Goal: Task Accomplishment & Management: Manage account settings

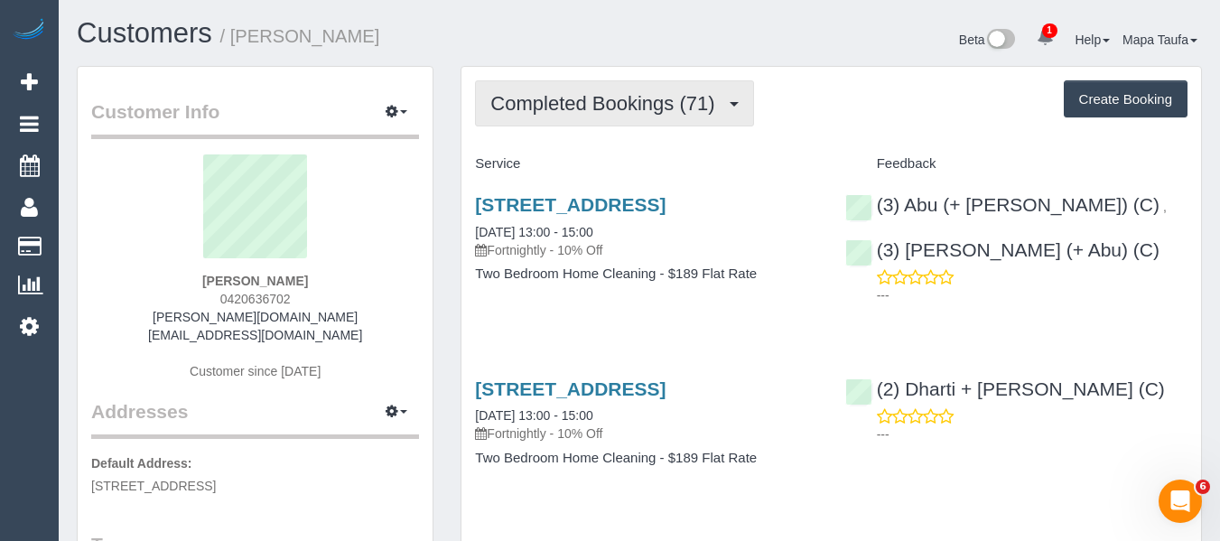
click at [594, 119] on button "Completed Bookings (71)" at bounding box center [614, 103] width 278 height 46
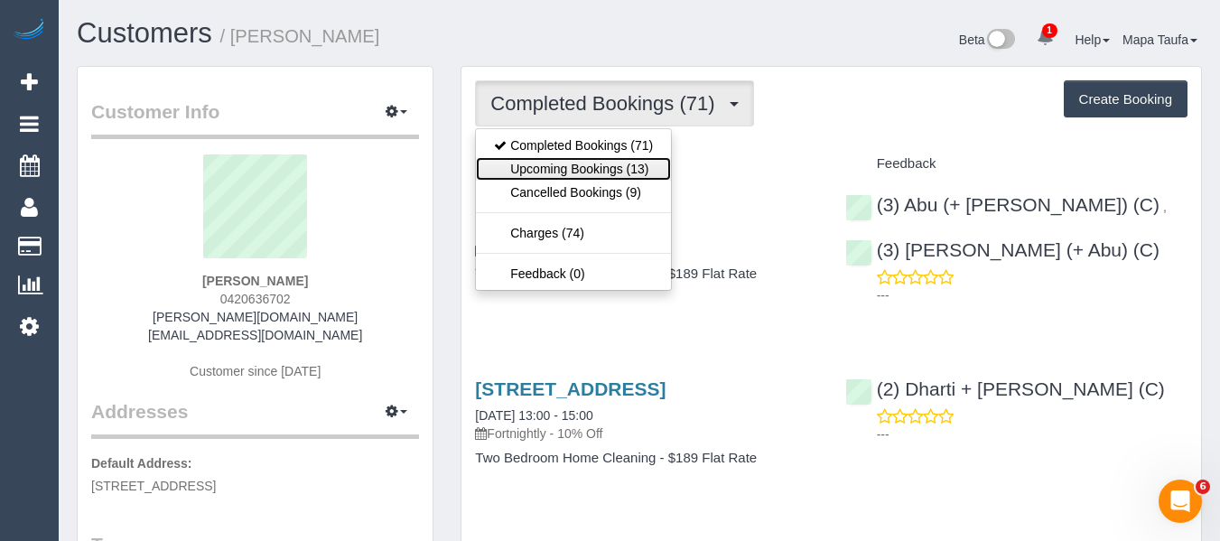
click at [599, 167] on link "Upcoming Bookings (13)" at bounding box center [573, 168] width 195 height 23
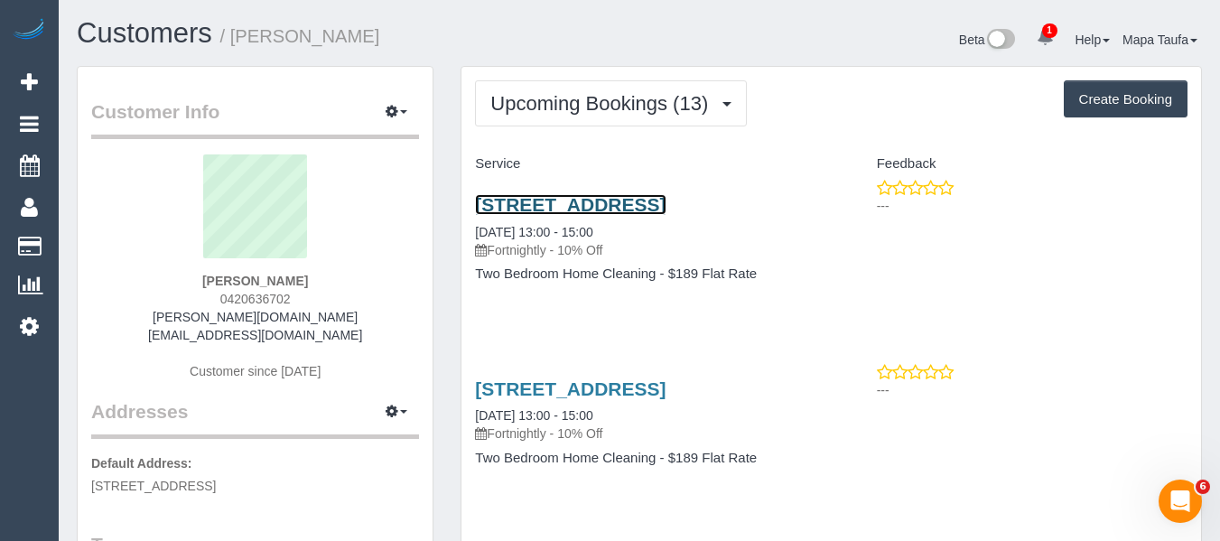
click at [582, 208] on link "3 Sedgman St, Brunswick East, Melbourne, VIC 3057" at bounding box center [570, 204] width 191 height 21
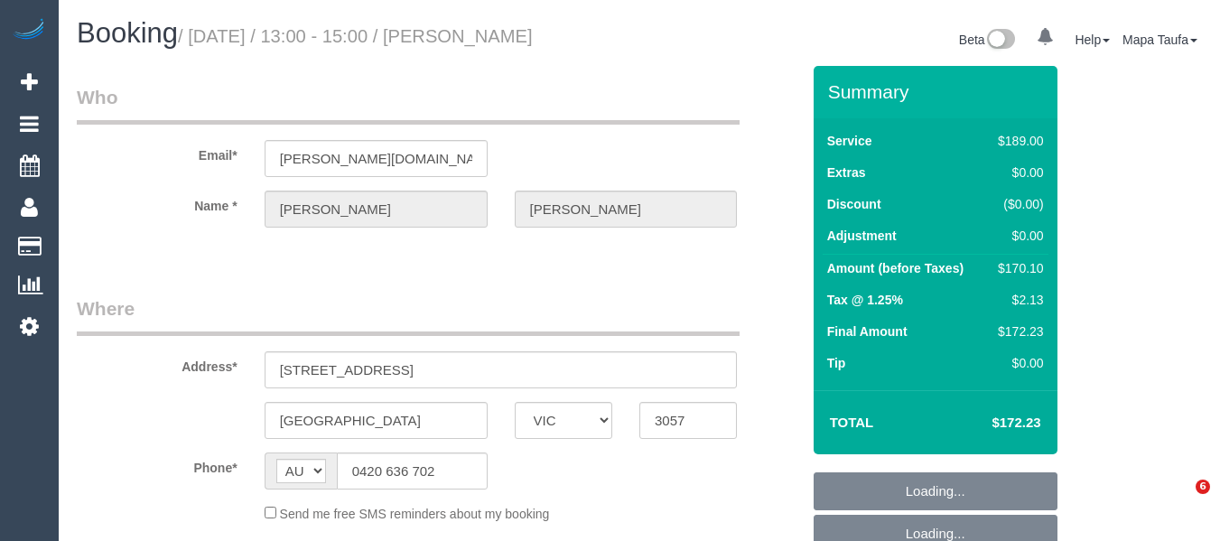
select select "VIC"
select select "string:stripe-pm_1Ljd4p2GScqysDRVO7uyB0E7"
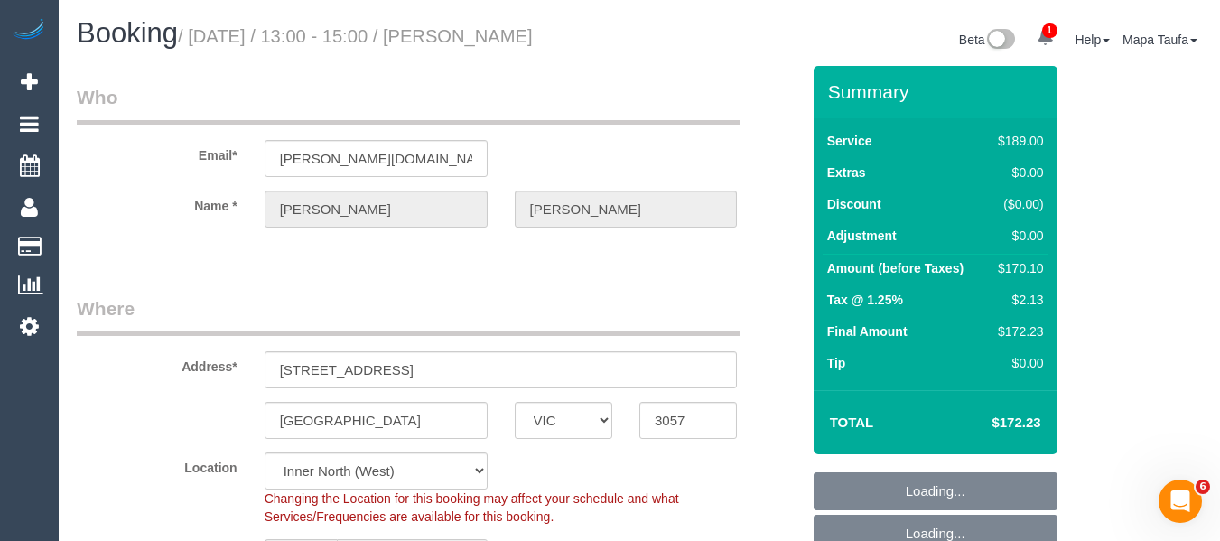
select select "object:599"
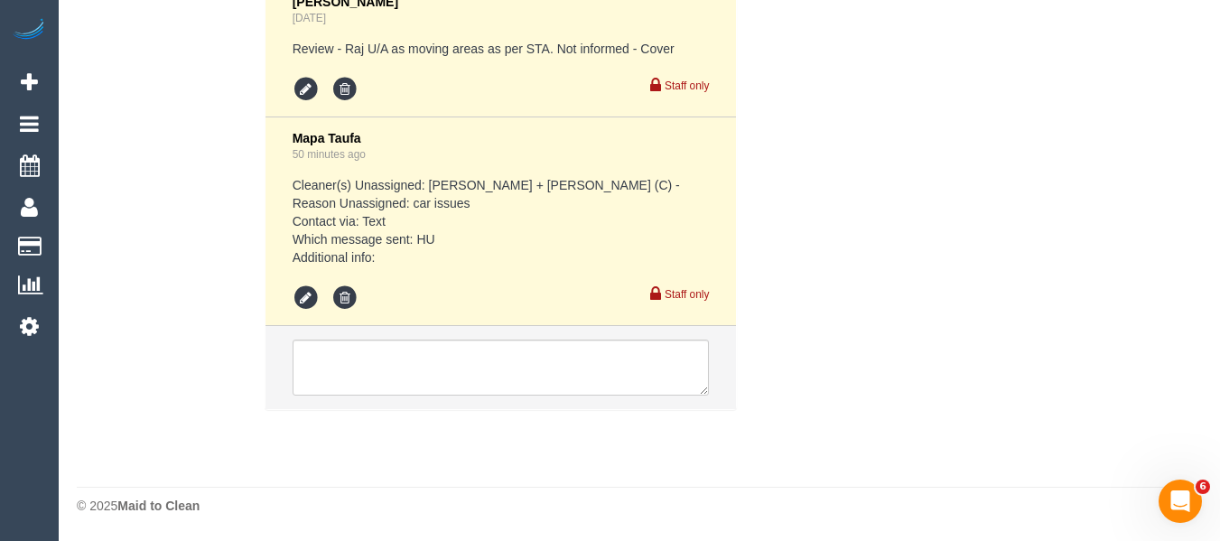
select select "number:28"
select select "number:16"
select select "number:19"
select select "number:23"
select select "number:35"
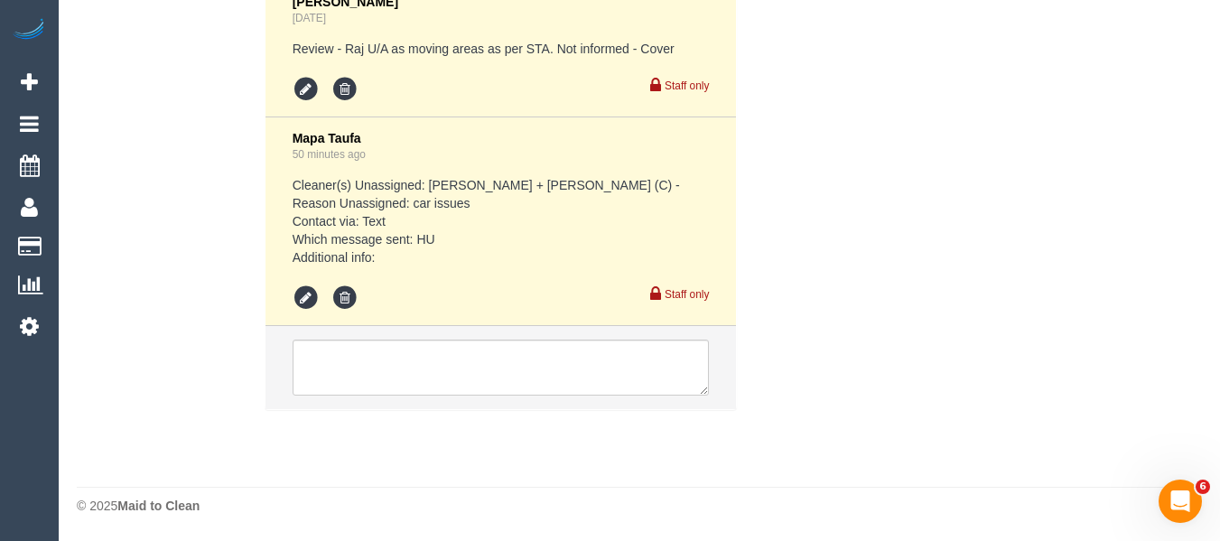
select select "number:26"
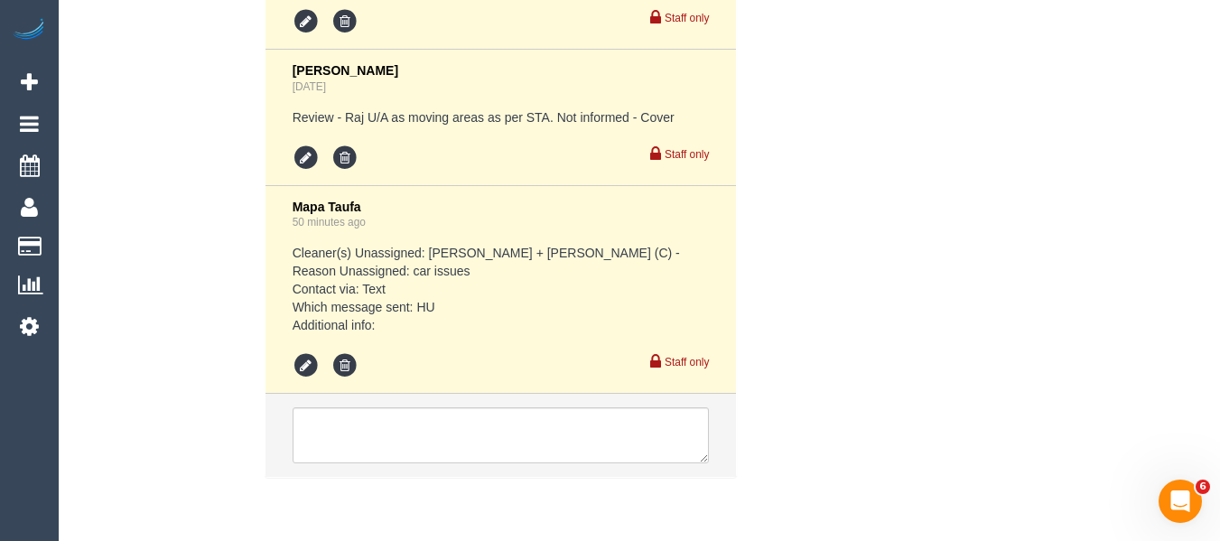
scroll to position [3738, 0]
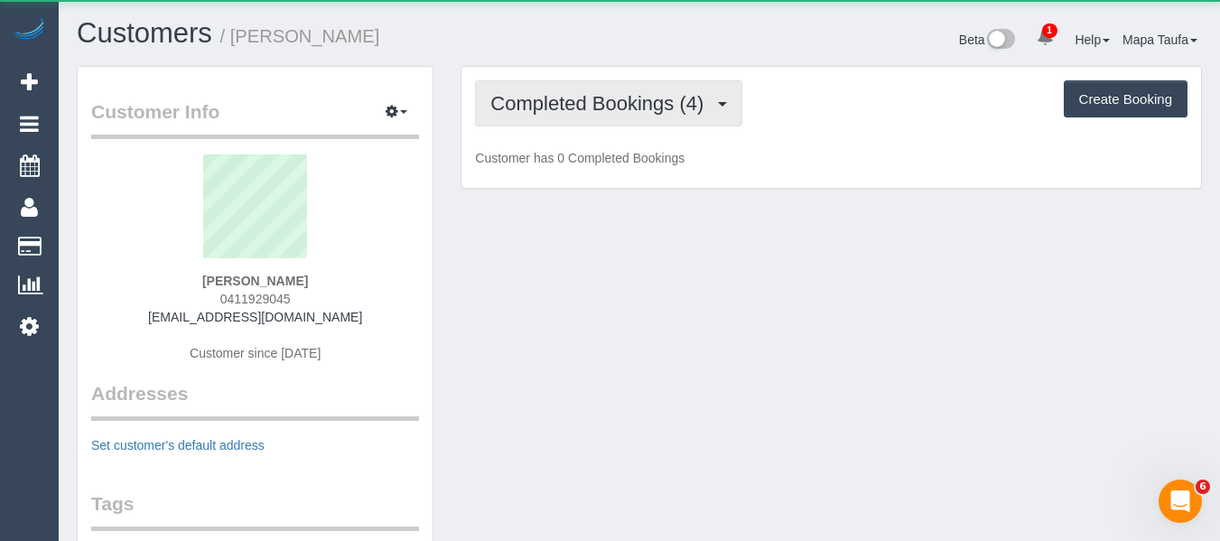
click at [557, 98] on span "Completed Bookings (4)" at bounding box center [601, 103] width 222 height 23
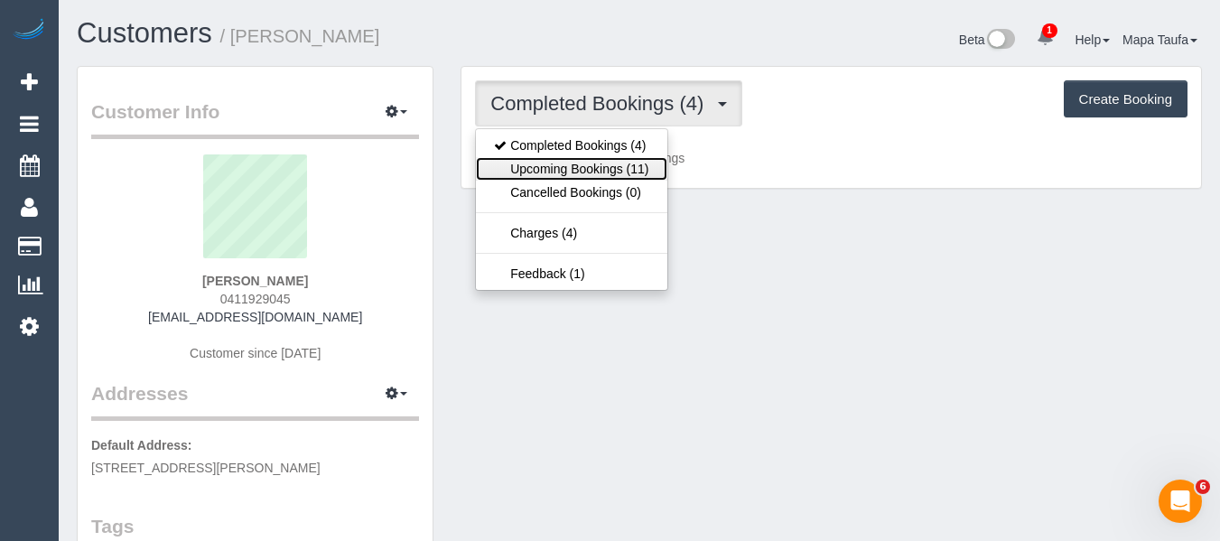
click at [562, 164] on link "Upcoming Bookings (11)" at bounding box center [571, 168] width 191 height 23
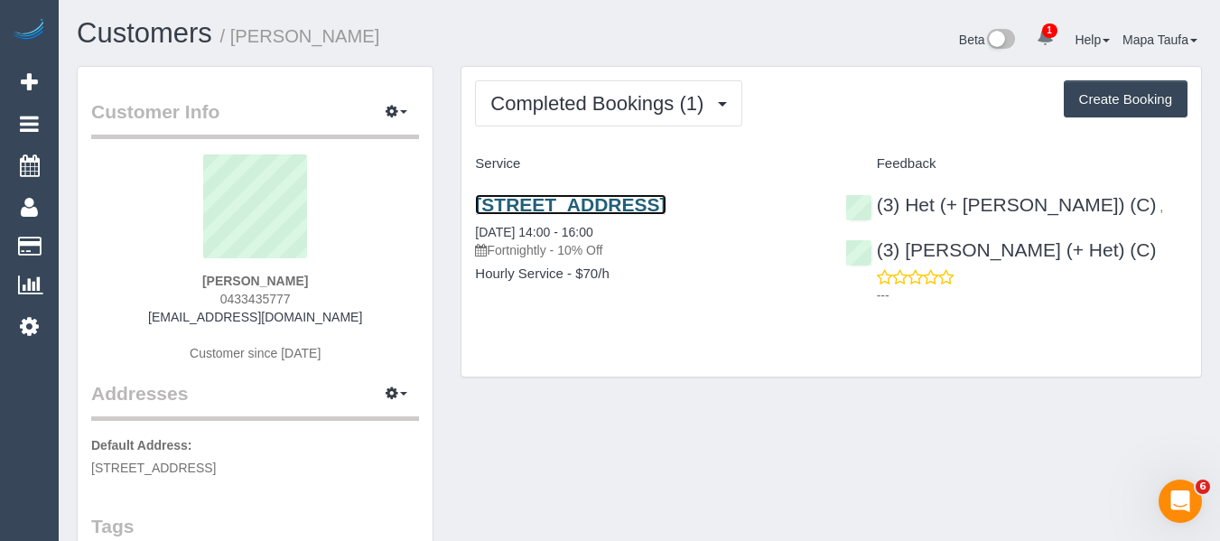
click at [547, 200] on link "7 Rowan Place, Bayswater, VIC 3153" at bounding box center [570, 204] width 191 height 21
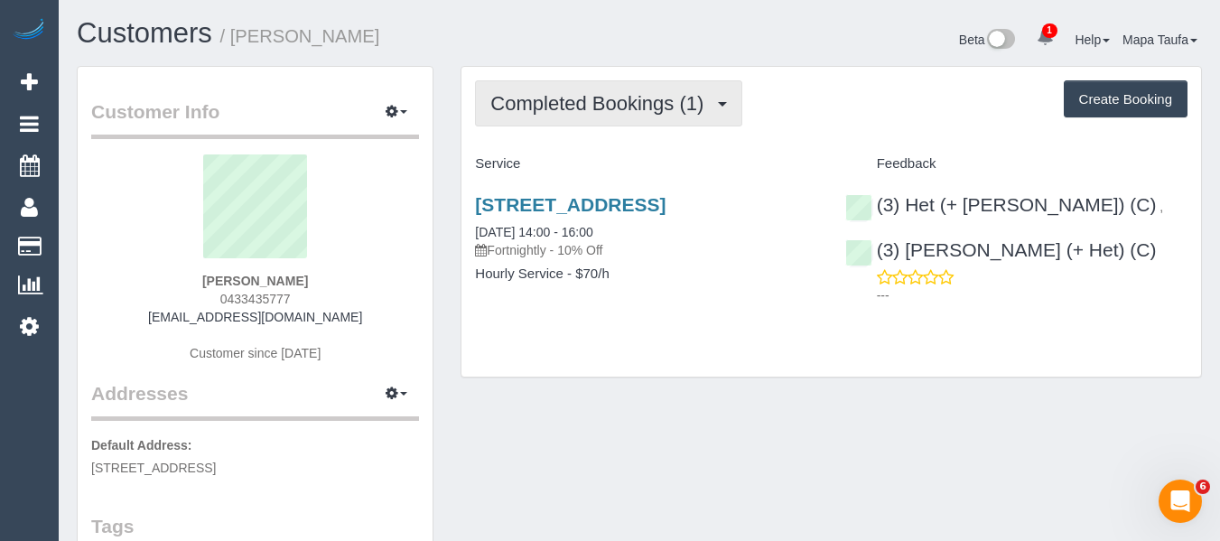
click at [563, 83] on button "Completed Bookings (1)" at bounding box center [608, 103] width 267 height 46
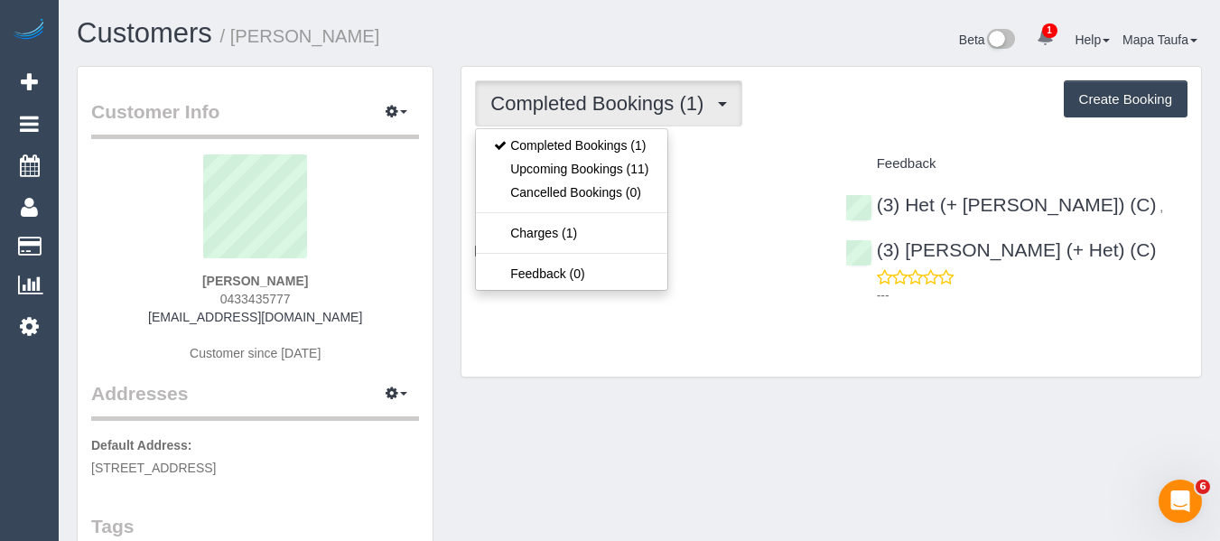
click at [531, 22] on h1 "Customers / Judy Phey" at bounding box center [351, 33] width 549 height 31
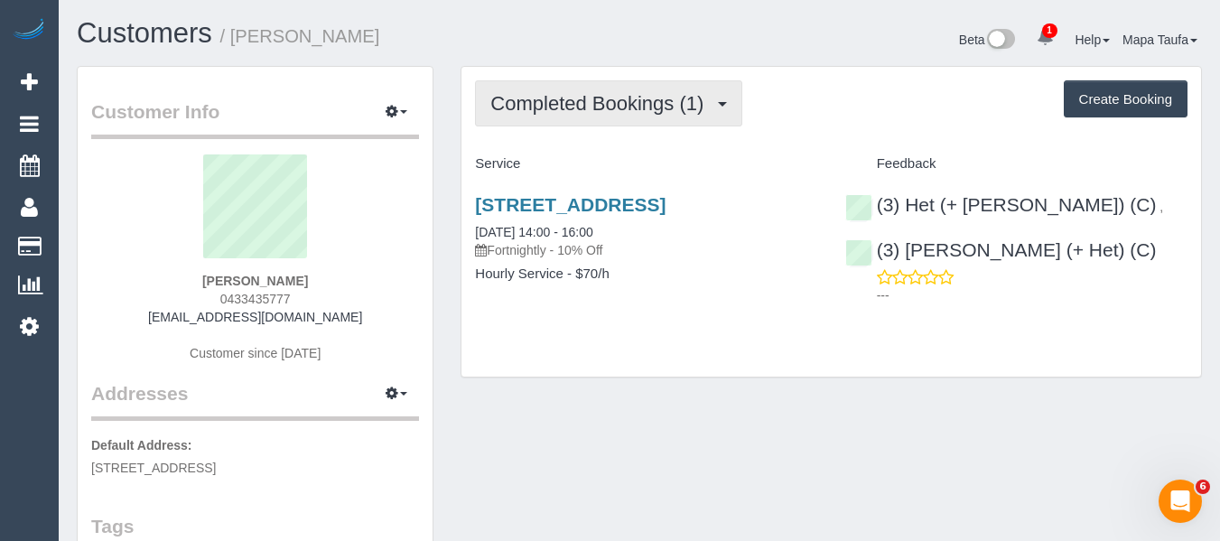
click at [563, 101] on span "Completed Bookings (1)" at bounding box center [601, 103] width 222 height 23
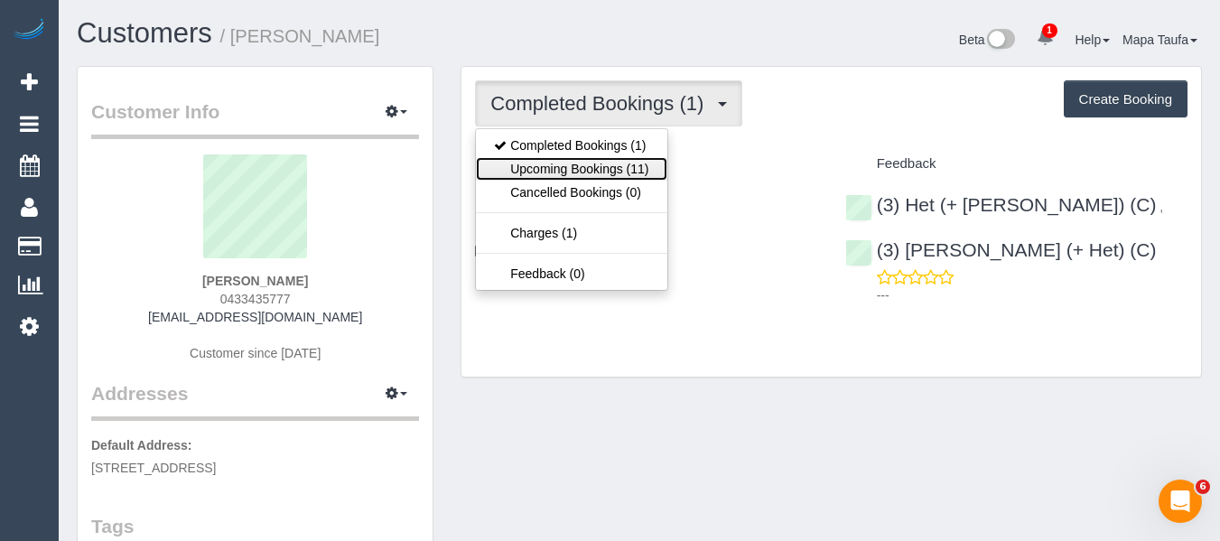
click at [573, 158] on link "Upcoming Bookings (11)" at bounding box center [571, 168] width 191 height 23
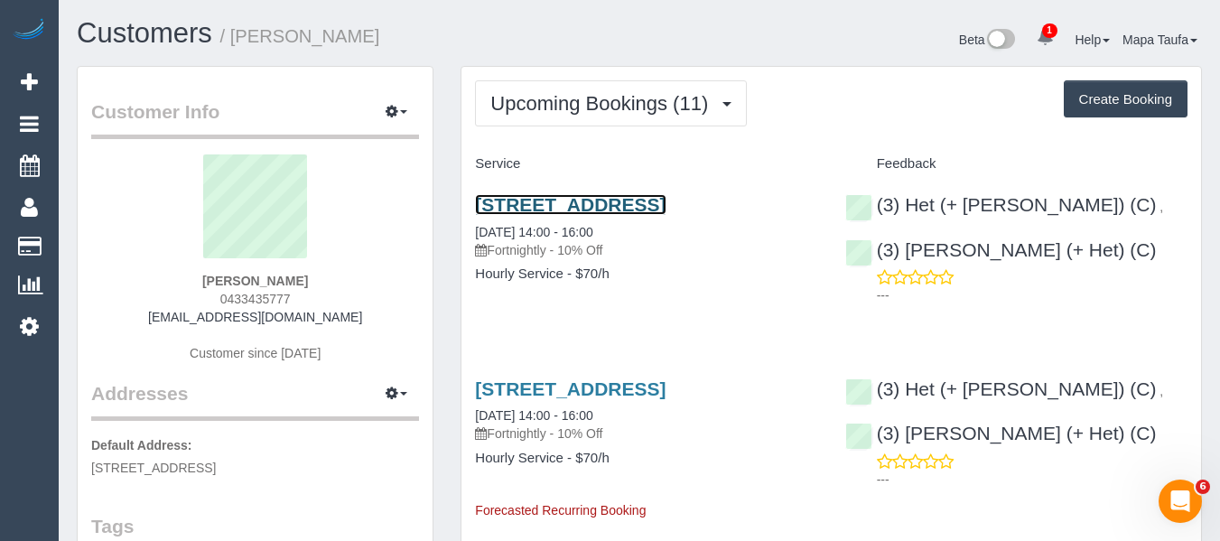
click at [583, 204] on link "7 Rowan Place, Bayswater, VIC 3153" at bounding box center [570, 204] width 191 height 21
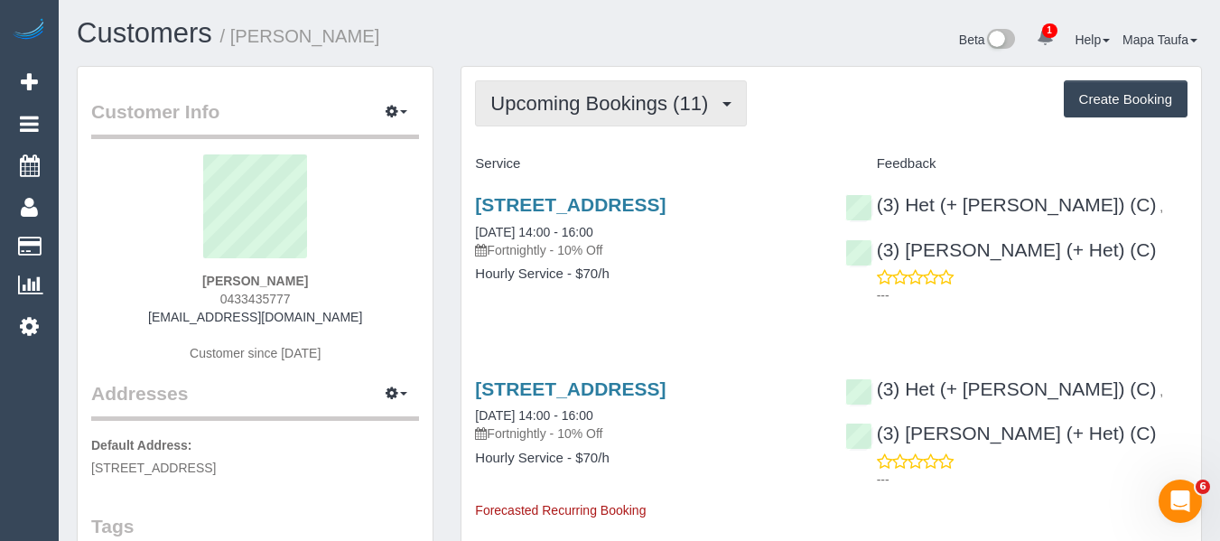
click at [625, 101] on span "Upcoming Bookings (11)" at bounding box center [603, 103] width 227 height 23
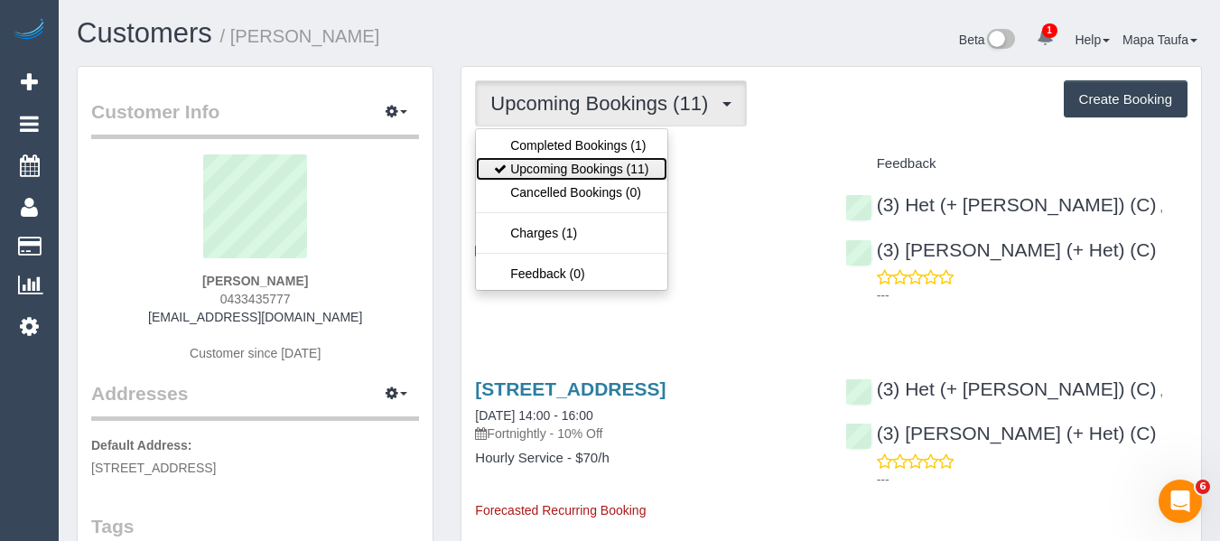
click at [613, 158] on link "Upcoming Bookings (11)" at bounding box center [571, 168] width 191 height 23
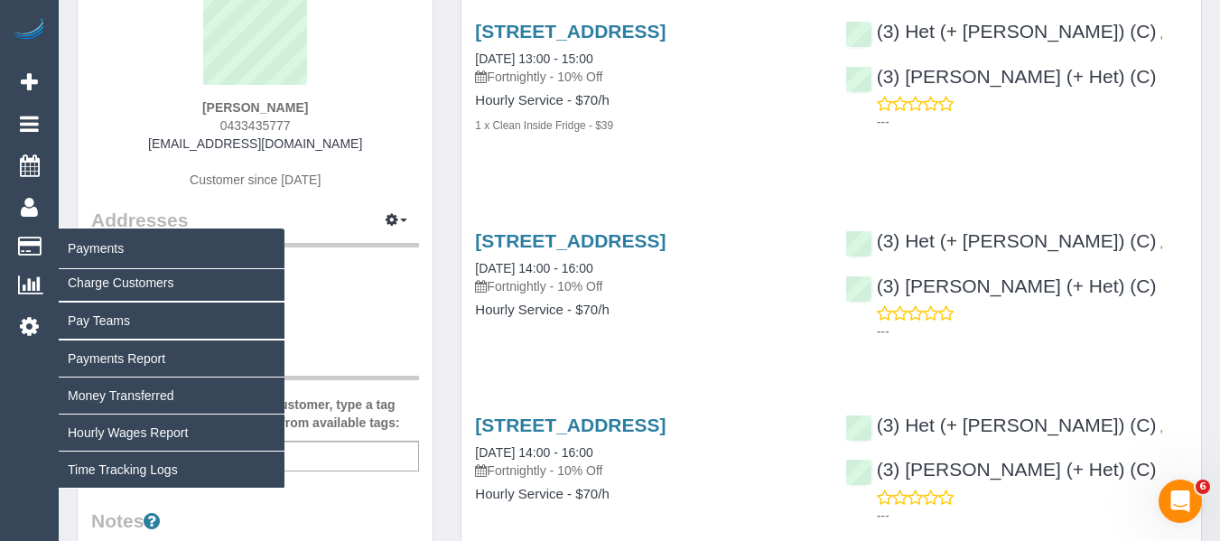
scroll to position [181, 0]
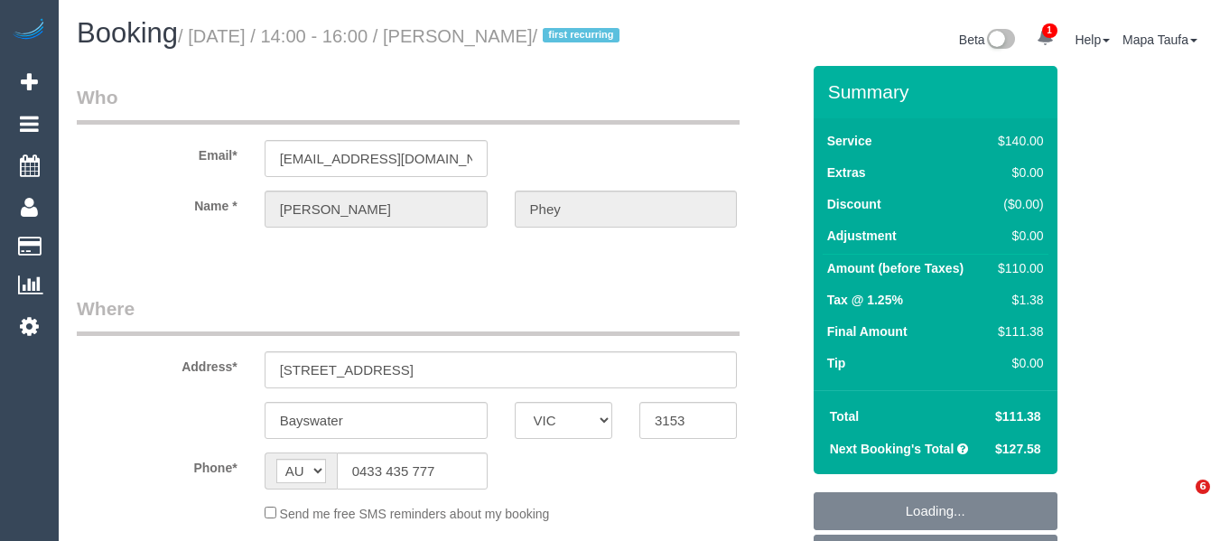
select select "VIC"
select select "string:stripe-pm_1SB5RW2GScqysDRVywem0LAj"
select select "number:28"
select select "number:14"
select select "number:19"
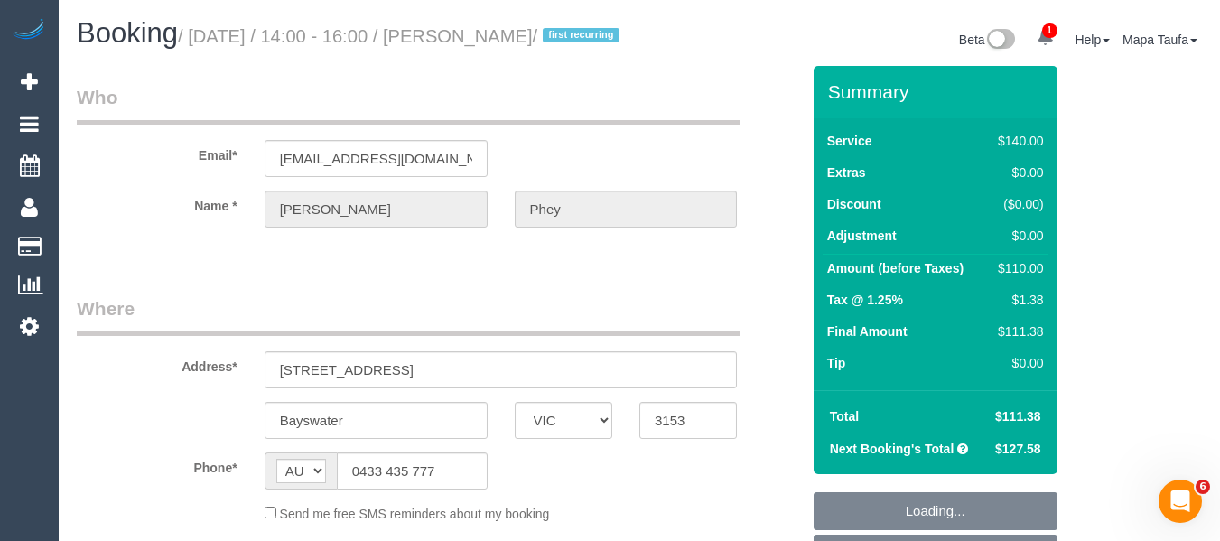
select select "number:24"
select select "number:35"
select select "number:13"
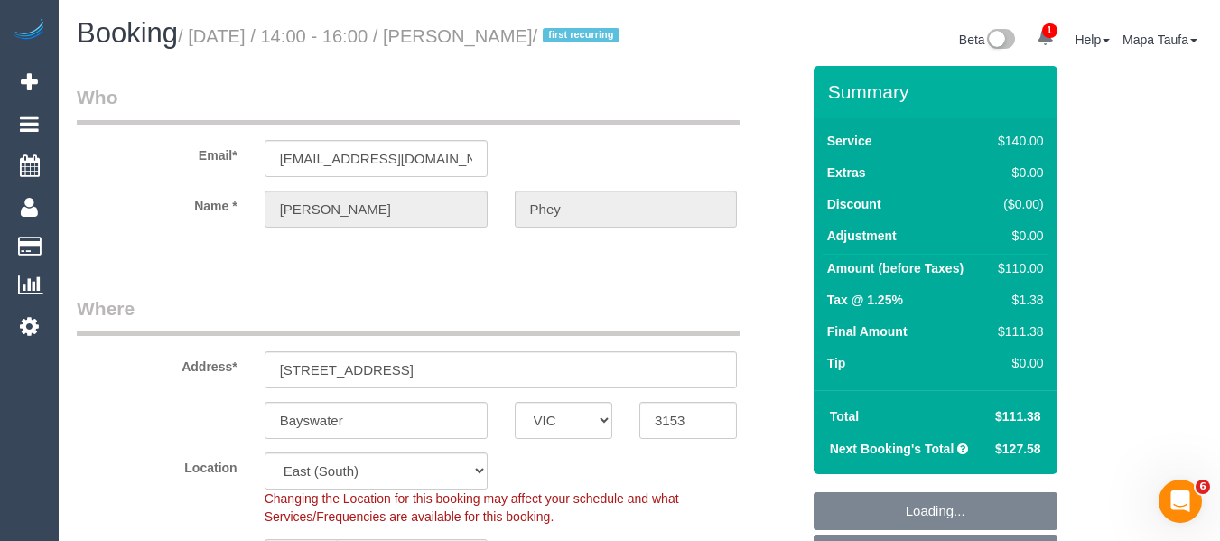
select select "object:726"
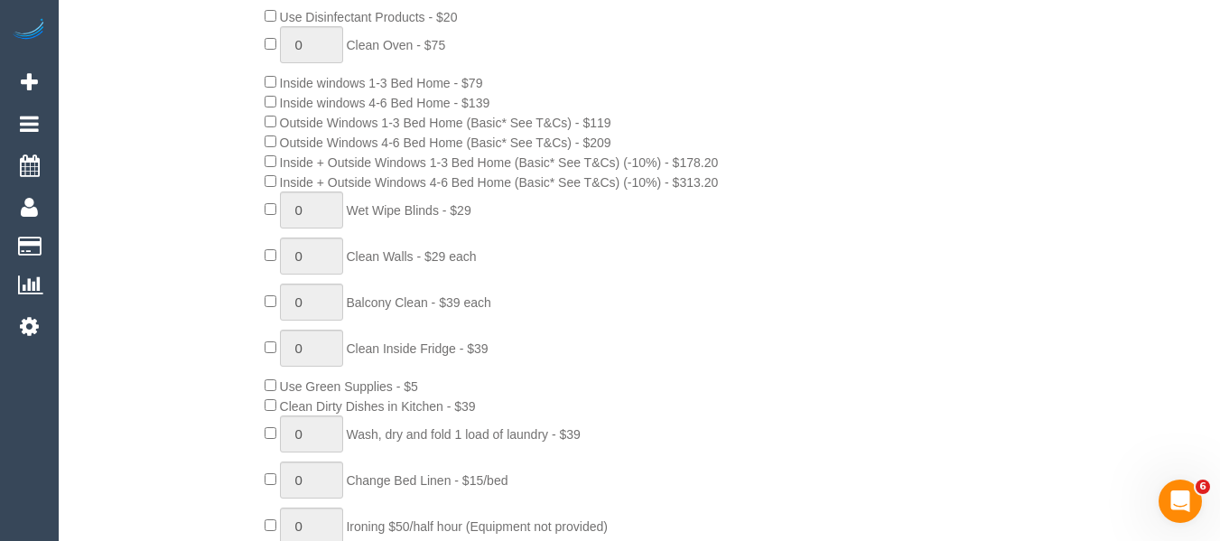
scroll to position [1465, 0]
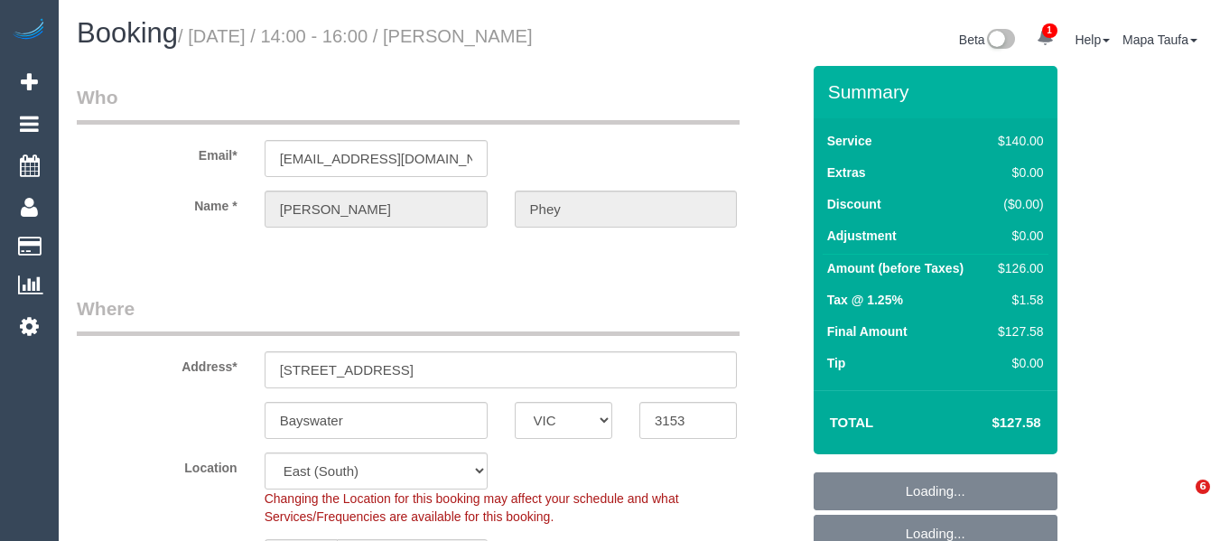
select select "VIC"
select select "number:28"
select select "number:14"
select select "number:19"
select select "number:24"
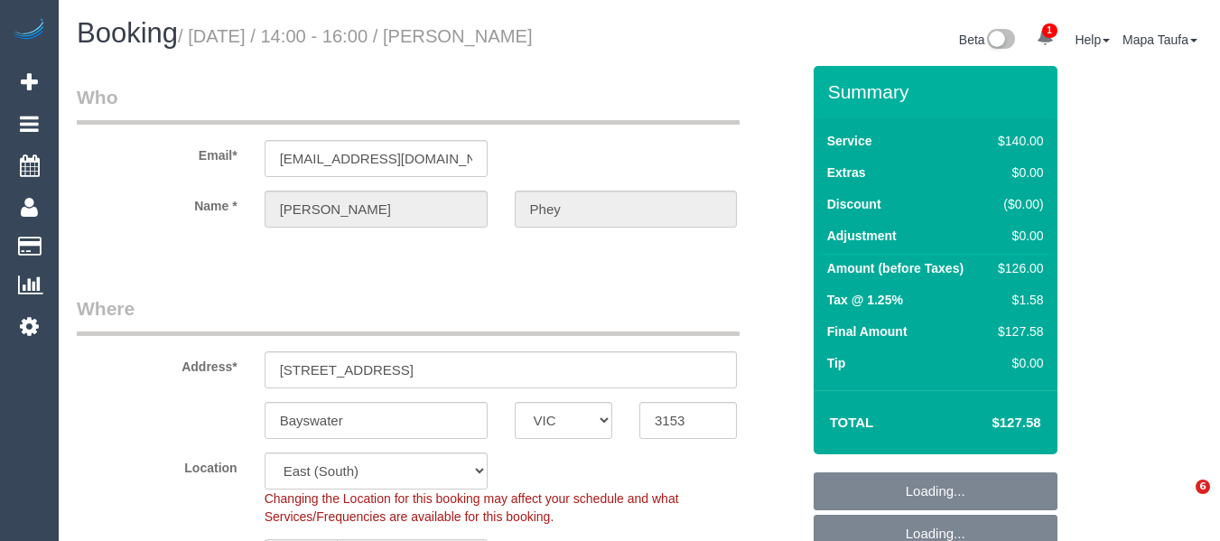
select select "number:35"
select select "number:13"
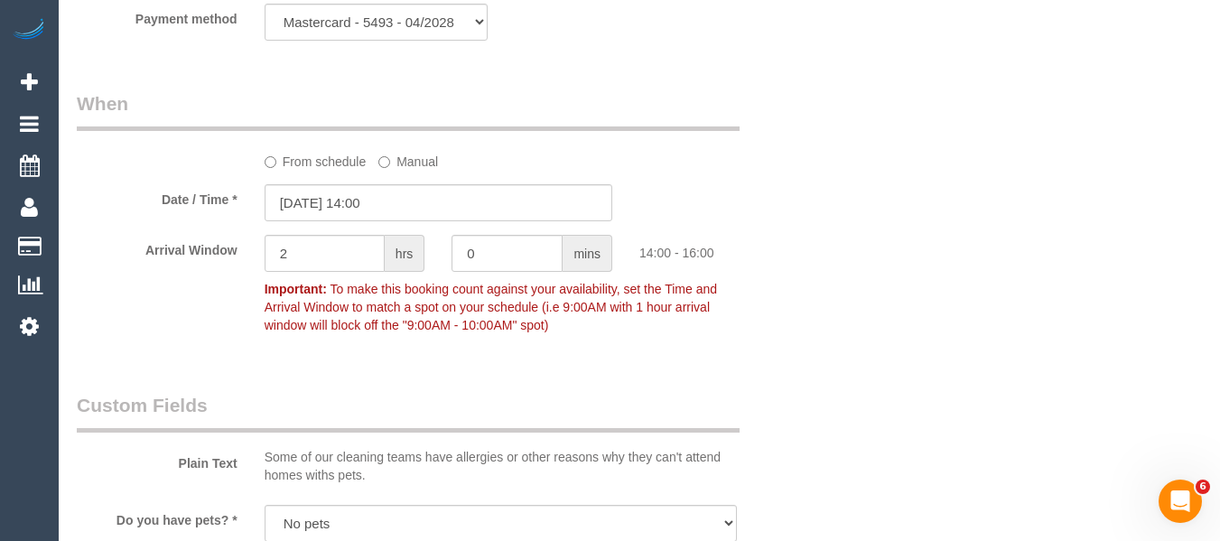
scroll to position [1948, 0]
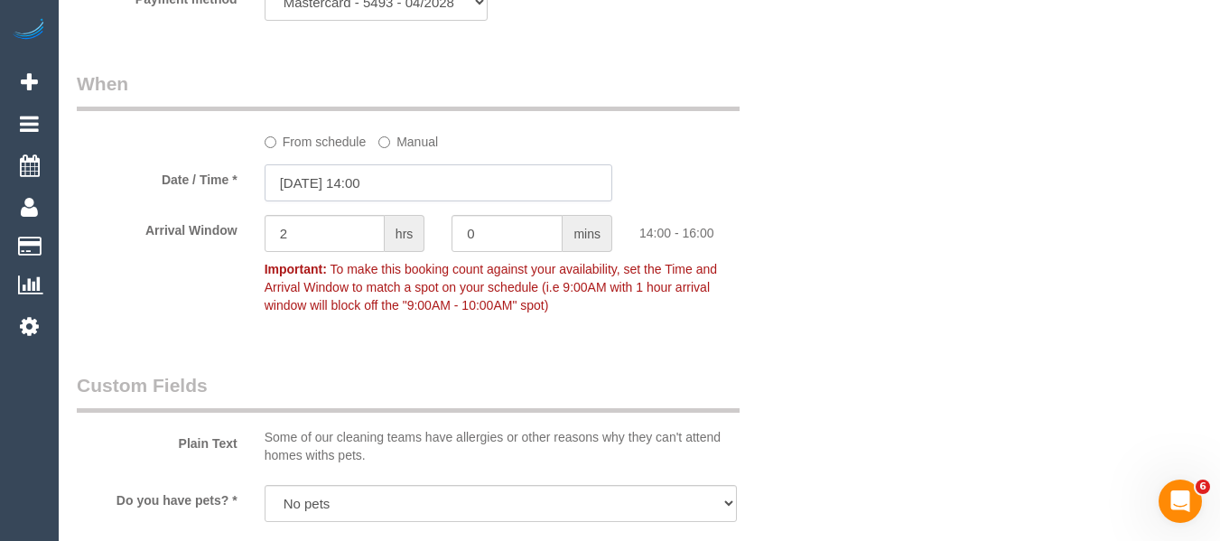
click at [372, 183] on input "15/10/2025 14:00" at bounding box center [439, 182] width 348 height 37
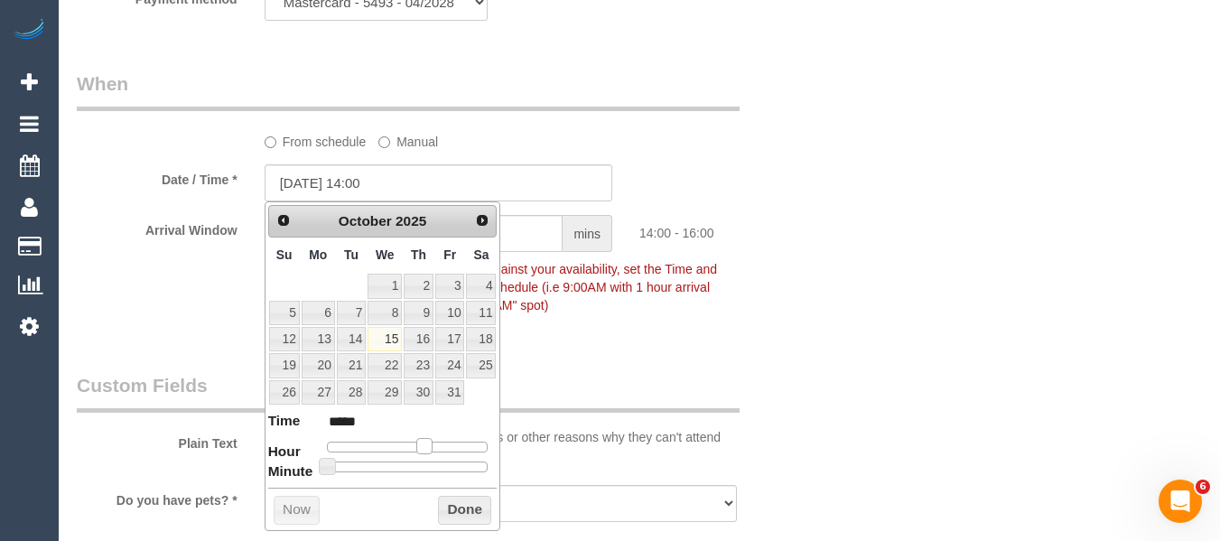
type input "15/10/2025 13:00"
type input "*****"
click at [422, 442] on span at bounding box center [417, 446] width 16 height 16
click at [475, 520] on button "Done" at bounding box center [464, 510] width 53 height 29
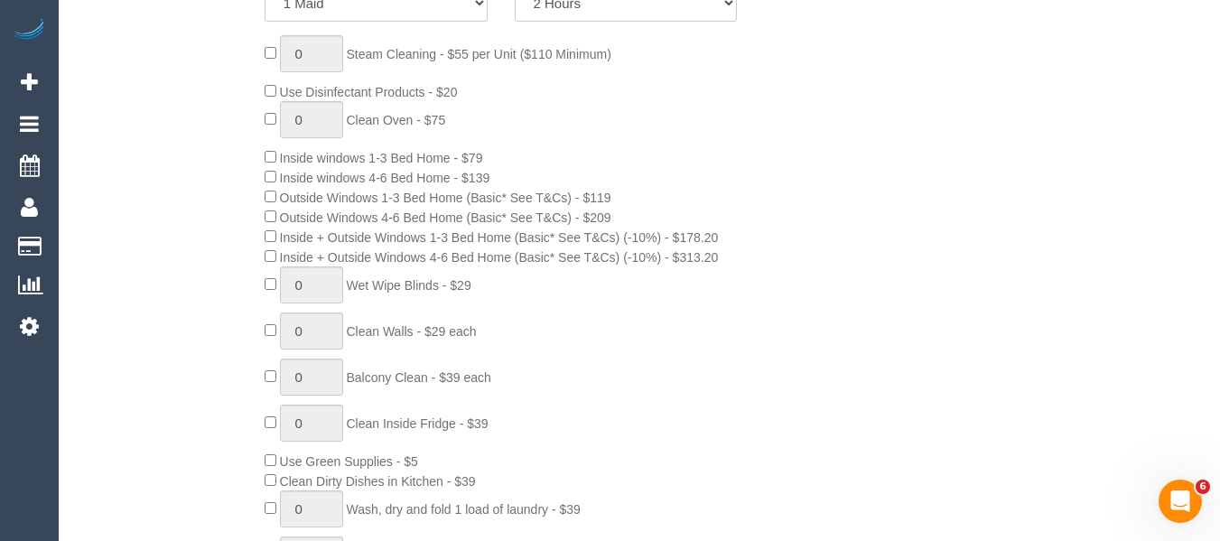
scroll to position [864, 0]
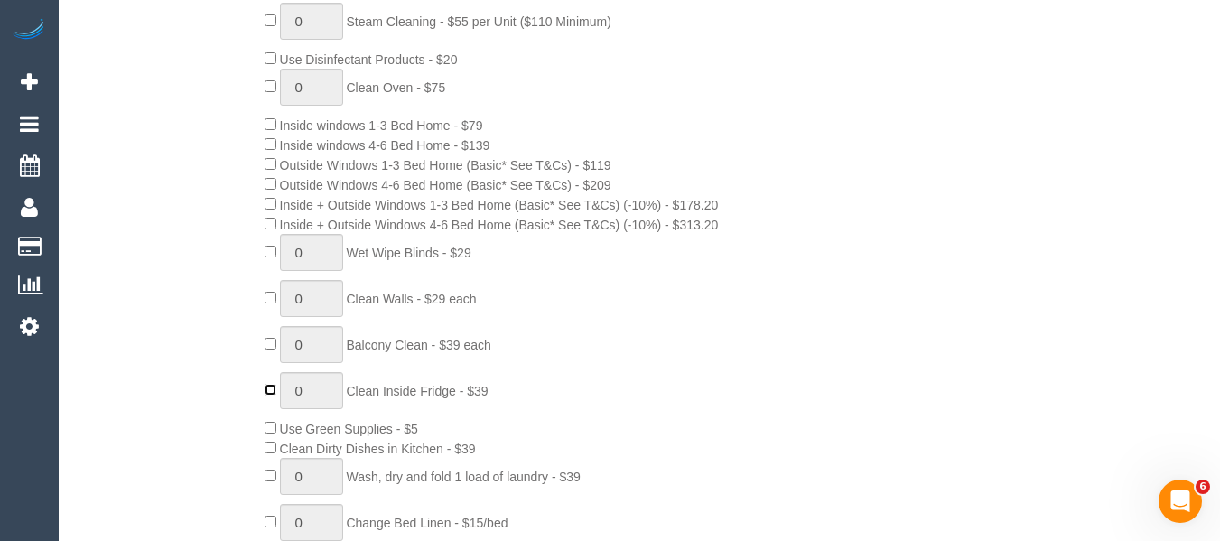
type input "1"
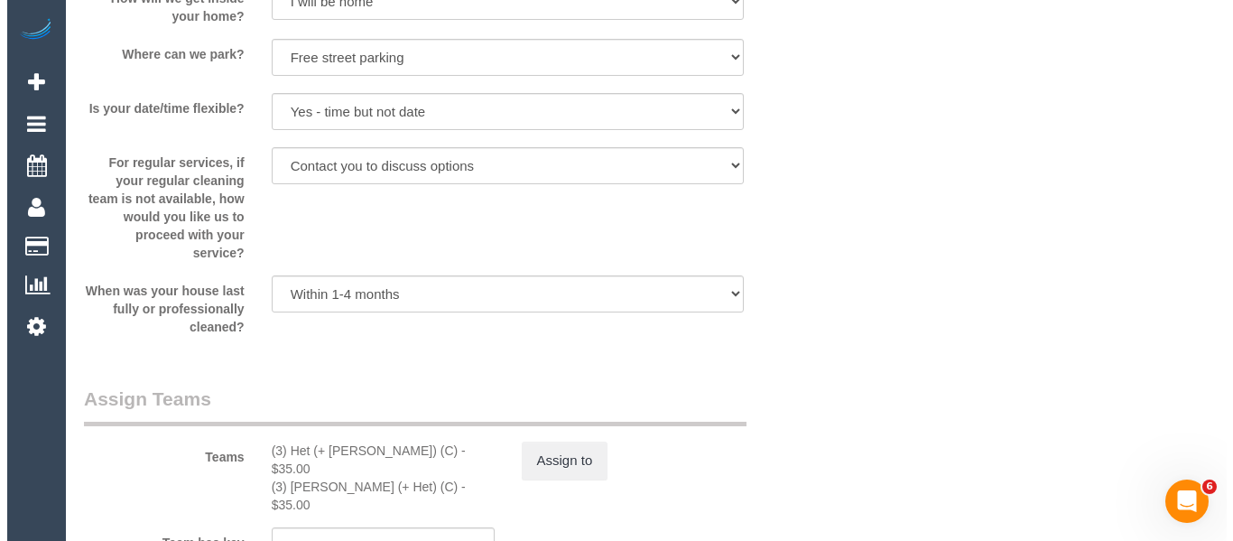
scroll to position [2760, 0]
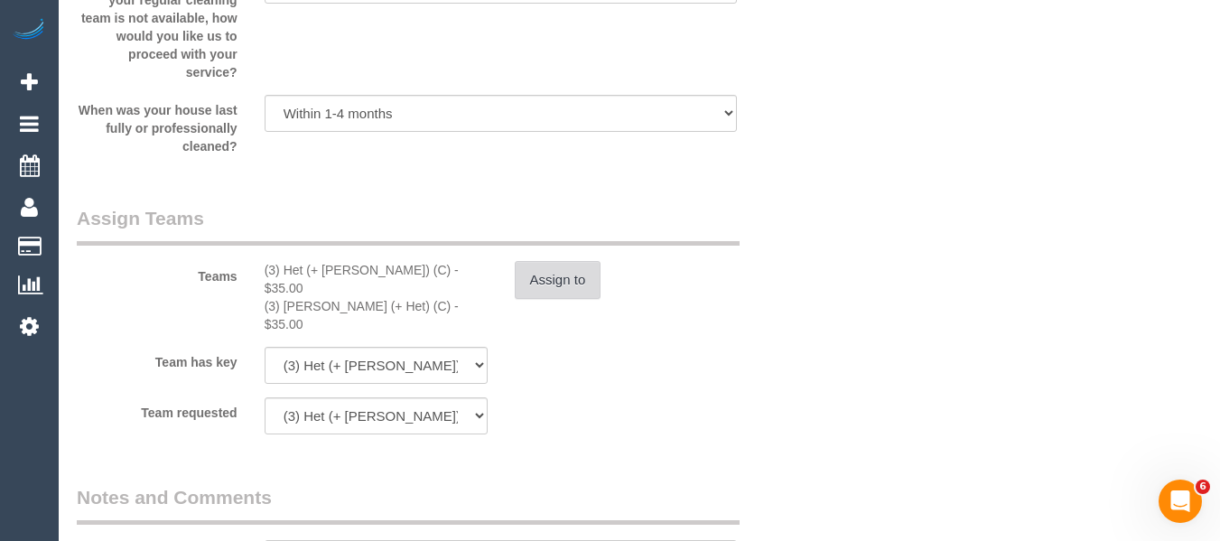
click at [526, 274] on button "Assign to" at bounding box center [558, 280] width 87 height 38
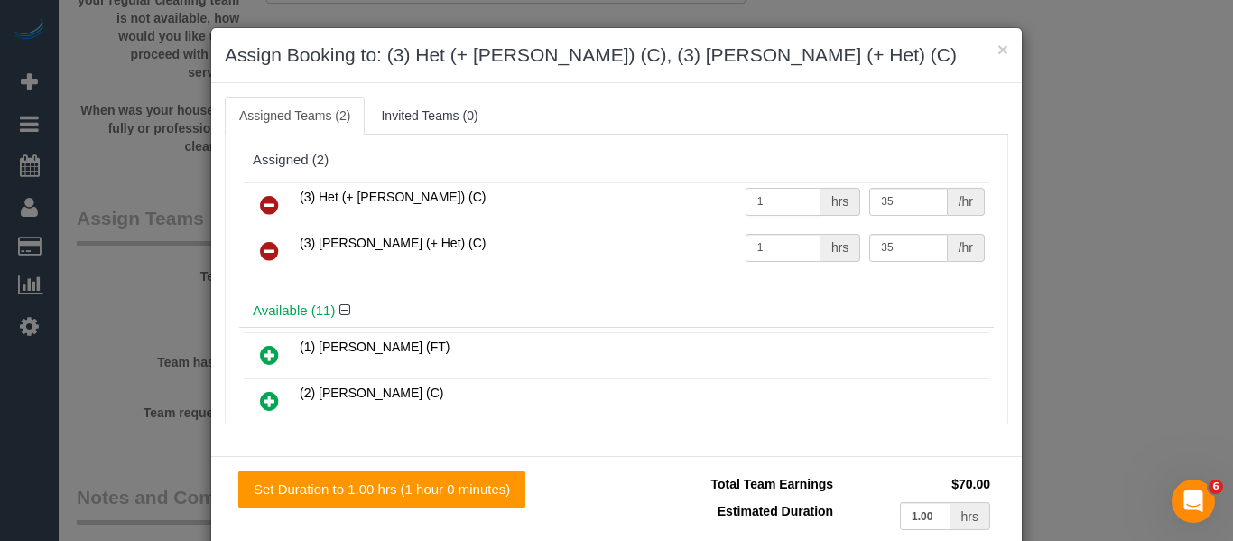
click at [767, 200] on input "1" at bounding box center [783, 202] width 75 height 28
type input "1.25"
click at [760, 255] on input "1" at bounding box center [783, 248] width 75 height 28
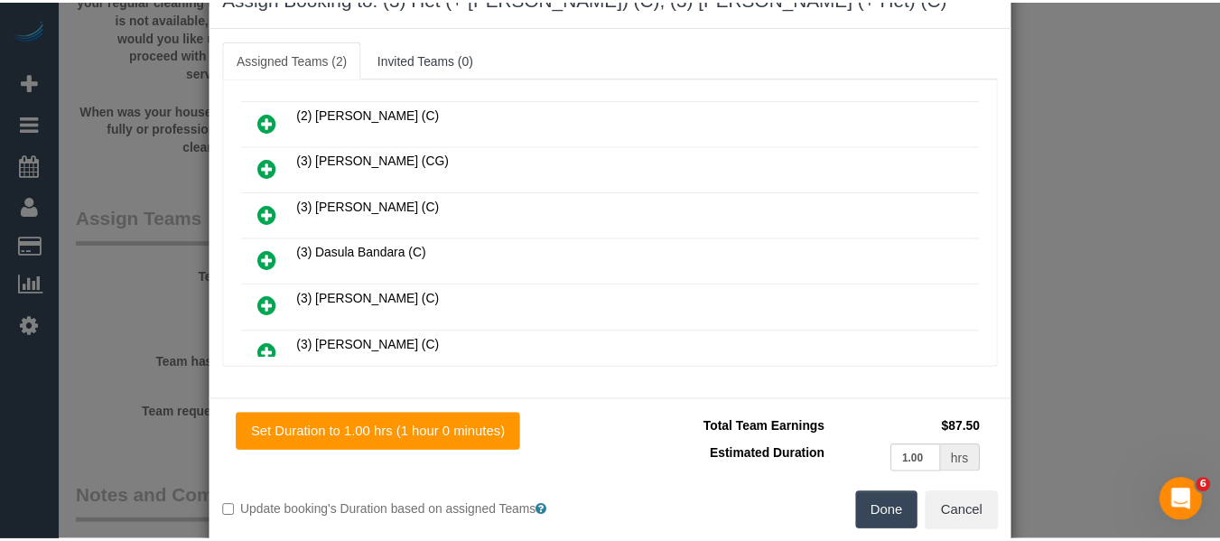
scroll to position [88, 0]
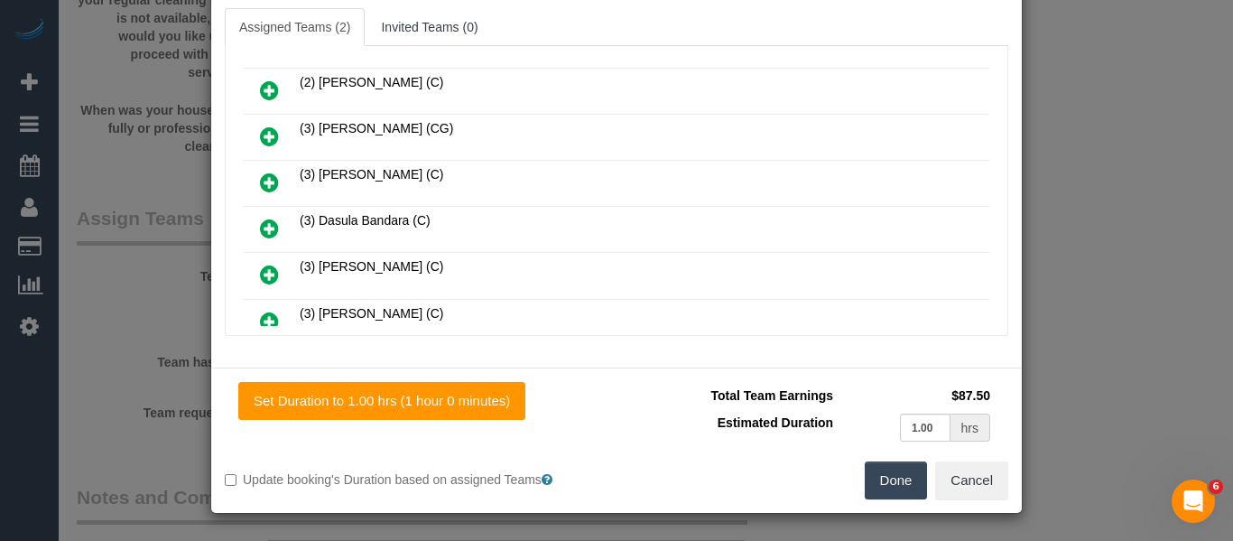
type input "1.25"
click at [884, 470] on button "Done" at bounding box center [896, 480] width 63 height 38
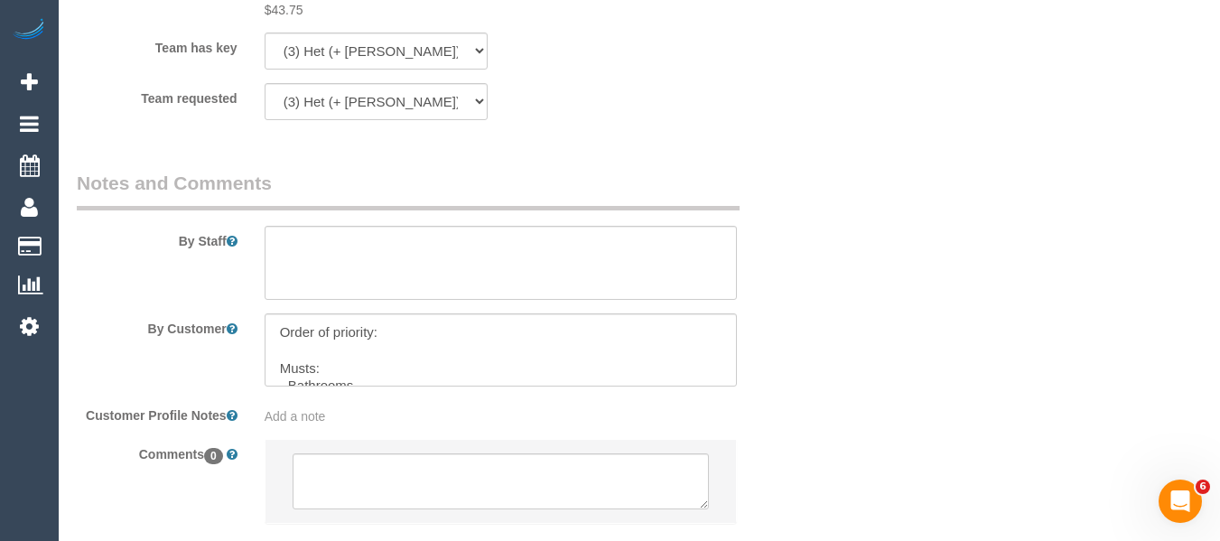
scroll to position [3154, 0]
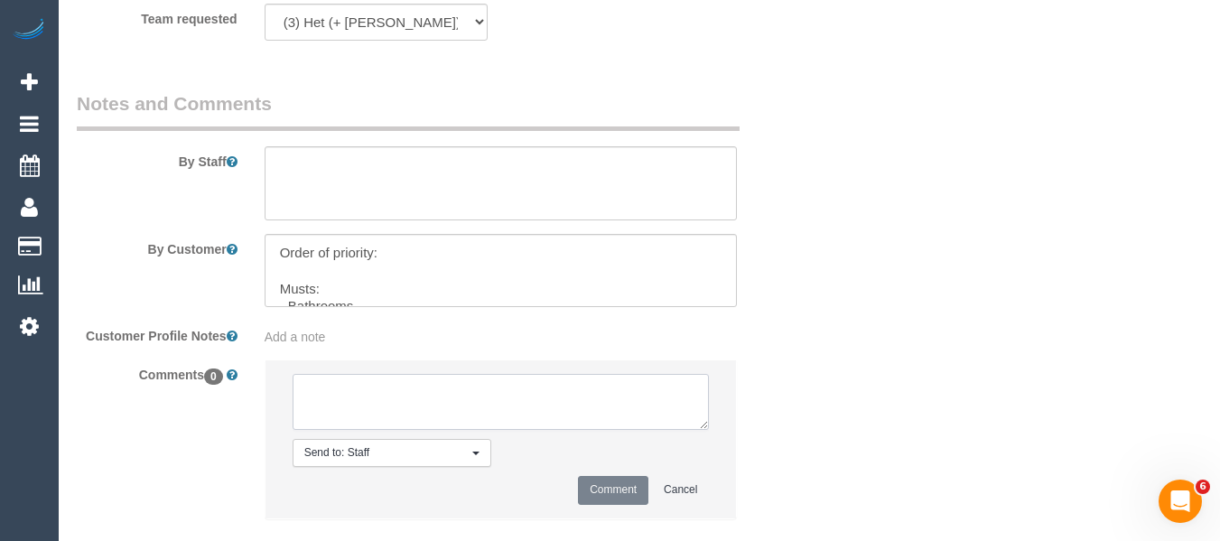
click at [535, 391] on textarea at bounding box center [501, 402] width 417 height 56
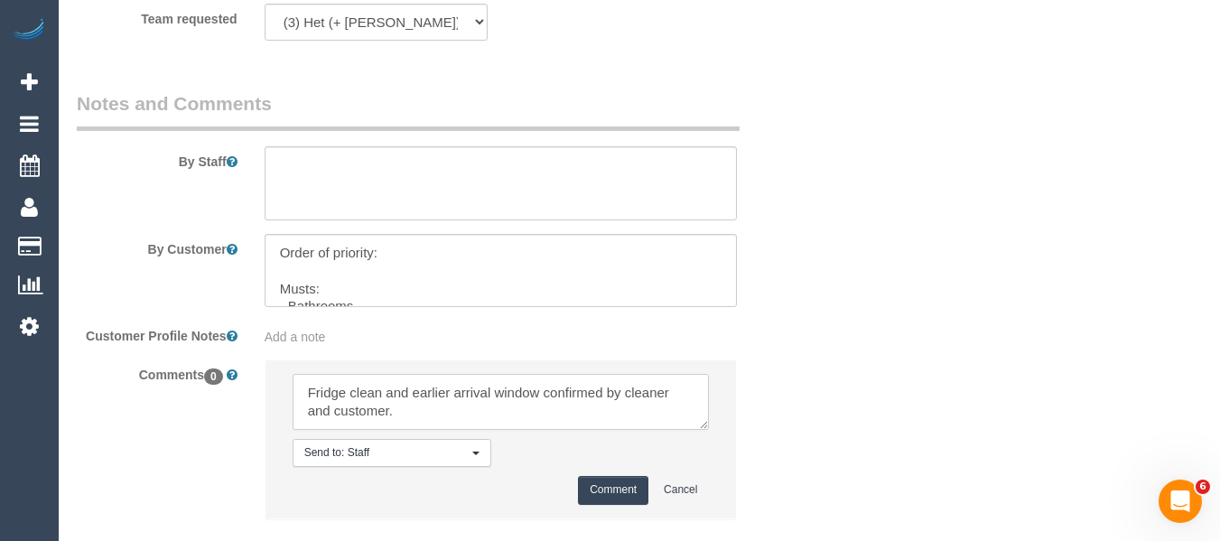
type textarea "Fridge clean and earlier arrival window confirmed by cleaner and customer."
click at [579, 476] on button "Comment" at bounding box center [613, 490] width 70 height 28
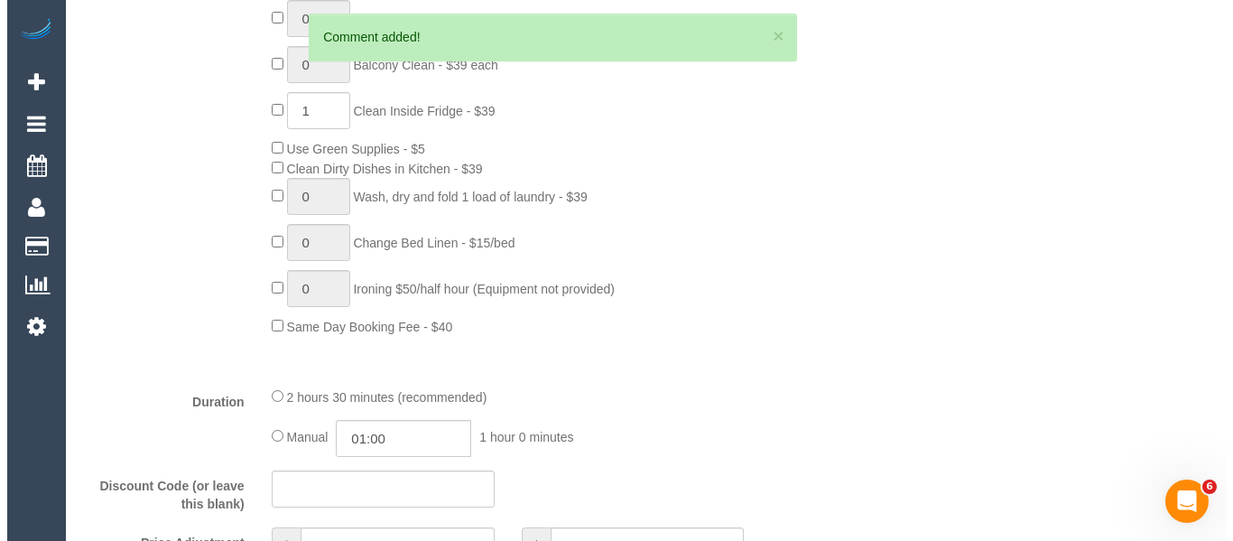
scroll to position [0, 0]
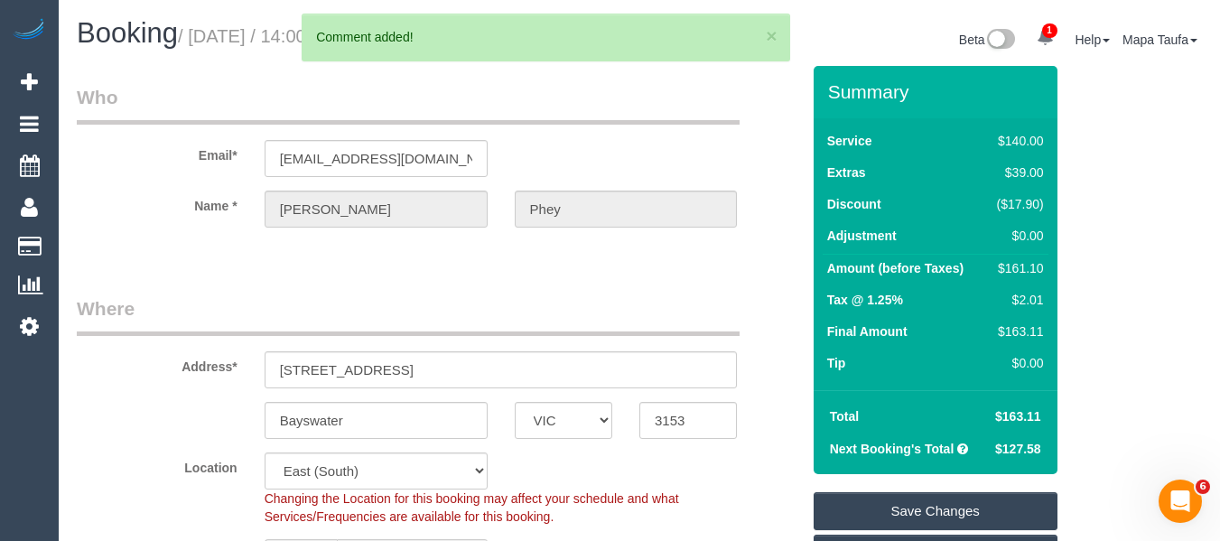
click at [883, 507] on link "Save Changes" at bounding box center [936, 511] width 244 height 38
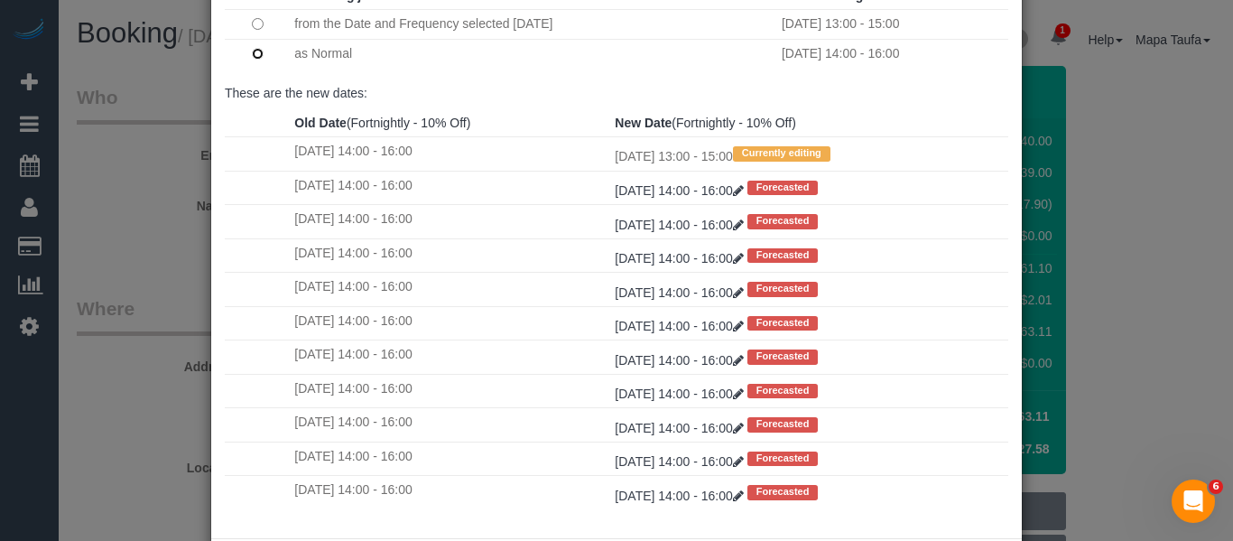
scroll to position [268, 0]
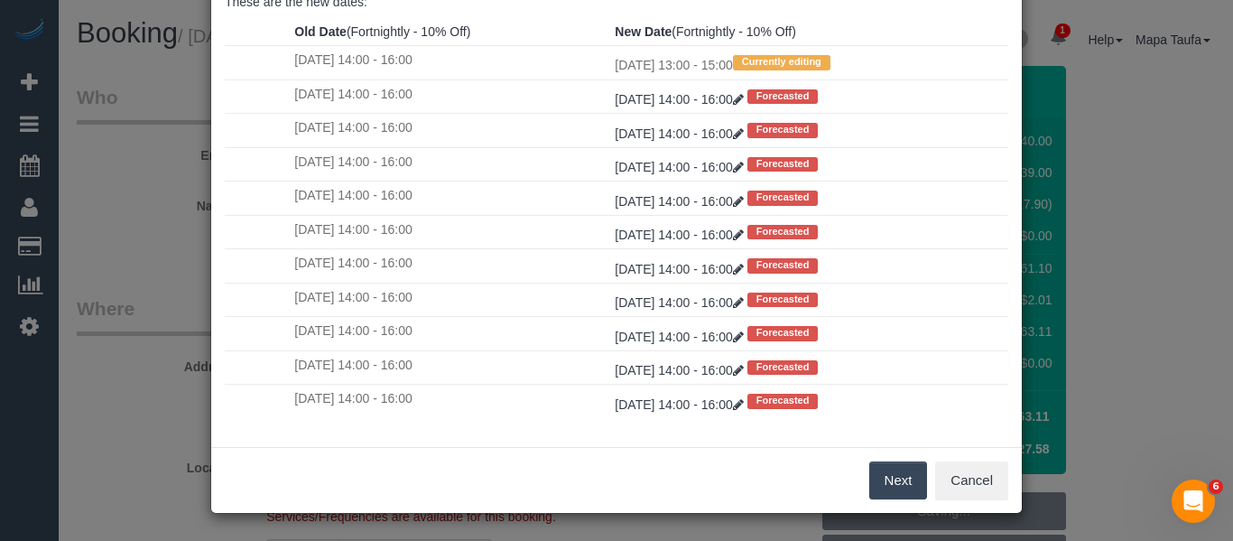
click at [888, 479] on button "Next" at bounding box center [899, 480] width 59 height 38
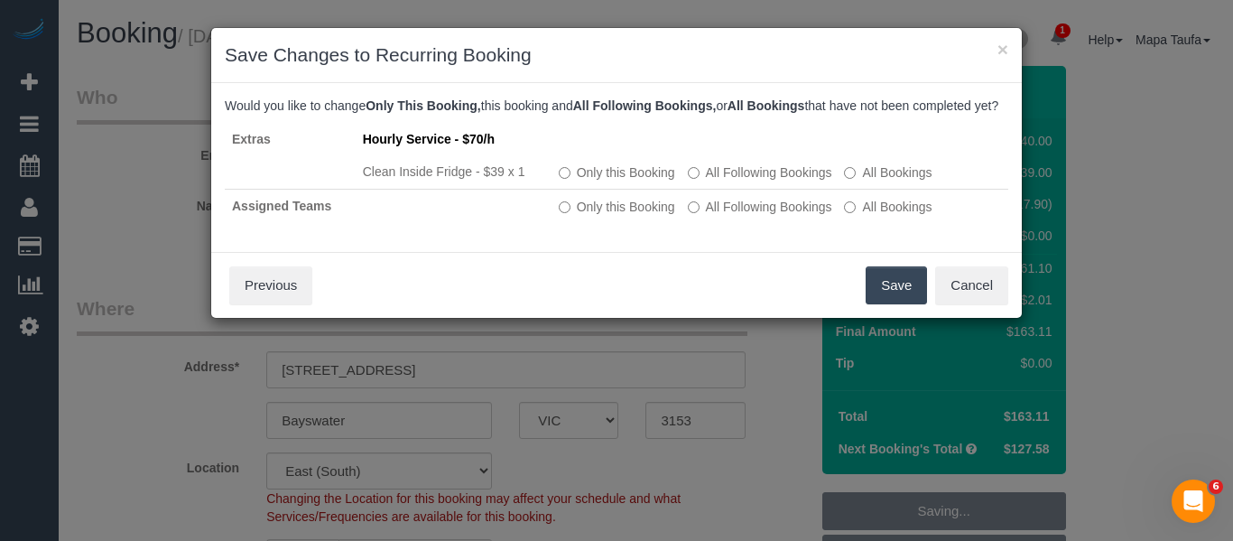
scroll to position [0, 0]
click at [897, 302] on button "Save" at bounding box center [896, 285] width 61 height 38
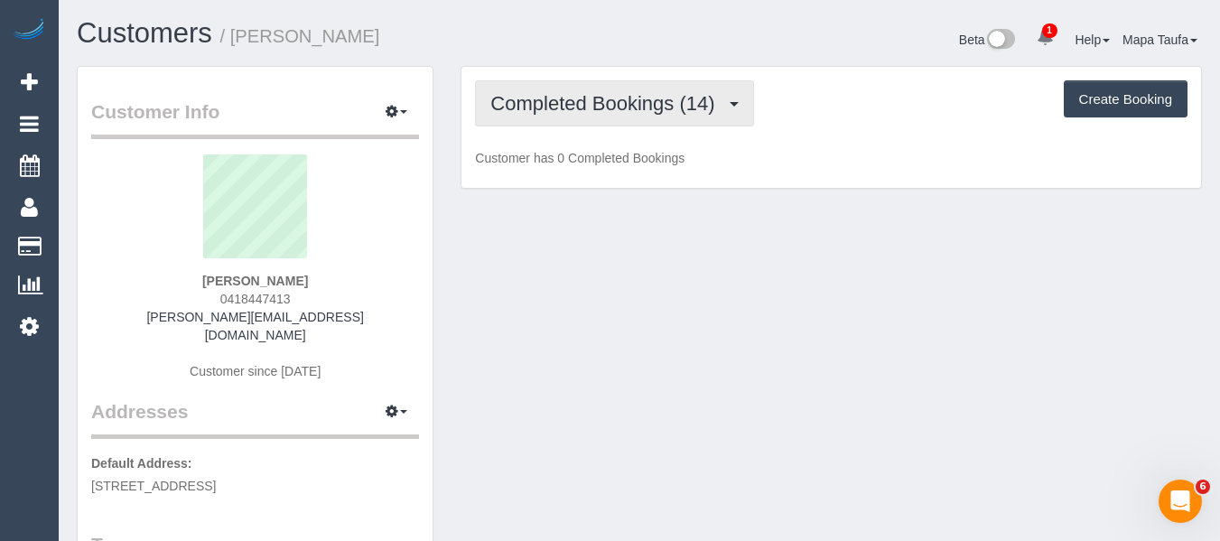
click at [541, 116] on button "Completed Bookings (14)" at bounding box center [614, 103] width 278 height 46
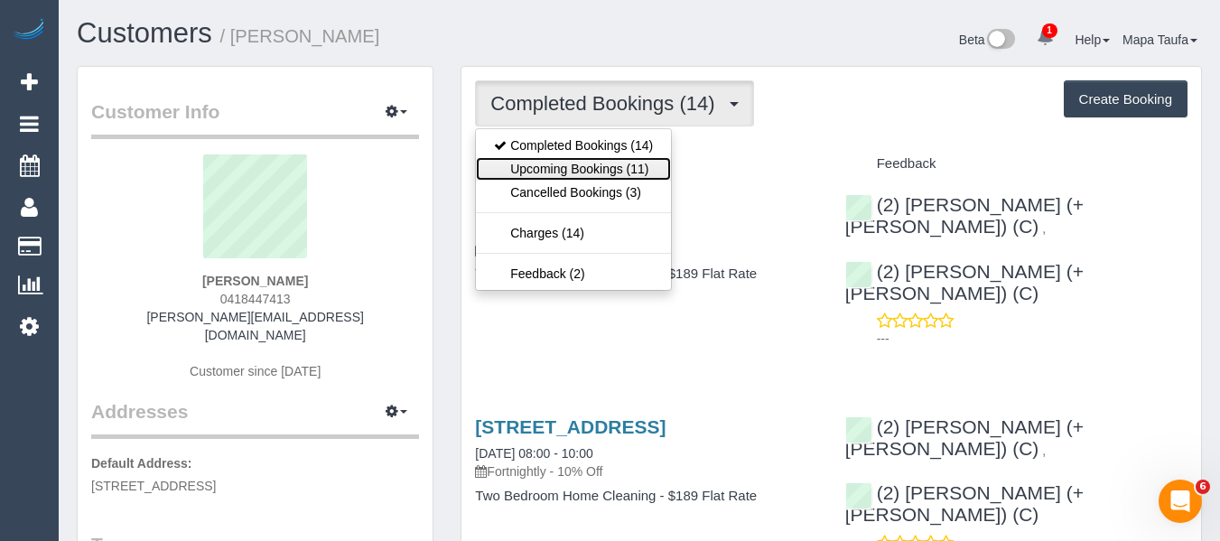
click at [548, 168] on link "Upcoming Bookings (11)" at bounding box center [573, 168] width 195 height 23
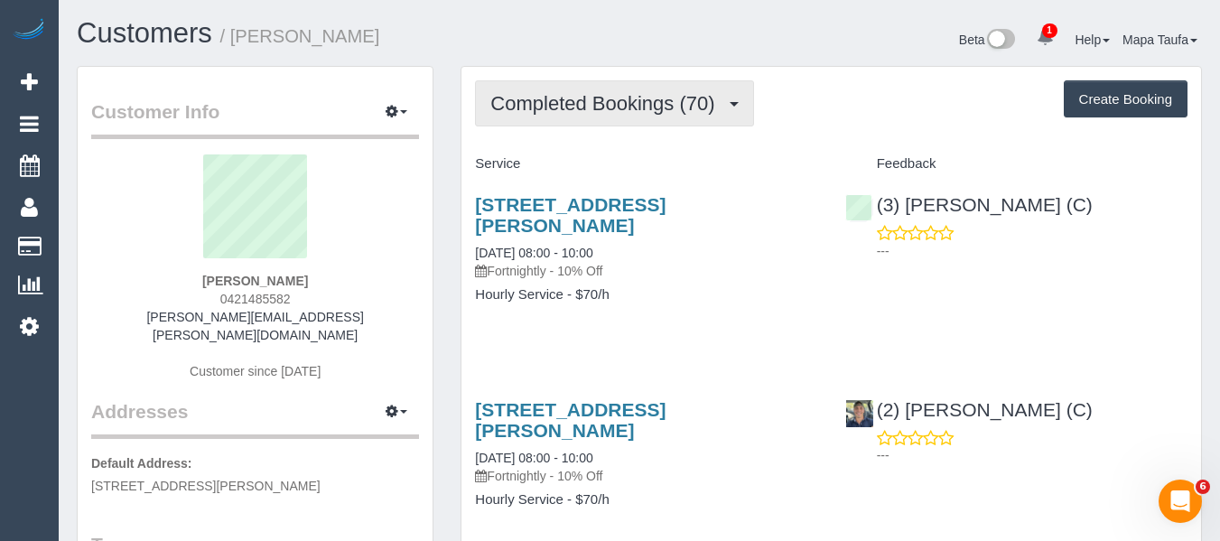
drag, startPoint x: 544, startPoint y: 104, endPoint x: 558, endPoint y: 154, distance: 52.3
click at [544, 107] on span "Completed Bookings (70)" at bounding box center [606, 103] width 233 height 23
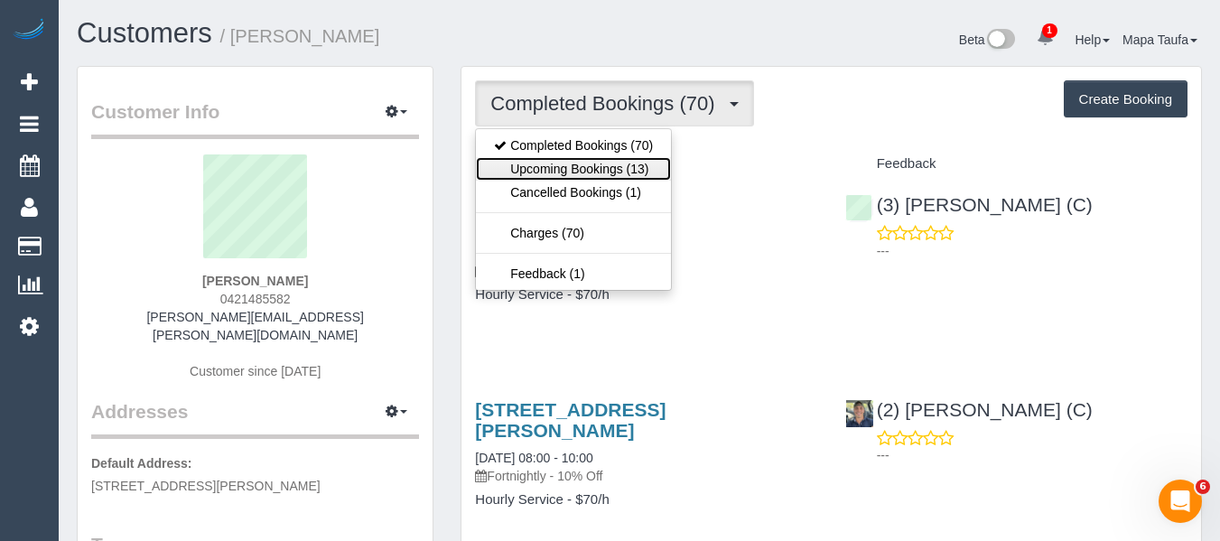
click at [559, 158] on link "Upcoming Bookings (13)" at bounding box center [573, 168] width 195 height 23
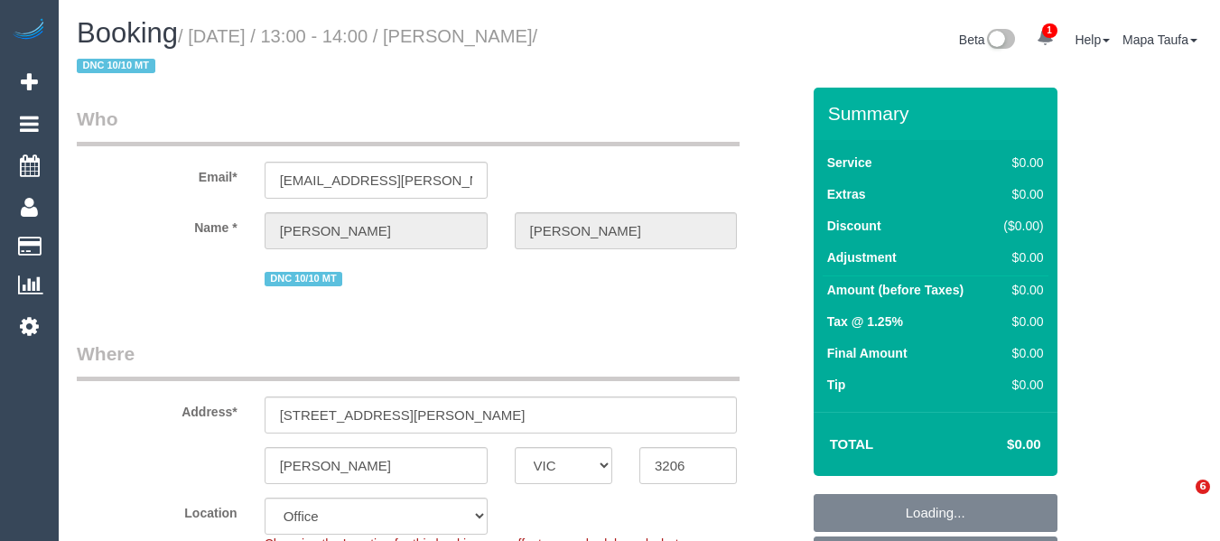
select select "VIC"
select select "string:stripe-pm_1S4rt52GScqysDRVnhxRJnn7"
select select "number:28"
select select "number:14"
select select "number:19"
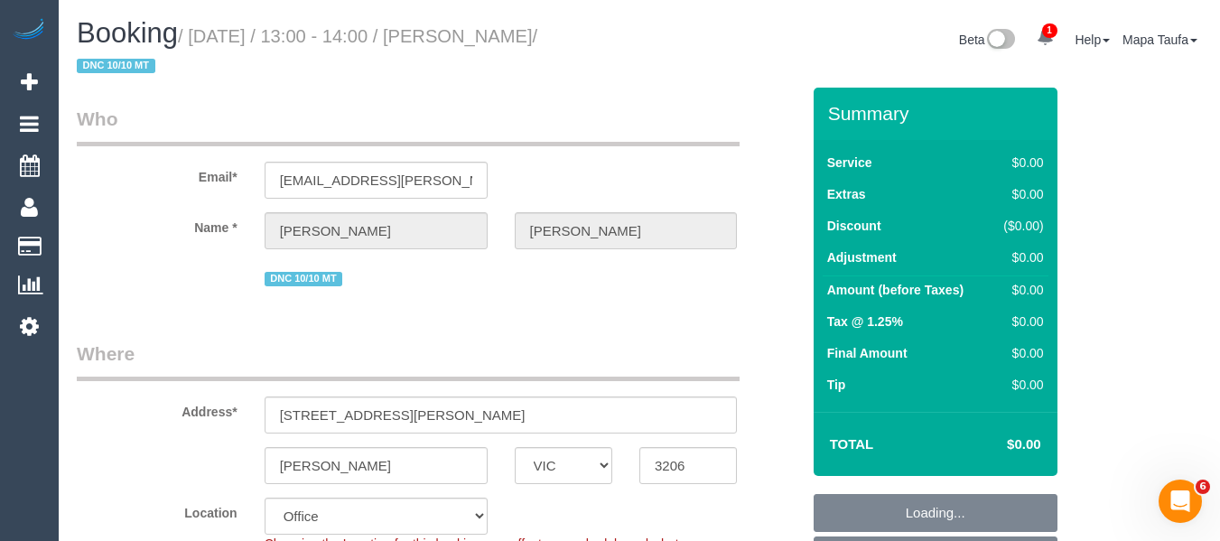
select select "number:36"
select select "object:759"
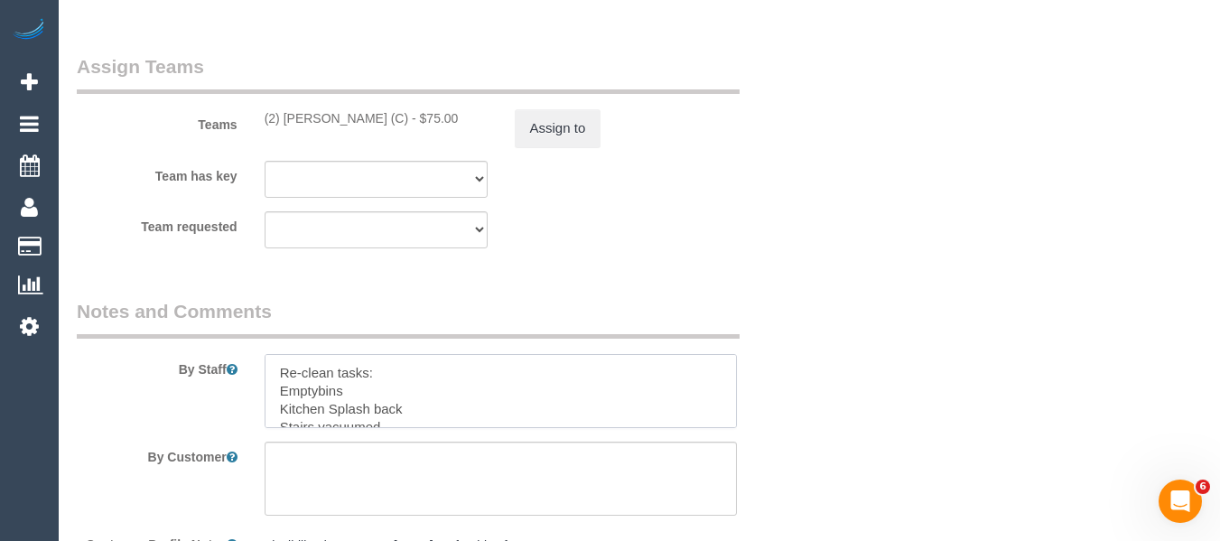
drag, startPoint x: 345, startPoint y: 390, endPoint x: 273, endPoint y: 395, distance: 72.4
click at [273, 395] on textarea at bounding box center [501, 391] width 473 height 74
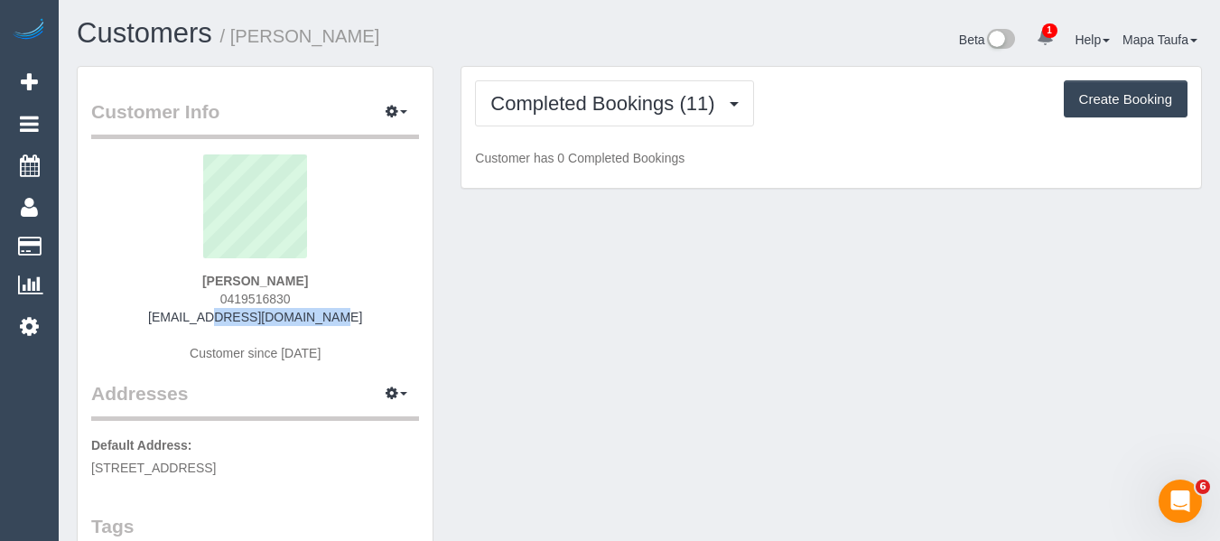
drag, startPoint x: 332, startPoint y: 317, endPoint x: 191, endPoint y: 330, distance: 142.3
click at [181, 321] on div "[PERSON_NAME] 0419516830 [EMAIL_ADDRESS][DOMAIN_NAME] Customer since [DATE]" at bounding box center [255, 267] width 328 height 226
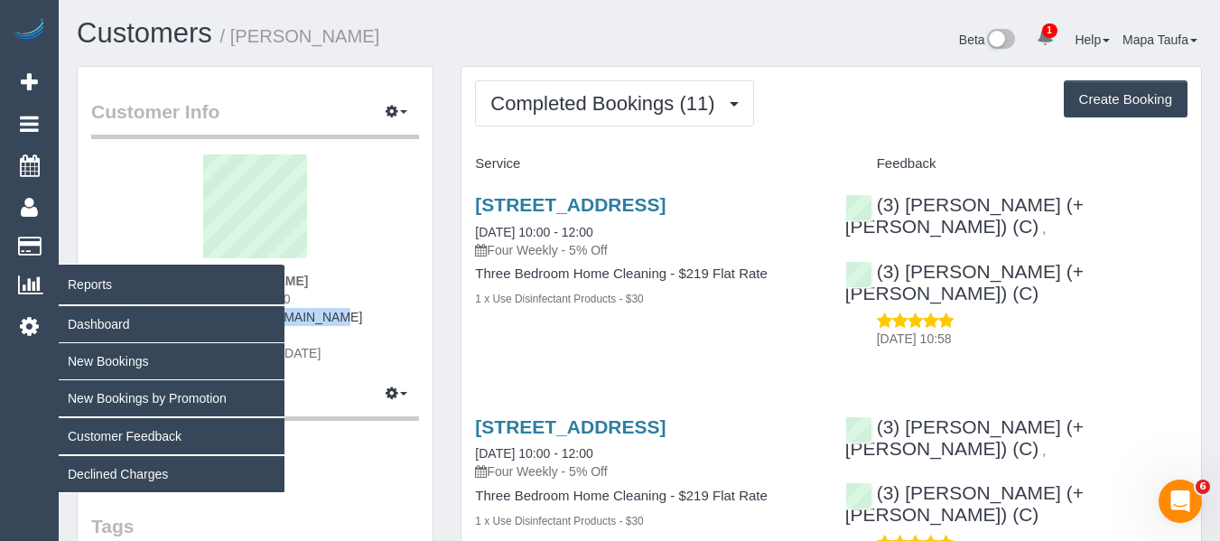
copy link "[EMAIL_ADDRESS][DOMAIN_NAME]"
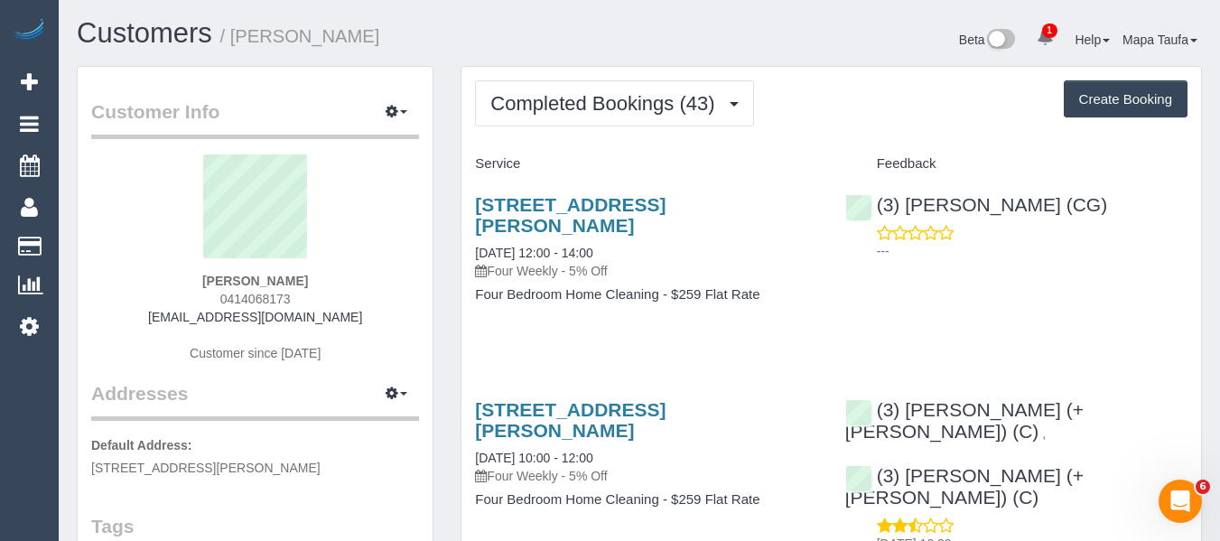
drag, startPoint x: 265, startPoint y: 276, endPoint x: 184, endPoint y: 282, distance: 81.4
click at [186, 278] on div "[PERSON_NAME] 0414068173 [EMAIL_ADDRESS][DOMAIN_NAME] Customer since [DATE]" at bounding box center [255, 267] width 328 height 226
copy strong "[PERSON_NAME]"
drag, startPoint x: 802, startPoint y: 198, endPoint x: 523, endPoint y: 225, distance: 280.3
click at [471, 201] on div "[STREET_ADDRESS][PERSON_NAME] [DATE] 12:00 - 14:00 Four Weekly - 5% Off Four Be…" at bounding box center [645, 259] width 369 height 160
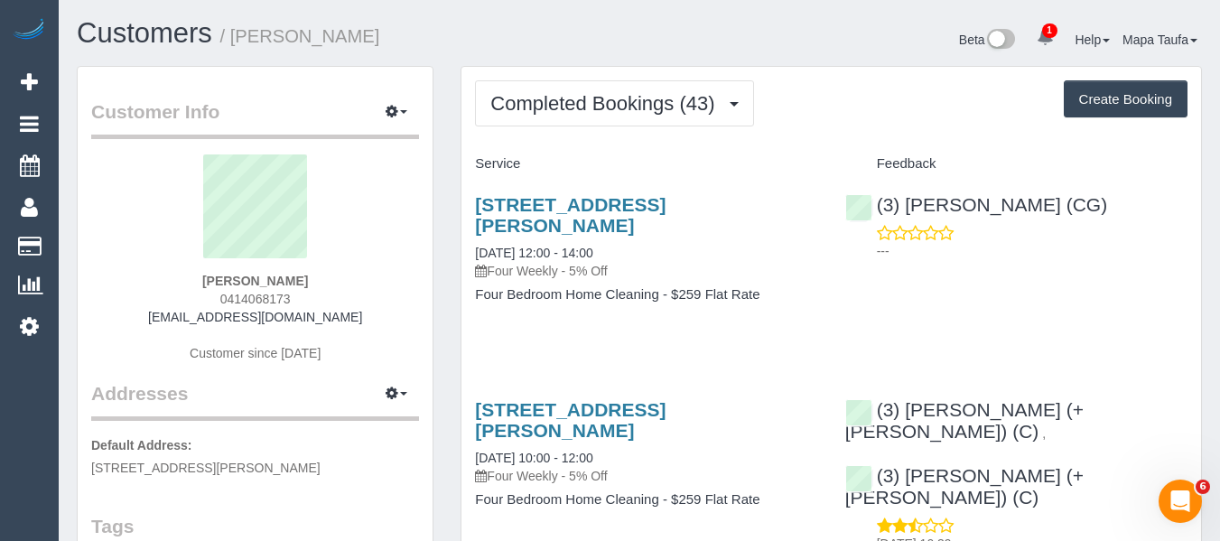
copy link "[STREET_ADDRESS][PERSON_NAME]"
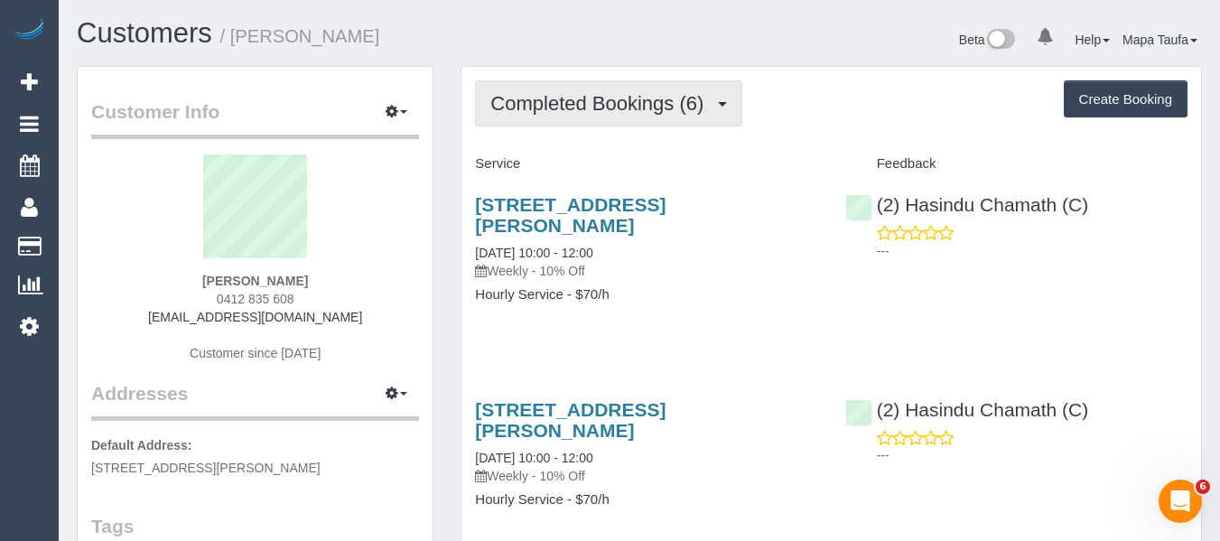
click at [619, 117] on button "Completed Bookings (6)" at bounding box center [608, 103] width 267 height 46
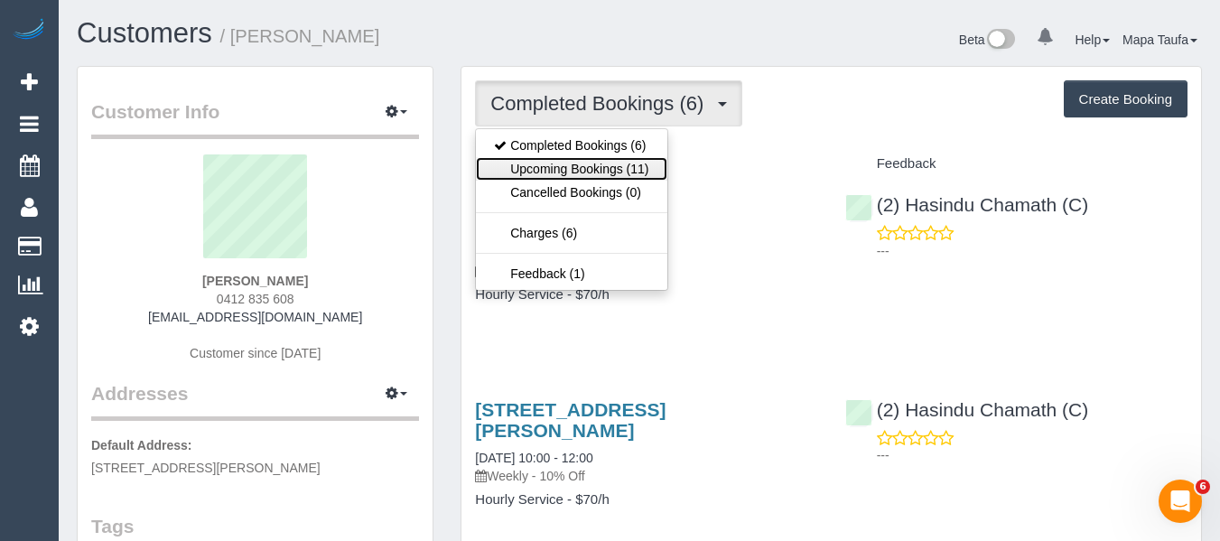
click at [616, 157] on link "Upcoming Bookings (11)" at bounding box center [571, 168] width 191 height 23
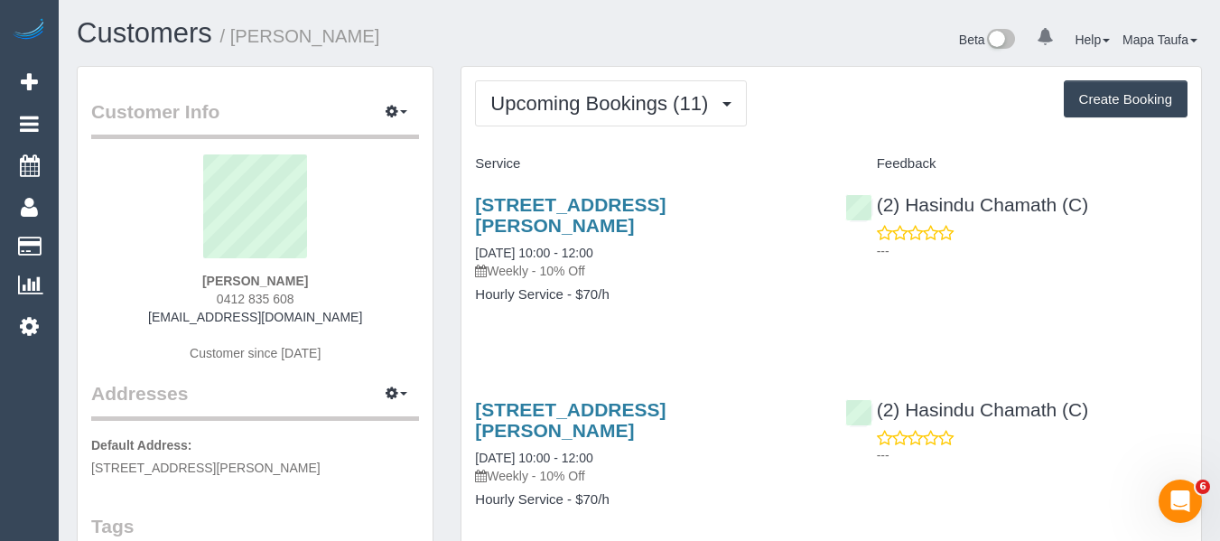
click at [656, 193] on div "64 Malpas Street, Preston, VIC 3072 15/10/2025 10:00 - 12:00 Weekly - 10% Off H…" at bounding box center [645, 259] width 369 height 160
click at [650, 199] on link "64 Malpas Street, Preston, VIC 3072" at bounding box center [570, 215] width 191 height 42
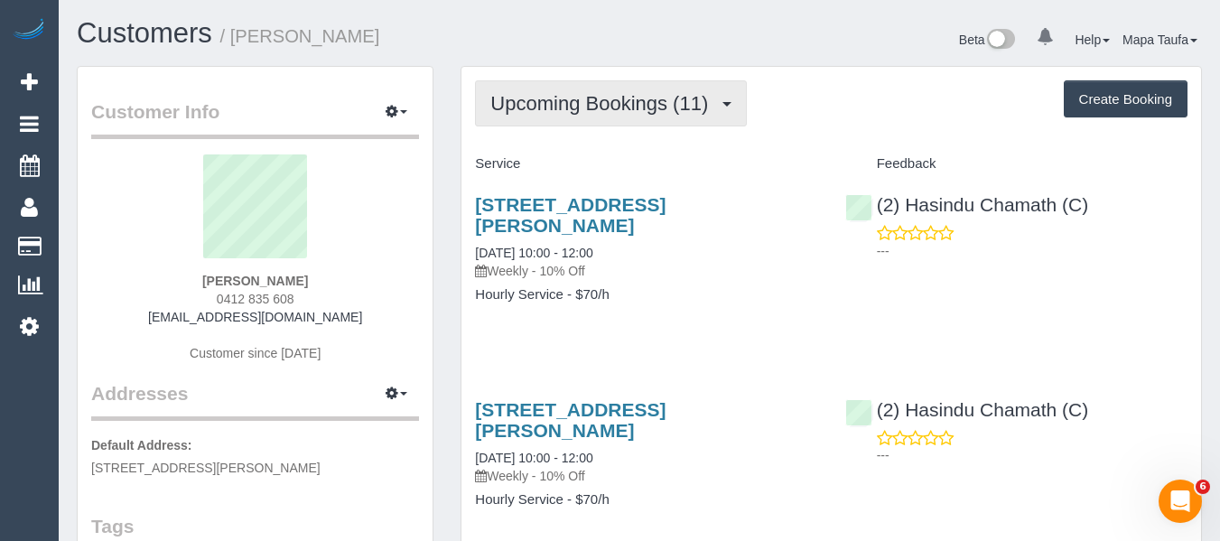
click at [501, 80] on button "Upcoming Bookings (11)" at bounding box center [611, 103] width 272 height 46
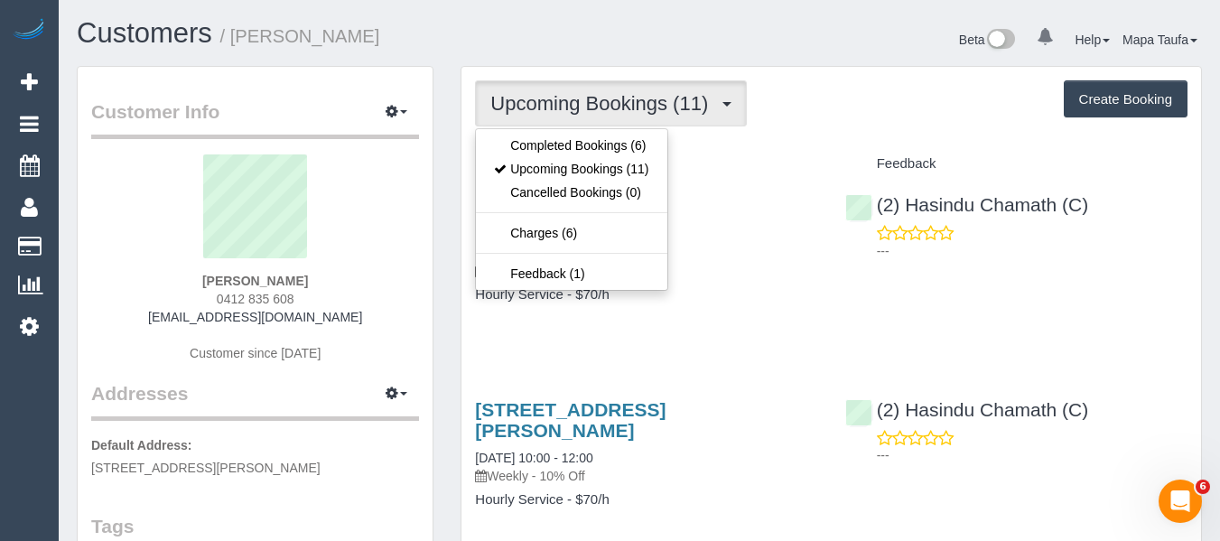
click at [539, 128] on ul "Completed Bookings (6) Upcoming Bookings (11) Cancelled Bookings (0) Charges (6…" at bounding box center [571, 209] width 192 height 163
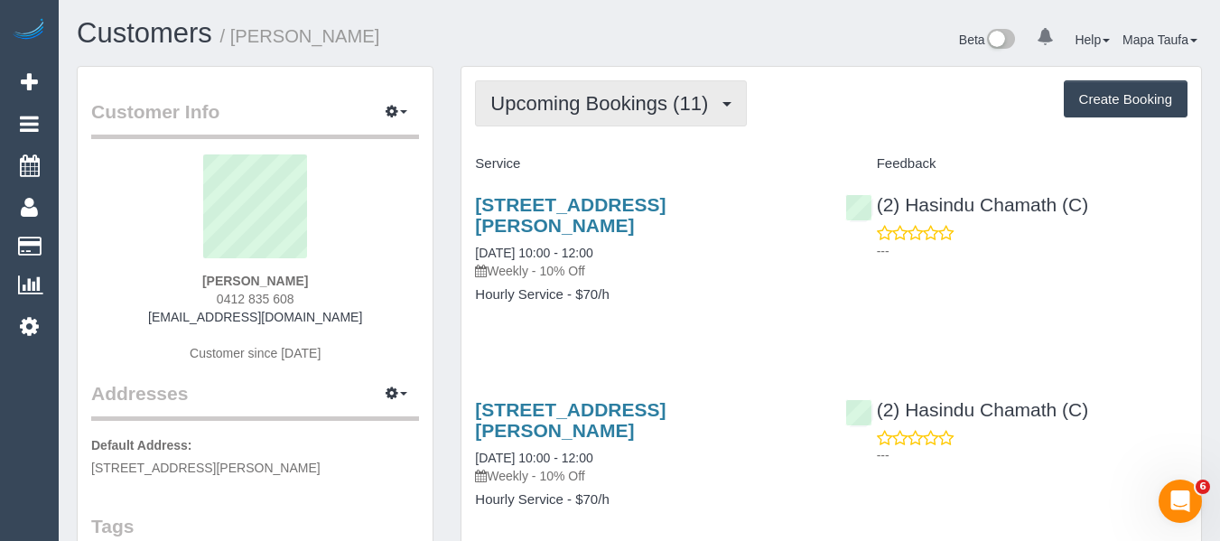
drag, startPoint x: 554, startPoint y: 88, endPoint x: 552, endPoint y: 134, distance: 45.2
click at [554, 97] on button "Upcoming Bookings (11)" at bounding box center [611, 103] width 272 height 46
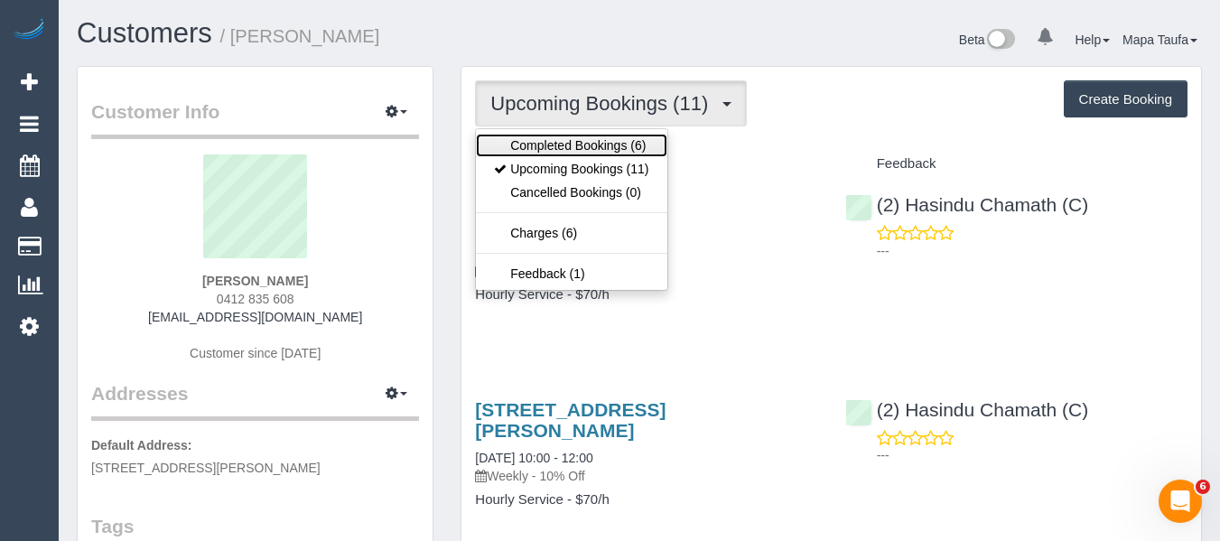
click at [553, 143] on link "Completed Bookings (6)" at bounding box center [571, 145] width 191 height 23
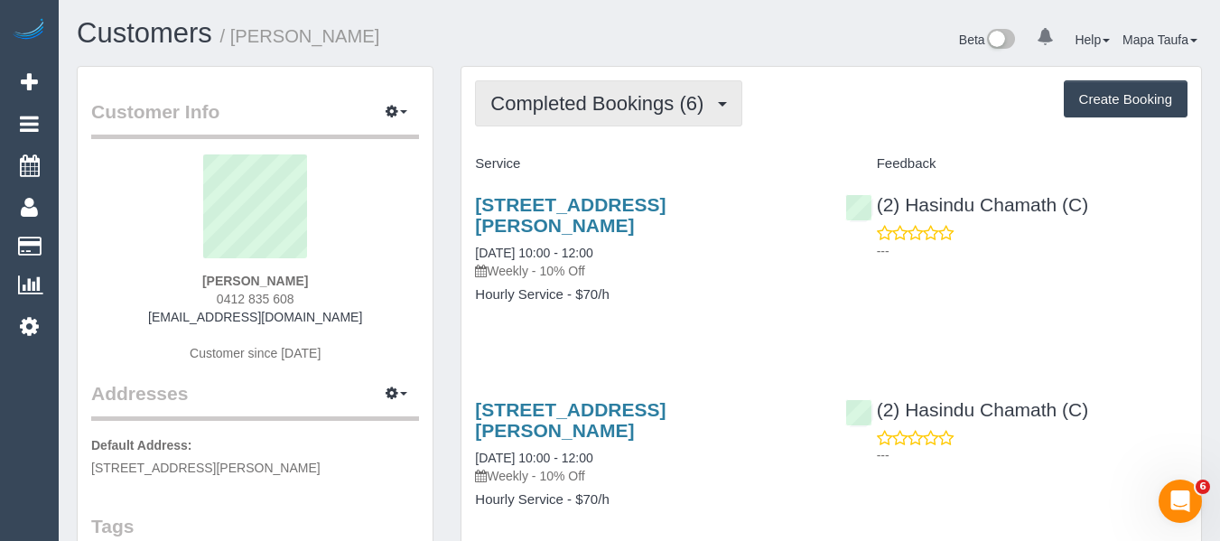
click at [569, 110] on span "Completed Bookings (6)" at bounding box center [601, 103] width 222 height 23
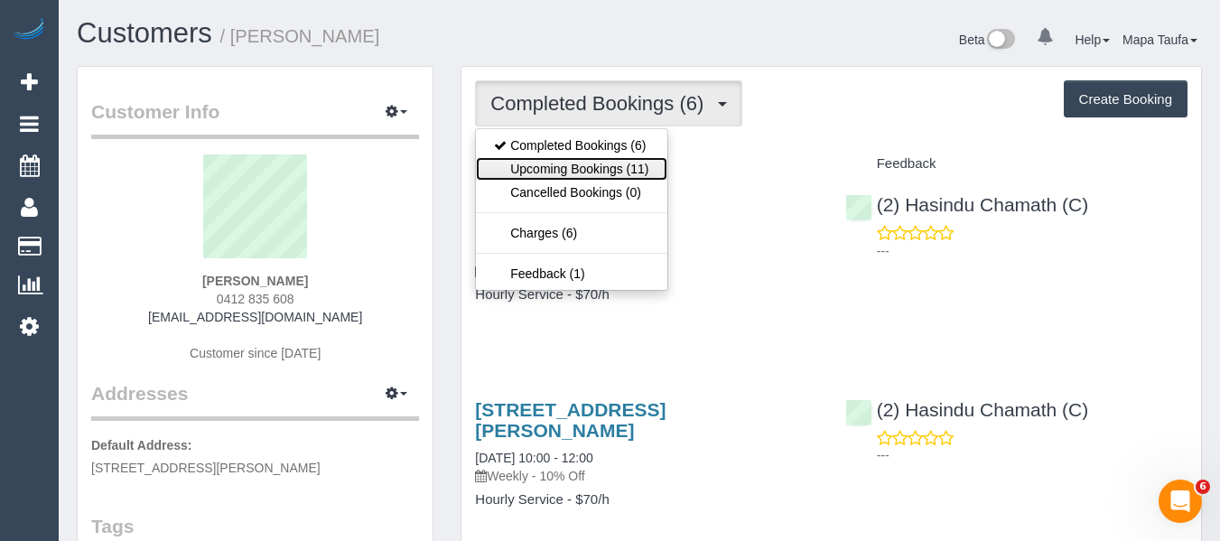
click at [566, 163] on link "Upcoming Bookings (11)" at bounding box center [571, 168] width 191 height 23
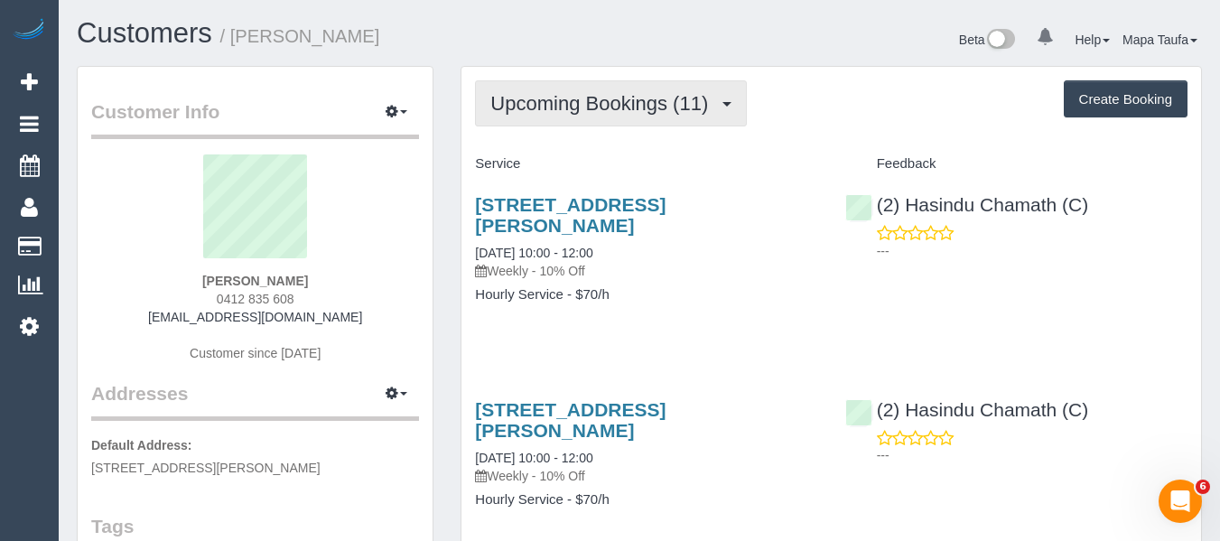
drag, startPoint x: 566, startPoint y: 114, endPoint x: 574, endPoint y: 129, distance: 17.4
click at [571, 124] on button "Upcoming Bookings (11)" at bounding box center [611, 103] width 272 height 46
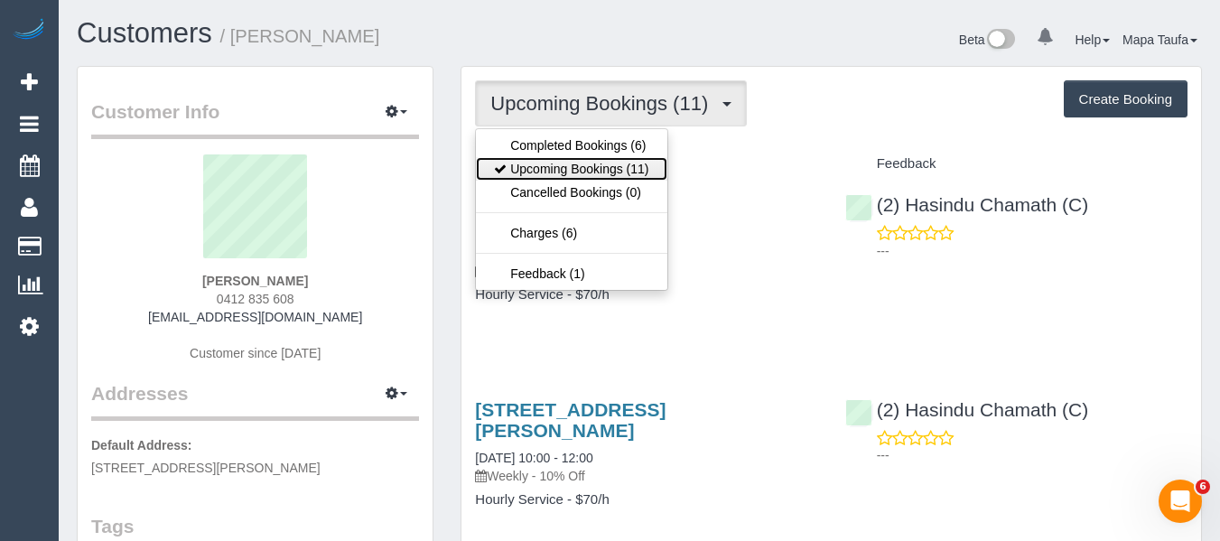
click at [586, 162] on link "Upcoming Bookings (11)" at bounding box center [571, 168] width 191 height 23
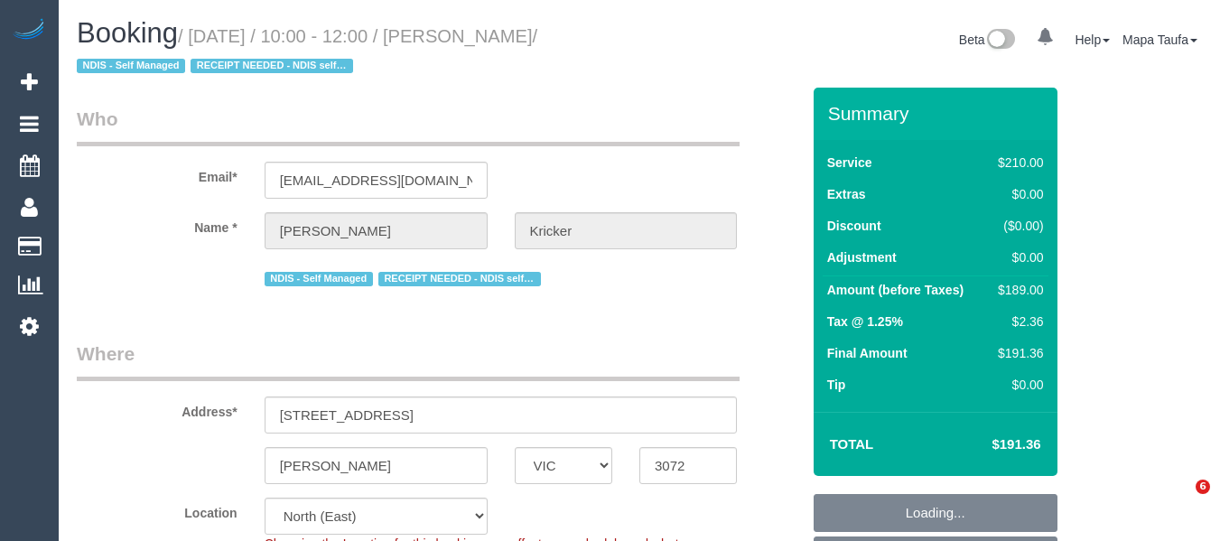
select select "VIC"
select select "object:698"
select select "string:stripe-pm_1S0bXI2GScqysDRV5d8akQbC"
select select "number:30"
select select "number:14"
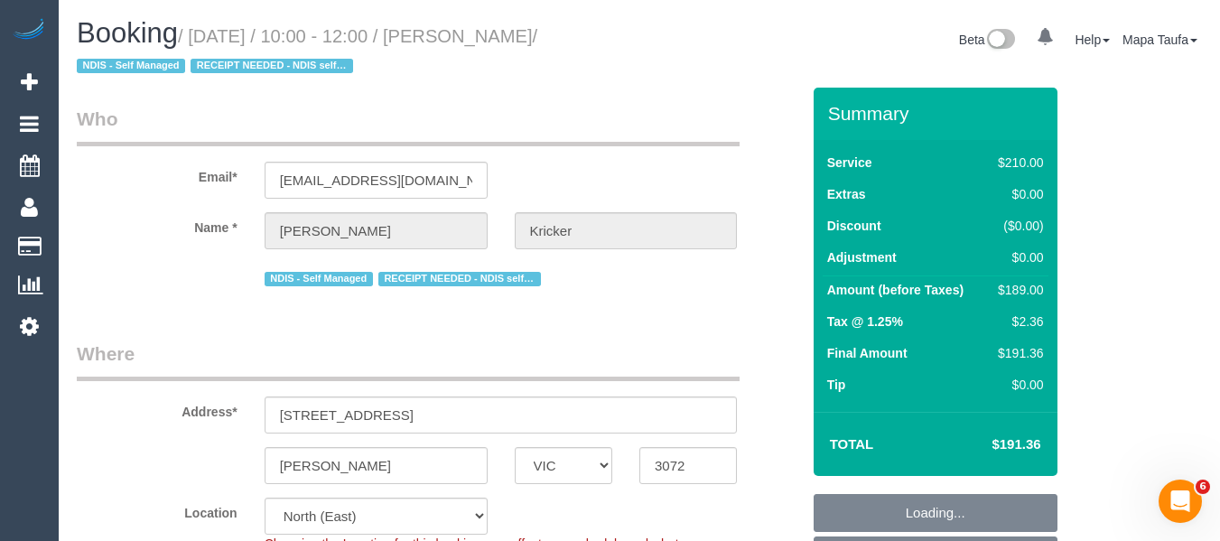
select select "number:19"
select select "number:36"
select select "number:34"
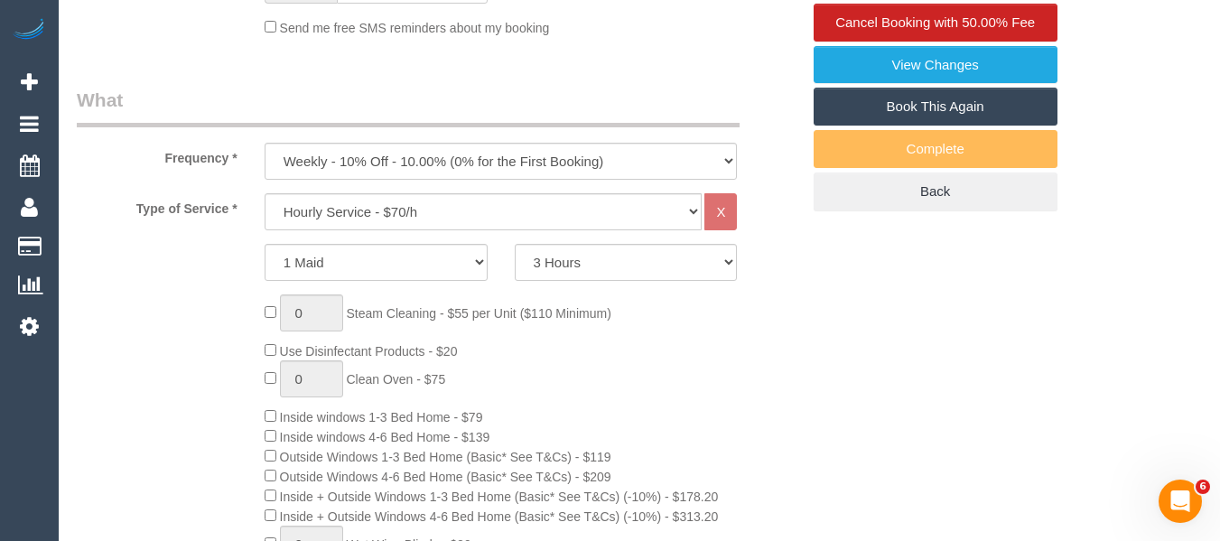
scroll to position [610, 0]
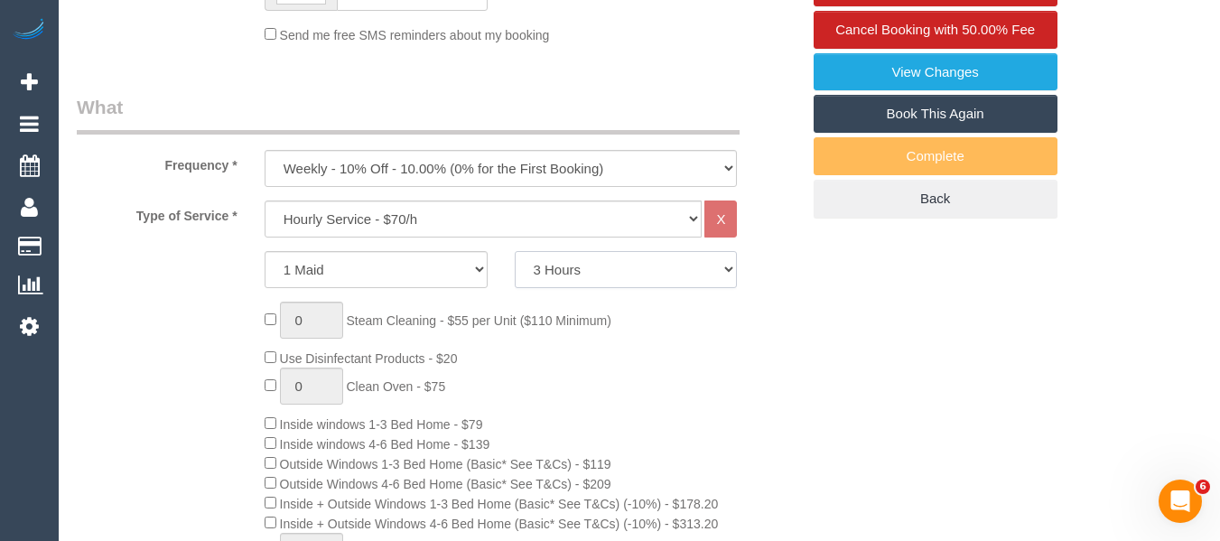
click at [627, 268] on select "2 Hours 2.5 Hours 3 Hours 3.5 Hours 4 Hours 4.5 Hours 5 Hours 5.5 Hours 6 Hours…" at bounding box center [626, 269] width 223 height 37
select select "150"
click at [515, 251] on select "2 Hours 2.5 Hours 3 Hours 3.5 Hours 4 Hours 4.5 Hours 5 Hours 5.5 Hours 6 Hours…" at bounding box center [626, 269] width 223 height 37
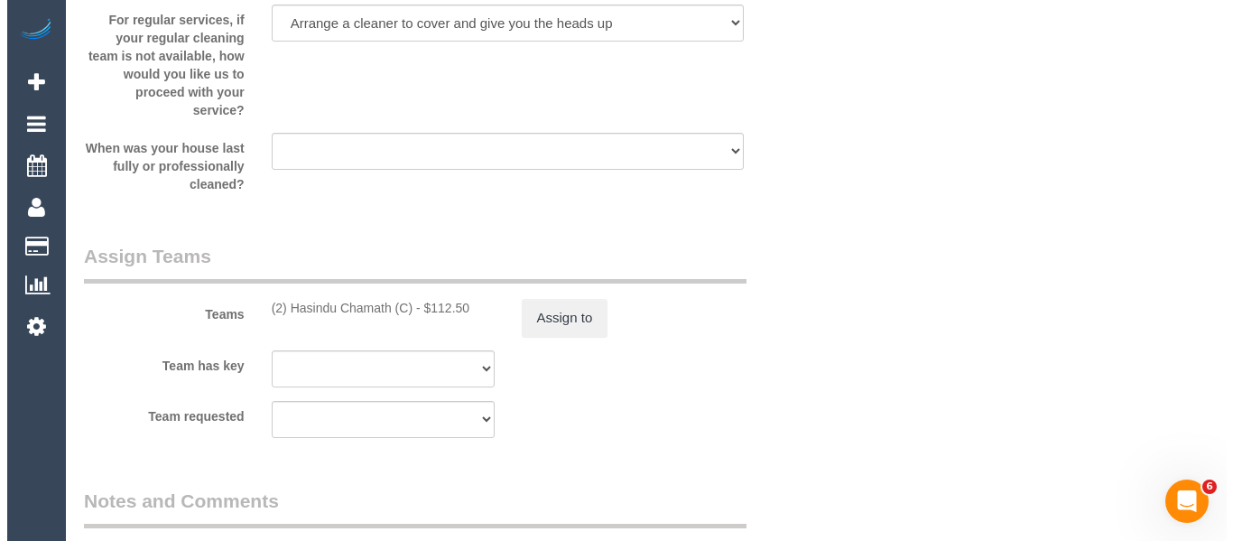
scroll to position [2817, 0]
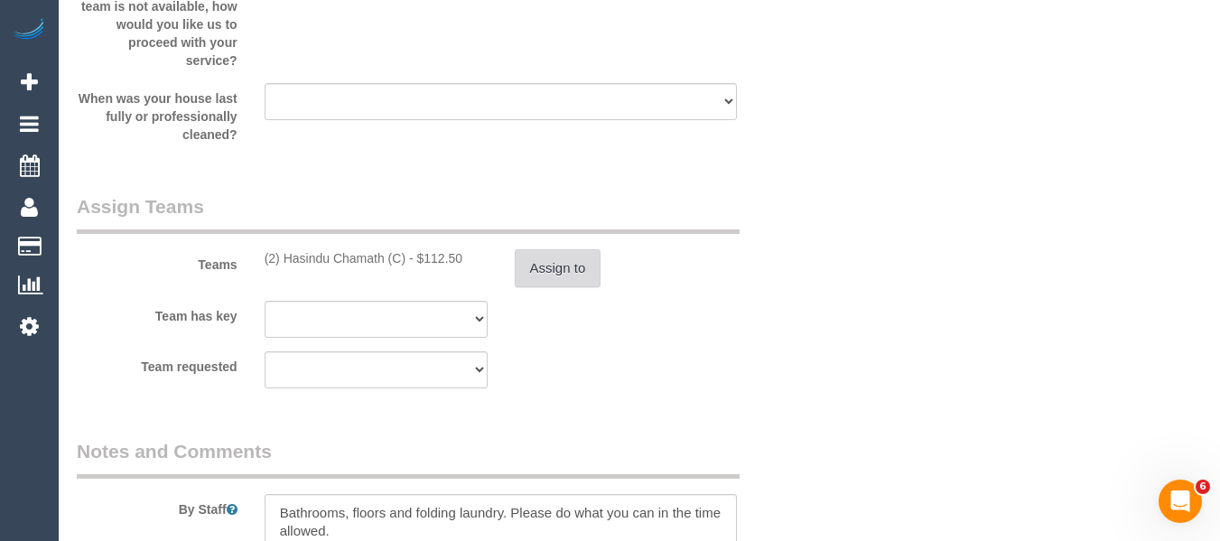
click at [553, 266] on button "Assign to" at bounding box center [558, 268] width 87 height 38
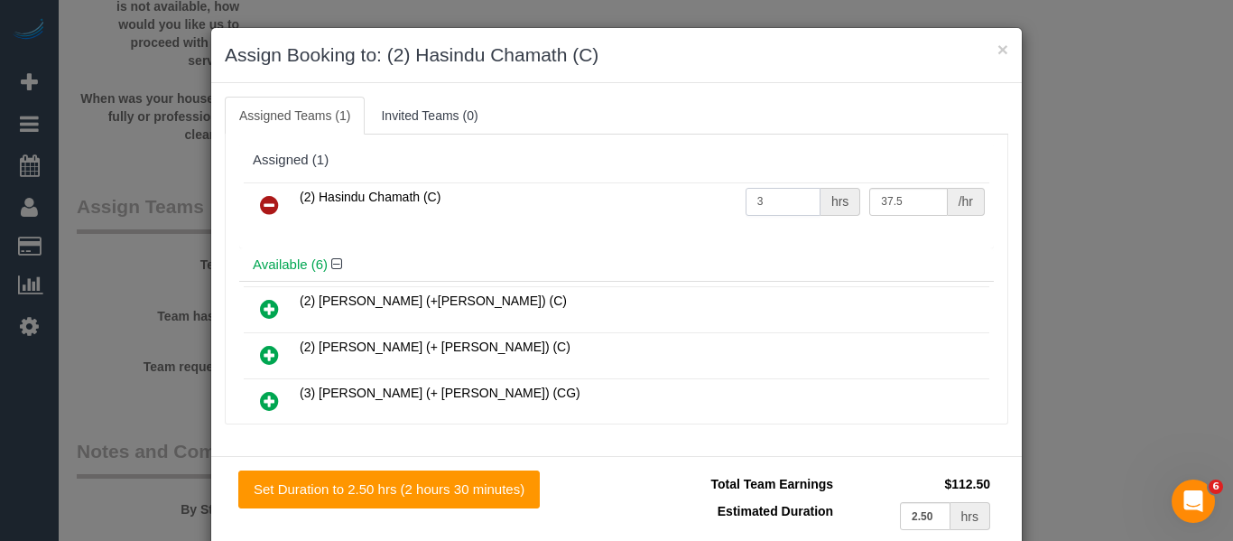
drag, startPoint x: 765, startPoint y: 197, endPoint x: 683, endPoint y: 197, distance: 82.2
click at [683, 197] on tr "(2) Hasindu Chamath (C) 3 hrs 37.5 /hr" at bounding box center [617, 205] width 746 height 46
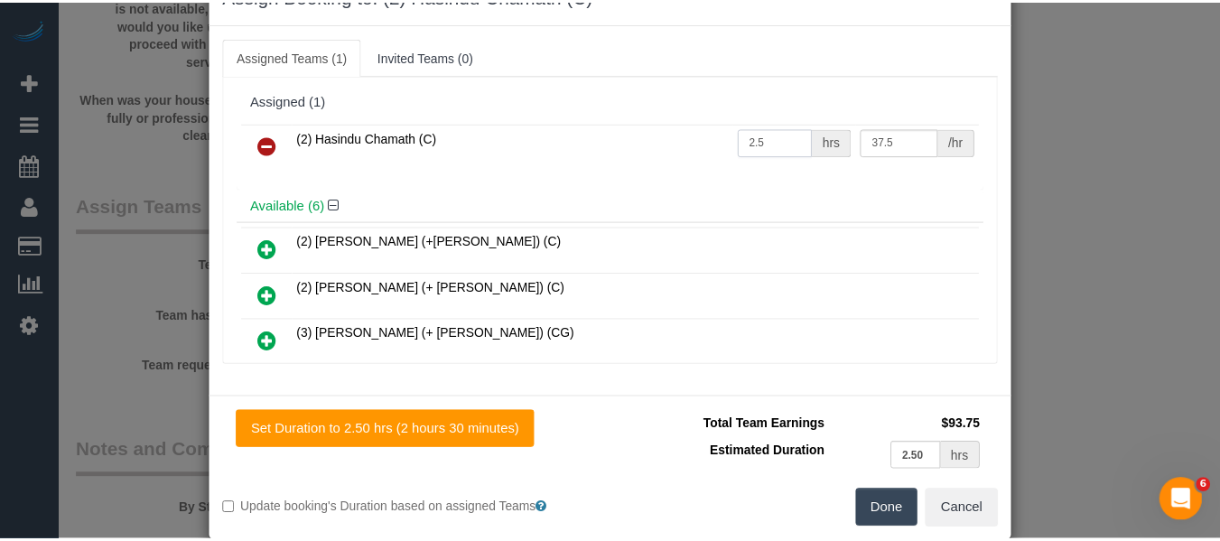
scroll to position [88, 0]
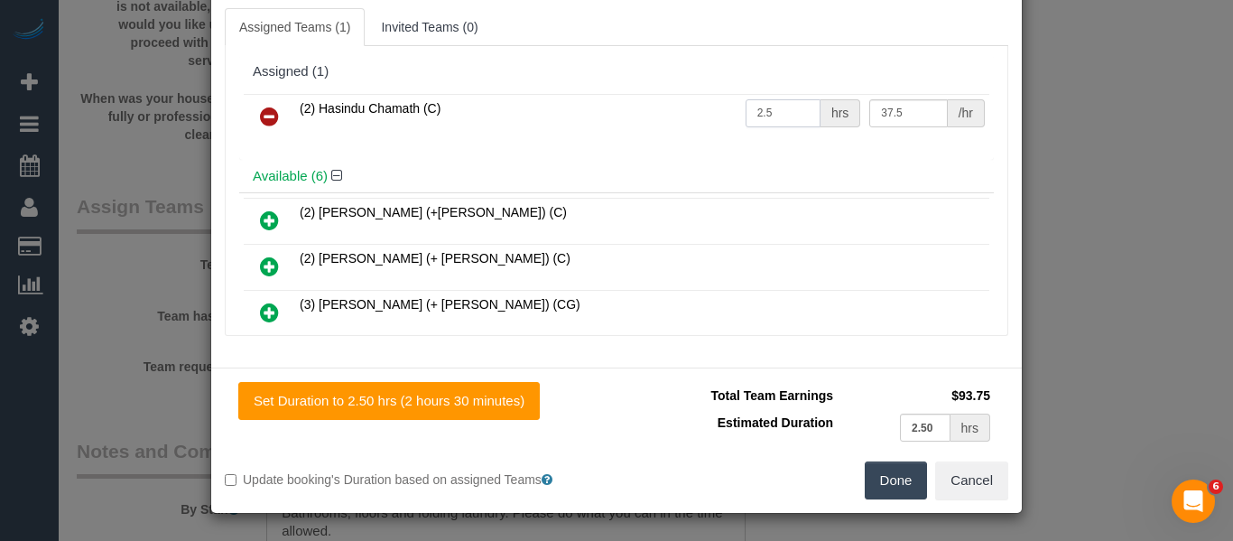
type input "2.5"
click at [886, 487] on button "Done" at bounding box center [896, 480] width 63 height 38
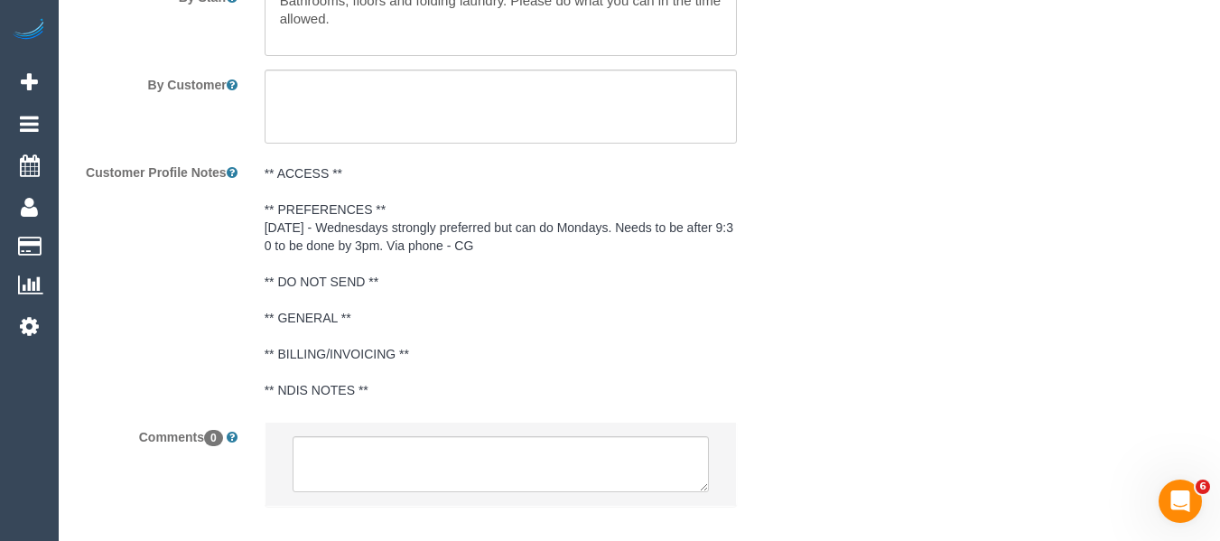
scroll to position [3426, 0]
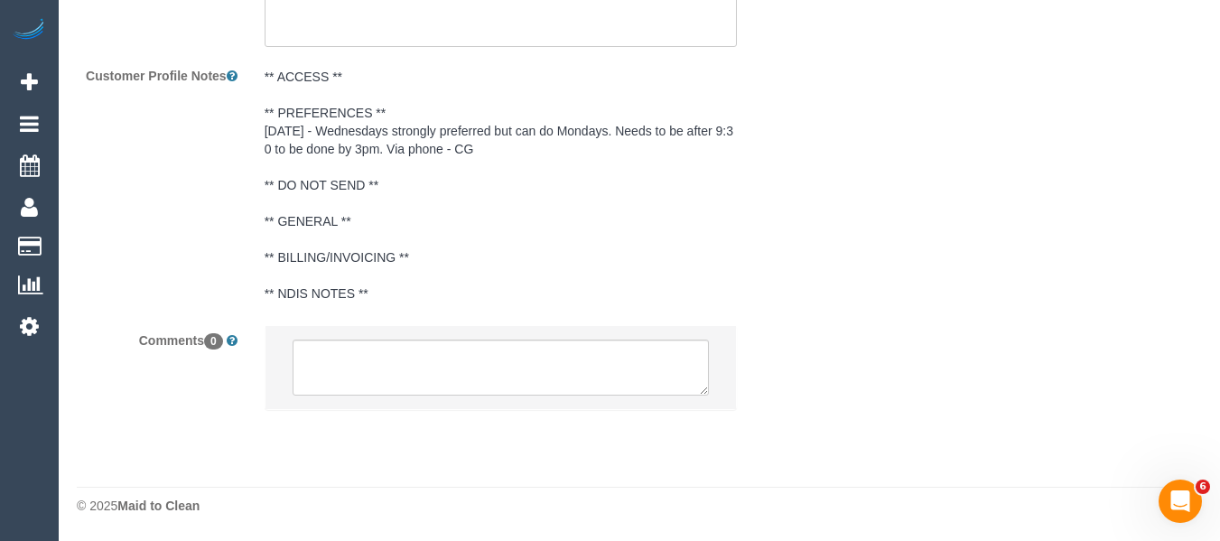
drag, startPoint x: 515, startPoint y: 421, endPoint x: 483, endPoint y: 371, distance: 58.9
click at [507, 413] on div at bounding box center [501, 376] width 500 height 103
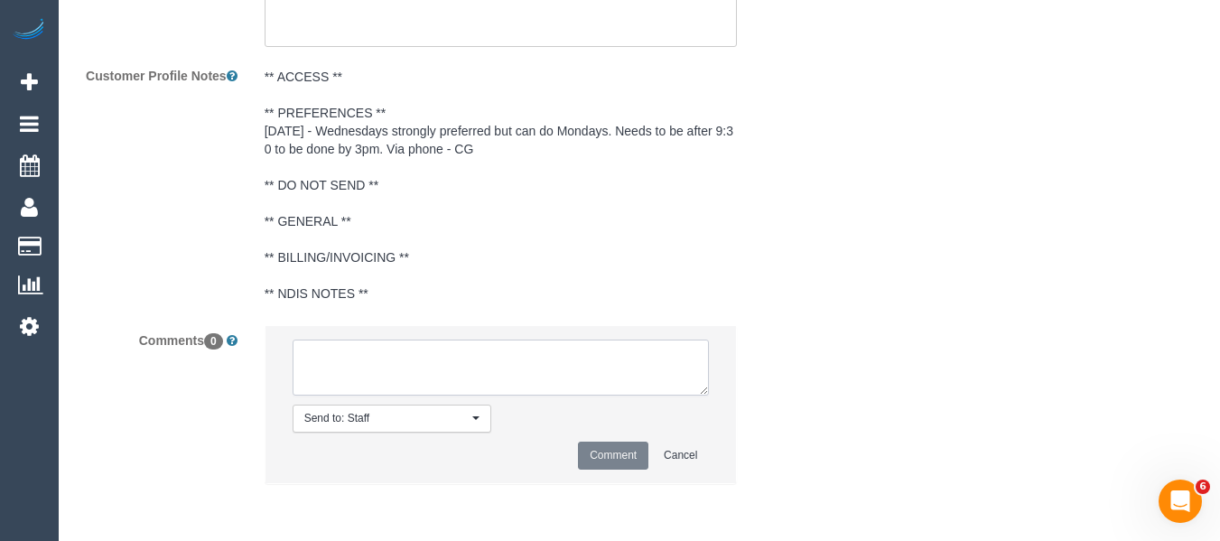
click at [483, 371] on textarea at bounding box center [501, 368] width 417 height 56
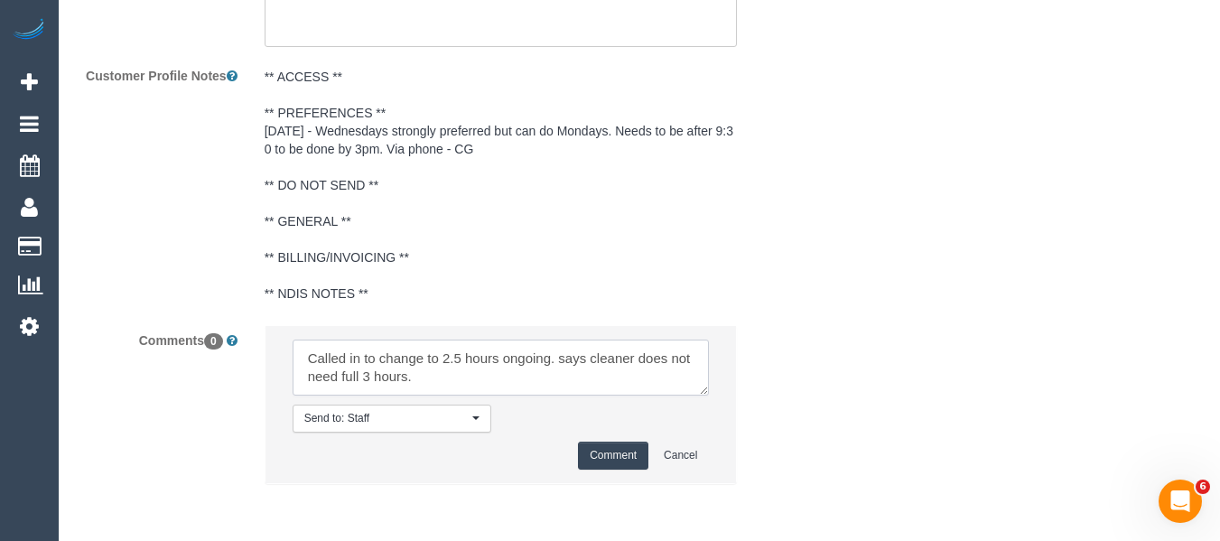
type textarea "Called in to change to 2.5 hours ongoing. says cleaner does not need full 3 hou…"
click at [627, 461] on button "Comment" at bounding box center [613, 456] width 70 height 28
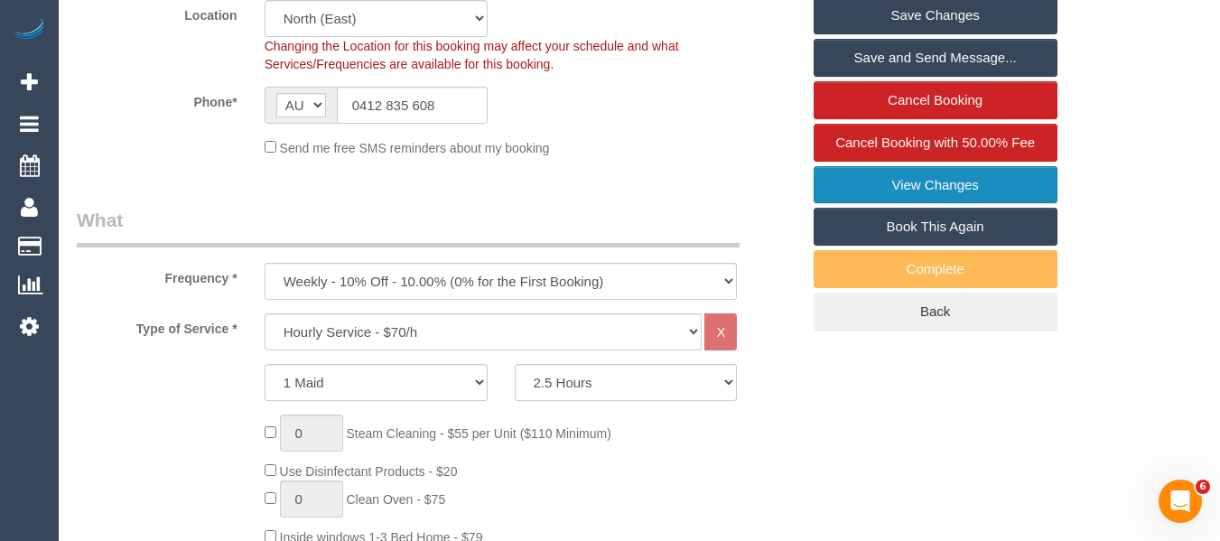
scroll to position [407, 0]
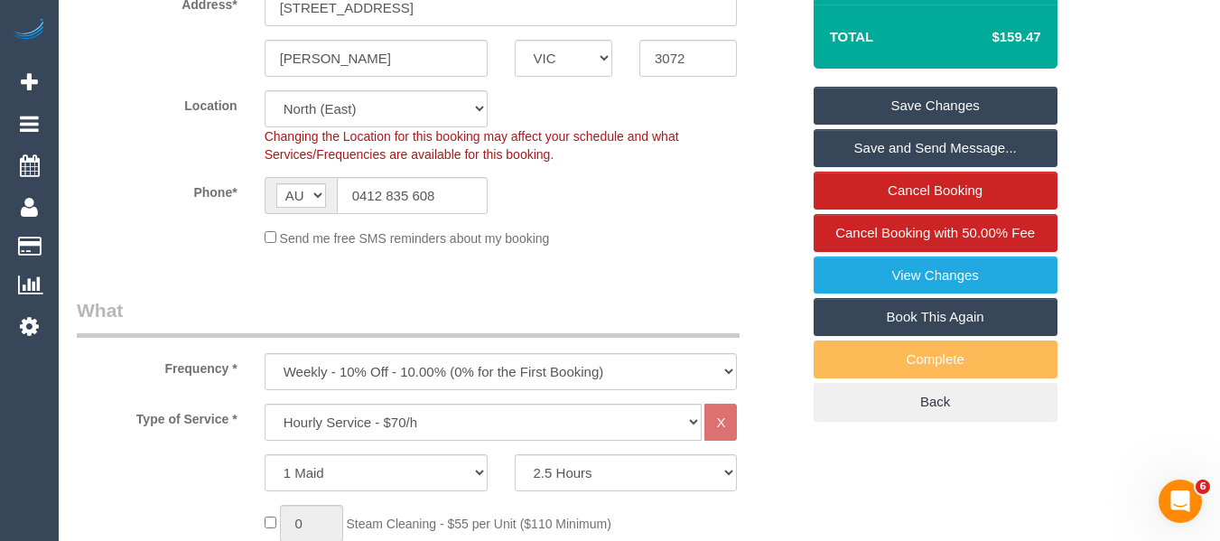
click at [895, 99] on link "Save Changes" at bounding box center [936, 106] width 244 height 38
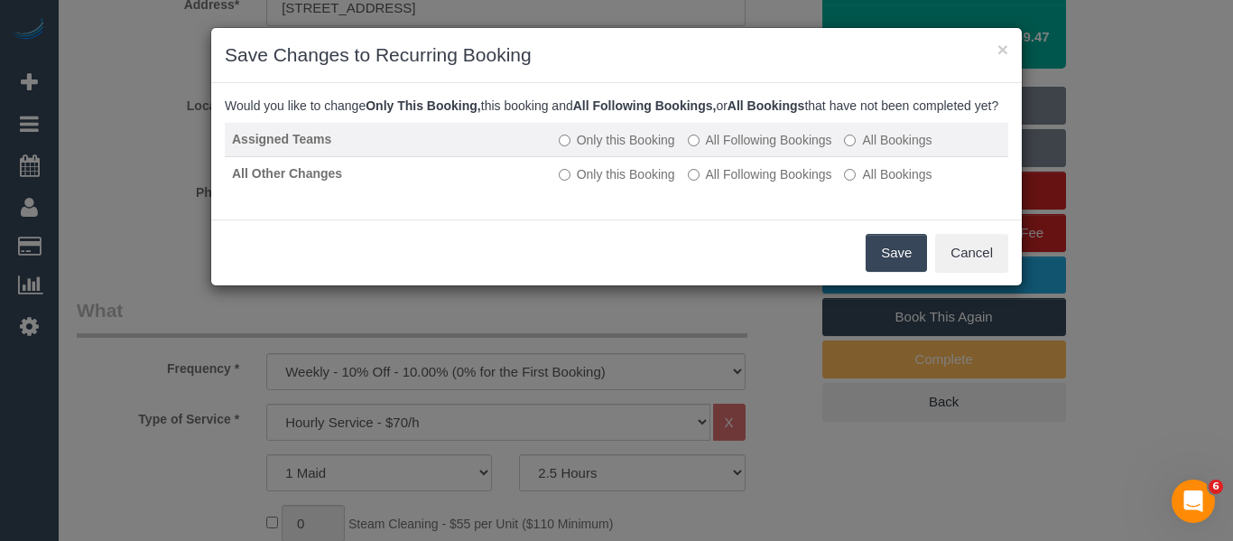
click at [739, 149] on label "All Following Bookings" at bounding box center [760, 140] width 144 height 18
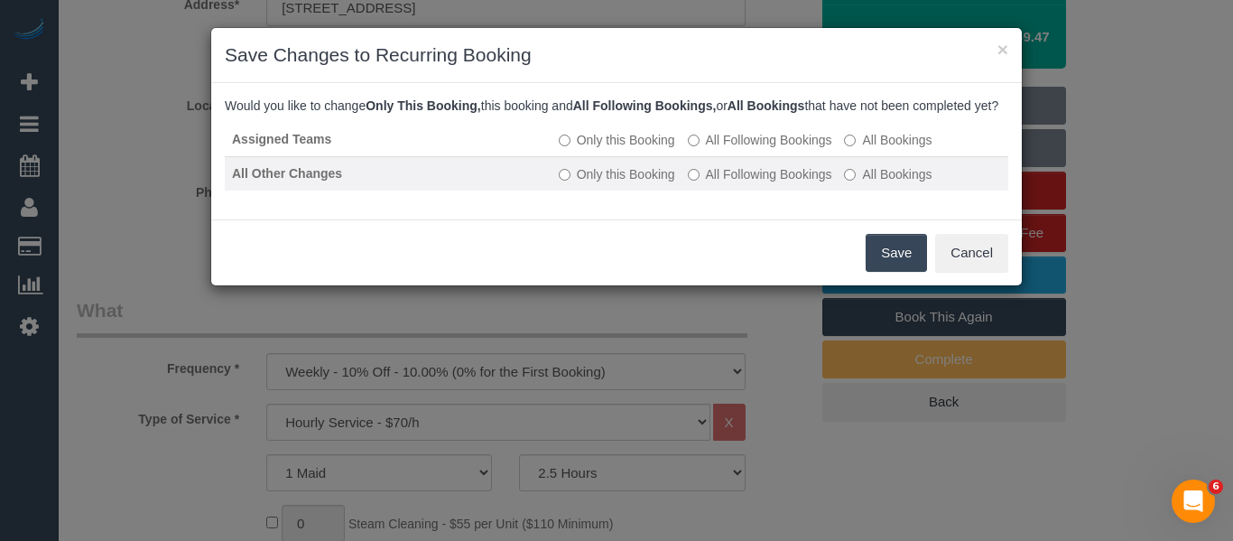
click at [733, 183] on label "All Following Bookings" at bounding box center [760, 174] width 144 height 18
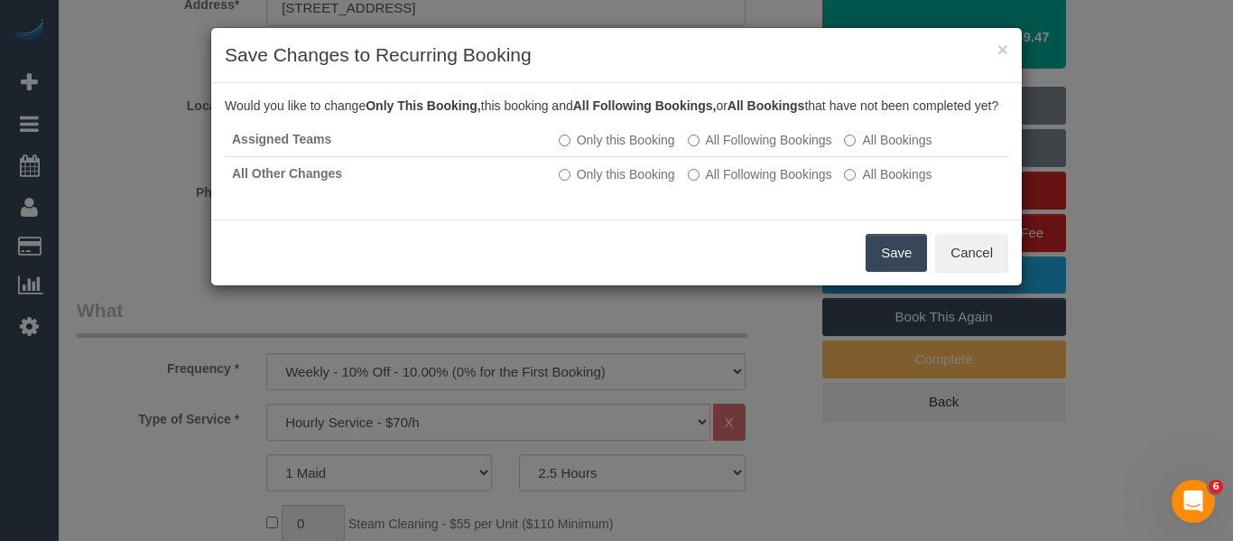
click at [894, 257] on button "Save" at bounding box center [896, 253] width 61 height 38
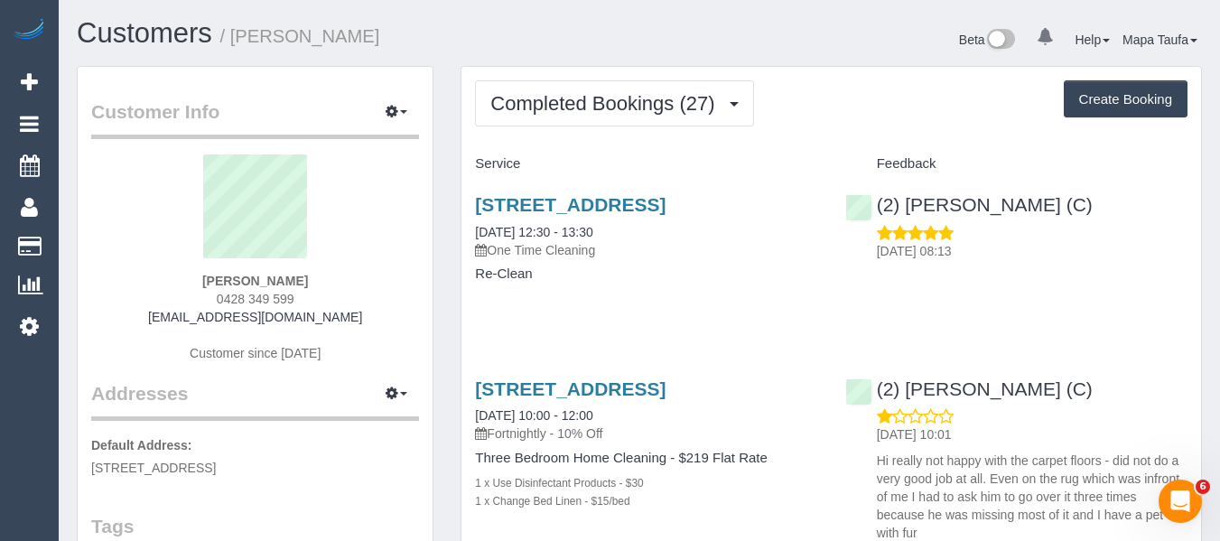
click at [604, 375] on div "10a Perry St, Alphington, VIC 3078 04/10/2025 10:00 - 12:00 Fortnightly - 10% O…" at bounding box center [645, 454] width 369 height 182
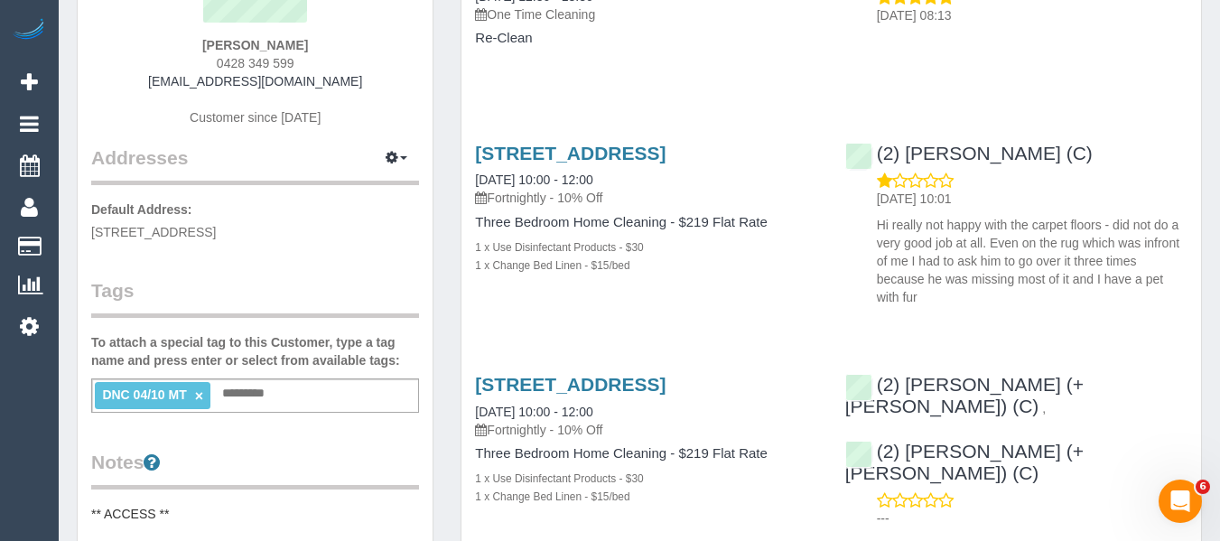
scroll to position [361, 0]
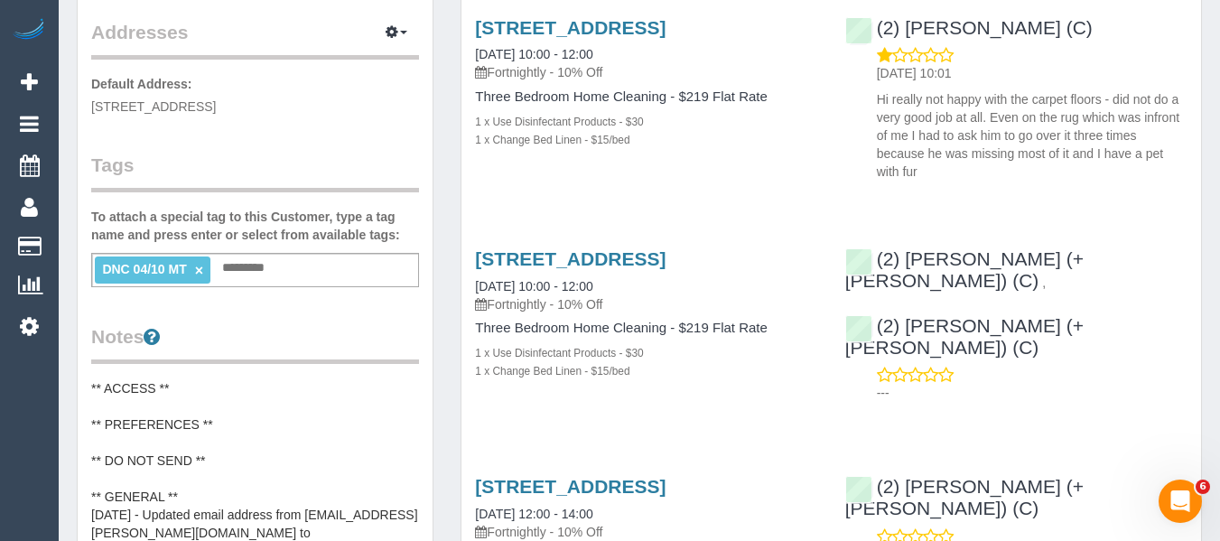
click at [198, 274] on link "×" at bounding box center [199, 270] width 8 height 15
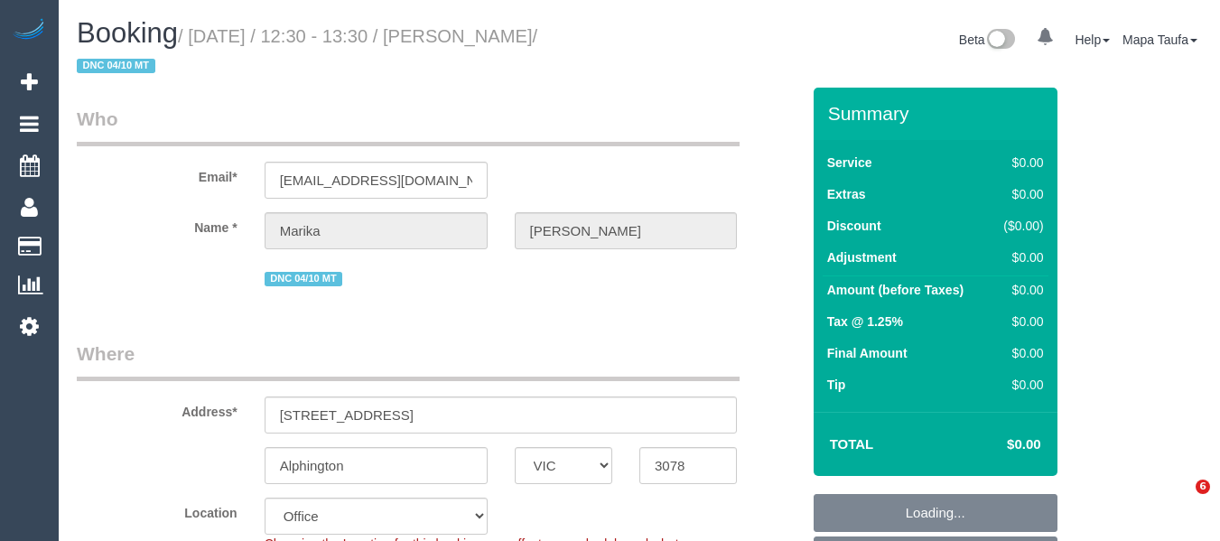
select select "VIC"
select select "string:stripe-pm_1RLXBw2GScqysDRVvK5ZxH2Y"
select select "number:28"
select select "number:14"
select select "number:19"
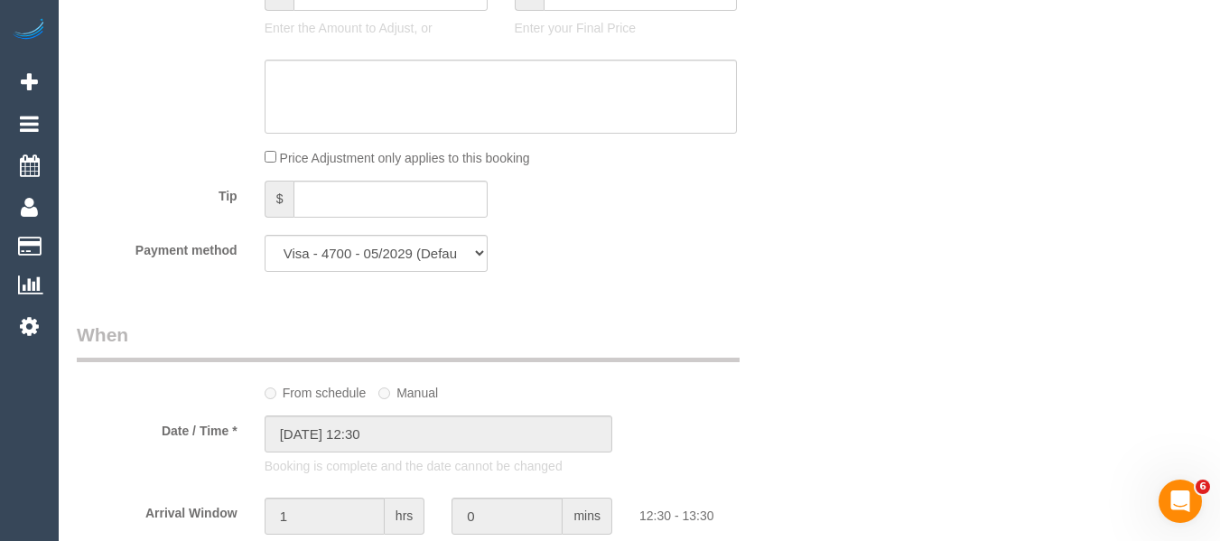
scroll to position [1264, 0]
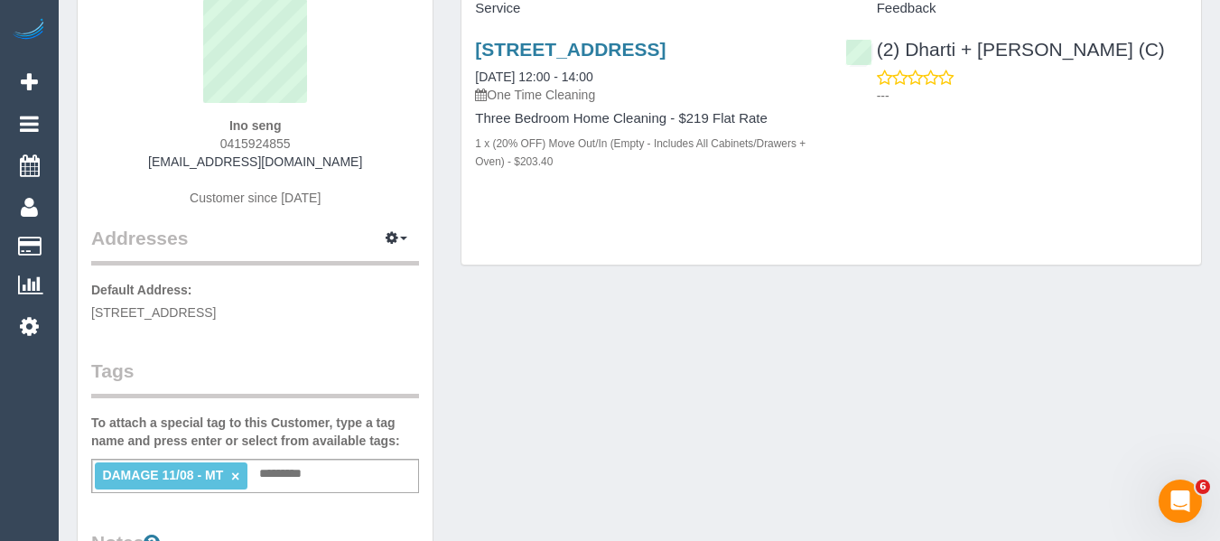
scroll to position [361, 0]
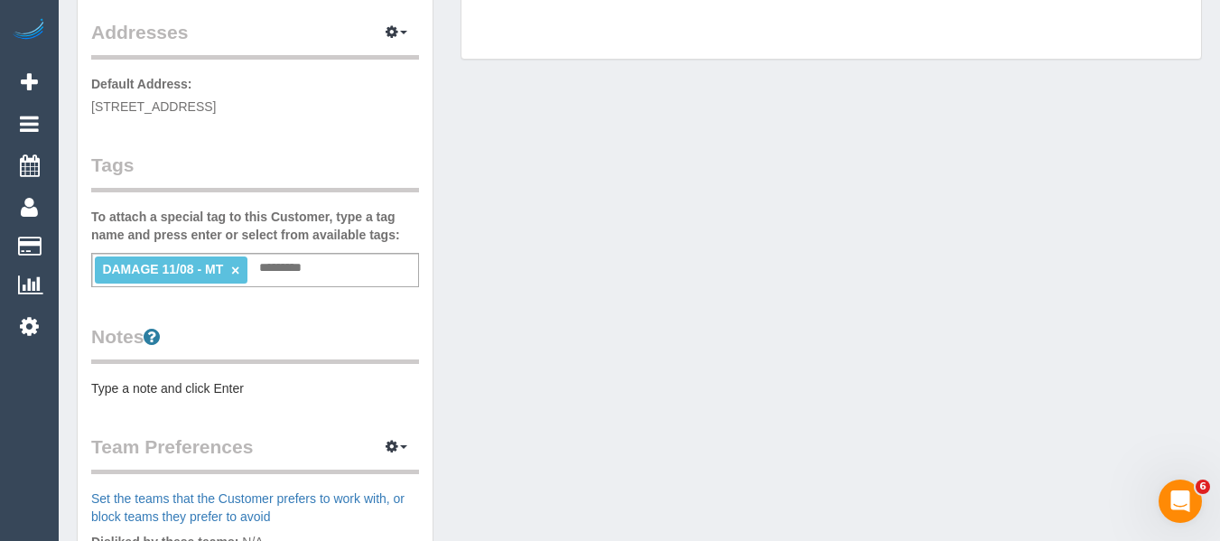
click at [234, 266] on link "×" at bounding box center [235, 270] width 8 height 15
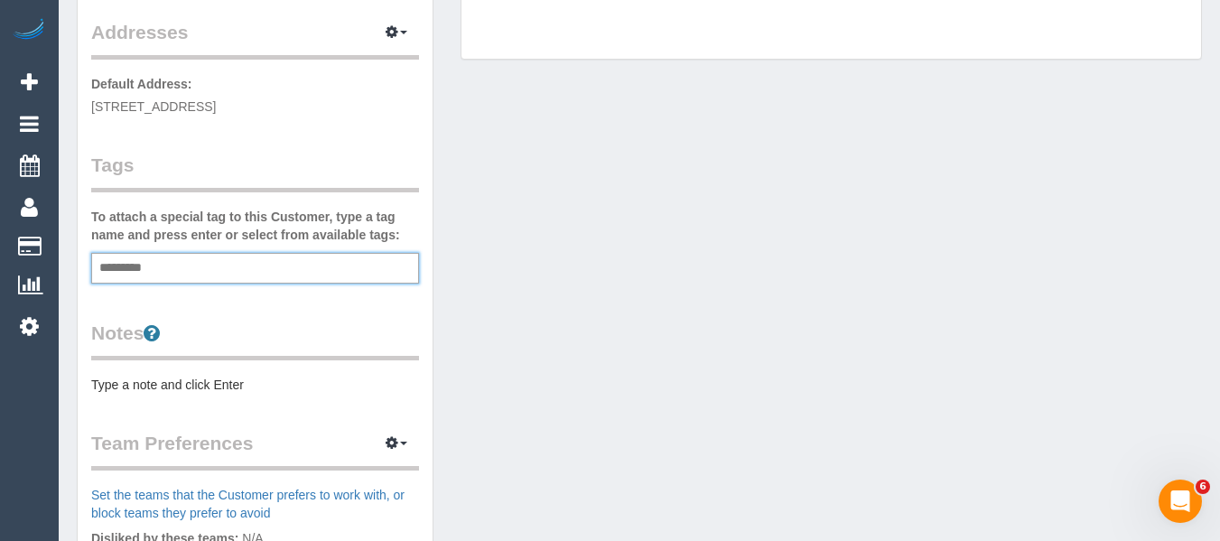
click at [710, 296] on div "Customer Info Edit Contact Info Send Message Email Preferences Special Sales Ta…" at bounding box center [639, 301] width 1152 height 1192
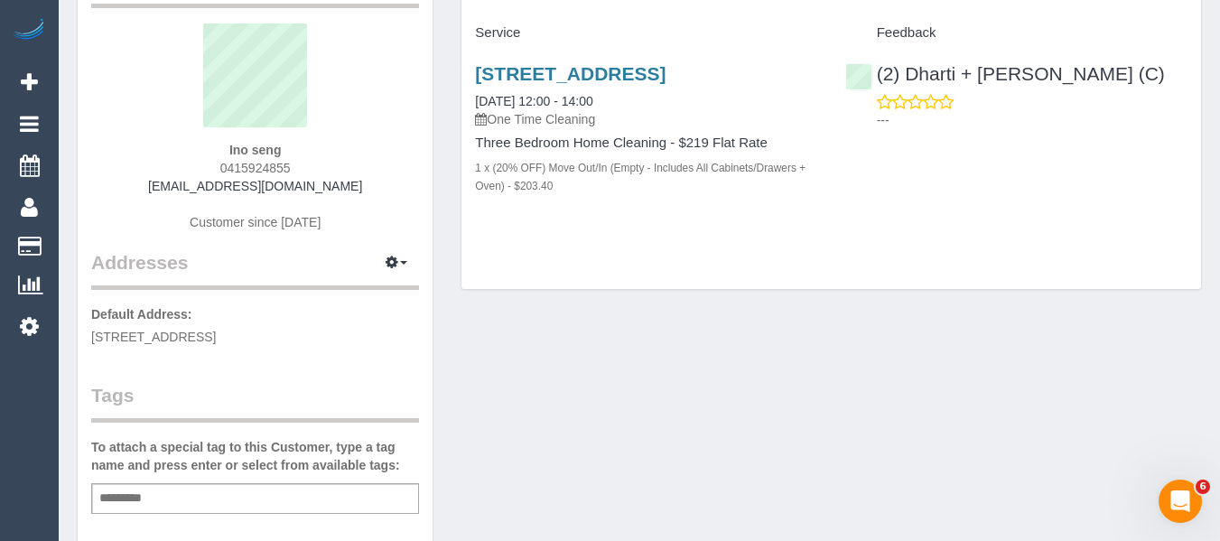
scroll to position [271, 0]
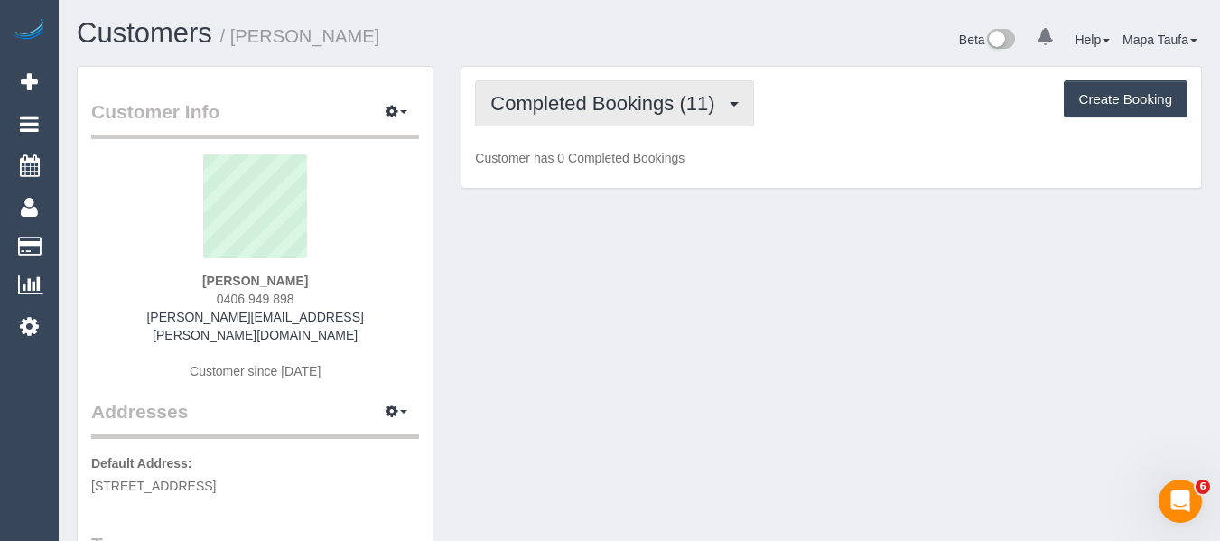
click at [623, 80] on button "Completed Bookings (11)" at bounding box center [614, 103] width 278 height 46
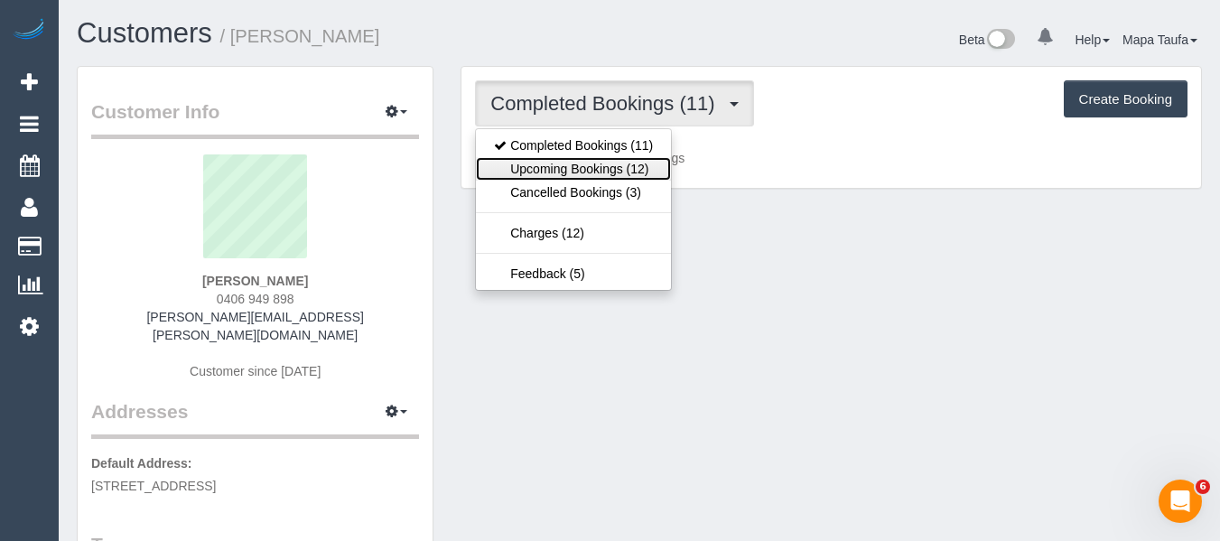
click at [633, 160] on link "Upcoming Bookings (12)" at bounding box center [573, 168] width 195 height 23
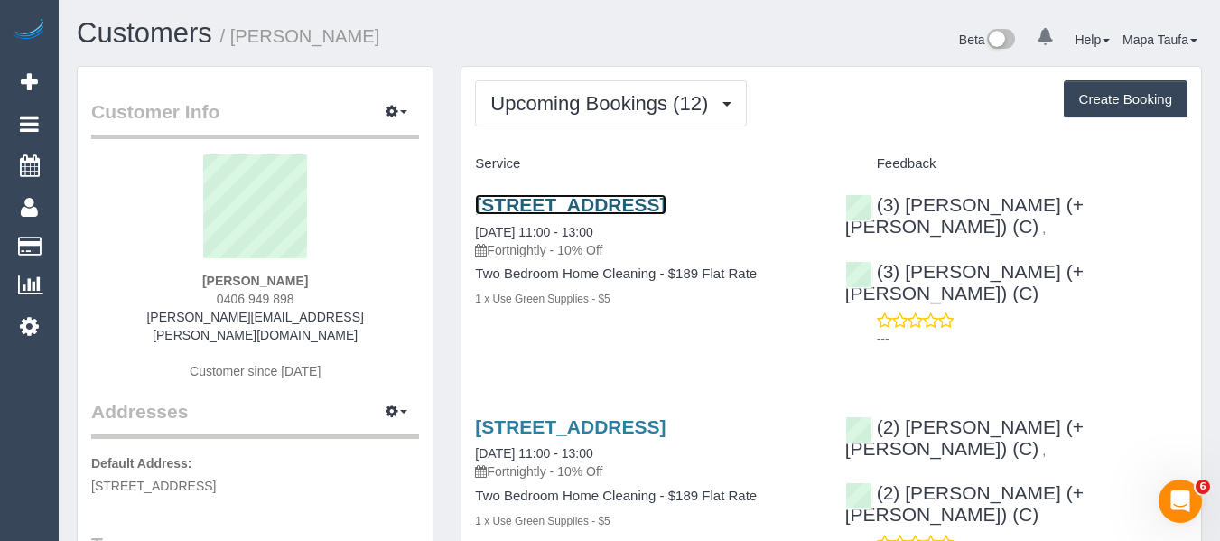
click at [628, 212] on link "57 O'Shanassy Street, 5, North Melbourne, VIC 3051" at bounding box center [570, 204] width 191 height 21
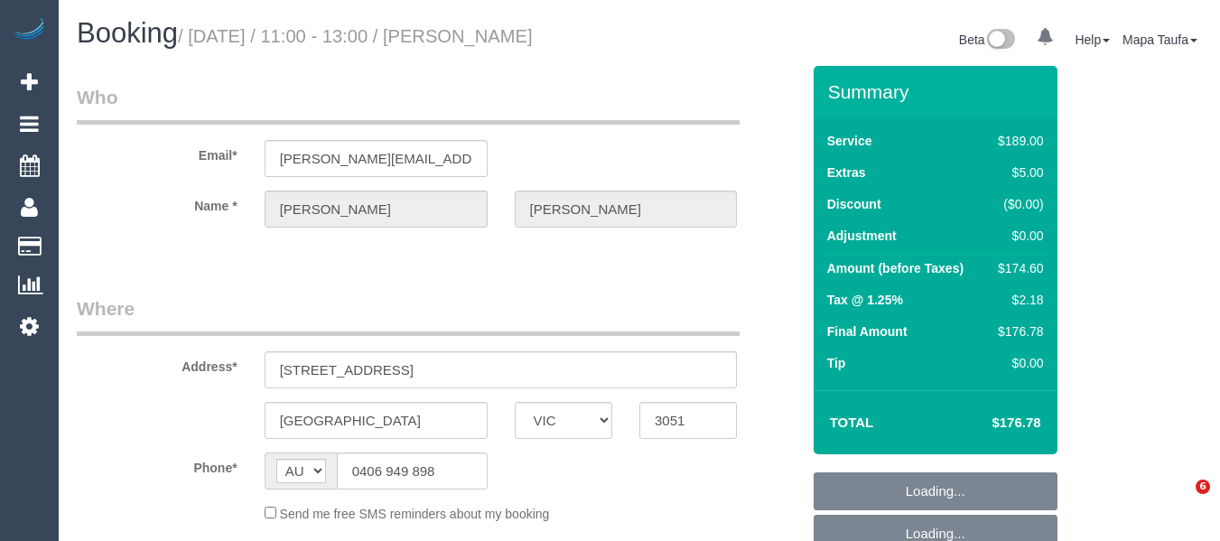
select select "VIC"
select select "object:555"
select select "string:stripe-pm_1RLCS42GScqysDRV7kGzCMJ3"
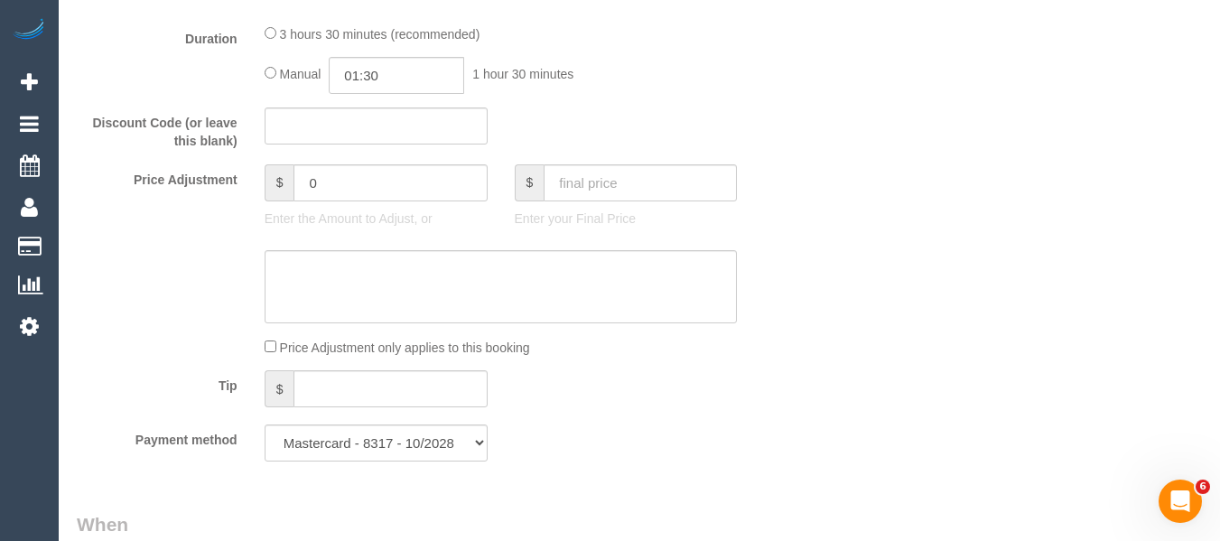
select select "number:29"
select select "number:14"
select select "number:19"
select select "number:24"
select select "number:34"
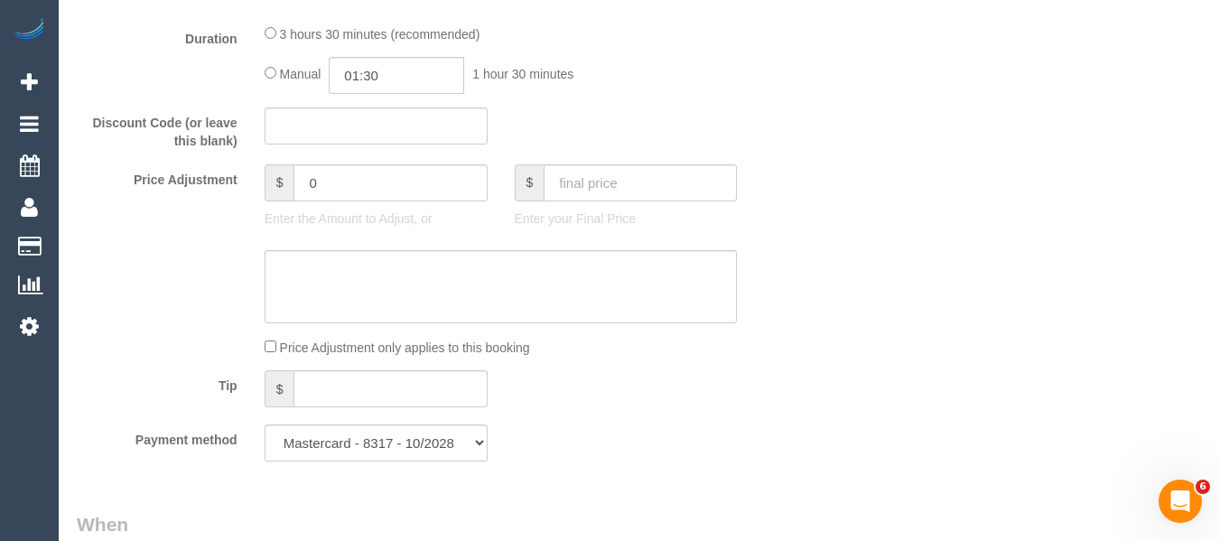
select select "number:12"
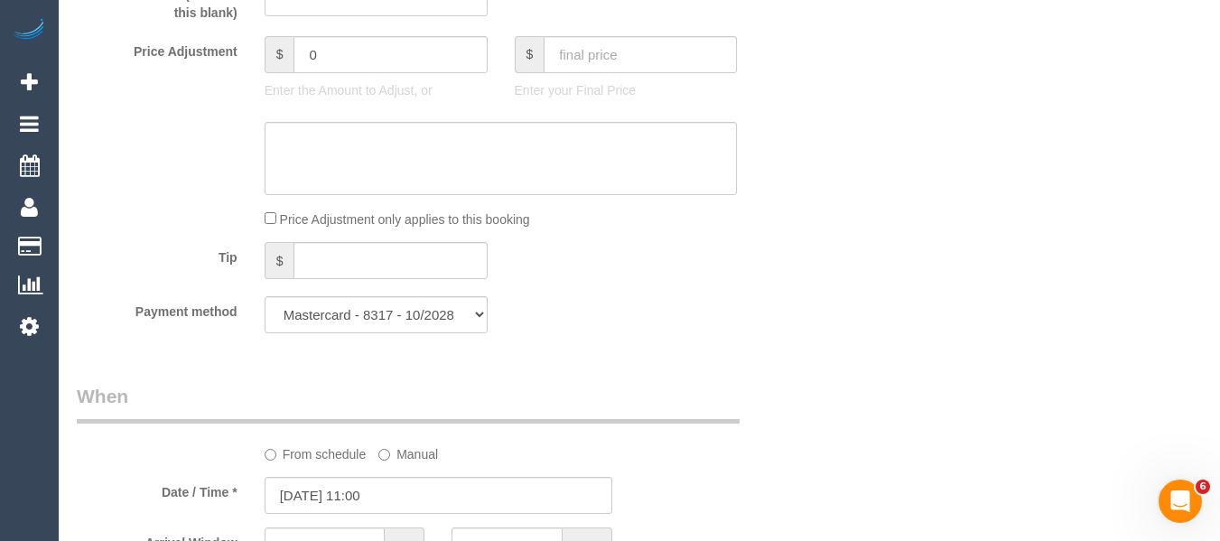
select select "object:1474"
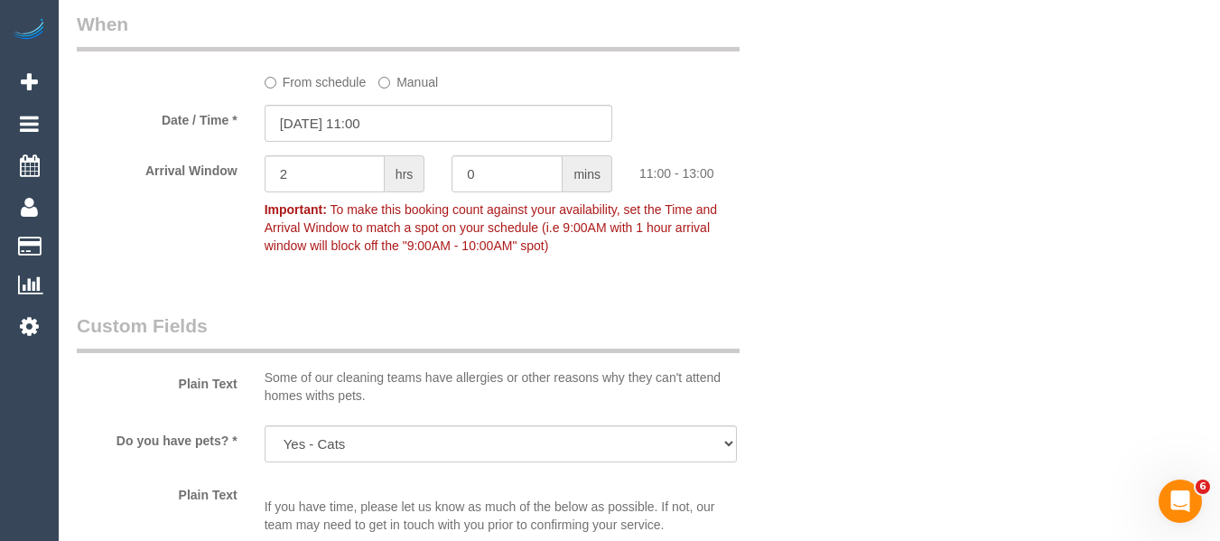
drag, startPoint x: 326, startPoint y: 81, endPoint x: 350, endPoint y: 89, distance: 25.7
click at [330, 84] on label "From schedule" at bounding box center [316, 79] width 102 height 24
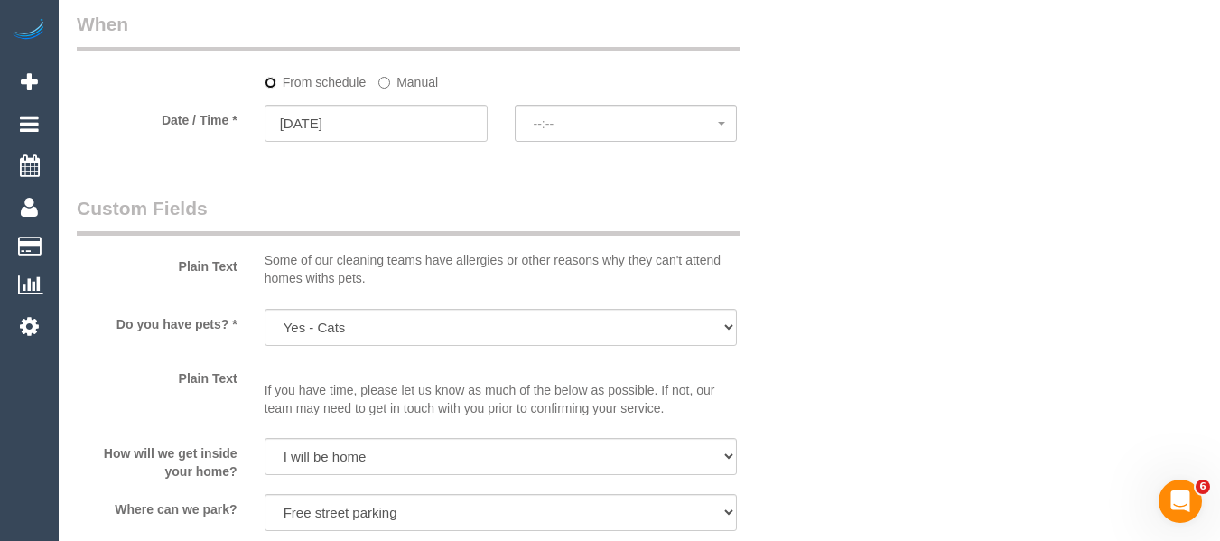
select select "spot8"
click at [395, 121] on input "16/10/2025" at bounding box center [376, 123] width 223 height 37
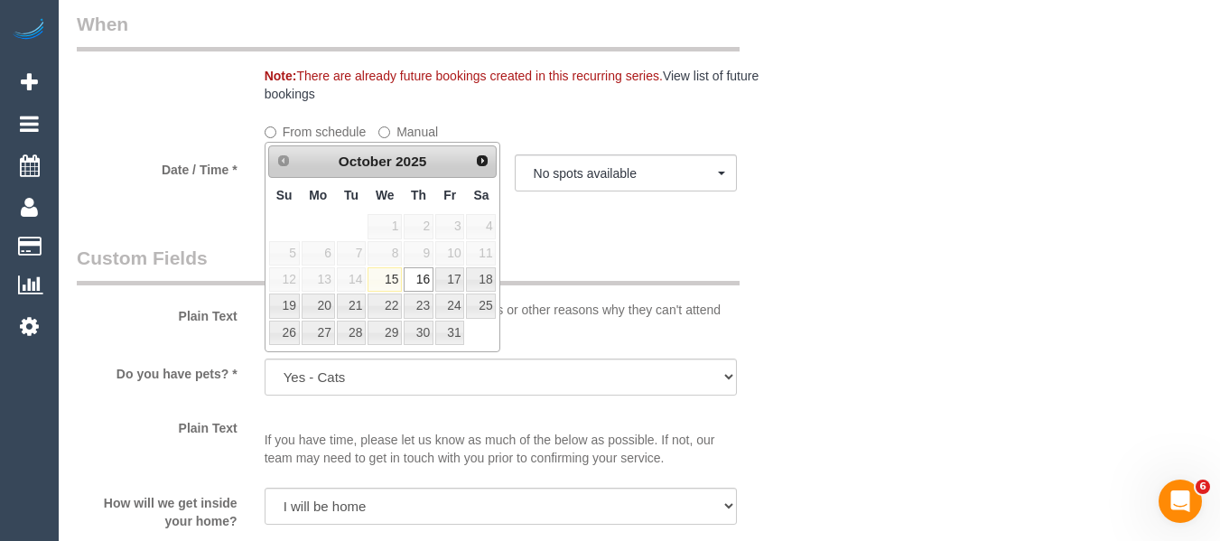
click at [460, 259] on span "10" at bounding box center [449, 253] width 29 height 24
click at [454, 271] on span "17" at bounding box center [449, 279] width 29 height 24
type input "18/10/2025"
select select "spot10"
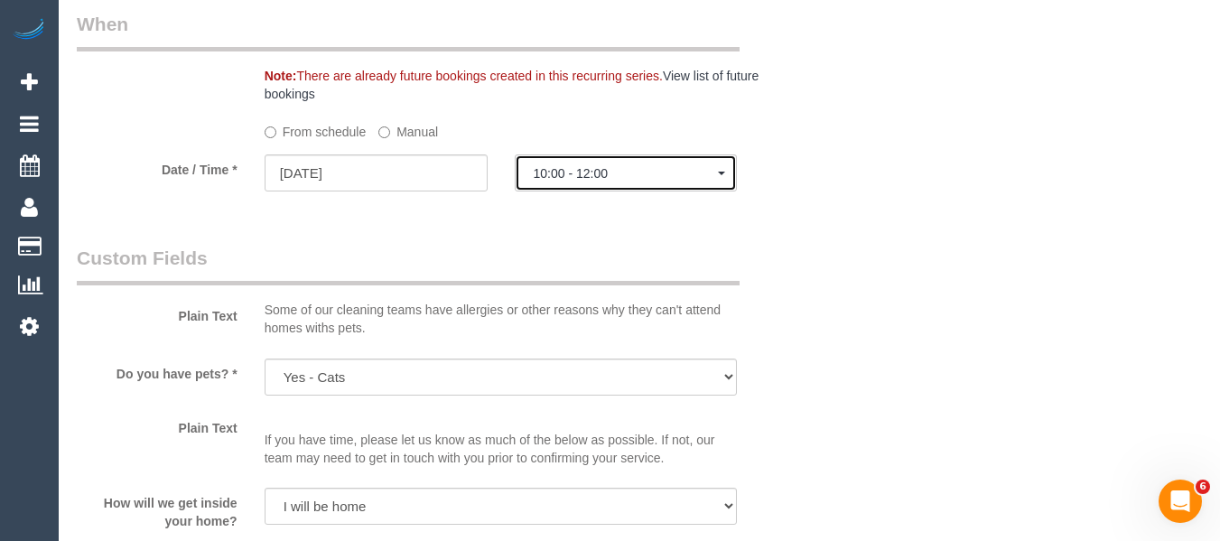
click at [578, 185] on button "10:00 - 12:00" at bounding box center [626, 172] width 223 height 37
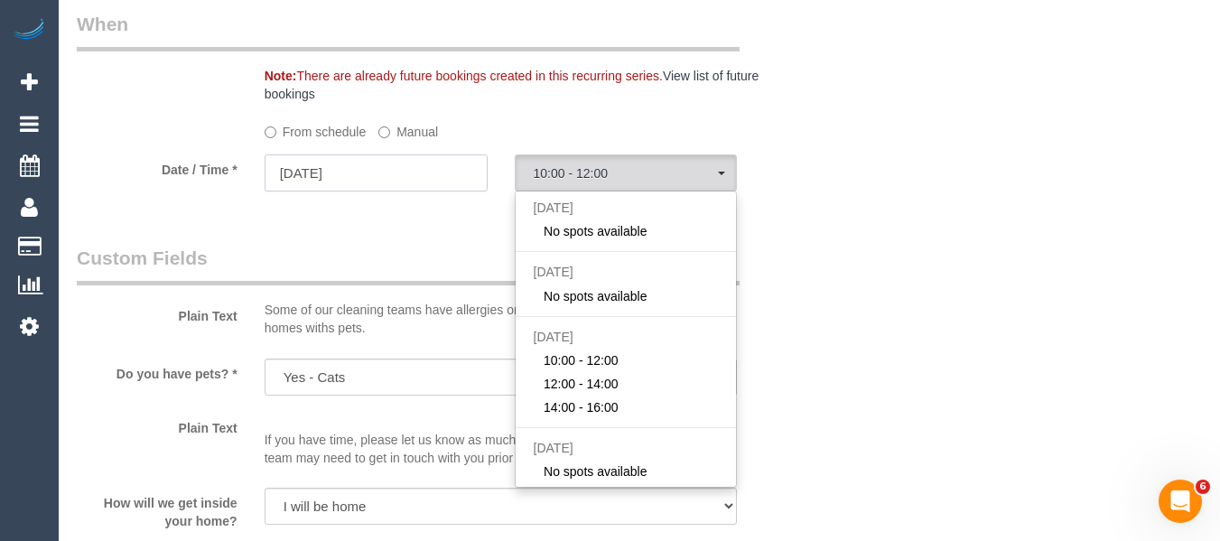
click at [409, 166] on input "18/10/2025" at bounding box center [376, 172] width 223 height 37
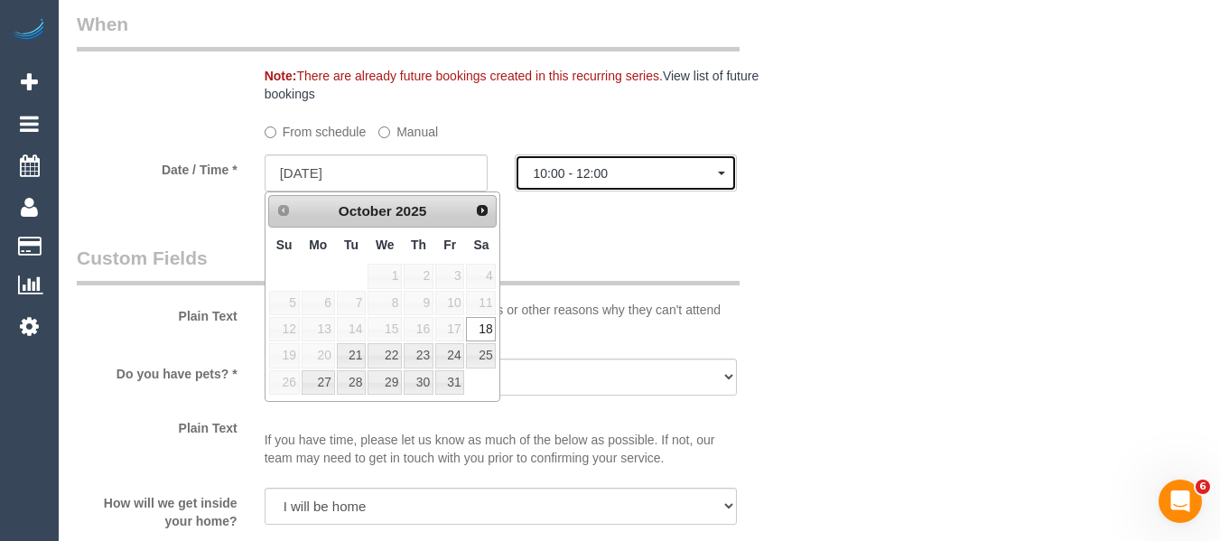
click at [631, 174] on span "10:00 - 12:00" at bounding box center [626, 173] width 185 height 14
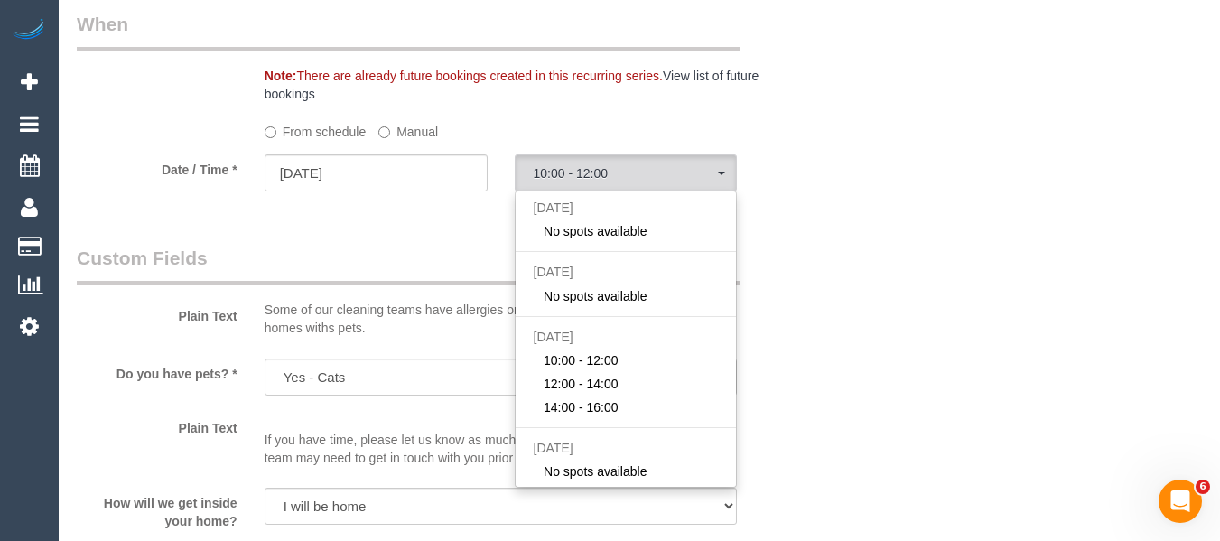
click at [1025, 187] on div "Who Email* emily.s.rigby@gmail.com Name * Emily Rigby Where Address* 57 O'Shana…" at bounding box center [639, 20] width 1125 height 3977
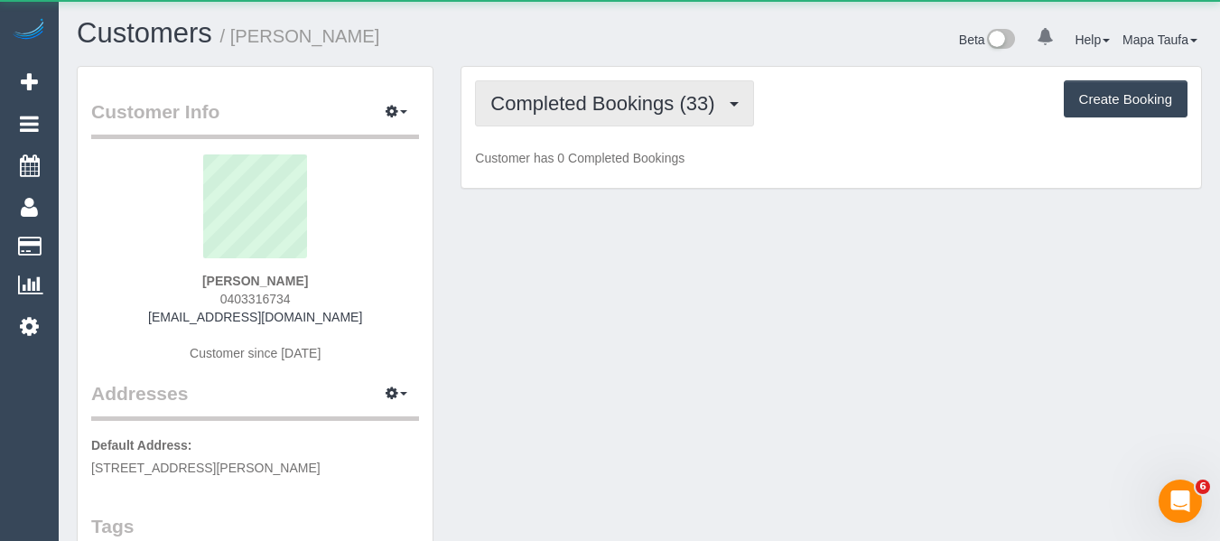
click at [550, 118] on button "Completed Bookings (33)" at bounding box center [614, 103] width 278 height 46
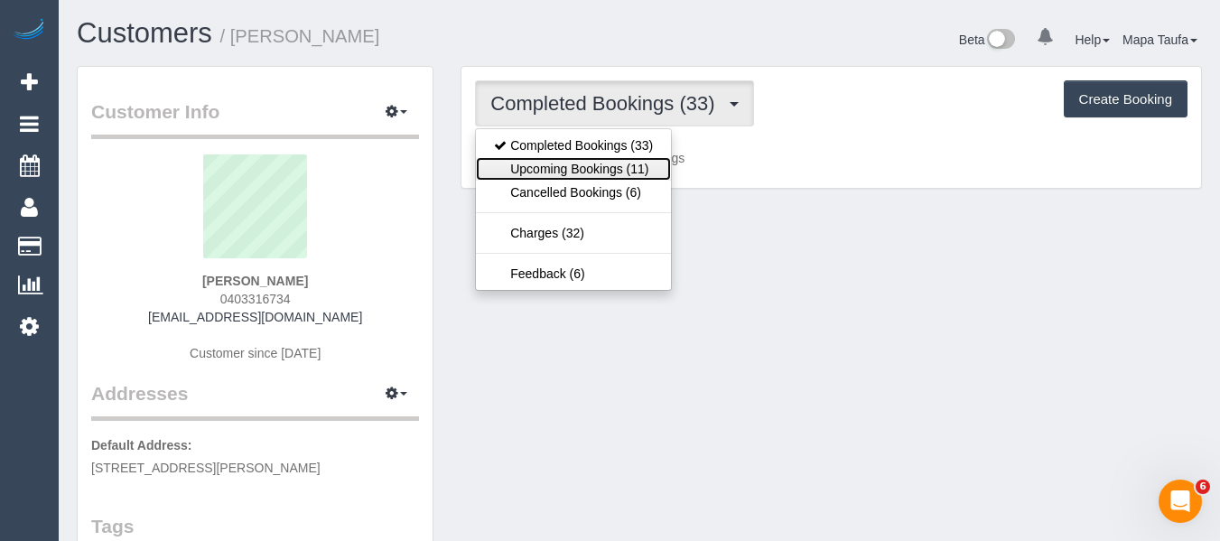
click at [554, 163] on link "Upcoming Bookings (11)" at bounding box center [573, 168] width 195 height 23
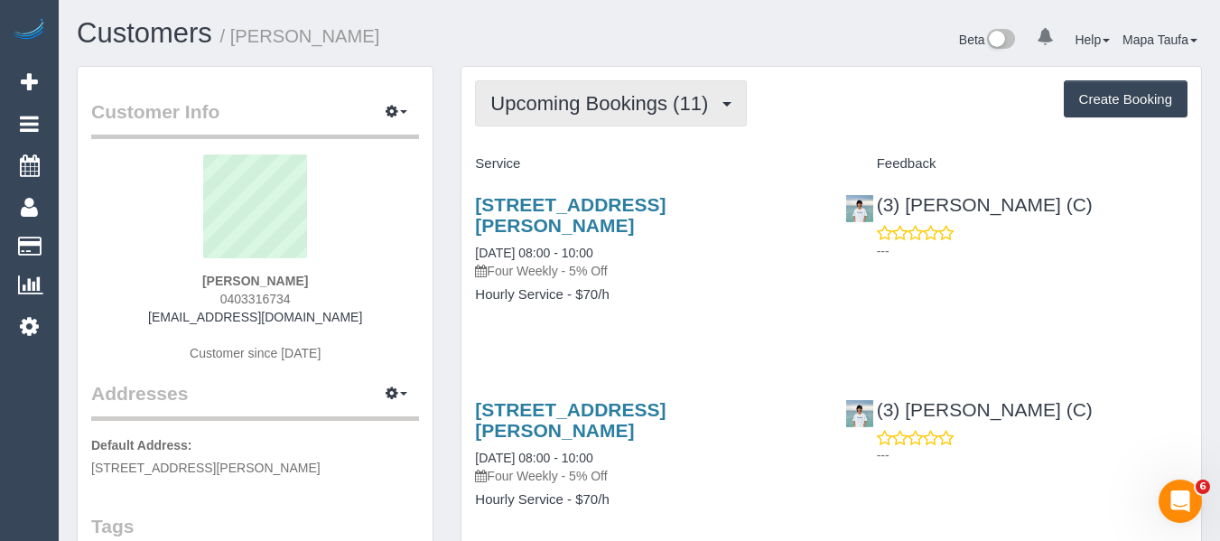
click at [634, 117] on button "Upcoming Bookings (11)" at bounding box center [611, 103] width 272 height 46
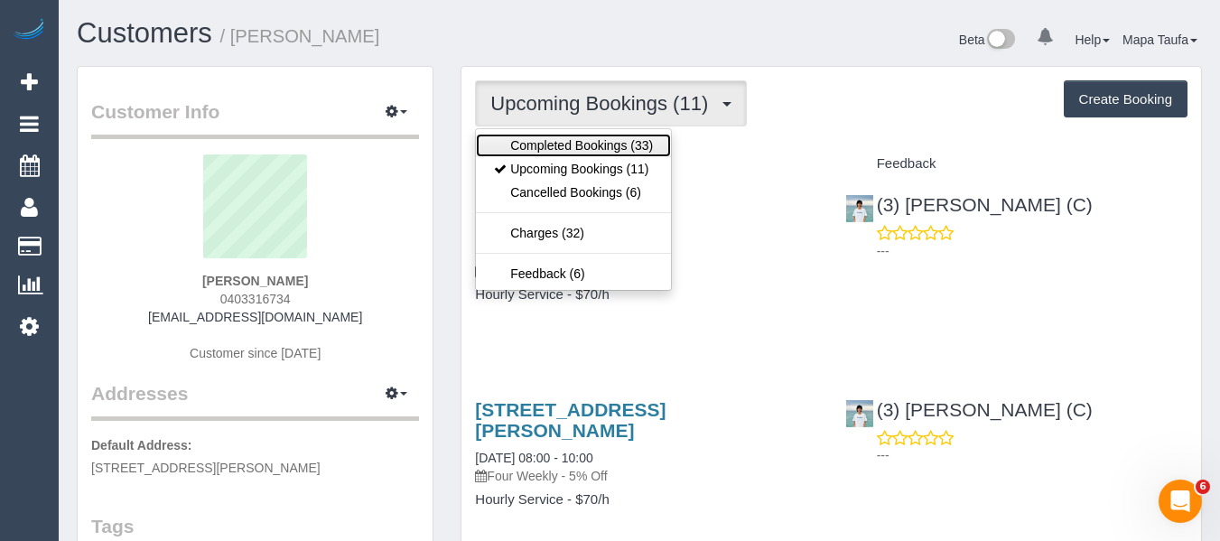
click at [624, 141] on link "Completed Bookings (33)" at bounding box center [573, 145] width 195 height 23
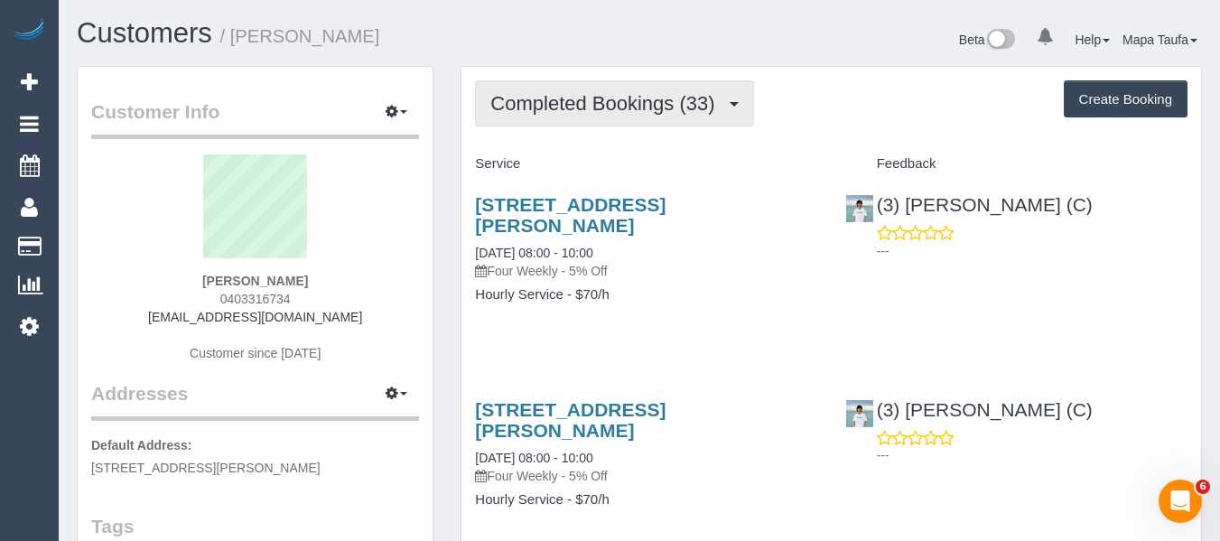
click at [687, 116] on button "Completed Bookings (33)" at bounding box center [614, 103] width 278 height 46
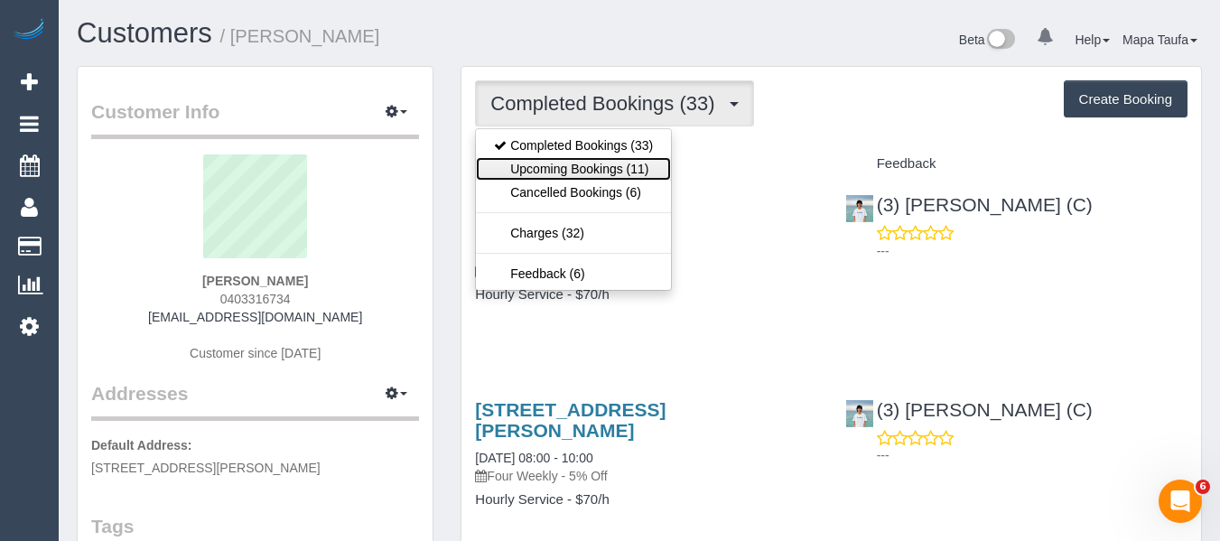
click at [629, 165] on link "Upcoming Bookings (11)" at bounding box center [573, 168] width 195 height 23
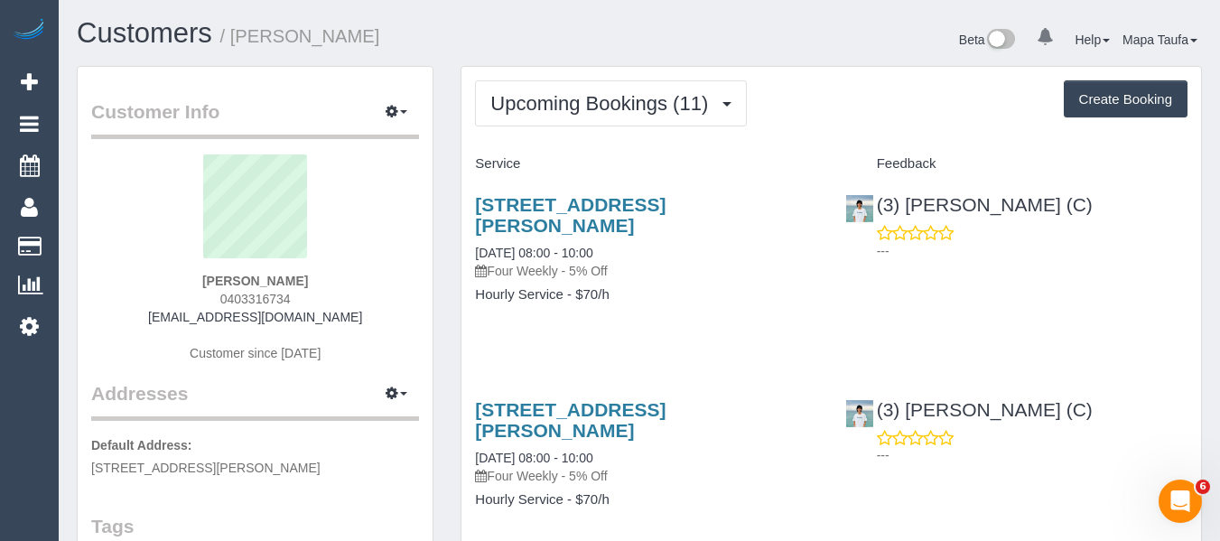
click at [795, 300] on div "[STREET_ADDRESS][PERSON_NAME] [DATE] 08:00 - 10:00 Four Weekly - 5% Off Hourly …" at bounding box center [645, 259] width 369 height 160
click at [557, 204] on link "[STREET_ADDRESS][PERSON_NAME]" at bounding box center [570, 215] width 191 height 42
click at [798, 317] on div "[STREET_ADDRESS][PERSON_NAME] [DATE] 08:00 - 10:00 Four Weekly - 5% Off Hourly …" at bounding box center [645, 259] width 369 height 160
click at [746, 315] on div "[STREET_ADDRESS][PERSON_NAME] [DATE] 08:00 - 10:00 Four Weekly - 5% Off Hourly …" at bounding box center [645, 259] width 369 height 160
drag, startPoint x: 357, startPoint y: 324, endPoint x: 184, endPoint y: 313, distance: 172.8
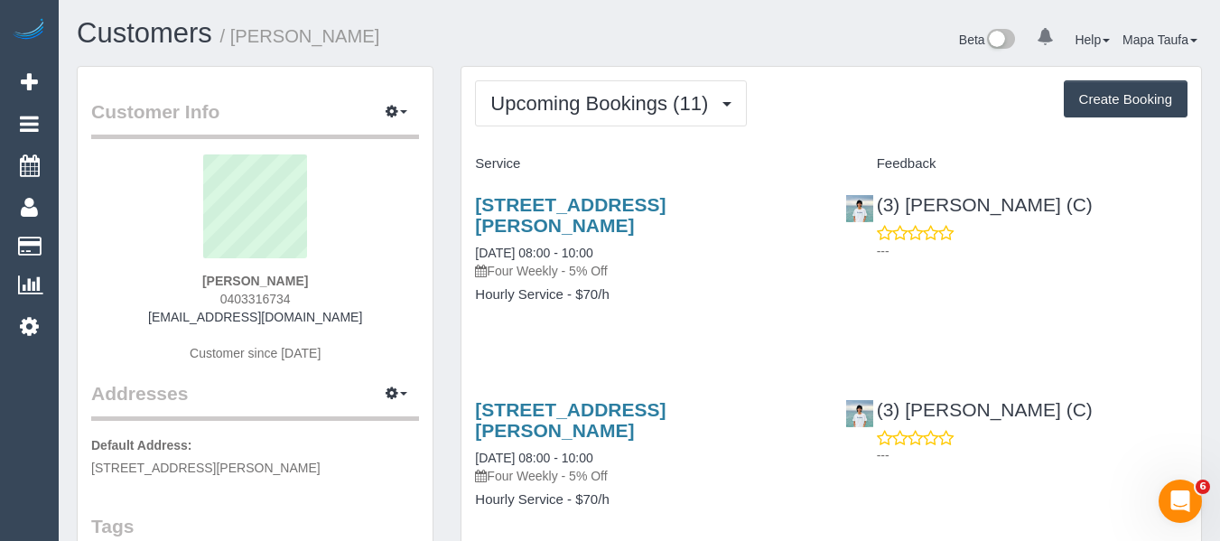
click at [184, 313] on div "Lucy Donaldson 0403316734 ljmackintosh@gmail.com Customer since 2018" at bounding box center [255, 267] width 328 height 226
click at [356, 276] on div "Lucy Donaldson 0403316734 ljmackintosh@gmail.com Customer since 2018" at bounding box center [255, 267] width 328 height 226
drag, startPoint x: 228, startPoint y: 325, endPoint x: 181, endPoint y: 325, distance: 47.9
click at [181, 325] on div "Lucy Donaldson 0403316734 ljmackintosh@gmail.com Customer since 2018" at bounding box center [255, 267] width 328 height 226
copy div "[EMAIL_ADDRESS][DOMAIN_NAME]"
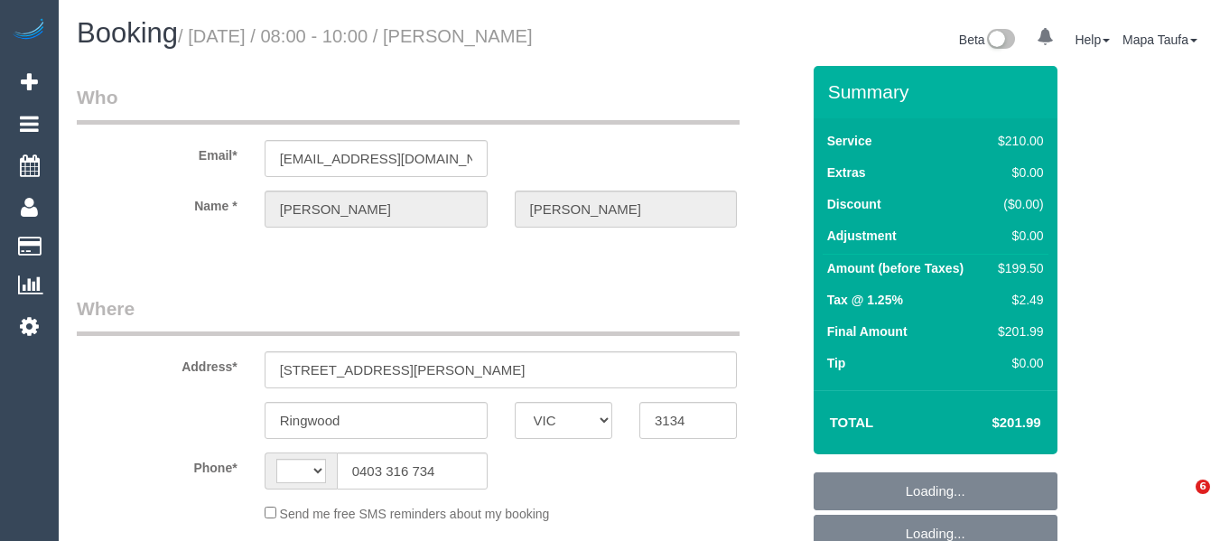
select select "VIC"
select select "object:281"
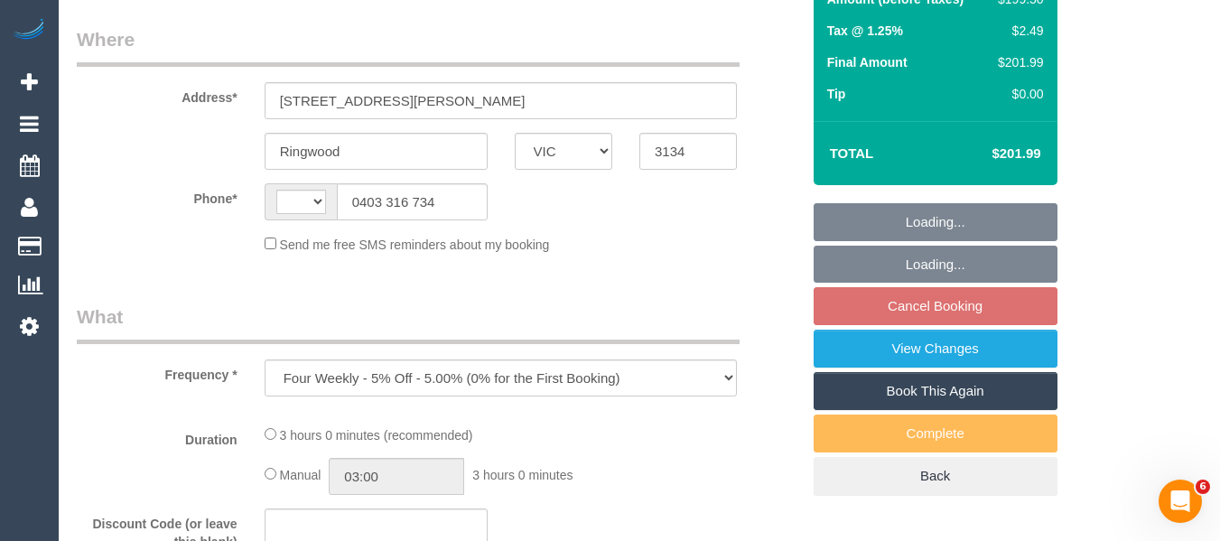
select select "string:AU"
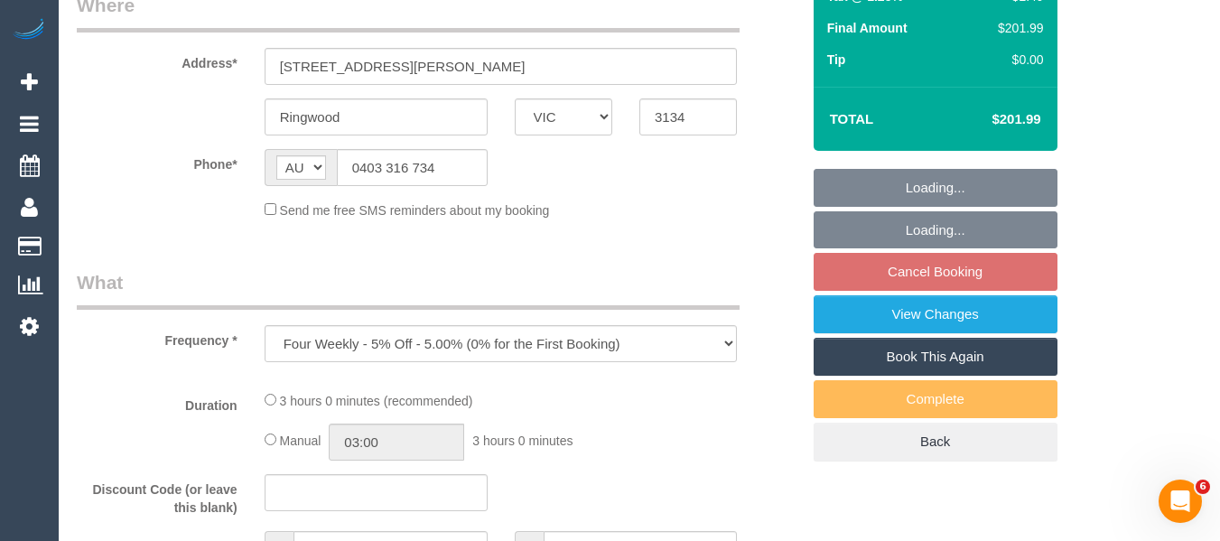
scroll to position [361, 0]
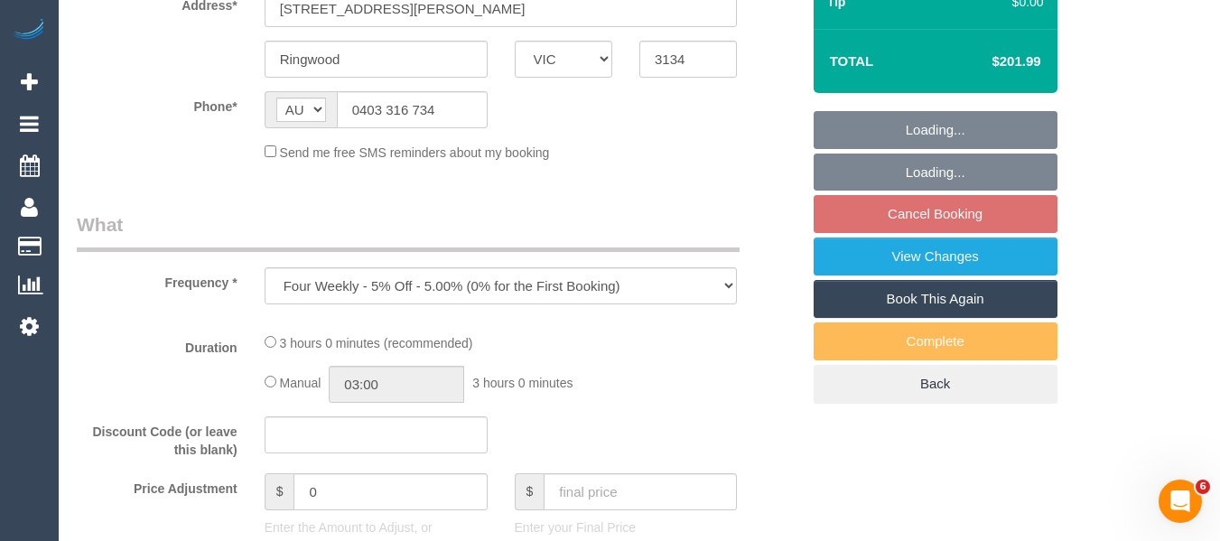
select select "string:stripe-pm_1QFZJP2GScqysDRVuEBoIKcl"
select select "180"
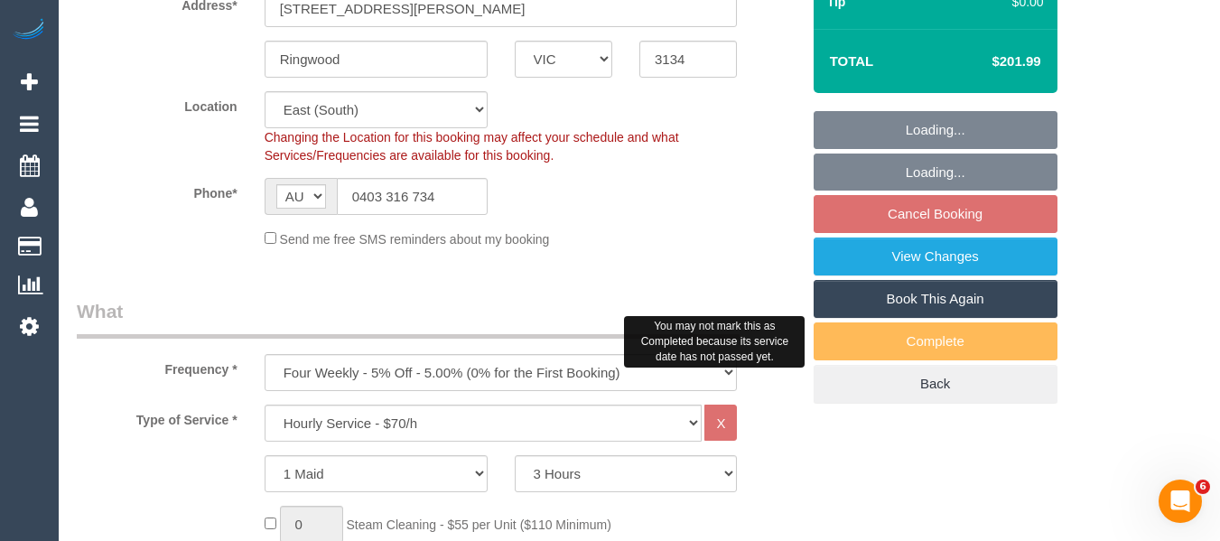
select select "number:27"
select select "number:14"
select select "number:18"
select select "number:22"
select select "number:34"
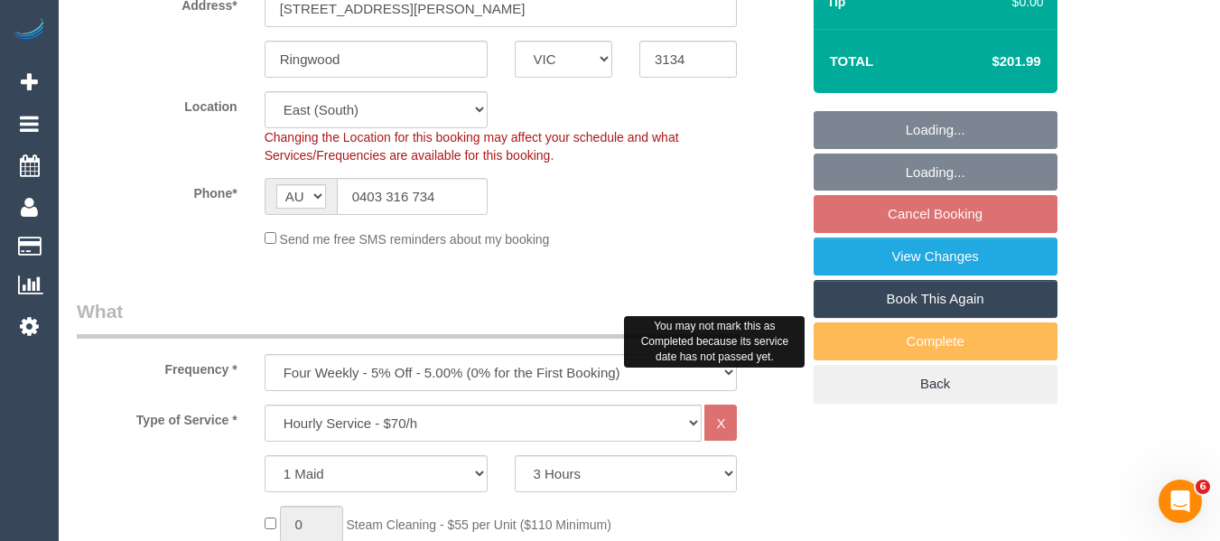
select select "number:13"
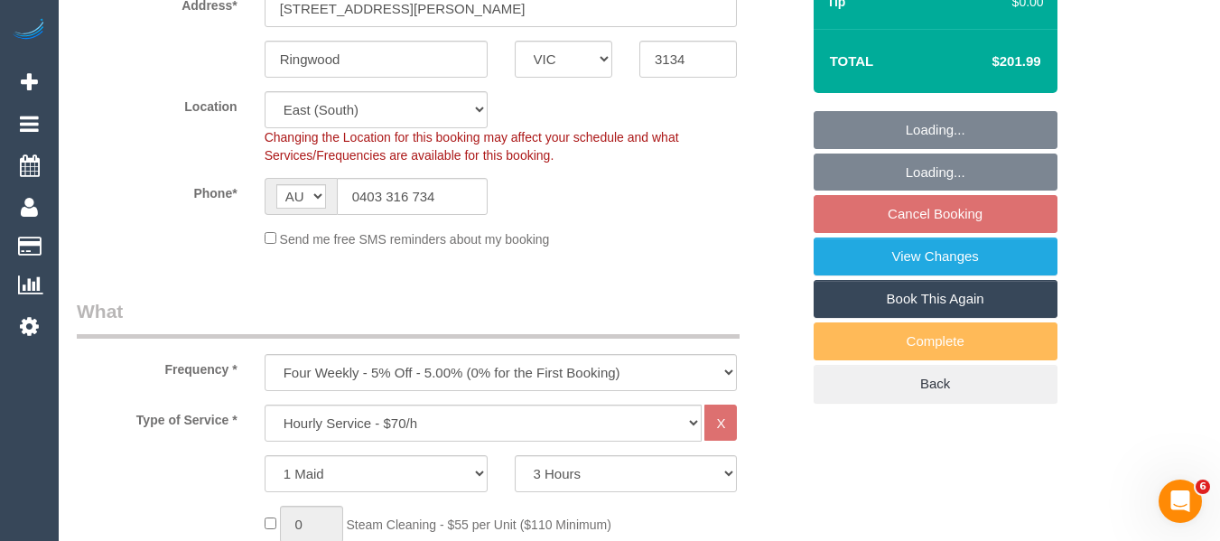
click at [943, 302] on link "Book This Again" at bounding box center [936, 299] width 244 height 38
select select "object:1337"
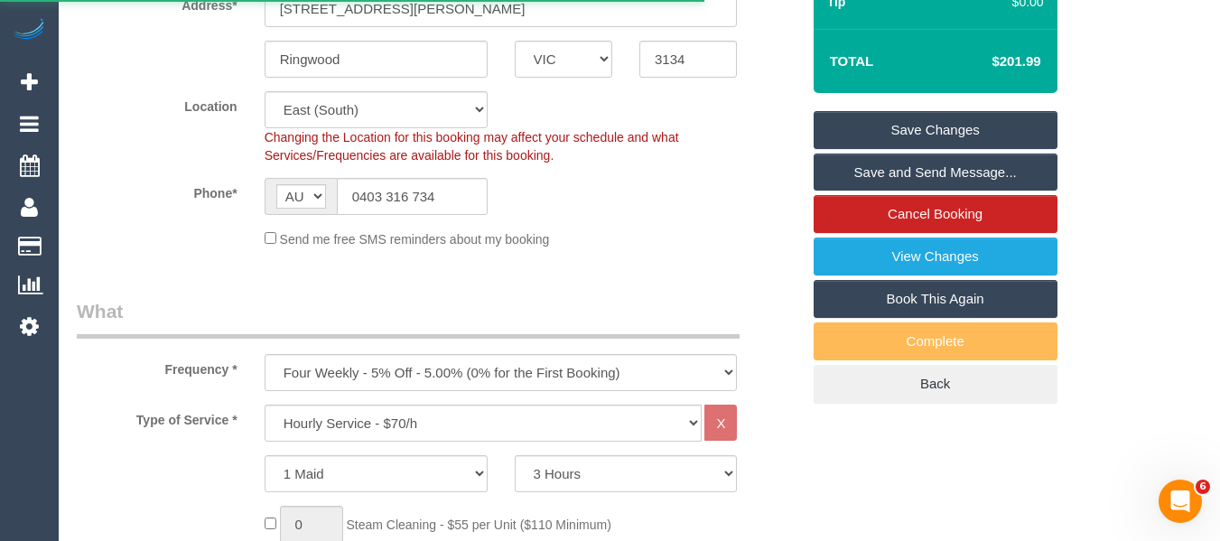
select select "VIC"
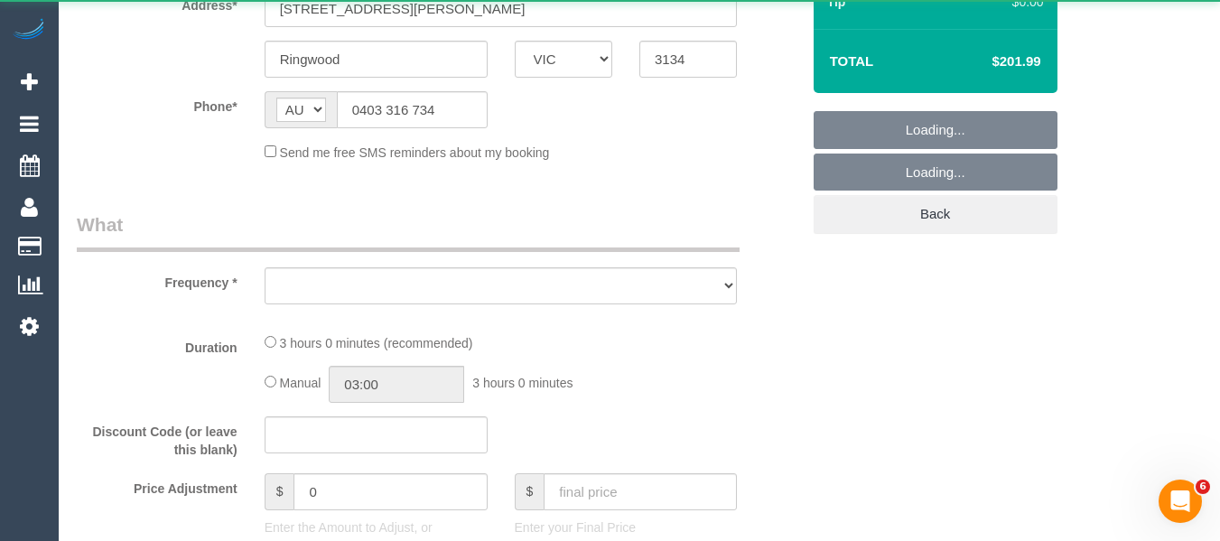
select select "number:27"
select select "number:14"
select select "number:18"
select select "number:22"
select select "number:34"
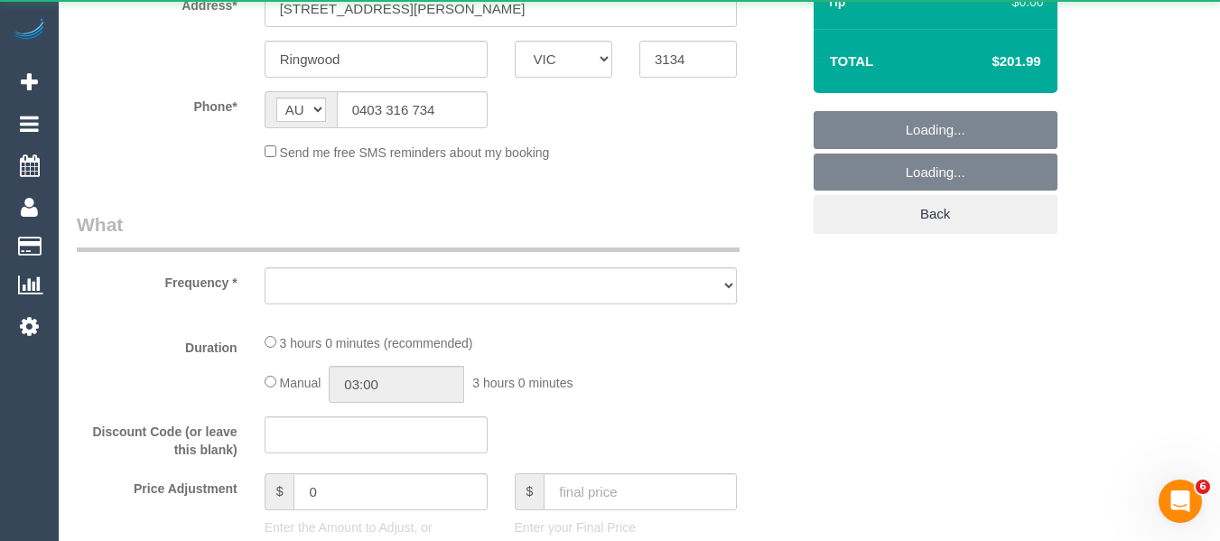
select select "number:13"
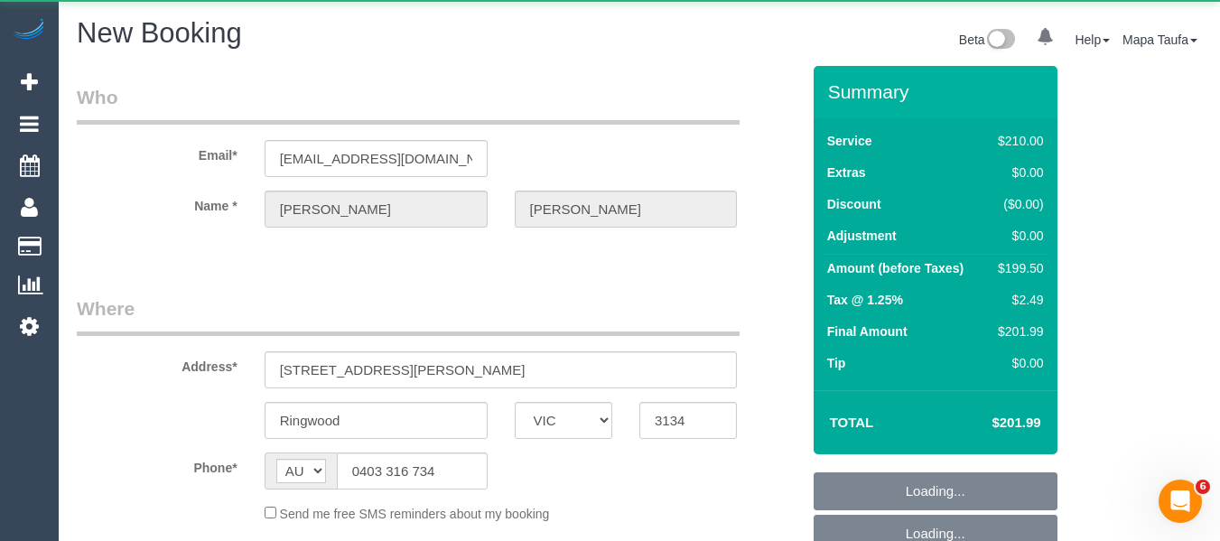
select select "object:2128"
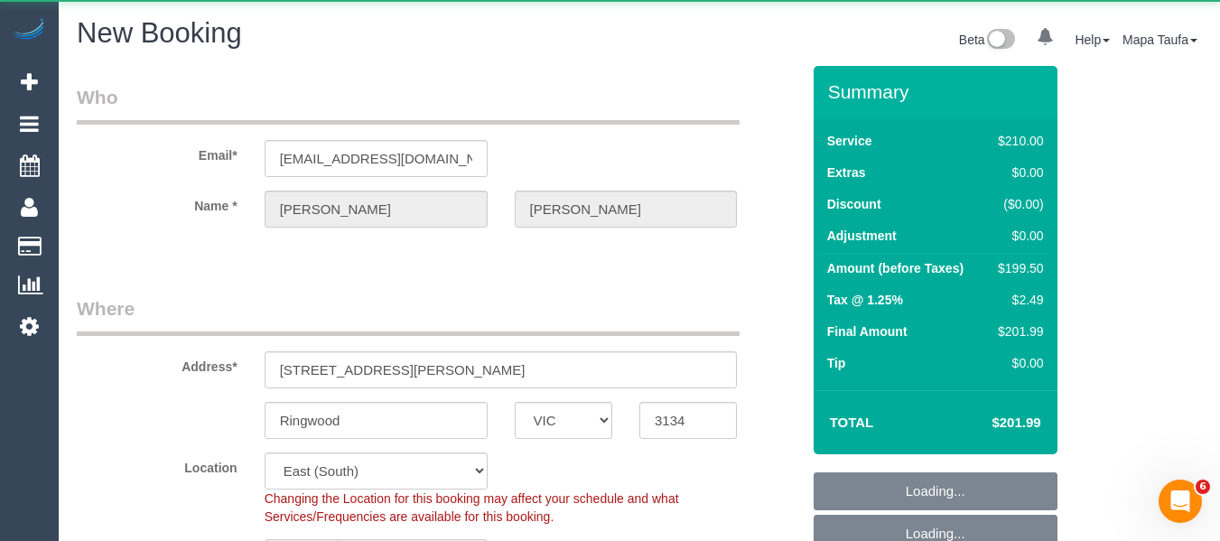
select select "string:stripe-pm_1QFZJP2GScqysDRVuEBoIKcl"
select select "180"
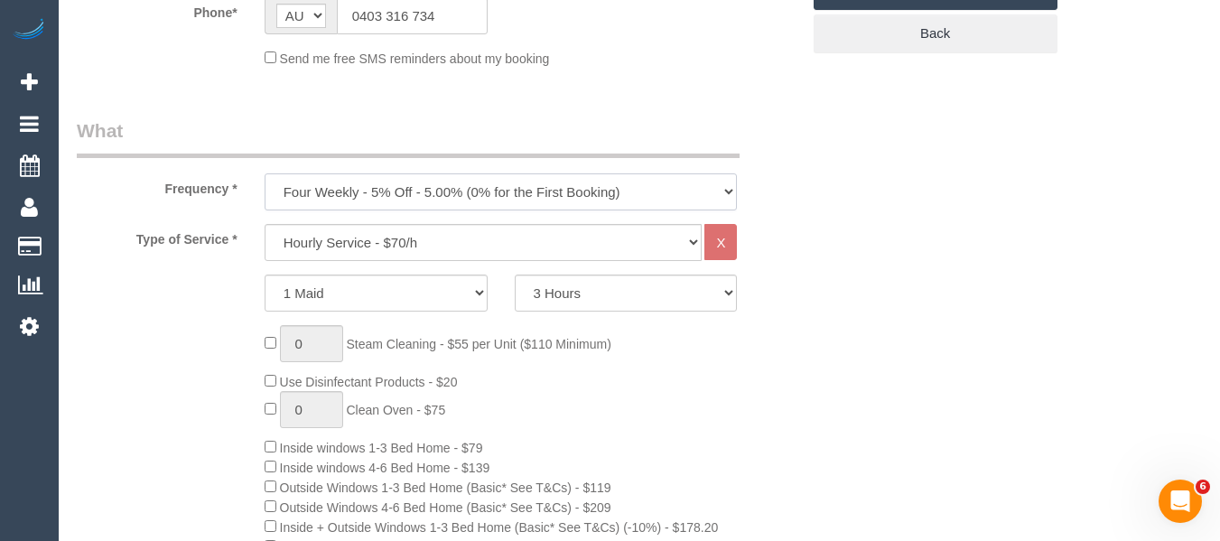
click at [397, 200] on select "One Time Cleaning Weekly - 10% Off - 10.00% (0% for the First Booking) Fortnigh…" at bounding box center [501, 191] width 473 height 37
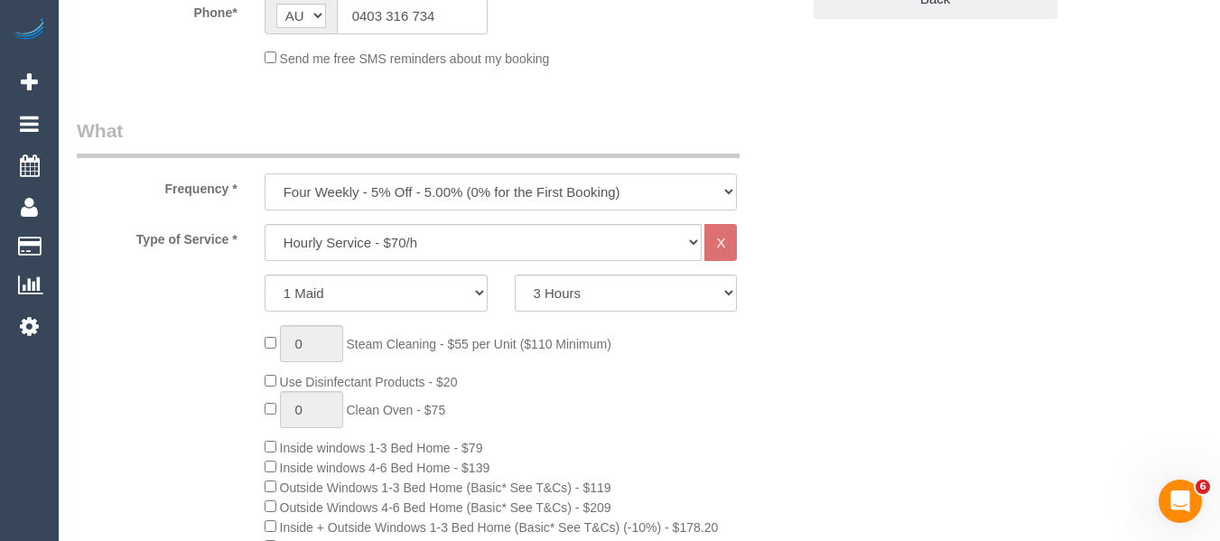
select select "object:2778"
click at [265, 173] on select "One Time Cleaning Weekly - 10% Off - 10.00% (0% for the First Booking) Fortnigh…" at bounding box center [501, 191] width 473 height 37
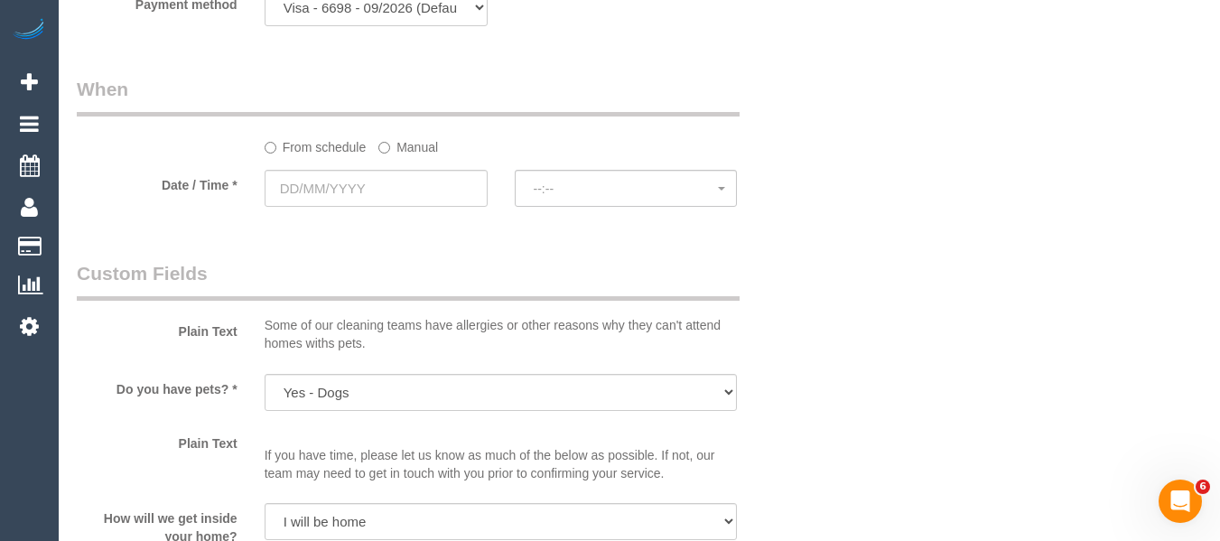
scroll to position [2021, 0]
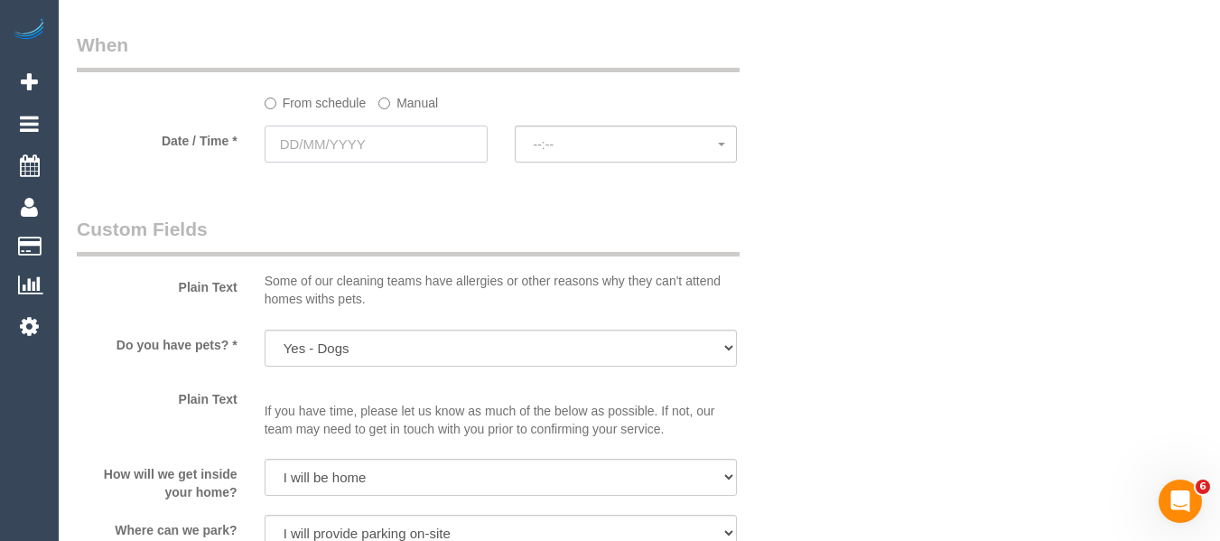
click at [398, 153] on input "text" at bounding box center [376, 144] width 223 height 37
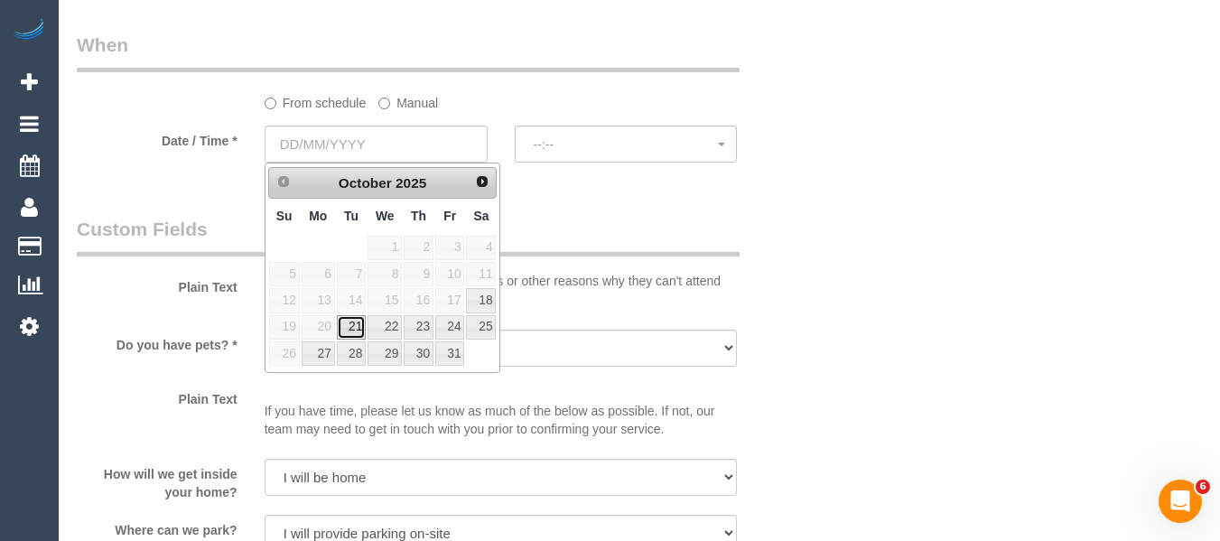
click at [342, 330] on link "21" at bounding box center [351, 327] width 29 height 24
type input "21/10/2025"
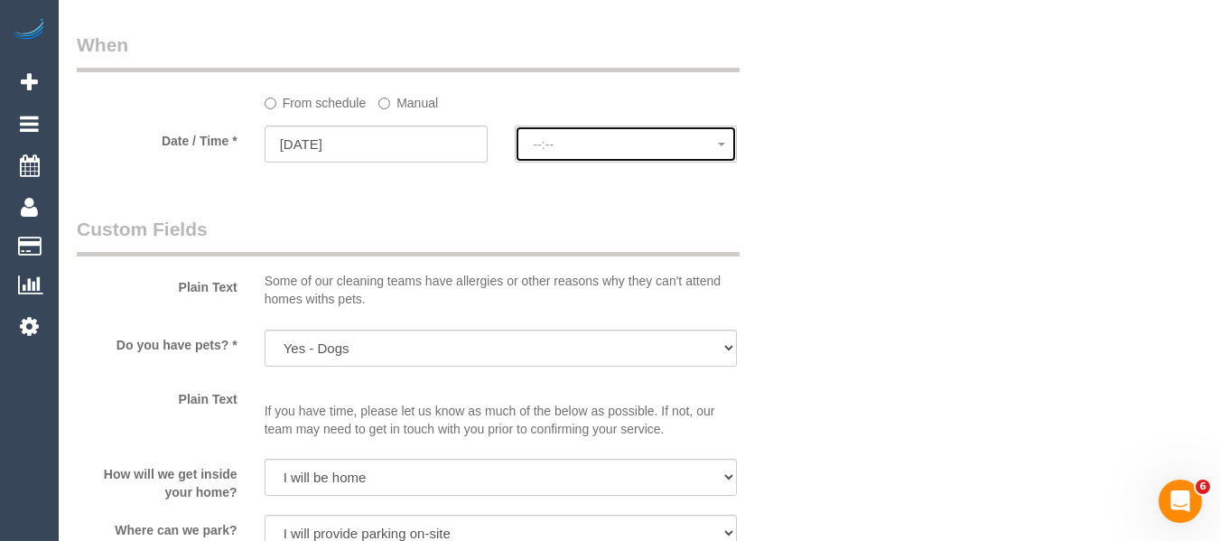
click at [560, 143] on span "--:--" at bounding box center [626, 144] width 185 height 14
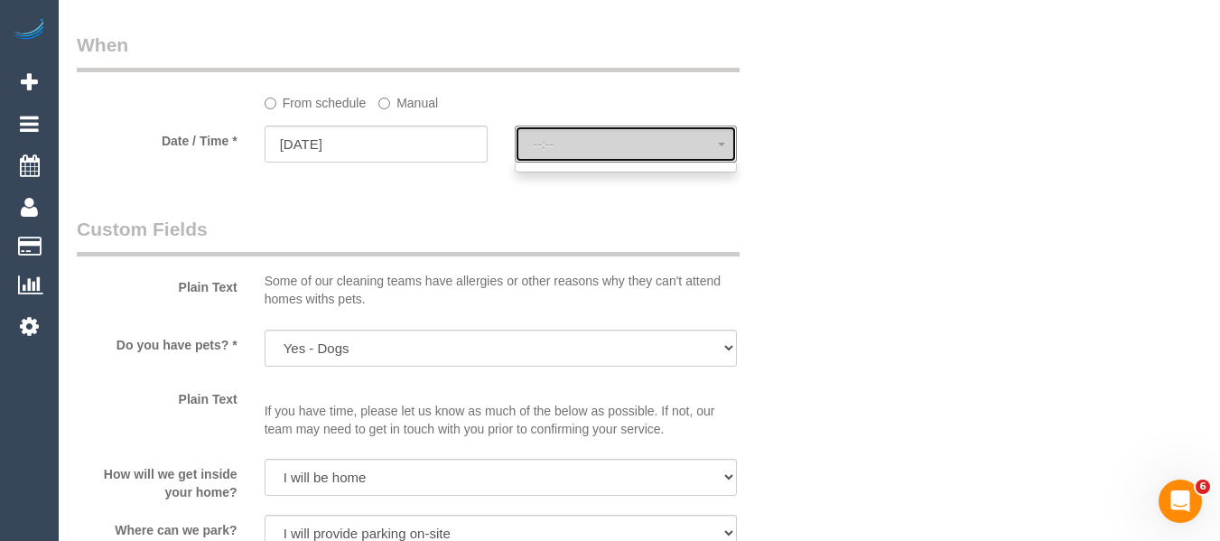
select select "spot18"
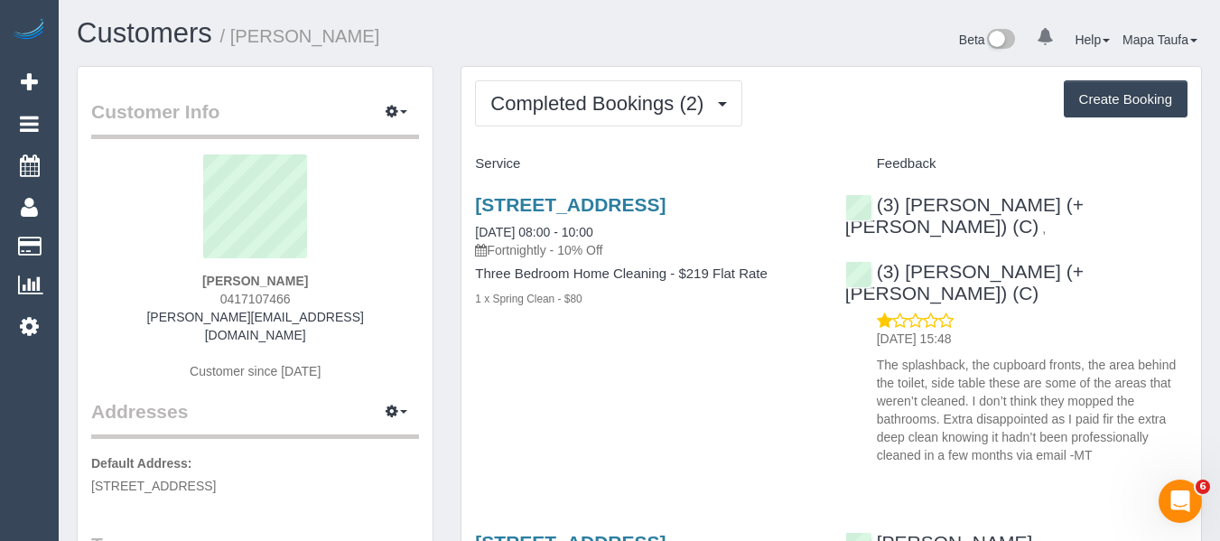
drag, startPoint x: 310, startPoint y: 288, endPoint x: 130, endPoint y: 286, distance: 179.7
click at [130, 286] on div "Katie Falkiner 0417107466 katie.falkiner@gmail.com Customer since 2018" at bounding box center [255, 276] width 328 height 244
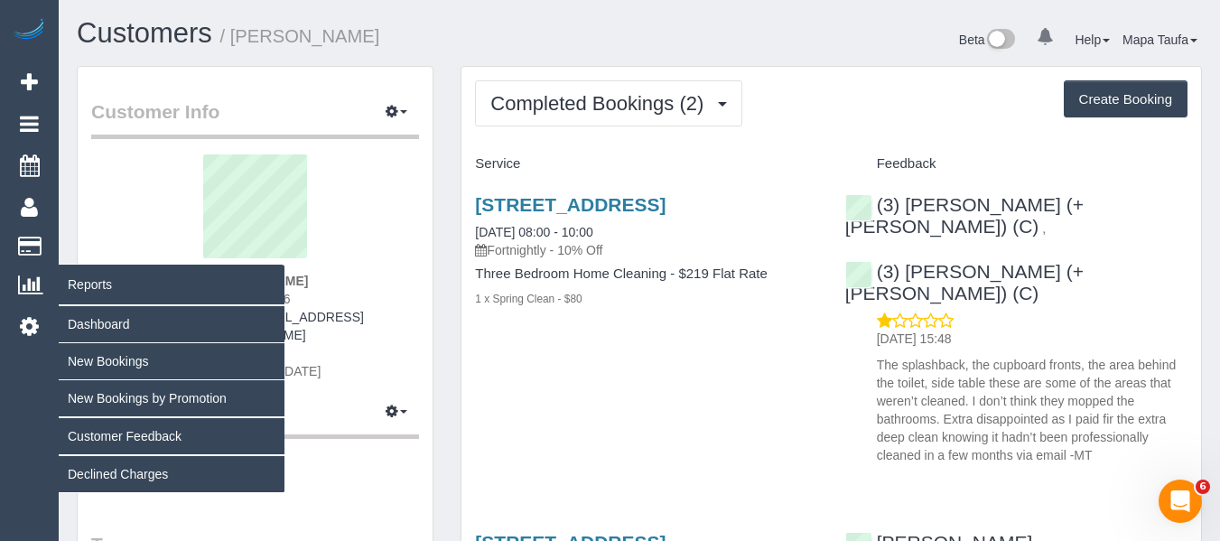
copy strong "Katie Falkiner"
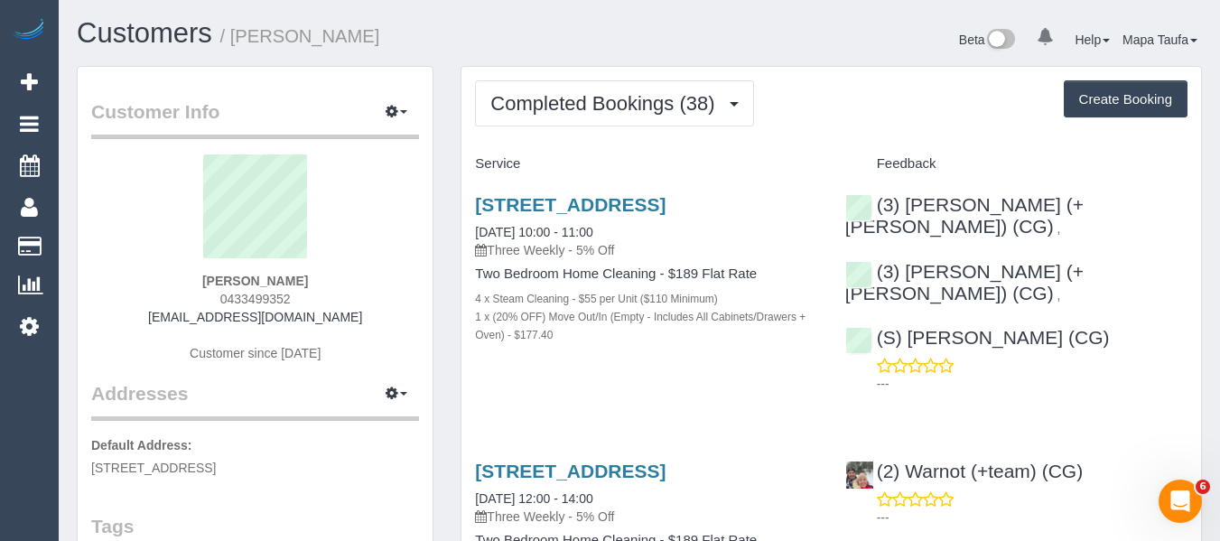
drag, startPoint x: 294, startPoint y: 305, endPoint x: 338, endPoint y: 359, distance: 69.4
click at [207, 301] on div "[PERSON_NAME] 0433499352 [EMAIL_ADDRESS][DOMAIN_NAME] Customer since [DATE]" at bounding box center [255, 267] width 328 height 226
copy span "0433499352"
click at [498, 200] on link "[STREET_ADDRESS]" at bounding box center [570, 204] width 191 height 21
click at [397, 274] on div "Emma Tucceri 0433499352 etucceri@outlook.com Customer since 2023" at bounding box center [255, 267] width 328 height 226
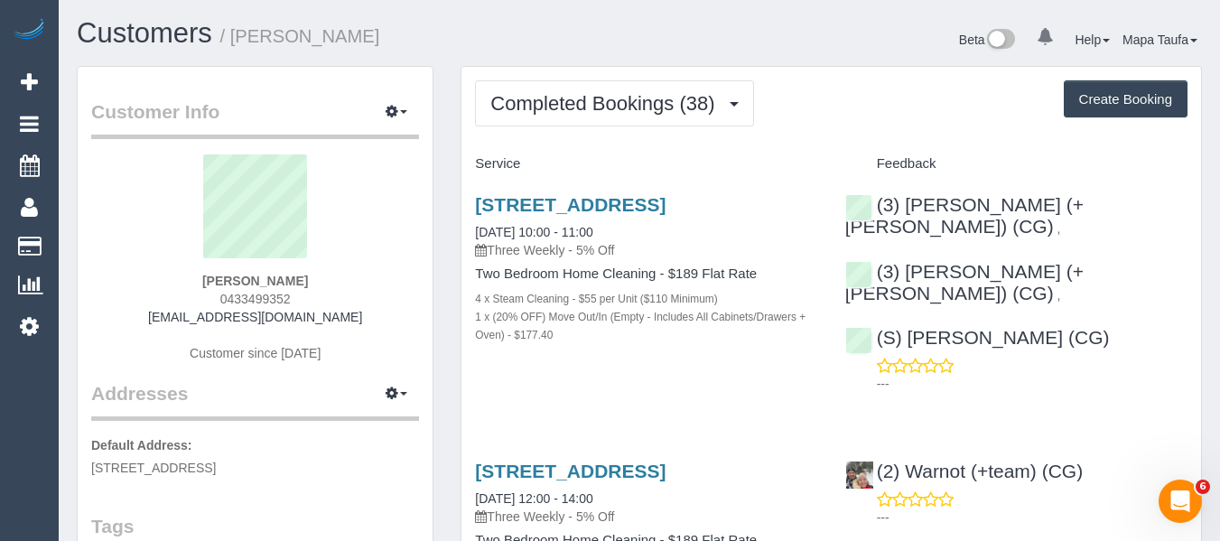
drag, startPoint x: 283, startPoint y: 290, endPoint x: 130, endPoint y: 282, distance: 152.8
click at [136, 274] on div "Emma Tucceri 0433499352 etucceri@outlook.com Customer since 2023" at bounding box center [255, 267] width 328 height 226
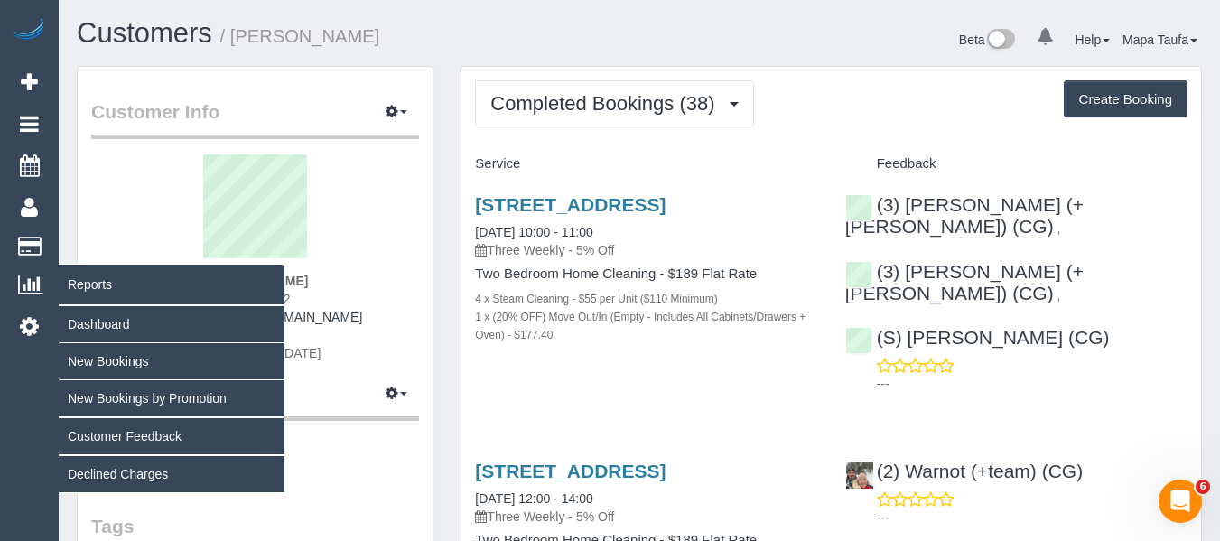
copy strong "Emma Tucceri"
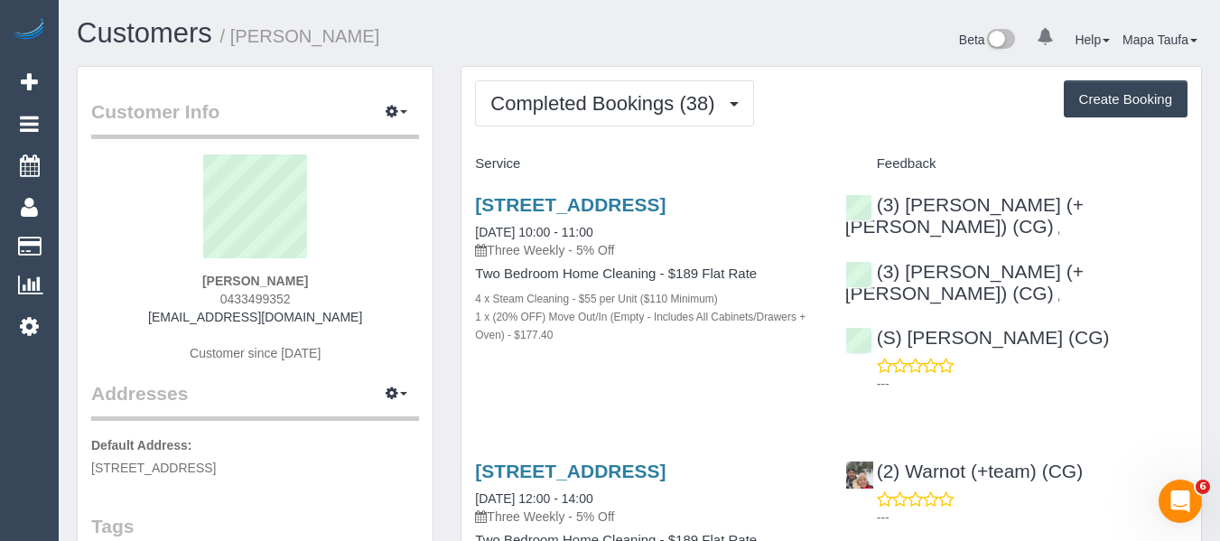
drag, startPoint x: 793, startPoint y: 229, endPoint x: 721, endPoint y: 241, distance: 72.3
click at [793, 232] on div "5 Luke Street, 5, Reservoir, VIC 3073 29/09/2025 10:00 - 11:00 Three Weekly - 5…" at bounding box center [646, 226] width 342 height 65
drag, startPoint x: 261, startPoint y: 278, endPoint x: 230, endPoint y: 281, distance: 30.8
click at [217, 274] on div "Emma Tucceri 0433499352 etucceri@outlook.com Customer since 2023" at bounding box center [255, 267] width 328 height 226
click at [330, 272] on div "Emma Tucceri 0433499352 etucceri@outlook.com Customer since 2023" at bounding box center [255, 267] width 328 height 226
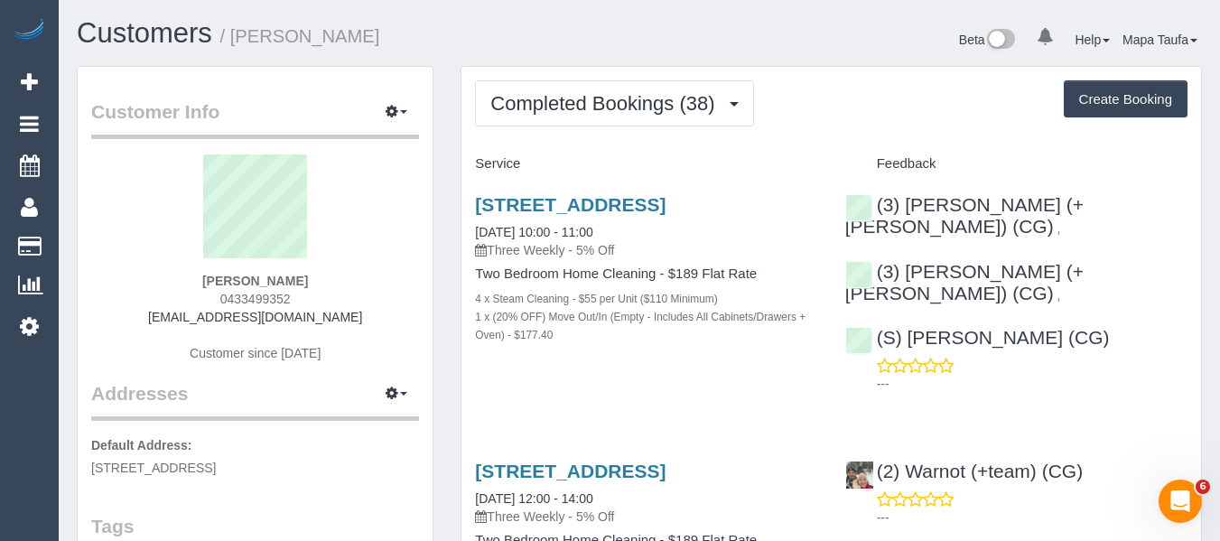
drag, startPoint x: 191, startPoint y: 281, endPoint x: 167, endPoint y: 284, distance: 23.6
click at [170, 281] on div "Emma Tucceri 0433499352 etucceri@outlook.com Customer since 2023" at bounding box center [255, 267] width 328 height 226
copy strong "Emma Tucceri"
drag, startPoint x: 814, startPoint y: 200, endPoint x: 438, endPoint y: 226, distance: 377.4
click at [462, 207] on div "5 Luke Street, 5, Reservoir, VIC 3073 29/09/2025 10:00 - 11:00 Three Weekly - 5…" at bounding box center [645, 279] width 369 height 200
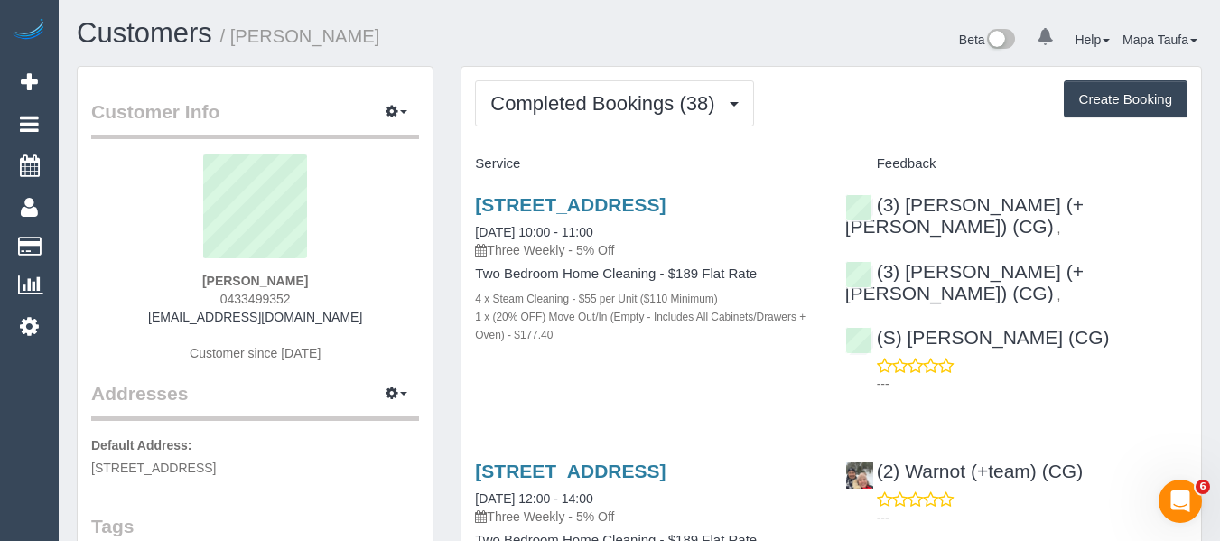
copy link "5 Luke Street, 5, Reservoir, VIC 3073"
drag, startPoint x: 1142, startPoint y: 248, endPoint x: 757, endPoint y: 135, distance: 401.7
click at [907, 251] on div "(3) Amninder (+ Sohail) (CG) , (3) Sohail (+ Amninder) (CG) , (S) Adnan (CG) ---" at bounding box center [1016, 289] width 369 height 221
copy div "Sohail (+ Amninder) (CG) ,"
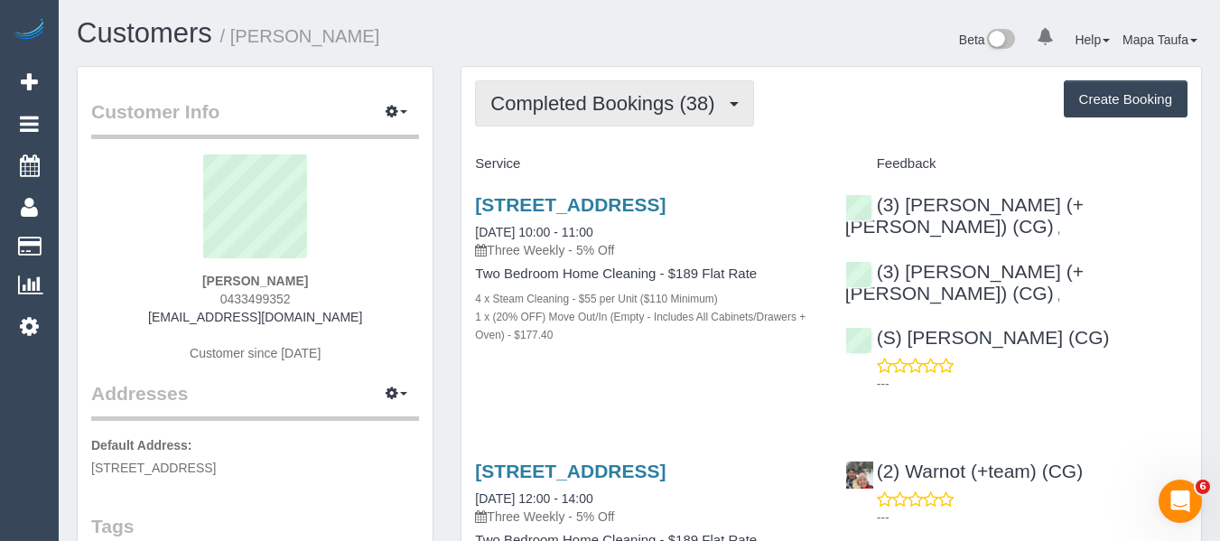
drag, startPoint x: 588, startPoint y: 98, endPoint x: 572, endPoint y: 152, distance: 55.7
click at [586, 99] on span "Completed Bookings (38)" at bounding box center [606, 103] width 233 height 23
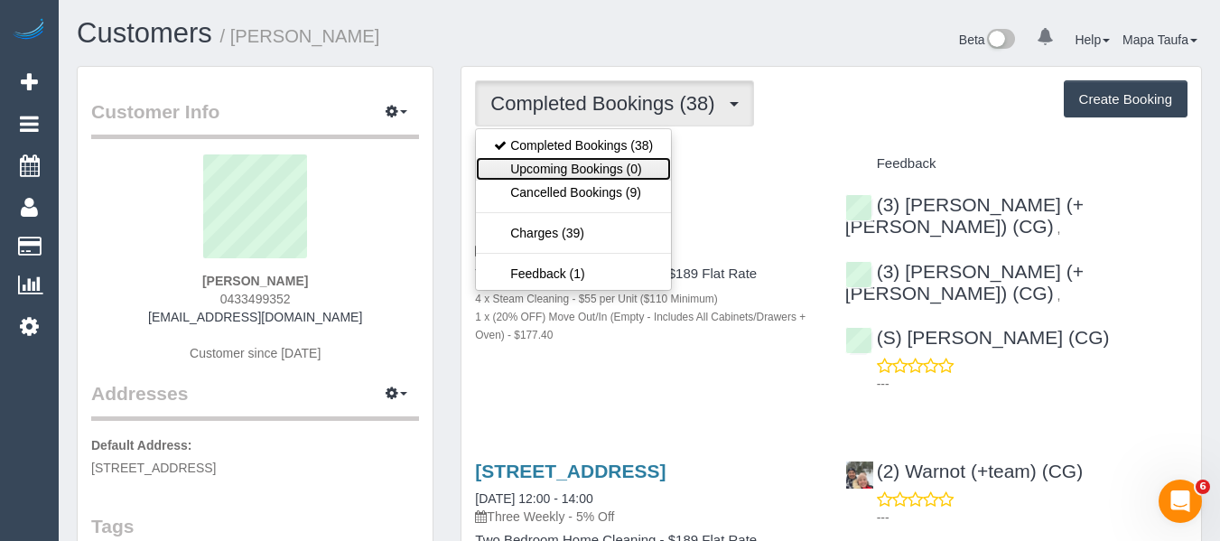
click at [570, 162] on link "Upcoming Bookings (0)" at bounding box center [573, 168] width 195 height 23
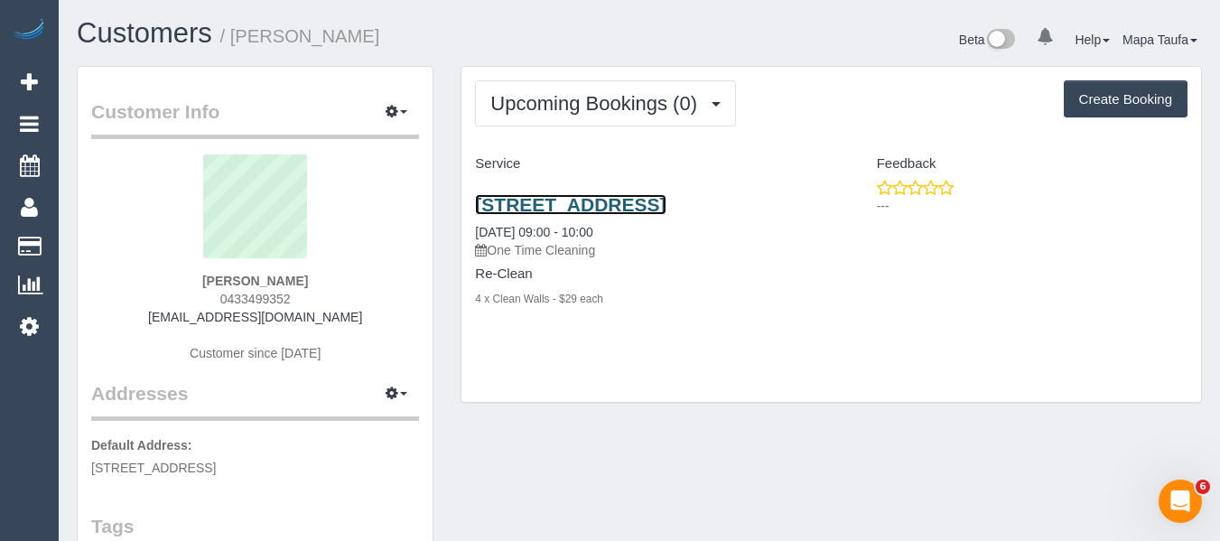
click at [551, 209] on link "5 Luke Street, 5, Reservoir, VIC 3073" at bounding box center [570, 204] width 191 height 21
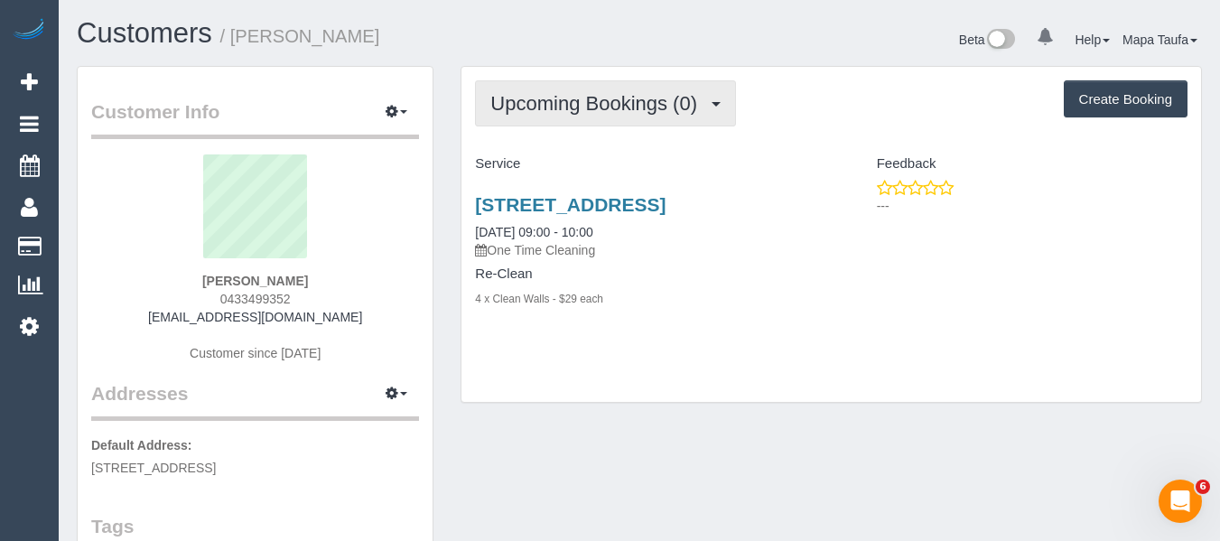
drag, startPoint x: 593, startPoint y: 108, endPoint x: 589, endPoint y: 122, distance: 14.3
click at [591, 109] on span "Upcoming Bookings (0)" at bounding box center [598, 103] width 216 height 23
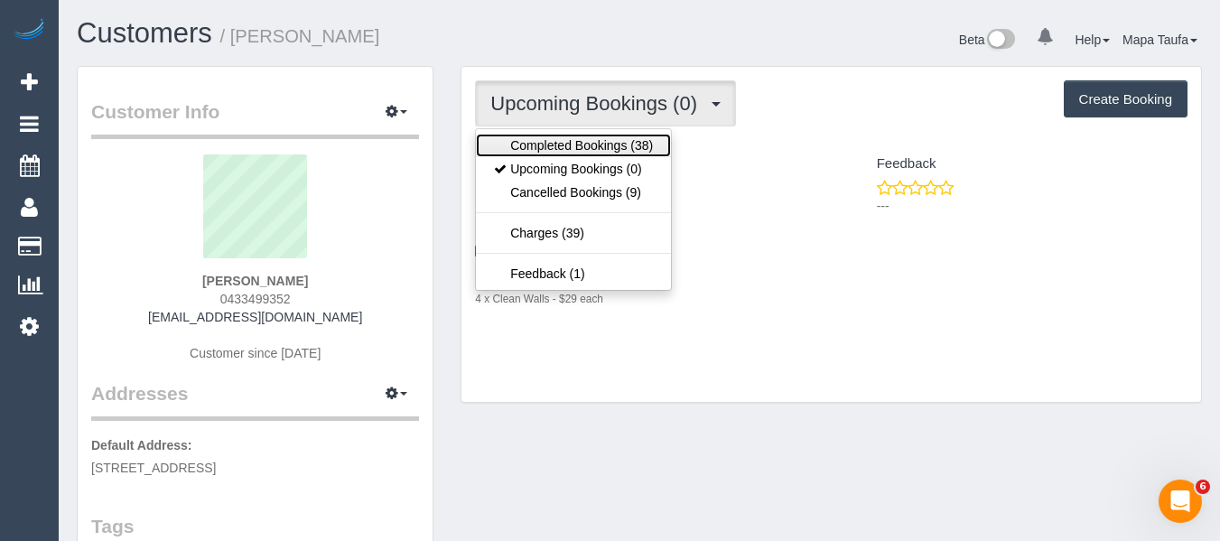
click at [587, 135] on link "Completed Bookings (38)" at bounding box center [573, 145] width 195 height 23
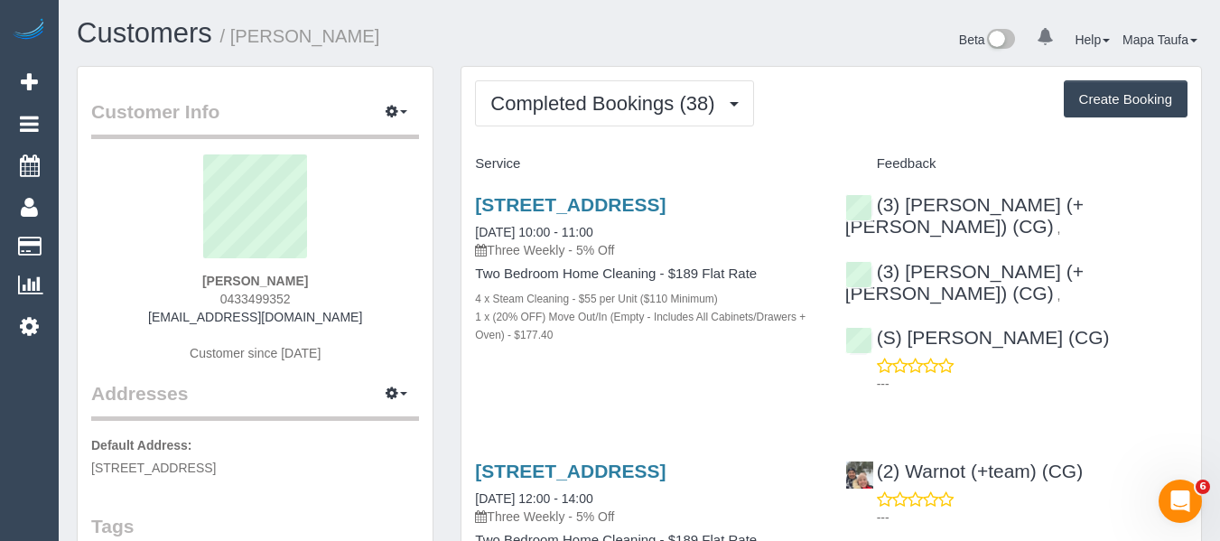
drag, startPoint x: 787, startPoint y: 203, endPoint x: 469, endPoint y: 210, distance: 318.8
click at [469, 210] on div "5 Luke Street, 5, Reservoir, VIC 3073 29/09/2025 10:00 - 11:00 Three Weekly - 5…" at bounding box center [645, 279] width 369 height 200
copy link "5 Luke Street, 5, Reservoir, VIC 3073"
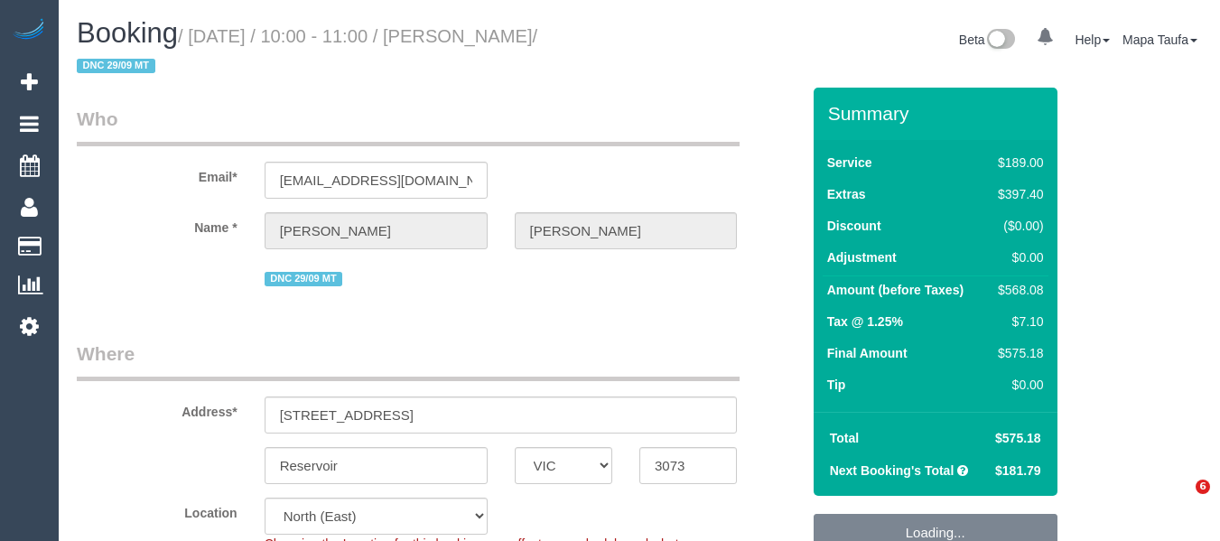
select select "VIC"
select select "object:624"
select select "string:stripe-pm_1Mk0lF2GScqysDRVSA2wfvIK"
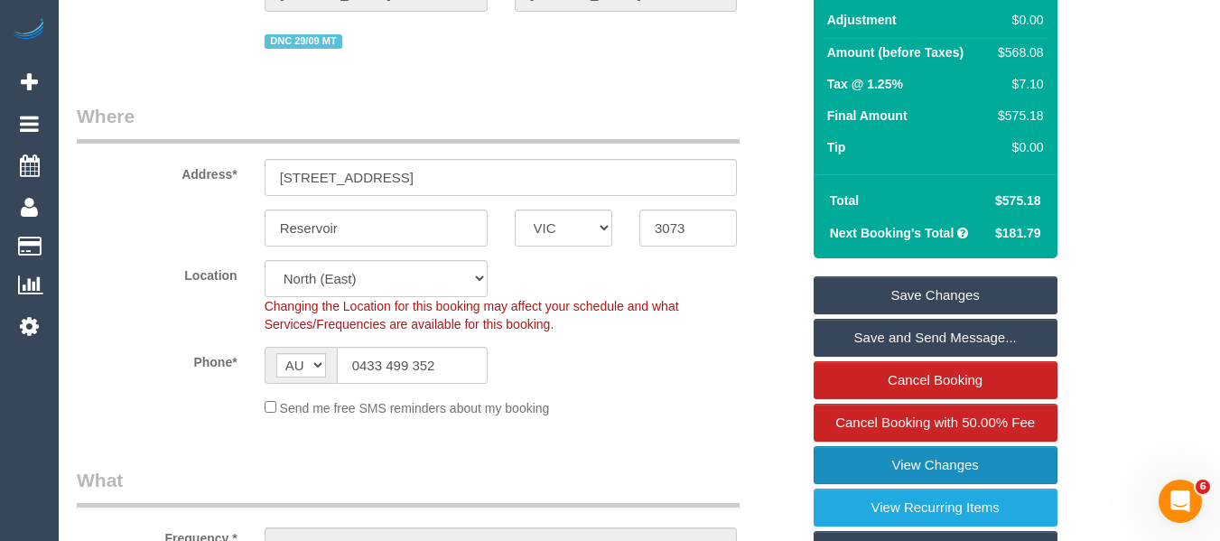
scroll to position [361, 0]
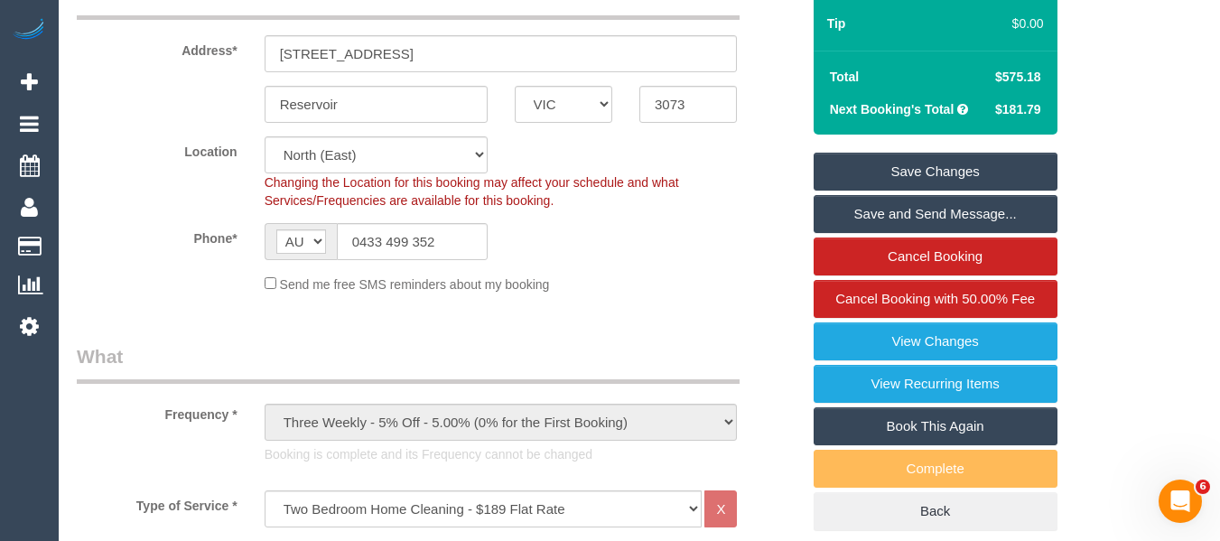
click at [930, 431] on link "Book This Again" at bounding box center [936, 426] width 244 height 38
select select "VIC"
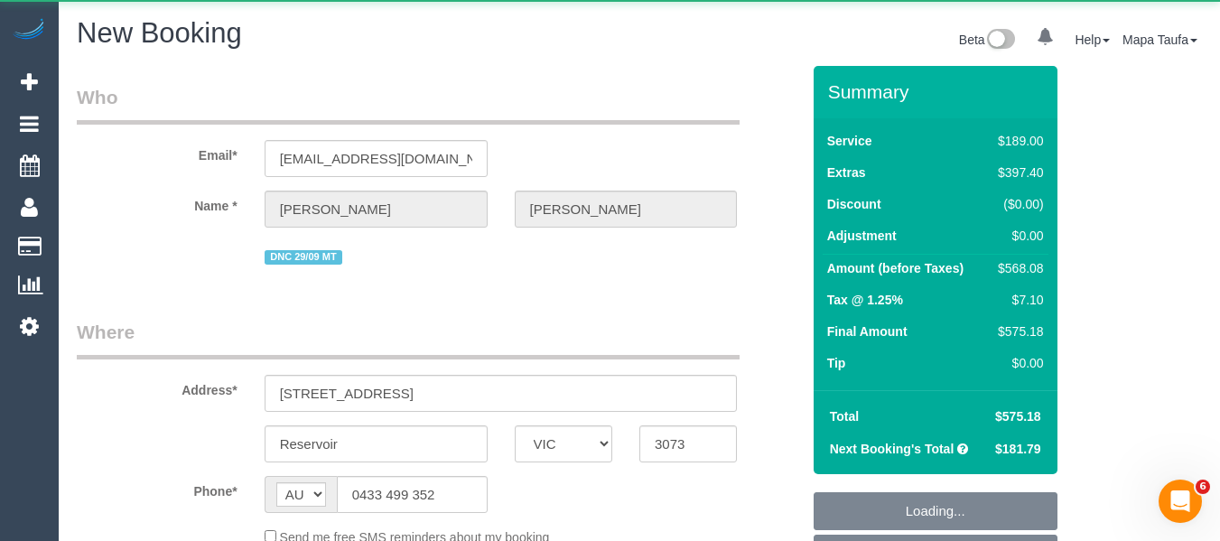
select select "object:2329"
select select "string:stripe-pm_1Mk0lF2GScqysDRVSA2wfvIK"
select select "number:27"
select select "number:14"
select select "number:21"
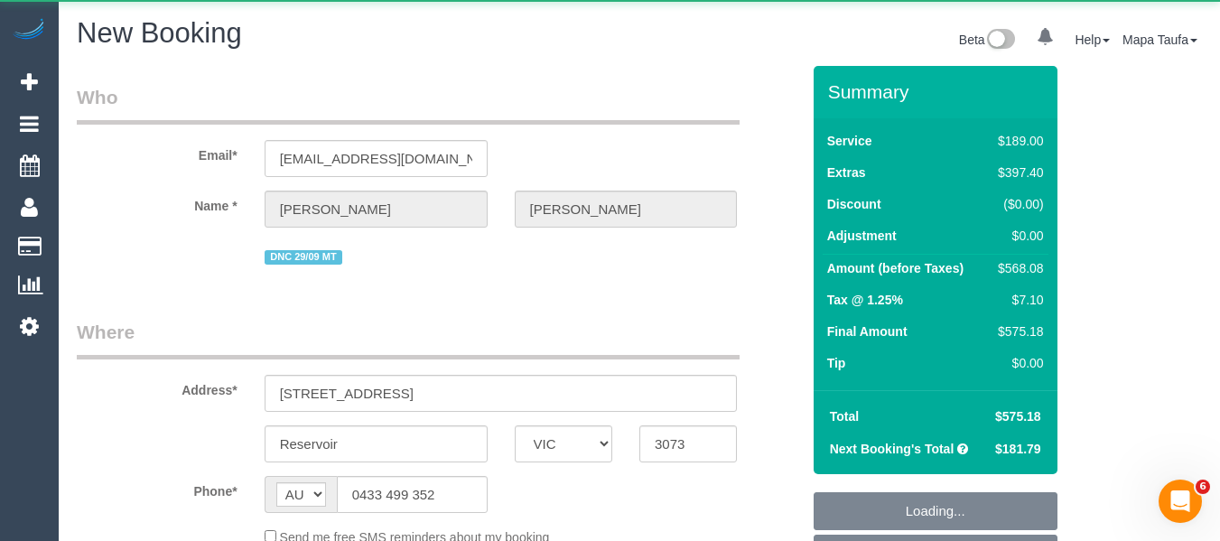
select select "number:36"
select select "number:35"
select select "number:12"
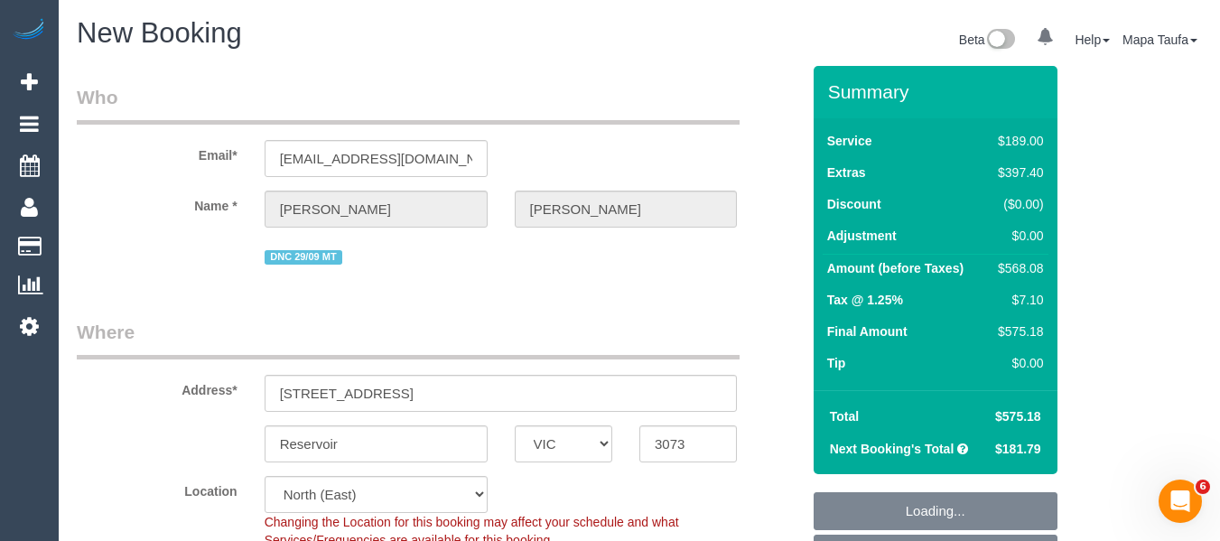
scroll to position [271, 0]
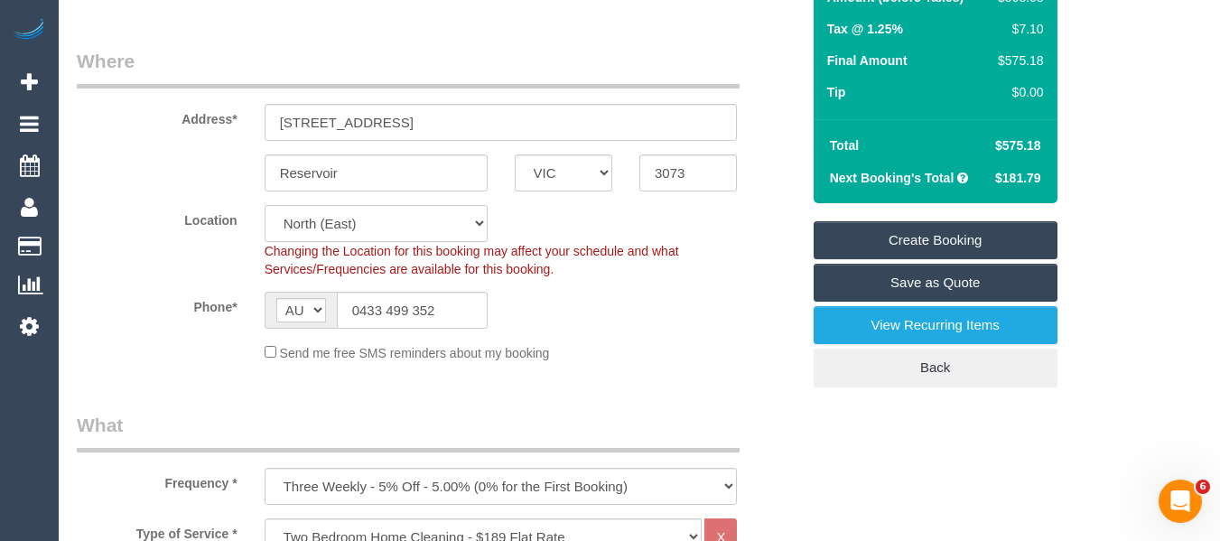
click at [319, 230] on select "Office [GEOGRAPHIC_DATA] (North) East (South) [GEOGRAPHIC_DATA] (East) [GEOGRAP…" at bounding box center [376, 223] width 223 height 37
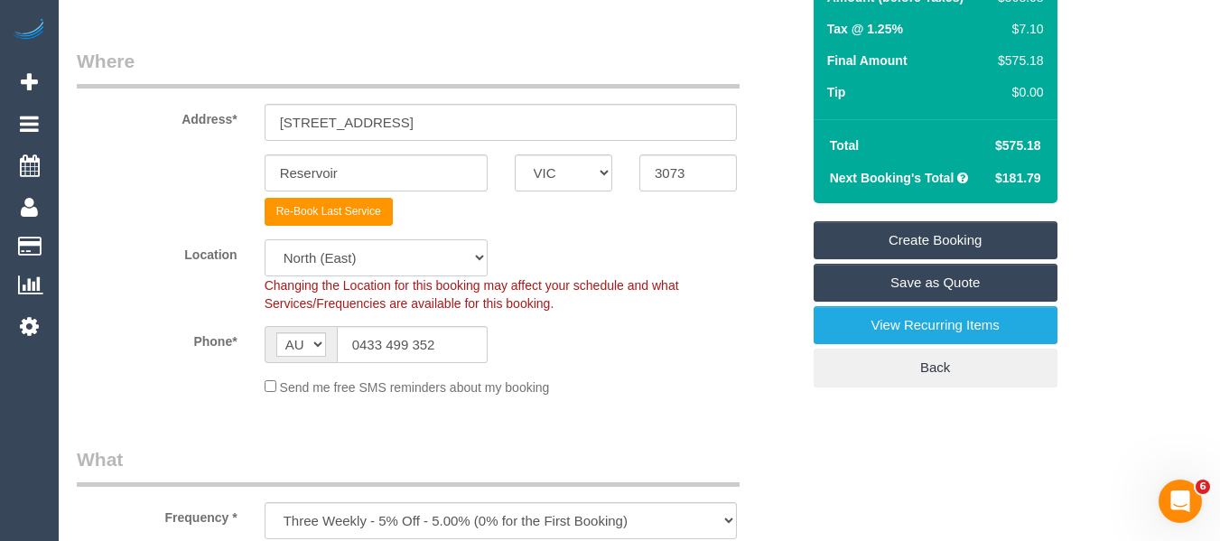
select select "object:3001"
select select "50"
click at [265, 239] on select "Office [GEOGRAPHIC_DATA] (North) East (South) [GEOGRAPHIC_DATA] (East) [GEOGRAP…" at bounding box center [376, 257] width 223 height 37
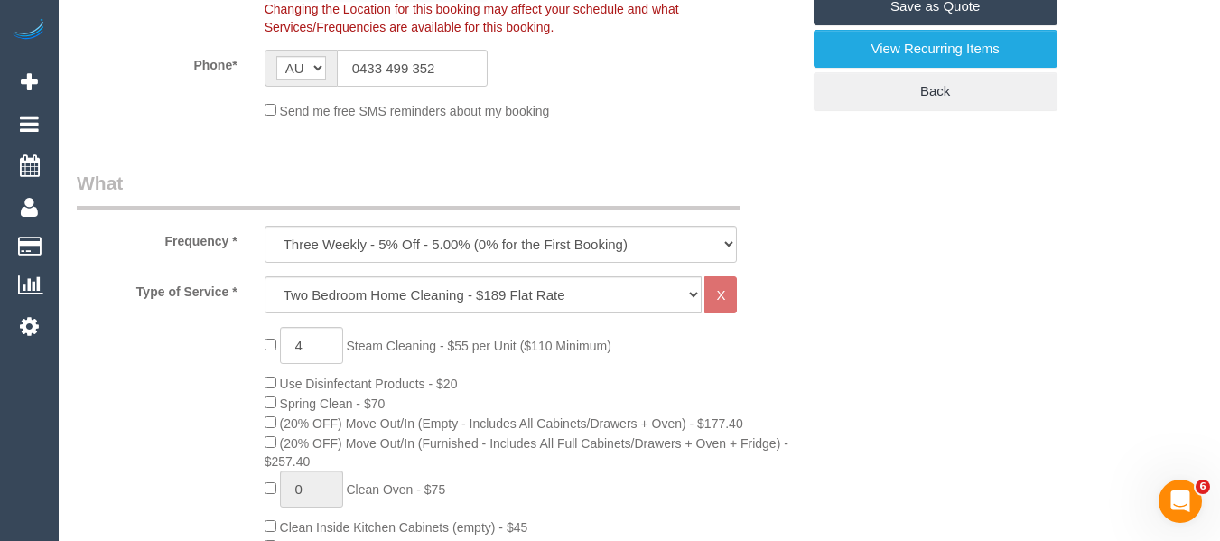
scroll to position [722, 0]
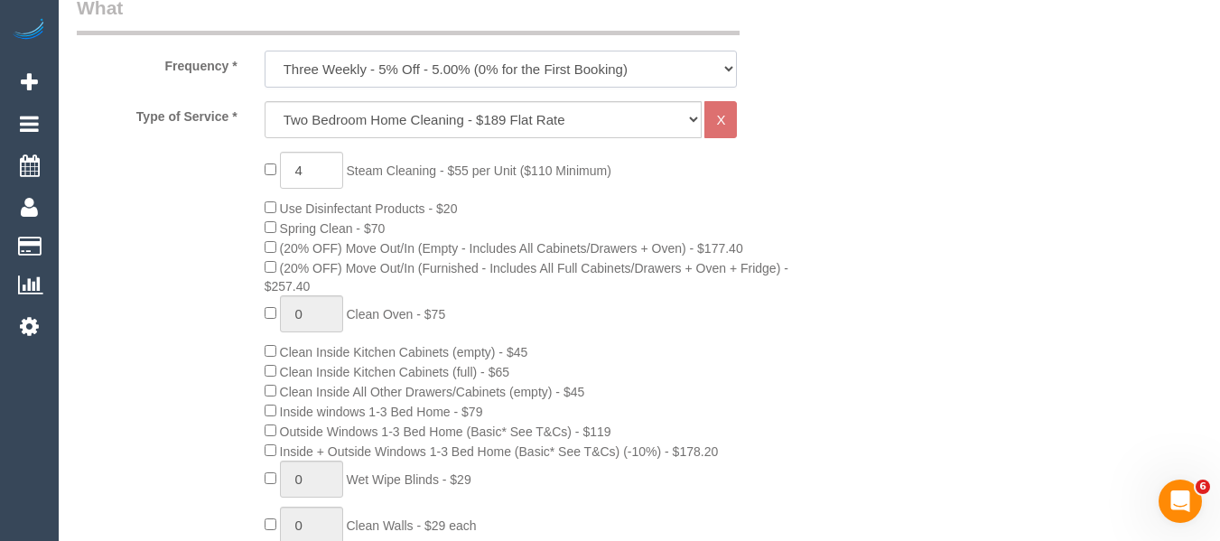
click at [322, 69] on select "One Time Cleaning Weekly - 10% Off - 10.00% (0% for the First Booking) Fortnigh…" at bounding box center [501, 69] width 473 height 37
select select "object:3009"
click at [265, 51] on select "One Time Cleaning Weekly - 10% Off - 10.00% (0% for the First Booking) Fortnigh…" at bounding box center [501, 69] width 473 height 37
type input "0"
click at [342, 132] on select "Hourly Service - $70/h Hourly Service - $65/h Hourly Service - $60/h Hourly Ser…" at bounding box center [484, 119] width 438 height 37
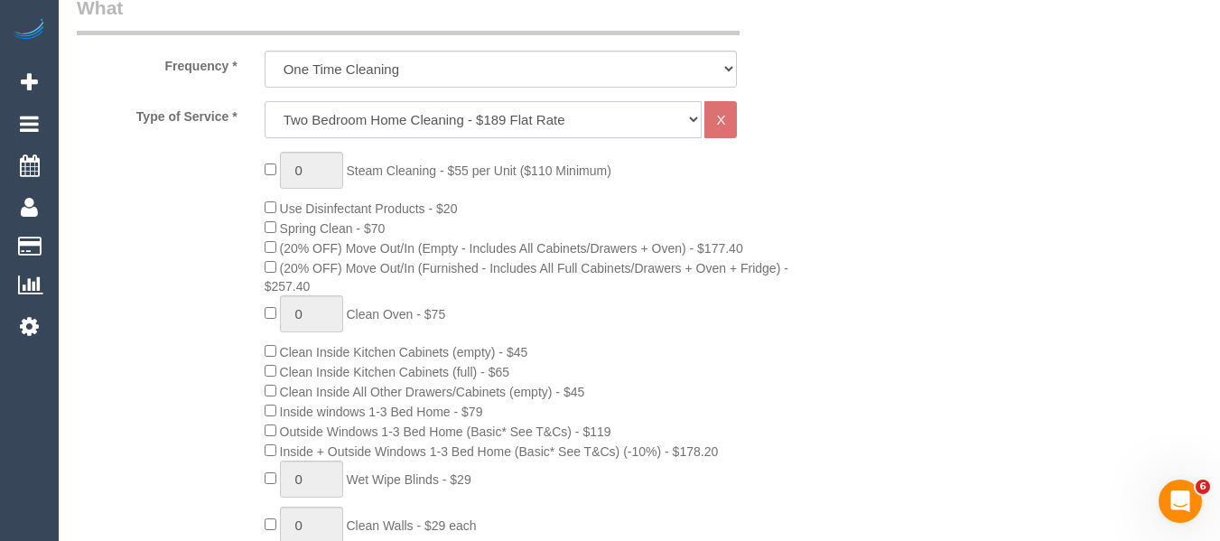
select select "28"
click at [265, 101] on select "Hourly Service - $70/h Hourly Service - $65/h Hourly Service - $60/h Hourly Ser…" at bounding box center [484, 119] width 438 height 37
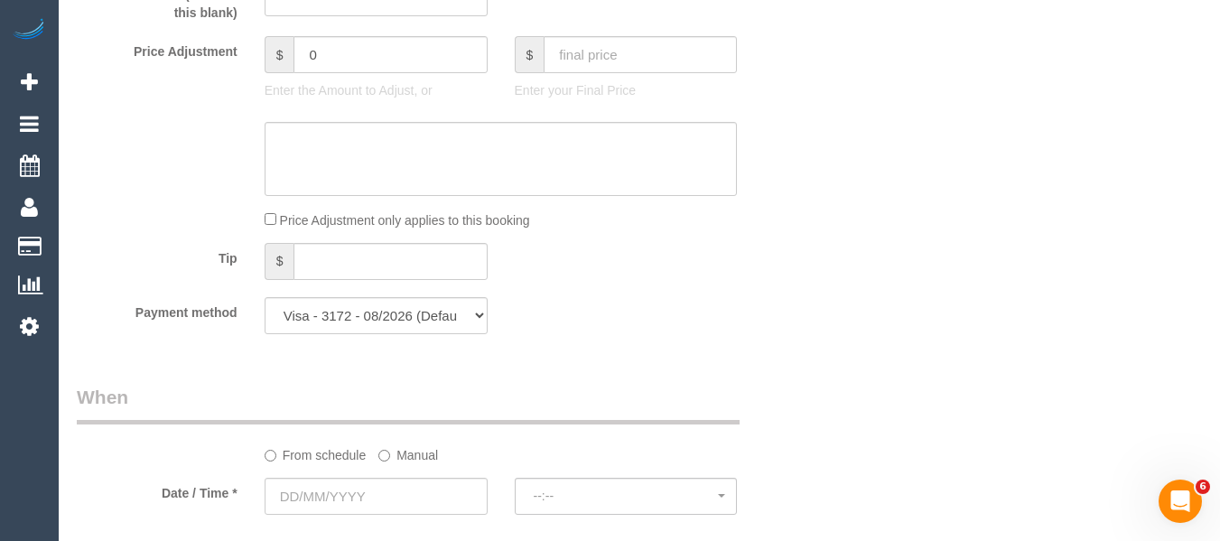
scroll to position [1806, 0]
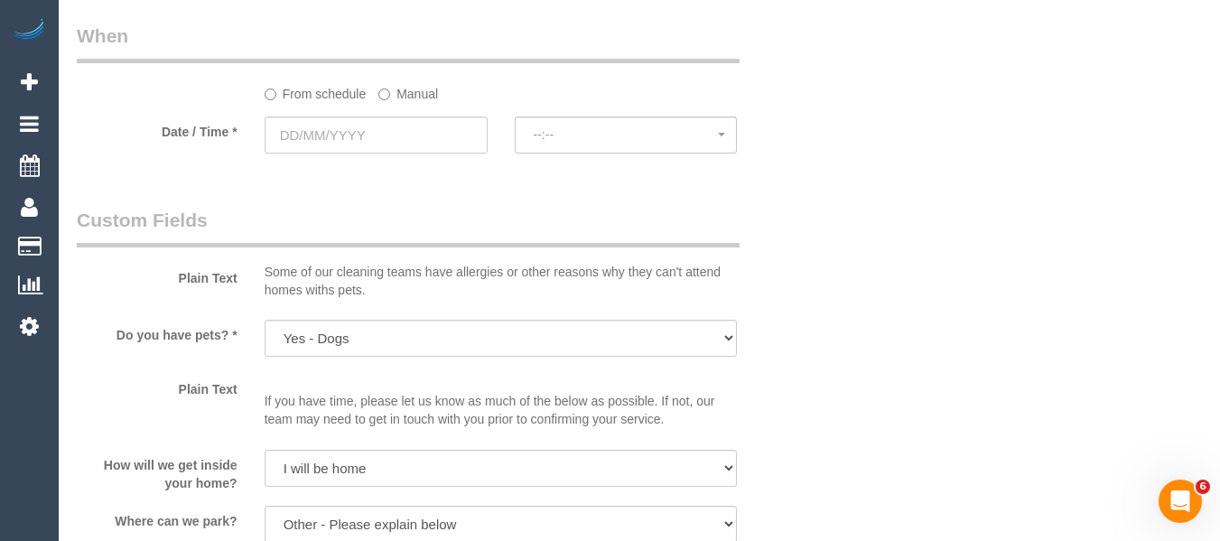
click at [367, 154] on div at bounding box center [376, 155] width 223 height 4
click at [367, 134] on input "text" at bounding box center [376, 134] width 223 height 37
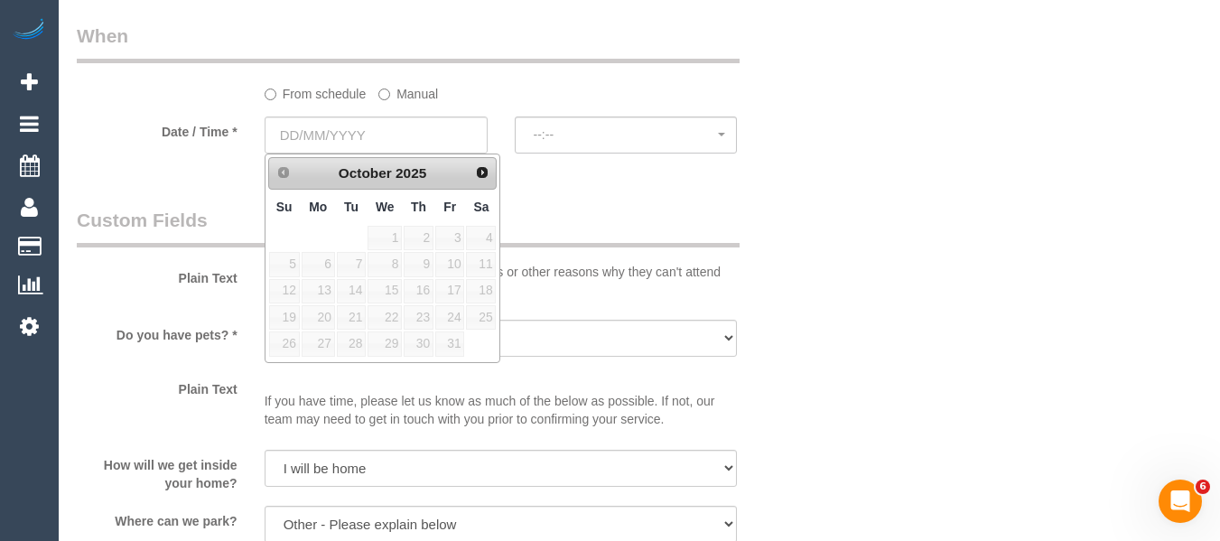
click at [419, 88] on label "Manual" at bounding box center [408, 91] width 60 height 24
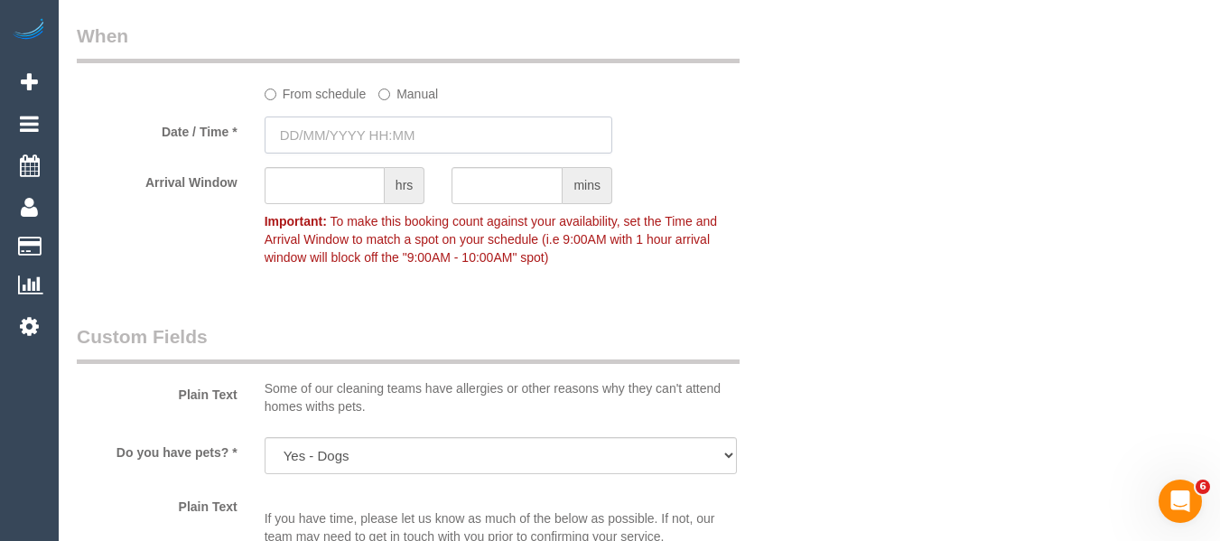
click at [388, 136] on input "text" at bounding box center [439, 134] width 348 height 37
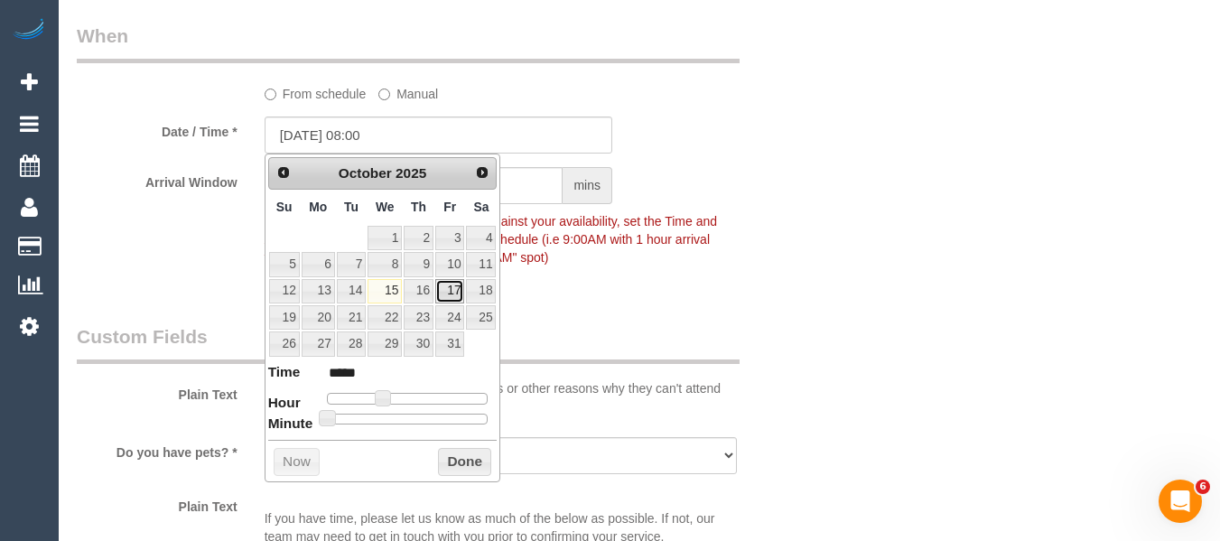
click at [444, 292] on link "17" at bounding box center [449, 291] width 29 height 24
type input "17/10/2025 09:00"
type input "*****"
drag, startPoint x: 377, startPoint y: 392, endPoint x: 386, endPoint y: 291, distance: 101.6
click at [383, 392] on span at bounding box center [390, 398] width 16 height 16
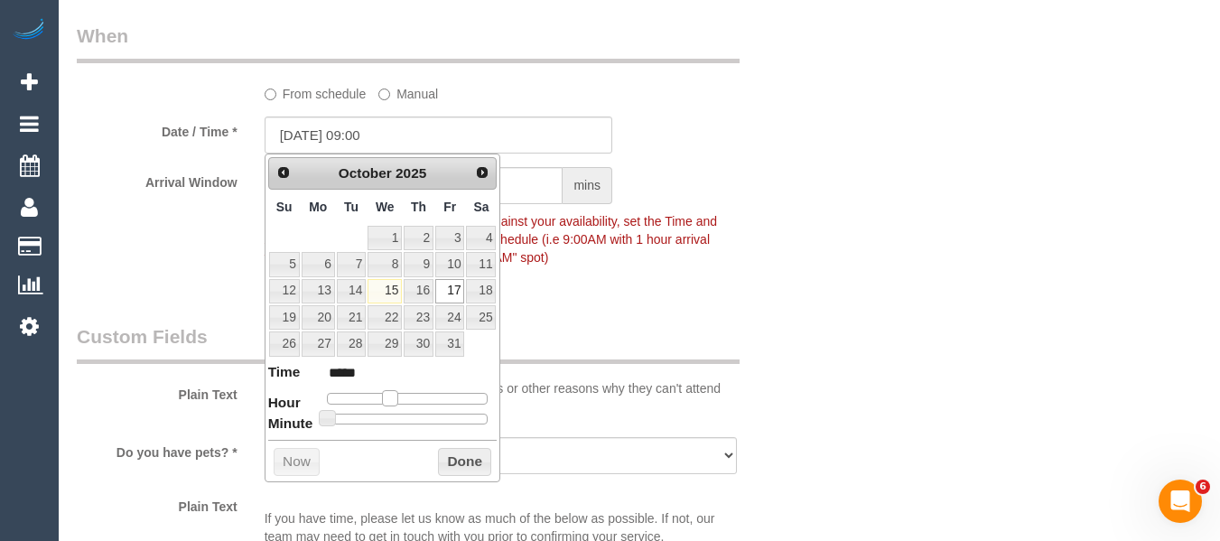
click at [473, 468] on button "Done" at bounding box center [464, 462] width 53 height 29
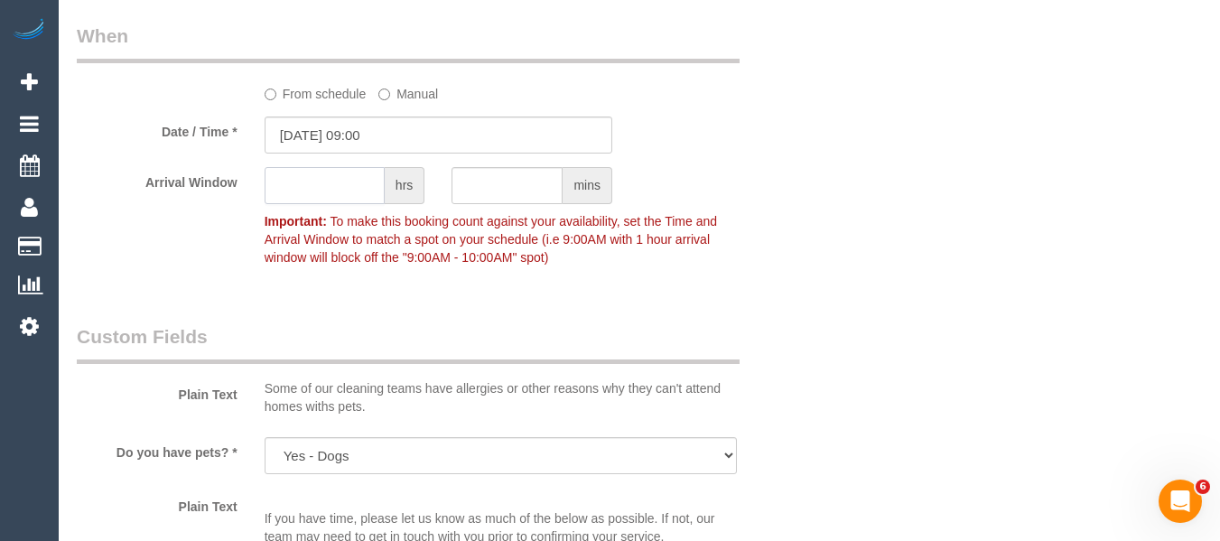
click at [332, 184] on input "text" at bounding box center [325, 185] width 120 height 37
click at [300, 194] on input "text" at bounding box center [325, 185] width 120 height 37
type input "1"
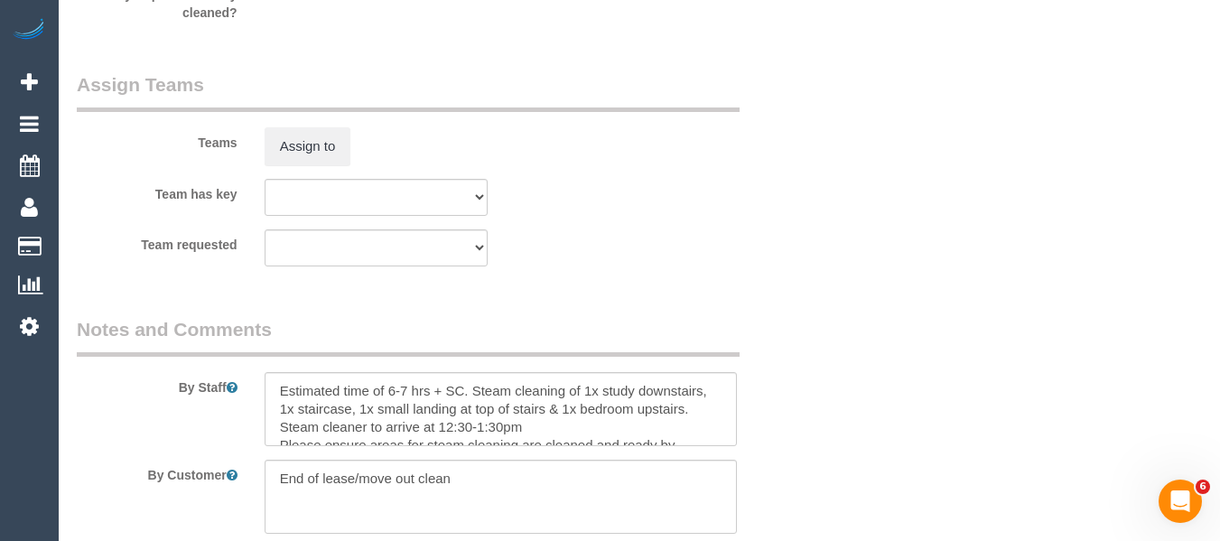
scroll to position [2709, 0]
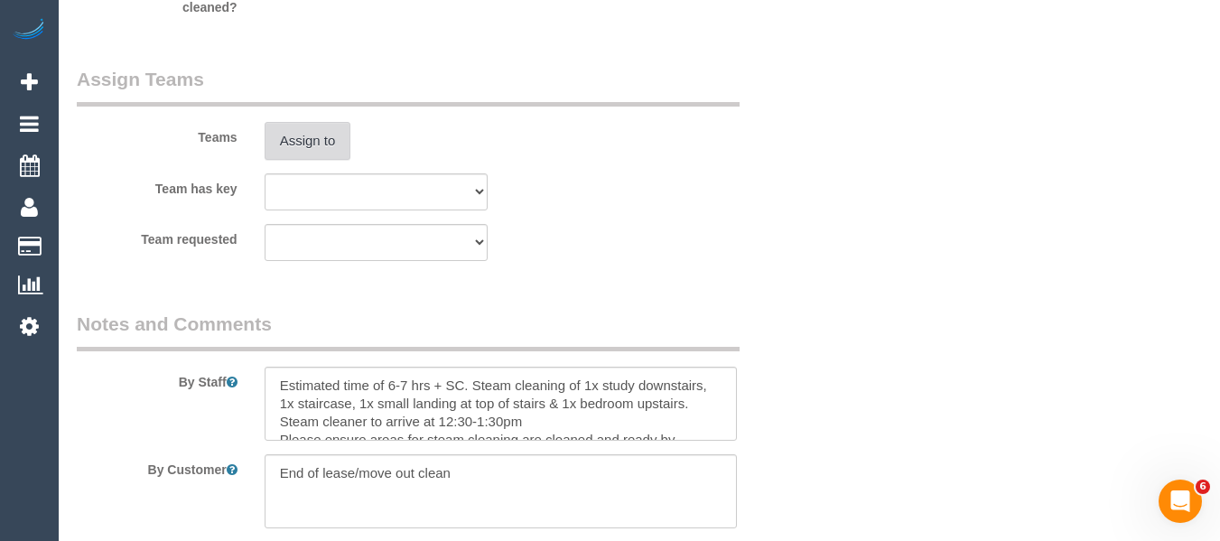
click at [324, 122] on button "Assign to" at bounding box center [308, 141] width 87 height 38
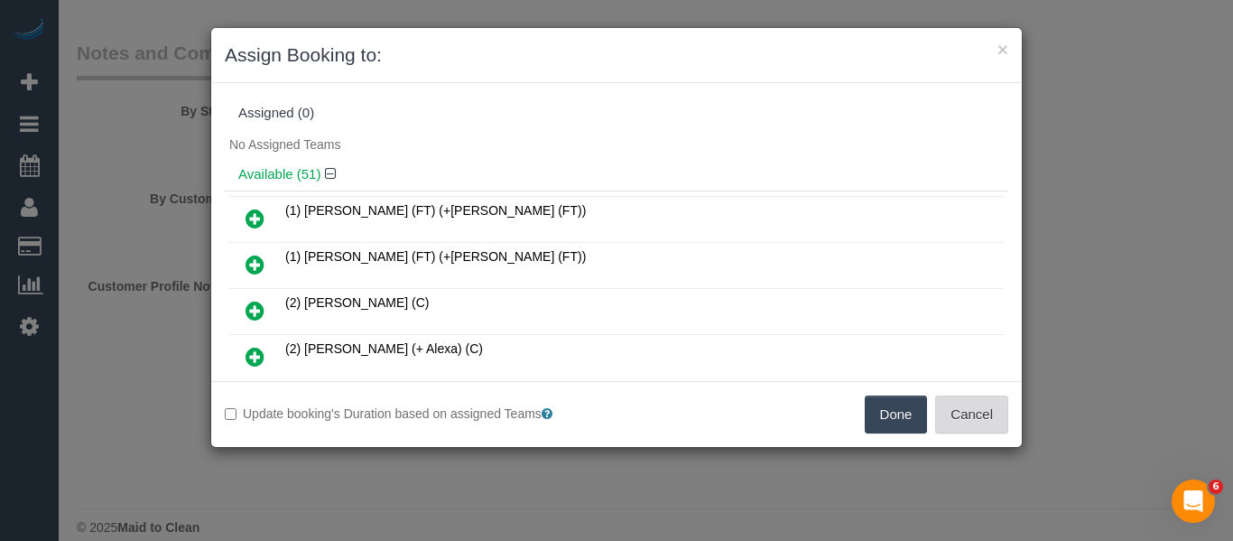
click at [944, 407] on button "Cancel" at bounding box center [971, 414] width 73 height 38
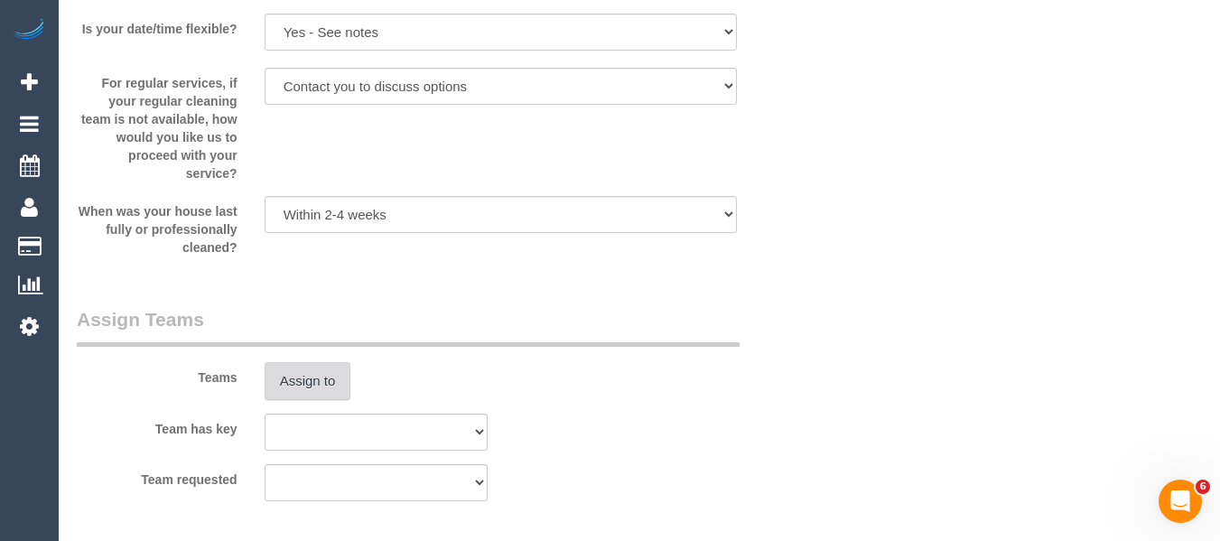
scroll to position [2760, 0]
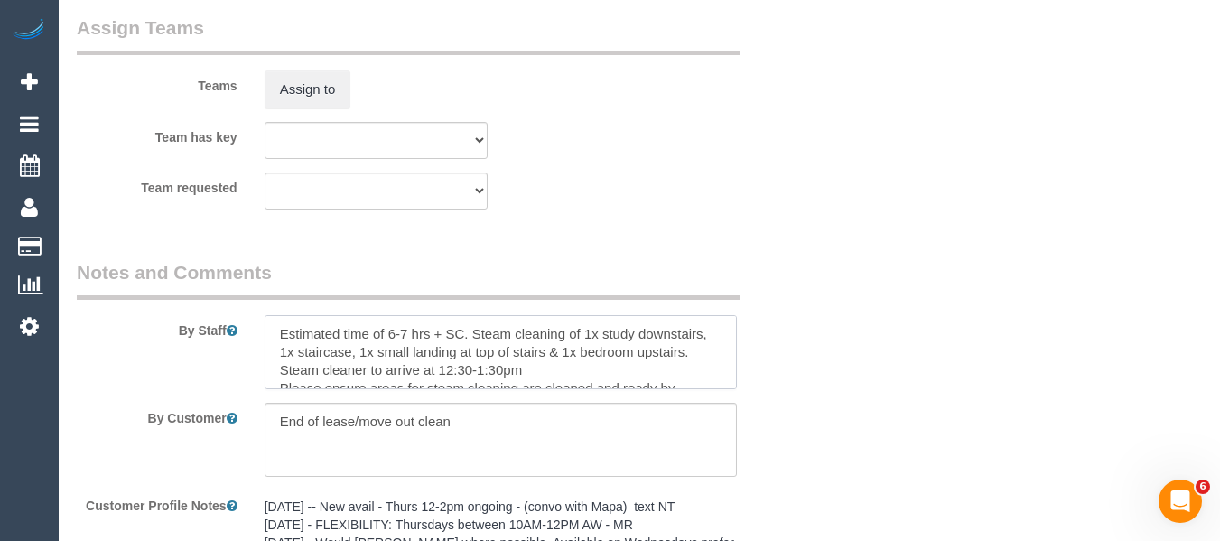
click at [380, 358] on textarea at bounding box center [501, 352] width 473 height 74
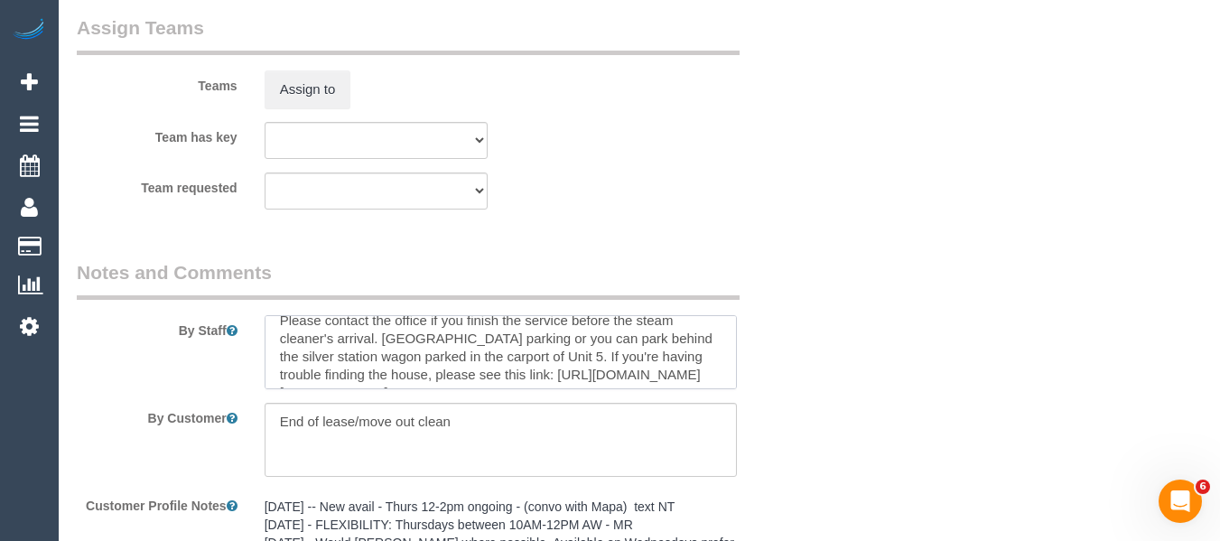
scroll to position [234, 0]
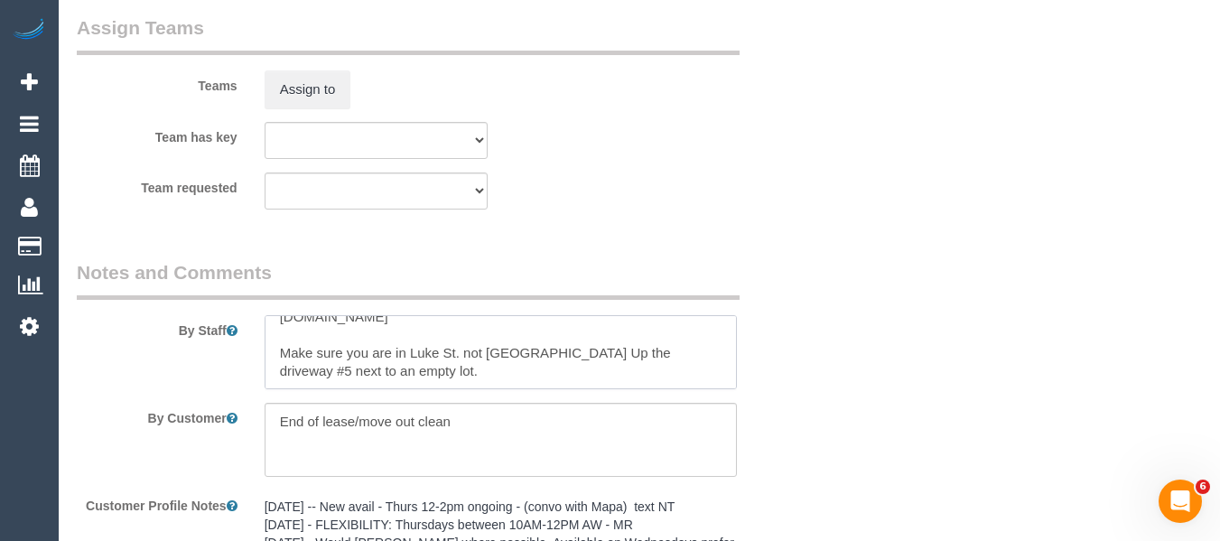
drag, startPoint x: 333, startPoint y: 348, endPoint x: 632, endPoint y: 417, distance: 306.9
click at [632, 417] on sui-booking-comments "By Staff By Customer Customer Profile Notes 1/11/24 -- New avail - Thurs 12-2pm…" at bounding box center [438, 464] width 723 height 410
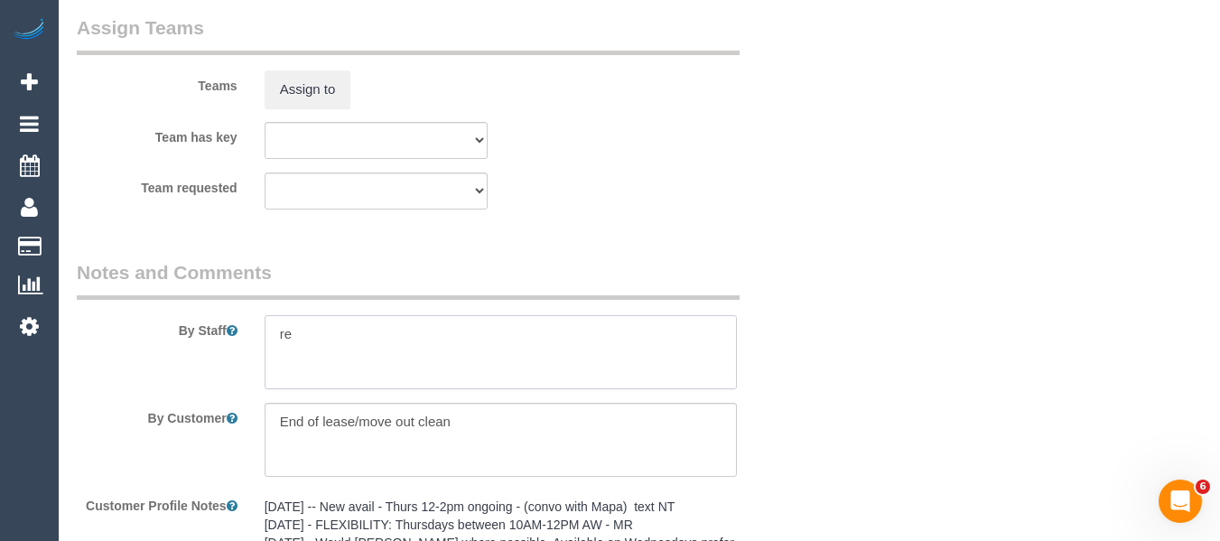
scroll to position [0, 0]
type textarea "r"
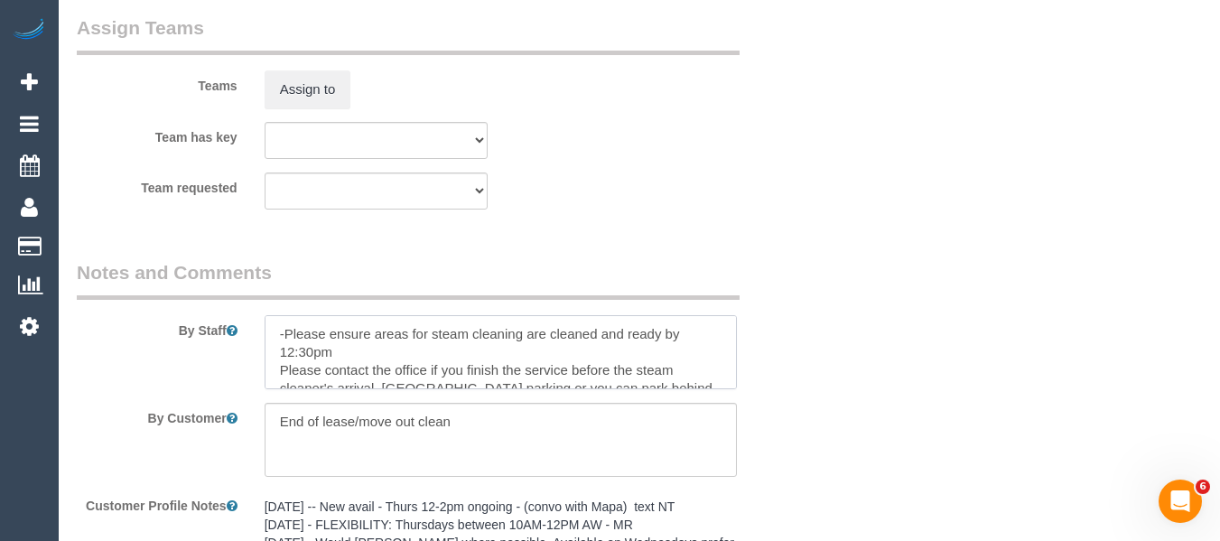
scroll to position [234, 0]
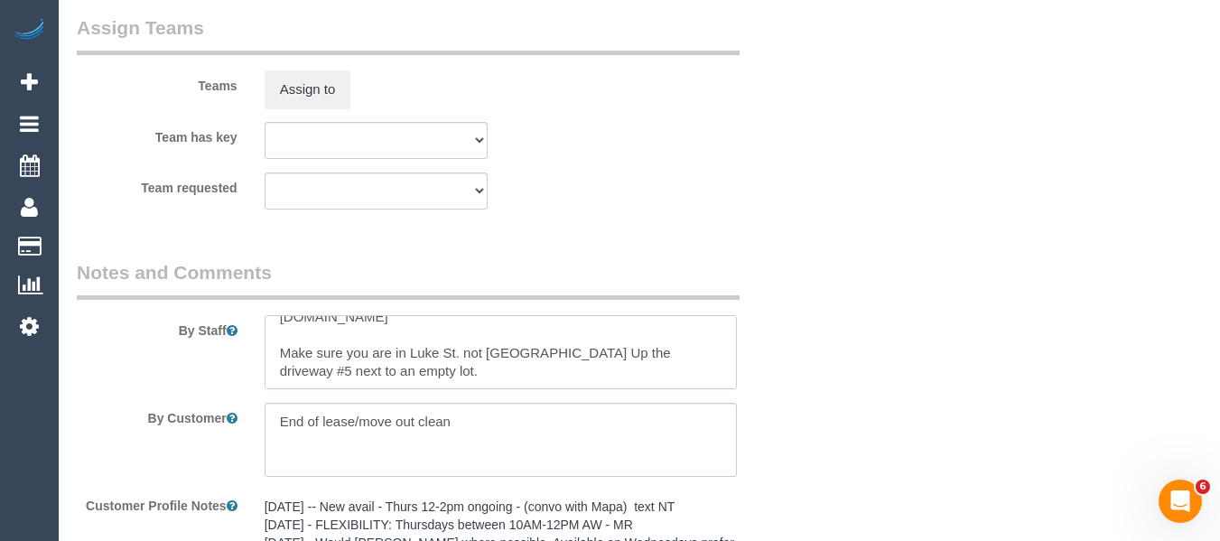
click at [556, 383] on textarea at bounding box center [501, 352] width 473 height 74
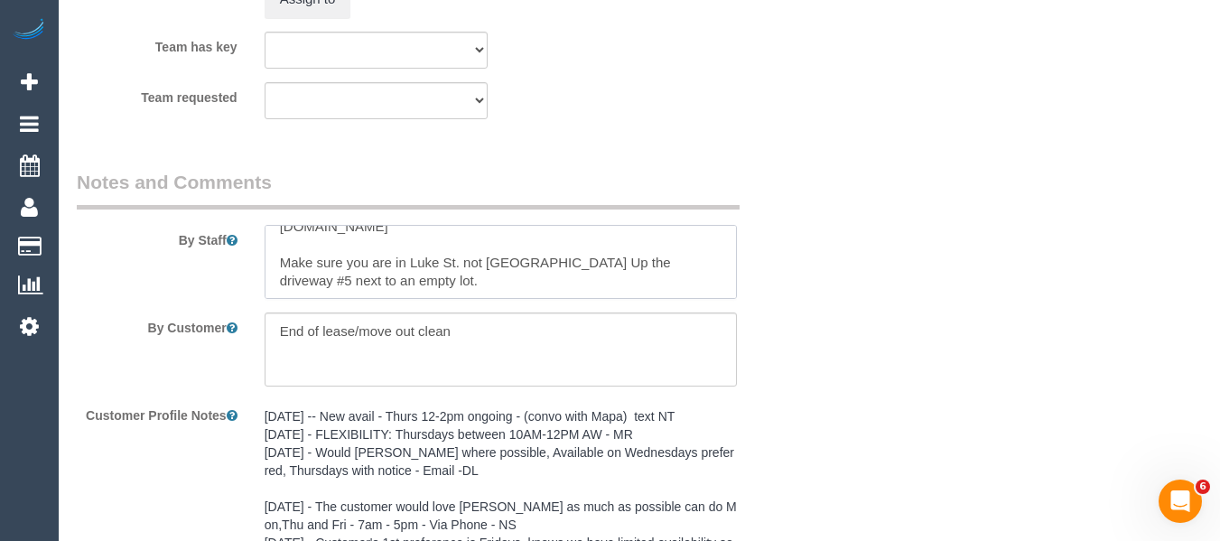
drag, startPoint x: 427, startPoint y: 268, endPoint x: 308, endPoint y: 268, distance: 119.2
click at [308, 268] on textarea at bounding box center [501, 262] width 473 height 74
click at [452, 288] on textarea at bounding box center [501, 262] width 473 height 74
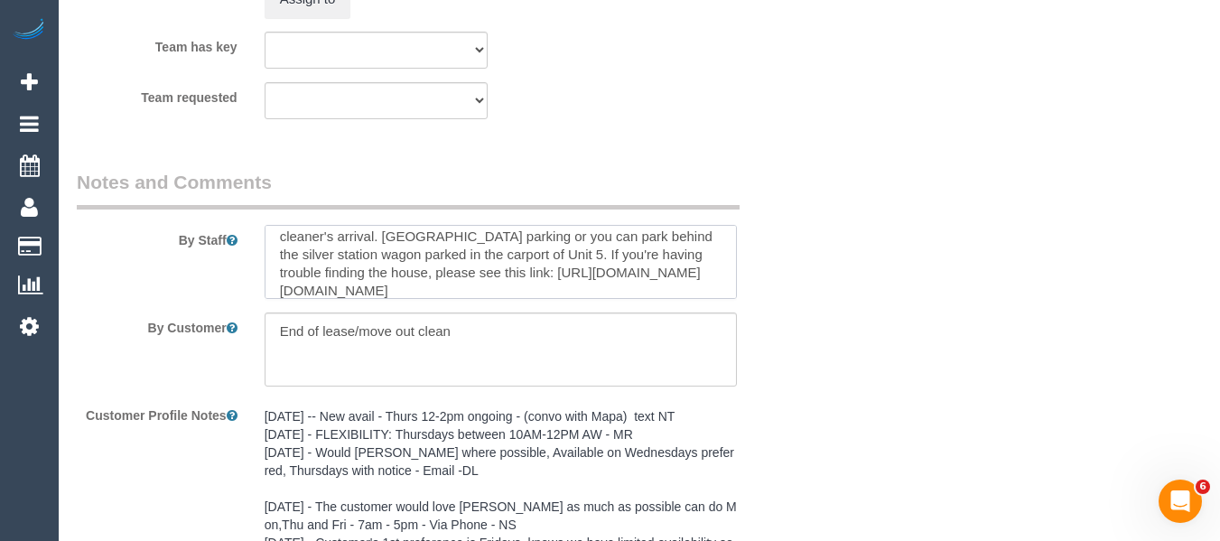
scroll to position [0, 0]
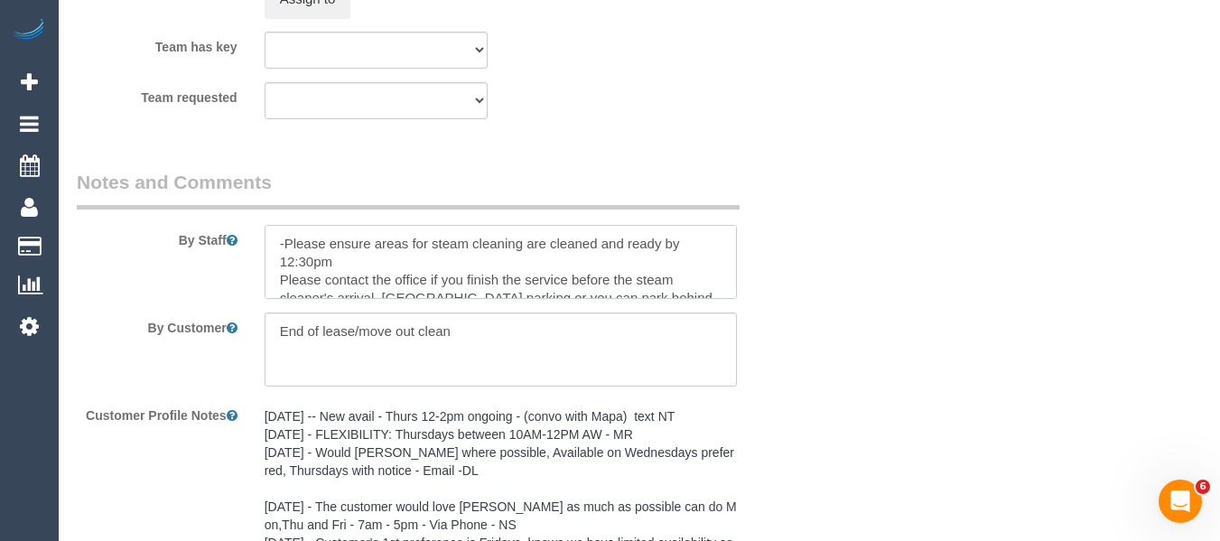
drag, startPoint x: 440, startPoint y: 288, endPoint x: 219, endPoint y: 204, distance: 236.6
click at [219, 204] on fieldset "Notes and Comments By Staff By Customer Customer Profile Notes 1/11/24 -- New a…" at bounding box center [438, 380] width 723 height 423
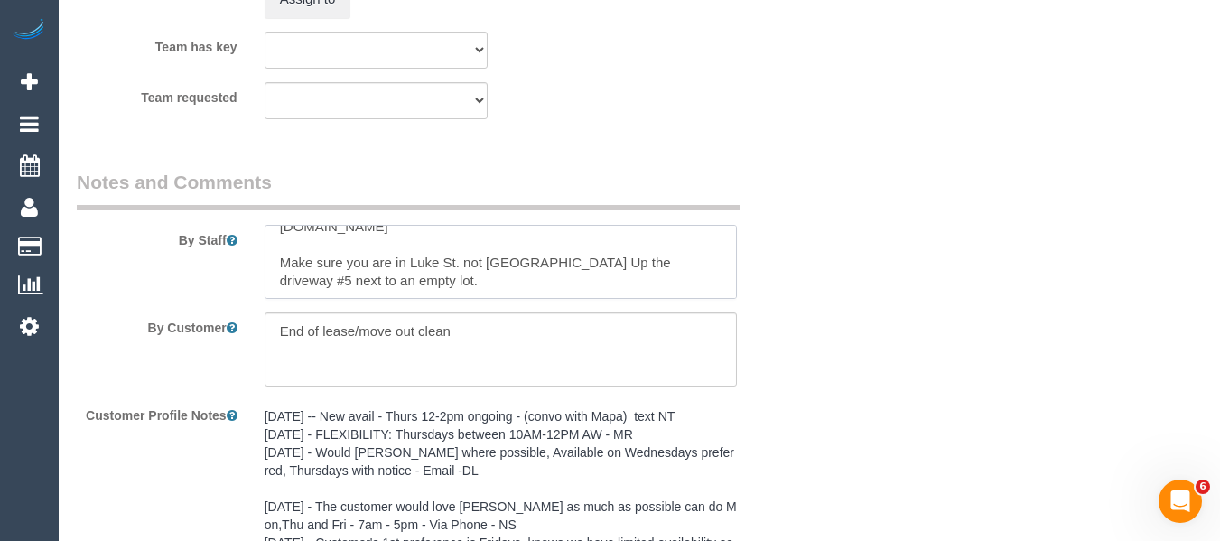
scroll to position [234, 0]
click at [471, 288] on textarea at bounding box center [501, 262] width 473 height 74
click at [453, 288] on textarea at bounding box center [501, 262] width 473 height 74
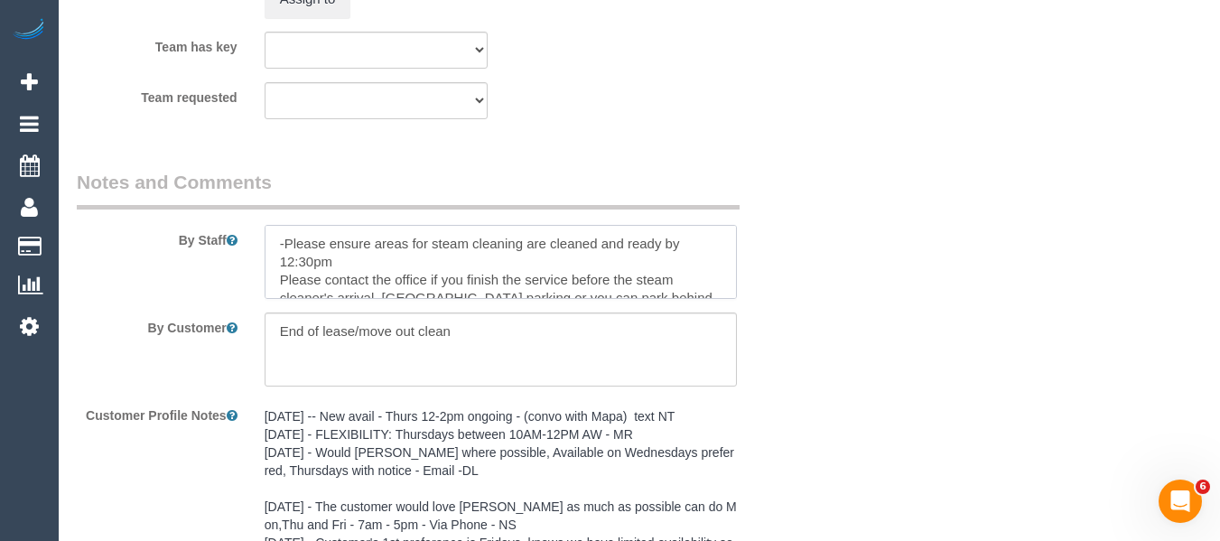
drag, startPoint x: 440, startPoint y: 287, endPoint x: 129, endPoint y: 163, distance: 334.7
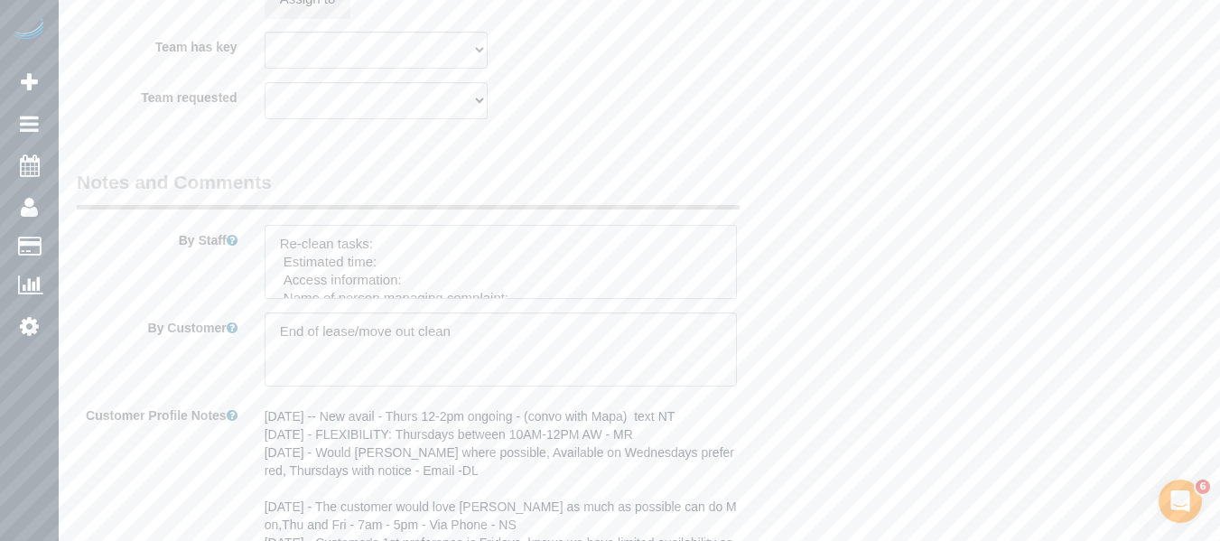
click at [395, 247] on textarea at bounding box center [501, 262] width 473 height 74
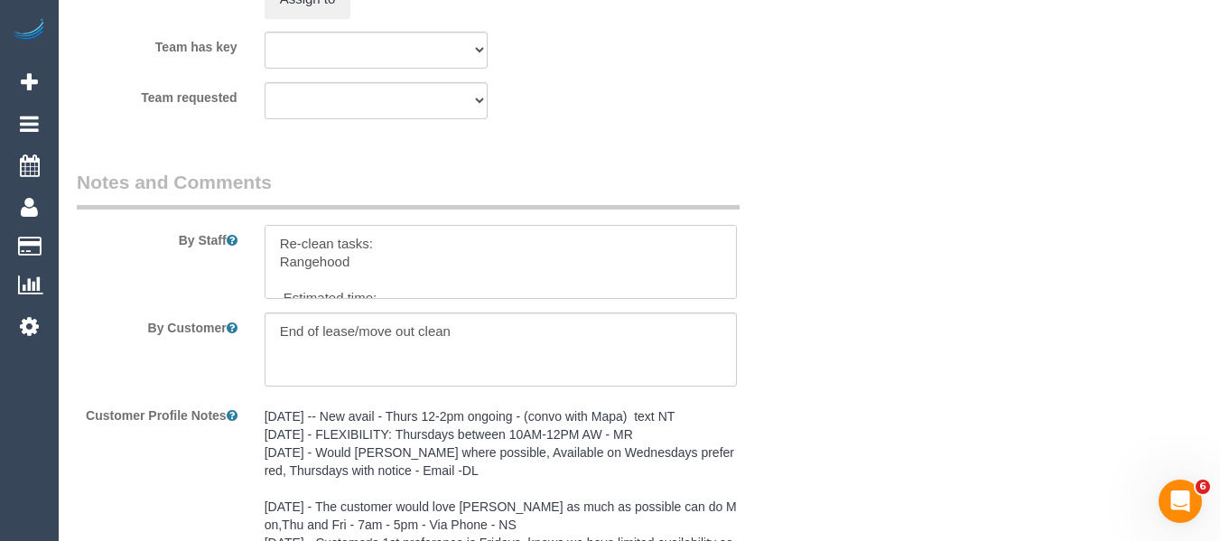
click at [332, 277] on textarea at bounding box center [501, 262] width 473 height 74
click at [366, 277] on textarea at bounding box center [501, 262] width 473 height 74
click at [347, 279] on textarea at bounding box center [501, 262] width 473 height 74
click at [341, 281] on textarea at bounding box center [501, 262] width 473 height 74
click at [363, 281] on textarea at bounding box center [501, 262] width 473 height 74
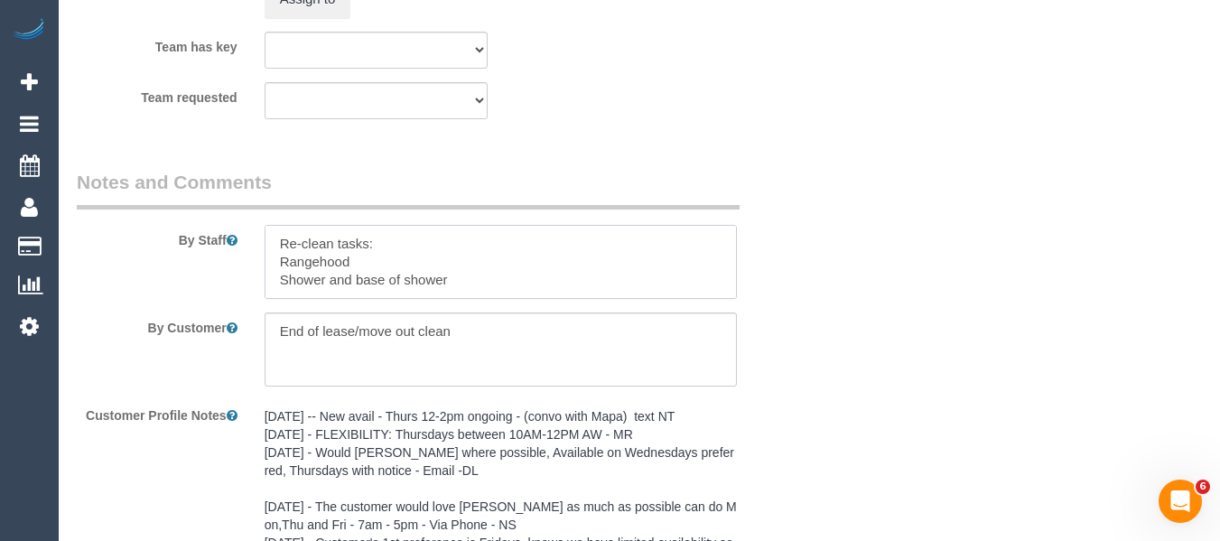
scroll to position [8, 0]
click at [442, 293] on textarea at bounding box center [501, 262] width 473 height 74
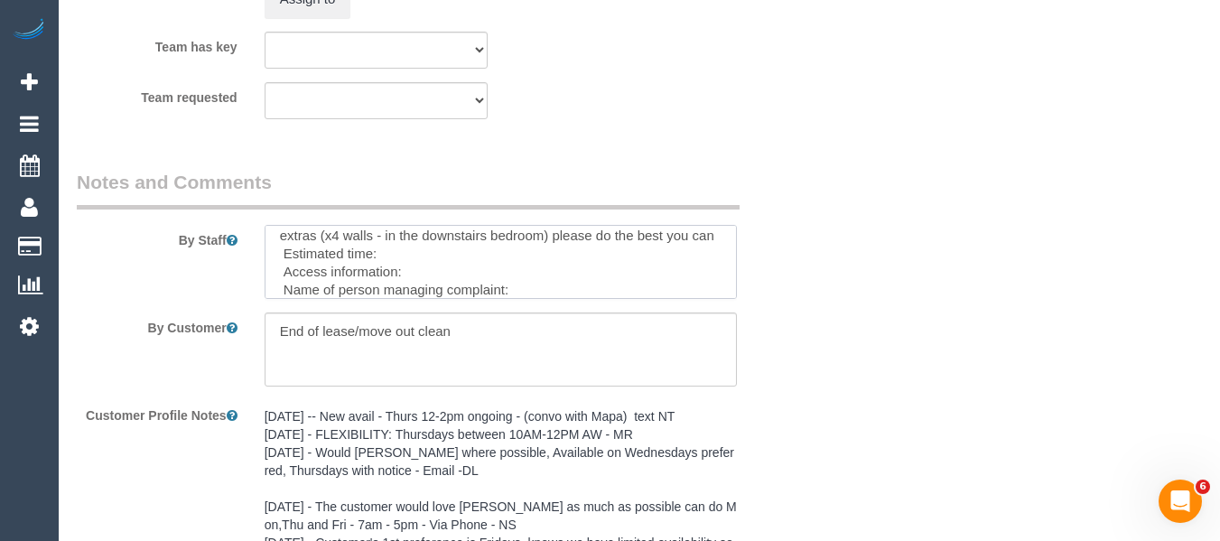
drag, startPoint x: 408, startPoint y: 265, endPoint x: 469, endPoint y: 293, distance: 66.7
click at [408, 265] on textarea at bounding box center [501, 262] width 473 height 74
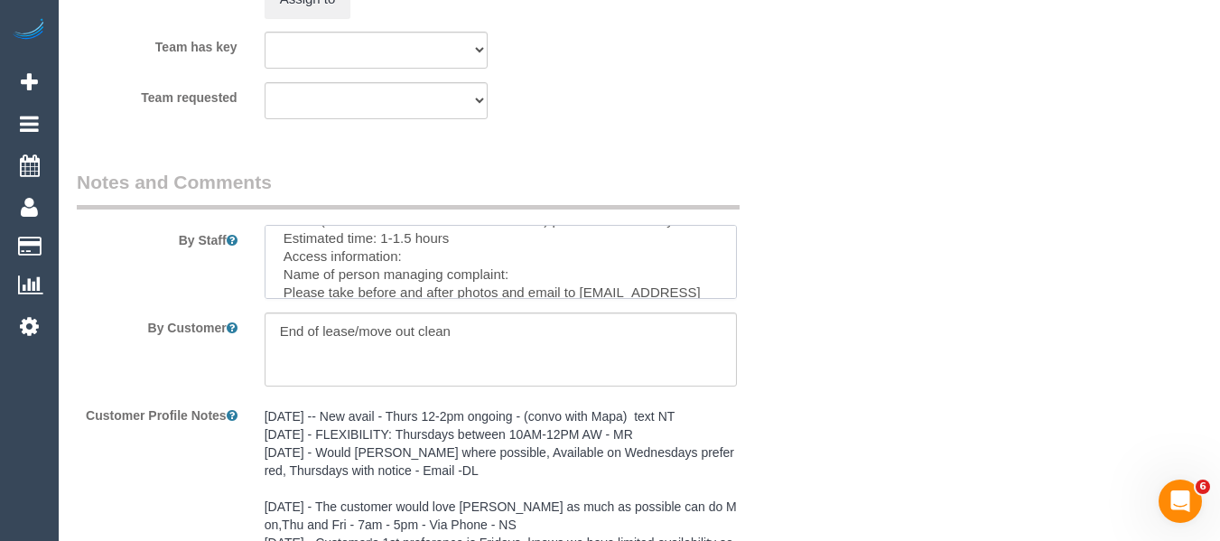
scroll to position [93, 0]
click at [502, 266] on textarea at bounding box center [501, 262] width 473 height 74
click at [544, 259] on textarea at bounding box center [501, 262] width 473 height 74
paste textarea "Barry Plant, Reservoir. 295 Spring St, Reservoir VIC 3073. 9am-5:30pm Mon-Fri"
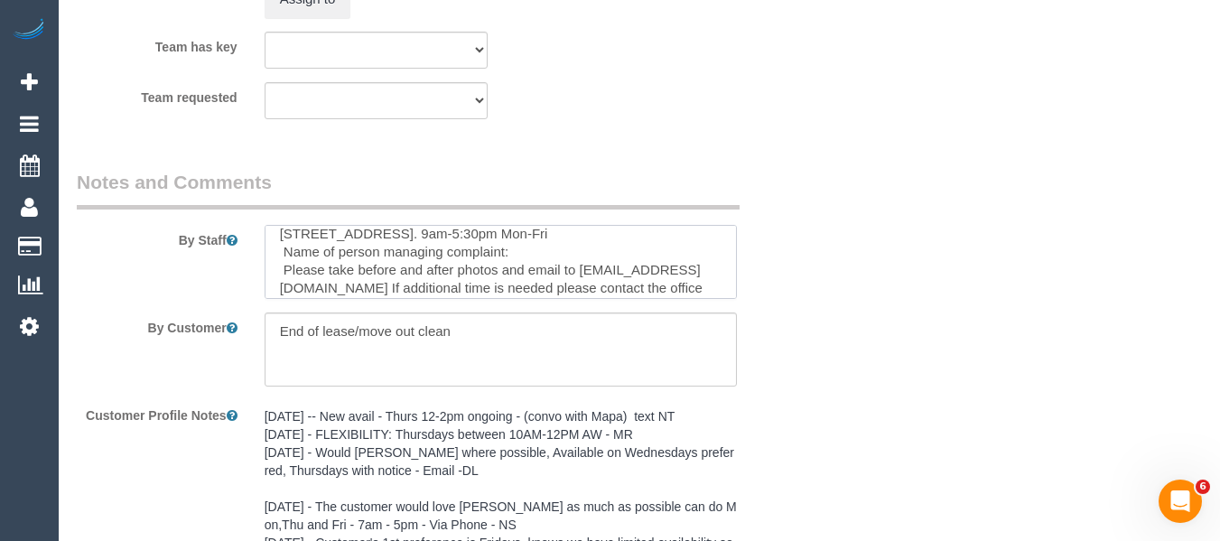
scroll to position [129, 0]
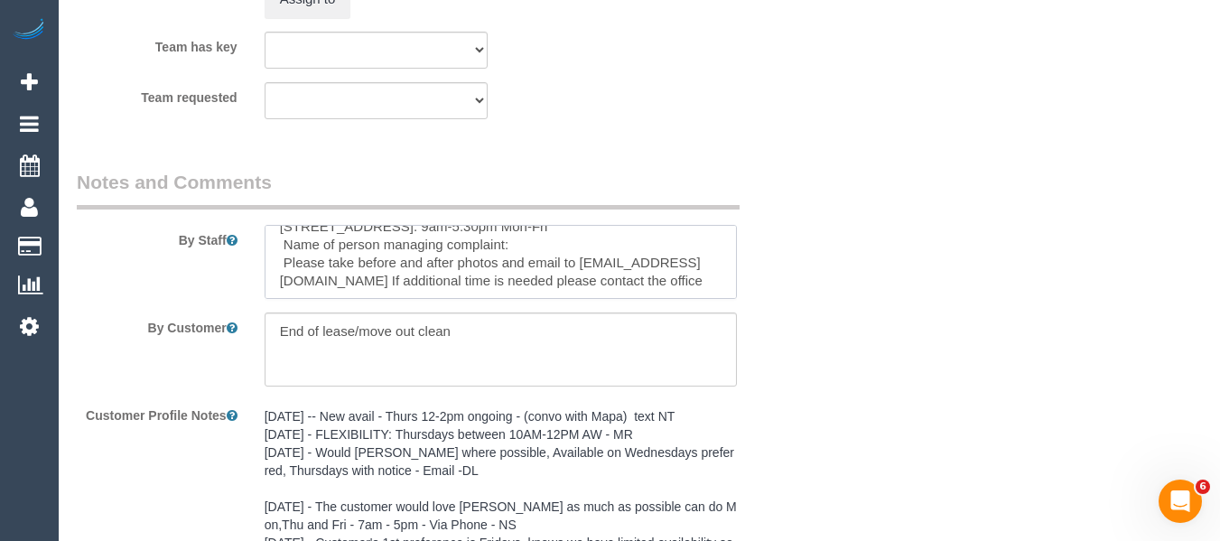
click at [594, 263] on textarea at bounding box center [501, 262] width 473 height 74
type textarea "Re-clean tasks: Rangehood Shower and base of shower extras (x4 walls - in the d…"
drag, startPoint x: 544, startPoint y: 337, endPoint x: 140, endPoint y: 336, distance: 404.5
click at [142, 336] on div "By Customer" at bounding box center [438, 349] width 750 height 74
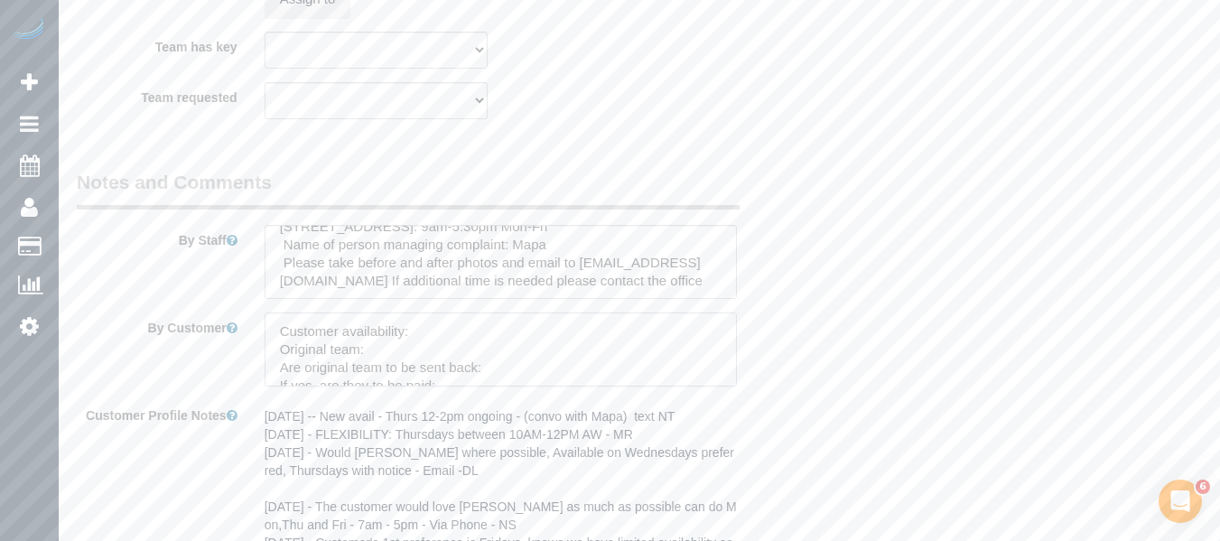
click at [414, 329] on textarea at bounding box center [501, 349] width 473 height 74
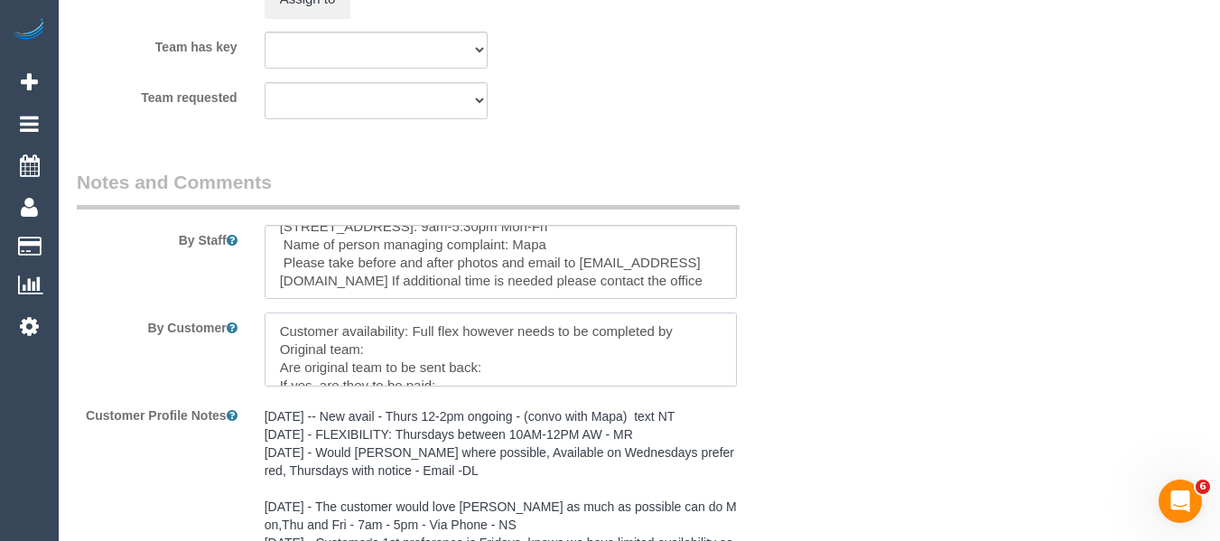
click at [706, 329] on textarea at bounding box center [501, 349] width 473 height 74
click at [386, 363] on textarea at bounding box center [501, 349] width 473 height 74
paste textarea "Sohail (+ Amninder) (CG) ,"
click at [576, 358] on textarea at bounding box center [501, 349] width 473 height 74
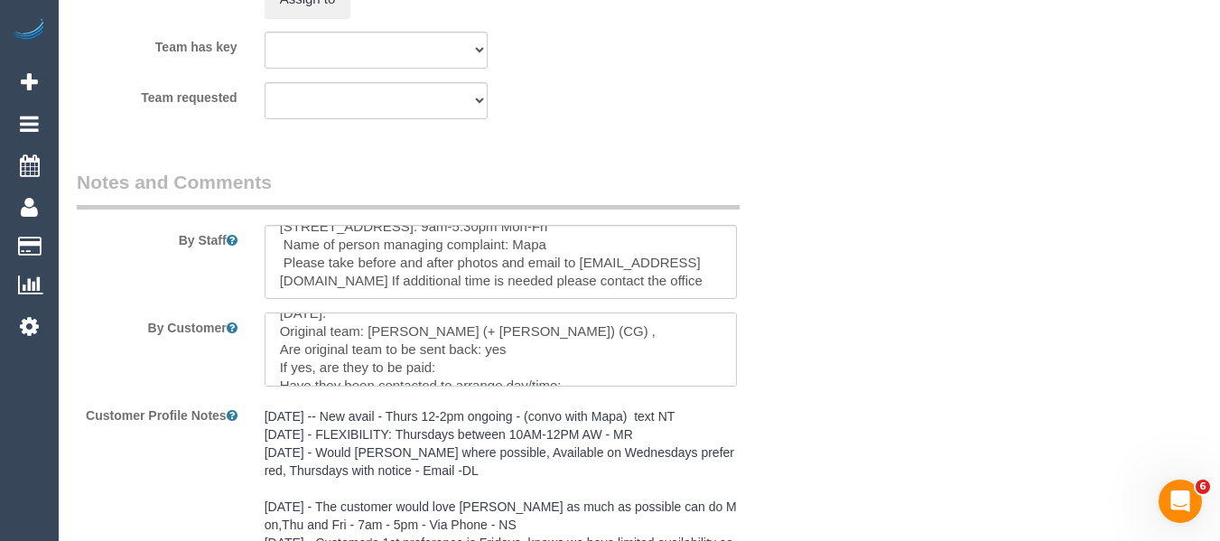
click at [502, 354] on textarea at bounding box center [501, 349] width 473 height 74
click at [500, 367] on textarea at bounding box center [501, 349] width 473 height 74
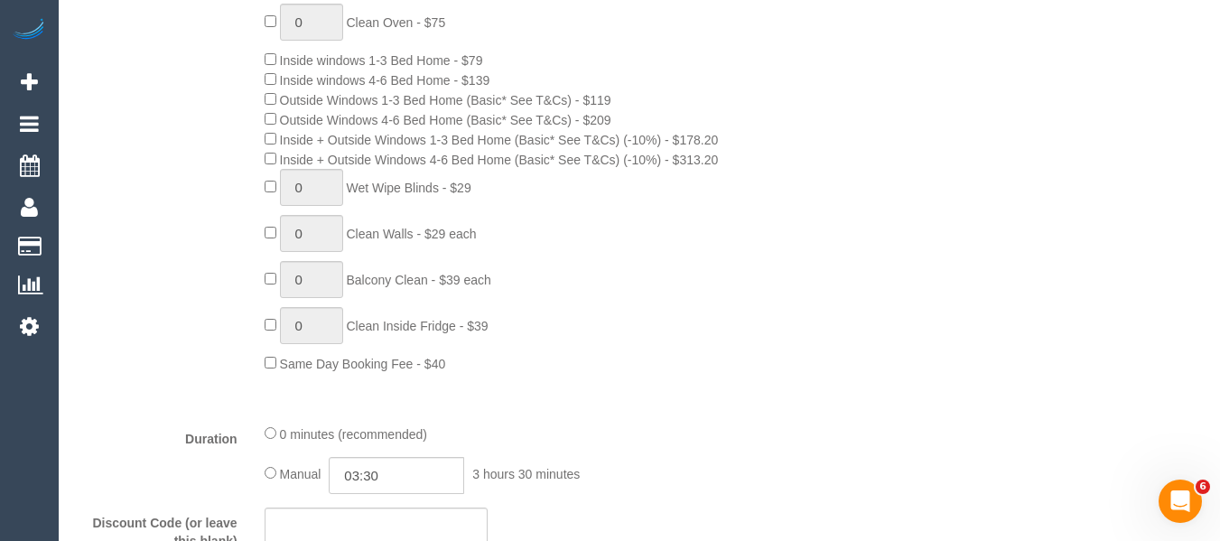
scroll to position [774, 0]
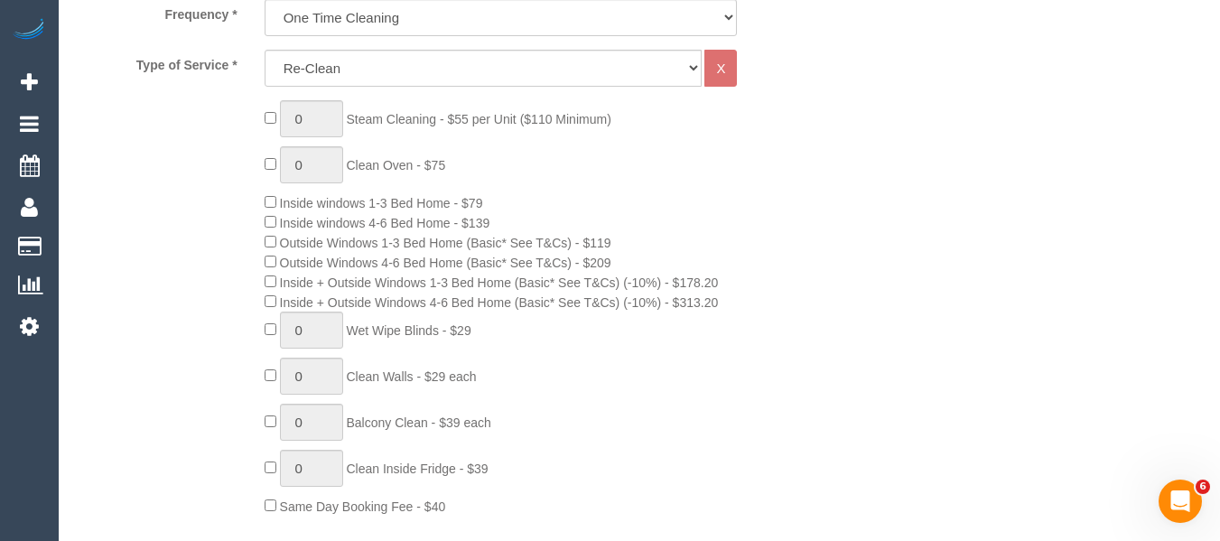
type textarea "Customer availability: Full flex however needs to be completed by Tuesday next …"
click at [276, 375] on span "0 Clean Walls - $29 each" at bounding box center [371, 376] width 212 height 14
click at [265, 375] on span "1 Clean Walls - $29 each" at bounding box center [371, 376] width 212 height 14
type input "4"
click at [646, 425] on div "0 Steam Cleaning - $55 per Unit ($110 Minimum) 0 Clean Oven - $75 Inside window…" at bounding box center [532, 307] width 563 height 415
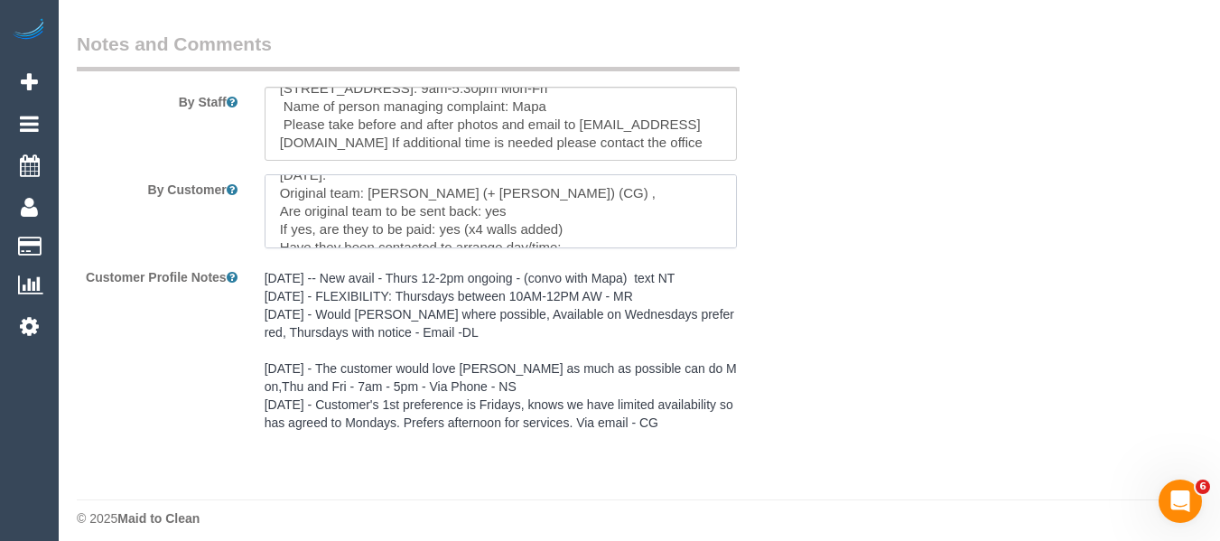
scroll to position [72, 0]
click at [610, 221] on textarea at bounding box center [501, 211] width 473 height 74
click at [601, 210] on textarea at bounding box center [501, 211] width 473 height 74
drag, startPoint x: 617, startPoint y: 226, endPoint x: 693, endPoint y: 230, distance: 76.9
click at [621, 228] on textarea at bounding box center [501, 211] width 473 height 74
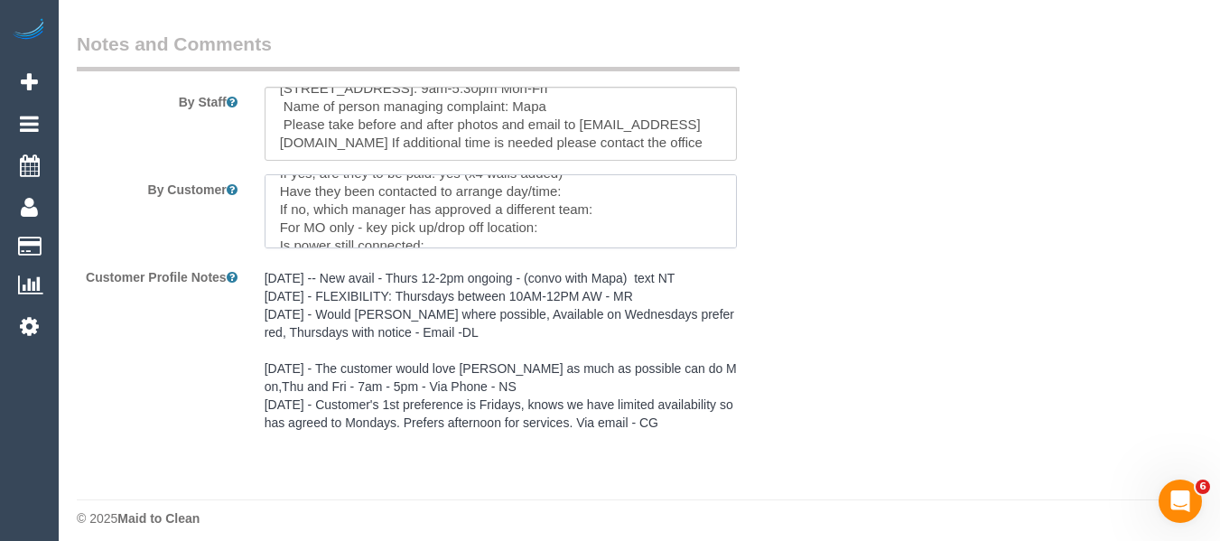
scroll to position [108, 0]
click at [612, 215] on textarea at bounding box center [501, 211] width 473 height 74
paste textarea "Sohail (+ Amninder) (CG) ,"
click at [557, 209] on textarea at bounding box center [501, 211] width 473 height 74
paste textarea "Barry Plant, Reservoir. 295 Spring St, Reservoir VIC 3073. 9am-5:30pm Mon-Fri"
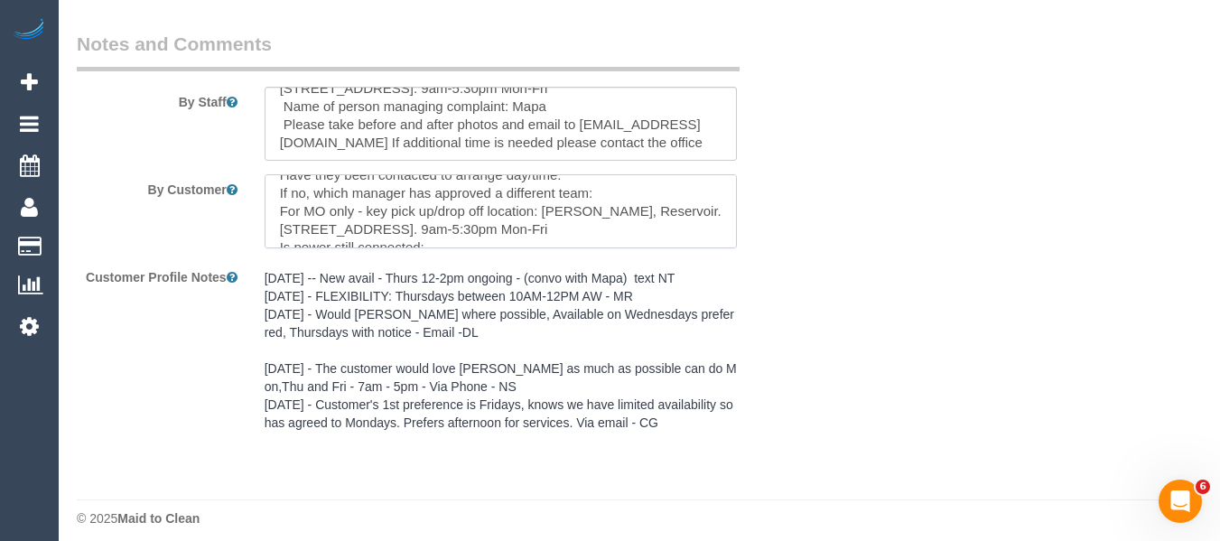
click at [511, 244] on textarea at bounding box center [501, 211] width 473 height 74
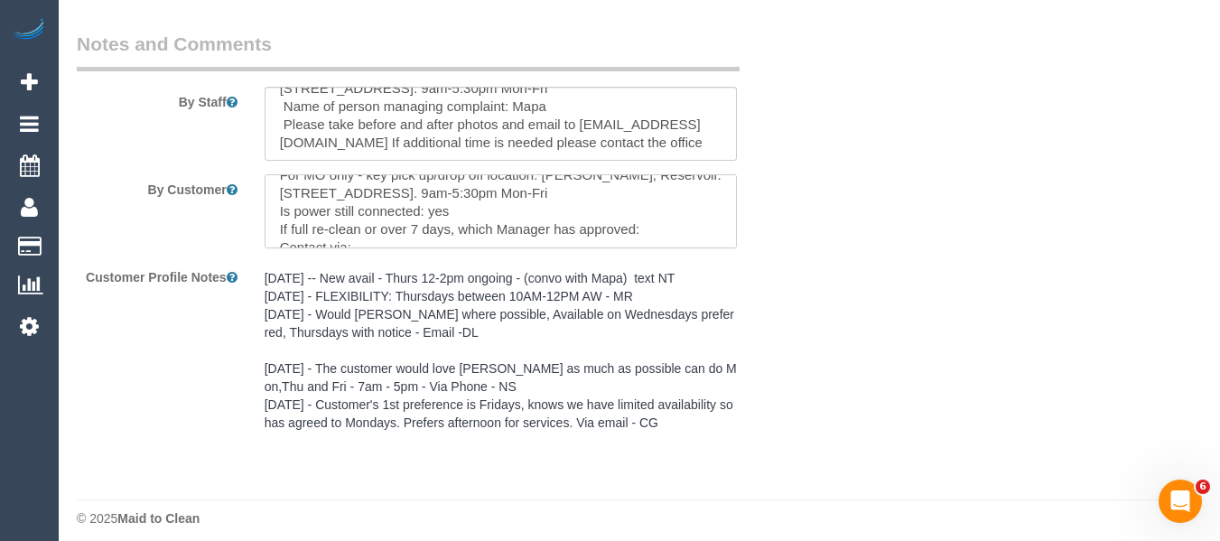
scroll to position [180, 0]
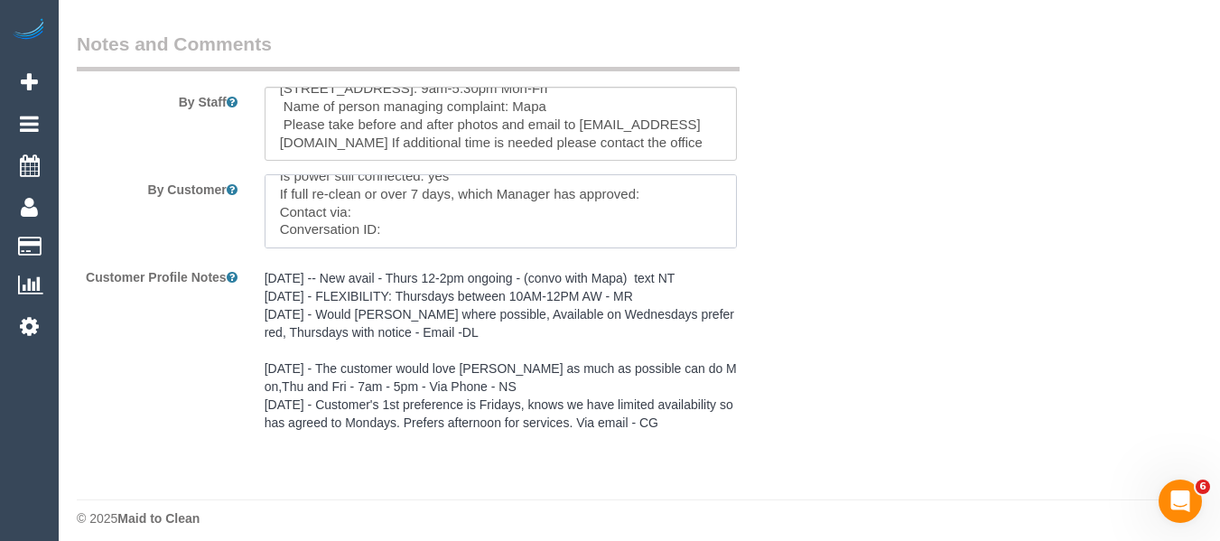
click at [450, 208] on textarea at bounding box center [501, 211] width 473 height 74
click at [408, 235] on textarea at bounding box center [501, 211] width 473 height 74
paste textarea "cnv_1fl06r6g"
type textarea "Customer availability: Full flex however needs to be completed by Tuesday next …"
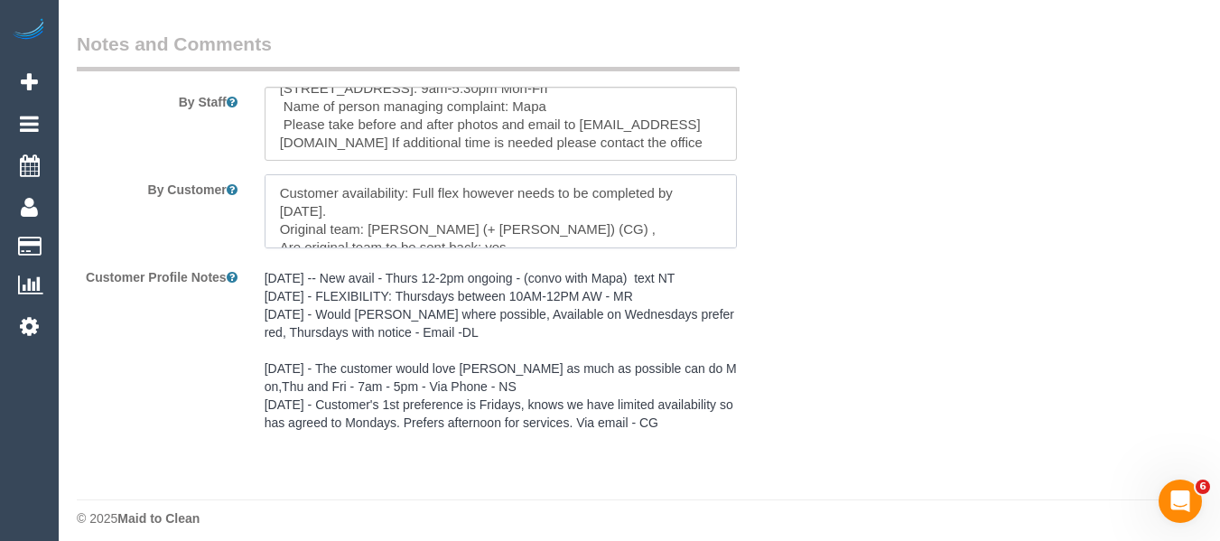
drag, startPoint x: 125, startPoint y: 147, endPoint x: -18, endPoint y: 96, distance: 151.7
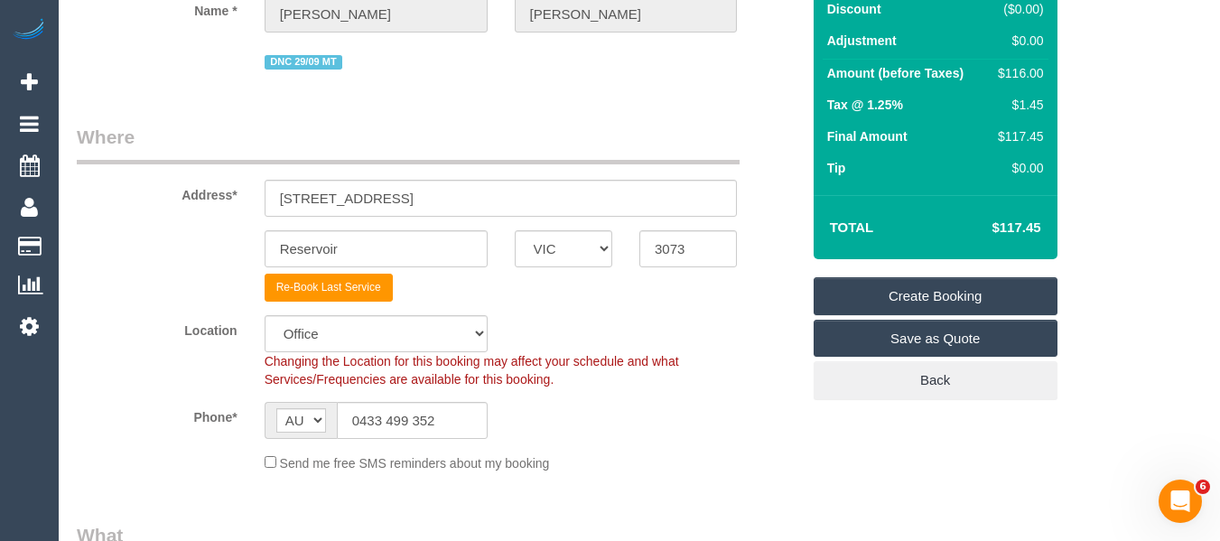
scroll to position [163, 0]
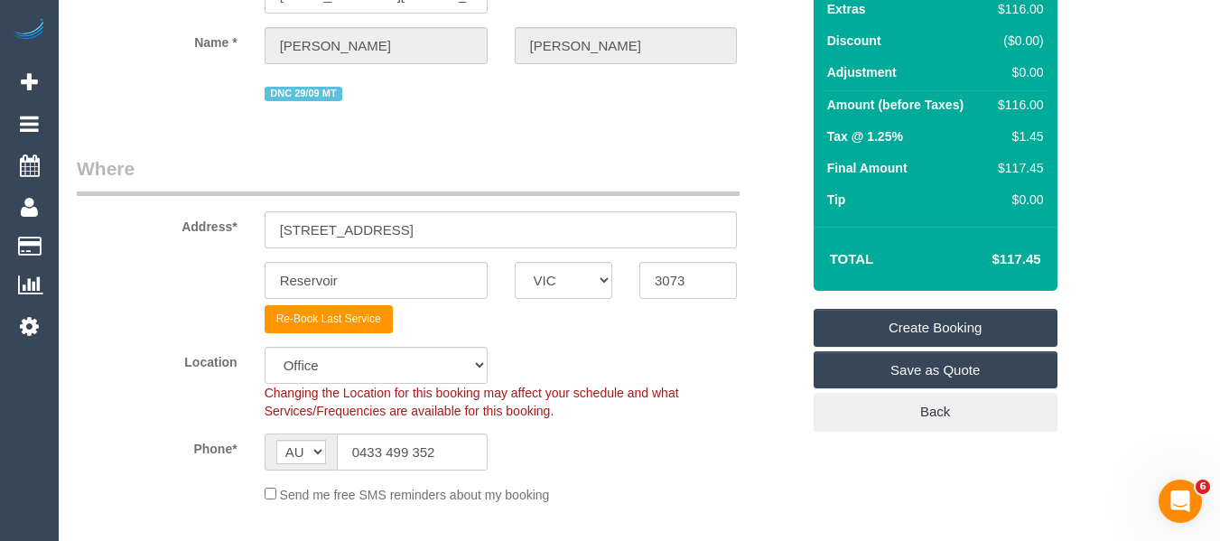
click at [894, 330] on link "Create Booking" at bounding box center [936, 328] width 244 height 38
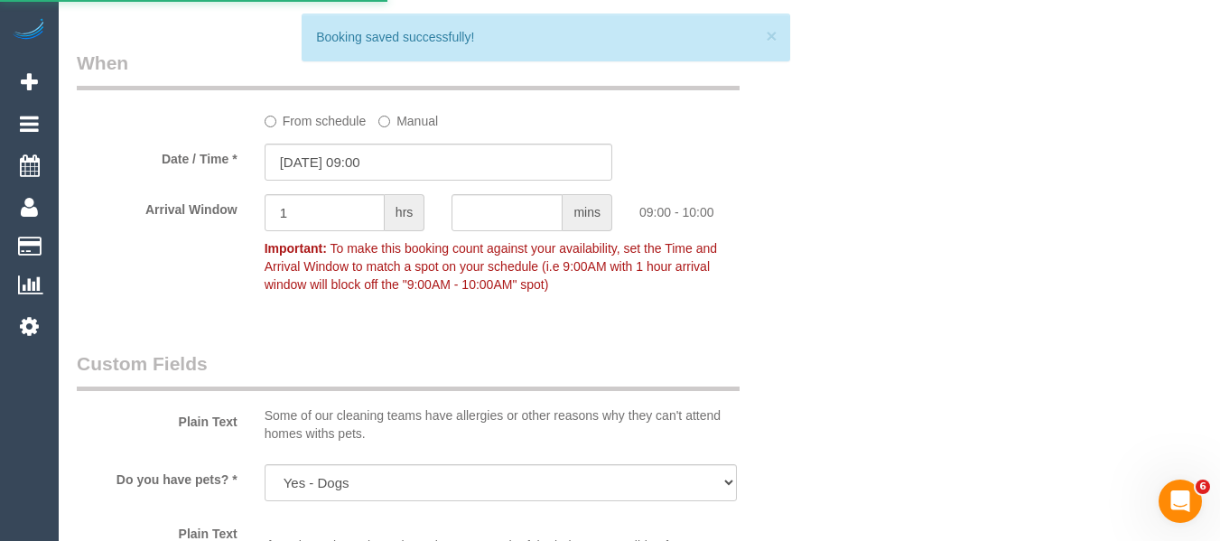
scroll to position [1789, 0]
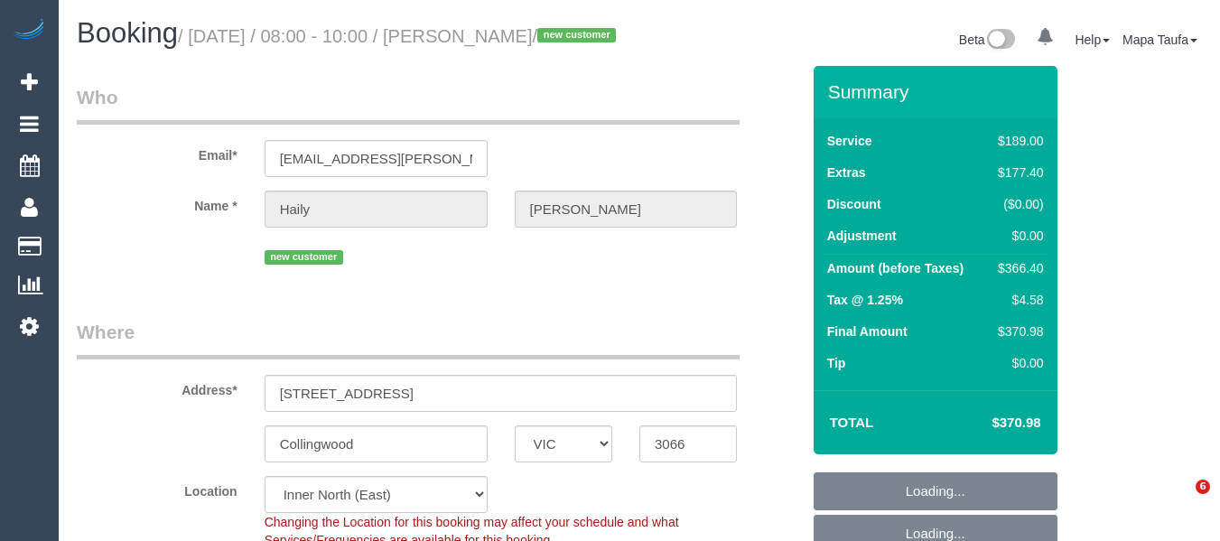
select select "VIC"
select select "object:692"
select select "string:stripe-pm_1S4uqk2GScqysDRVzs3ie70x"
select select "number:28"
select select "number:14"
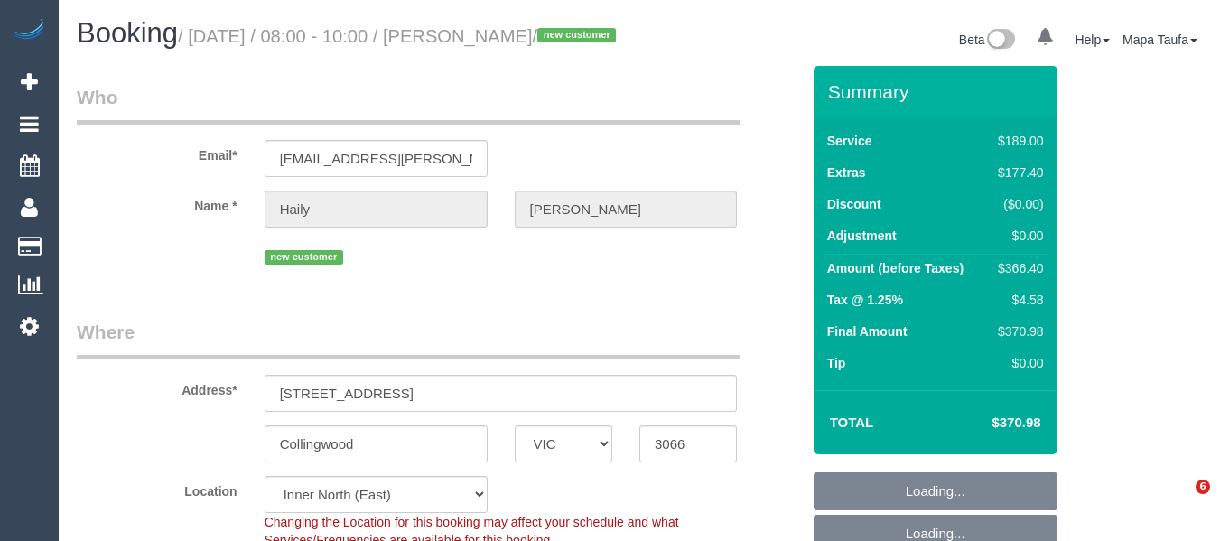
select select "number:19"
select select "number:24"
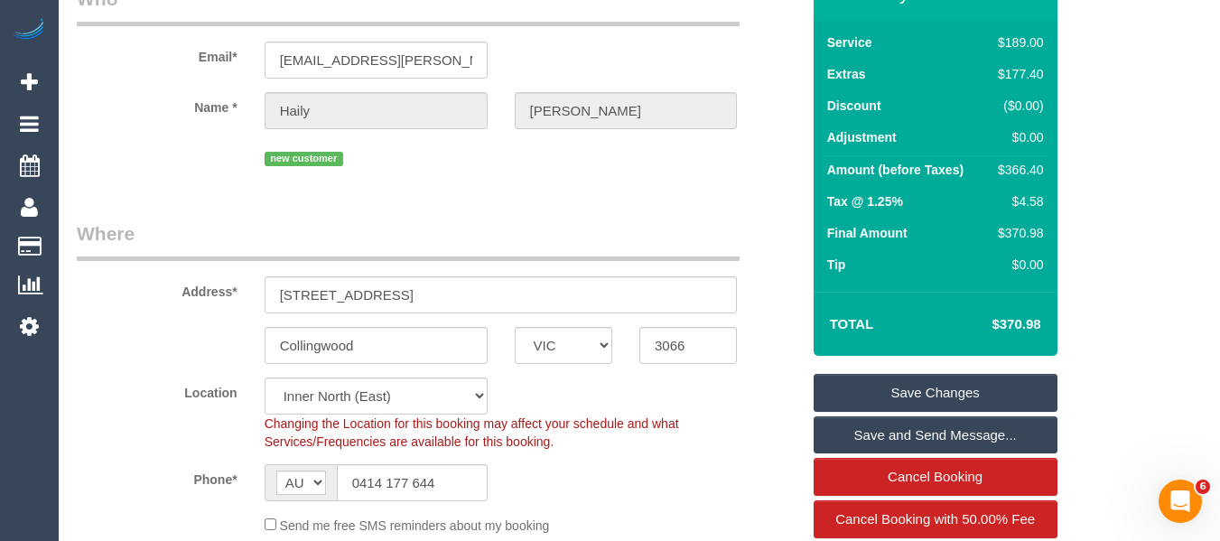
scroll to position [271, 0]
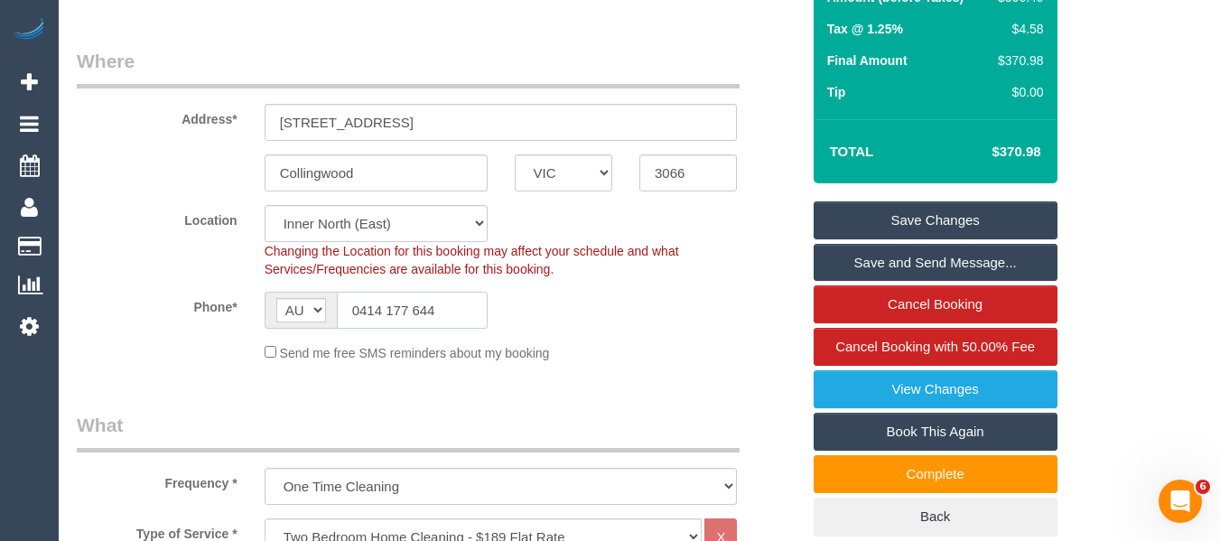
click at [441, 329] on input "0414 177 644" at bounding box center [412, 310] width 151 height 37
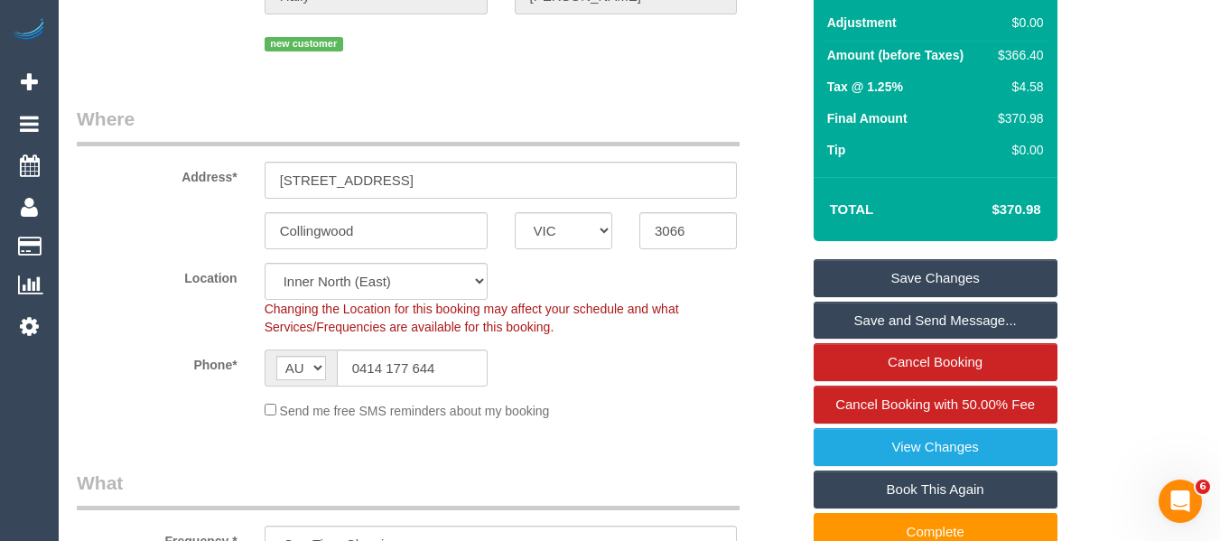
scroll to position [361, 0]
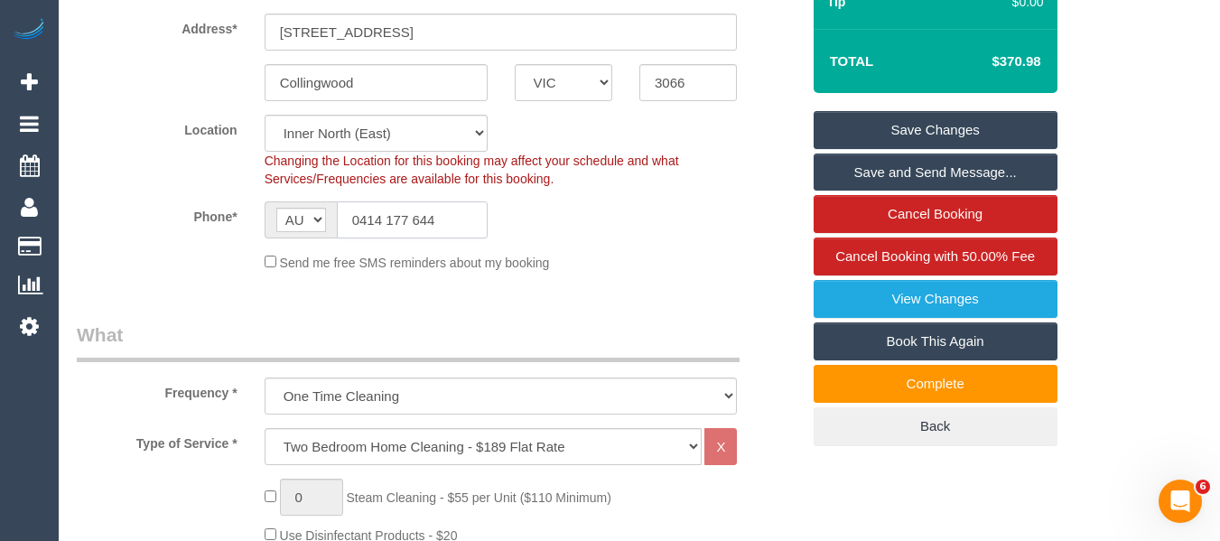
click at [437, 238] on input "0414 177 644" at bounding box center [412, 219] width 151 height 37
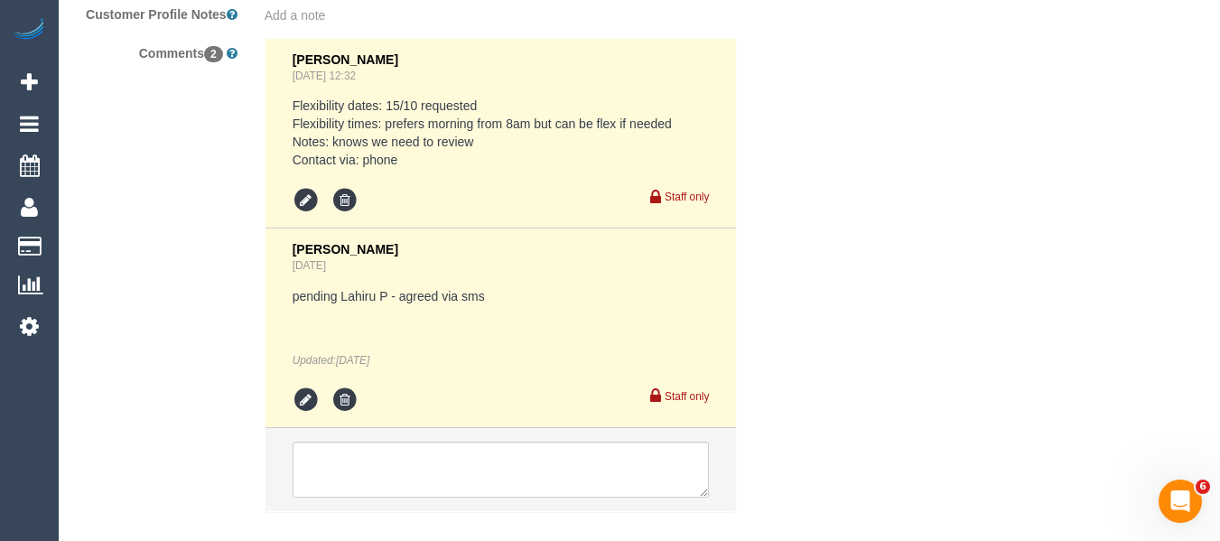
scroll to position [3521, 0]
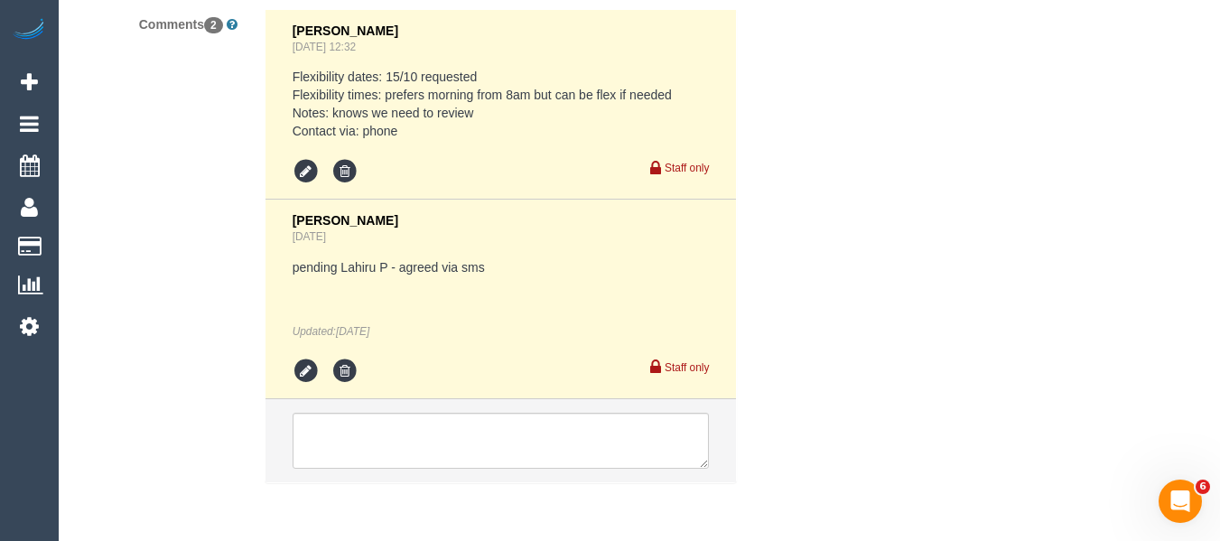
click at [207, 269] on div "Comments 2 Clare Gross Sep 08, 2025 12:32 Flexibility dates: 15/10 requested Fl…" at bounding box center [438, 255] width 750 height 492
click at [301, 340] on div "pending Lahiru P - agreed via sms Updated: 4 days ago" at bounding box center [501, 298] width 417 height 81
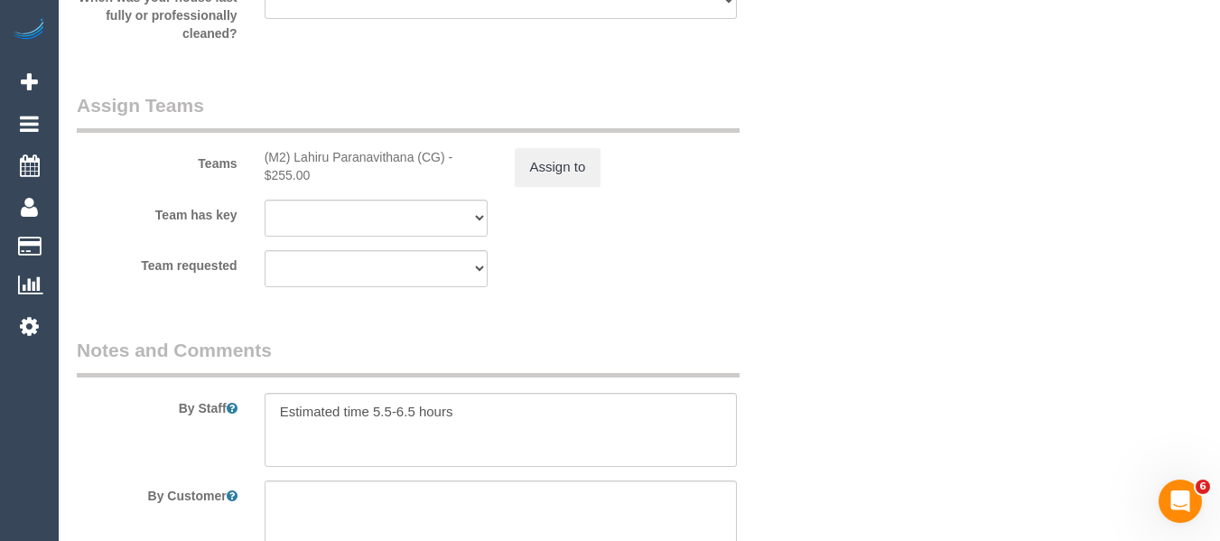
scroll to position [2954, 0]
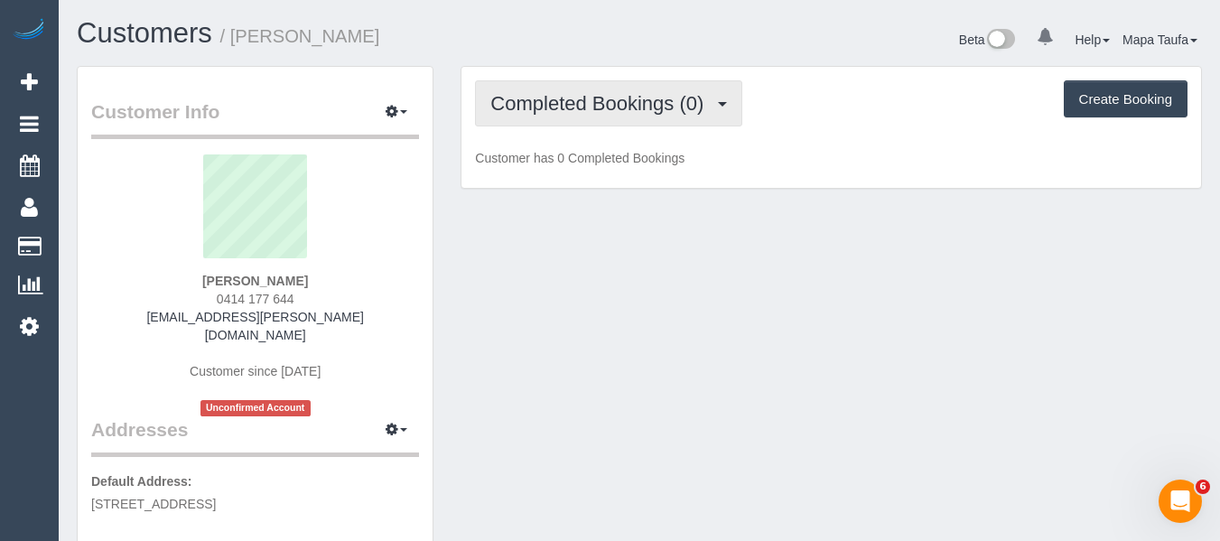
click at [551, 113] on span "Completed Bookings (0)" at bounding box center [601, 103] width 222 height 23
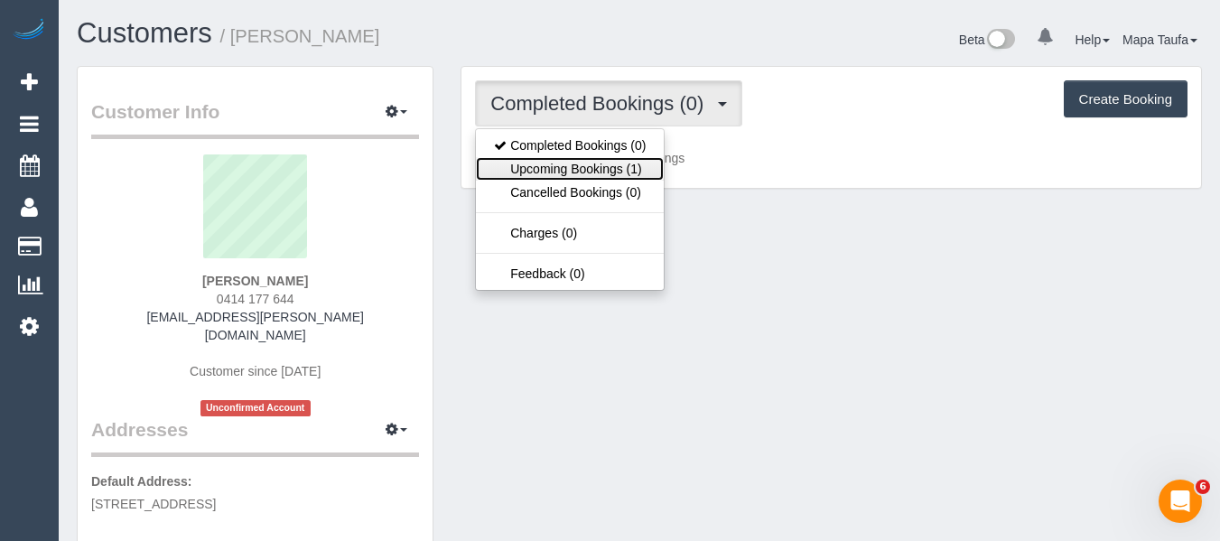
click at [609, 171] on link "Upcoming Bookings (1)" at bounding box center [570, 168] width 188 height 23
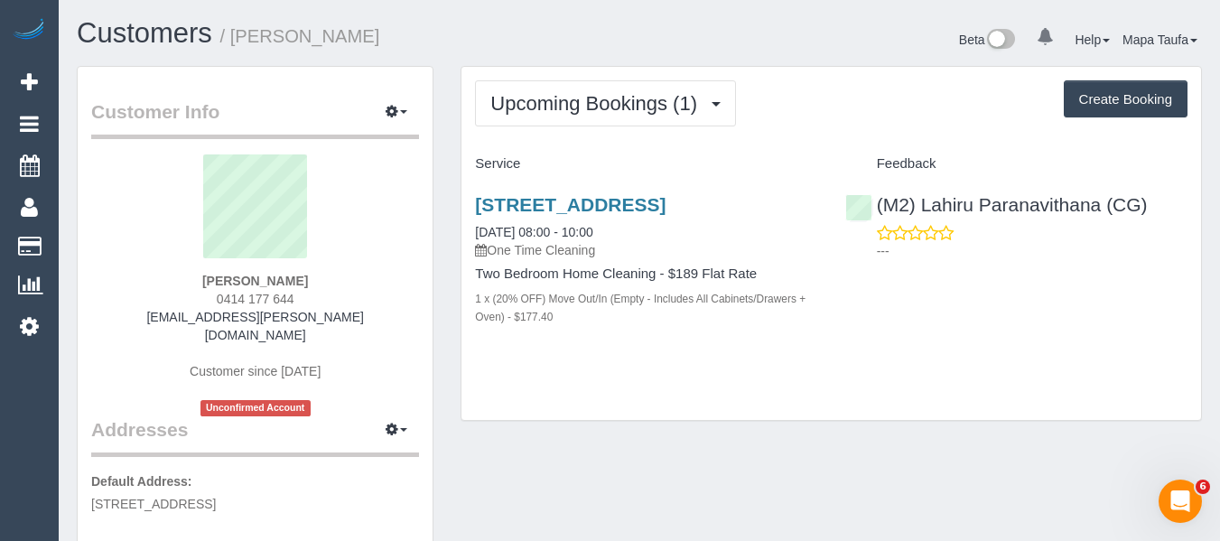
drag, startPoint x: 324, startPoint y: 294, endPoint x: 222, endPoint y: 307, distance: 102.8
click at [213, 308] on div "Haily Tran 0414 177 644 haily.tran@gmail.com Customer since 2025 Unconfirmed Ac…" at bounding box center [255, 285] width 328 height 262
copy div "hai"
click at [981, 354] on div "502/6 Mater Street, Collingwood, VIC 3066 15/10/2025 08:00 - 10:00 One Time Cle…" at bounding box center [831, 270] width 740 height 182
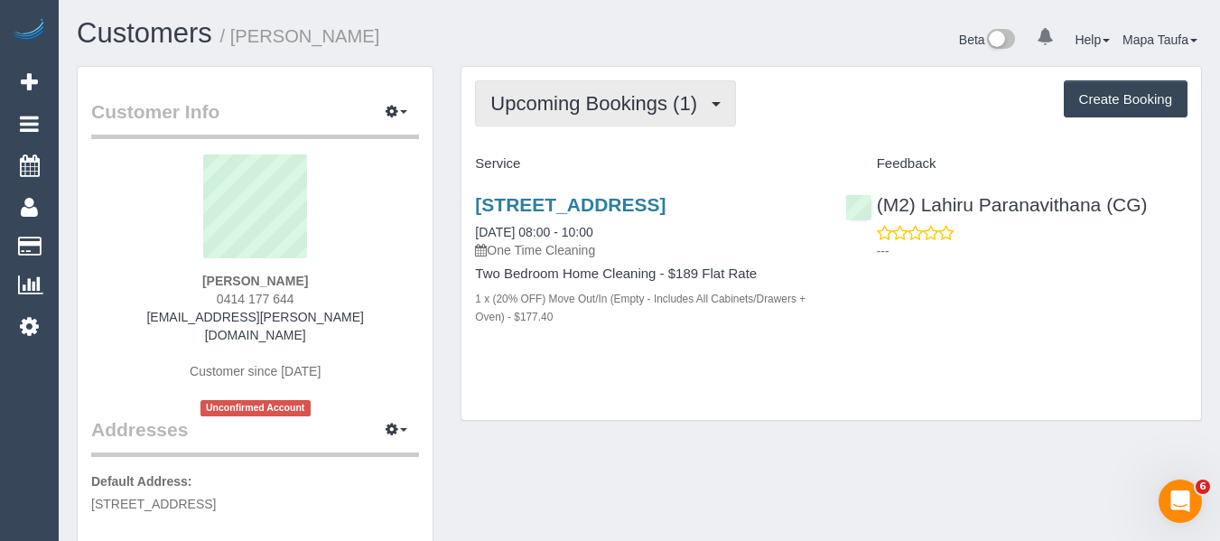
click at [550, 126] on button "Upcoming Bookings (1)" at bounding box center [605, 103] width 261 height 46
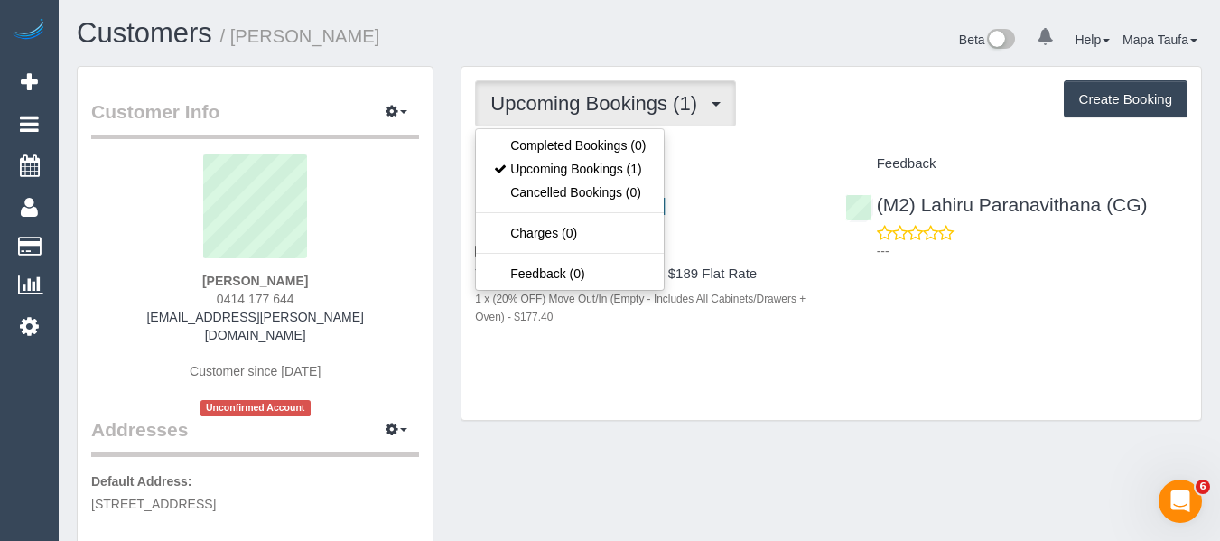
drag, startPoint x: 724, startPoint y: 163, endPoint x: 380, endPoint y: 200, distance: 346.1
click at [723, 163] on h4 "Service" at bounding box center [646, 163] width 342 height 15
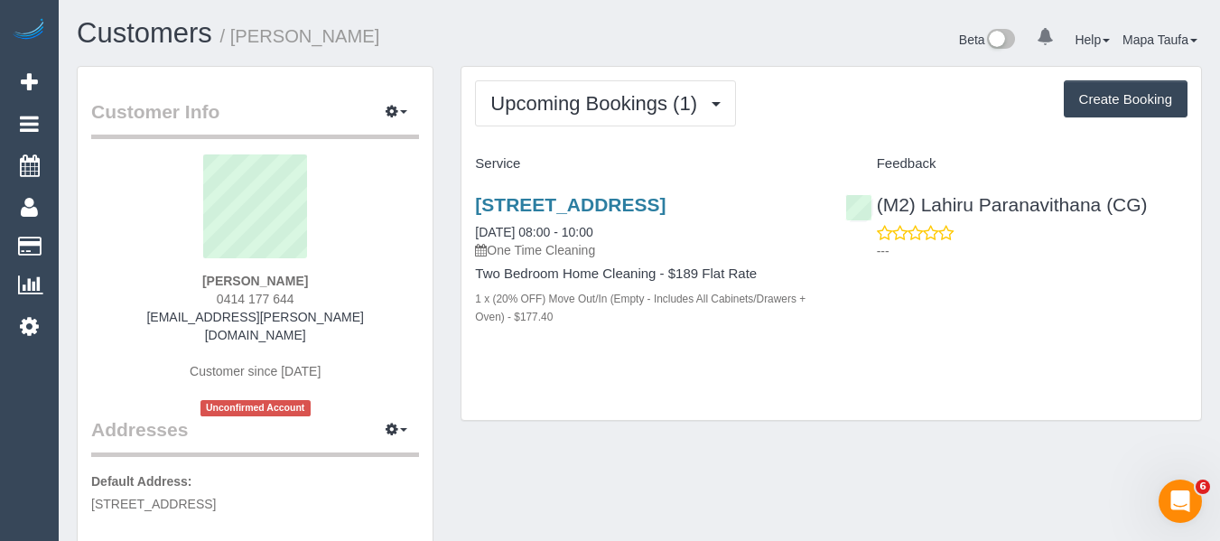
click at [650, 155] on div "Service" at bounding box center [645, 164] width 369 height 31
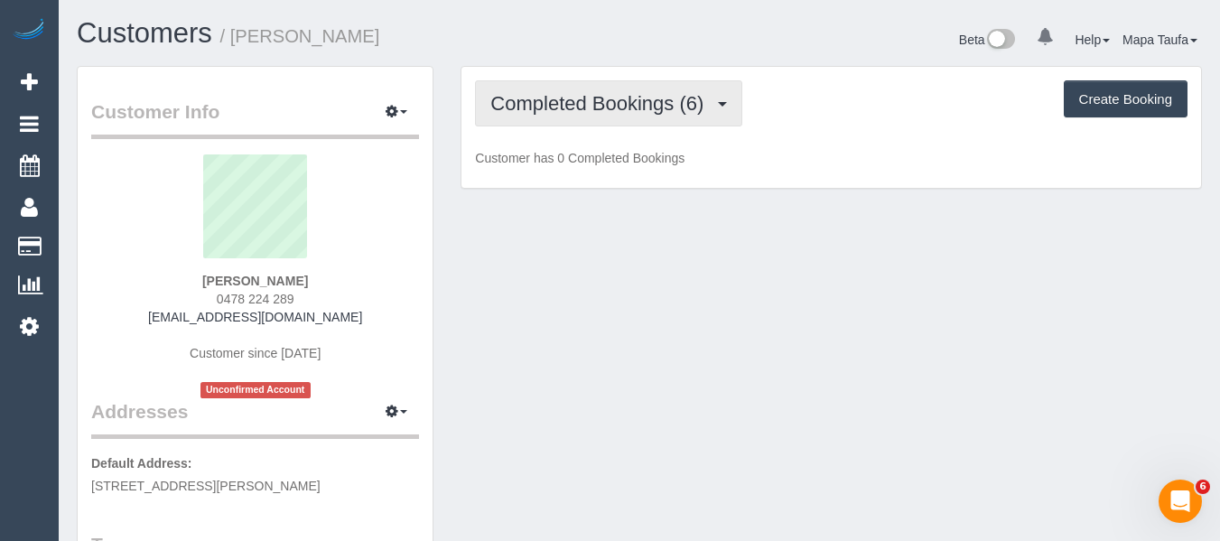
click at [602, 111] on span "Completed Bookings (6)" at bounding box center [601, 103] width 222 height 23
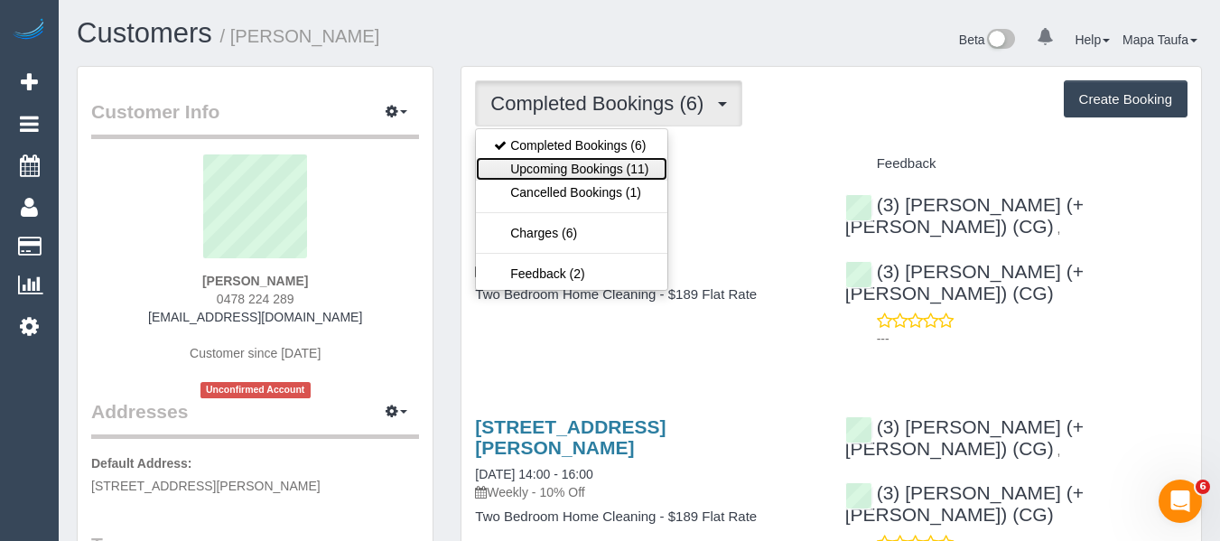
click at [609, 164] on link "Upcoming Bookings (11)" at bounding box center [571, 168] width 191 height 23
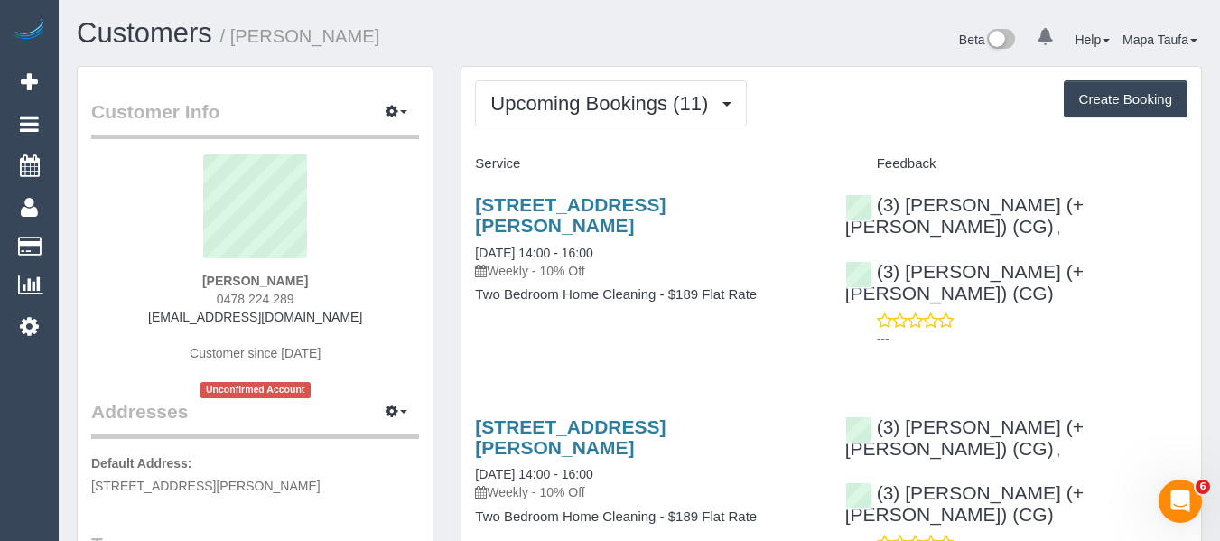
click at [559, 197] on link "11 Learmont Street, Moonee Ponds, VIC 3039" at bounding box center [570, 215] width 191 height 42
drag, startPoint x: 571, startPoint y: 163, endPoint x: 555, endPoint y: 187, distance: 28.8
click at [571, 163] on h4 "Service" at bounding box center [646, 163] width 342 height 15
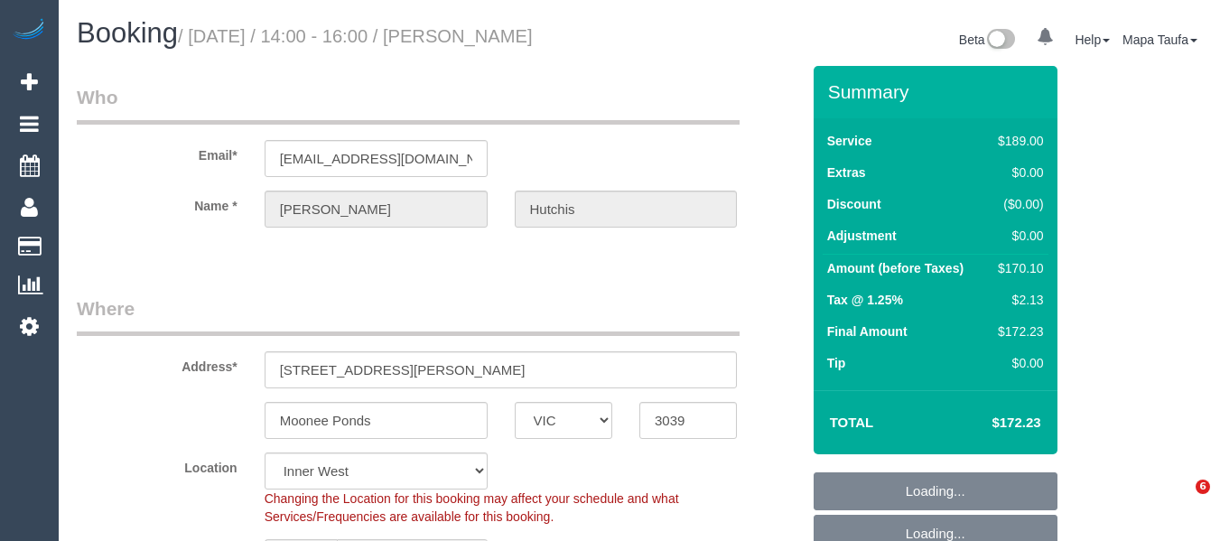
select select "VIC"
select select "number:28"
select select "number:14"
select select "number:19"
select select "number:22"
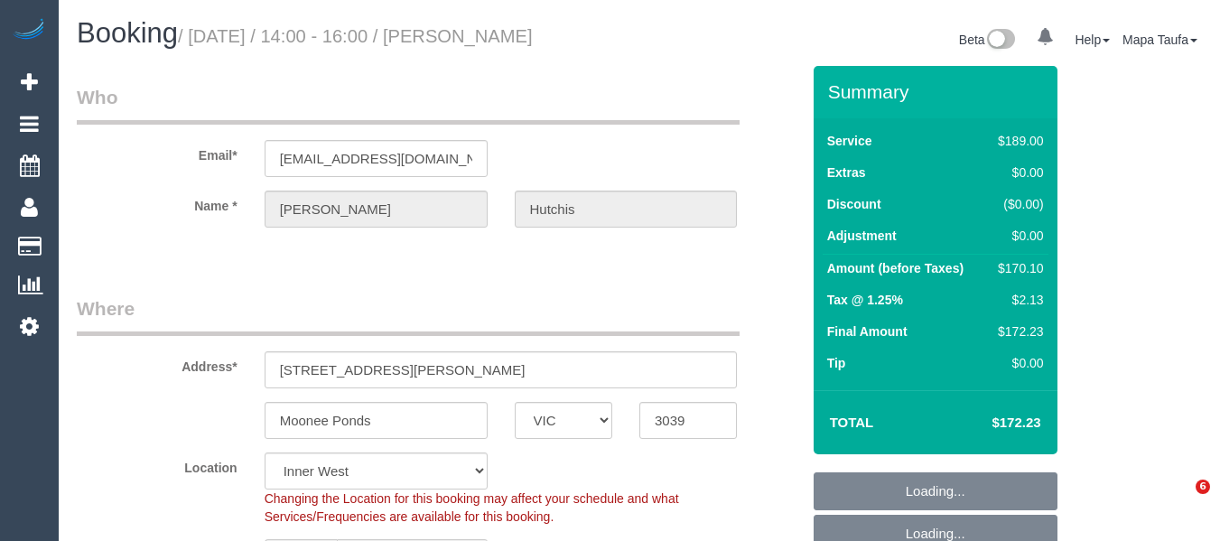
select select "number:34"
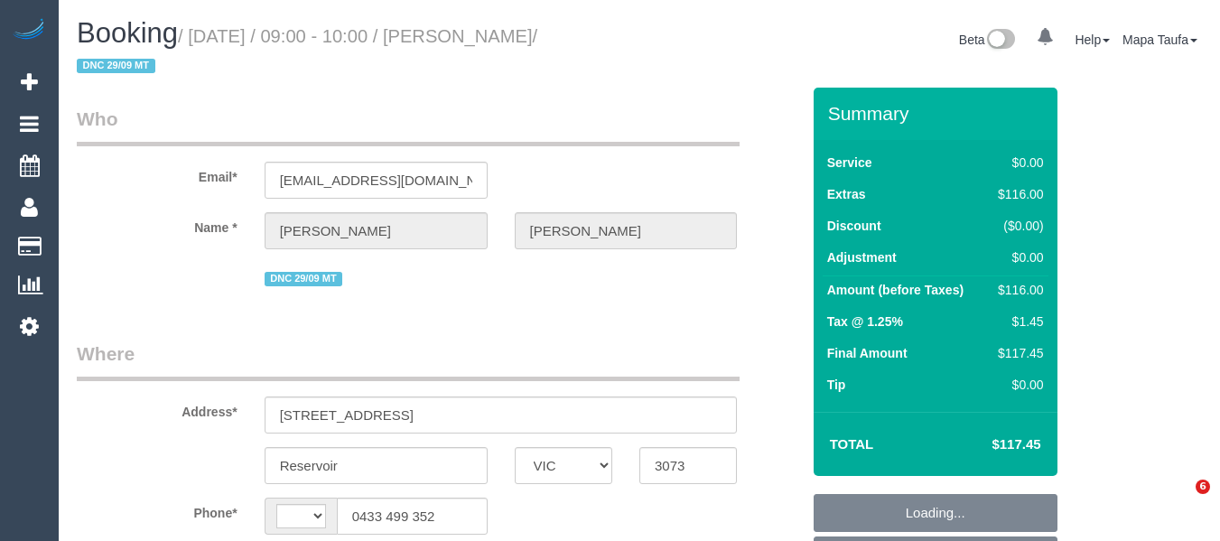
select select "VIC"
select select "string:AU"
select select "string:stripe-pm_1Mk0lF2GScqysDRVSA2wfvIK"
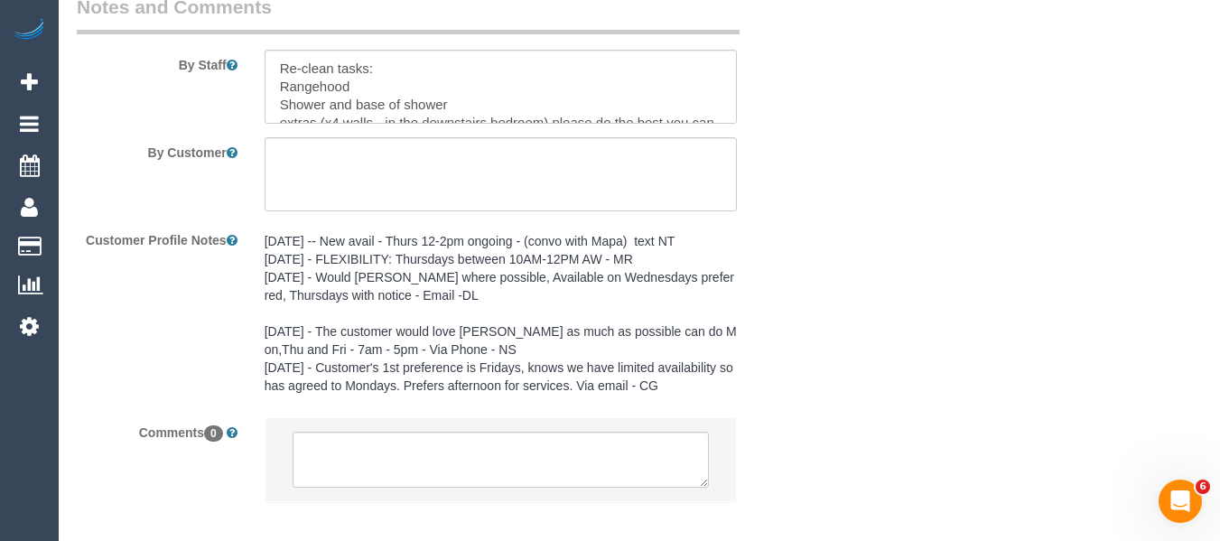
select select "object:621"
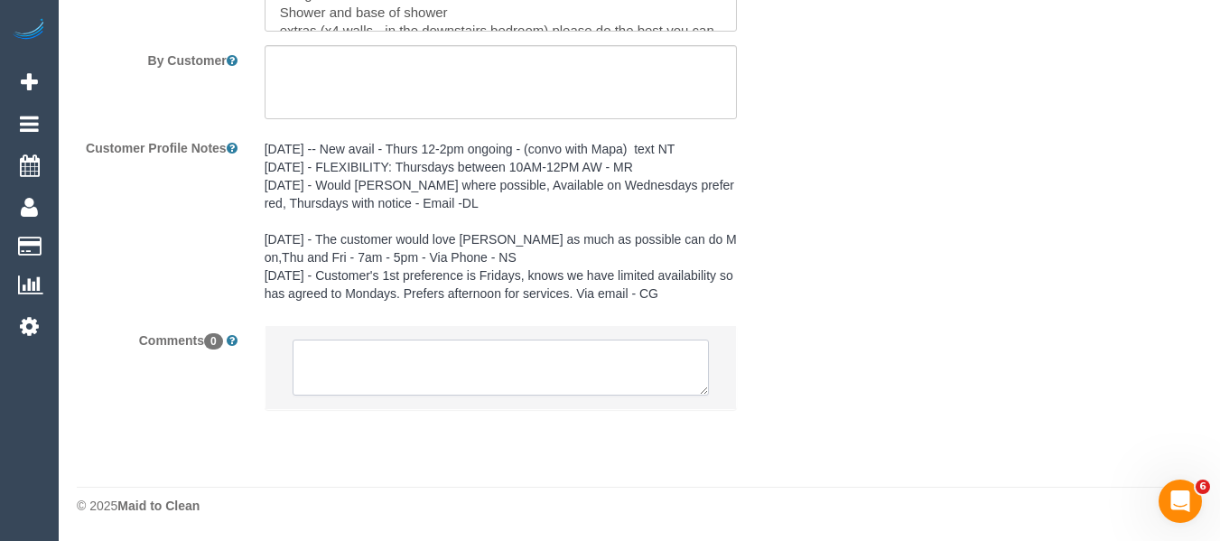
click at [540, 395] on textarea at bounding box center [501, 368] width 417 height 56
paste textarea "Customer availability: Full flex however needs to be completed by Tuesday next …"
type textarea "Customer availability: Full flex however needs to be completed by Tuesday next …"
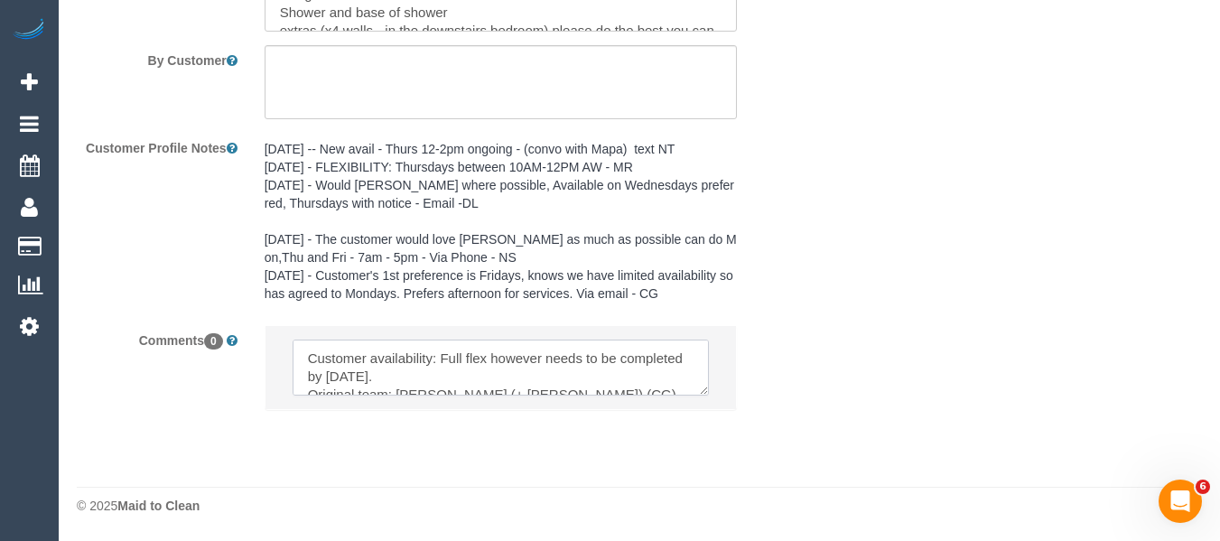
select select "number:27"
select select "number:14"
select select "number:21"
select select "number:36"
select select "number:35"
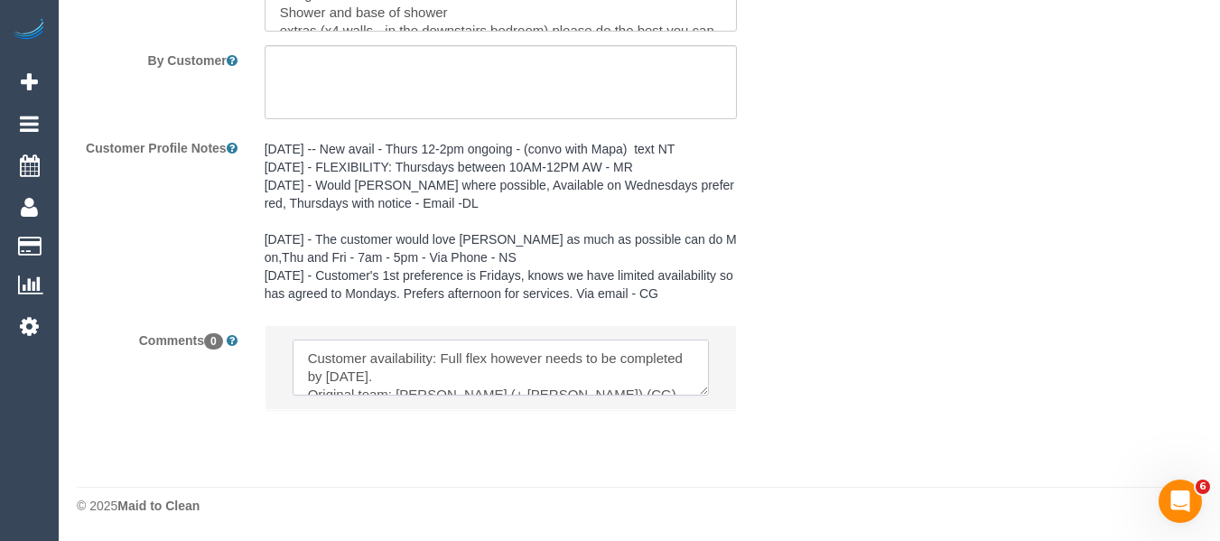
select select "number:12"
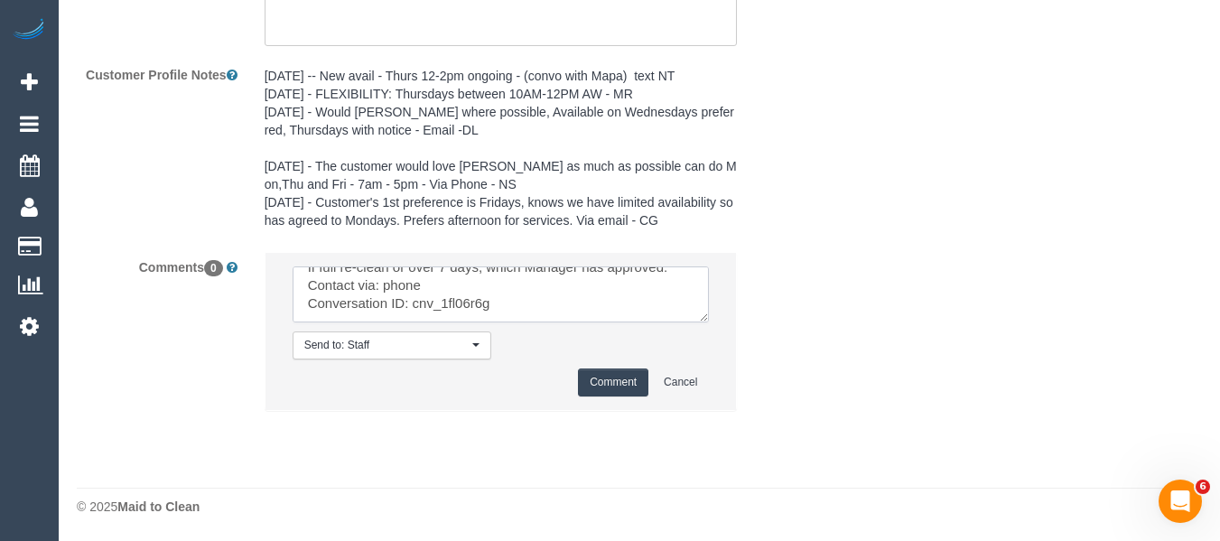
scroll to position [3179, 0]
type textarea "Customer availability: Full flex however needs to be completed by Tuesday next …"
drag, startPoint x: 621, startPoint y: 377, endPoint x: 954, endPoint y: 367, distance: 333.3
click at [620, 379] on button "Comment" at bounding box center [613, 381] width 70 height 28
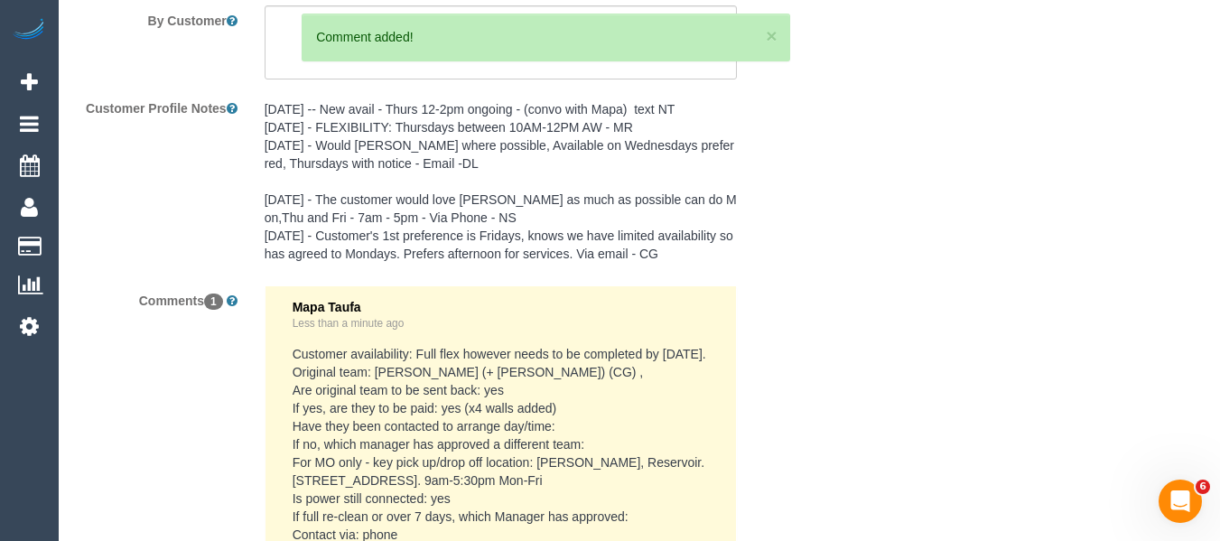
scroll to position [3360, 0]
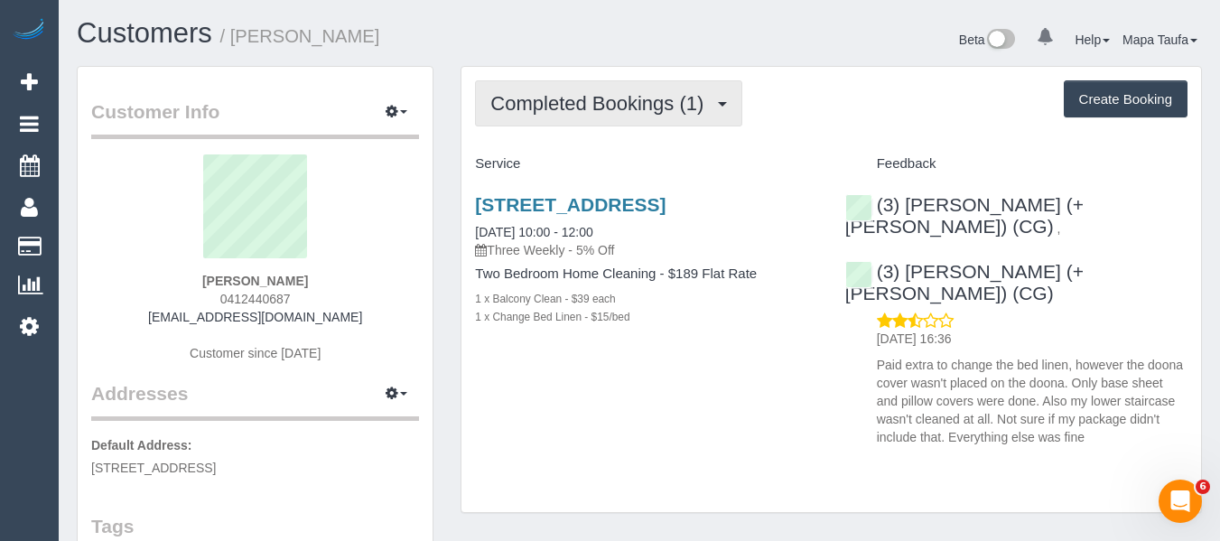
click at [549, 125] on button "Completed Bookings (1)" at bounding box center [608, 103] width 267 height 46
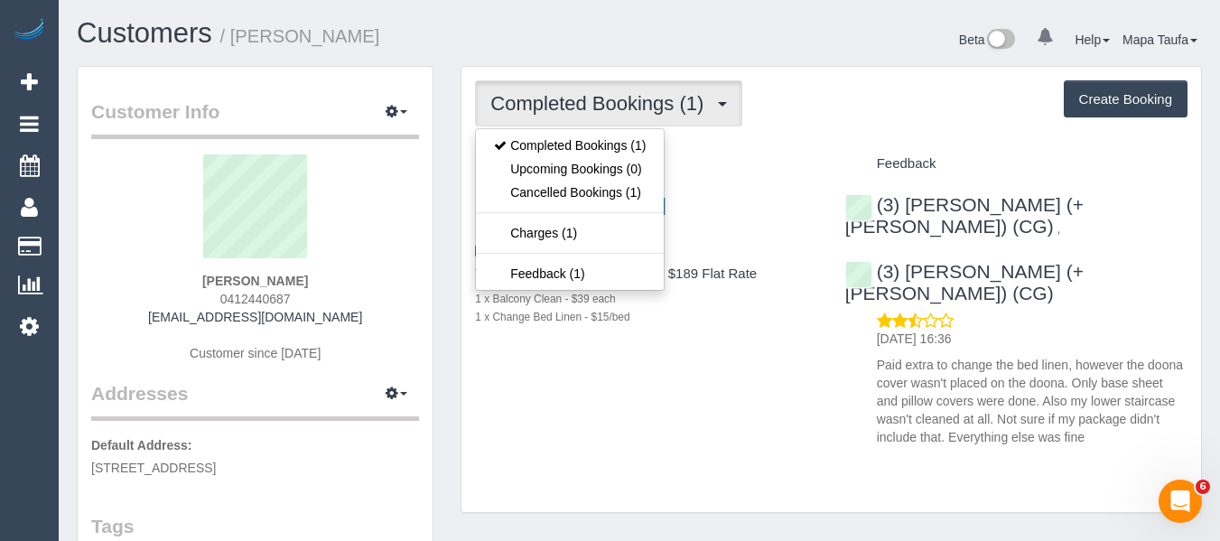
click at [758, 151] on div "Service" at bounding box center [645, 164] width 369 height 31
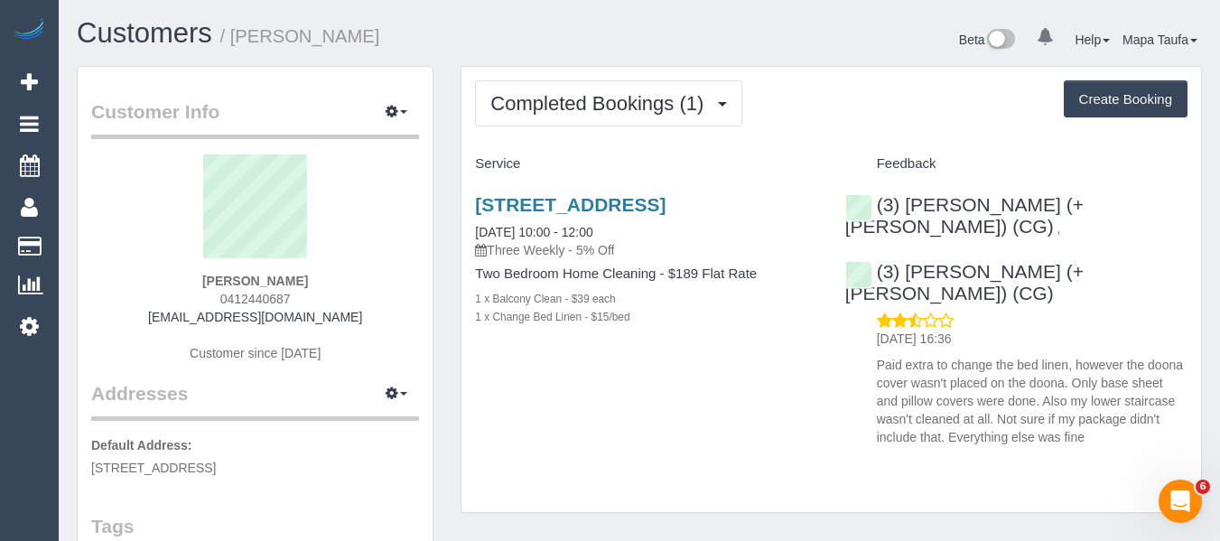
drag, startPoint x: 593, startPoint y: 433, endPoint x: 573, endPoint y: 326, distance: 109.3
click at [593, 428] on div "Completed Bookings (1) Completed Bookings (1) Upcoming Bookings (0) Cancelled B…" at bounding box center [831, 290] width 740 height 446
click at [522, 209] on link "10 Stonepine Drive, Moonee Ponds, VIC 3039" at bounding box center [570, 204] width 191 height 21
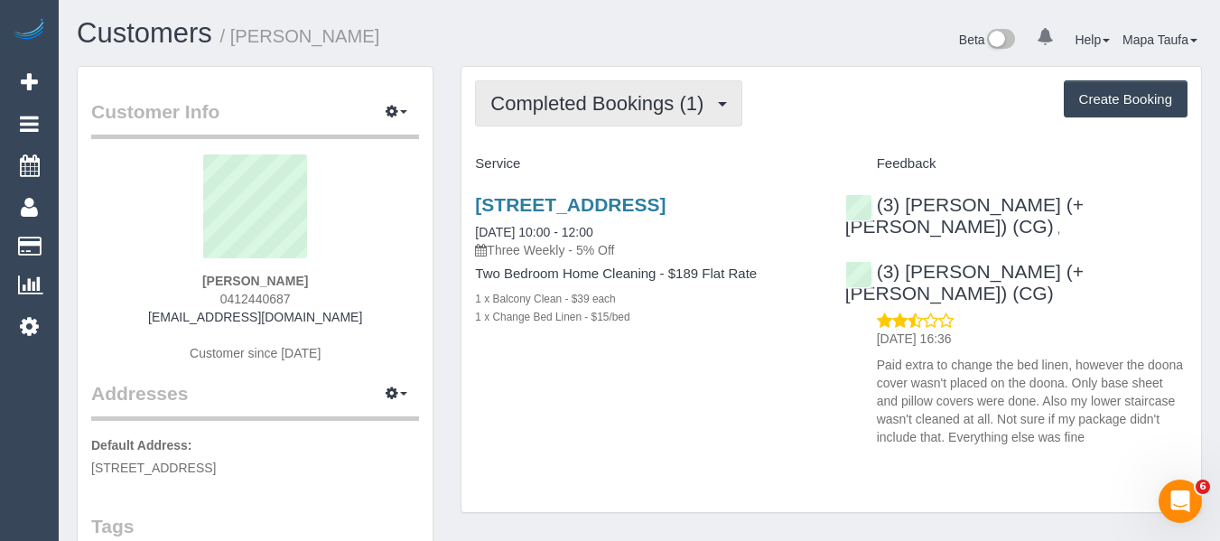
click at [549, 119] on button "Completed Bookings (1)" at bounding box center [608, 103] width 267 height 46
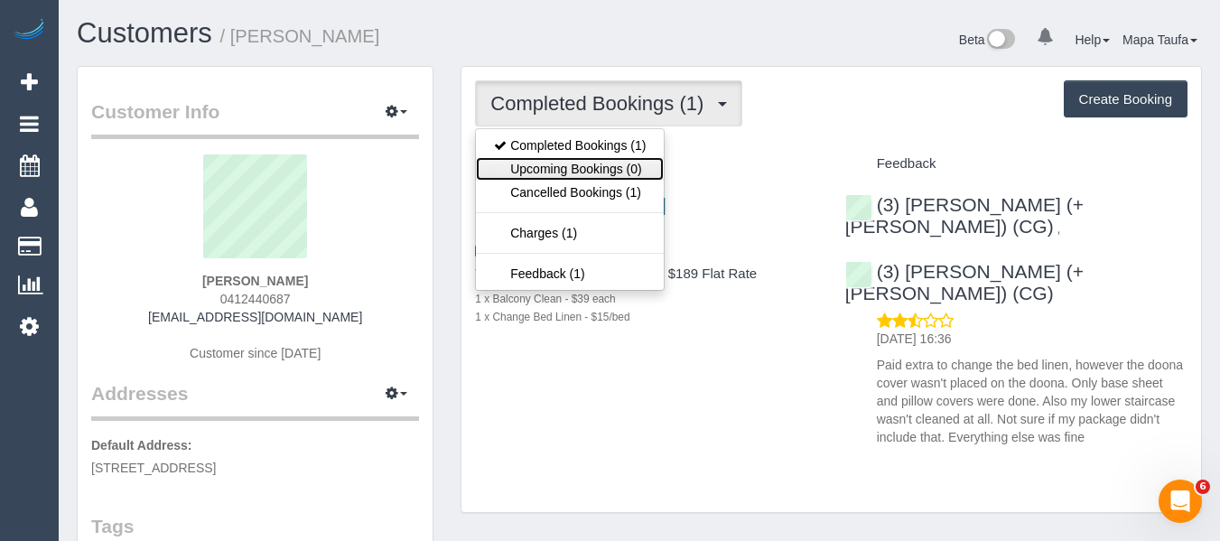
click at [559, 162] on link "Upcoming Bookings (0)" at bounding box center [570, 168] width 188 height 23
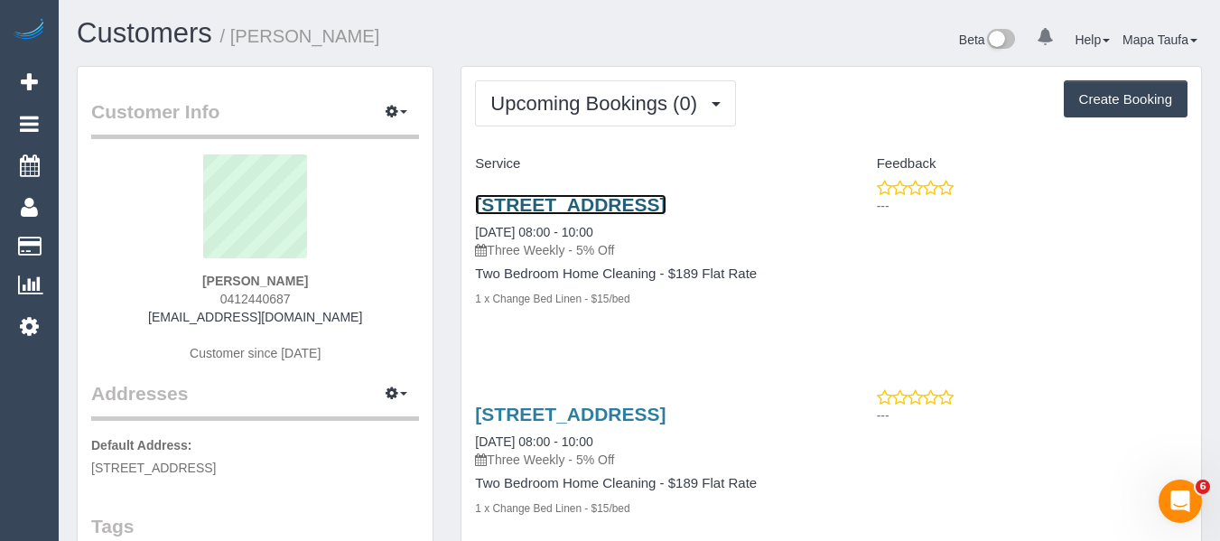
click at [516, 209] on link "10 Stonepine Drive, Moonee Ponds, VIC 3039" at bounding box center [570, 204] width 191 height 21
click at [507, 209] on link "10 Stonepine Drive, Moonee Ponds, VIC 3039" at bounding box center [570, 204] width 191 height 21
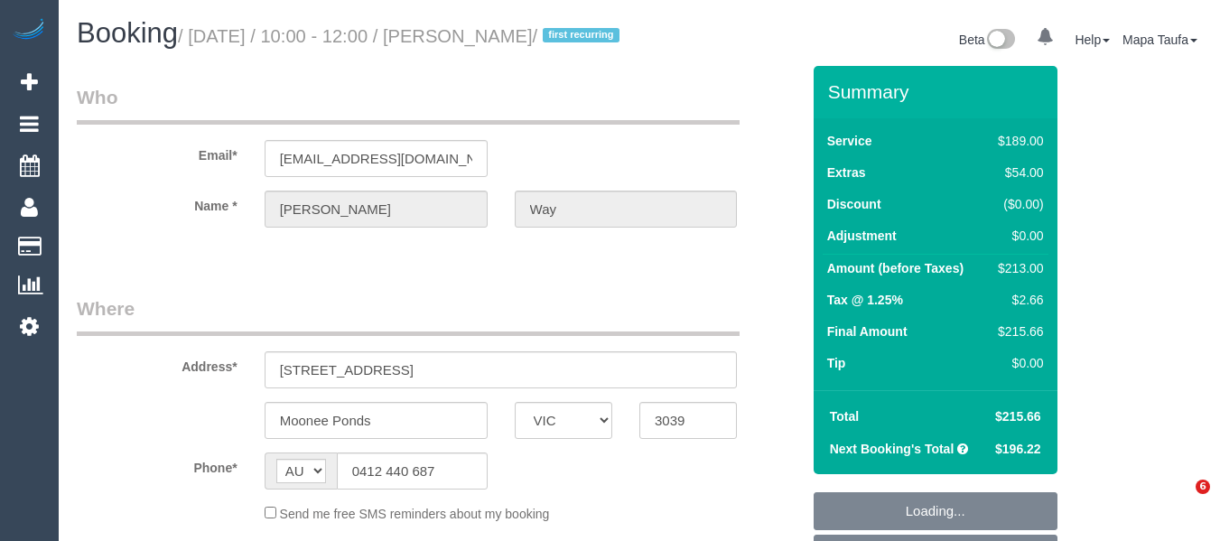
select select "VIC"
select select "string:stripe-pm_1S24hV2GScqysDRVDFs3NgyI"
select select "spot1"
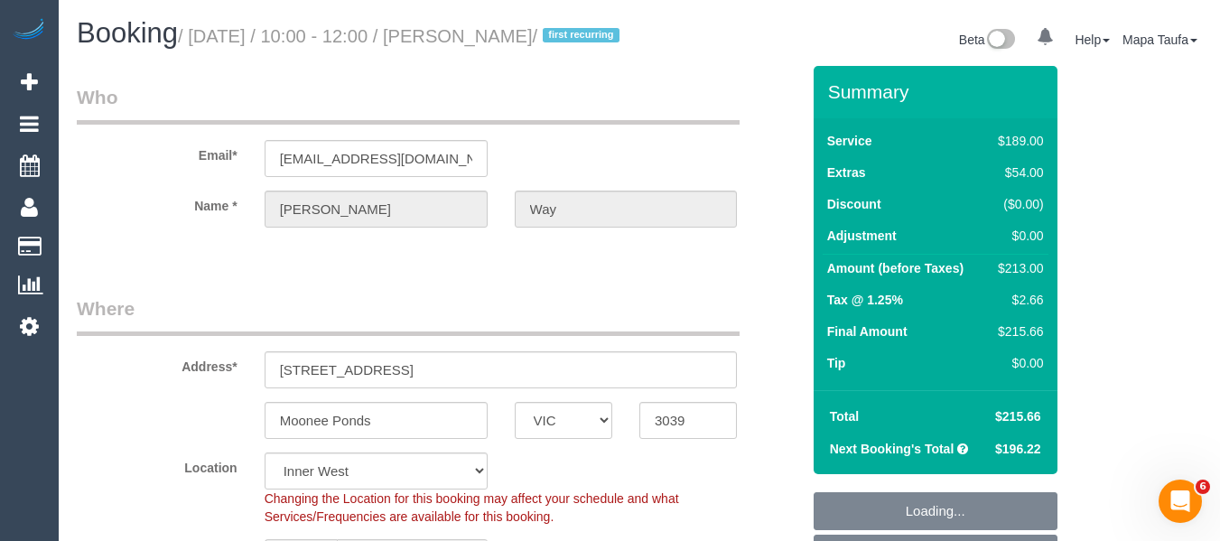
select select "object:1217"
select select "number:28"
select select "number:14"
select select "number:19"
select select "number:24"
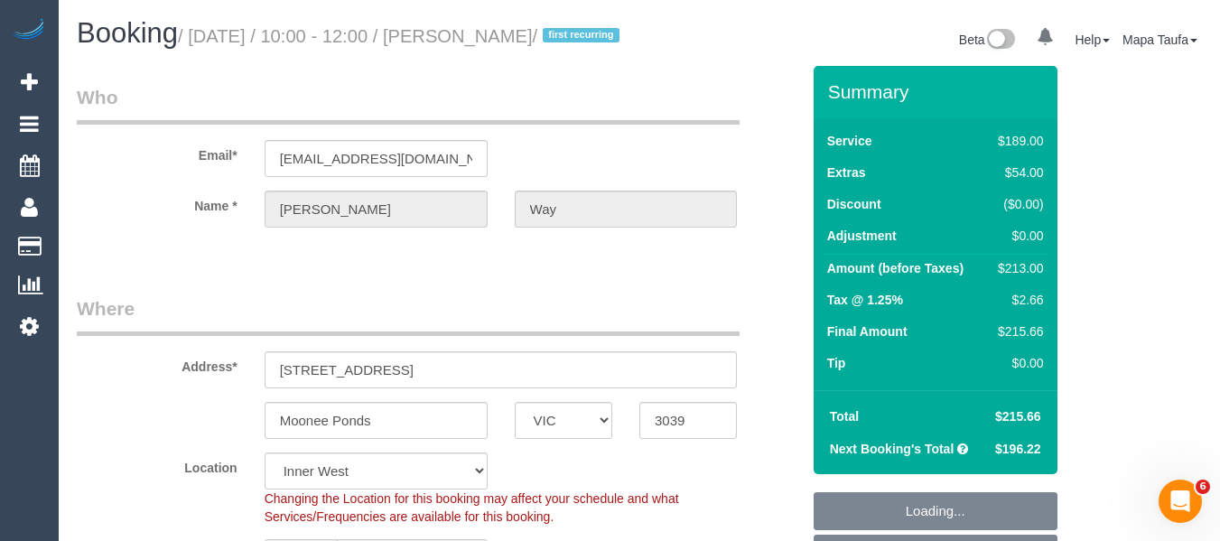
select select "number:35"
select select "number:13"
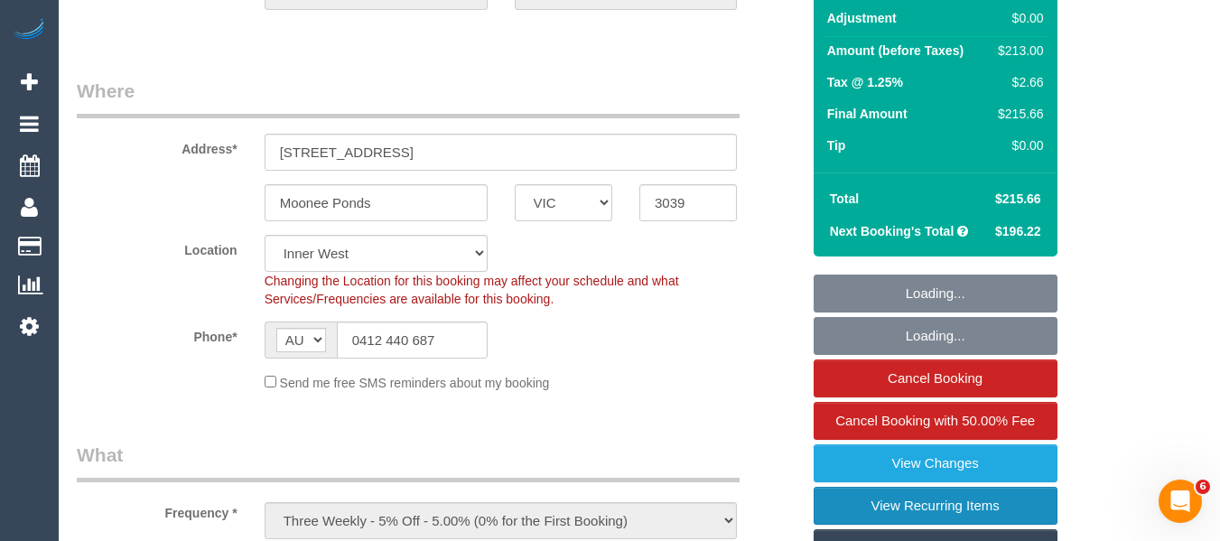
scroll to position [451, 0]
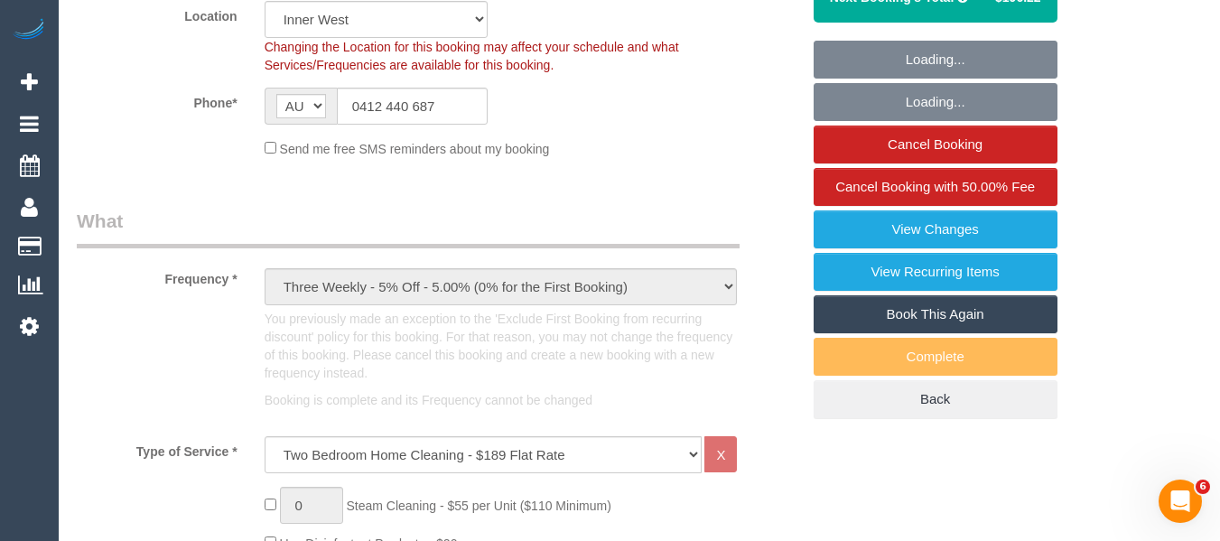
click at [960, 327] on link "Book This Again" at bounding box center [936, 314] width 244 height 38
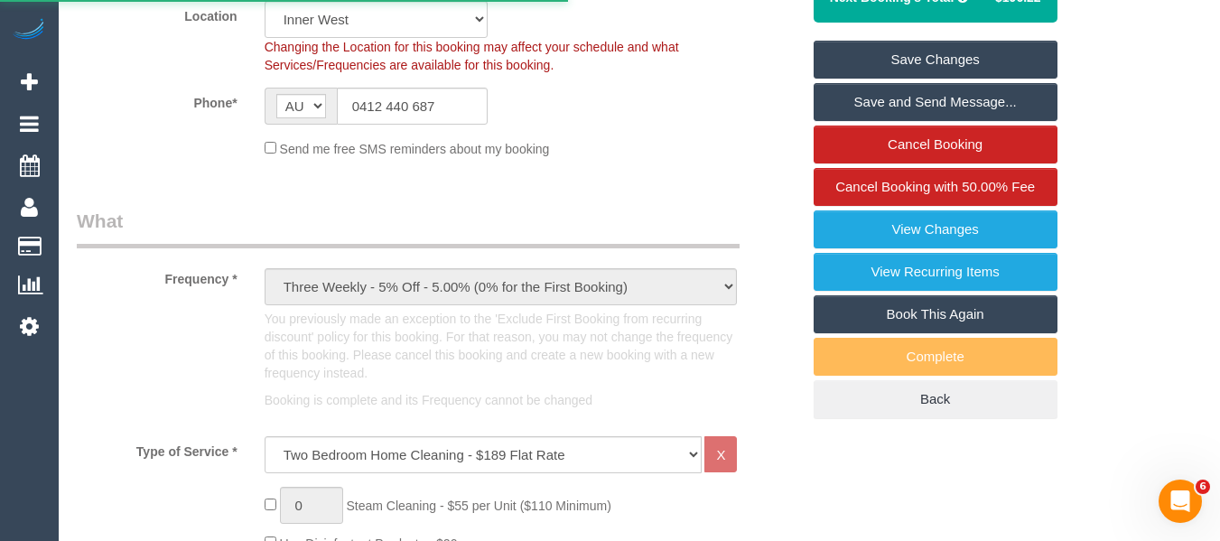
select select "VIC"
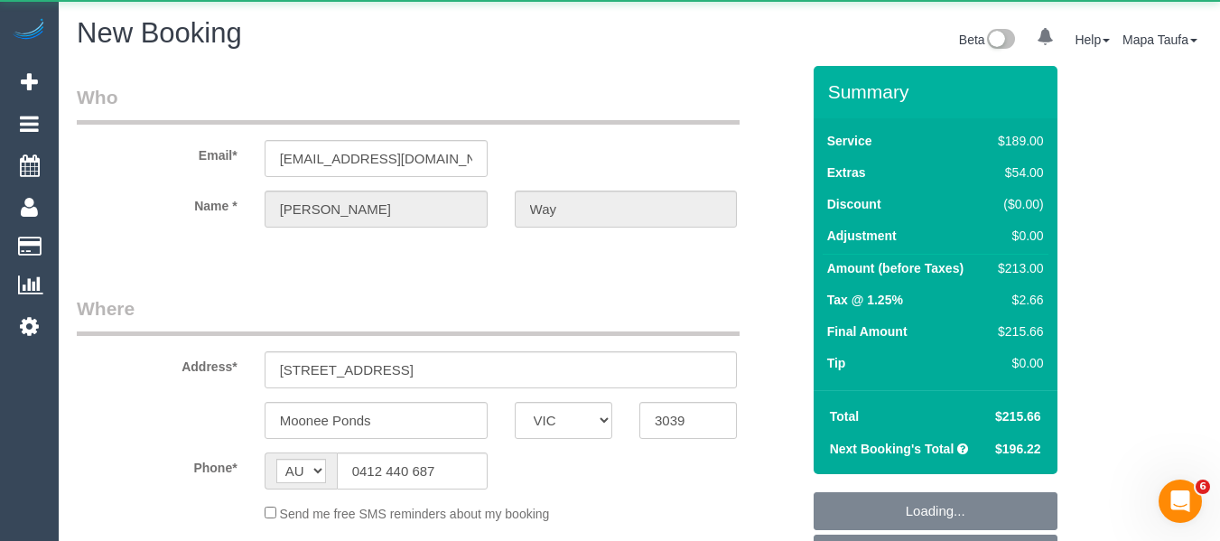
select select "object:2444"
select select "number:28"
select select "number:14"
select select "number:19"
select select "number:24"
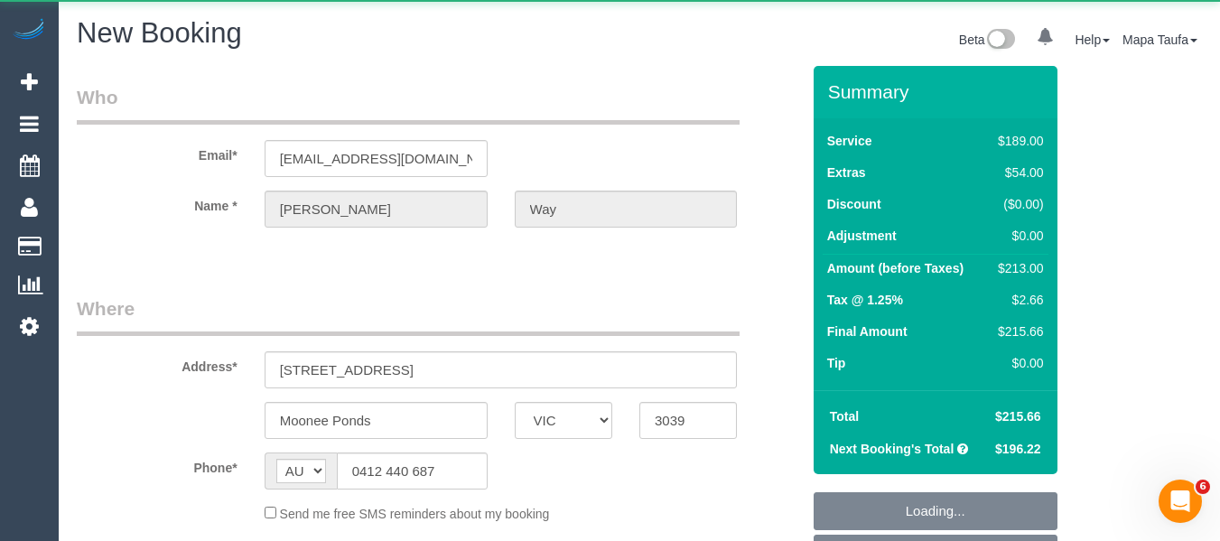
select select "number:35"
select select "number:13"
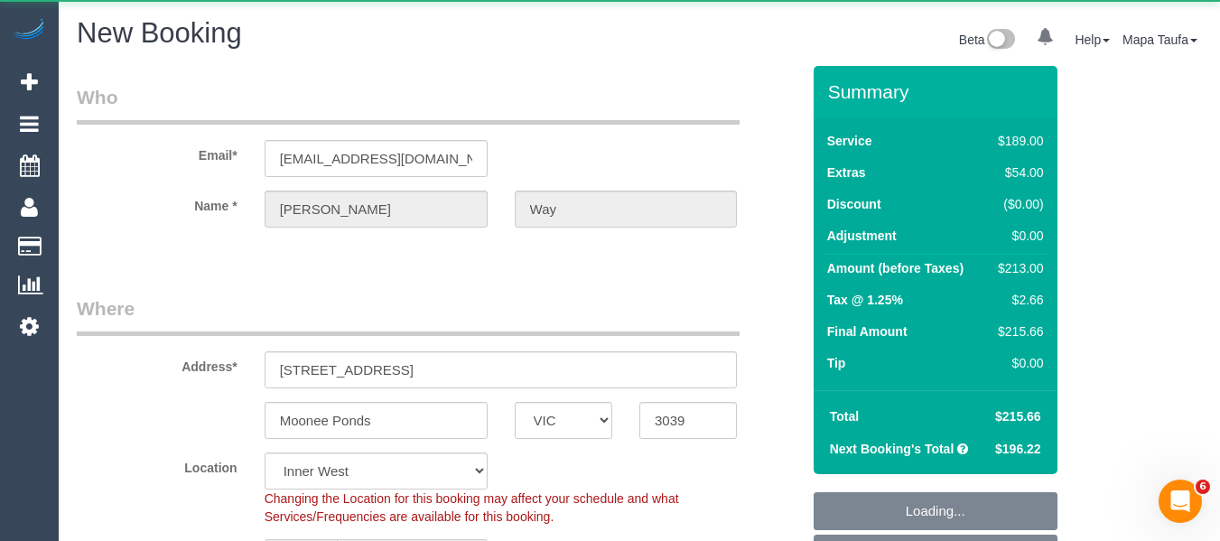
select select "string:stripe-pm_1S24hV2GScqysDRVDFs3NgyI"
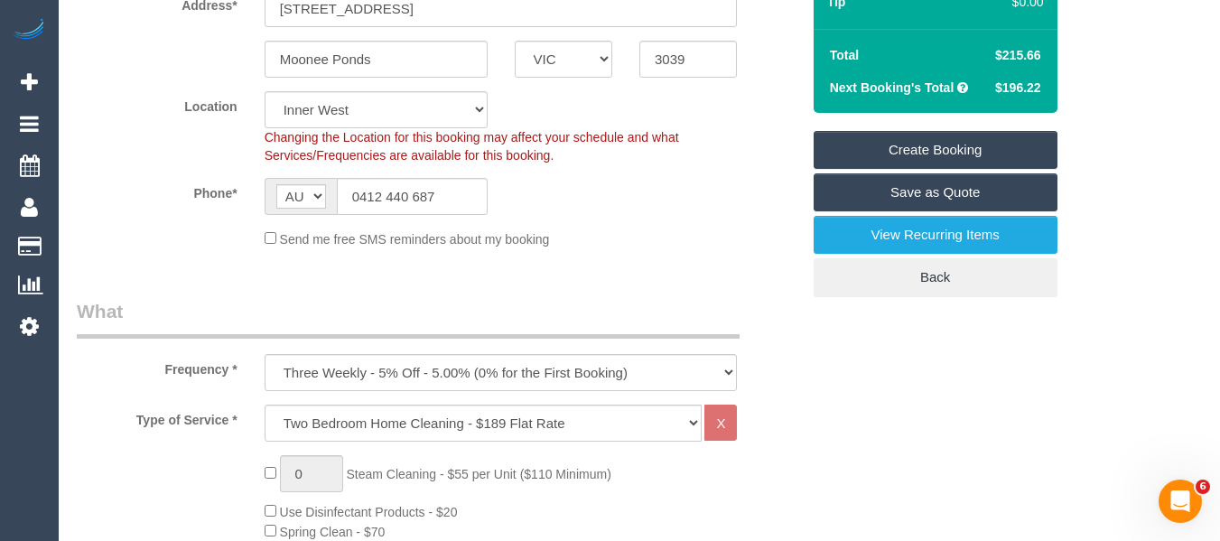
select select "object:3206"
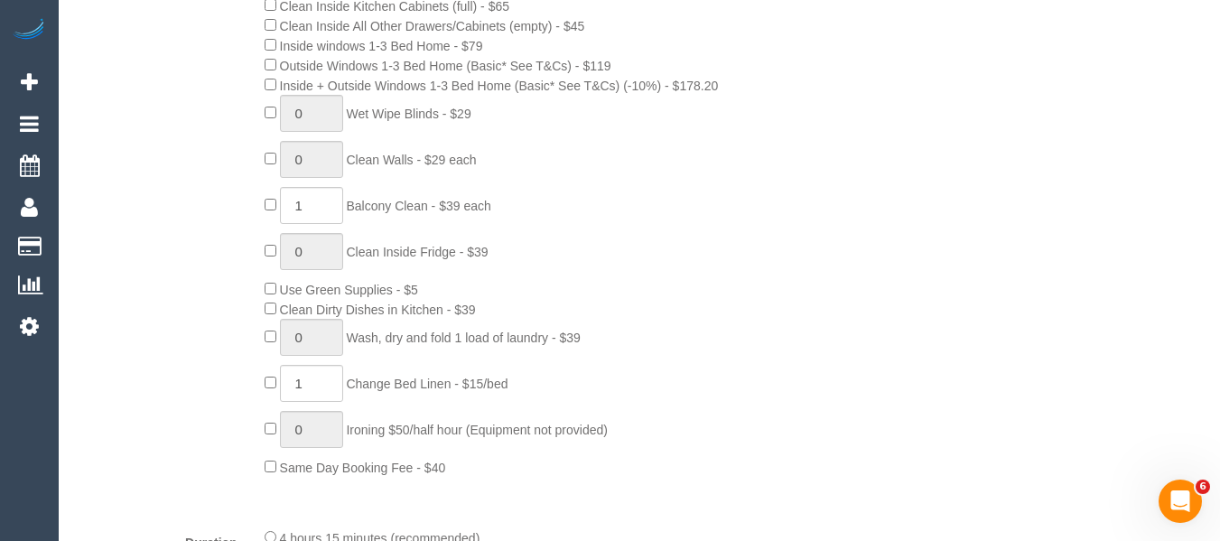
scroll to position [1084, 0]
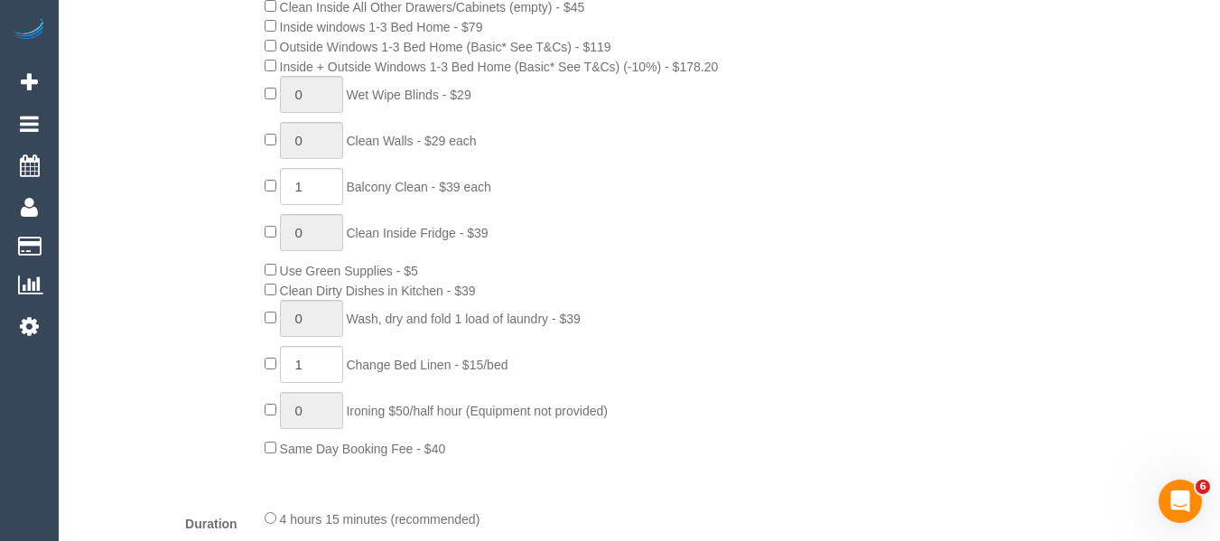
click at [265, 191] on span "1 Balcony Clean - $39 each" at bounding box center [378, 187] width 227 height 14
type input "0"
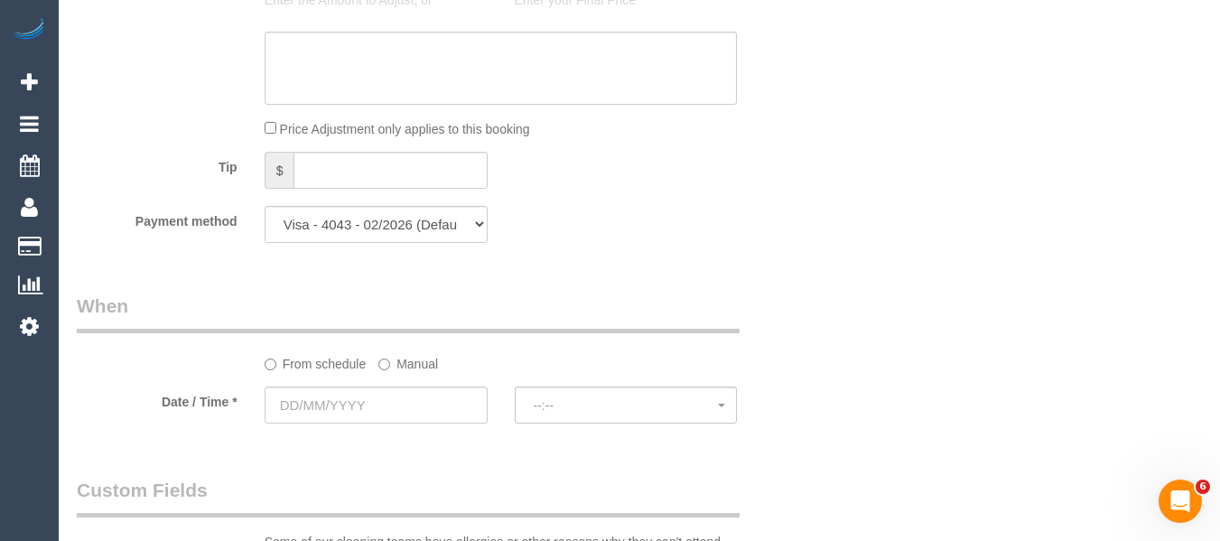
scroll to position [1806, 0]
click at [402, 408] on input "text" at bounding box center [376, 403] width 223 height 37
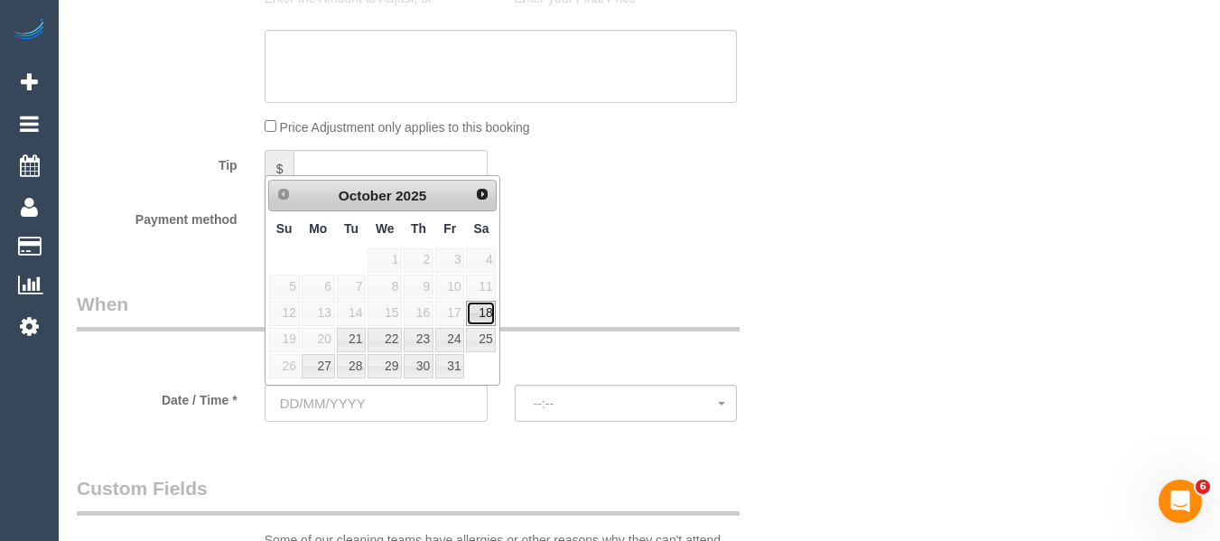
click at [475, 306] on link "18" at bounding box center [481, 313] width 30 height 24
type input "[DATE]"
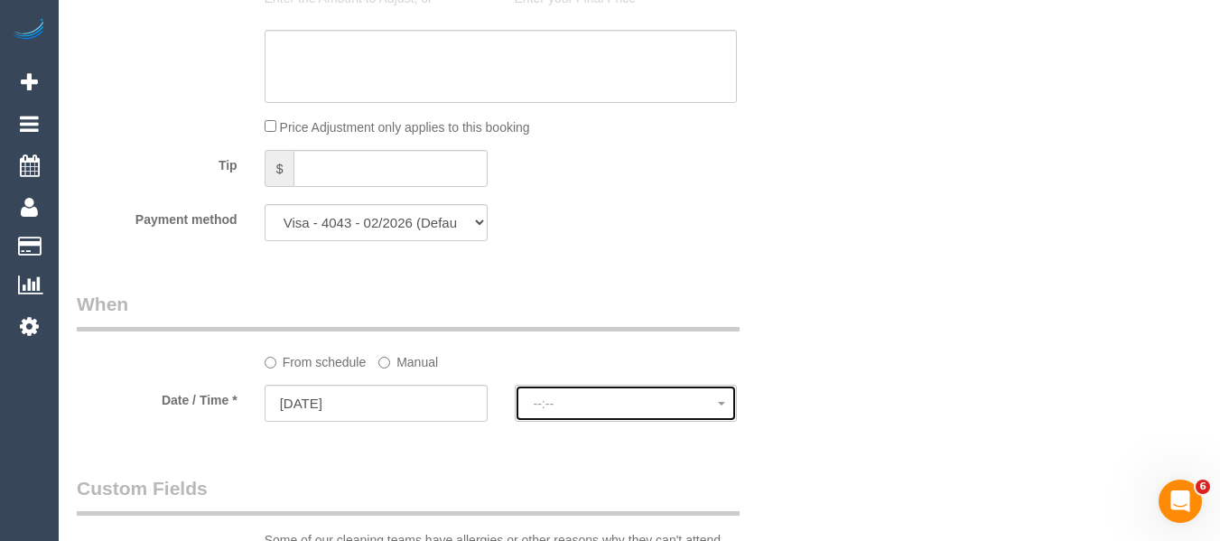
click at [591, 388] on button "--:--" at bounding box center [626, 403] width 223 height 37
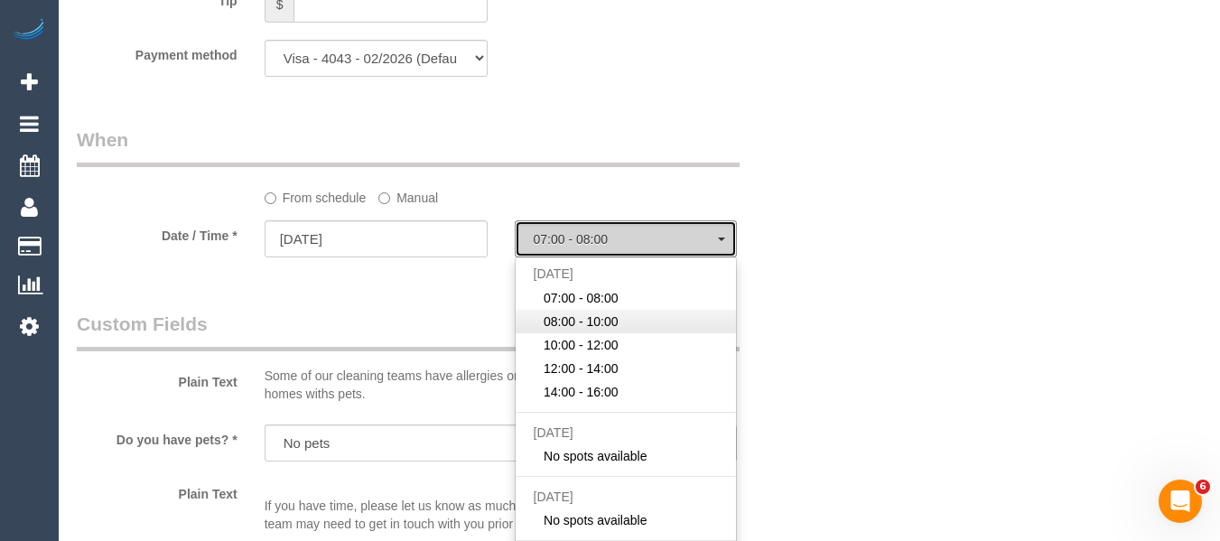
scroll to position [1986, 0]
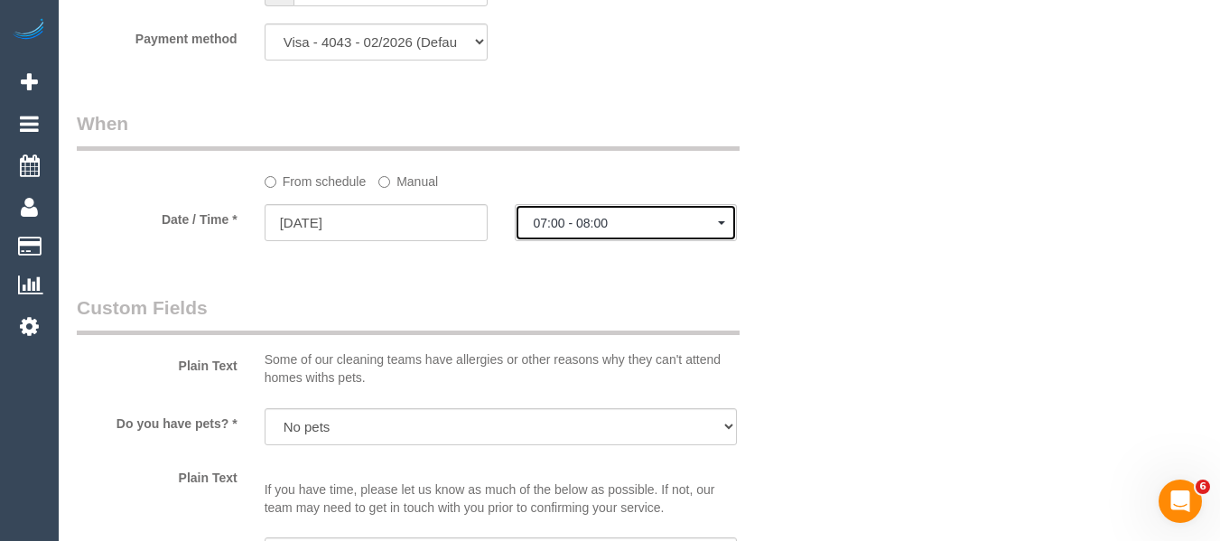
click at [579, 231] on button "07:00 - 08:00" at bounding box center [626, 222] width 223 height 37
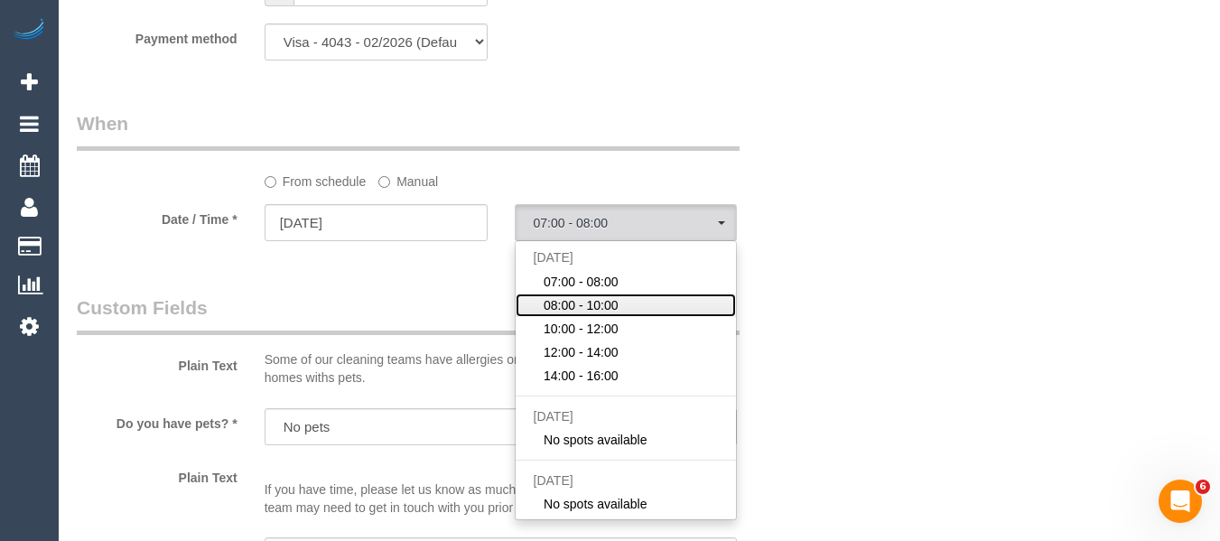
click at [584, 298] on span "08:00 - 10:00" at bounding box center [581, 305] width 75 height 18
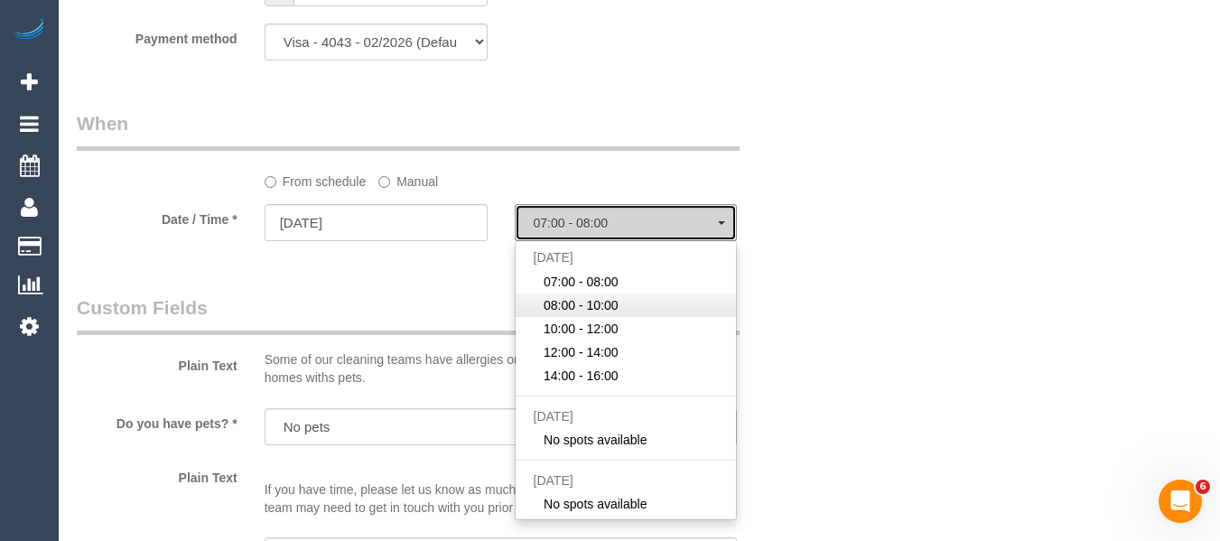
select select "spot12"
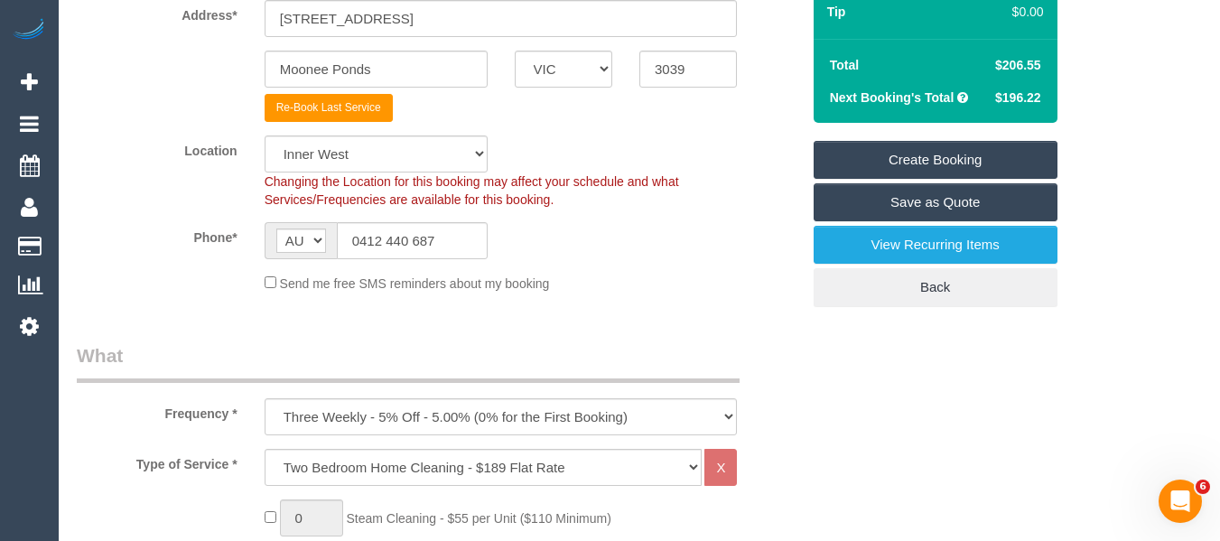
scroll to position [320, 0]
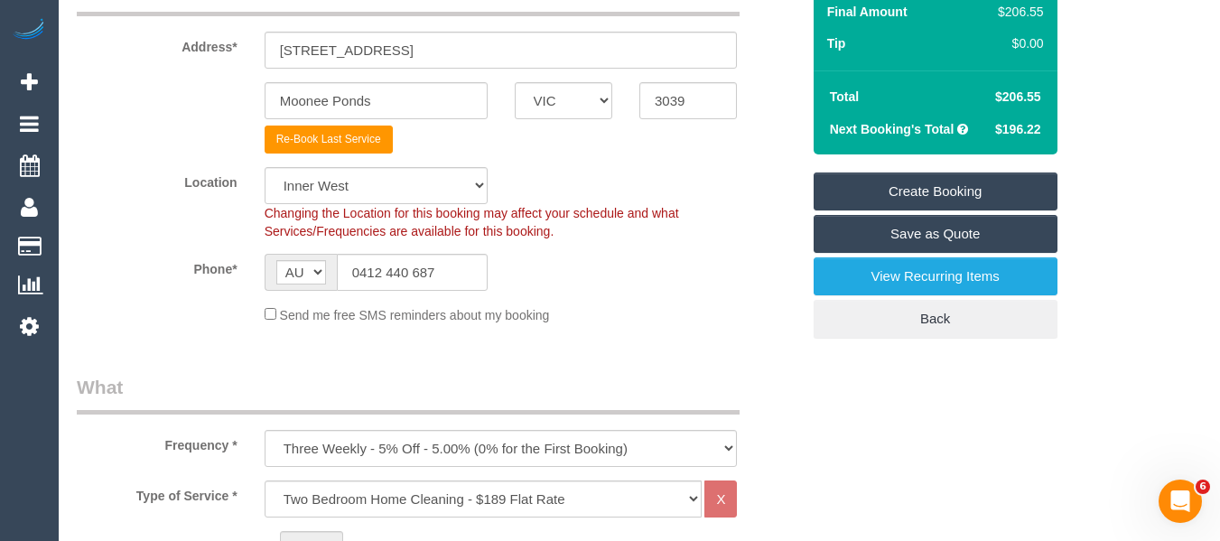
click at [877, 191] on link "Create Booking" at bounding box center [936, 191] width 244 height 38
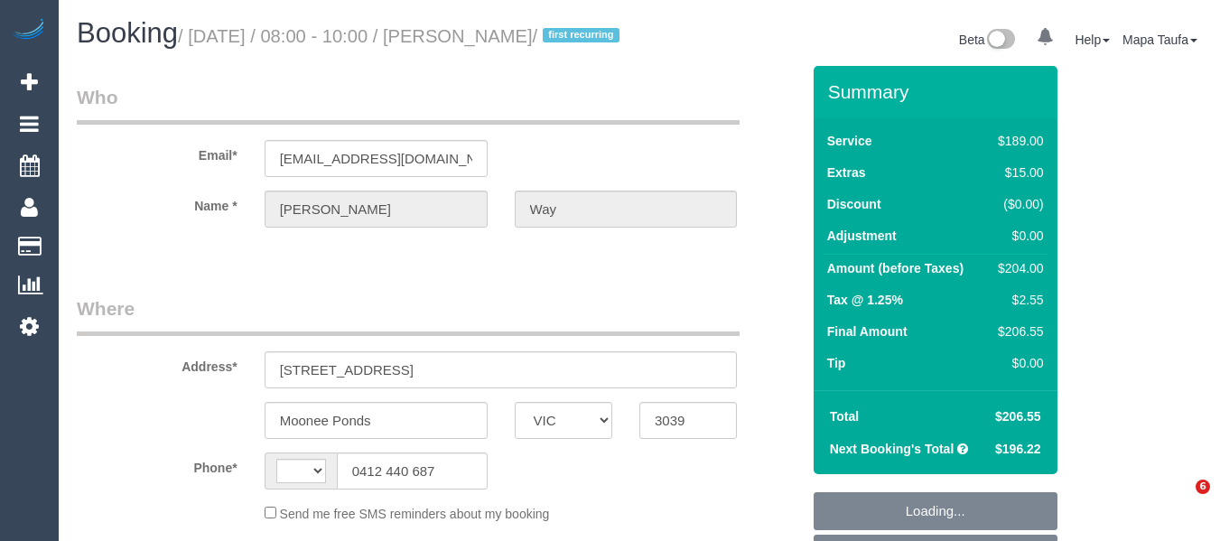
select select "VIC"
select select "string:stripe-pm_1S24hV2GScqysDRVDFs3NgyI"
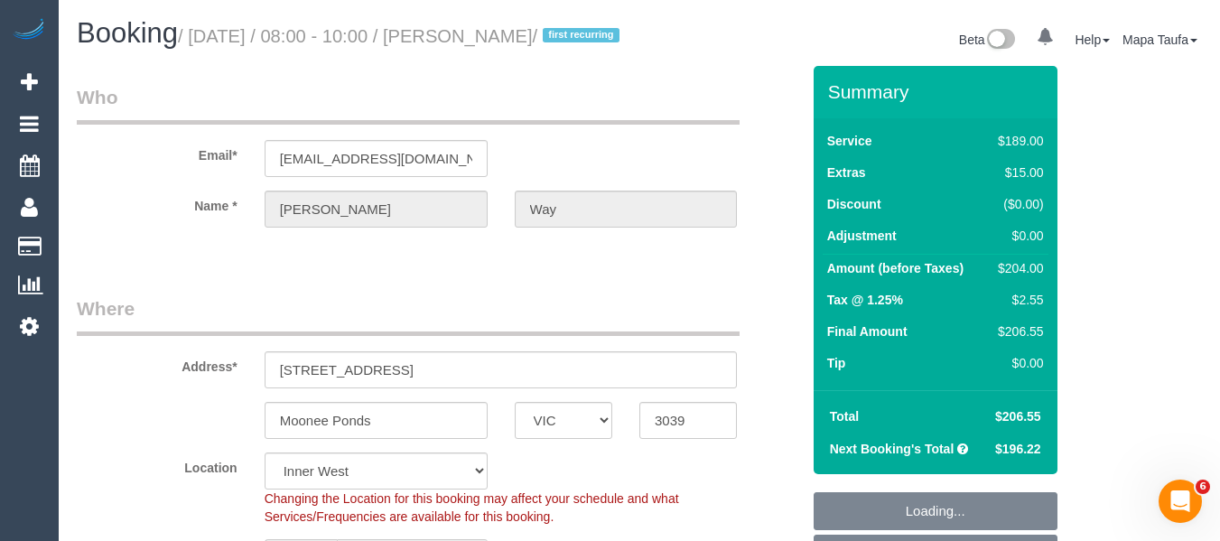
select select "string:AU"
select select "object:786"
select select "spot1"
select select "number:28"
select select "number:14"
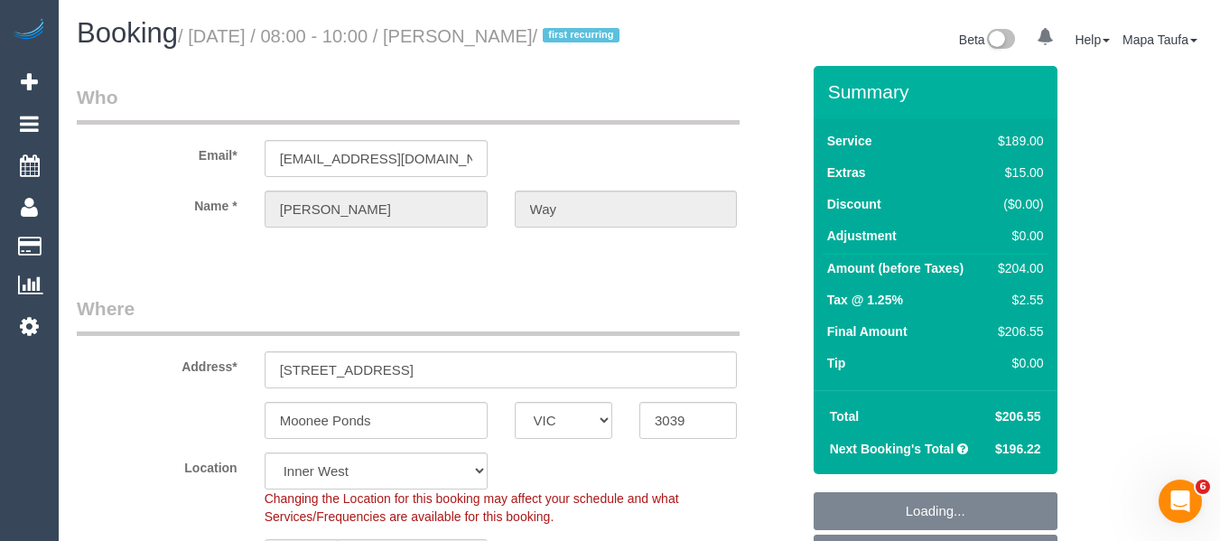
select select "number:19"
select select "number:24"
select select "number:35"
select select "number:13"
select select "object:1437"
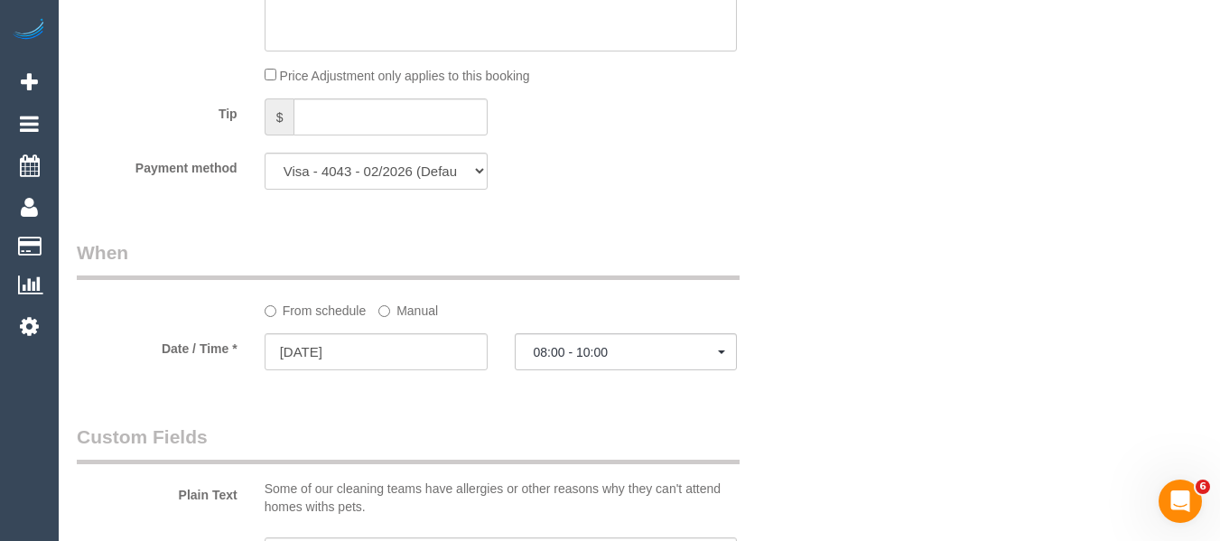
scroll to position [1986, 0]
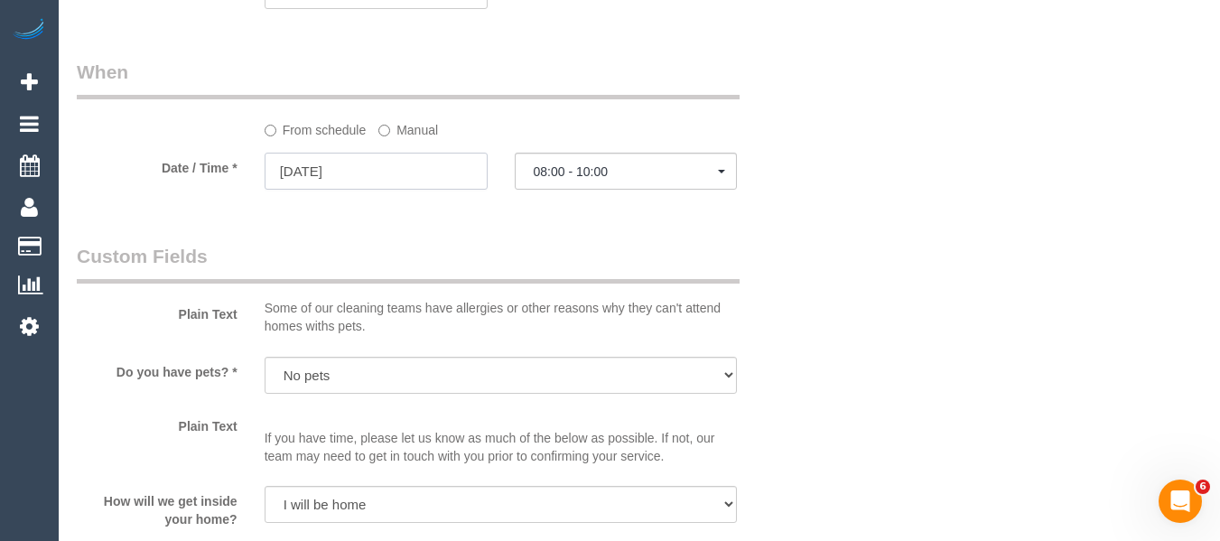
click at [367, 190] on input "18/10/2025" at bounding box center [376, 171] width 223 height 37
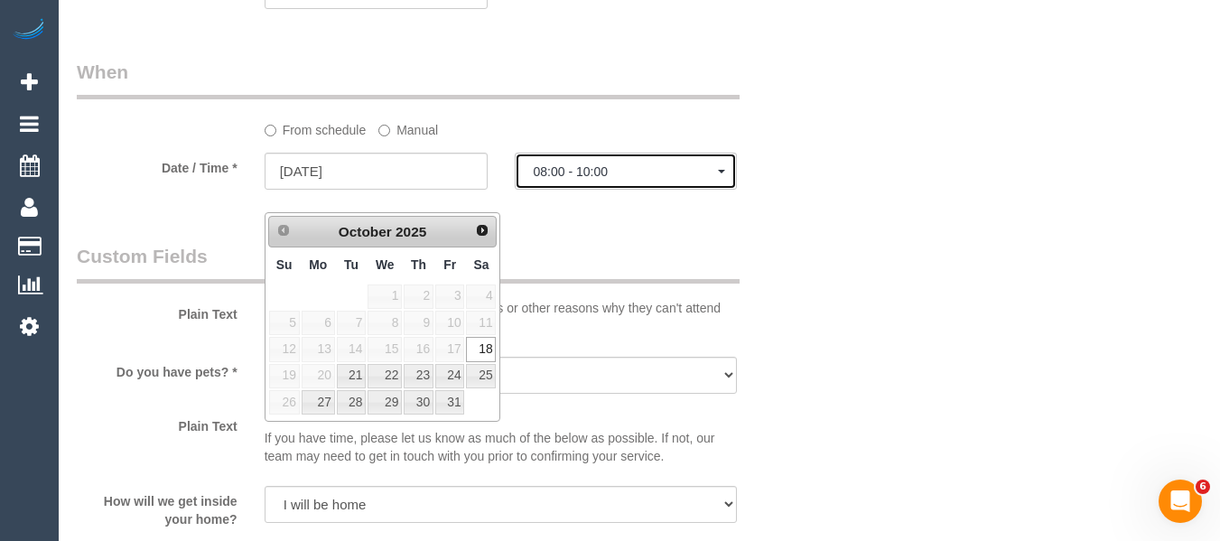
click at [587, 179] on span "08:00 - 10:00" at bounding box center [626, 171] width 185 height 14
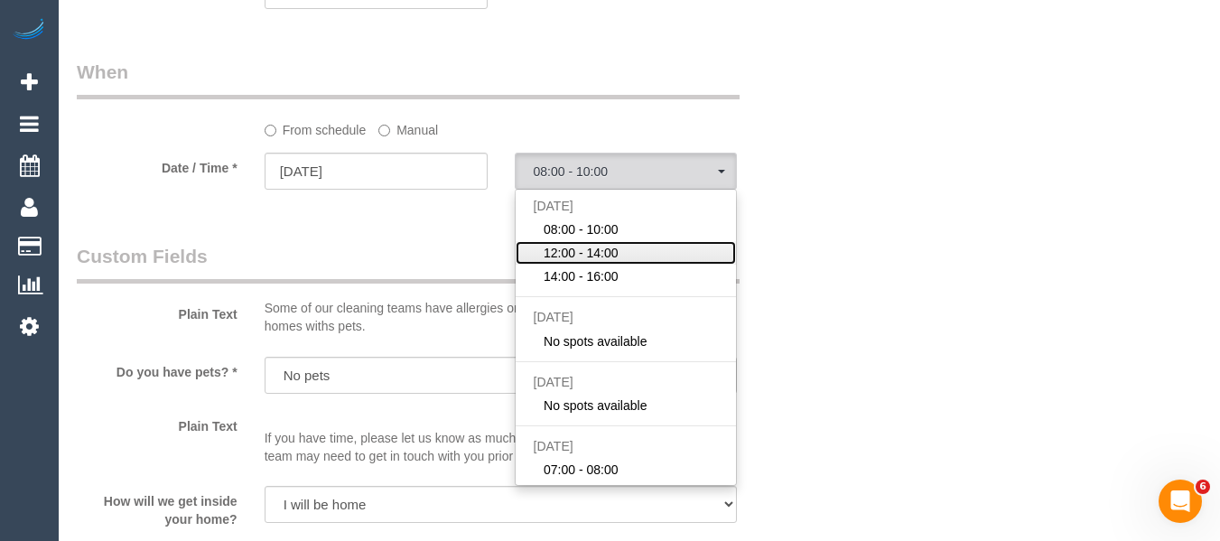
click at [609, 262] on span "12:00 - 14:00" at bounding box center [581, 253] width 75 height 18
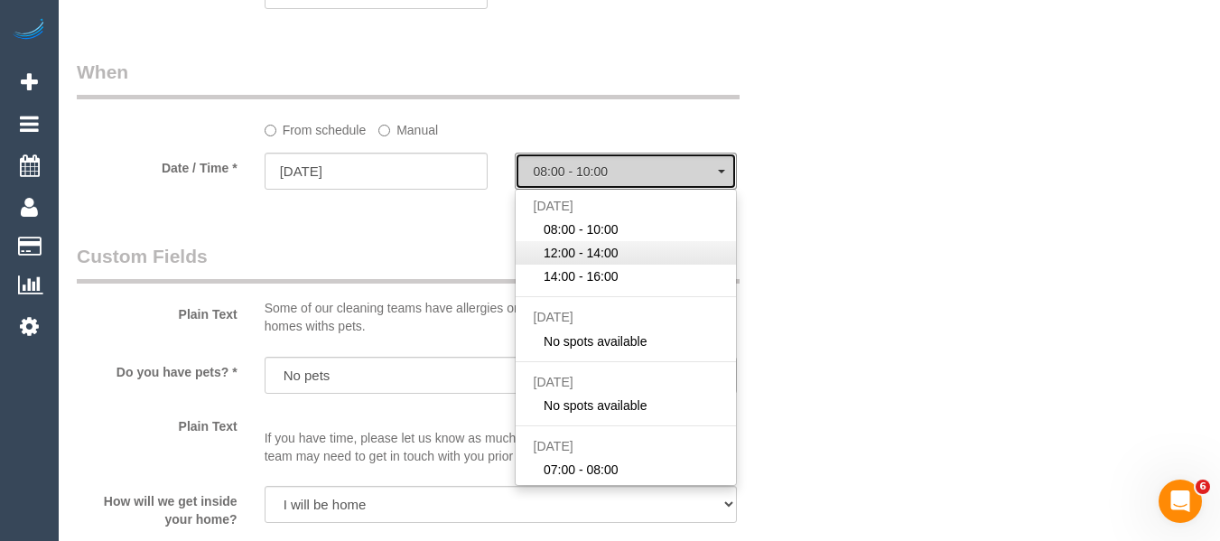
select select "spot2"
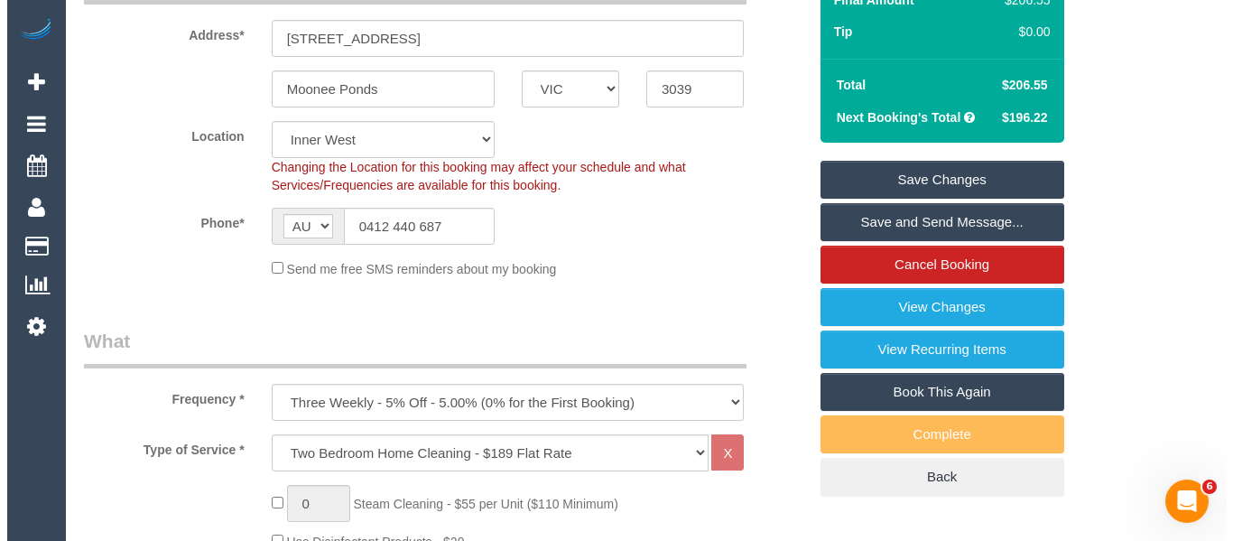
scroll to position [163, 0]
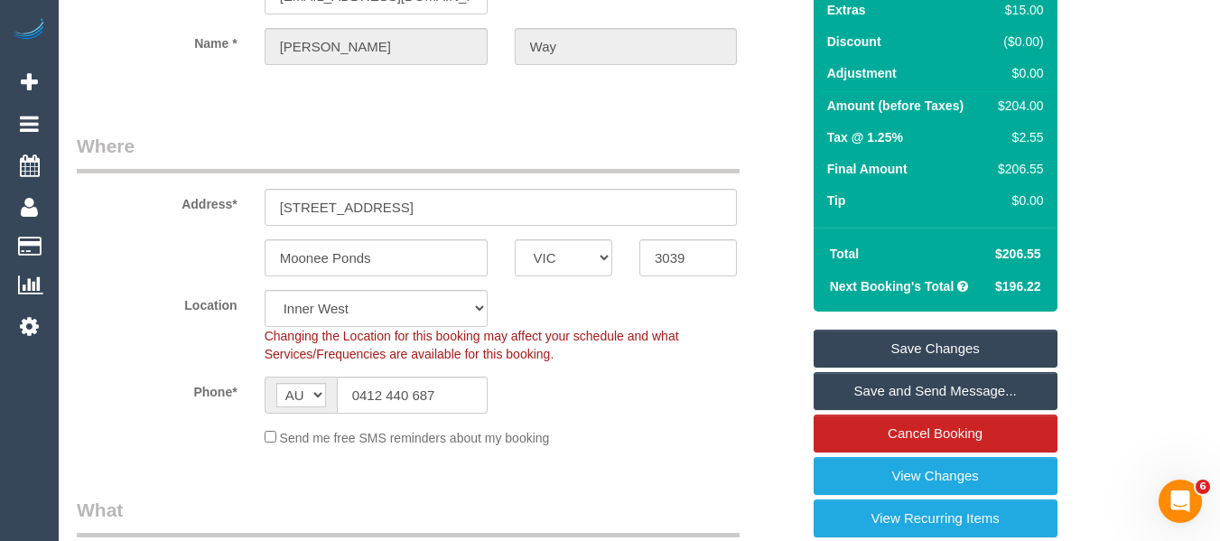
click at [967, 362] on link "Save Changes" at bounding box center [936, 349] width 244 height 38
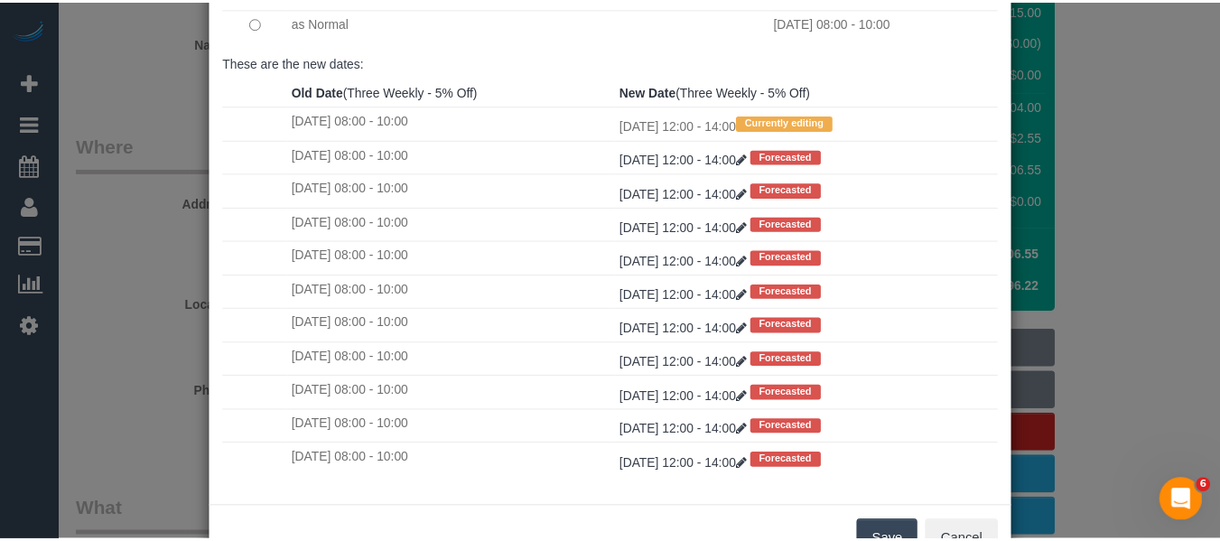
scroll to position [268, 0]
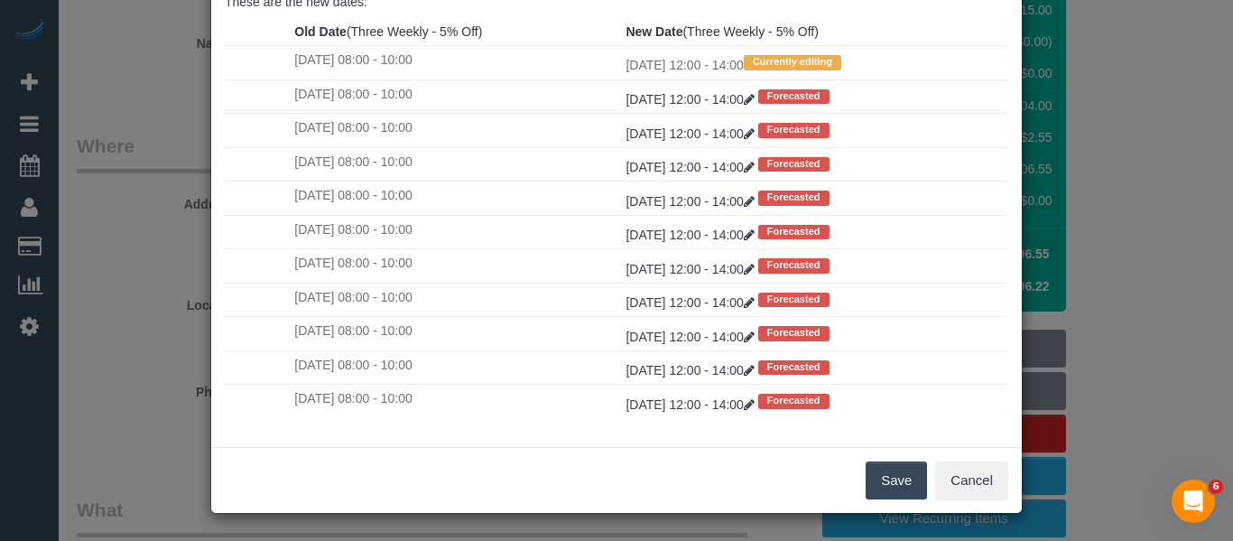
click at [888, 461] on button "Save" at bounding box center [896, 480] width 61 height 38
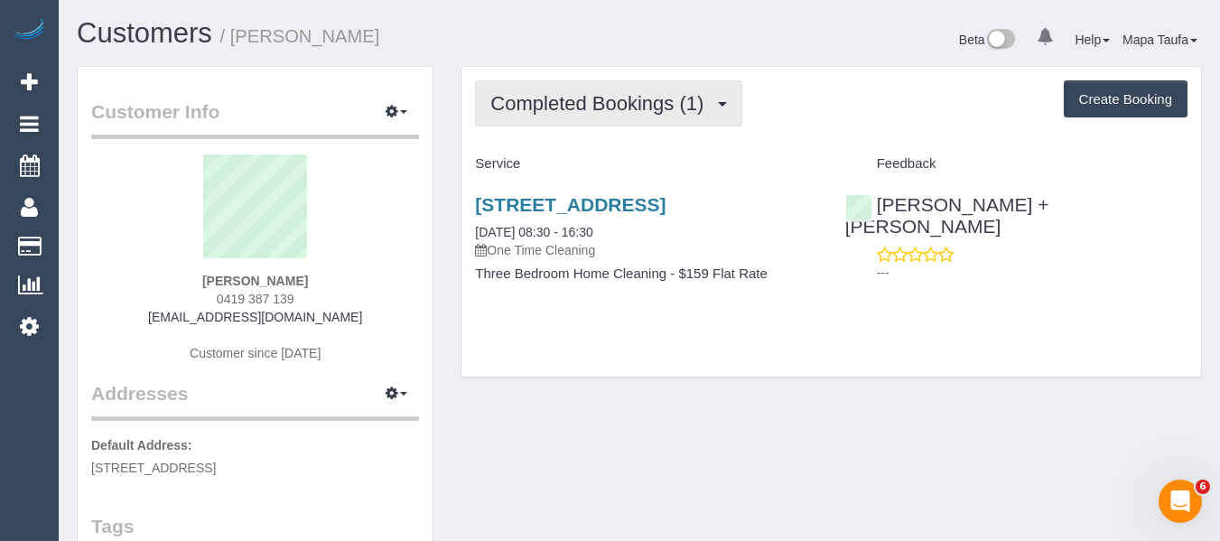
click at [591, 111] on span "Completed Bookings (1)" at bounding box center [601, 103] width 222 height 23
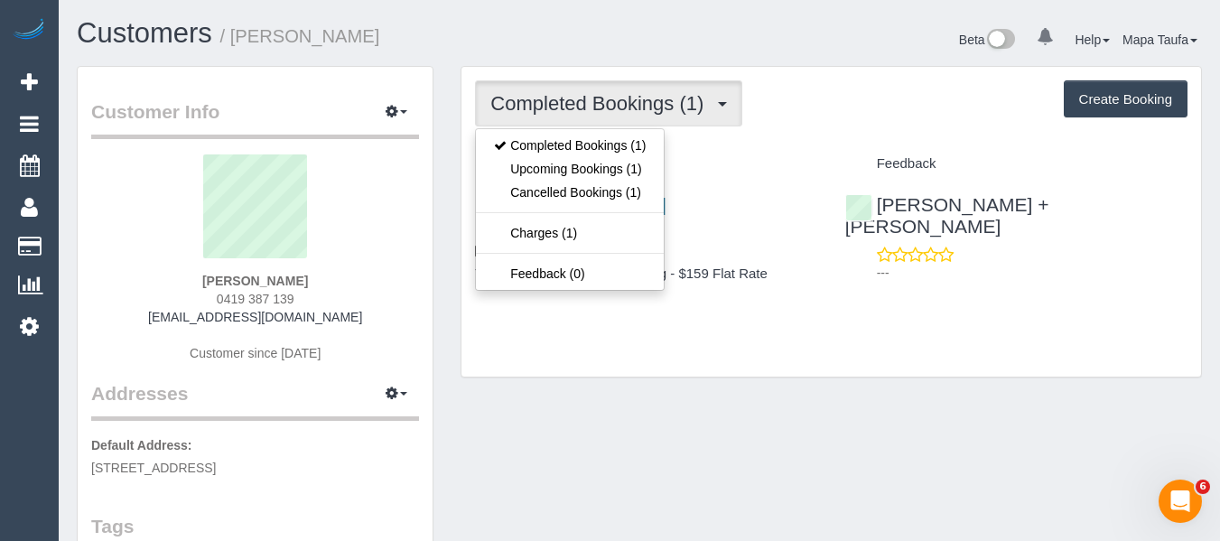
click at [823, 144] on div "Completed Bookings (1) Completed Bookings (1) Upcoming Bookings (1) Cancelled B…" at bounding box center [831, 222] width 740 height 310
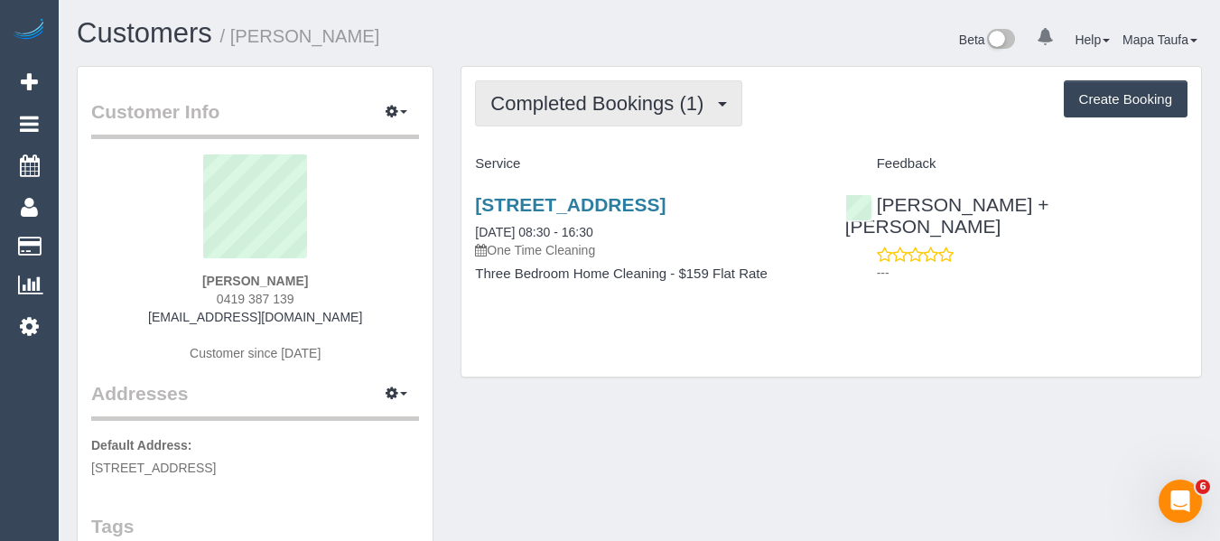
drag, startPoint x: 647, startPoint y: 109, endPoint x: 621, endPoint y: 144, distance: 42.6
click at [646, 110] on span "Completed Bookings (1)" at bounding box center [601, 103] width 222 height 23
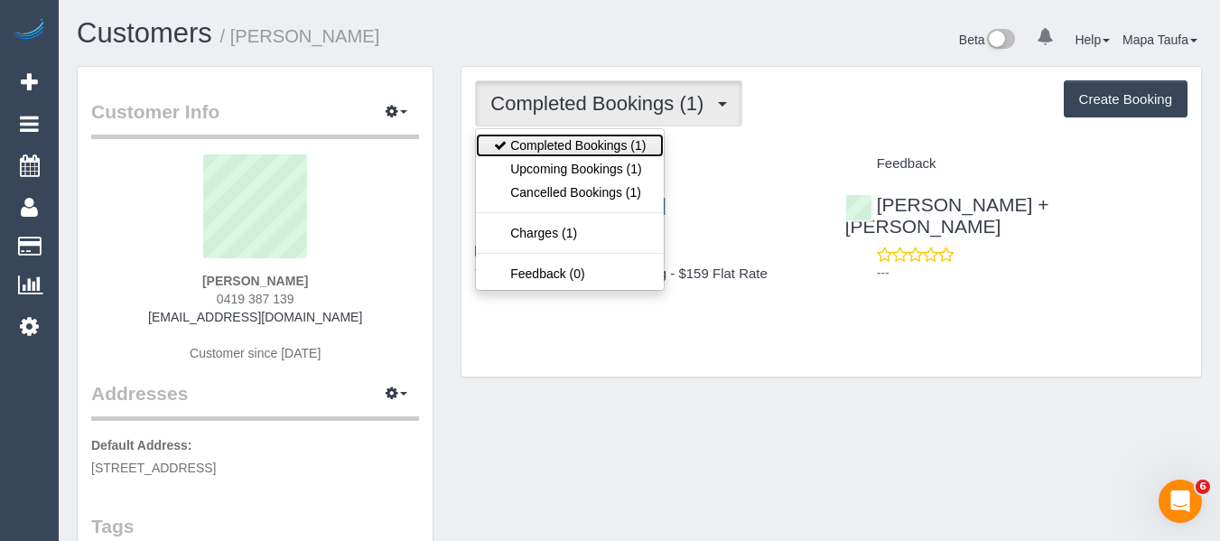
click at [618, 150] on link "Completed Bookings (1)" at bounding box center [570, 145] width 188 height 23
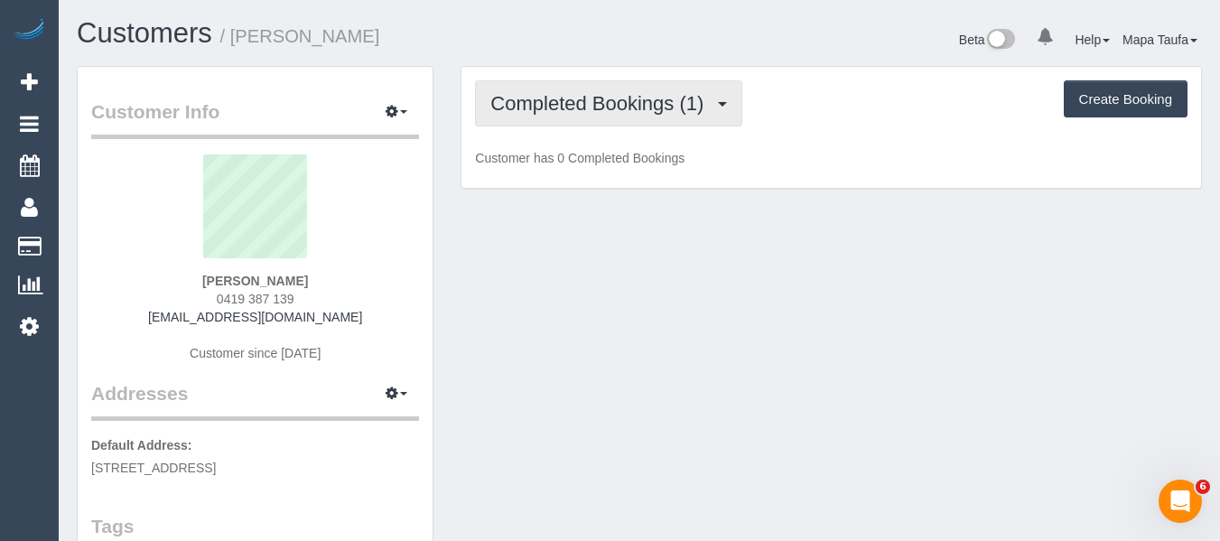
drag, startPoint x: 639, startPoint y: 121, endPoint x: 630, endPoint y: 153, distance: 33.7
click at [639, 123] on button "Completed Bookings (1)" at bounding box center [608, 103] width 267 height 46
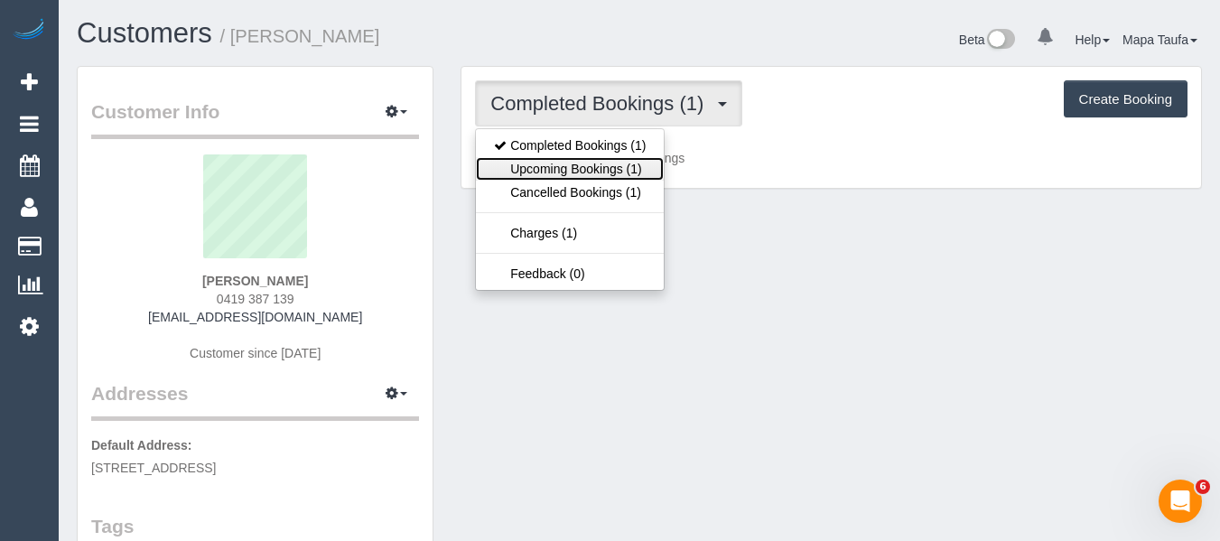
click at [630, 161] on link "Upcoming Bookings (1)" at bounding box center [570, 168] width 188 height 23
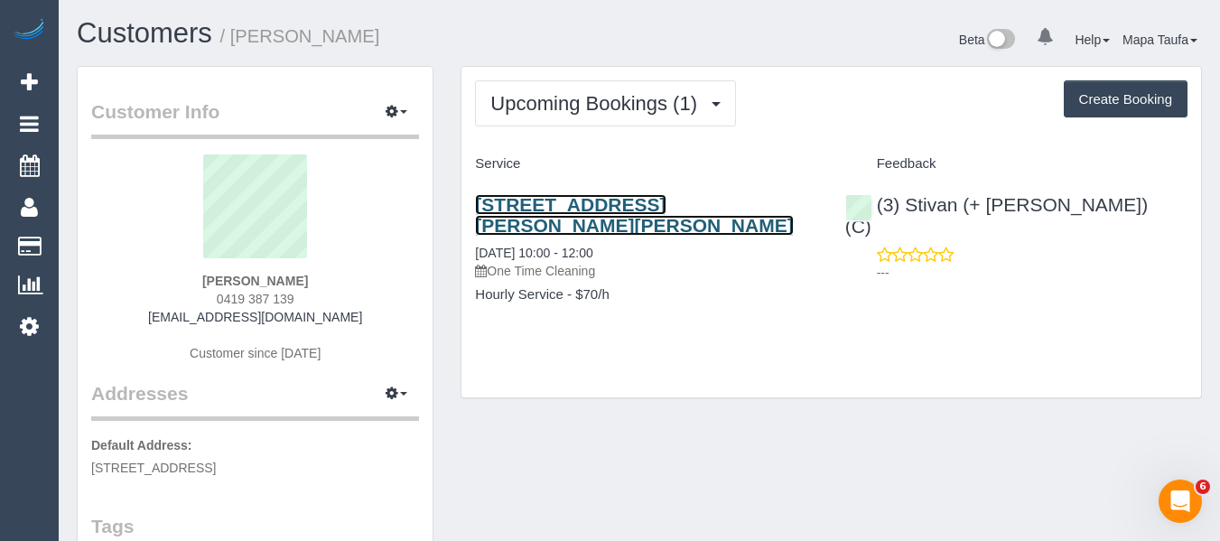
click at [669, 205] on link "[STREET_ADDRESS][PERSON_NAME][PERSON_NAME]" at bounding box center [634, 215] width 318 height 42
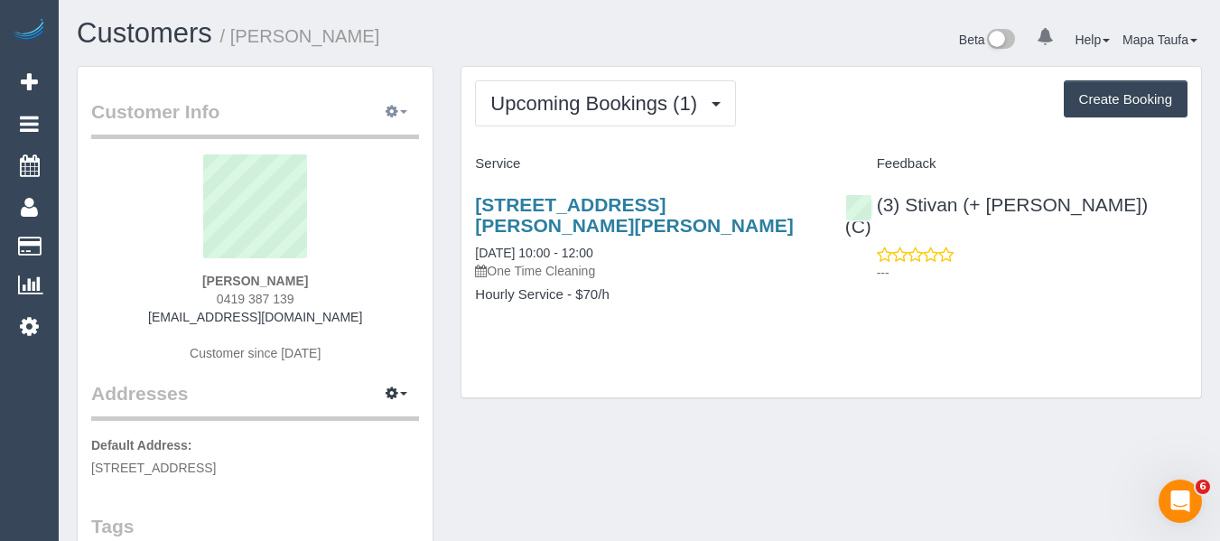
click at [390, 112] on icon "button" at bounding box center [392, 111] width 13 height 11
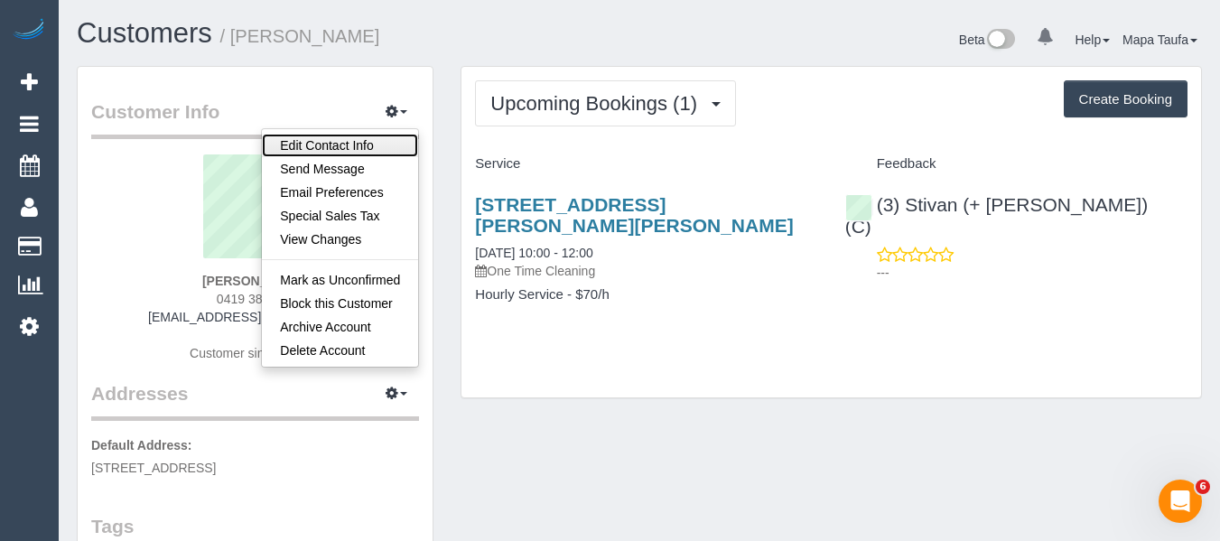
click at [383, 142] on link "Edit Contact Info" at bounding box center [340, 145] width 156 height 23
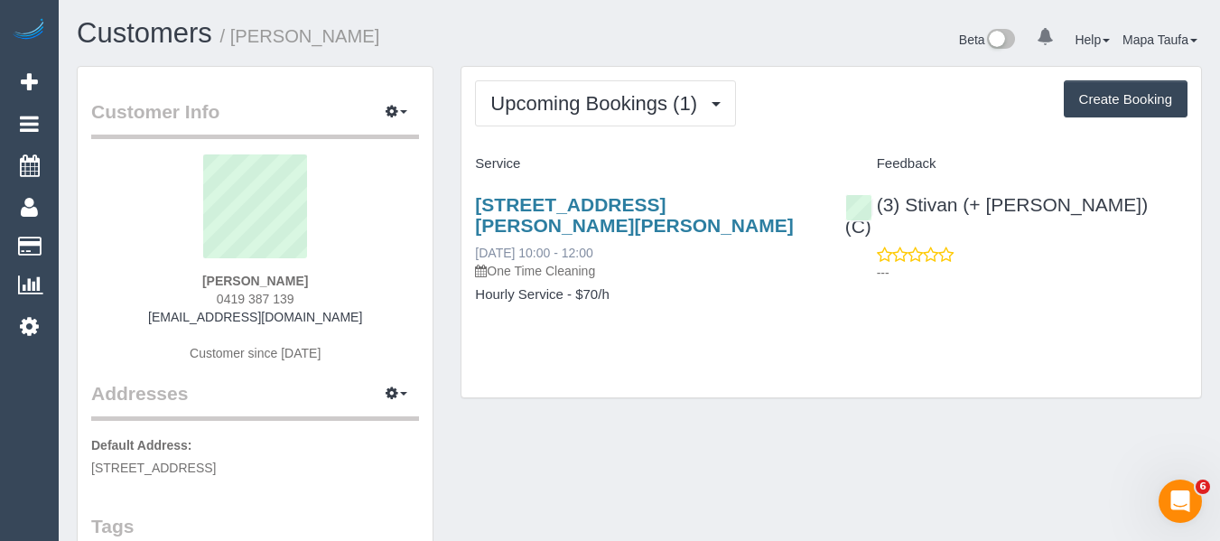
select select "VIC"
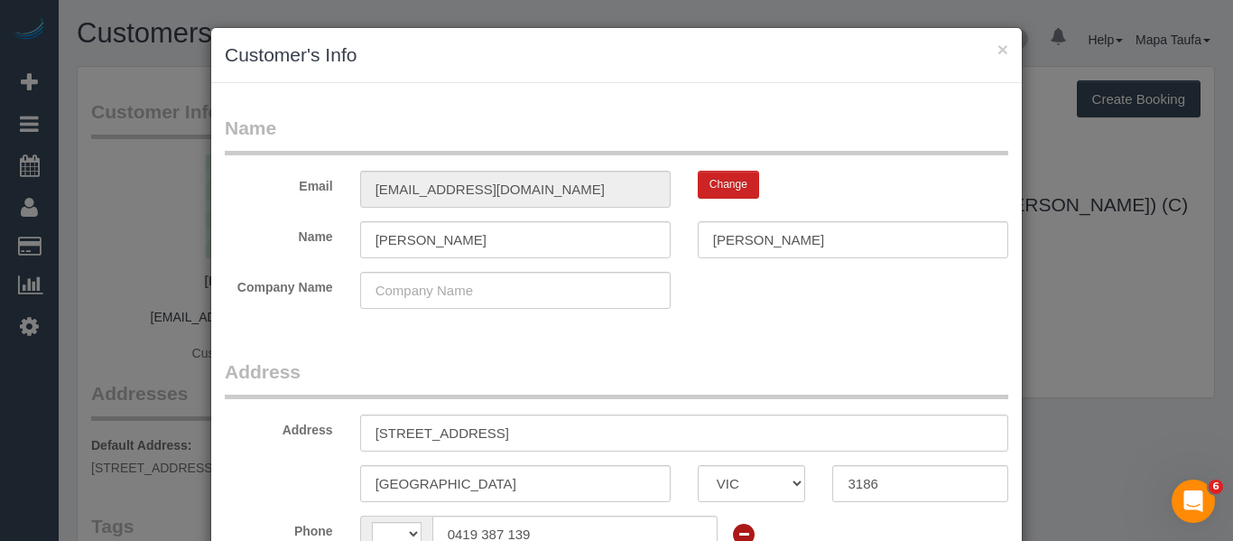
select select "string:AU"
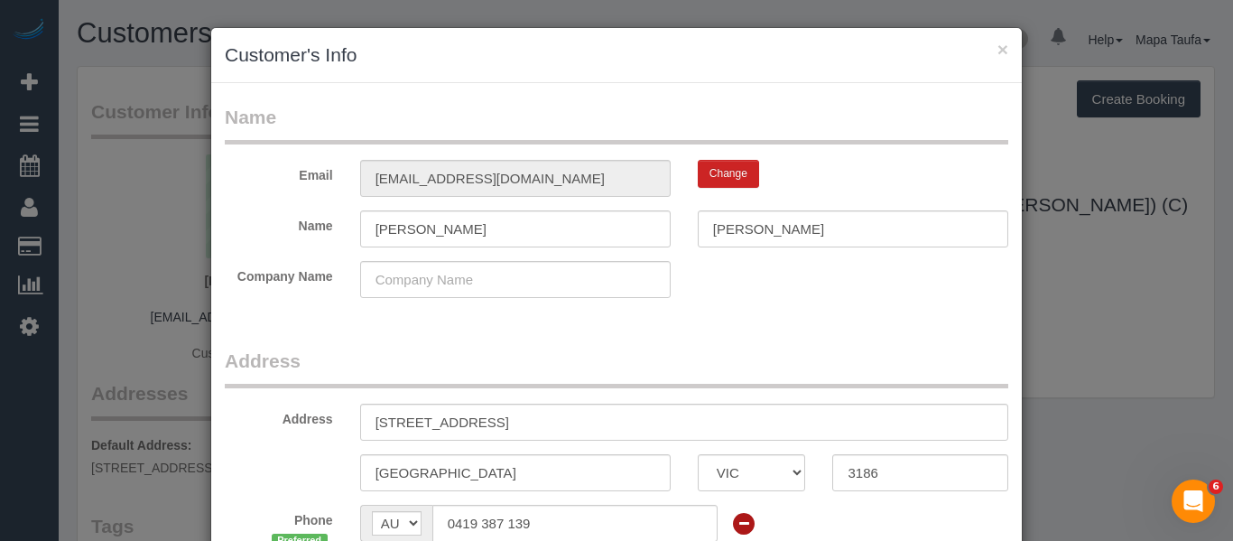
select select "string:AU"
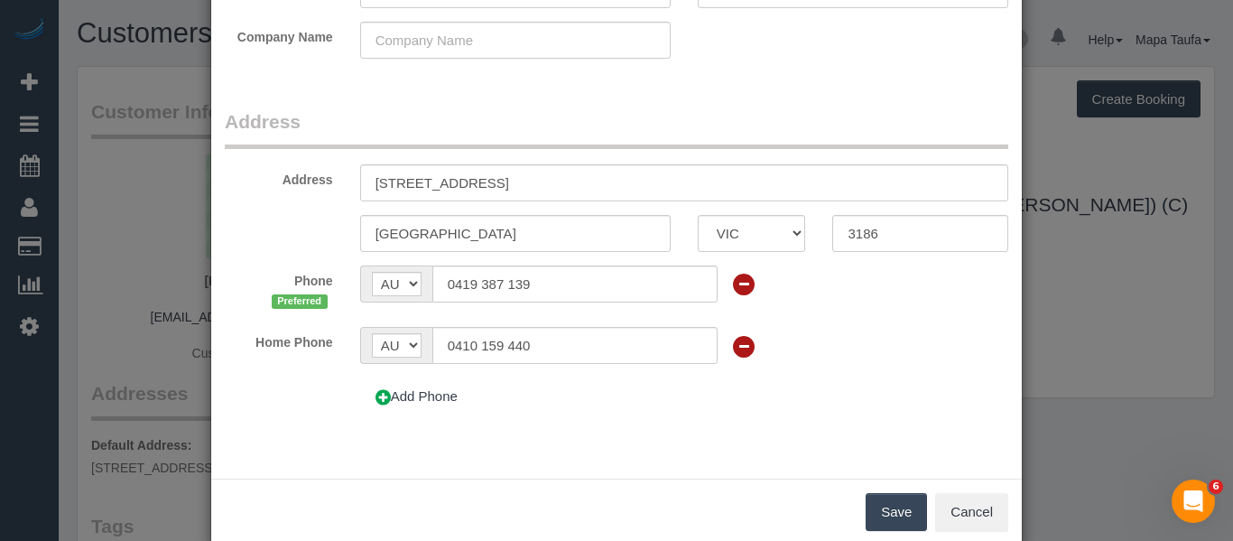
scroll to position [268, 0]
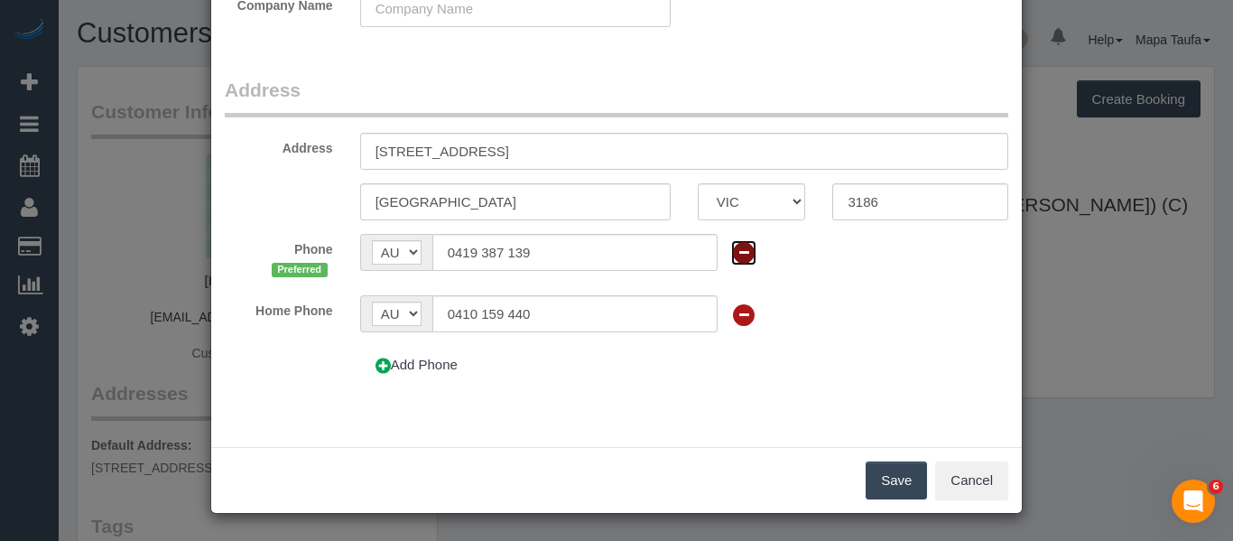
click at [731, 250] on icon at bounding box center [743, 252] width 25 height 25
click at [731, 254] on icon at bounding box center [743, 252] width 25 height 25
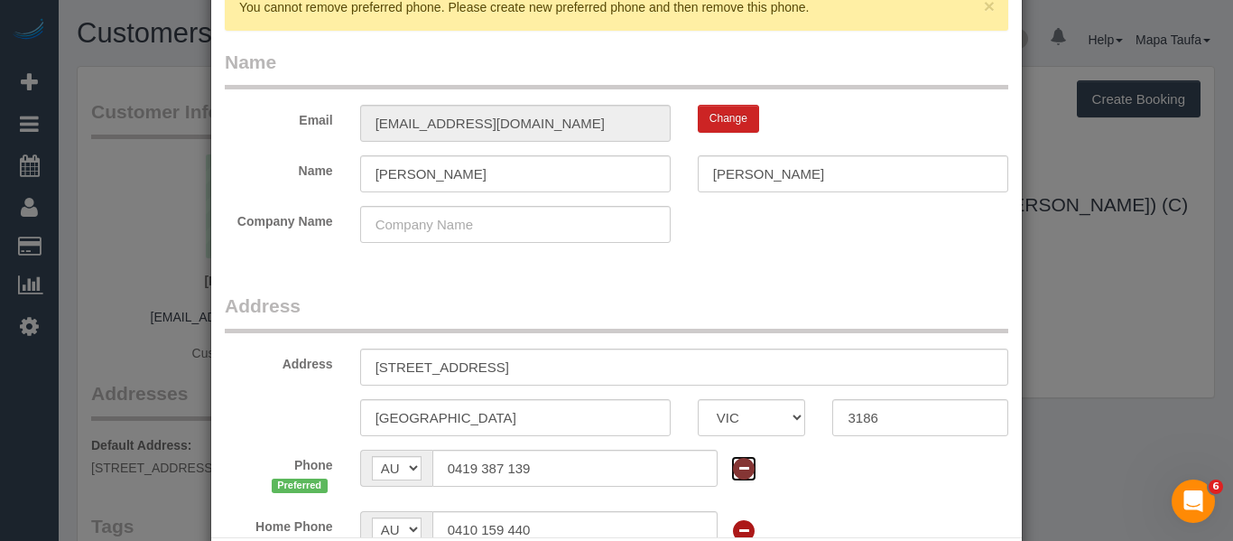
scroll to position [126, 0]
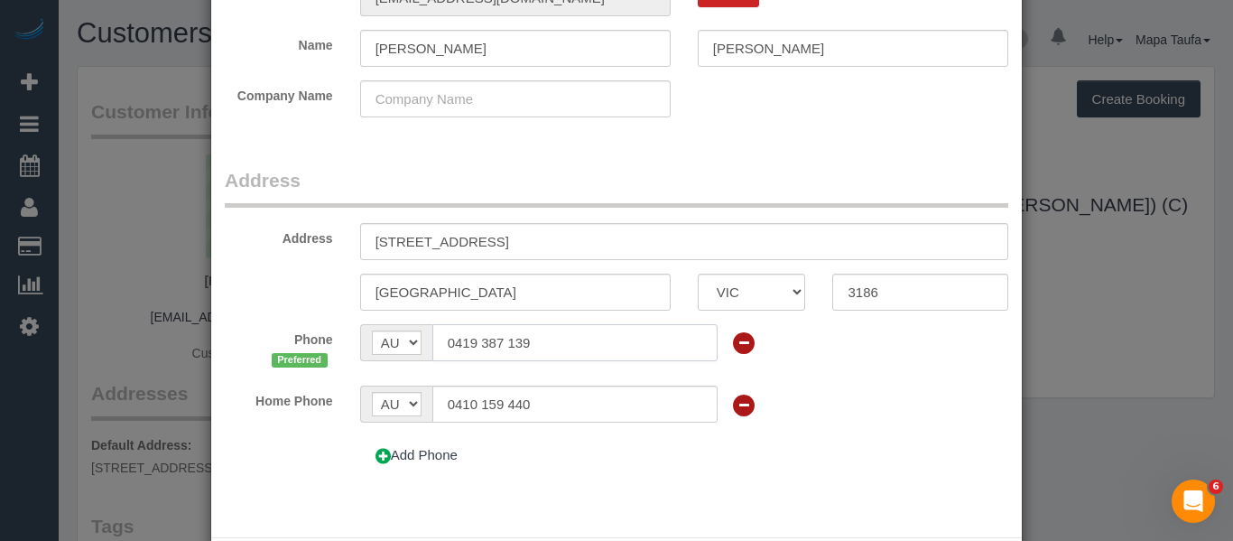
click at [614, 341] on input "0419 387 139" at bounding box center [575, 342] width 285 height 37
paste input "0 159 440"
type input "0410 159 440"
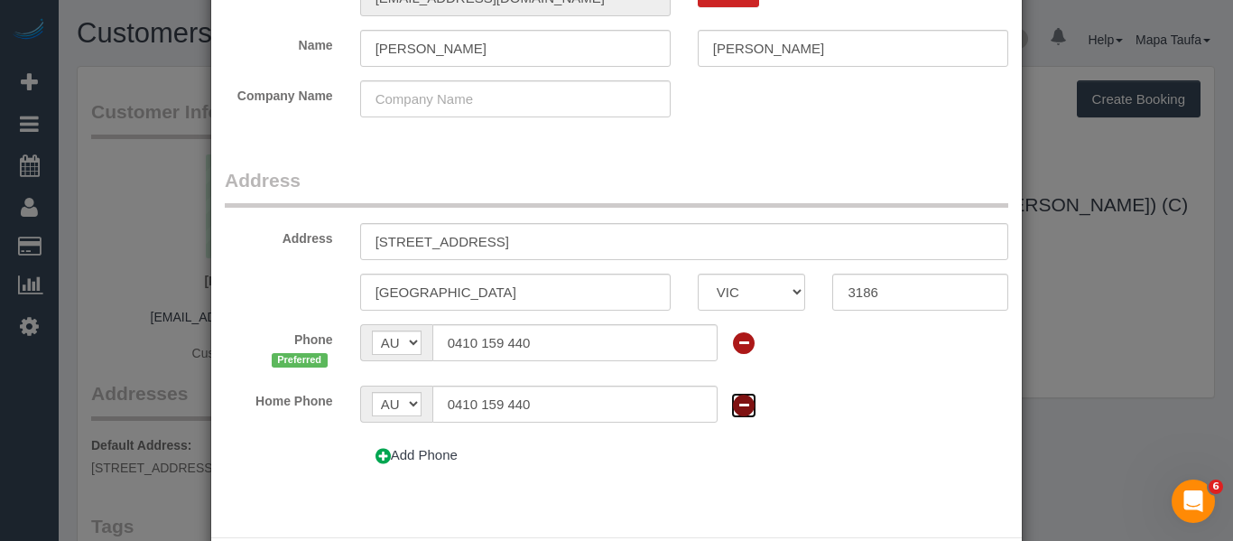
click at [731, 400] on icon at bounding box center [743, 405] width 25 height 25
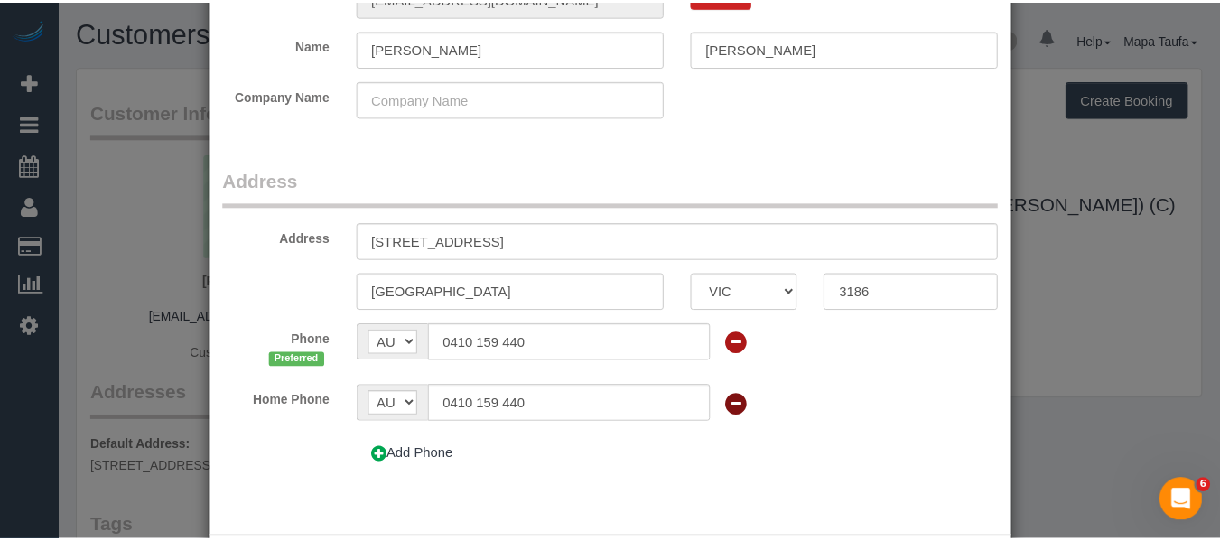
scroll to position [239, 0]
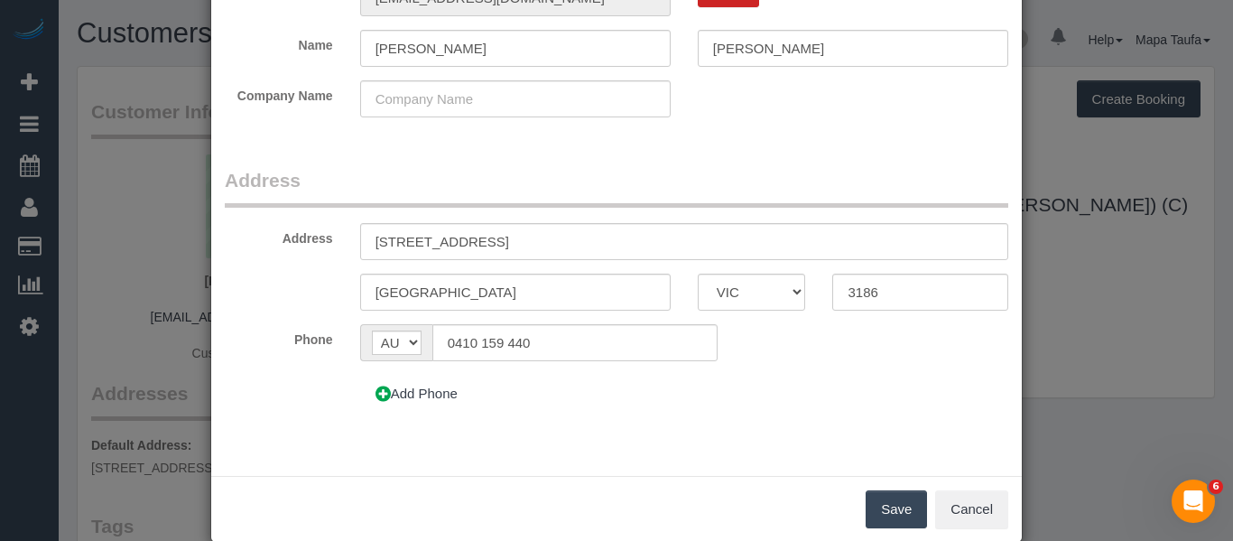
click at [880, 510] on button "Save" at bounding box center [896, 509] width 61 height 38
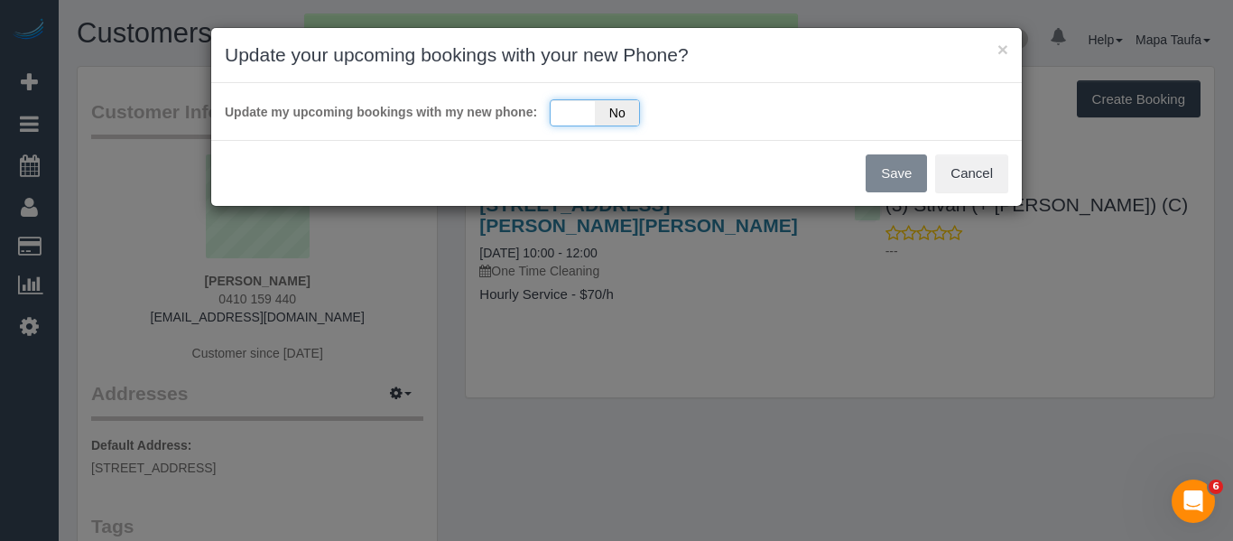
click at [606, 115] on span "No" at bounding box center [617, 112] width 44 height 25
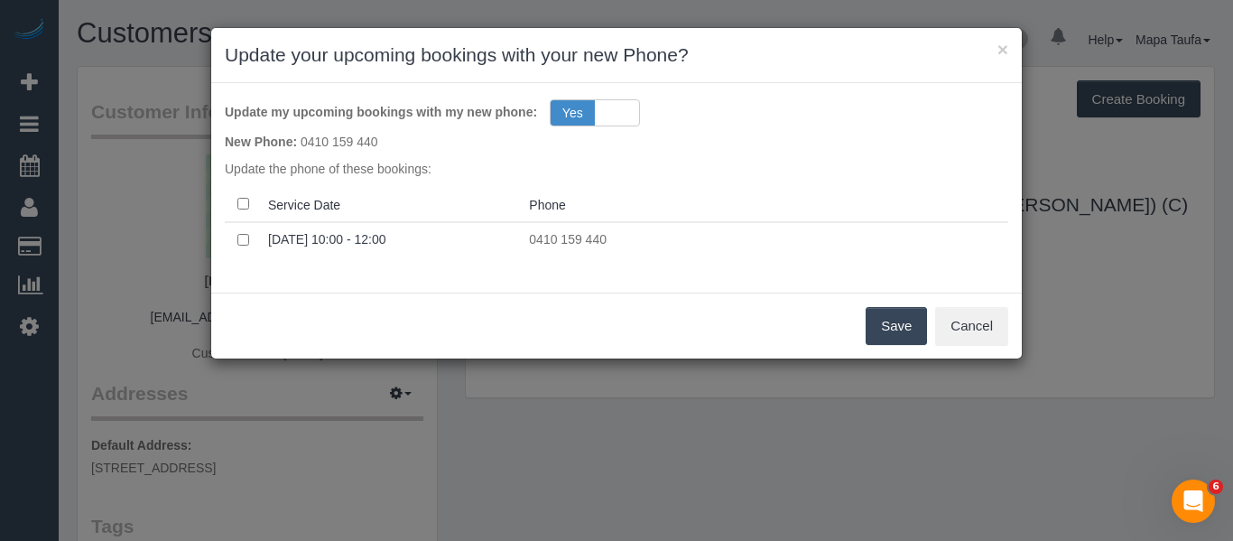
click at [884, 323] on button "Save" at bounding box center [896, 326] width 61 height 38
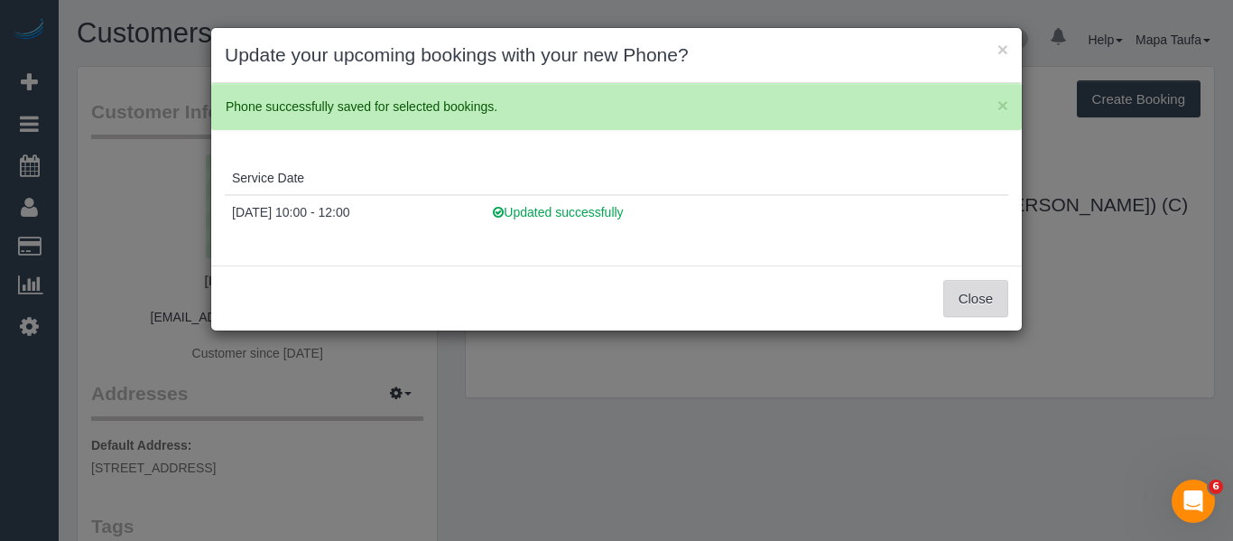
click at [981, 296] on button "Close" at bounding box center [976, 299] width 65 height 38
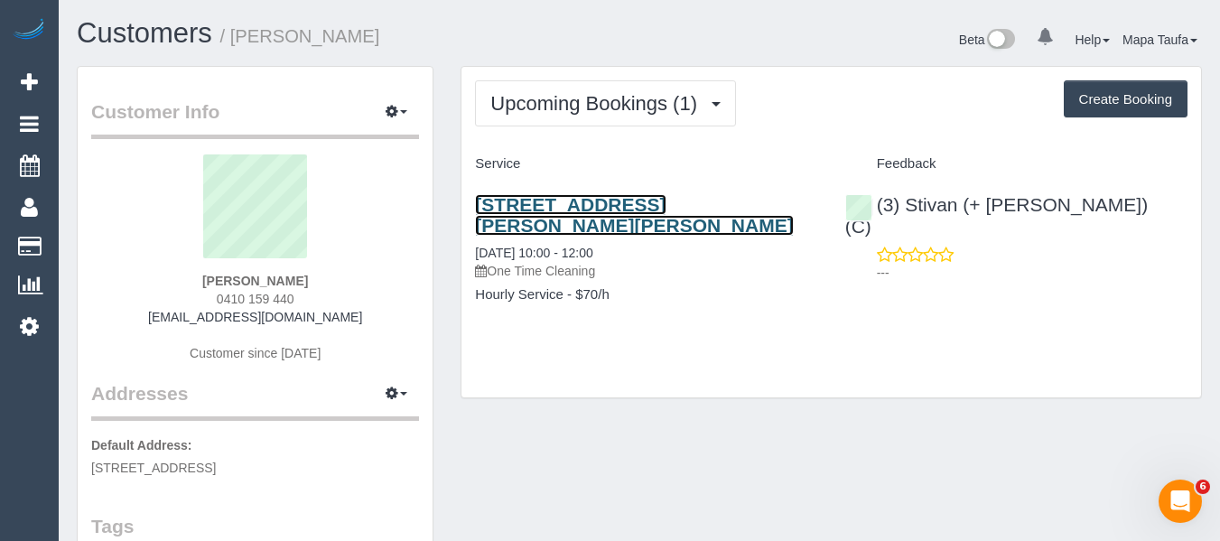
click at [543, 206] on link "770c Toorak Rd, Apt 506, Glen Iris, VIC 3146" at bounding box center [634, 215] width 318 height 42
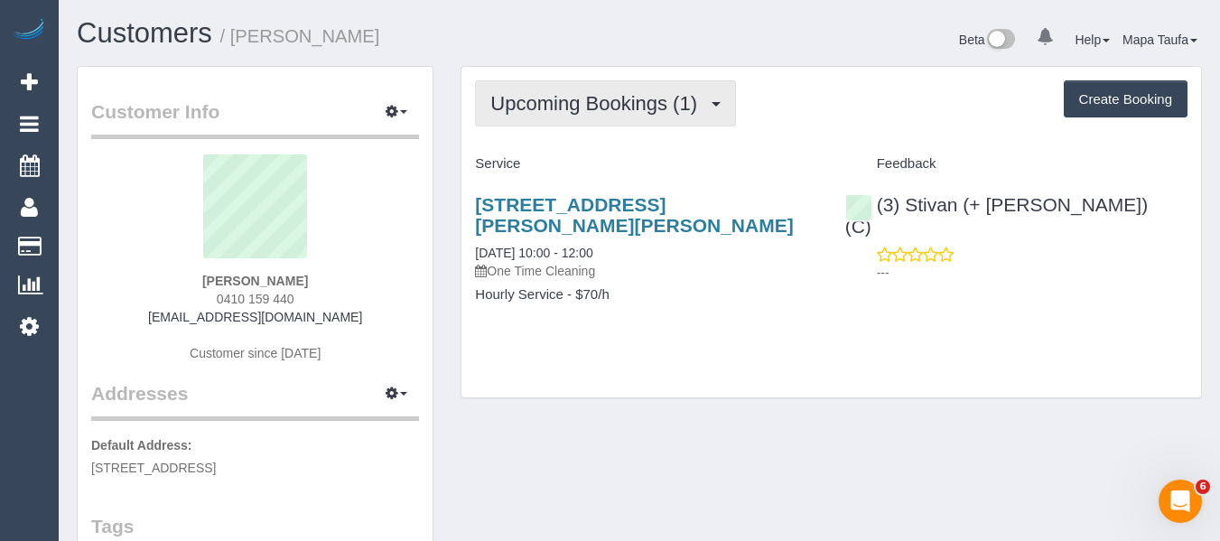
click at [591, 105] on span "Upcoming Bookings (1)" at bounding box center [598, 103] width 216 height 23
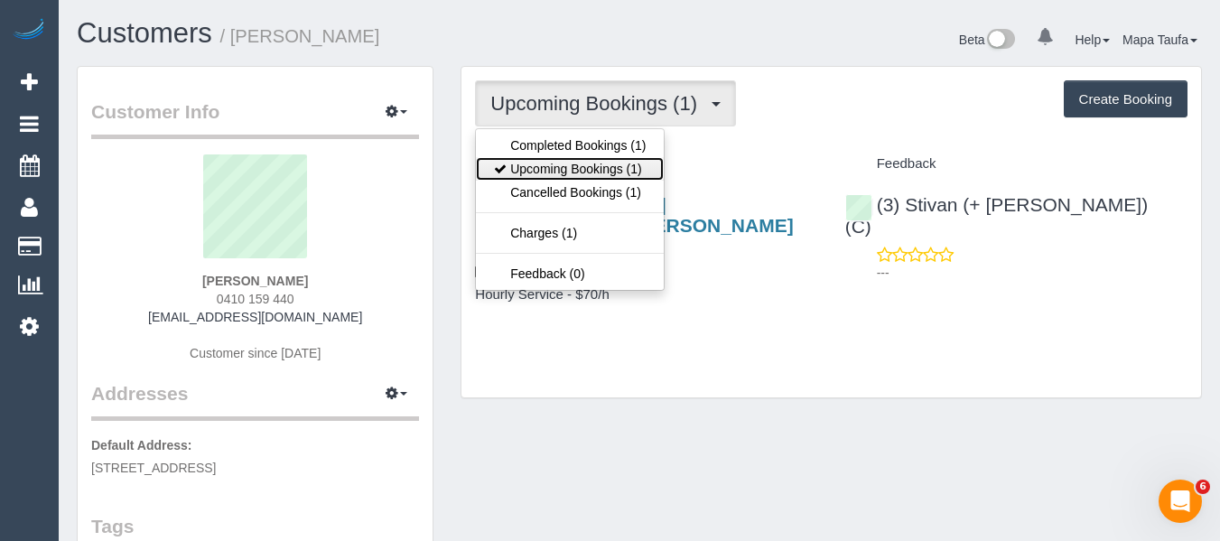
click at [577, 161] on link "Upcoming Bookings (1)" at bounding box center [570, 168] width 188 height 23
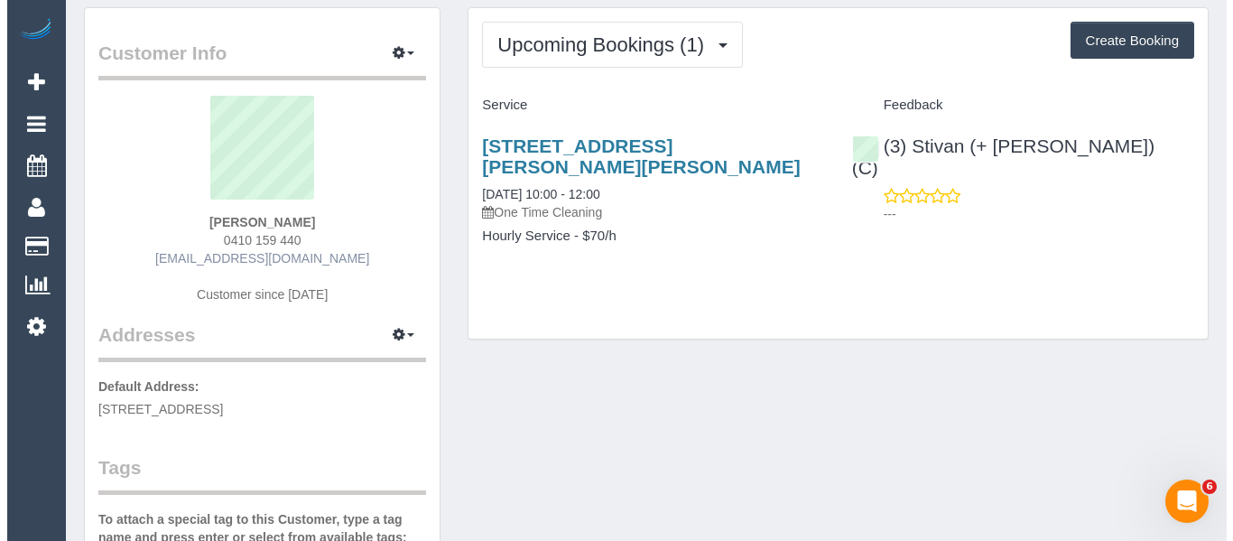
scroll to position [90, 0]
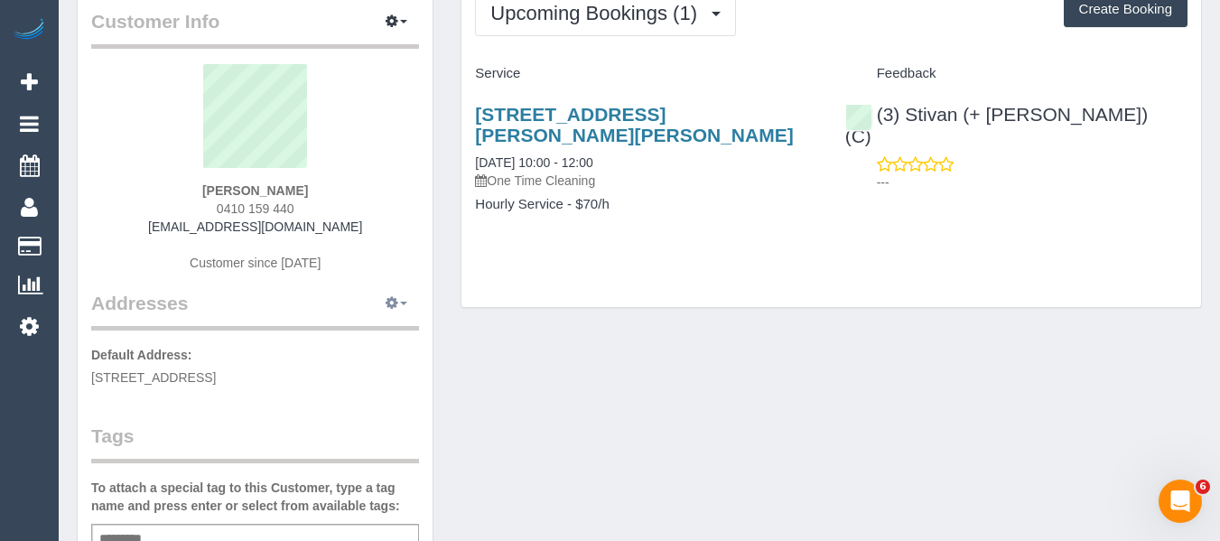
click at [383, 304] on button "button" at bounding box center [396, 304] width 45 height 28
click at [361, 339] on button "Manage Addresses" at bounding box center [345, 337] width 146 height 25
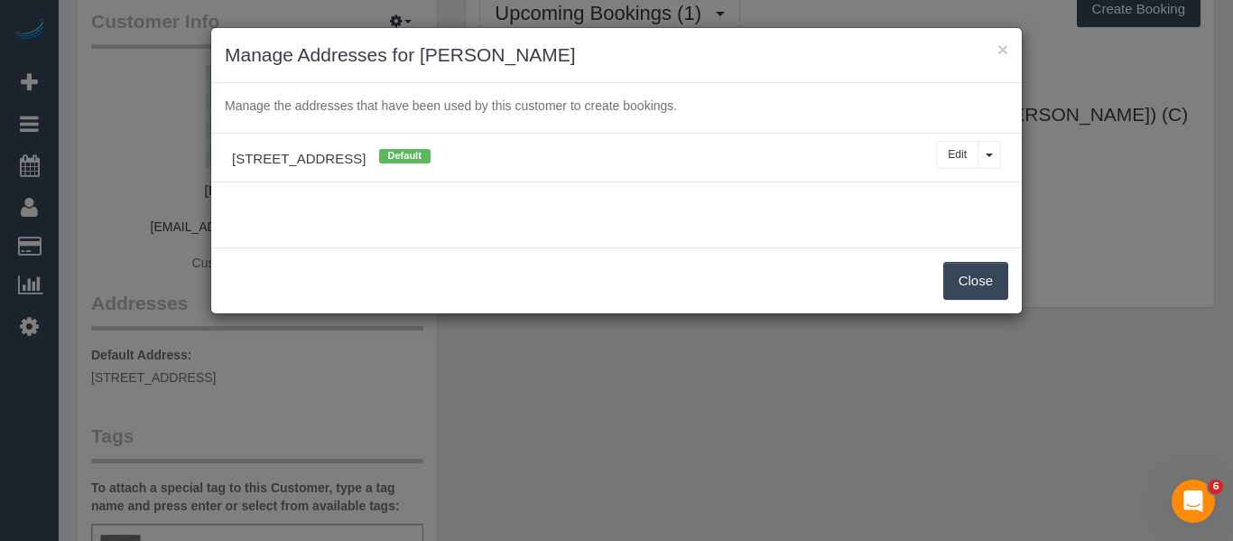
click at [974, 279] on button "Close" at bounding box center [976, 281] width 65 height 38
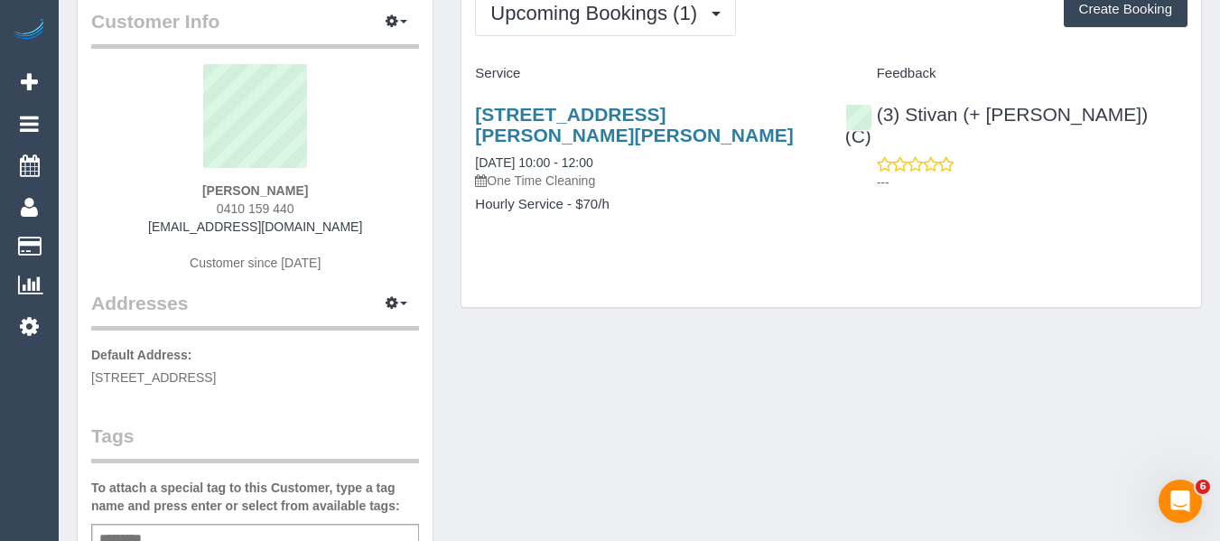
drag, startPoint x: 467, startPoint y: 102, endPoint x: 721, endPoint y: 147, distance: 257.7
click at [721, 147] on div "770c Toorak Rd, Apt 506, Glen Iris, VIC 3146 20/10/2025 10:00 - 12:00 One Time …" at bounding box center [645, 168] width 369 height 160
drag, startPoint x: 685, startPoint y: 148, endPoint x: 654, endPoint y: 150, distance: 31.7
click at [685, 150] on div "770c Toorak Rd, Apt 506, Glen Iris, VIC 3146 20/10/2025 10:00 - 12:00 One Time …" at bounding box center [646, 147] width 342 height 86
click at [391, 19] on icon "button" at bounding box center [392, 20] width 13 height 11
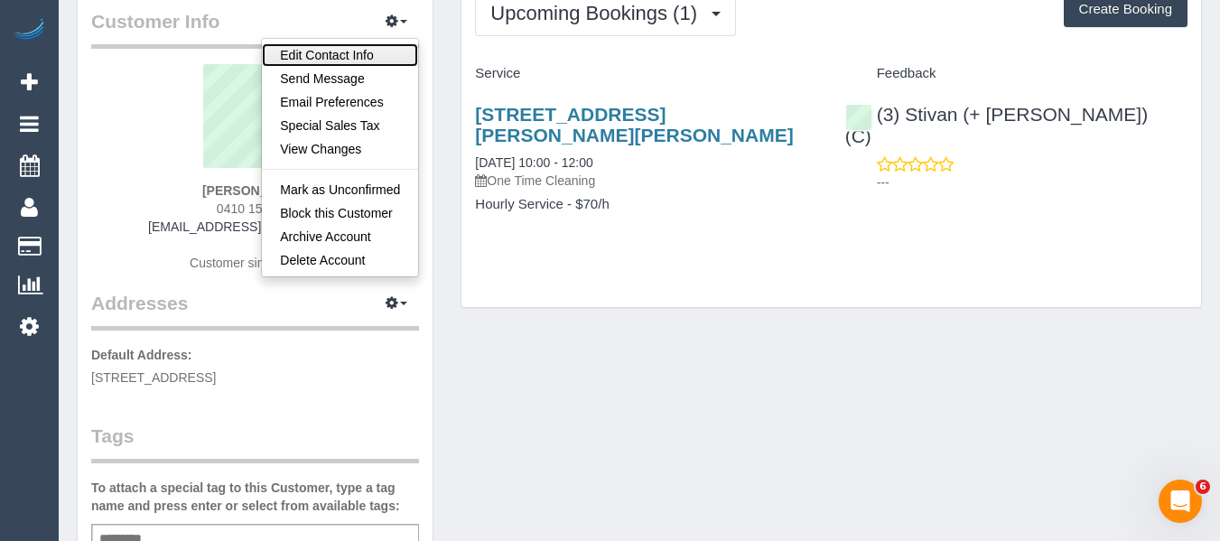
click at [347, 62] on link "Edit Contact Info" at bounding box center [340, 54] width 156 height 23
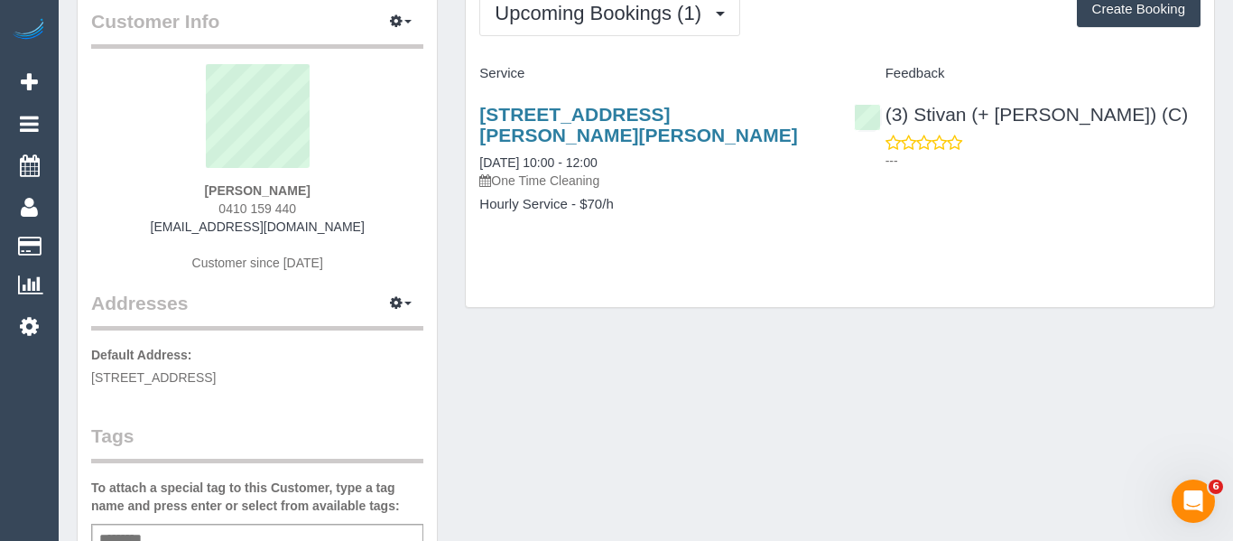
select select "VIC"
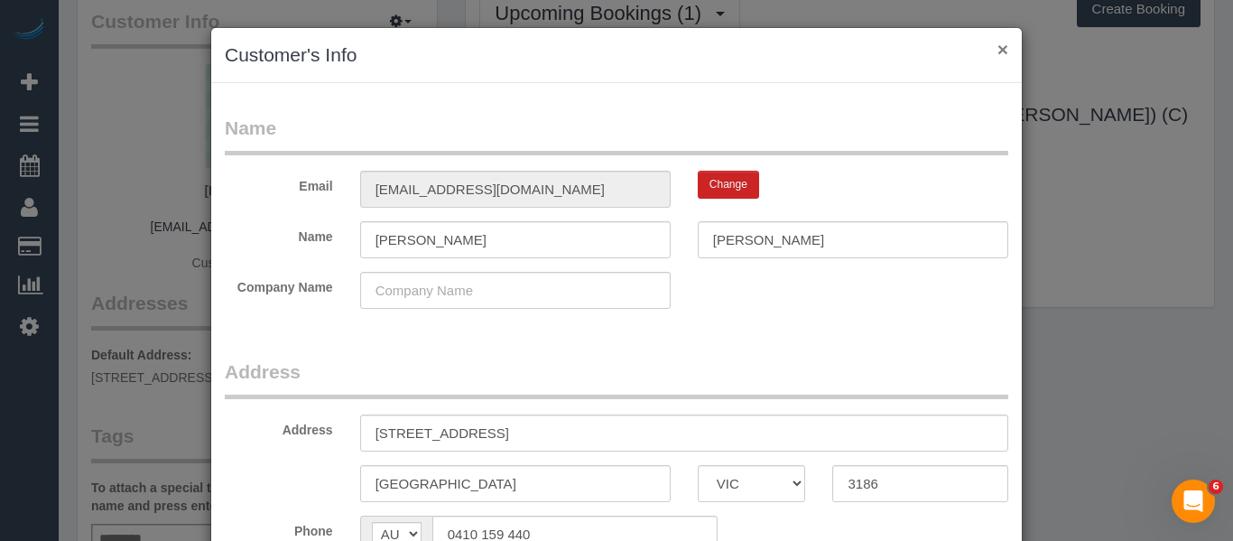
click at [998, 49] on button "×" at bounding box center [1003, 49] width 11 height 19
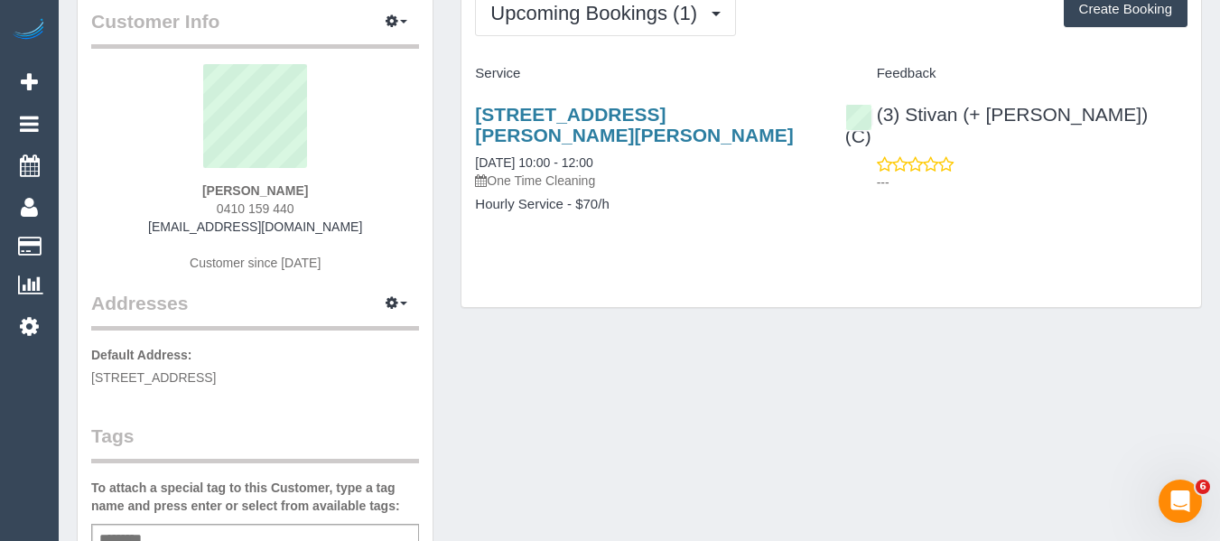
click at [629, 132] on h3 "770c Toorak Rd, Apt 506, Glen Iris, VIC 3146" at bounding box center [646, 125] width 342 height 42
drag, startPoint x: 582, startPoint y: 135, endPoint x: 471, endPoint y: 125, distance: 111.5
click at [470, 120] on div "770c Toorak Rd, Apt 506, Glen Iris, VIC 3146 20/10/2025 10:00 - 12:00 One Time …" at bounding box center [645, 168] width 369 height 160
copy link "770c Toorak Rd, Apt 506, Glen Iris, VIC 3146"
click at [395, 301] on icon "button" at bounding box center [392, 302] width 13 height 11
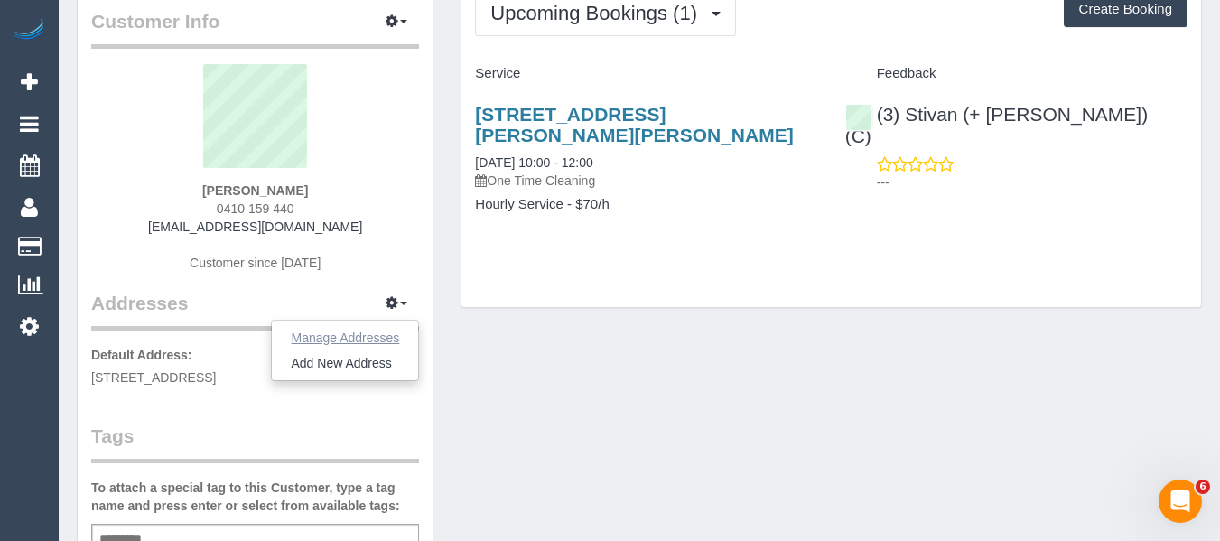
click at [360, 340] on button "Manage Addresses" at bounding box center [345, 337] width 146 height 25
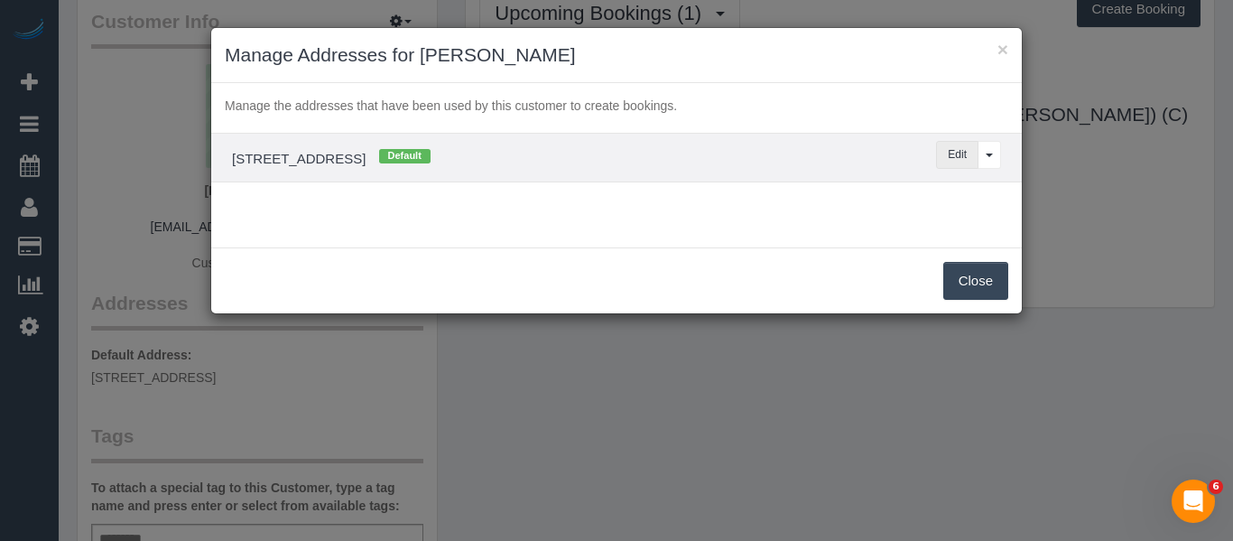
click at [945, 161] on button "Edit" at bounding box center [957, 155] width 42 height 28
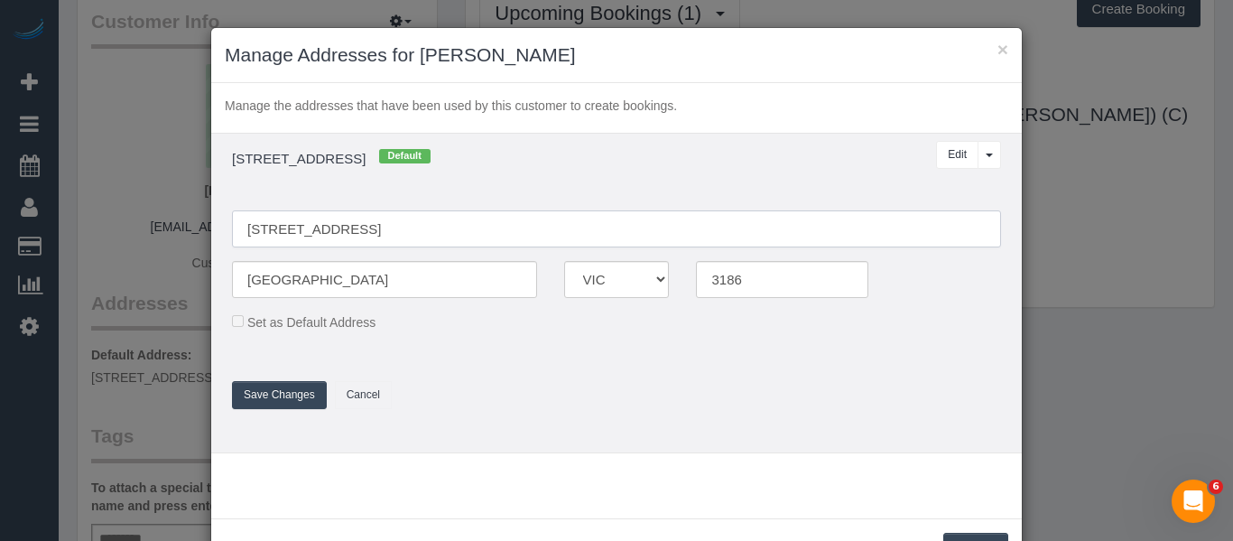
click at [357, 231] on input "2/31 New Street" at bounding box center [616, 228] width 769 height 37
paste input "Unit 506/770C Toorak Rd"
type input "Unit 506/770C Toorak Rd"
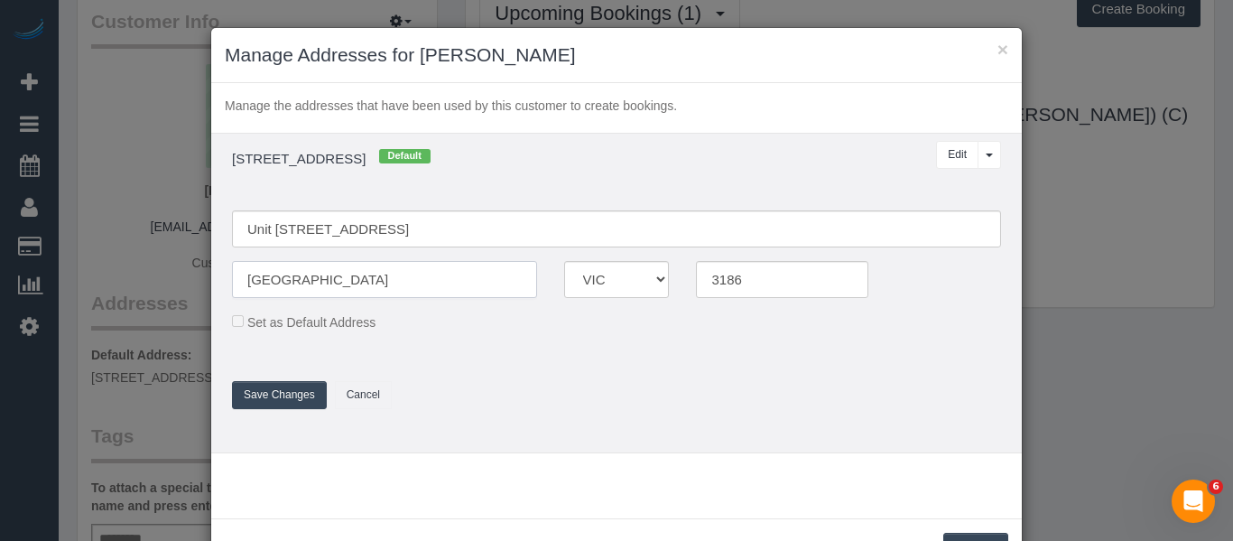
click at [344, 275] on input "BRIGHTON" at bounding box center [384, 279] width 305 height 37
type input "Glen Iris"
click at [775, 284] on input "3186" at bounding box center [782, 279] width 172 height 37
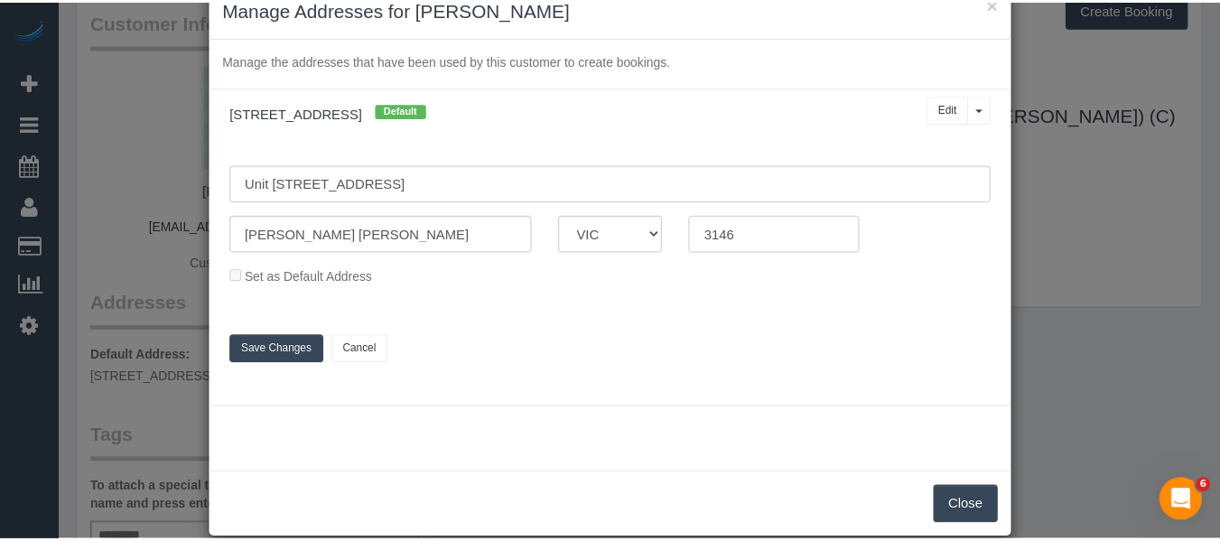
scroll to position [71, 0]
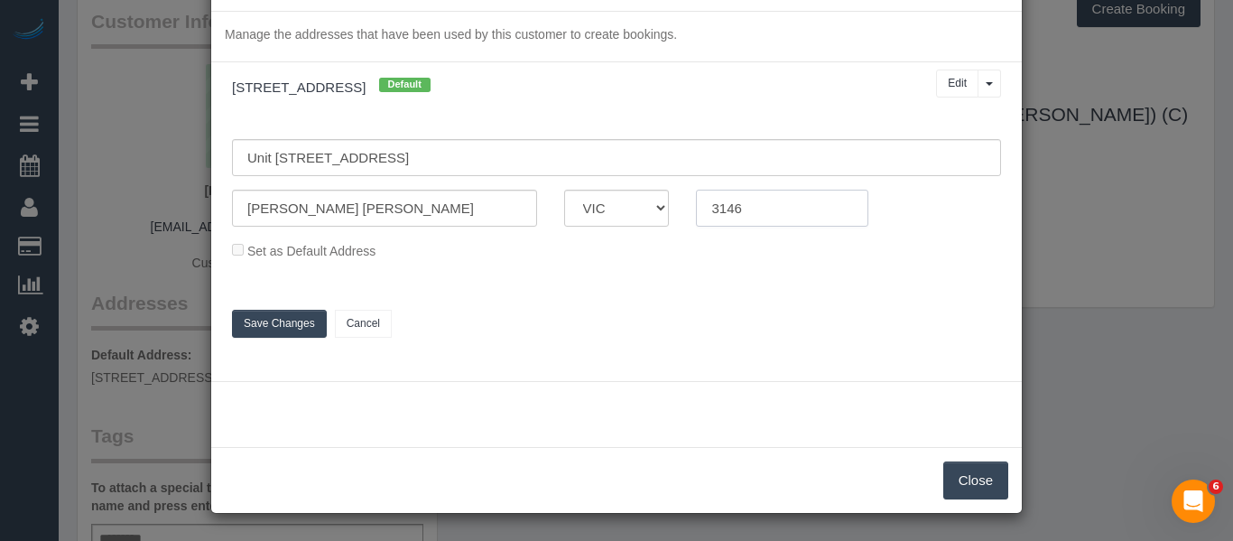
type input "3146"
click at [965, 484] on button "Close" at bounding box center [976, 480] width 65 height 38
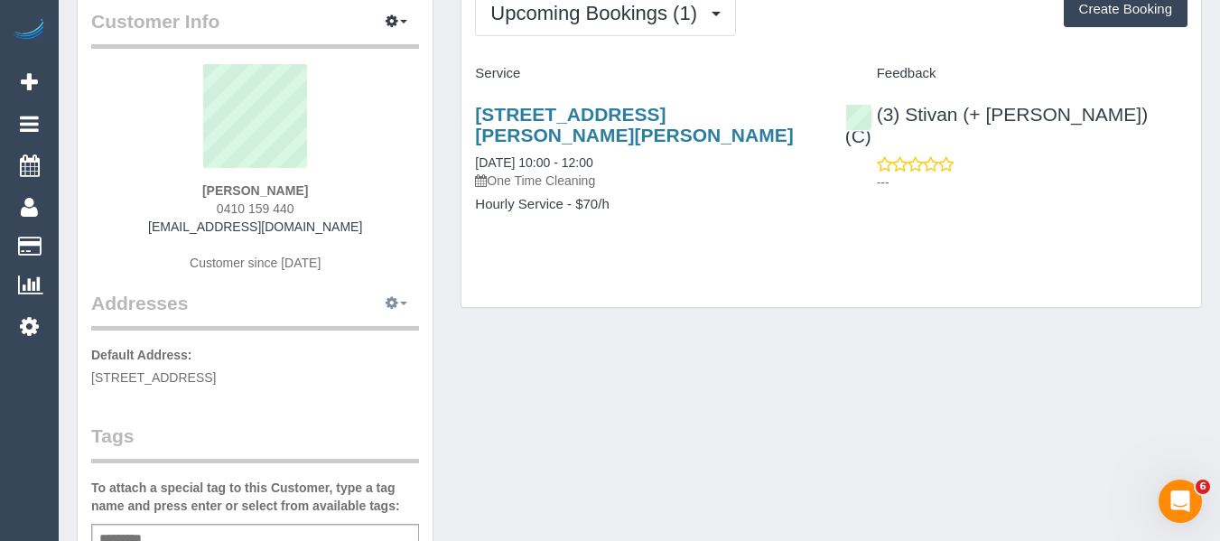
click at [384, 302] on button "button" at bounding box center [396, 304] width 45 height 28
click at [351, 341] on button "Manage Addresses" at bounding box center [345, 337] width 146 height 25
select select "VIC"
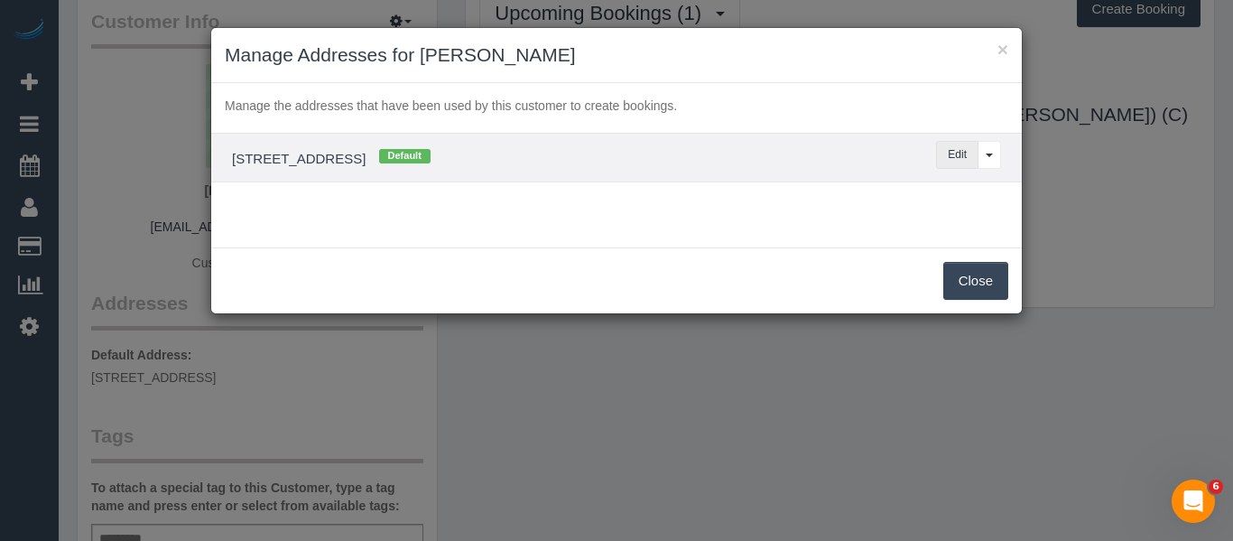
drag, startPoint x: 944, startPoint y: 153, endPoint x: 935, endPoint y: 157, distance: 9.7
click at [944, 152] on button "Edit" at bounding box center [957, 155] width 42 height 28
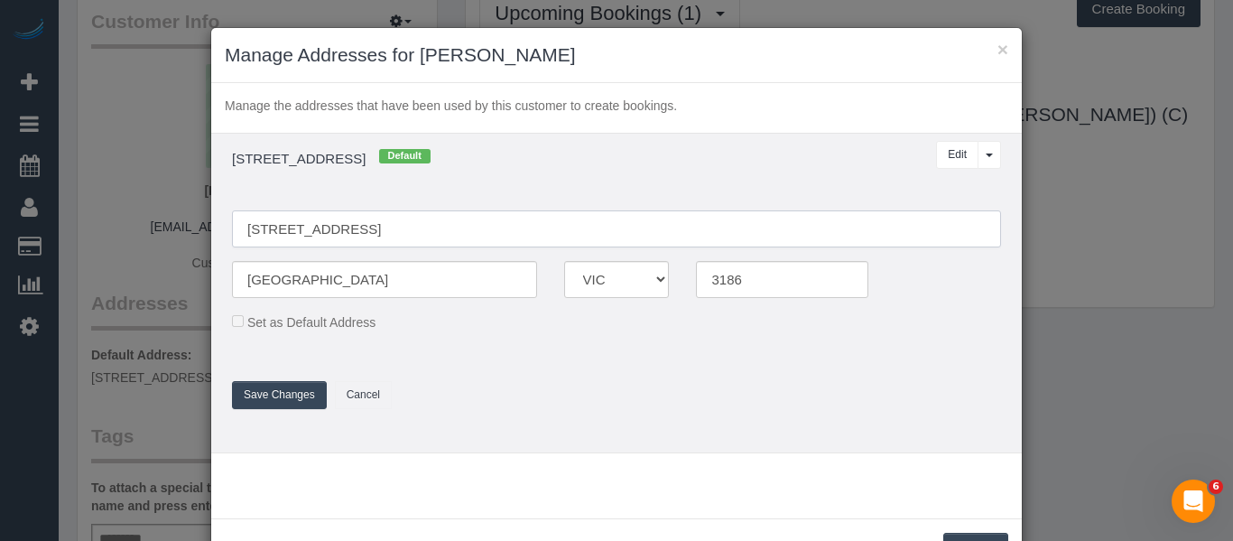
click at [356, 239] on input "2/31 New Street" at bounding box center [616, 228] width 769 height 37
paste input "Unit 506/770C Toorak Rd"
type input "Unit 506/770C Toorak Rd"
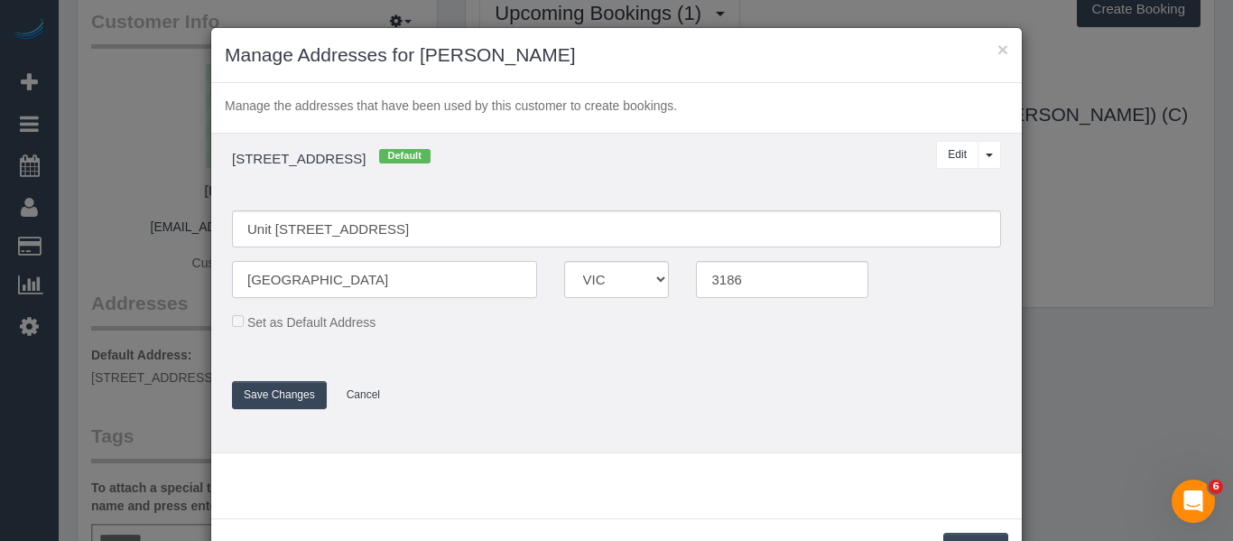
click at [329, 278] on input "BRIGHTON" at bounding box center [384, 279] width 305 height 37
type input "Glen Iris"
click at [808, 279] on input "3186" at bounding box center [782, 279] width 172 height 37
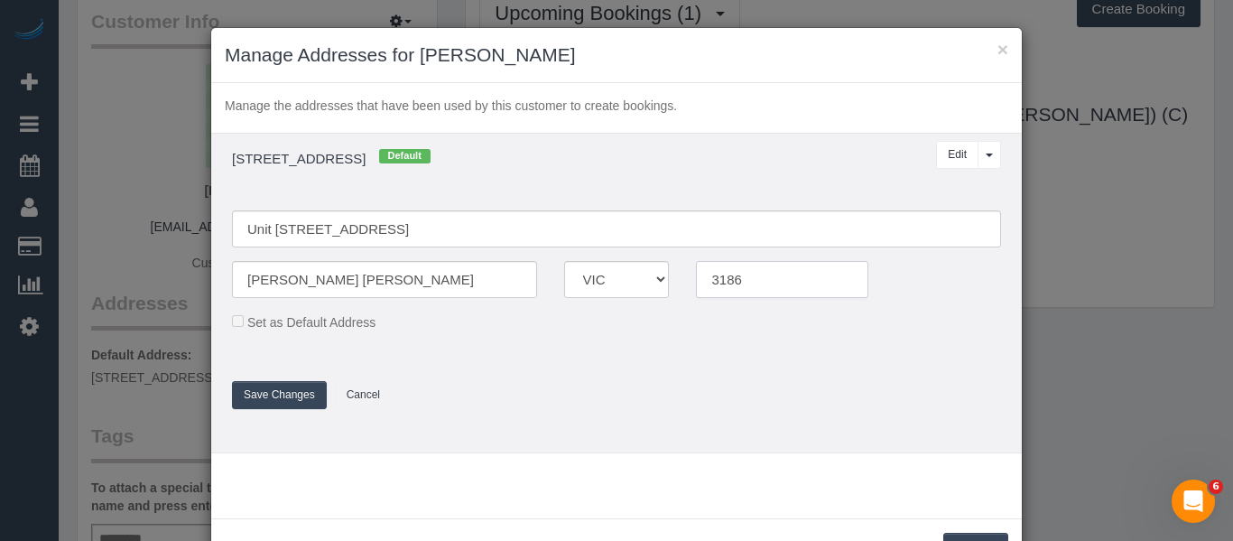
click at [808, 279] on input "3186" at bounding box center [782, 279] width 172 height 37
type input "3146"
click at [255, 398] on button "Save Changes" at bounding box center [279, 395] width 95 height 28
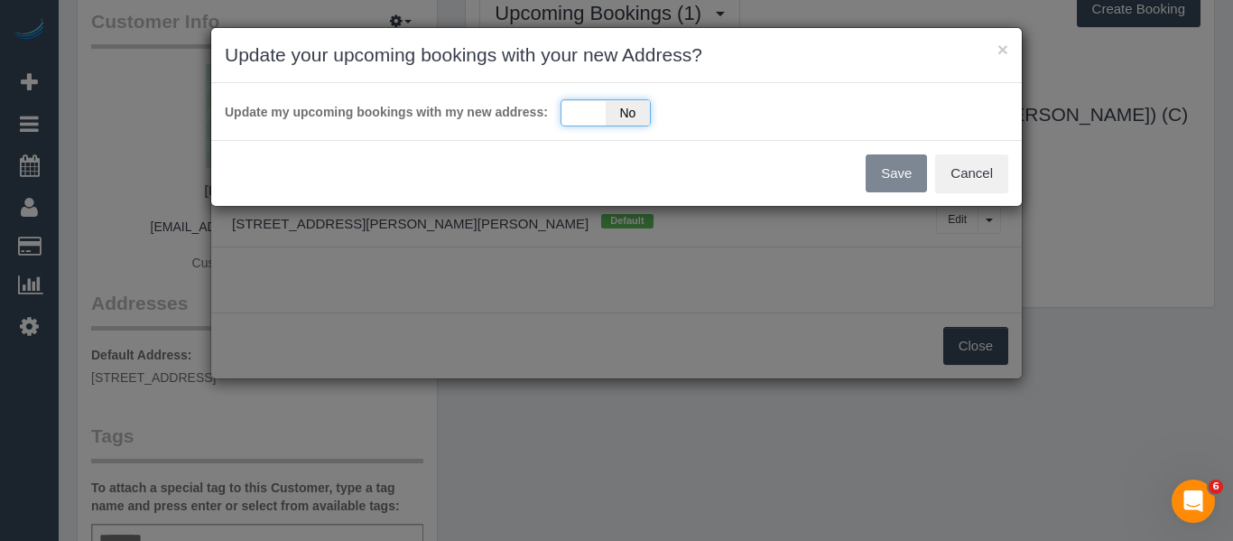
drag, startPoint x: 567, startPoint y: 99, endPoint x: 580, endPoint y: 107, distance: 15.0
click at [571, 103] on div "Yes No" at bounding box center [606, 112] width 90 height 27
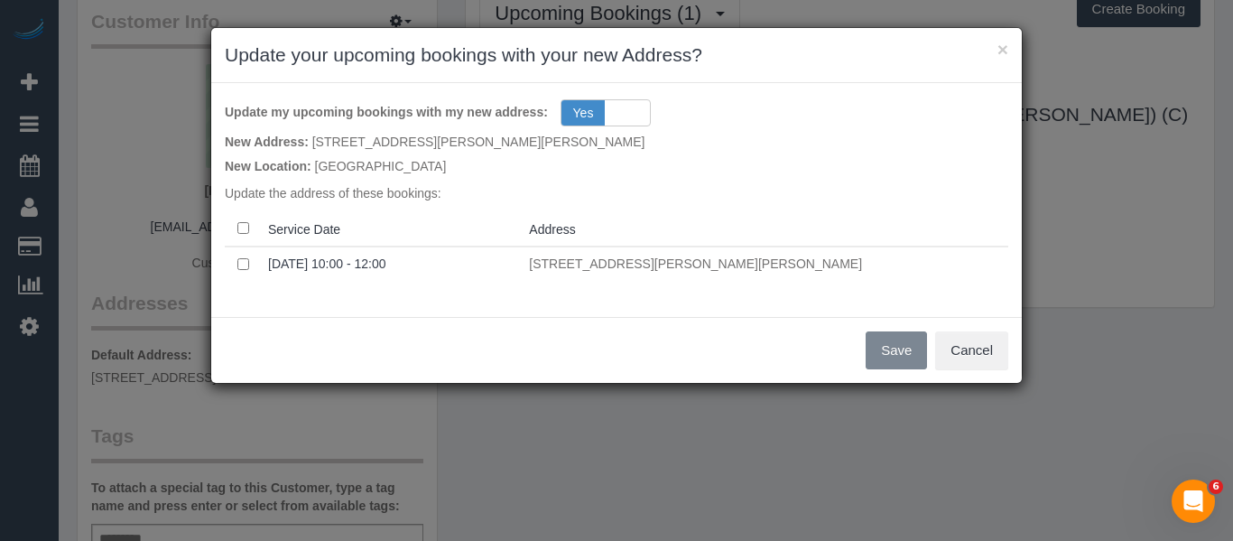
click at [265, 225] on th "Service Date" at bounding box center [391, 228] width 261 height 35
click at [233, 228] on th at bounding box center [243, 228] width 36 height 35
drag, startPoint x: 898, startPoint y: 352, endPoint x: 833, endPoint y: 356, distance: 66.0
click at [898, 354] on button "Save" at bounding box center [896, 350] width 61 height 38
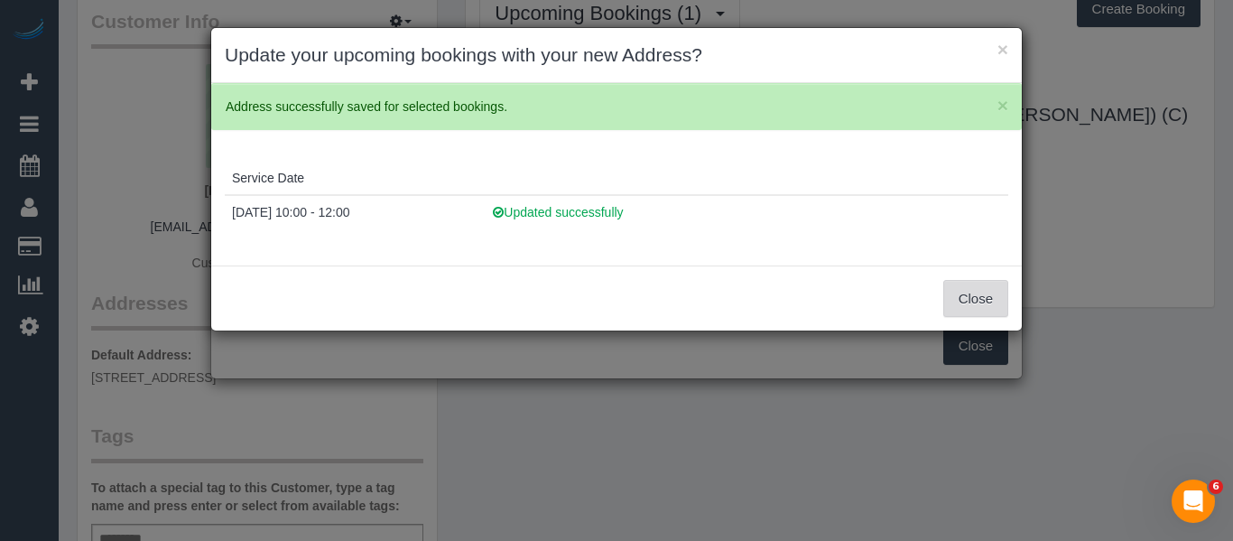
click at [992, 286] on button "Close" at bounding box center [976, 299] width 65 height 38
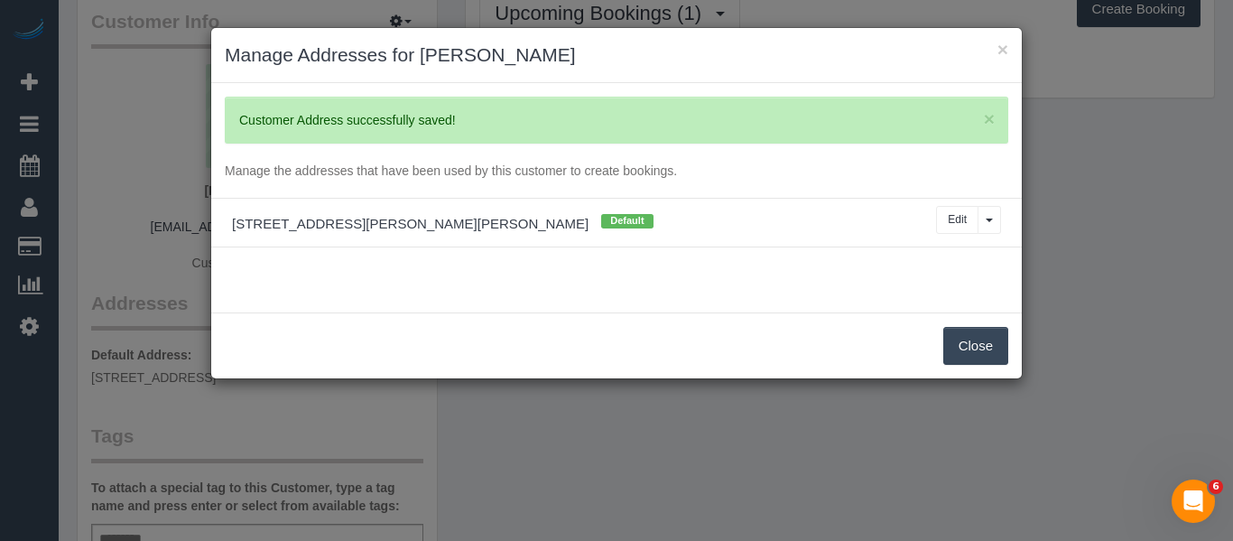
click at [981, 341] on button "Close" at bounding box center [976, 346] width 65 height 38
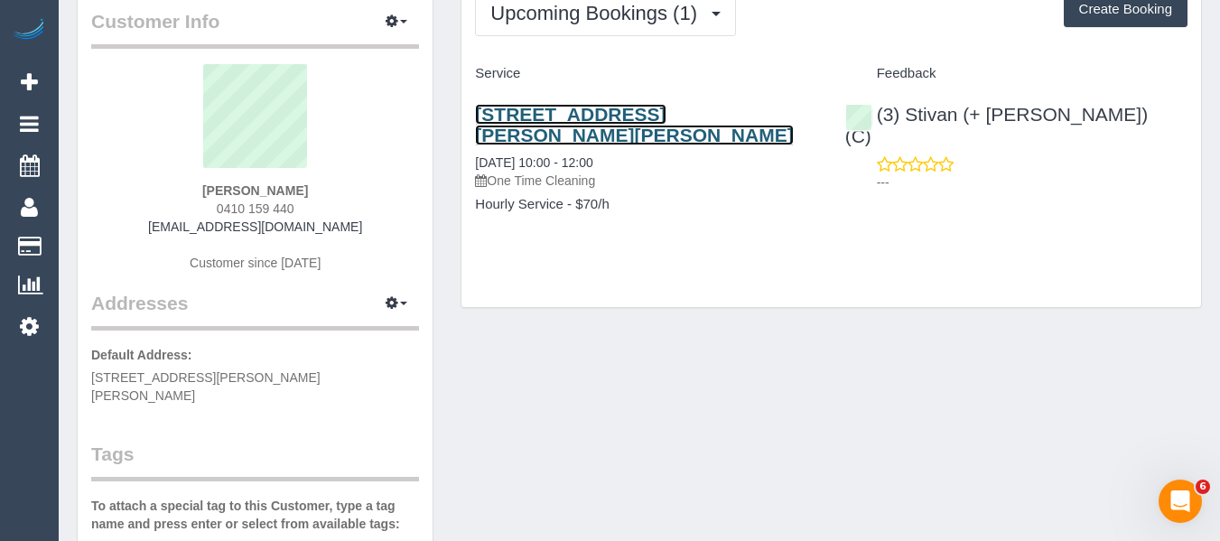
click at [557, 123] on link "Unit 506/770c Toorak Rd, Glen Iris, VIC 3146" at bounding box center [634, 125] width 318 height 42
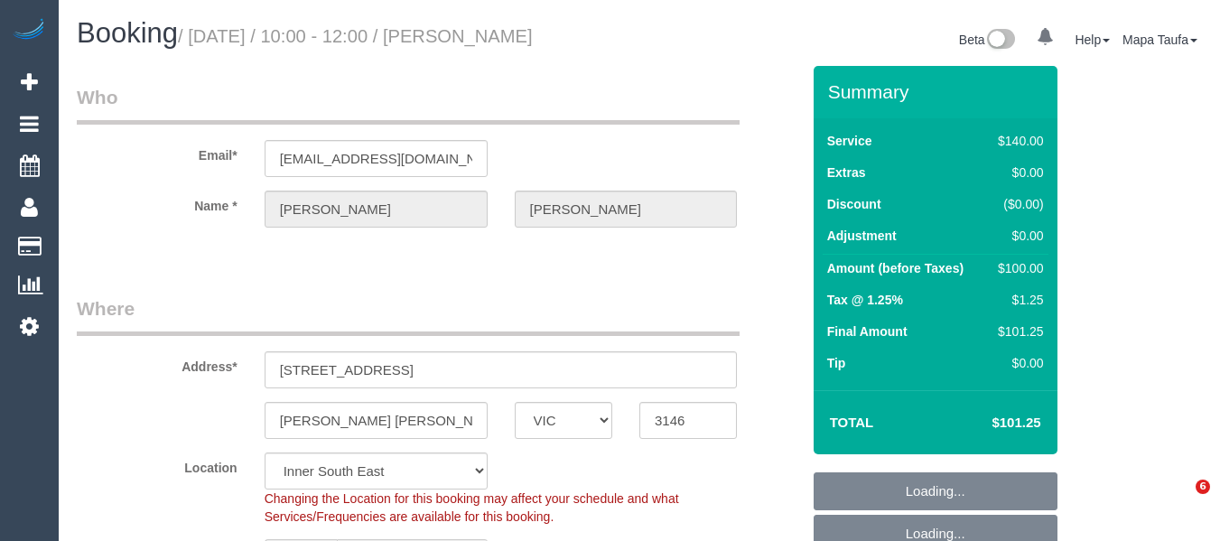
select select "VIC"
select select "string:stripe-pm_1Qp21H2GScqysDRV0fCRwPSE"
select select "number:28"
select select "number:14"
select select "number:19"
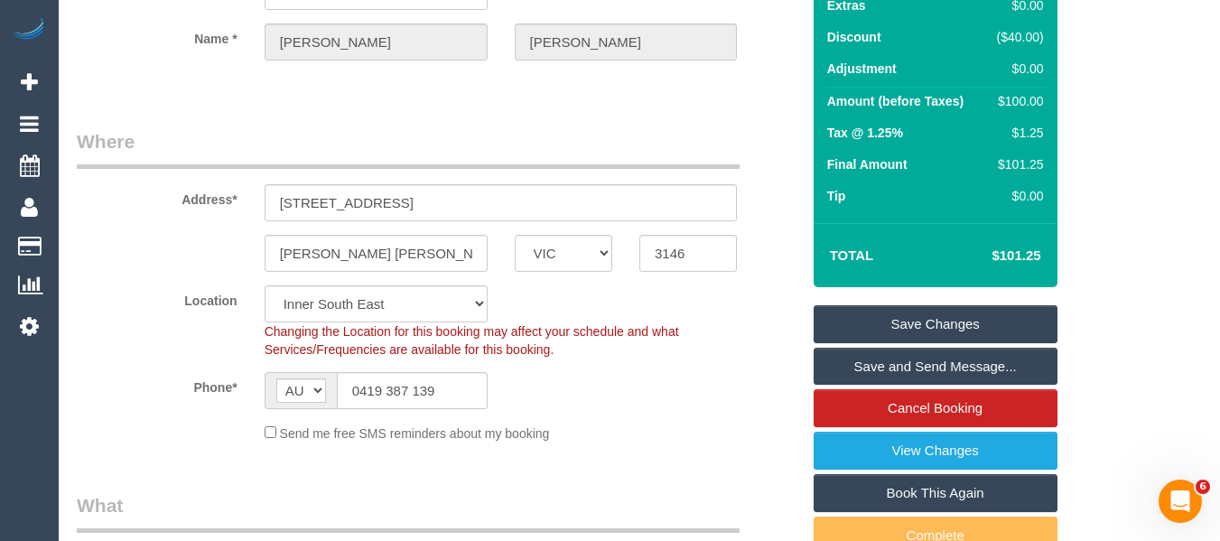
scroll to position [300, 0]
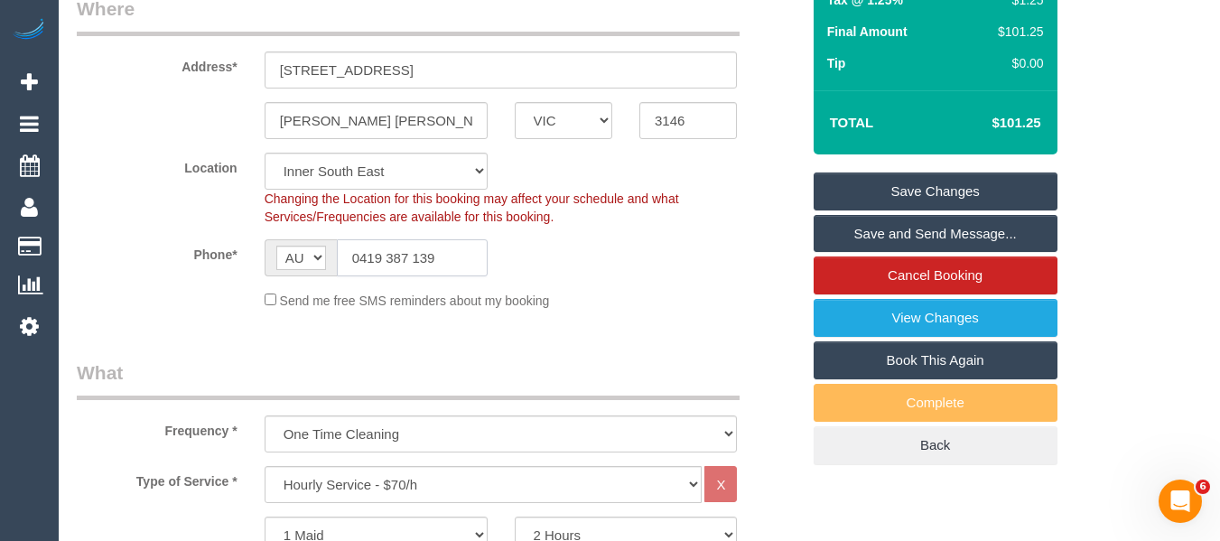
click at [460, 264] on input "0419 387 139" at bounding box center [412, 257] width 151 height 37
click at [442, 258] on input "0419 387 139" at bounding box center [412, 257] width 151 height 37
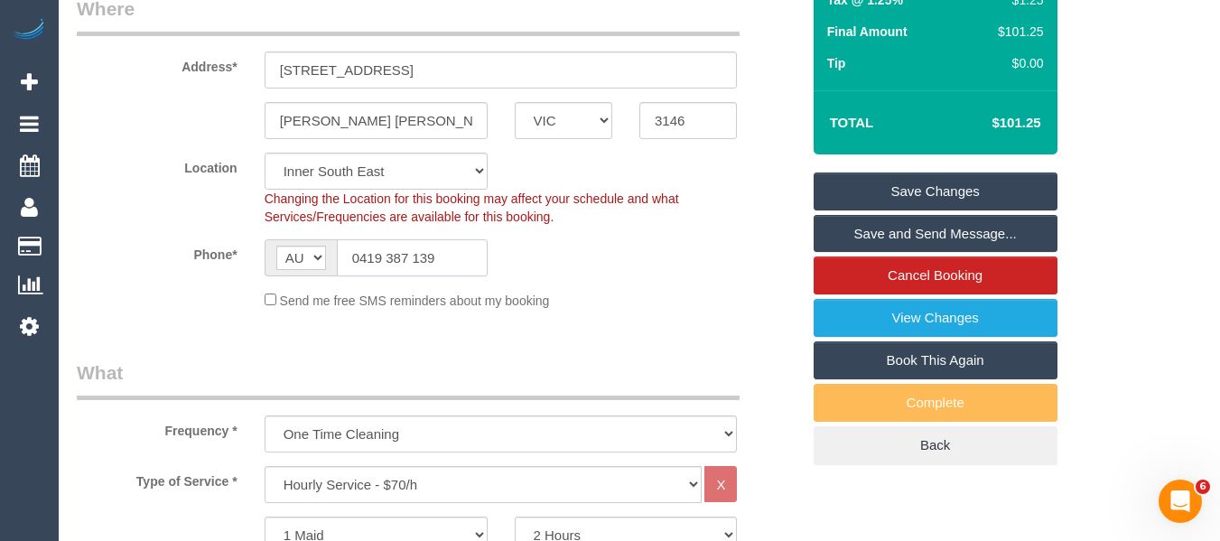
click at [442, 258] on input "0419 387 139" at bounding box center [412, 257] width 151 height 37
click at [436, 261] on input "0410 159 440" at bounding box center [412, 257] width 151 height 37
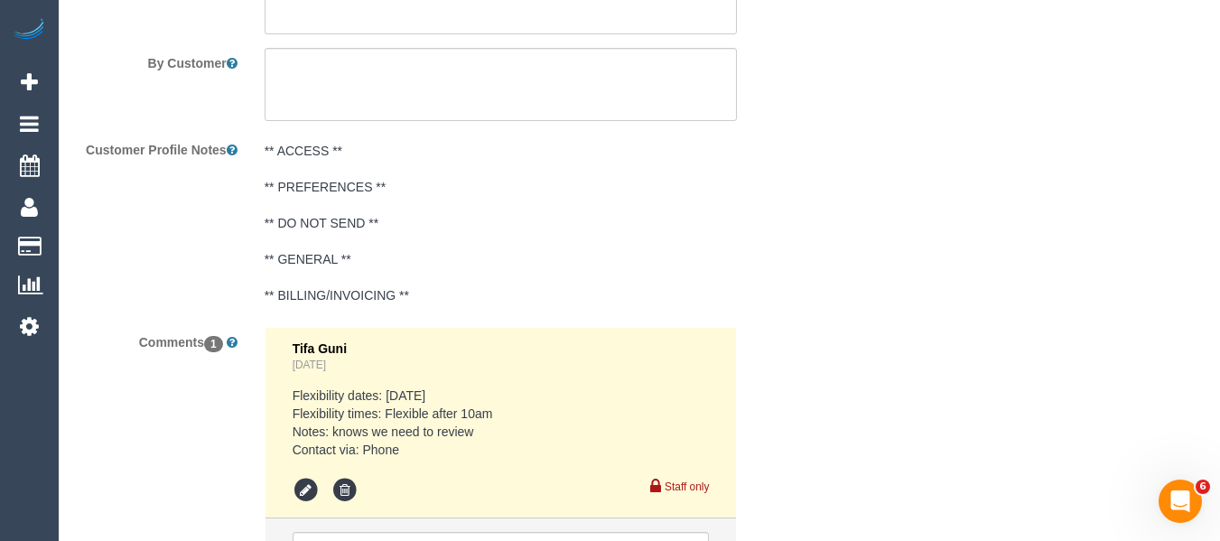
scroll to position [3085, 0]
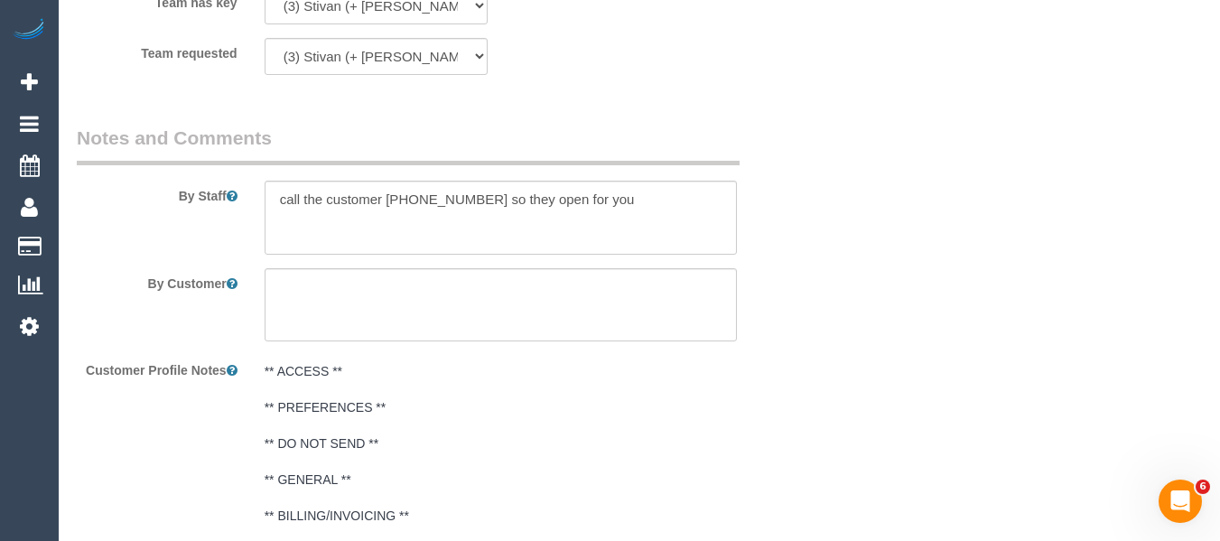
type input "0410 159 440"
click at [428, 209] on textarea at bounding box center [501, 218] width 473 height 74
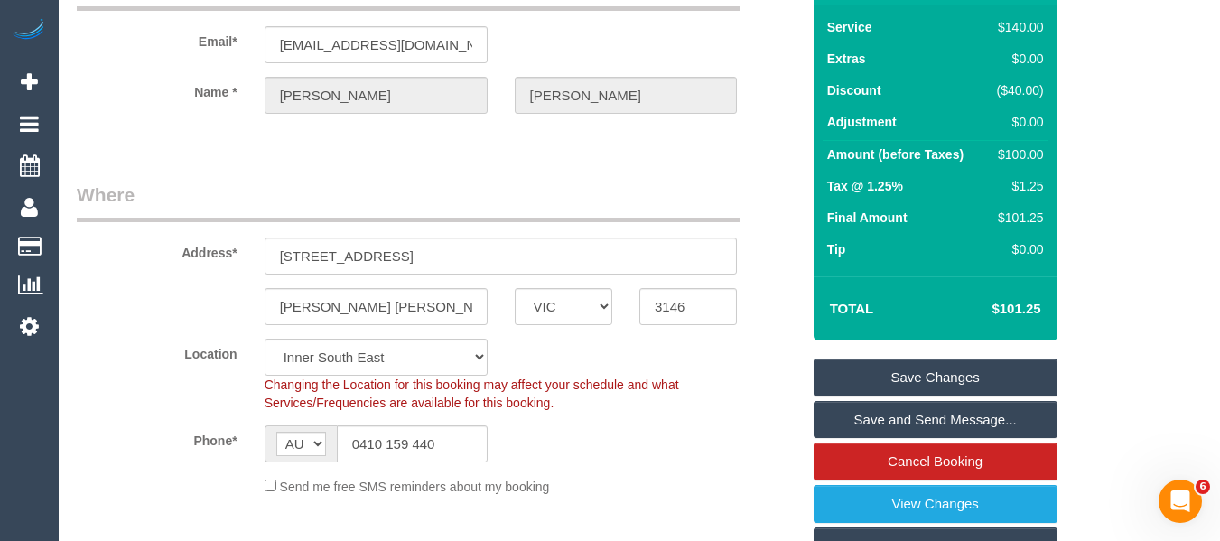
scroll to position [102, 0]
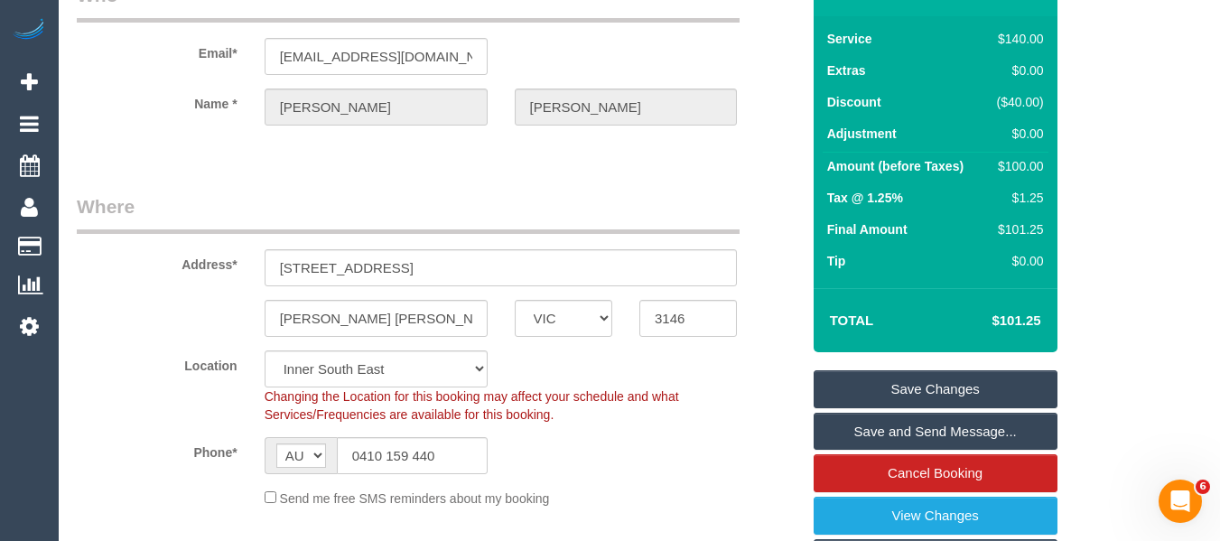
click at [957, 384] on link "Save Changes" at bounding box center [936, 389] width 244 height 38
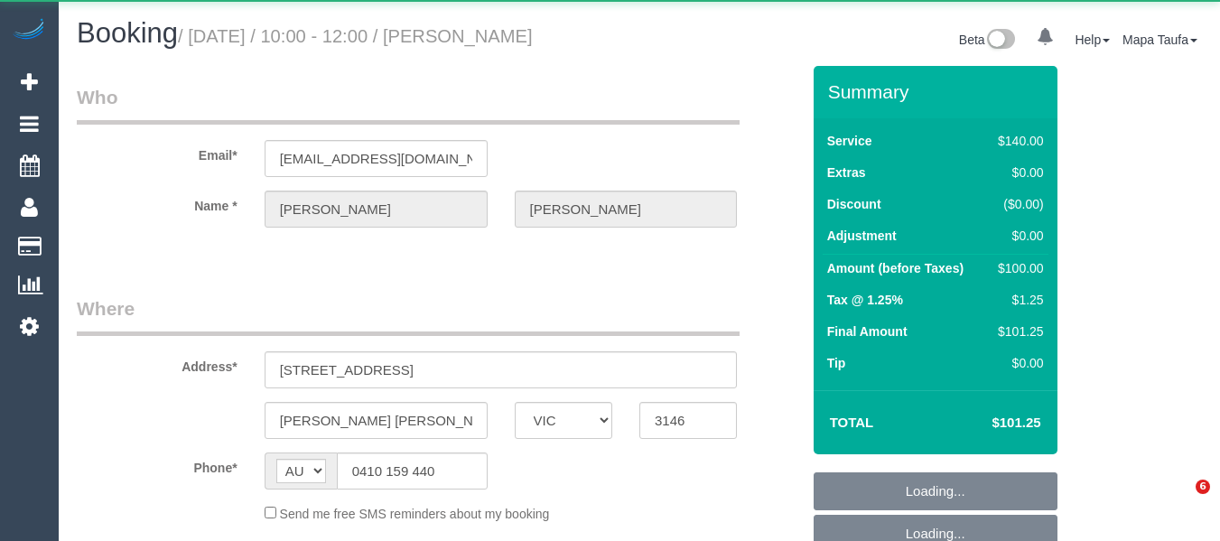
select select "VIC"
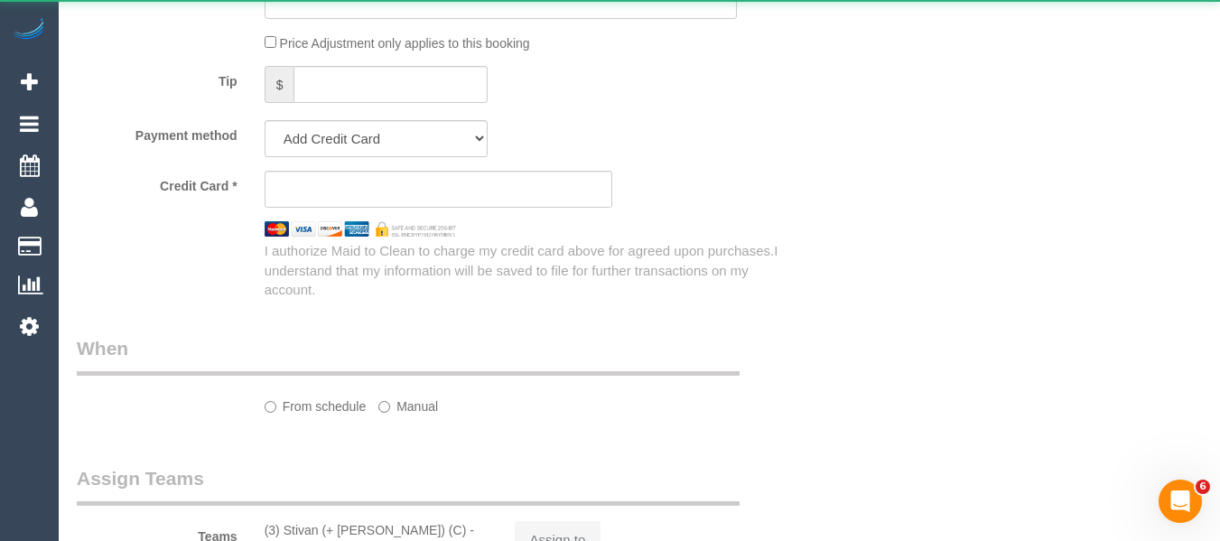
select select "string:stripe-pm_1Qp21H2GScqysDRV0fCRwPSE"
select select "number:28"
select select "number:14"
select select "number:19"
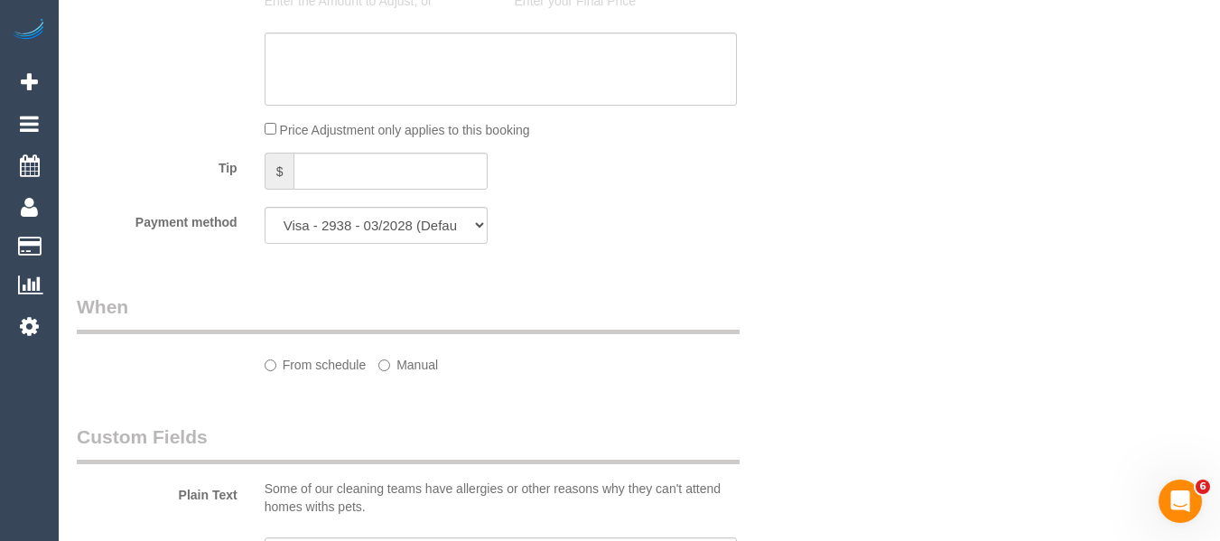
select select "object:702"
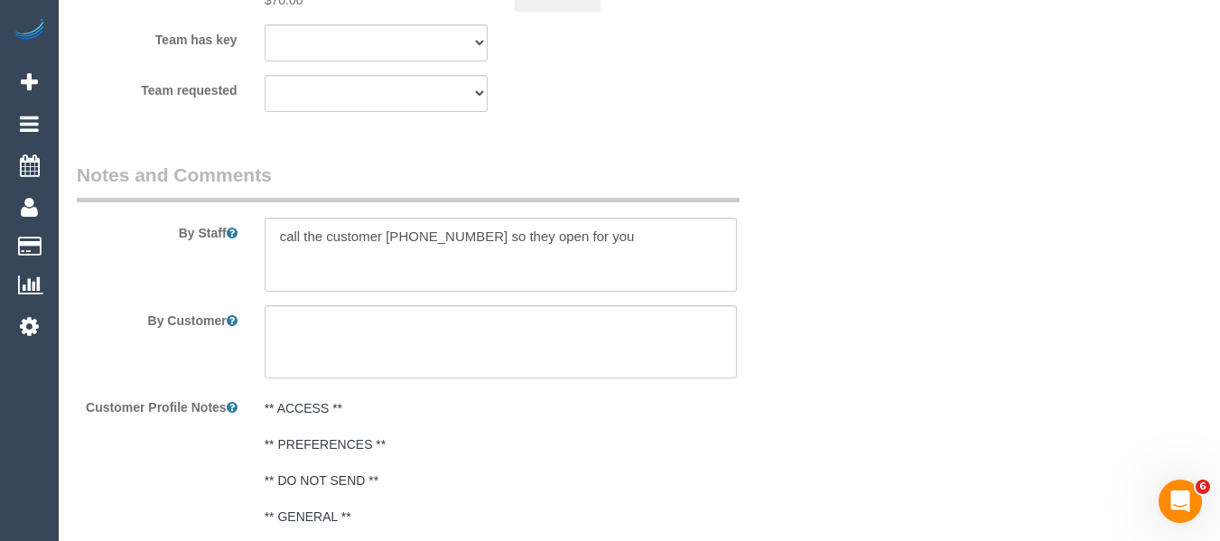
scroll to position [3112, 0]
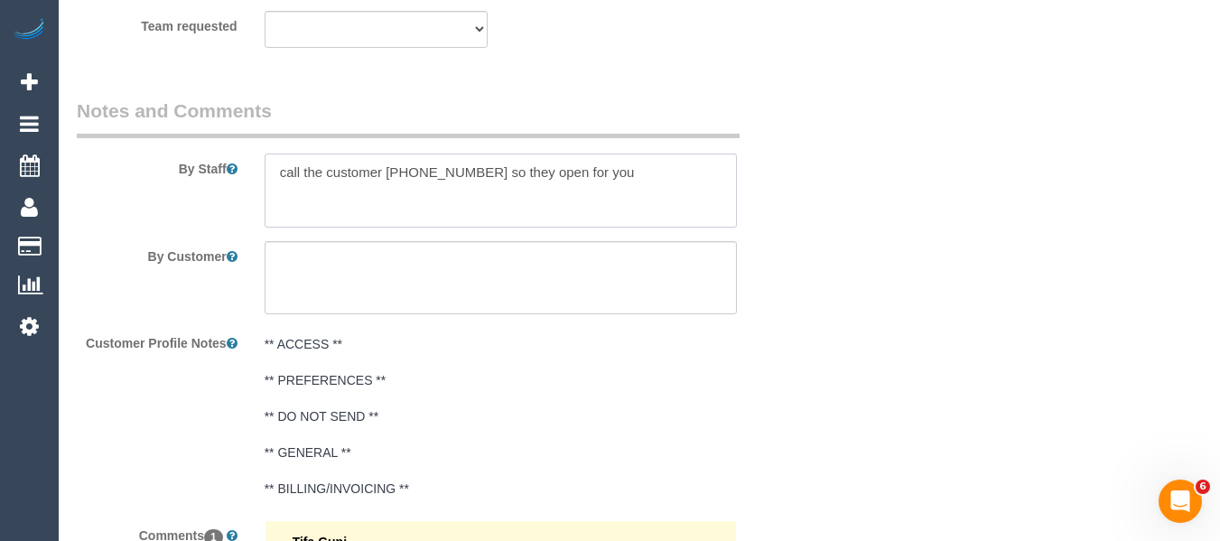
click at [601, 181] on textarea at bounding box center [501, 190] width 473 height 74
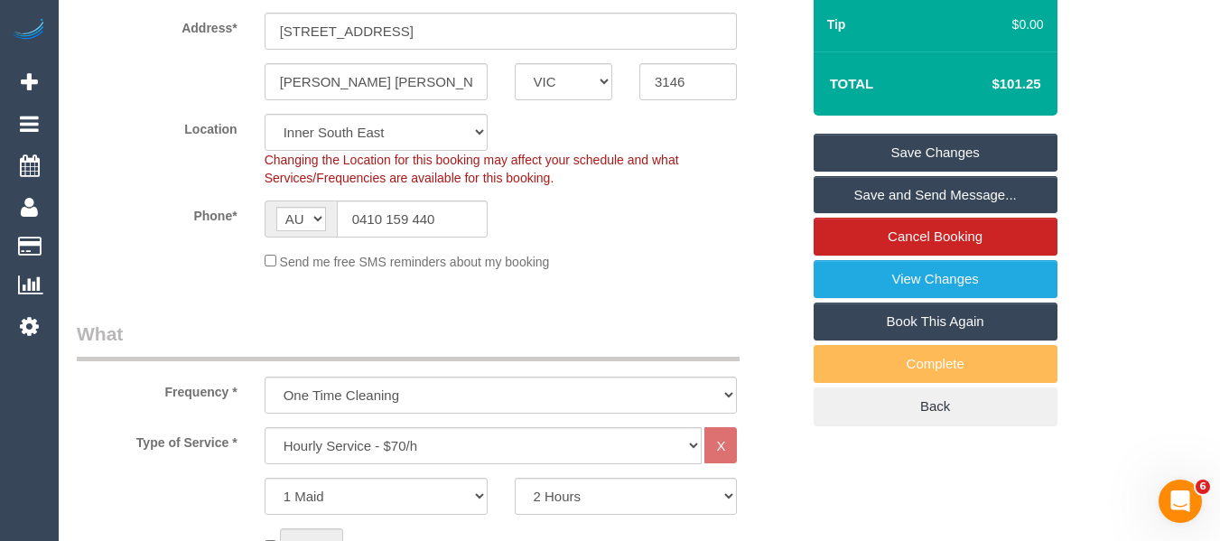
scroll to position [346, 0]
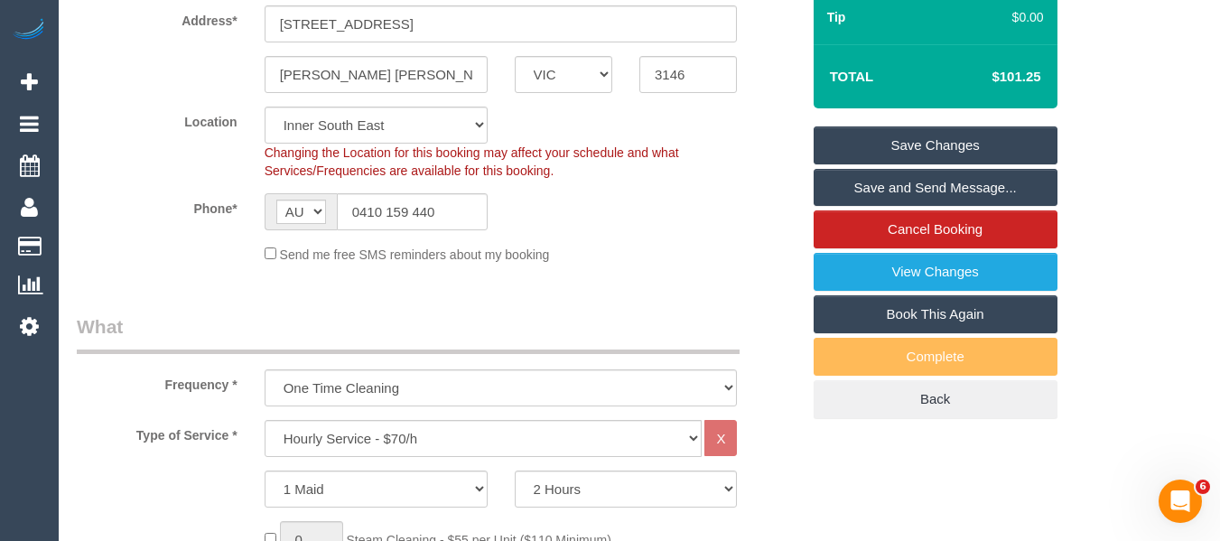
type textarea "call the customer 0410159440 so they open for you You can park at coles"
click at [955, 147] on link "Save Changes" at bounding box center [936, 145] width 244 height 38
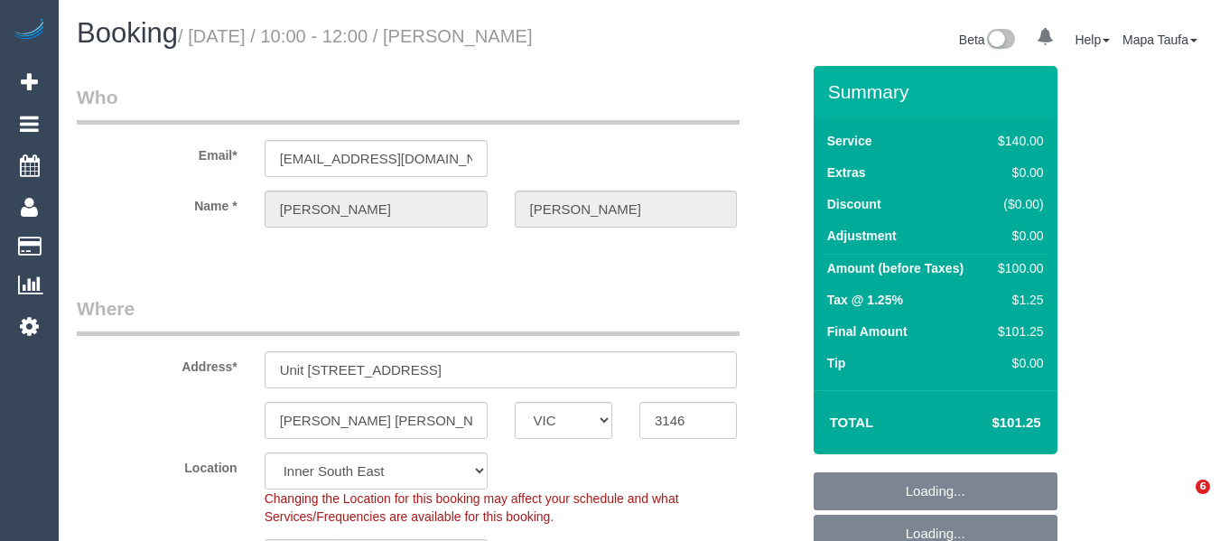
select select "VIC"
select select "string:stripe-pm_1Qp21H2GScqysDRV0fCRwPSE"
select select "number:28"
select select "number:14"
select select "number:19"
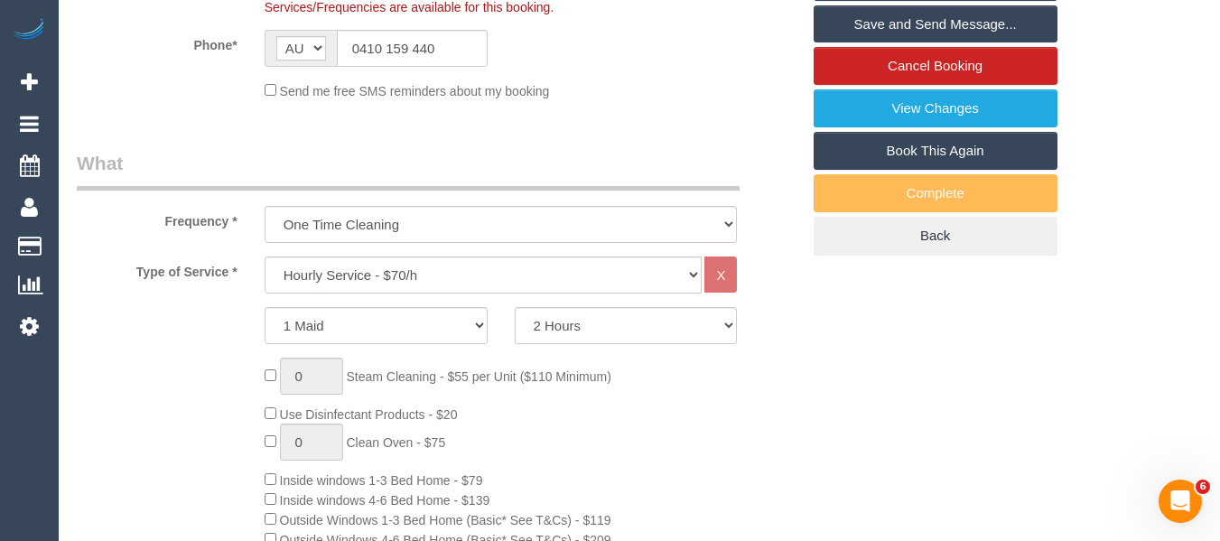
scroll to position [329, 0]
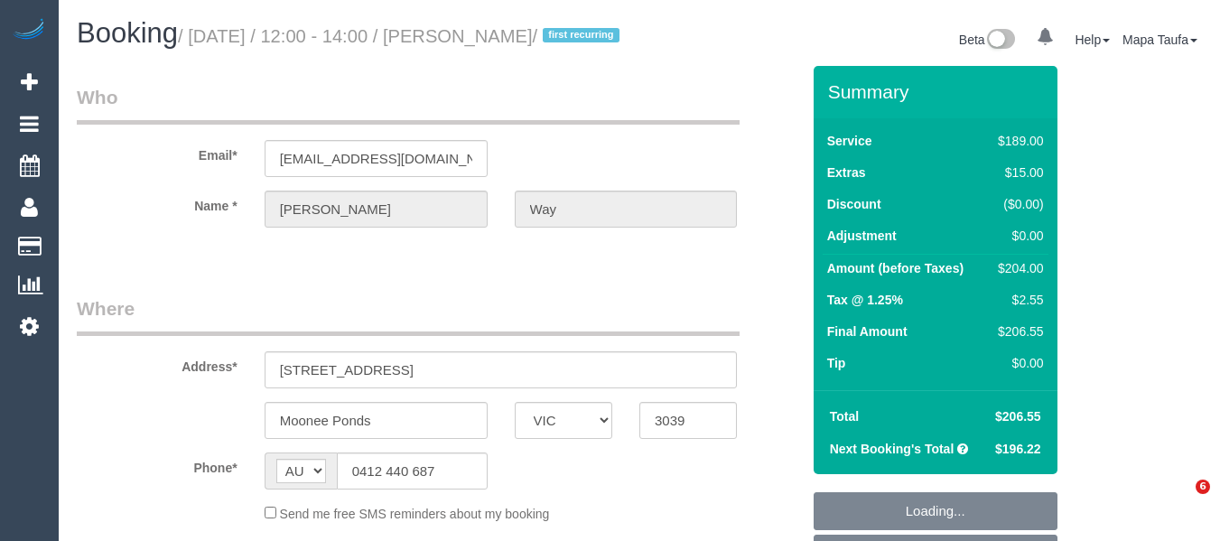
select select "VIC"
select select "string:stripe-pm_1S24hV2GScqysDRVDFs3NgyI"
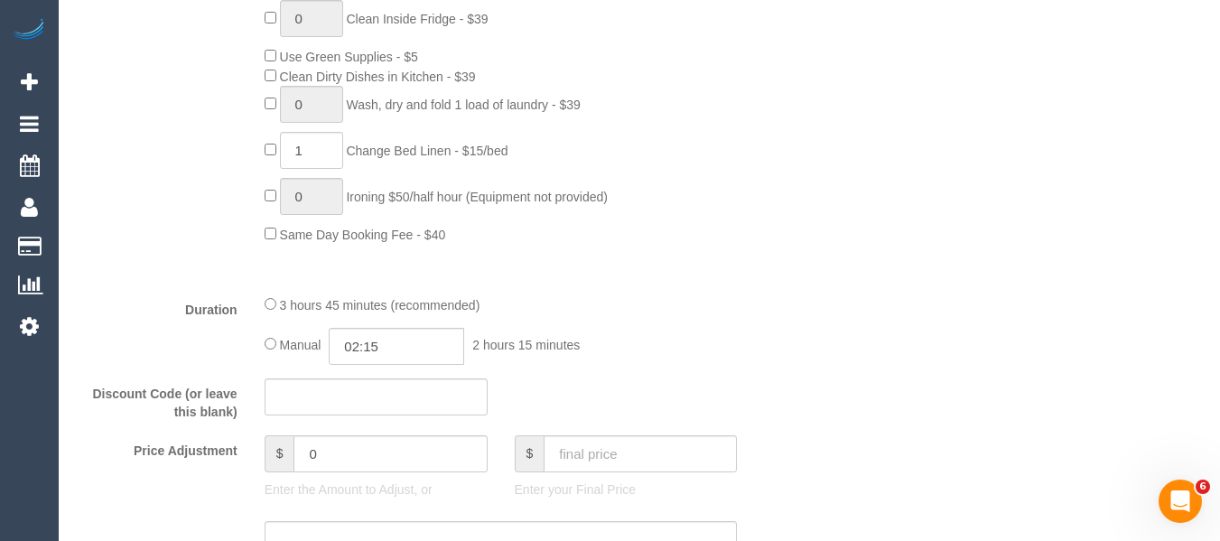
select select "number:28"
select select "number:14"
select select "number:19"
select select "number:24"
select select "number:35"
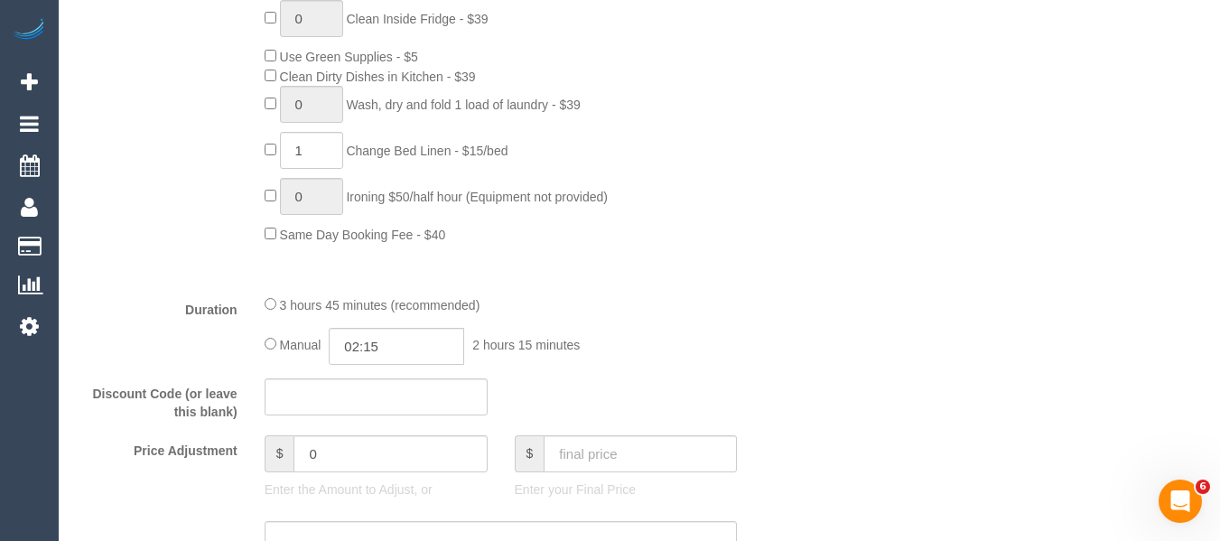
select select "number:13"
select select "object:1437"
select select "spot1"
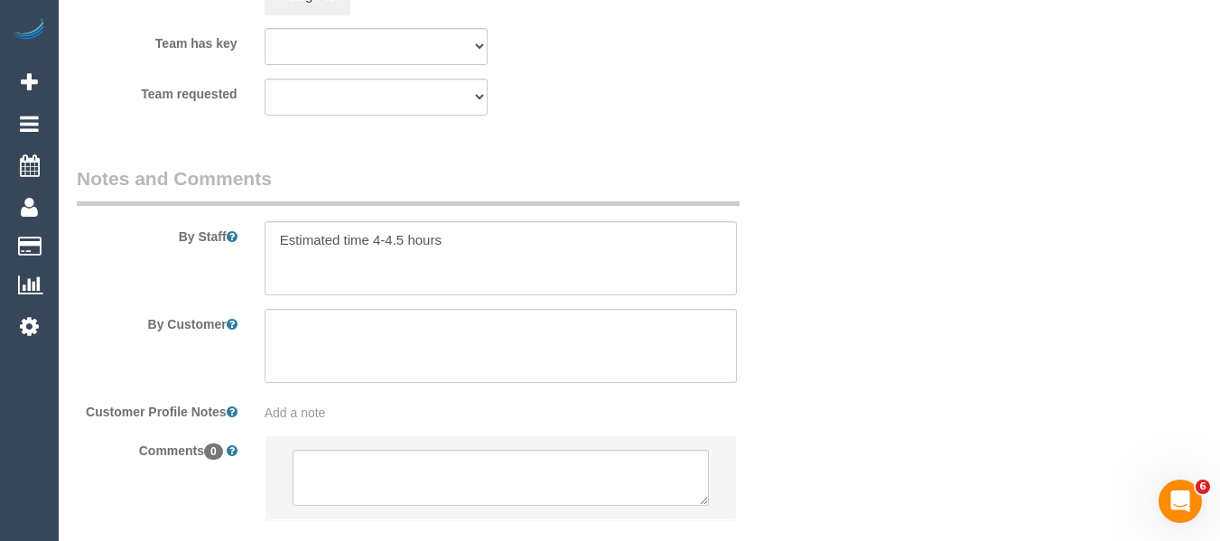
scroll to position [3086, 0]
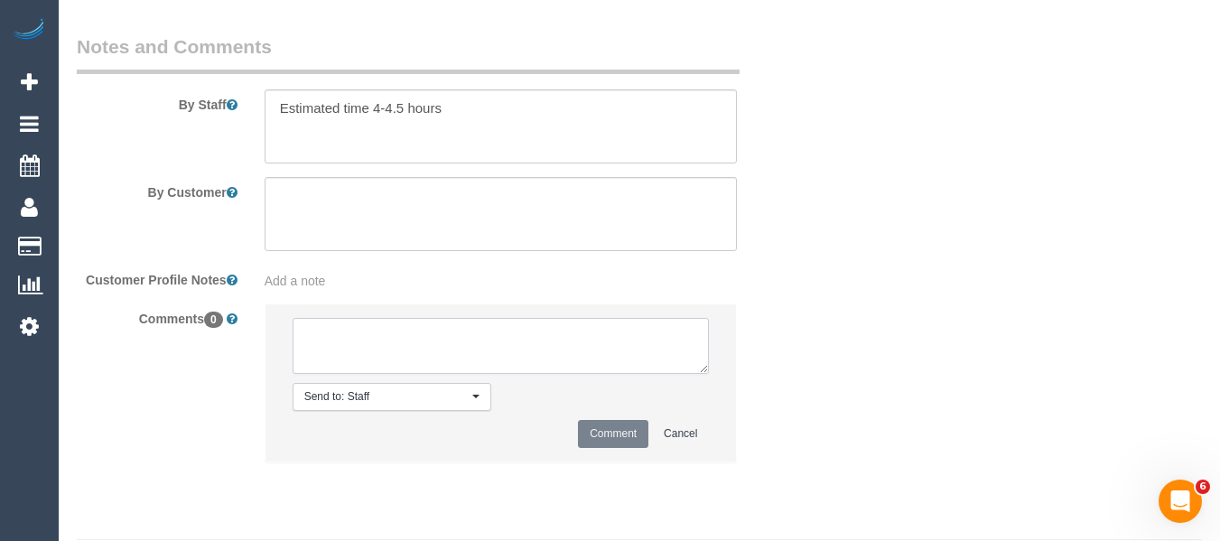
click at [414, 369] on textarea at bounding box center [501, 346] width 417 height 56
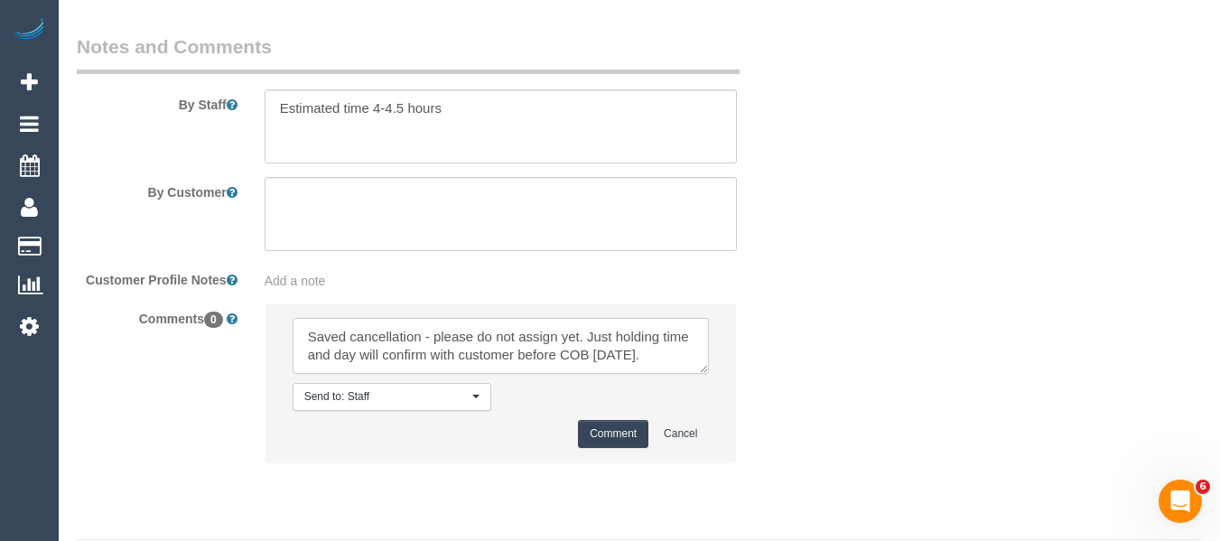
type textarea "Saved cancellation - please do not assign yet. Just holding time and day will c…"
click at [615, 448] on button "Comment" at bounding box center [613, 434] width 70 height 28
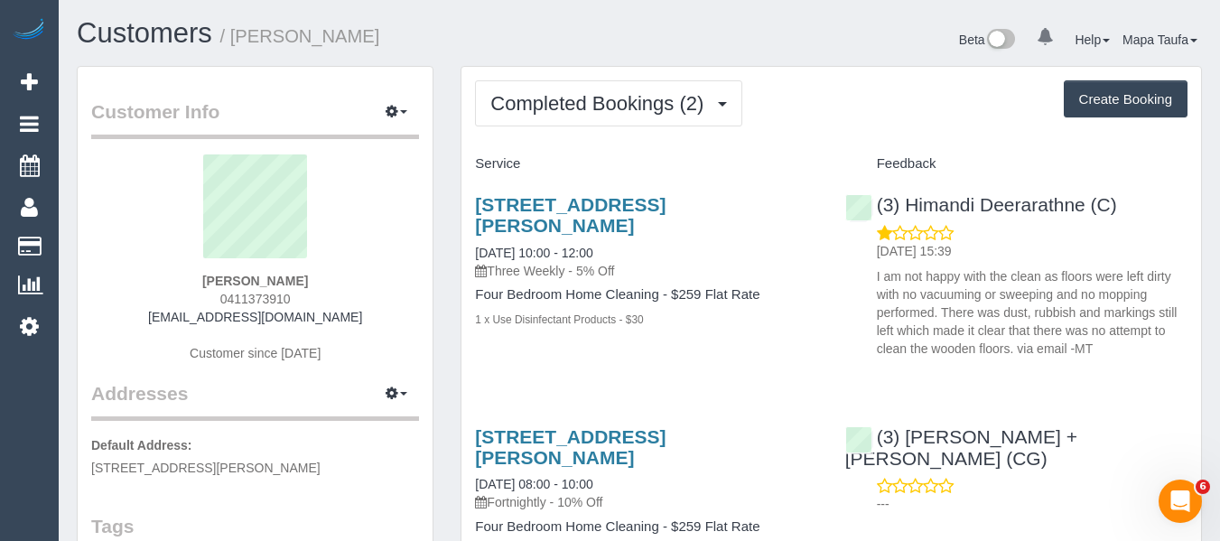
click at [567, 126] on div "Completed Bookings (2) Completed Bookings (2) Upcoming Bookings (11) Cancelled …" at bounding box center [831, 415] width 740 height 696
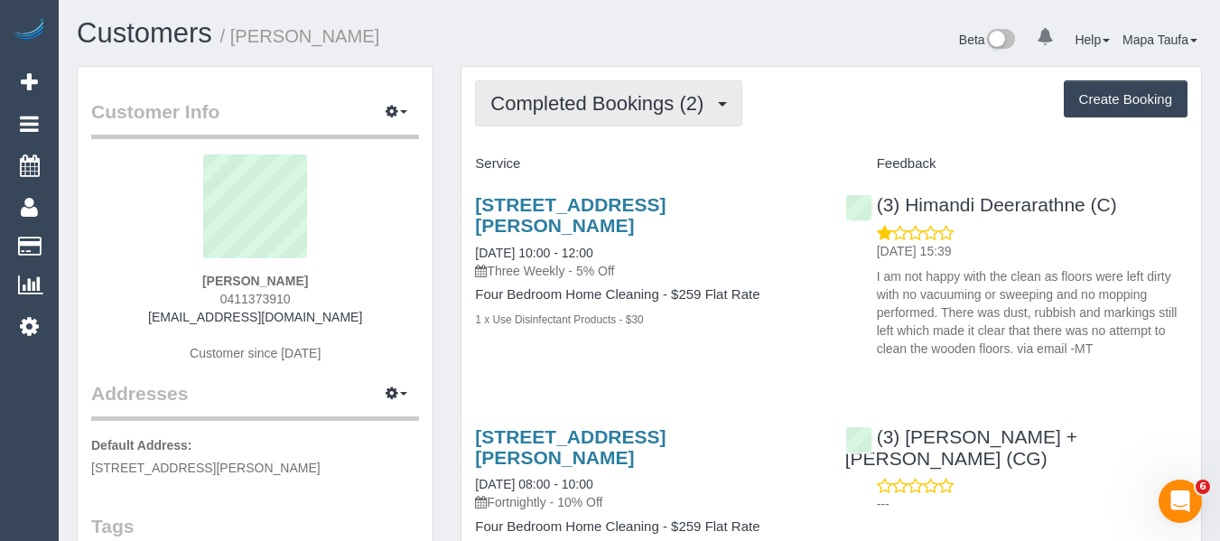
click at [567, 119] on button "Completed Bookings (2)" at bounding box center [608, 103] width 267 height 46
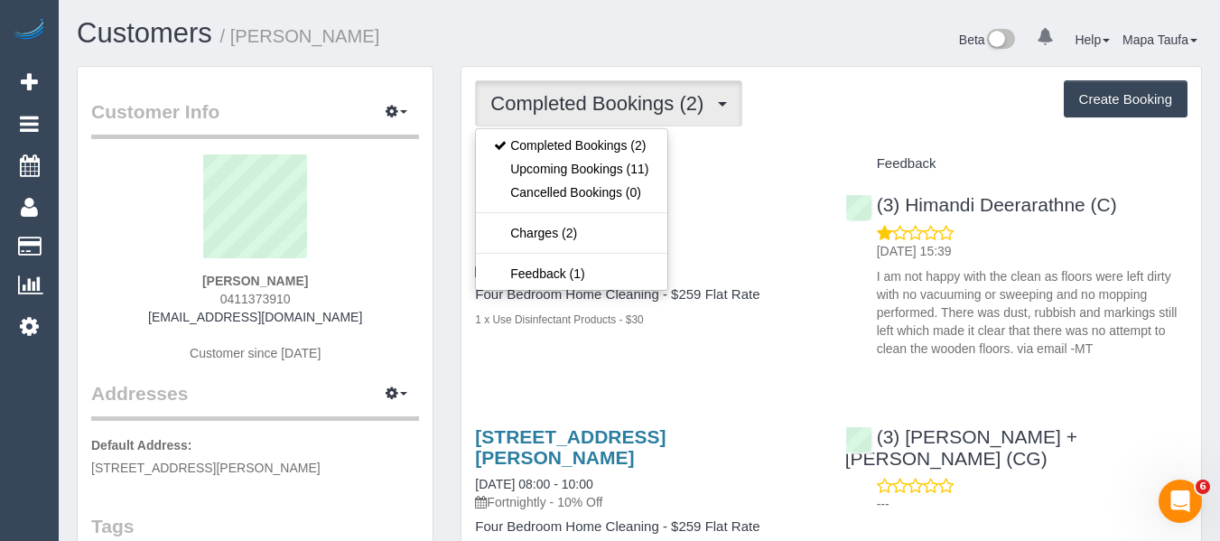
drag, startPoint x: 749, startPoint y: 155, endPoint x: 113, endPoint y: 216, distance: 639.4
click at [749, 156] on div "Service" at bounding box center [645, 164] width 369 height 31
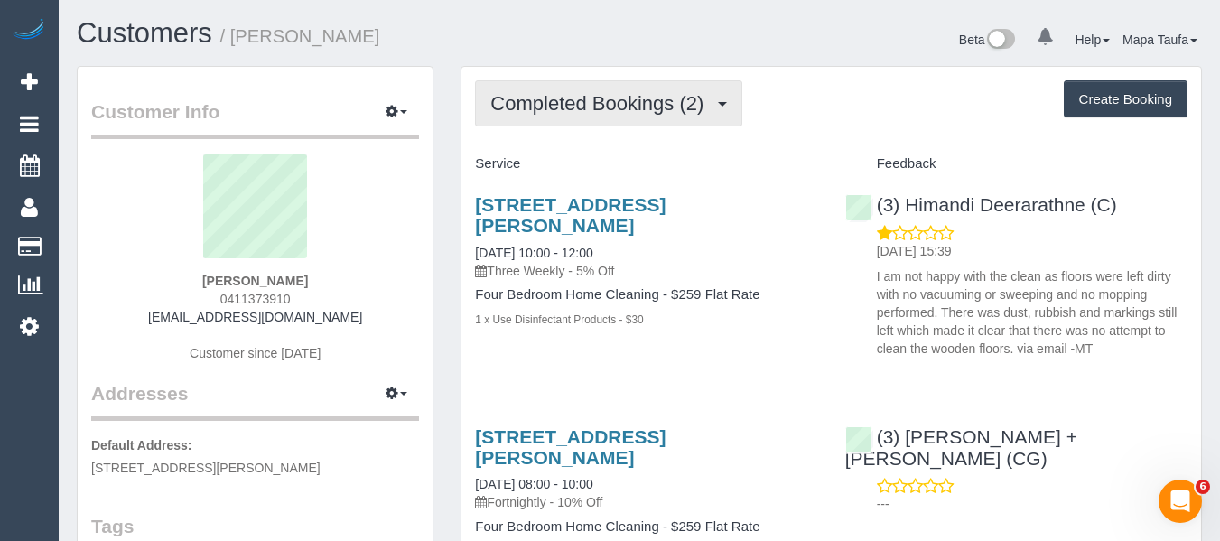
click at [554, 103] on span "Completed Bookings (2)" at bounding box center [601, 103] width 222 height 23
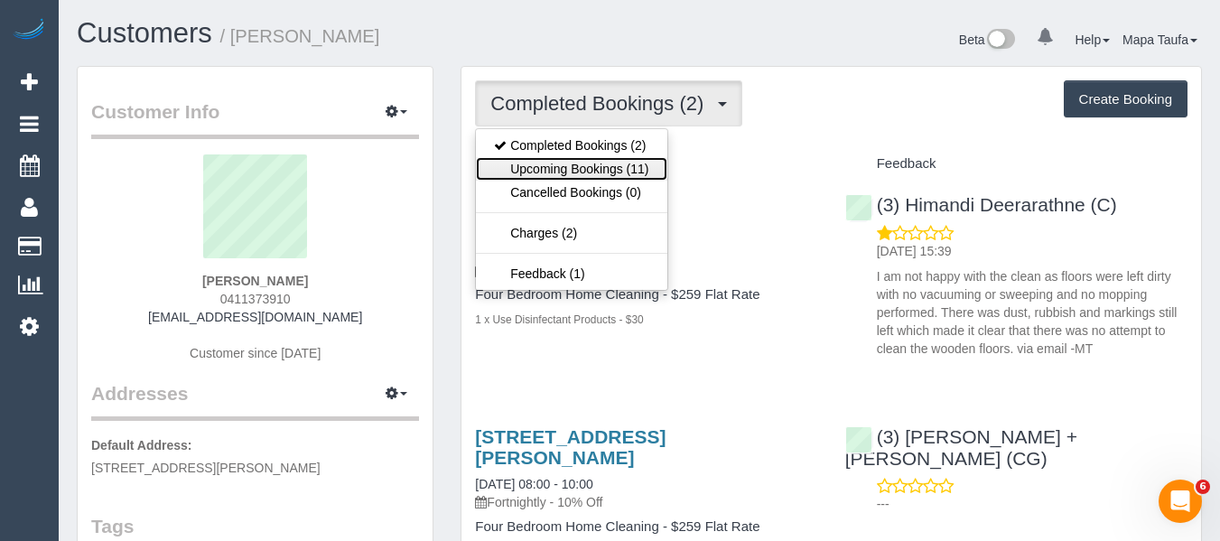
click at [553, 157] on link "Upcoming Bookings (11)" at bounding box center [571, 168] width 191 height 23
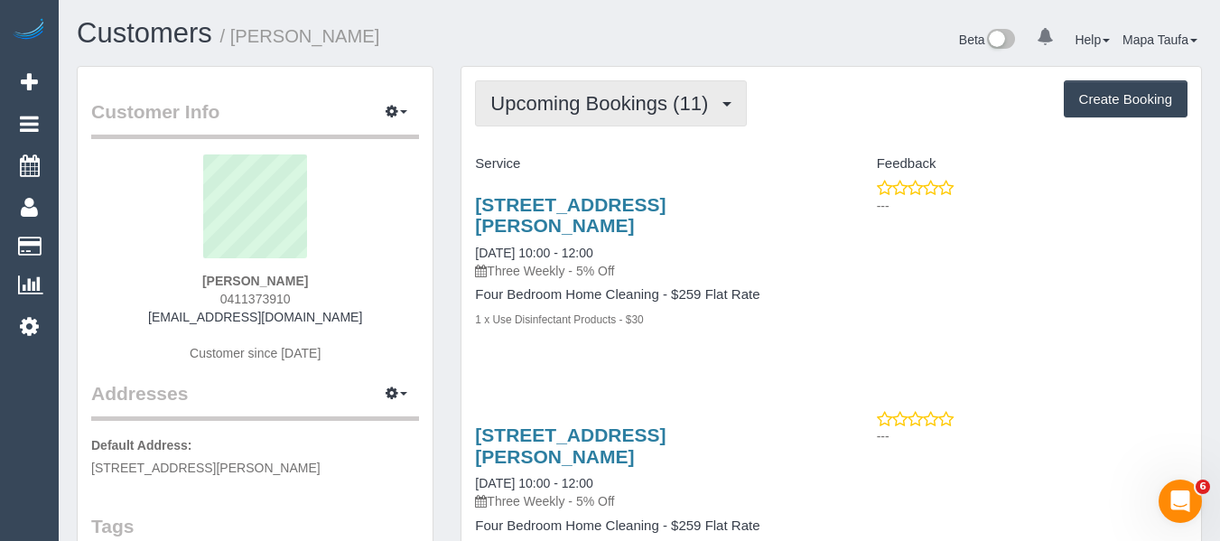
drag, startPoint x: 543, startPoint y: 105, endPoint x: 541, endPoint y: 114, distance: 9.2
click at [543, 105] on span "Upcoming Bookings (11)" at bounding box center [603, 103] width 227 height 23
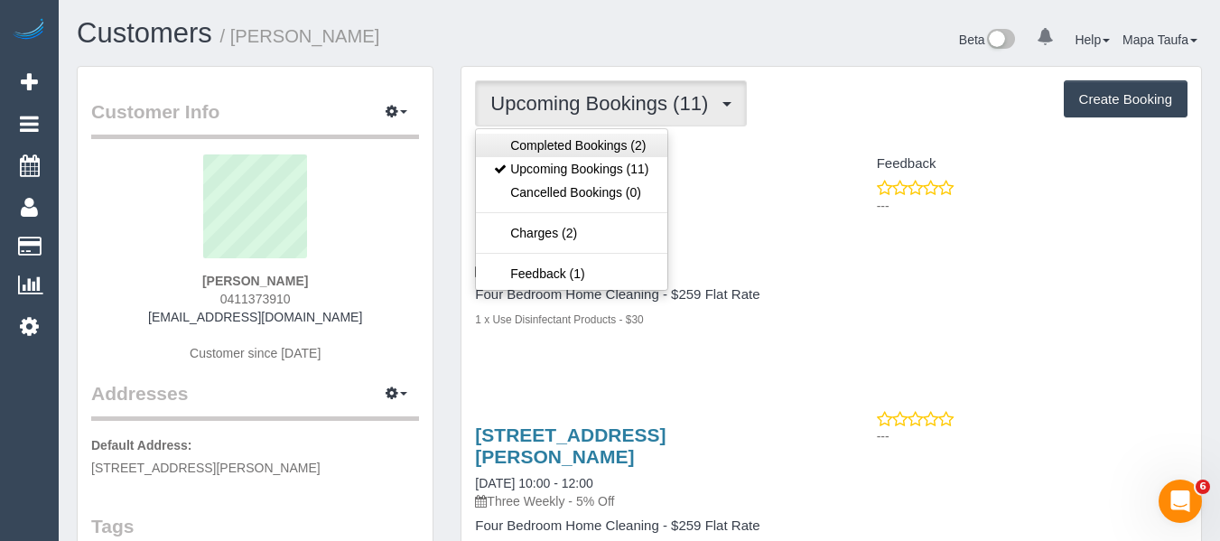
click at [537, 133] on ul "Completed Bookings (2) Upcoming Bookings (11) Cancelled Bookings (0) Charges (2…" at bounding box center [571, 209] width 192 height 163
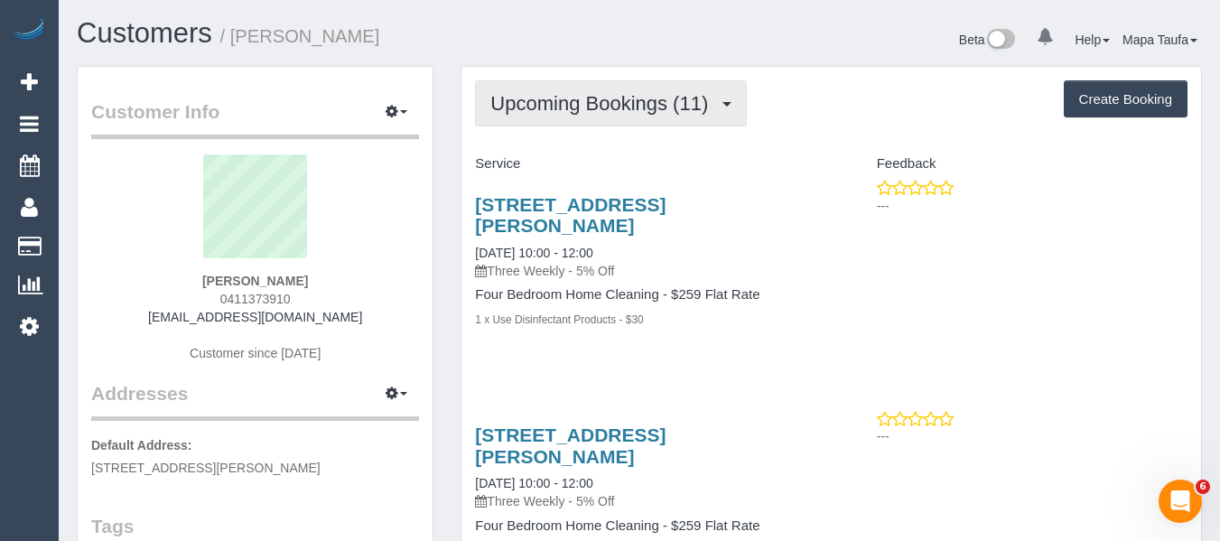
drag, startPoint x: 544, startPoint y: 113, endPoint x: 547, endPoint y: 151, distance: 38.0
click at [545, 116] on button "Upcoming Bookings (11)" at bounding box center [611, 103] width 272 height 46
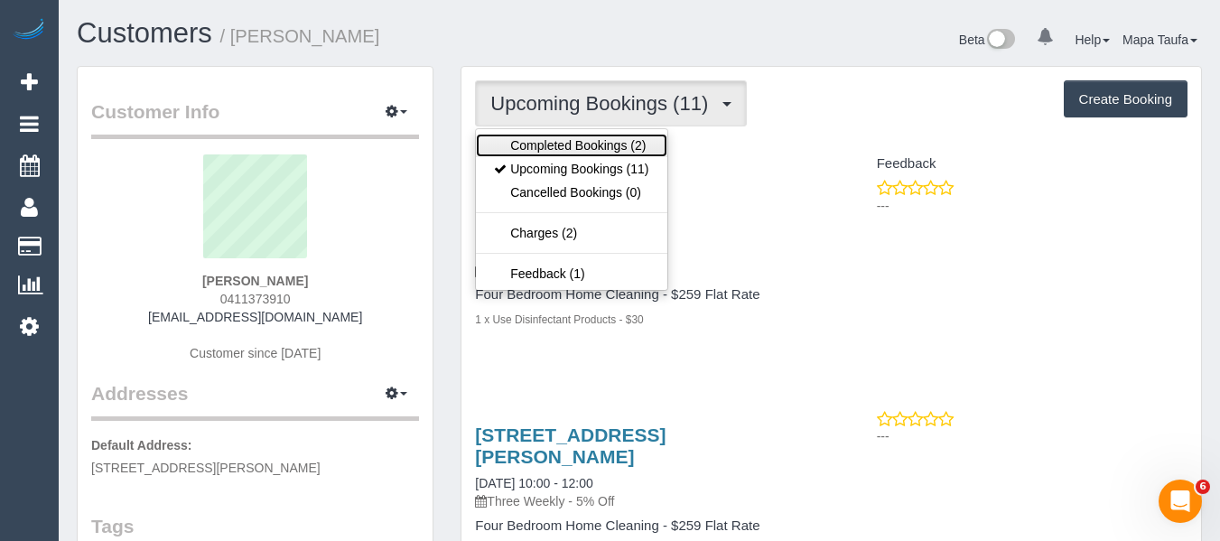
click at [547, 151] on link "Completed Bookings (2)" at bounding box center [571, 145] width 191 height 23
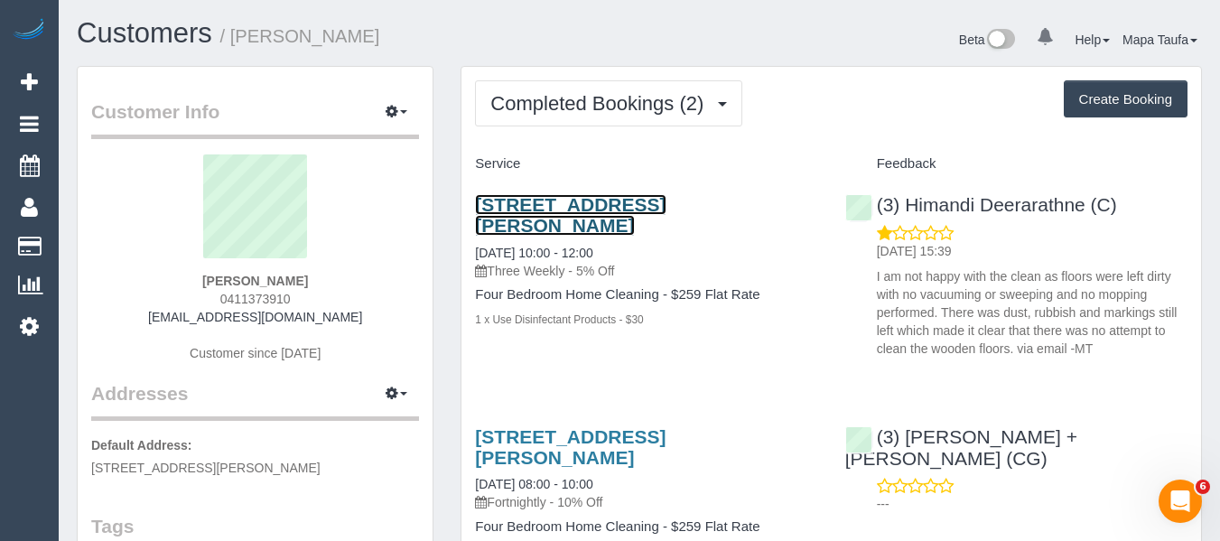
click at [554, 209] on link "47 Russell Crescent, Doncaster East, VIC 3109" at bounding box center [570, 215] width 191 height 42
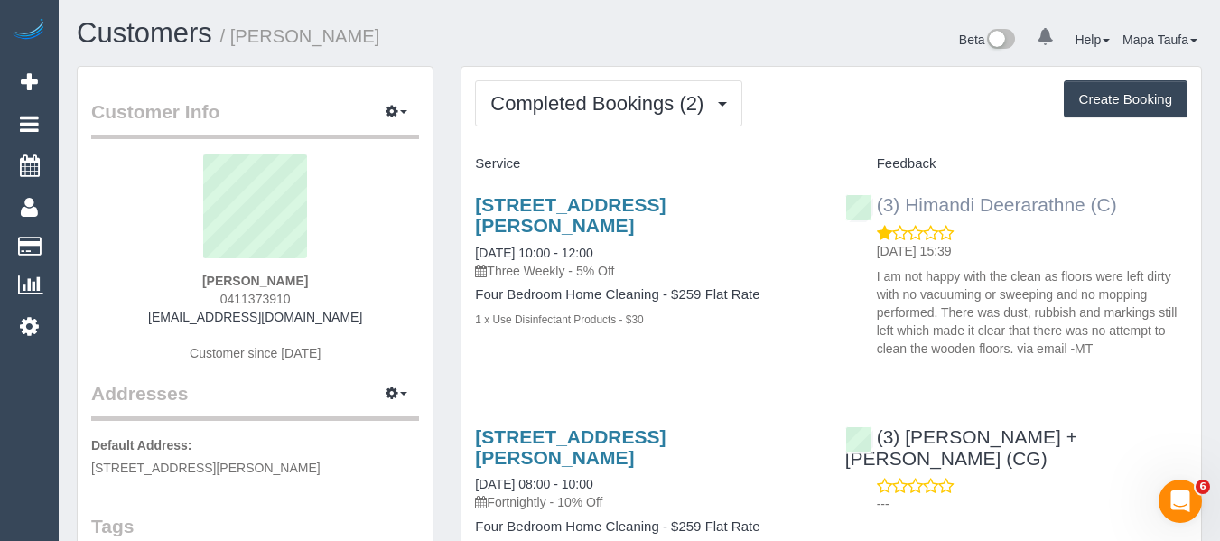
drag, startPoint x: 1162, startPoint y: 212, endPoint x: 909, endPoint y: 207, distance: 252.9
click at [909, 207] on div "(3) Himandi Deerarathne (C) 14/10/2025 15:39 I am not happy with the clean as f…" at bounding box center [1016, 272] width 369 height 187
copy link "Himandi Deerarathne (C)"
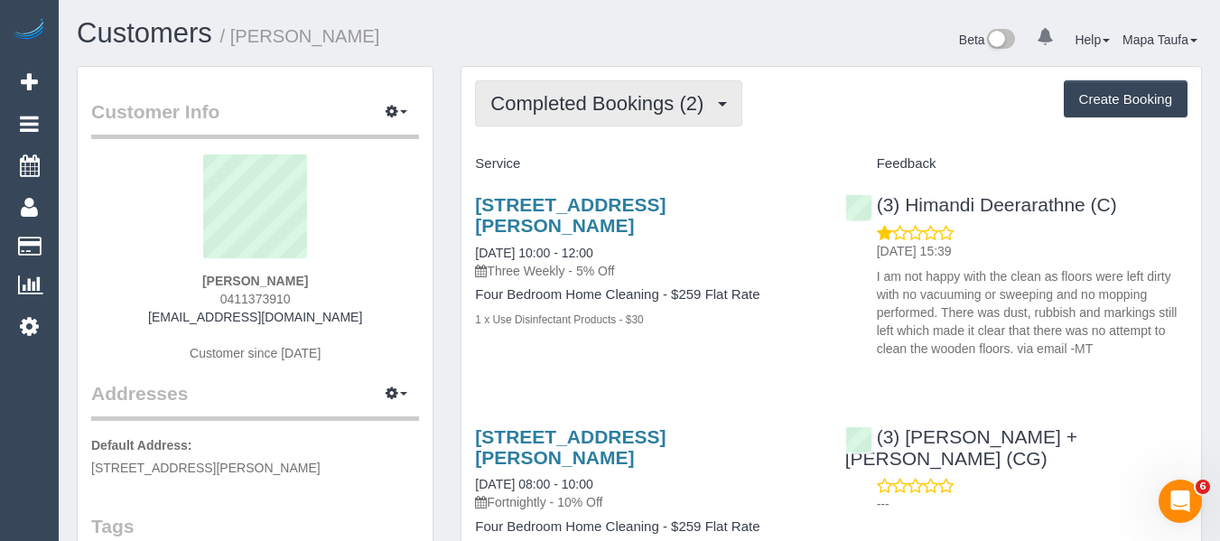
click at [578, 108] on span "Completed Bookings (2)" at bounding box center [601, 103] width 222 height 23
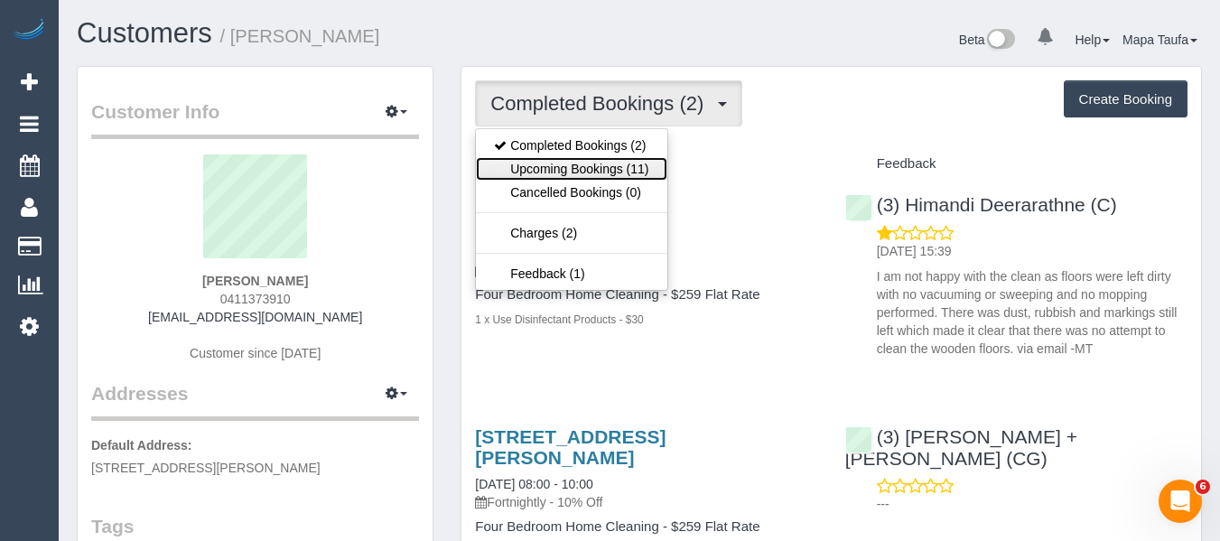
click at [581, 162] on link "Upcoming Bookings (11)" at bounding box center [571, 168] width 191 height 23
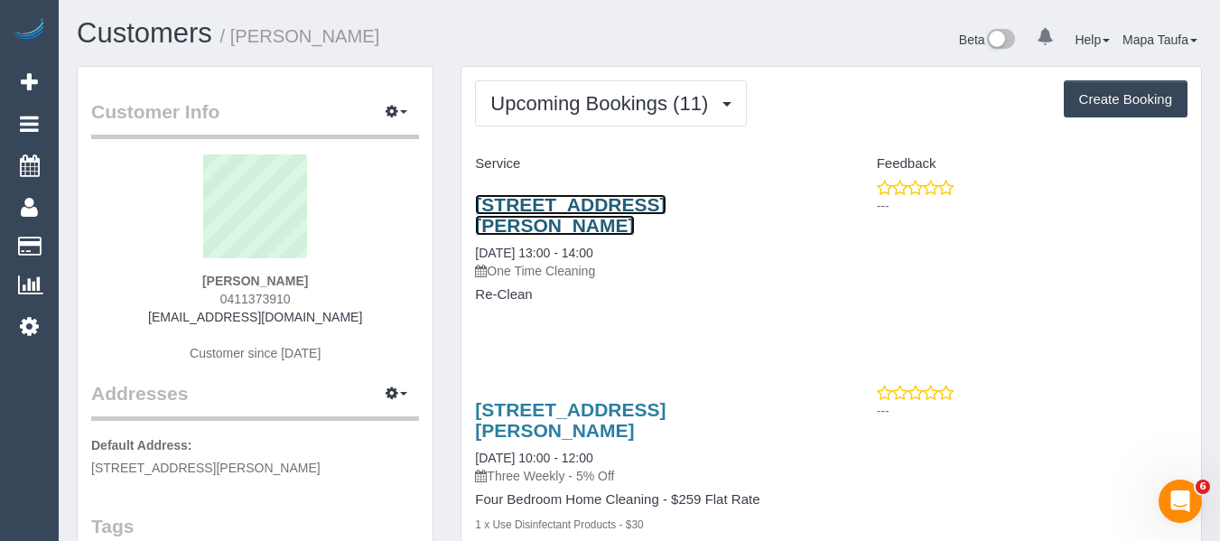
click at [560, 204] on link "47 Russell Crescent, Doncaster East, VIC 3109" at bounding box center [570, 215] width 191 height 42
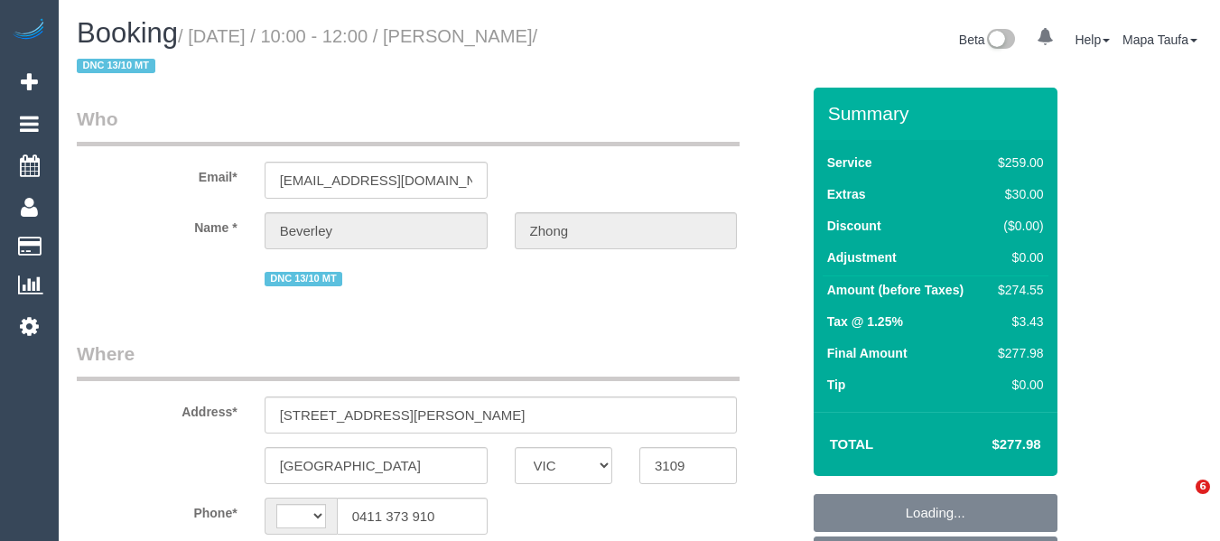
select select "VIC"
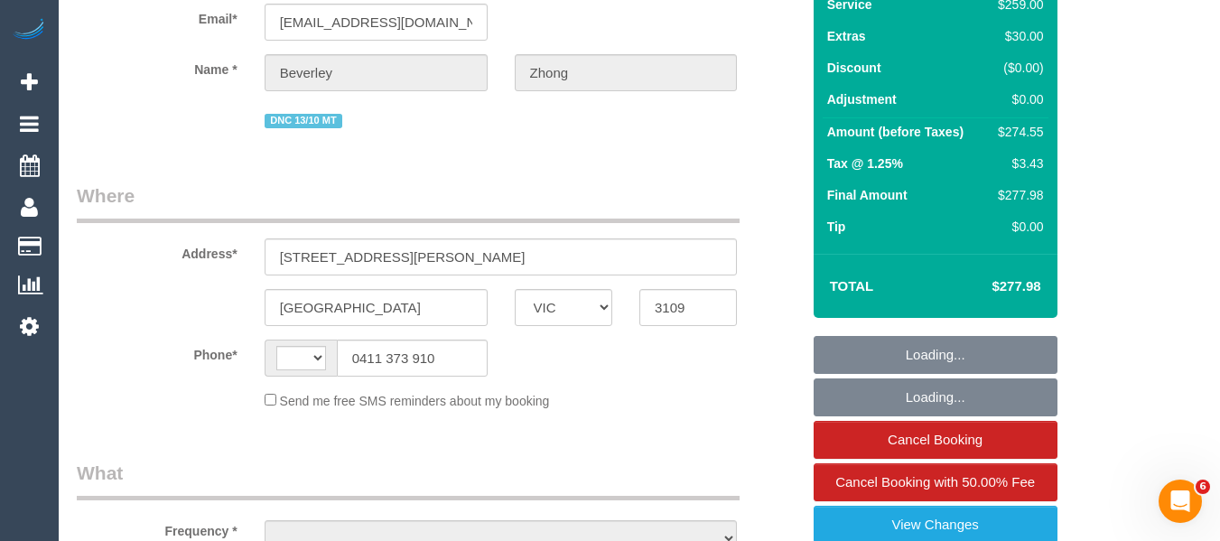
select select "string:AU"
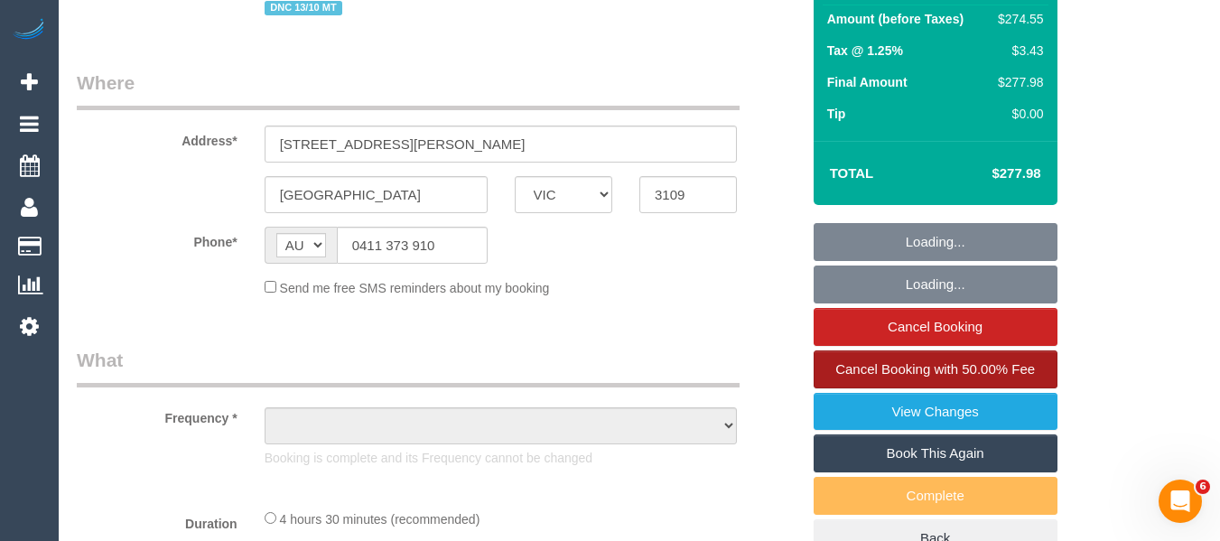
select select "object:546"
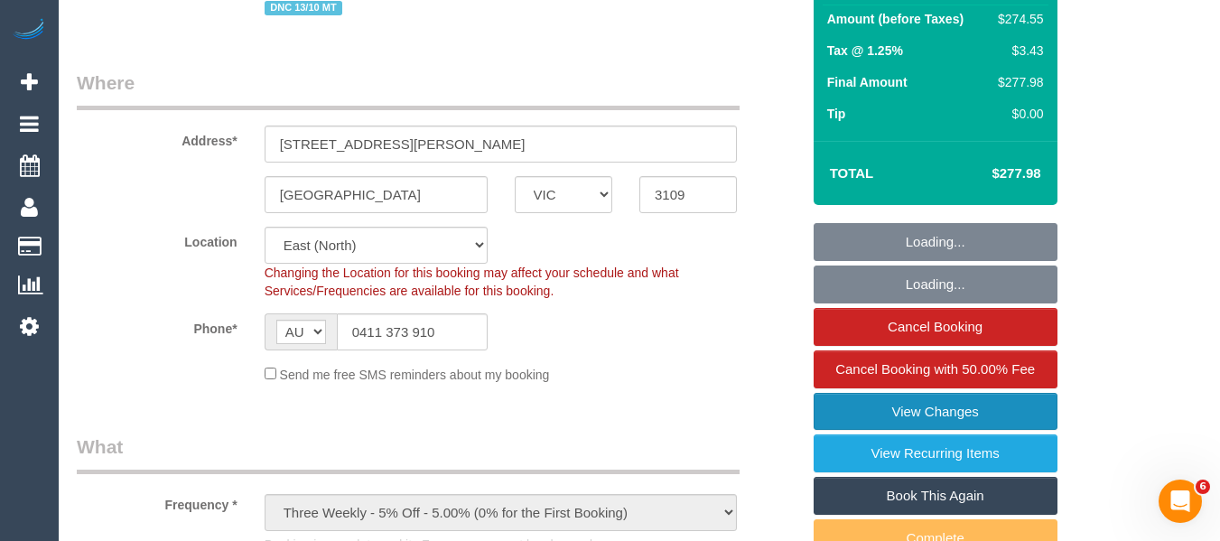
select select "string:stripe-pm_1S4WTS2GScqysDRVOIeRxT3s"
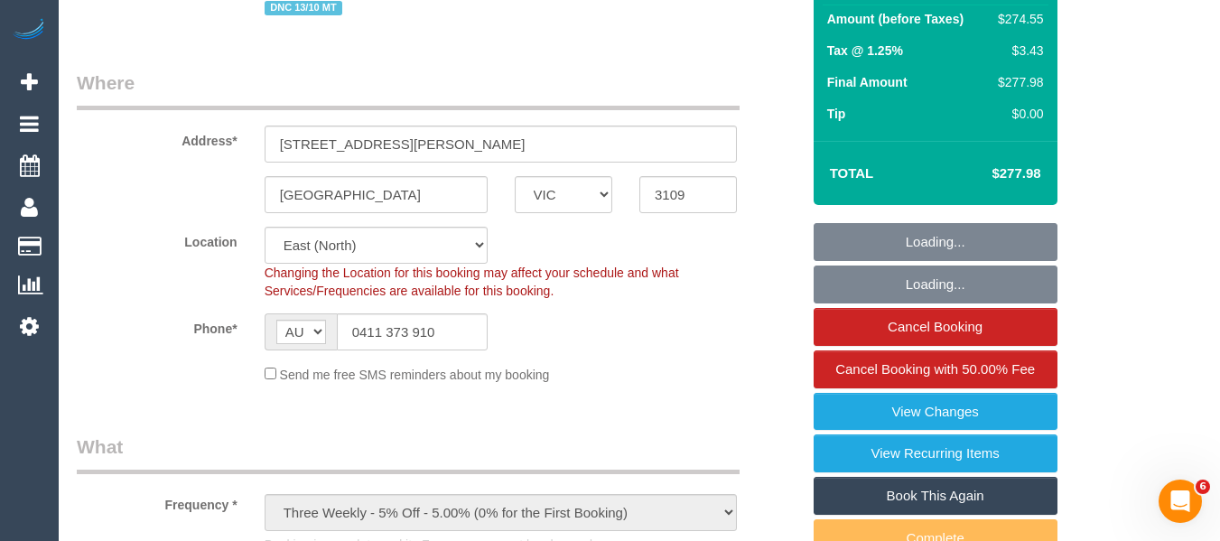
select select "number:32"
select select "number:14"
select select "number:19"
select select "number:24"
select select "number:34"
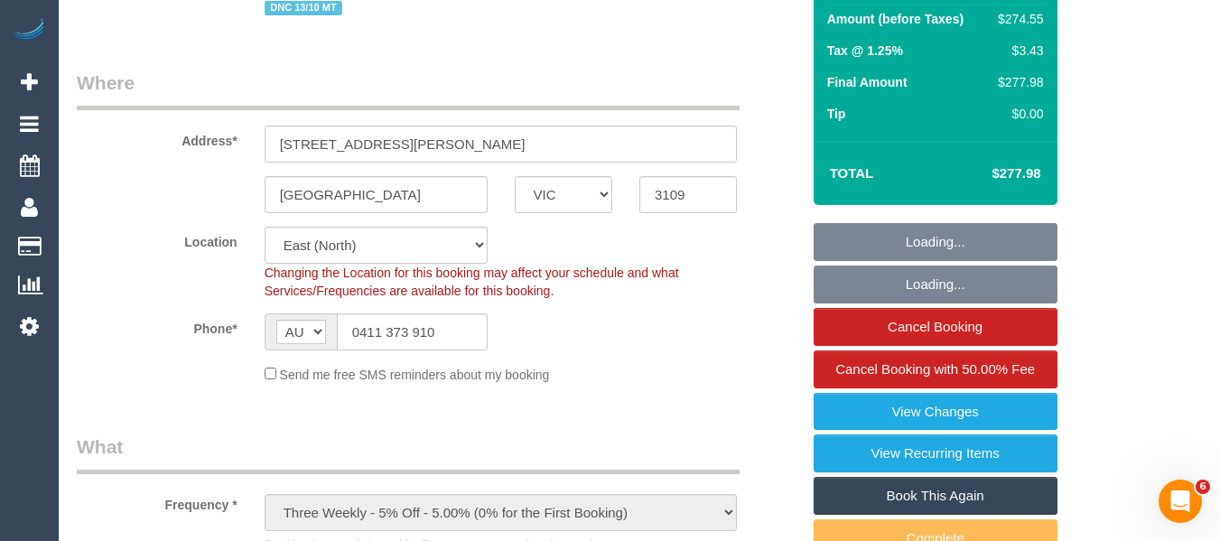
select select "number:13"
select select "object:1246"
click at [946, 494] on link "Book This Again" at bounding box center [936, 496] width 244 height 38
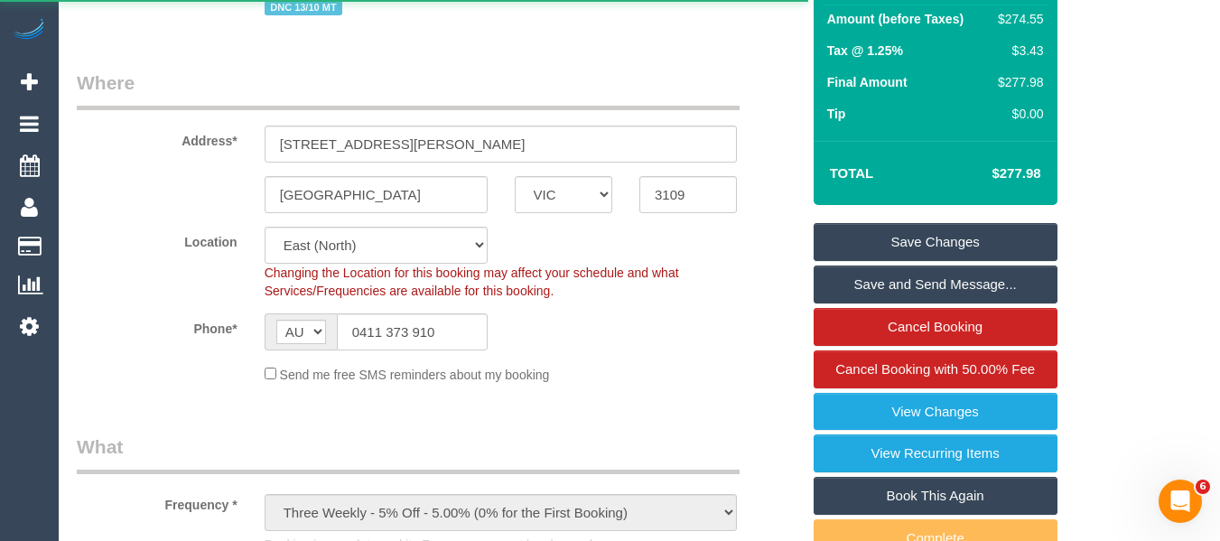
select select "VIC"
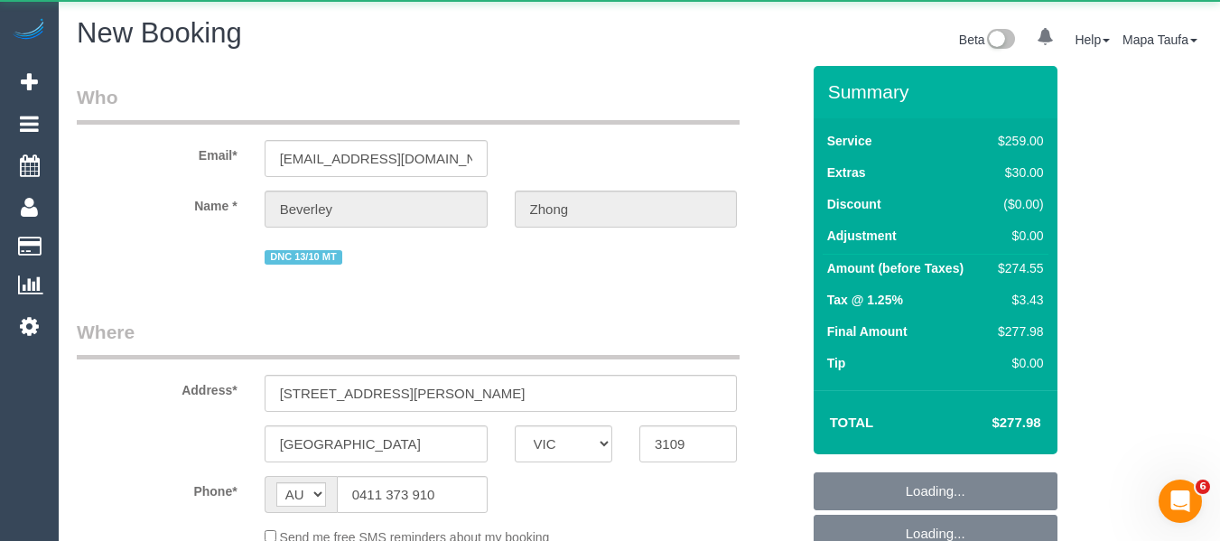
select select "object:1839"
select select "number:32"
select select "number:14"
select select "number:19"
select select "number:24"
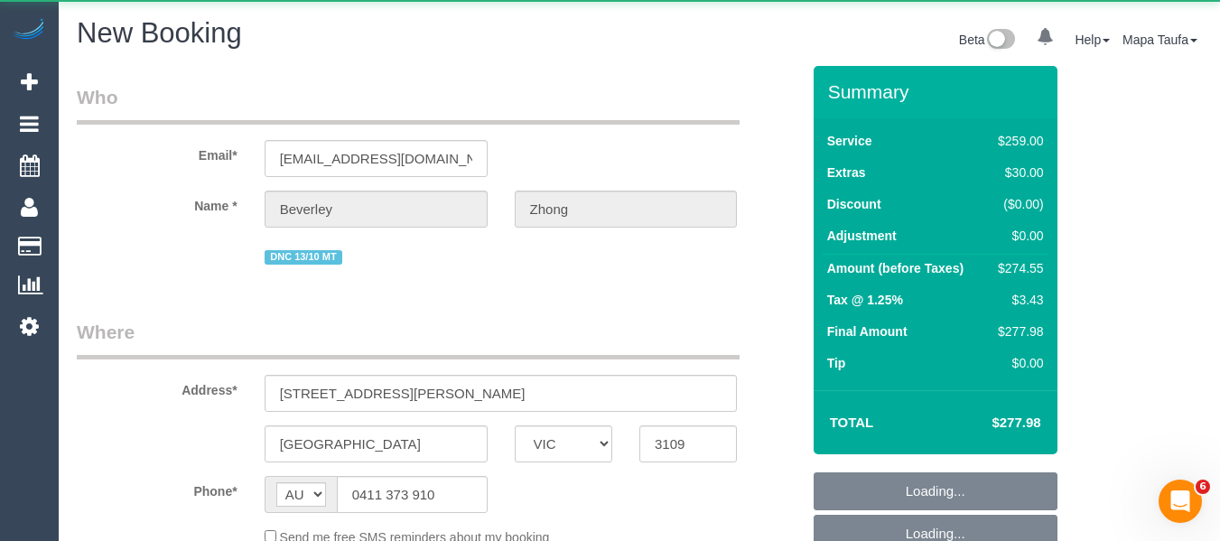
select select "number:34"
select select "number:13"
select select "string:stripe-pm_1S4WTS2GScqysDRVOIeRxT3s"
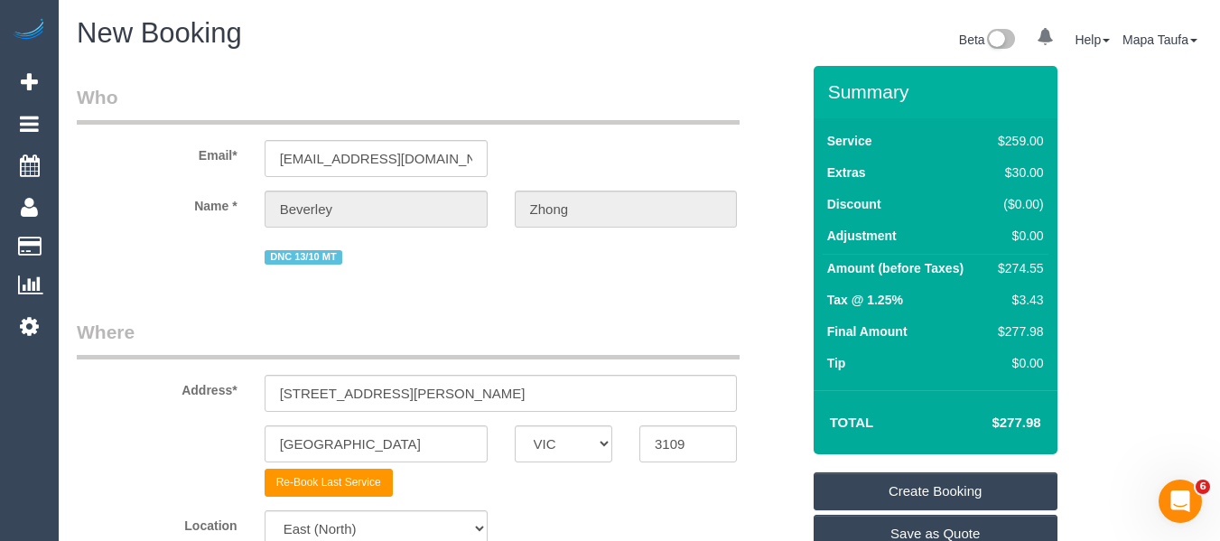
select select "object:2507"
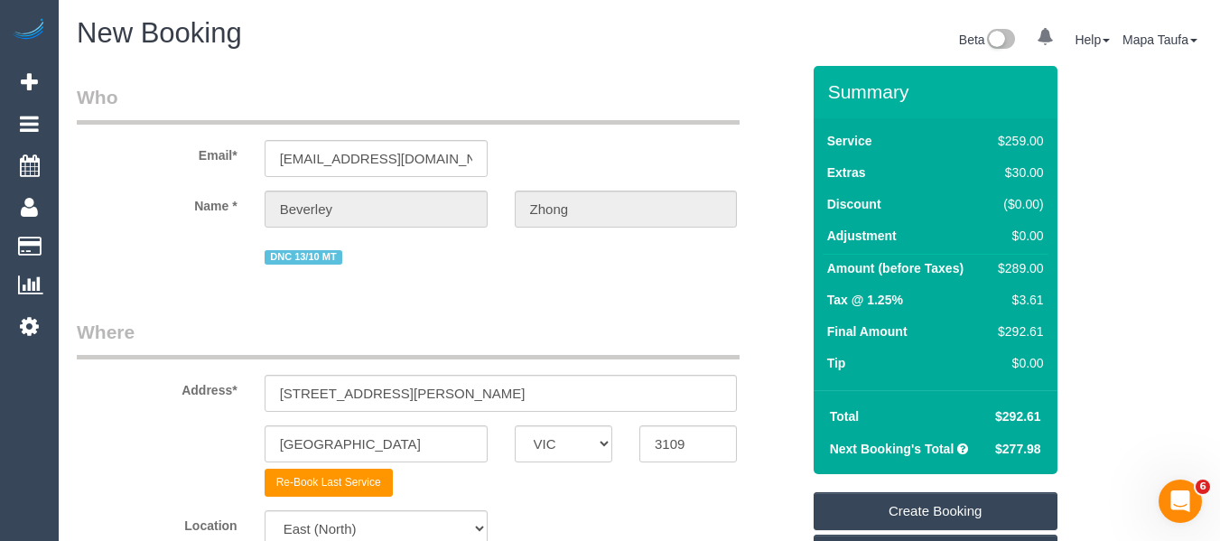
scroll to position [181, 0]
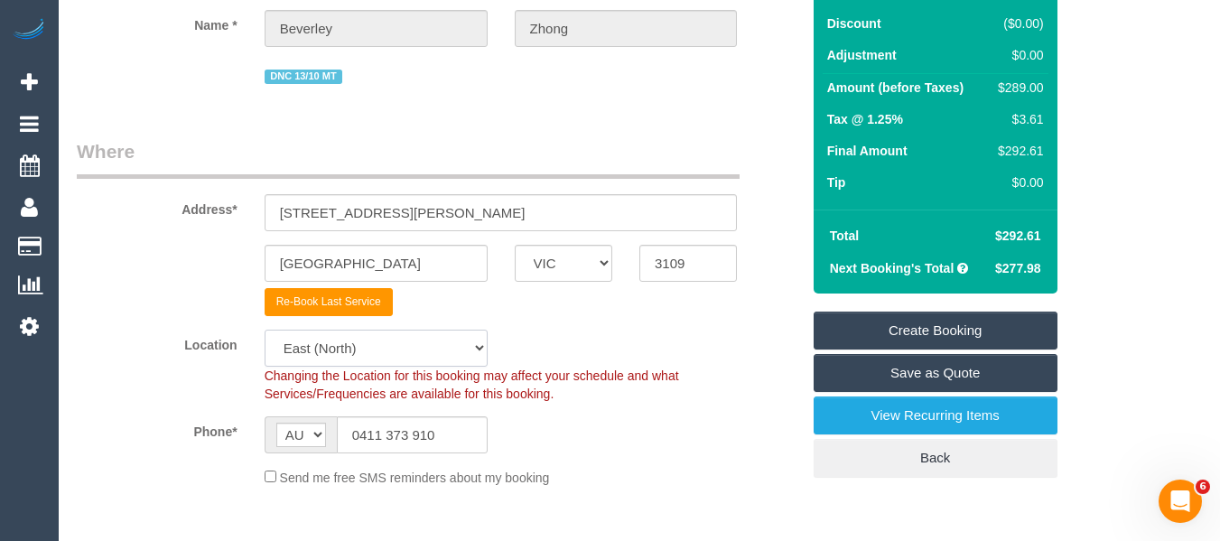
click at [437, 348] on select "Office City East (North) East (South) Inner East Inner North (East) Inner North…" at bounding box center [376, 348] width 223 height 37
select select "50"
click at [265, 330] on select "Office City East (North) East (South) Inner East Inner North (East) Inner North…" at bounding box center [376, 348] width 223 height 37
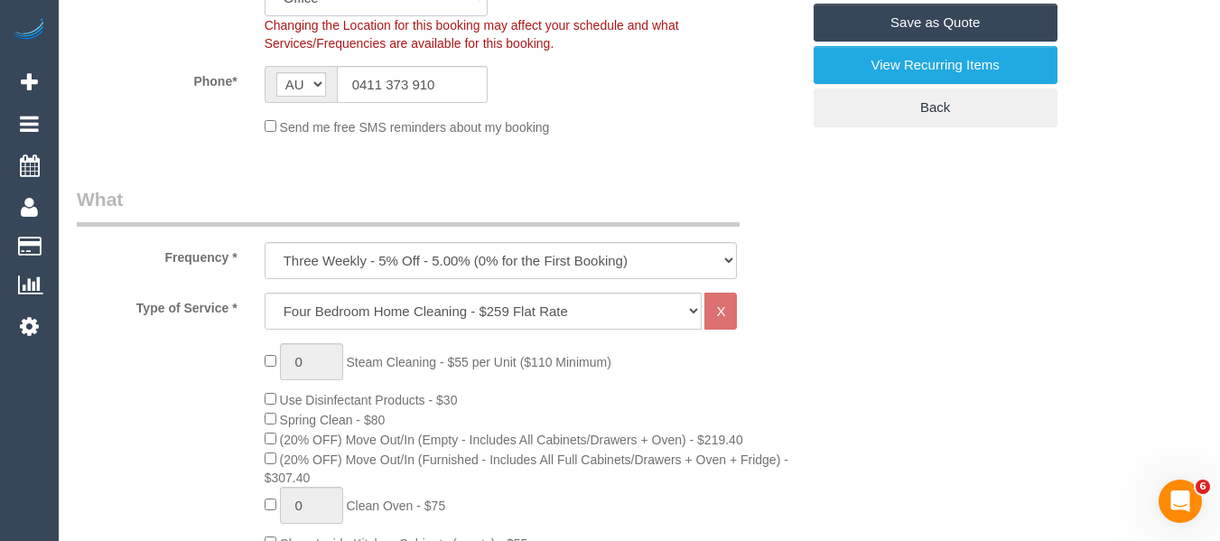
scroll to position [542, 0]
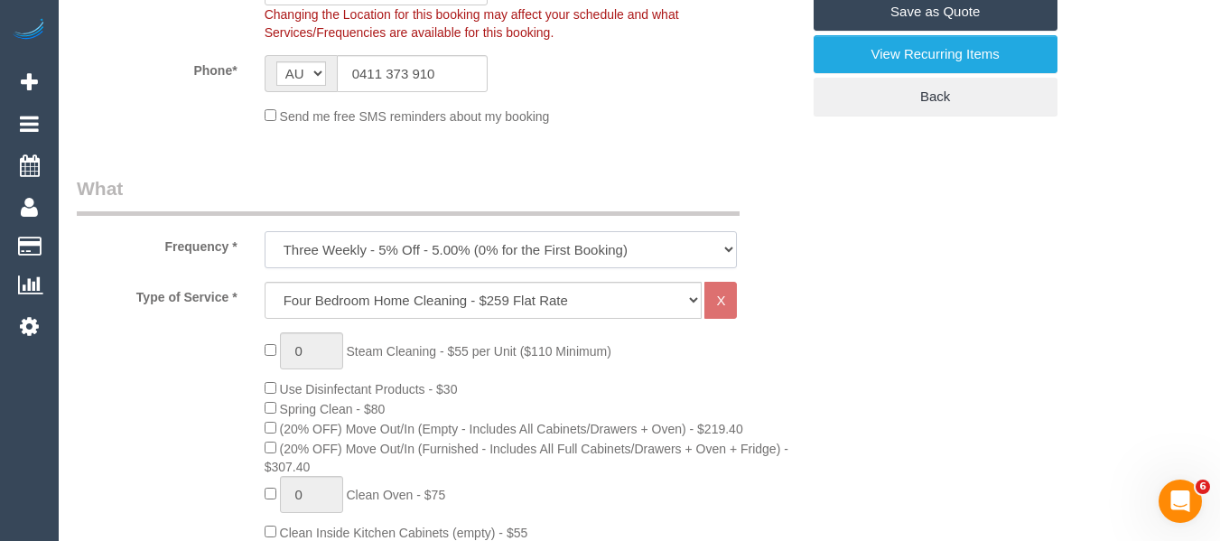
click at [436, 251] on select "One Time Cleaning Weekly - 10% Off - 10.00% (0% for the First Booking) Fortnigh…" at bounding box center [501, 249] width 473 height 37
select select "object:2520"
click at [265, 231] on select "One Time Cleaning Weekly - 10% Off - 10.00% (0% for the First Booking) Fortnigh…" at bounding box center [501, 249] width 473 height 37
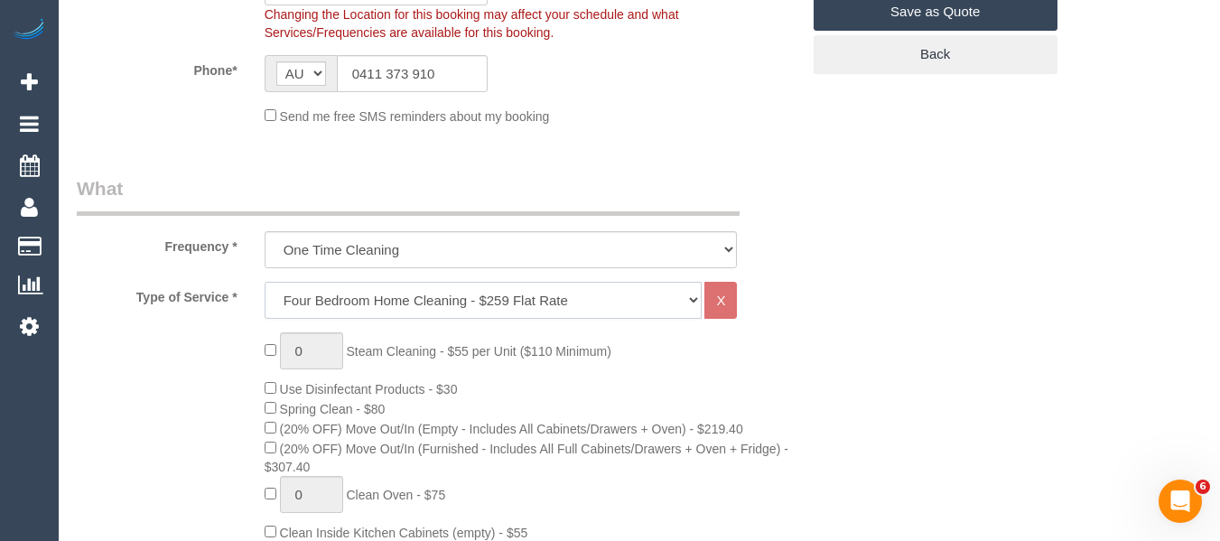
click at [348, 304] on select "Hourly Service - $70/h Hourly Service - $65/h Hourly Service - $60/h Hourly Ser…" at bounding box center [484, 300] width 438 height 37
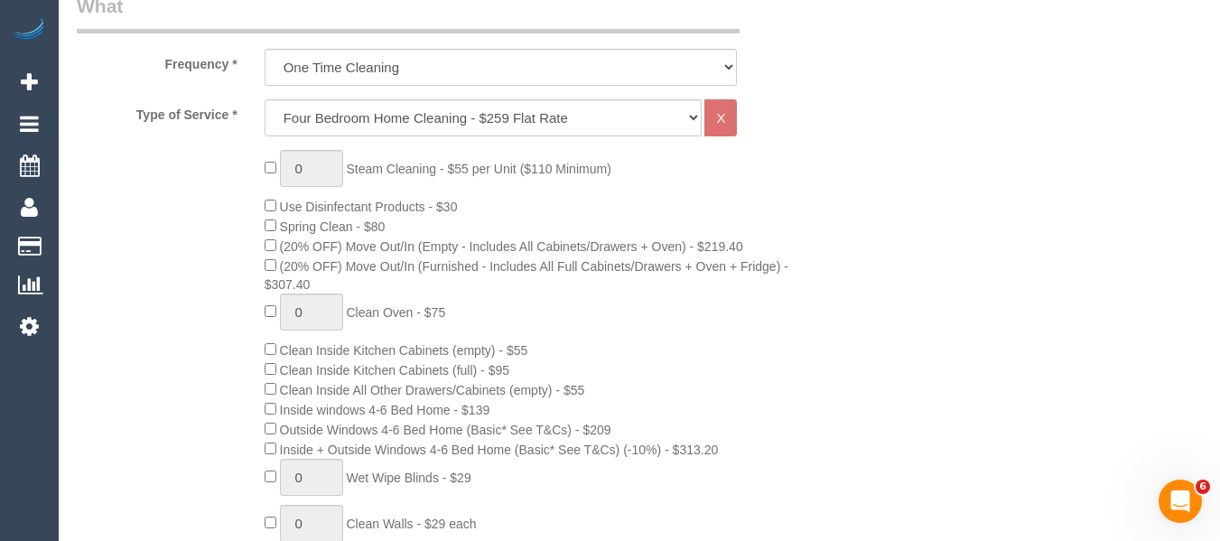
scroll to position [632, 0]
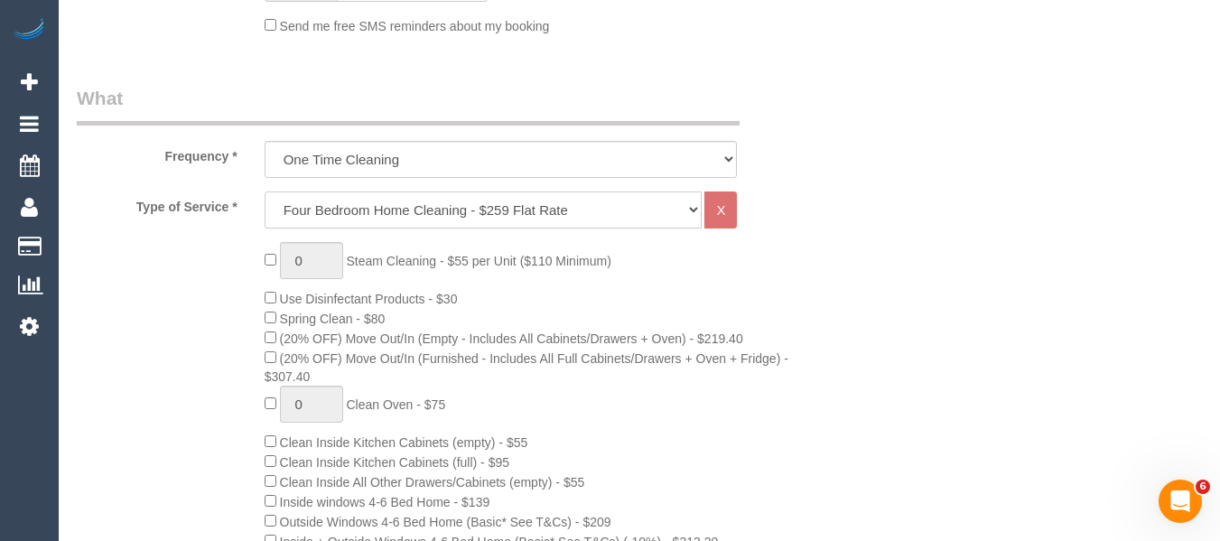
click at [368, 204] on select "Hourly Service - $70/h Hourly Service - $65/h Hourly Service - $60/h Hourly Ser…" at bounding box center [484, 209] width 438 height 37
click at [368, 215] on select "Hourly Service - $70/h Hourly Service - $65/h Hourly Service - $60/h Hourly Ser…" at bounding box center [484, 209] width 438 height 37
select select "28"
click at [265, 191] on select "Hourly Service - $70/h Hourly Service - $65/h Hourly Service - $60/h Hourly Ser…" at bounding box center [484, 209] width 438 height 37
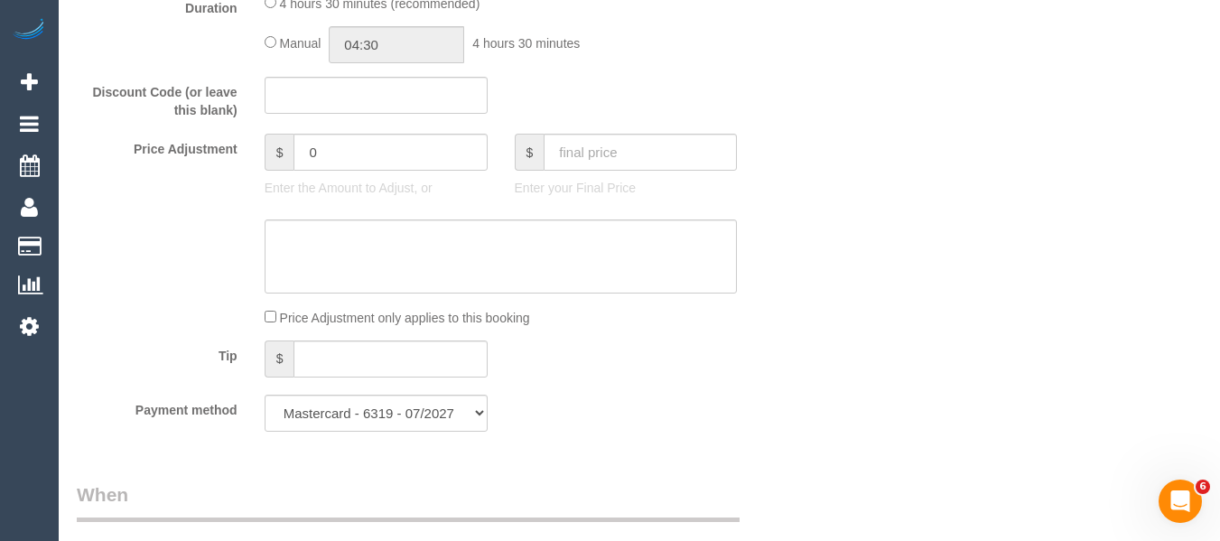
scroll to position [1264, 0]
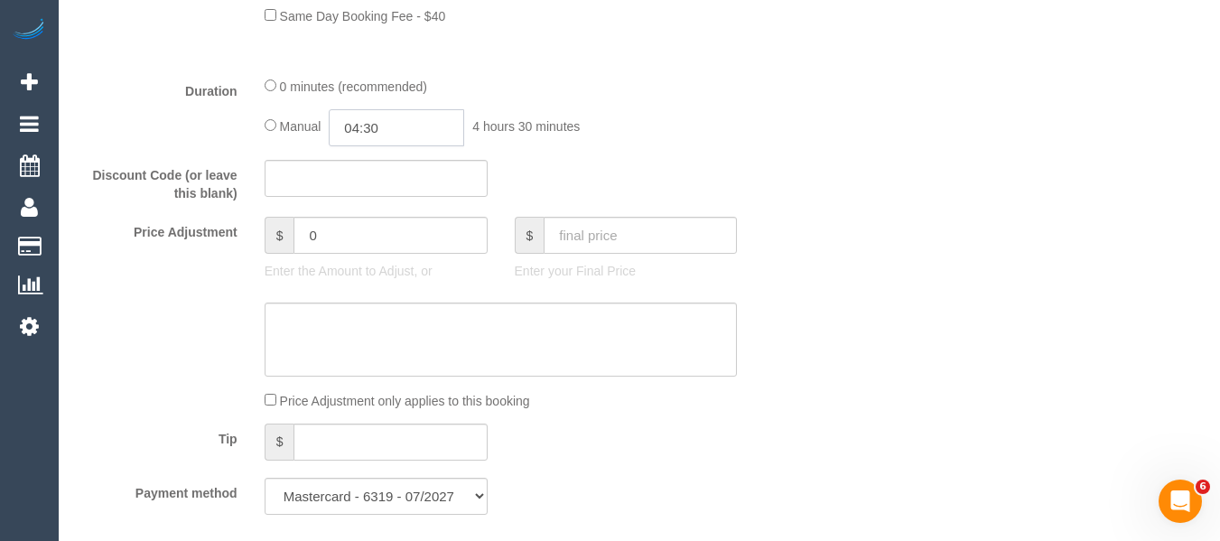
click at [353, 125] on input "04:30" at bounding box center [396, 127] width 135 height 37
type input "01:00"
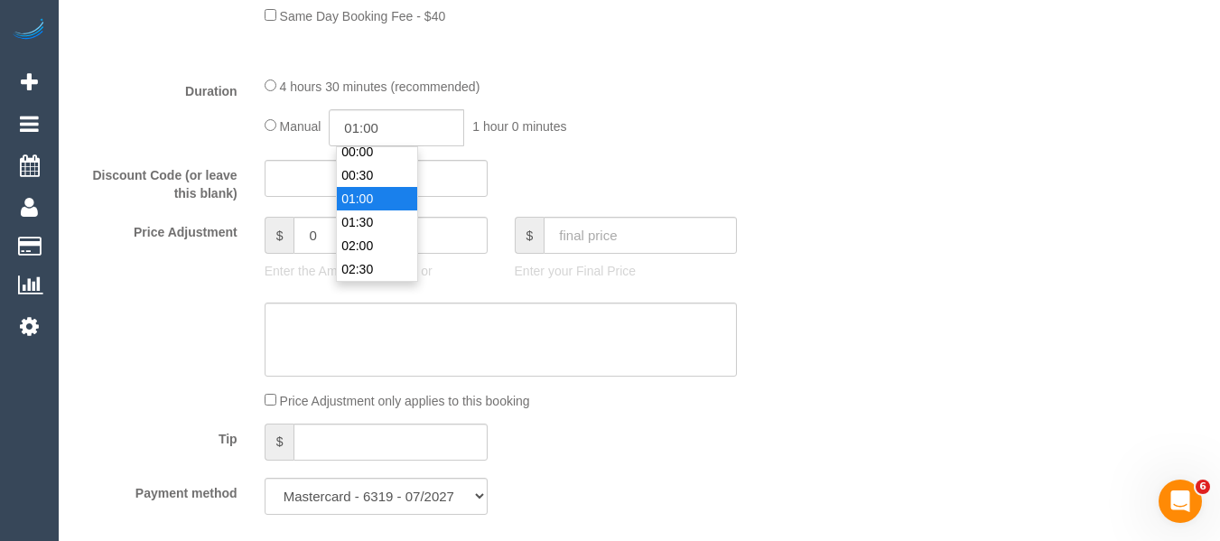
drag, startPoint x: 377, startPoint y: 201, endPoint x: 574, endPoint y: 212, distance: 197.1
click at [376, 202] on li "01:00" at bounding box center [377, 198] width 80 height 23
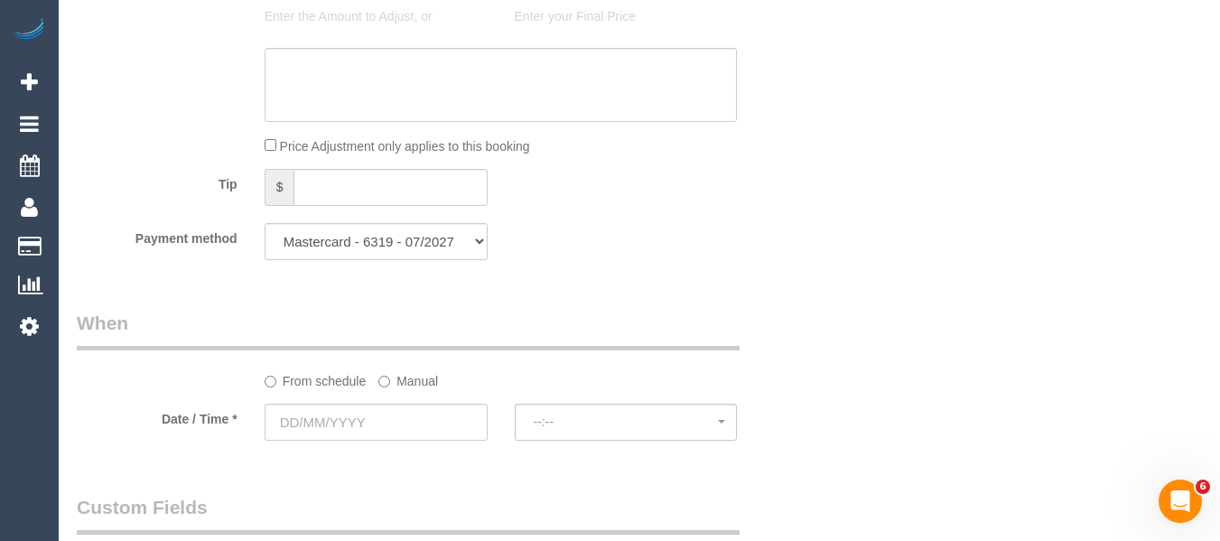
scroll to position [1716, 0]
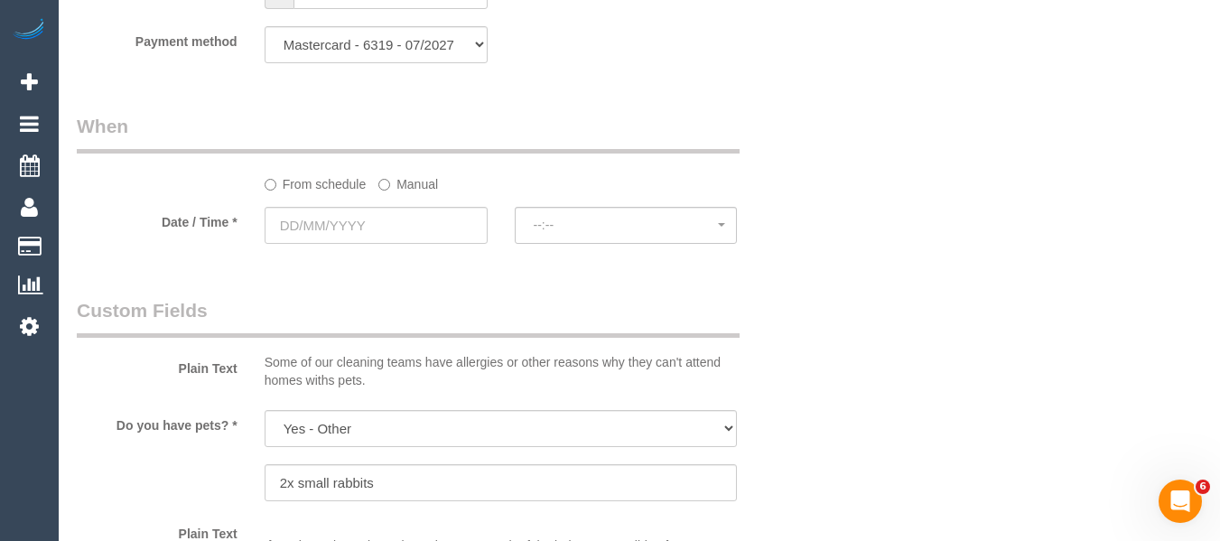
click at [400, 190] on label "Manual" at bounding box center [408, 181] width 60 height 24
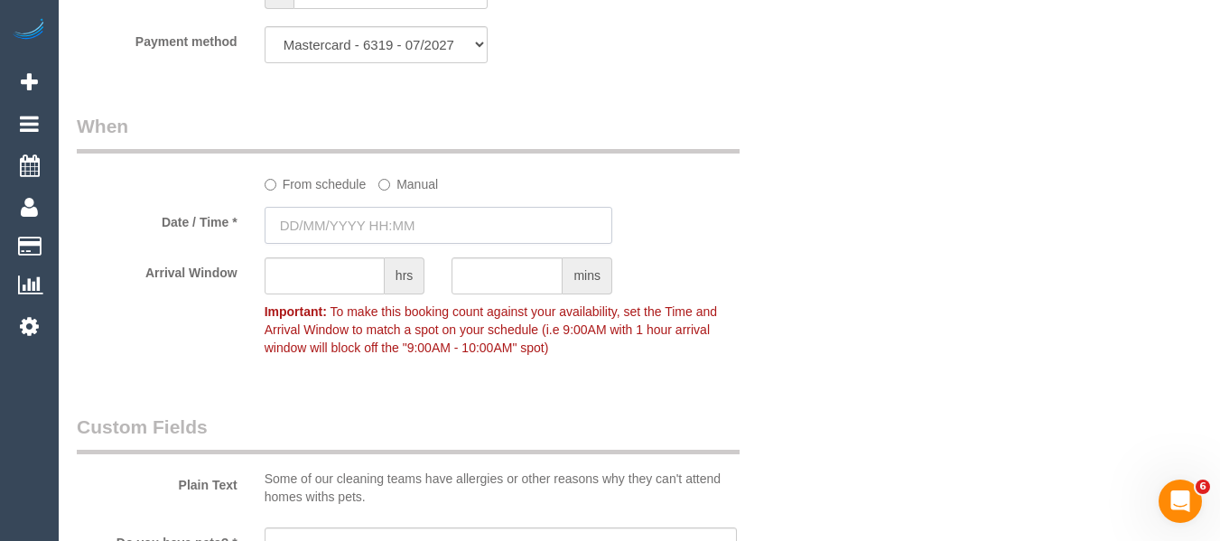
click at [378, 236] on input "text" at bounding box center [439, 225] width 348 height 37
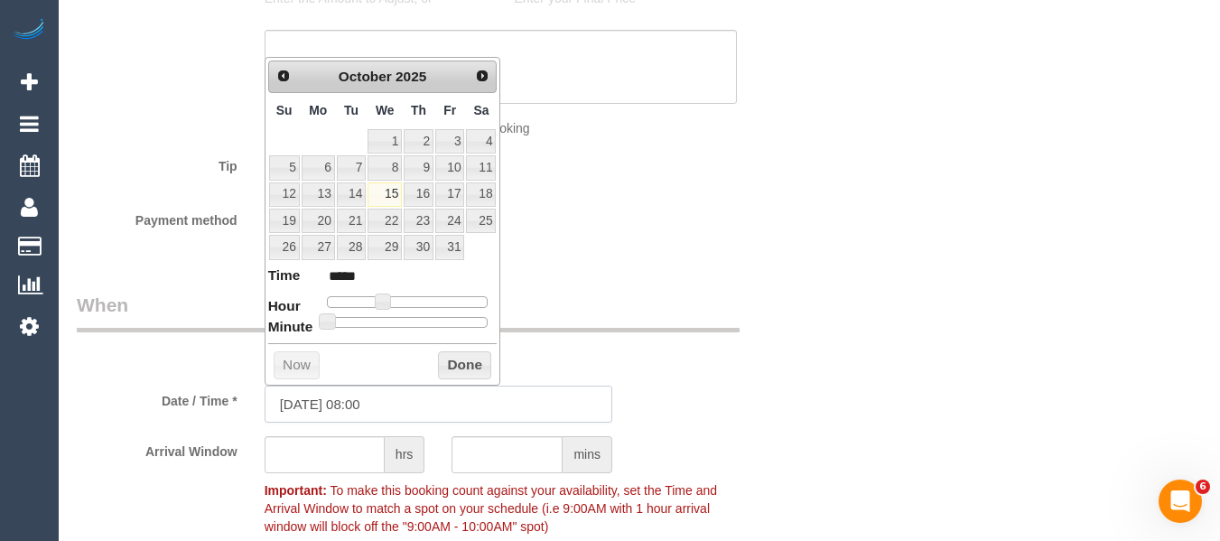
scroll to position [1535, 0]
click at [446, 186] on link "17" at bounding box center [449, 196] width 29 height 24
click at [470, 367] on button "Done" at bounding box center [464, 367] width 53 height 29
click at [441, 374] on button "Done" at bounding box center [464, 367] width 53 height 29
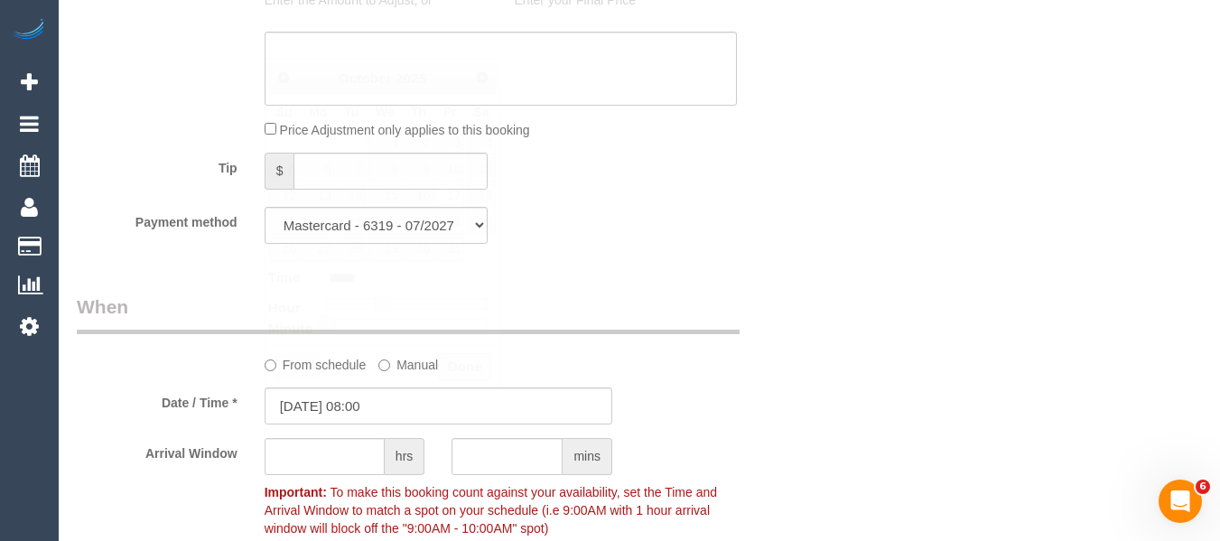
drag, startPoint x: 453, startPoint y: 371, endPoint x: 433, endPoint y: 388, distance: 26.2
click at [402, 406] on input "17/10/2025 08:00" at bounding box center [439, 405] width 348 height 37
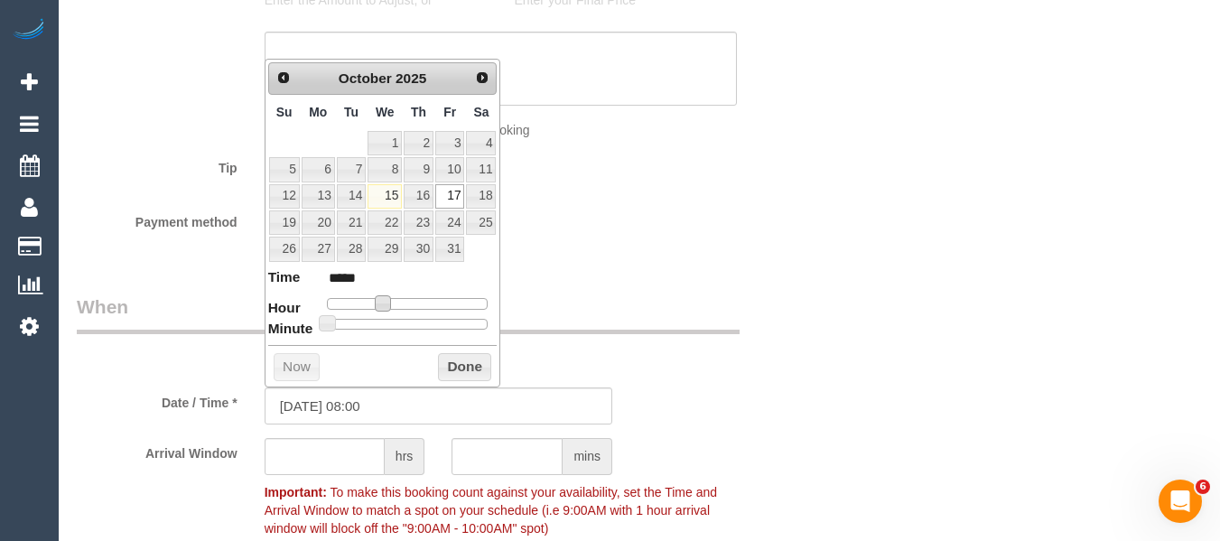
click at [391, 308] on span at bounding box center [383, 303] width 16 height 16
type input "17/10/2025 12:00"
type input "*****"
type input "17/10/2025 13:00"
type input "*****"
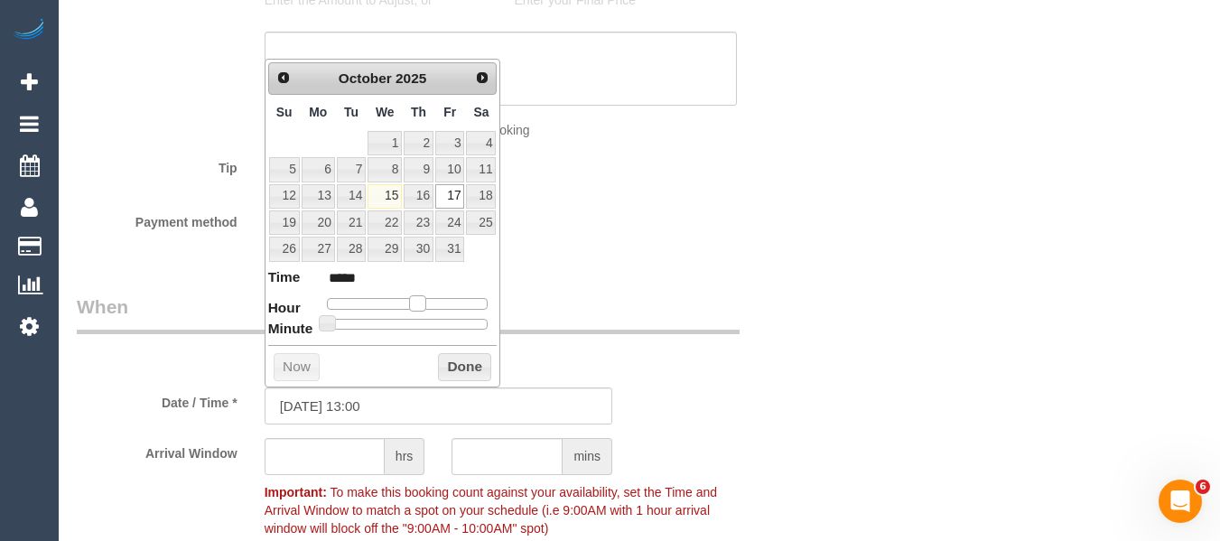
click at [420, 303] on span at bounding box center [417, 303] width 16 height 16
click at [450, 357] on button "Done" at bounding box center [464, 367] width 53 height 29
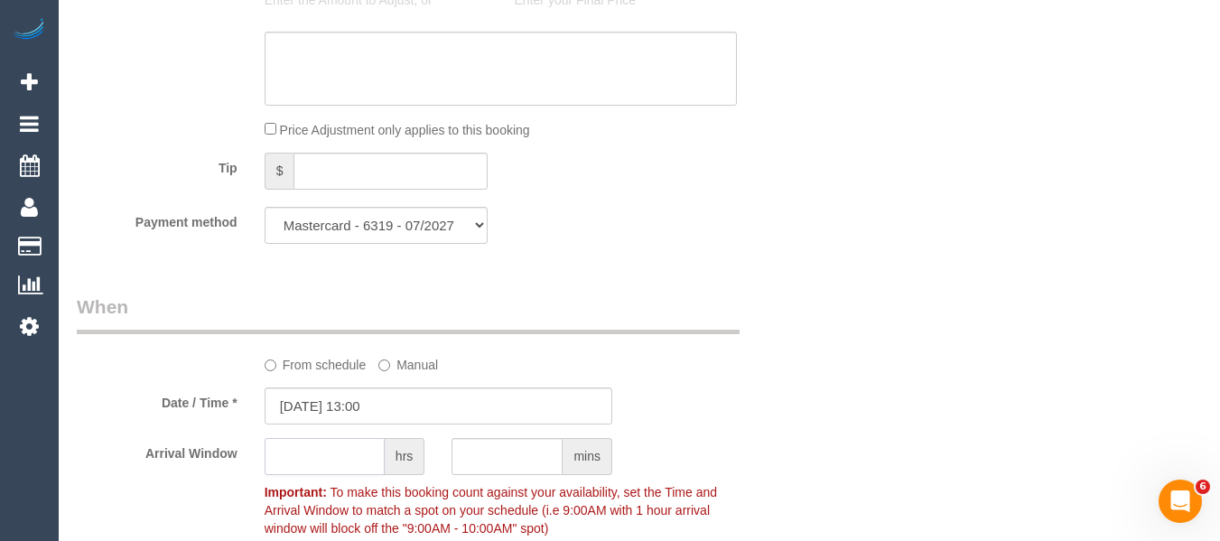
click at [347, 451] on input "text" at bounding box center [325, 456] width 120 height 37
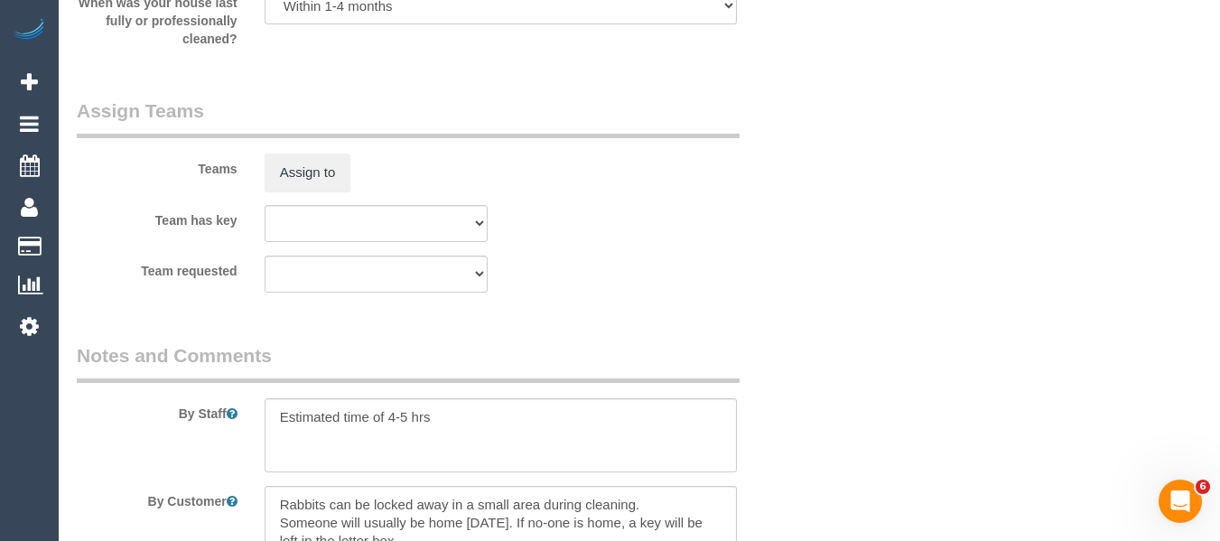
scroll to position [2889, 0]
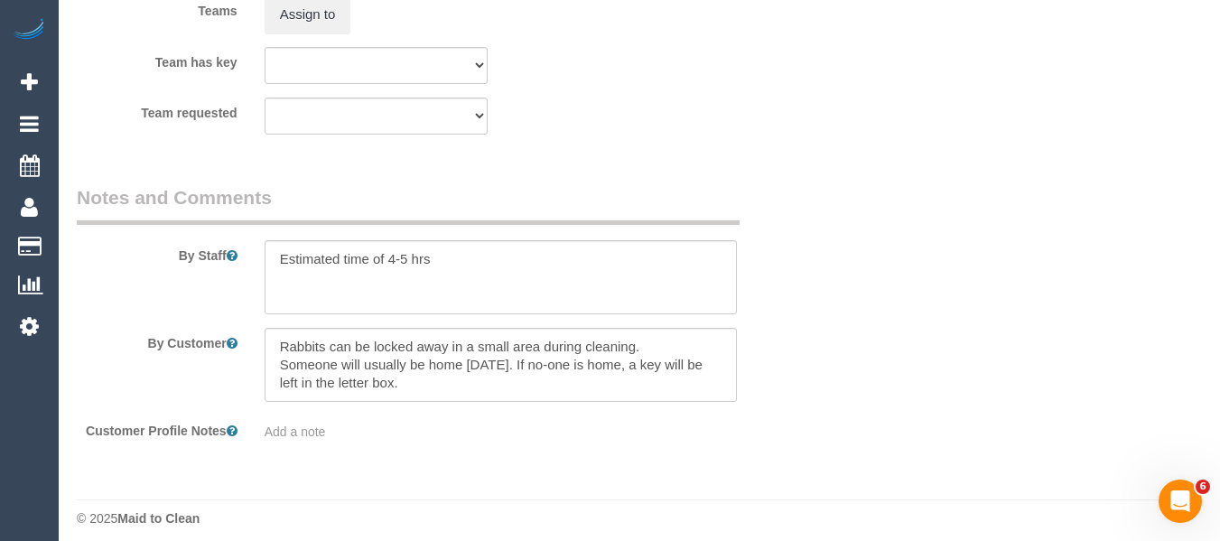
type input "1"
click at [402, 265] on textarea at bounding box center [501, 277] width 473 height 74
click at [401, 265] on textarea at bounding box center [501, 277] width 473 height 74
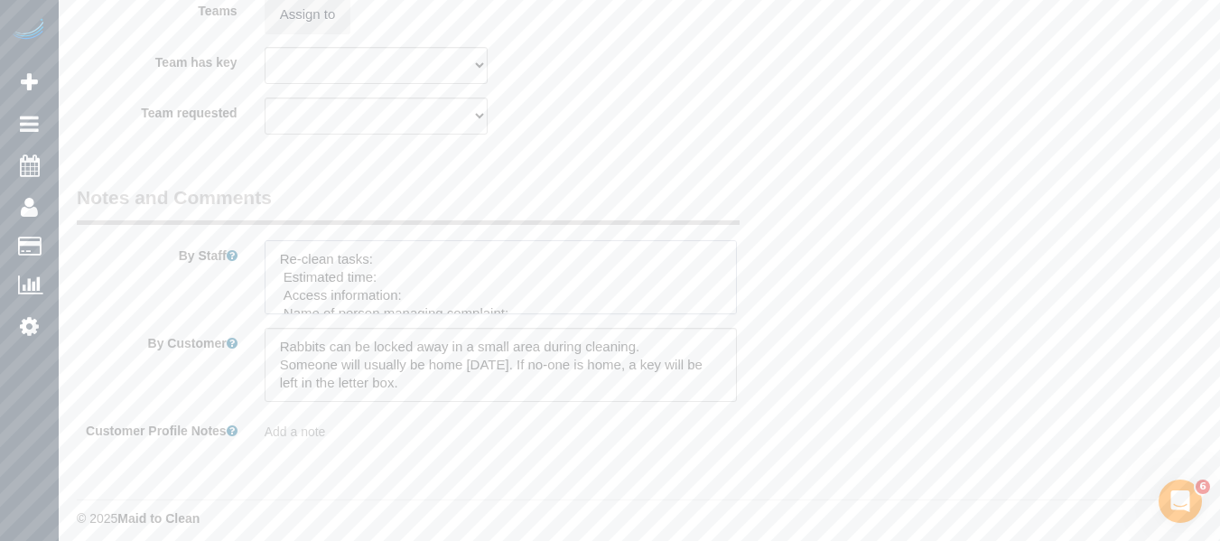
click at [401, 255] on textarea at bounding box center [501, 277] width 473 height 74
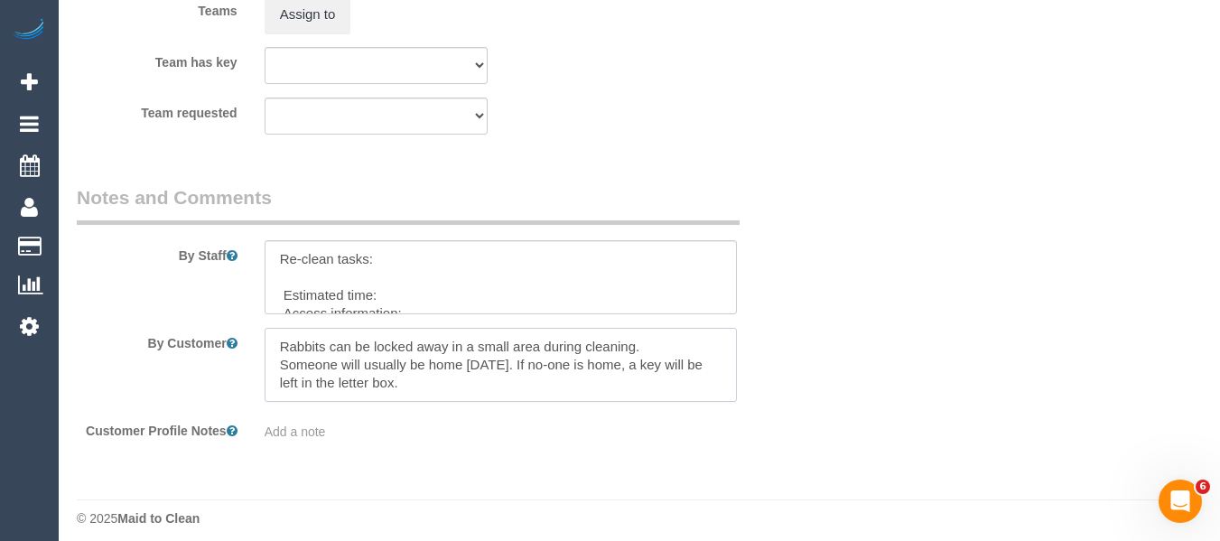
drag, startPoint x: 450, startPoint y: 379, endPoint x: 284, endPoint y: 342, distance: 169.3
click at [284, 342] on textarea at bounding box center [501, 365] width 473 height 74
click at [345, 365] on textarea at bounding box center [501, 365] width 473 height 74
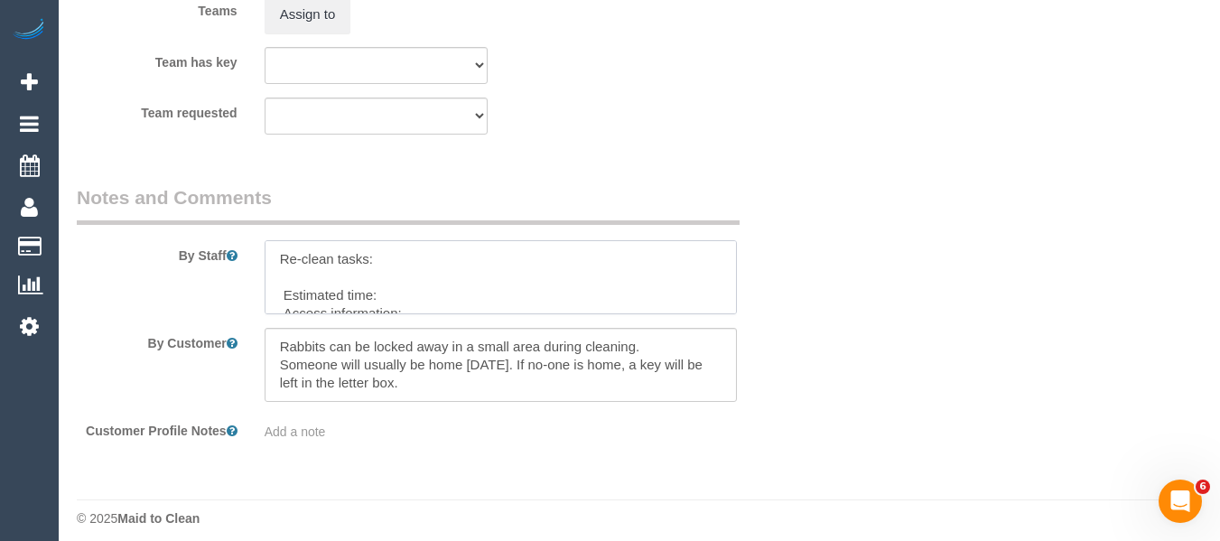
click at [335, 281] on textarea at bounding box center [501, 277] width 473 height 74
click at [322, 277] on textarea at bounding box center [501, 277] width 473 height 74
click at [518, 273] on textarea at bounding box center [501, 277] width 473 height 74
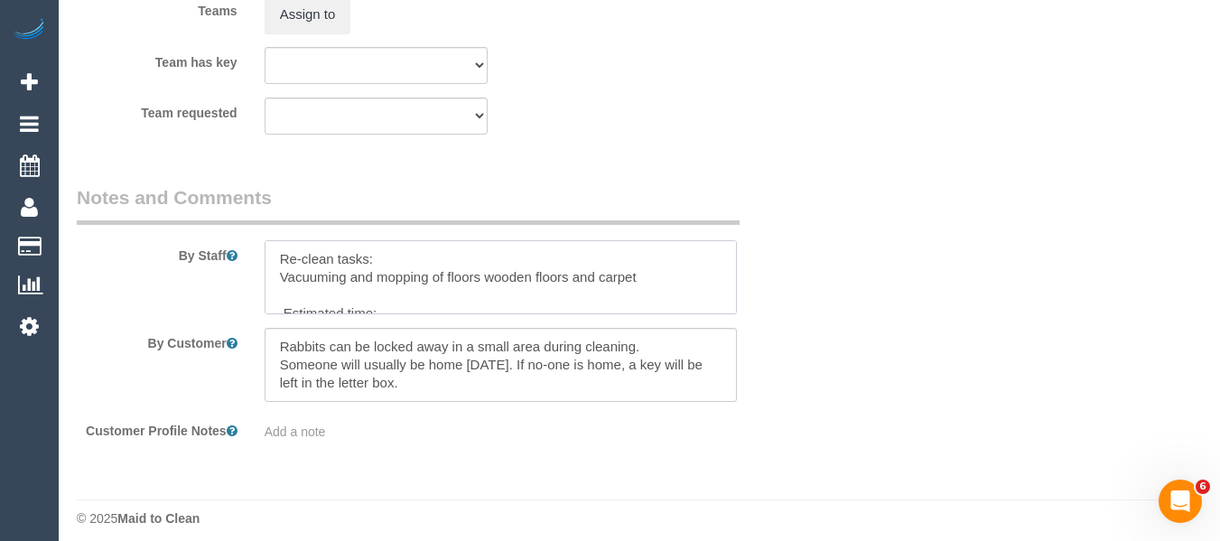
click at [341, 290] on textarea at bounding box center [501, 277] width 473 height 74
drag, startPoint x: 666, startPoint y: 280, endPoint x: 569, endPoint y: 279, distance: 97.5
click at [569, 279] on textarea at bounding box center [501, 277] width 473 height 74
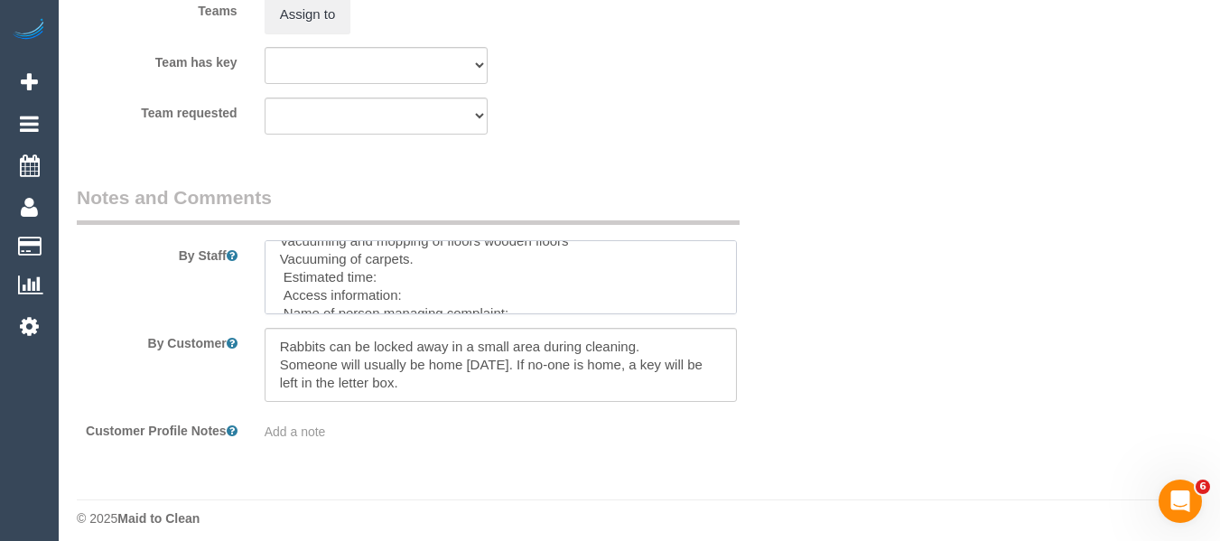
click at [421, 284] on textarea at bounding box center [501, 277] width 473 height 74
click at [428, 303] on textarea at bounding box center [501, 277] width 473 height 74
click at [740, 308] on div at bounding box center [501, 277] width 500 height 74
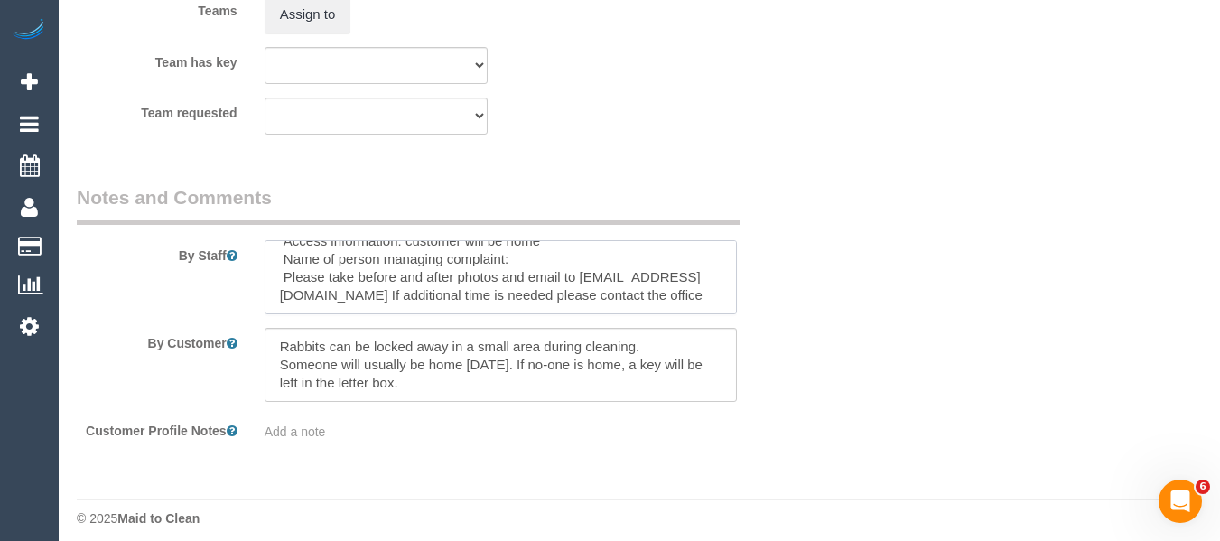
scroll to position [107, 0]
click at [581, 245] on textarea at bounding box center [501, 277] width 473 height 74
type textarea "Re-clean tasks: Vacuuming and mopping of floors wooden floors Vacuuming of carp…"
click at [473, 359] on textarea at bounding box center [501, 365] width 473 height 74
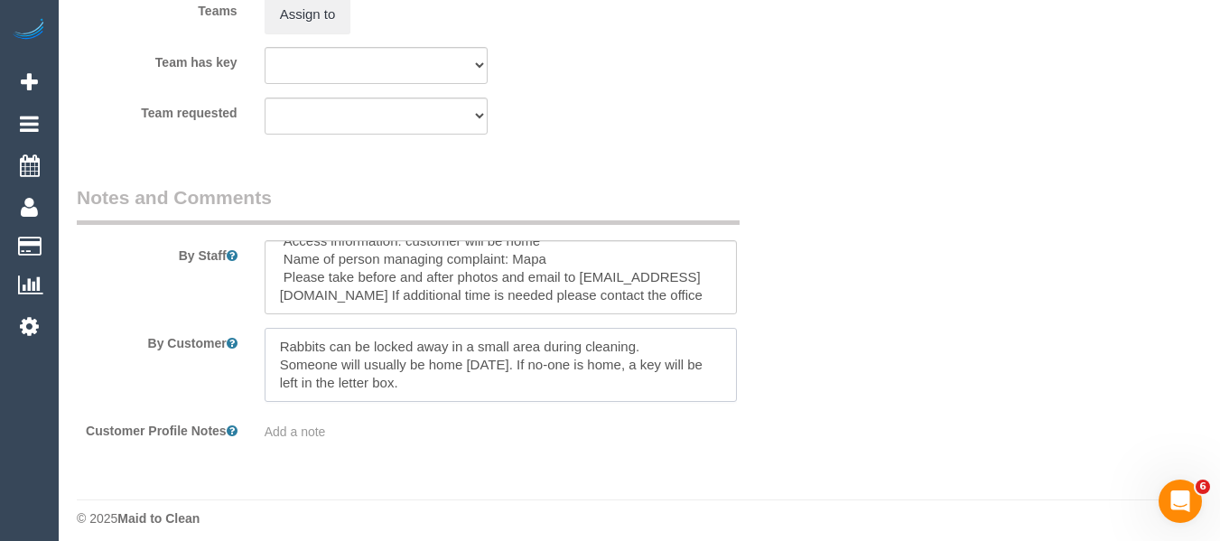
click at [473, 359] on textarea at bounding box center [501, 365] width 473 height 74
click at [469, 363] on textarea at bounding box center [501, 365] width 473 height 74
drag, startPoint x: 468, startPoint y: 389, endPoint x: 278, endPoint y: 312, distance: 204.6
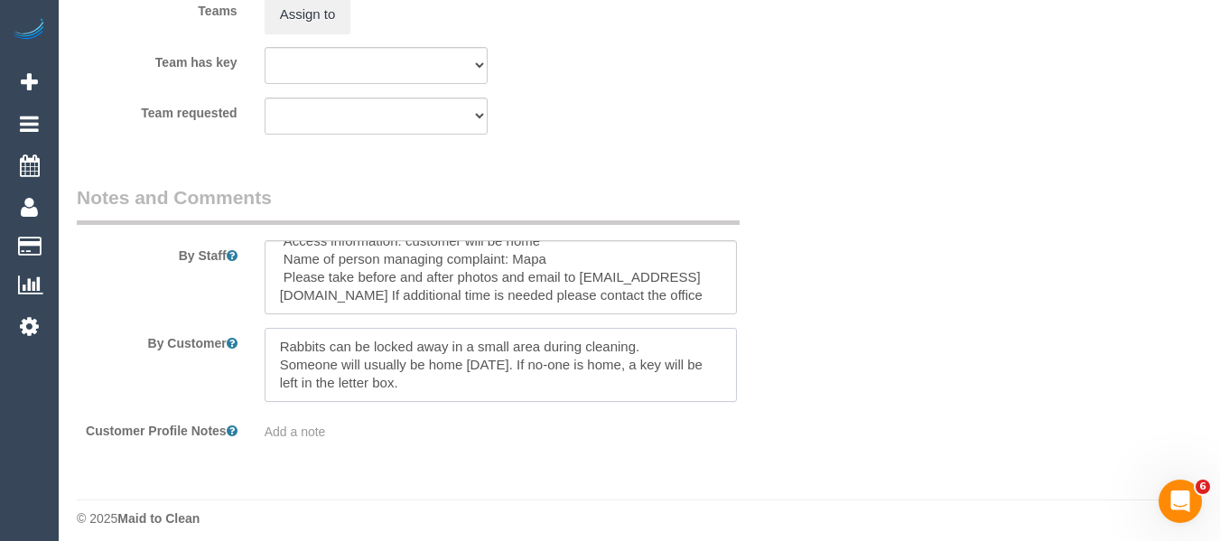
click at [278, 312] on sui-booking-comments "By Staff By Customer Customer Profile Notes Add a note" at bounding box center [438, 312] width 723 height 256
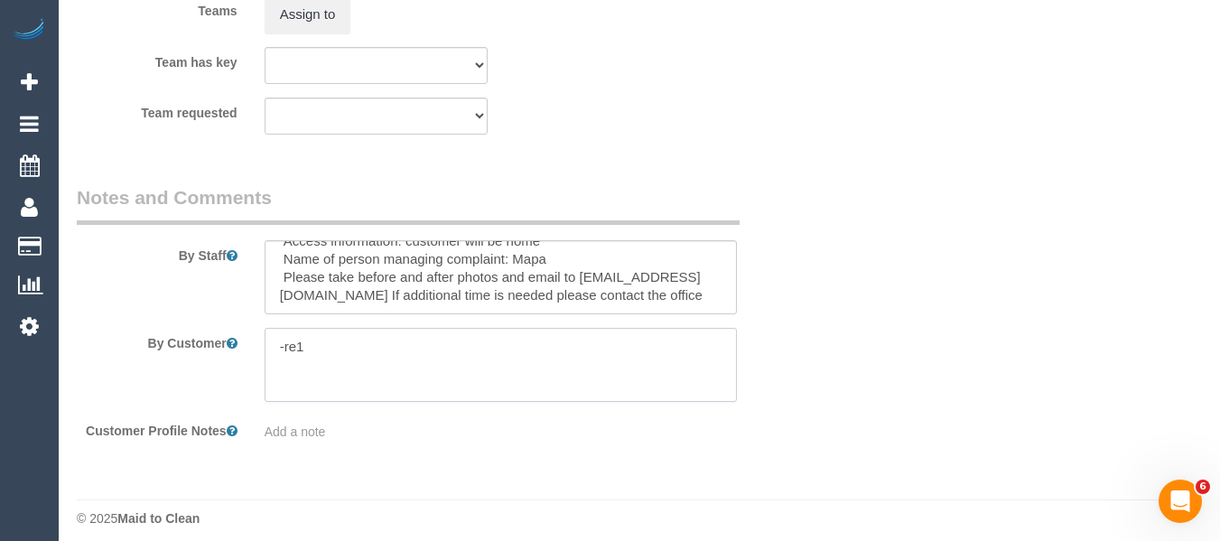
type textarea "Re-clean tasks: Estimated time: Access information: Name of person managing com…"
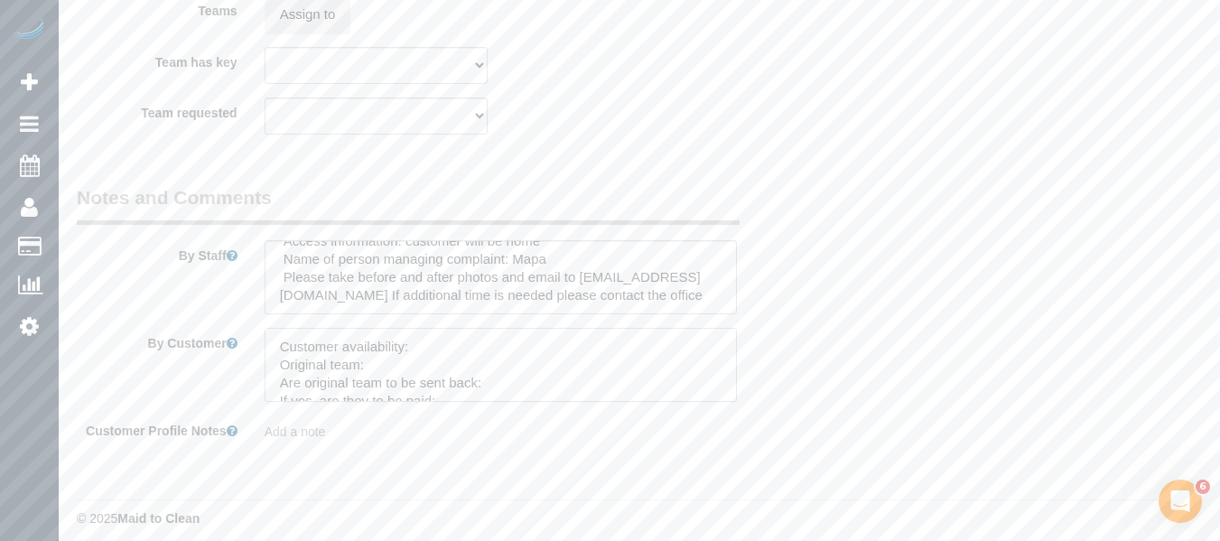
click at [428, 353] on textarea at bounding box center [501, 365] width 473 height 74
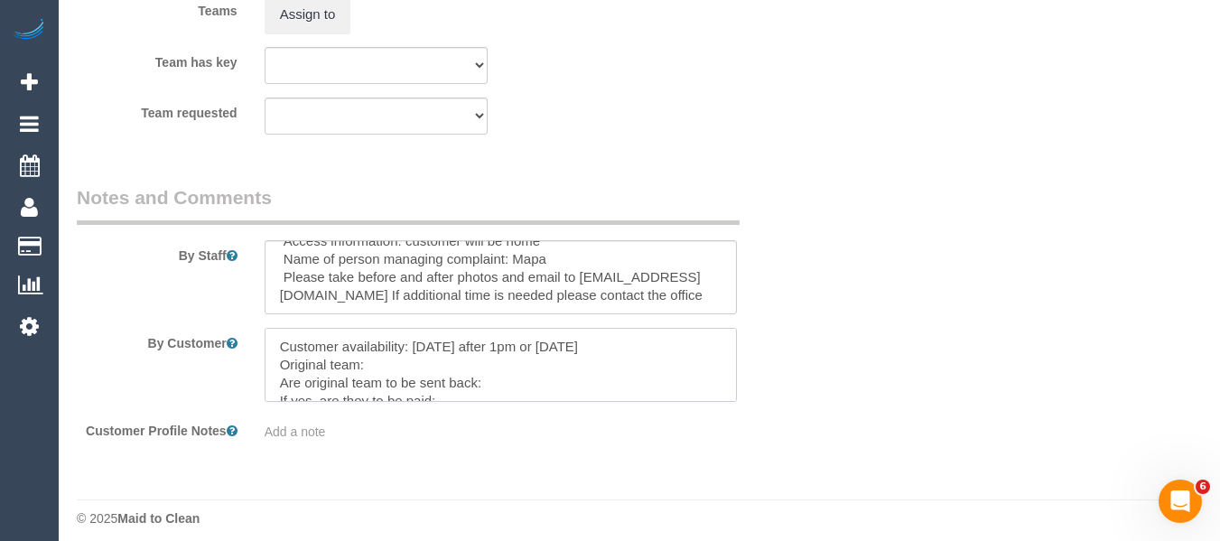
click at [426, 369] on textarea at bounding box center [501, 365] width 473 height 74
paste textarea "Himandi Deerarathne (C)"
click at [595, 390] on textarea at bounding box center [501, 365] width 473 height 74
click at [544, 356] on textarea at bounding box center [501, 365] width 473 height 74
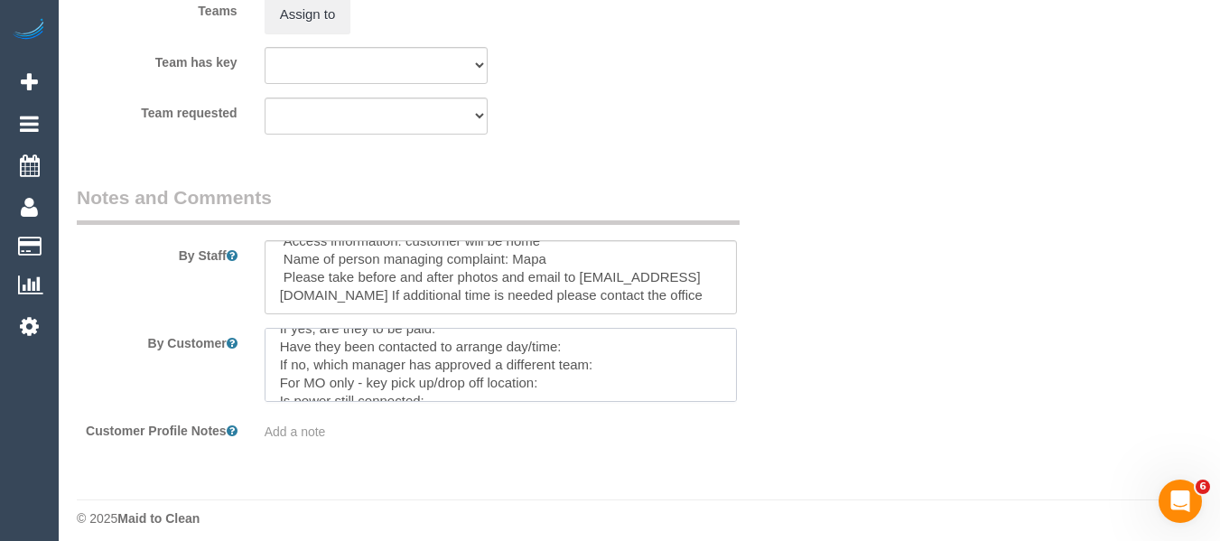
click at [544, 356] on textarea at bounding box center [501, 365] width 473 height 74
click at [643, 360] on textarea at bounding box center [501, 365] width 473 height 74
click at [510, 349] on textarea at bounding box center [501, 365] width 473 height 74
click at [509, 349] on textarea at bounding box center [501, 365] width 473 height 74
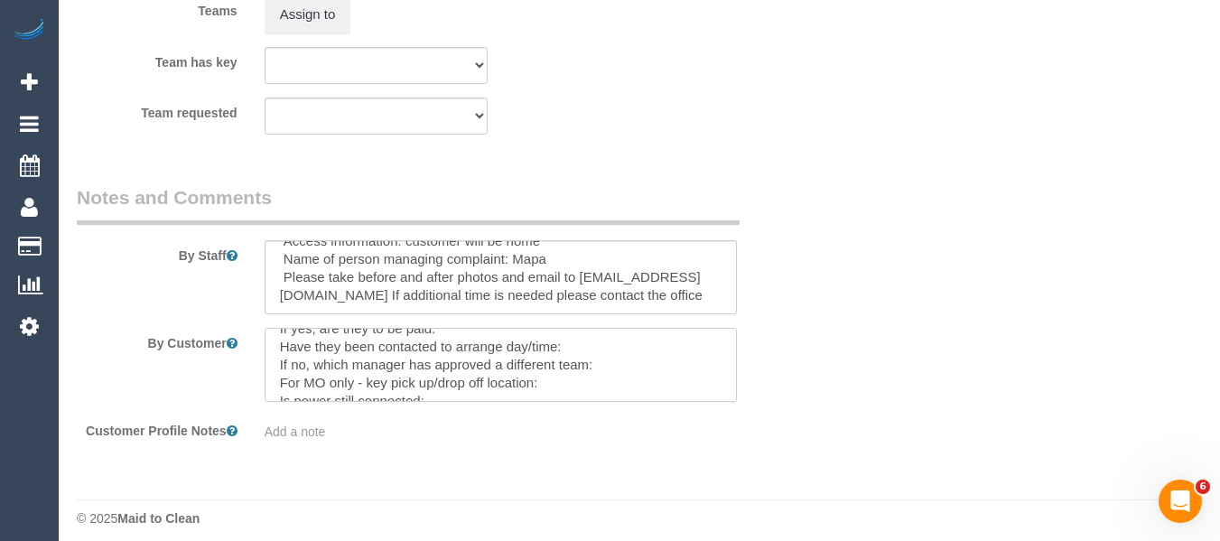
click at [509, 349] on textarea at bounding box center [501, 365] width 473 height 74
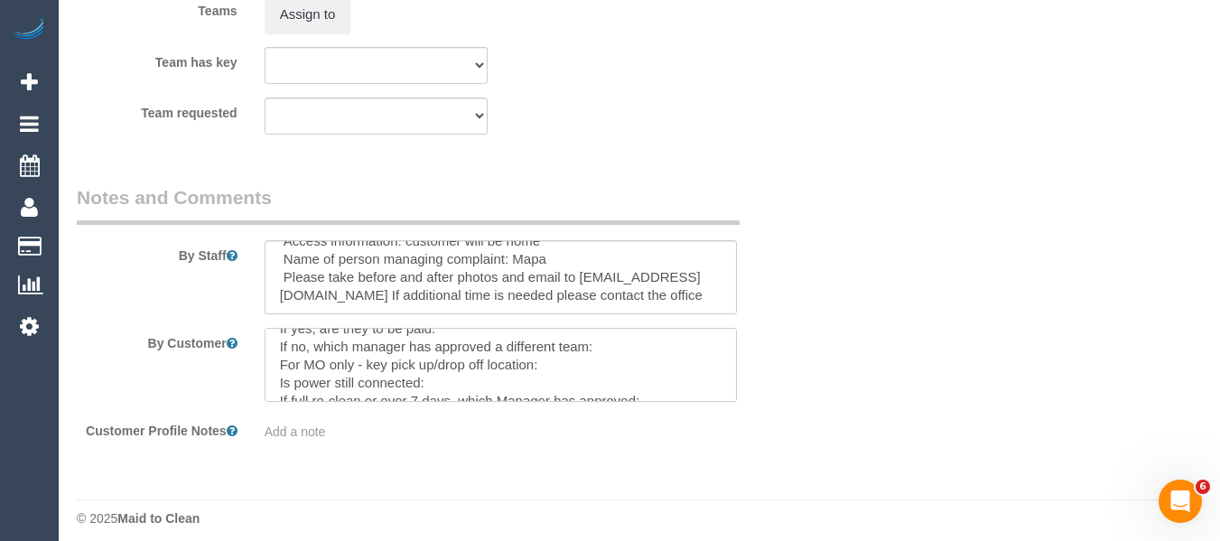
click at [559, 358] on textarea at bounding box center [501, 365] width 473 height 74
click at [516, 378] on textarea at bounding box center [501, 365] width 473 height 74
click at [736, 395] on textarea at bounding box center [501, 365] width 473 height 74
click at [737, 395] on textarea at bounding box center [501, 365] width 473 height 74
click at [719, 395] on textarea at bounding box center [501, 365] width 473 height 74
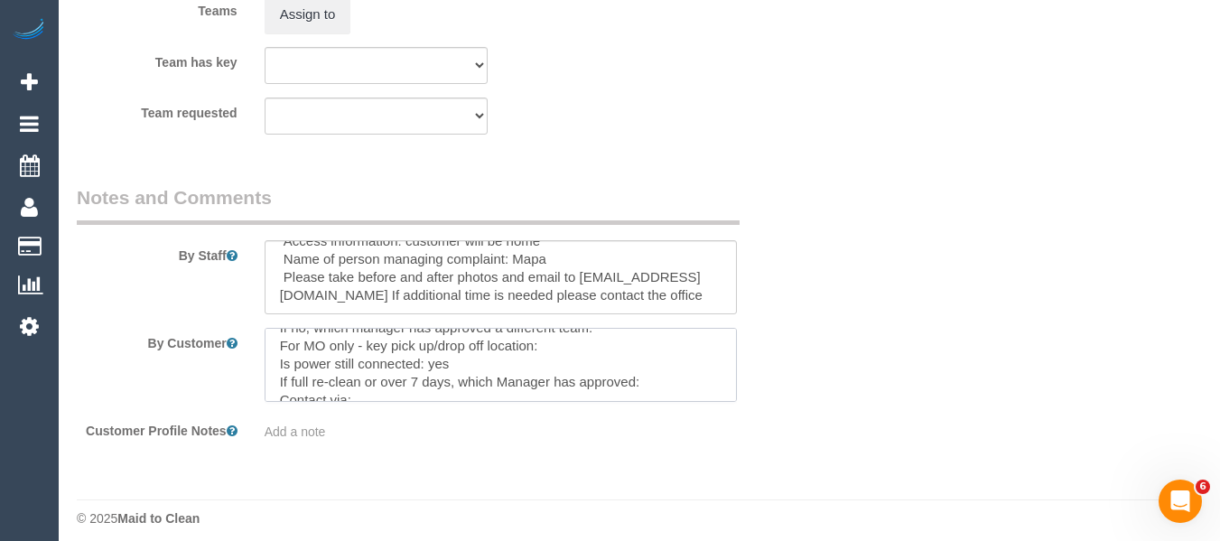
scroll to position [108, 0]
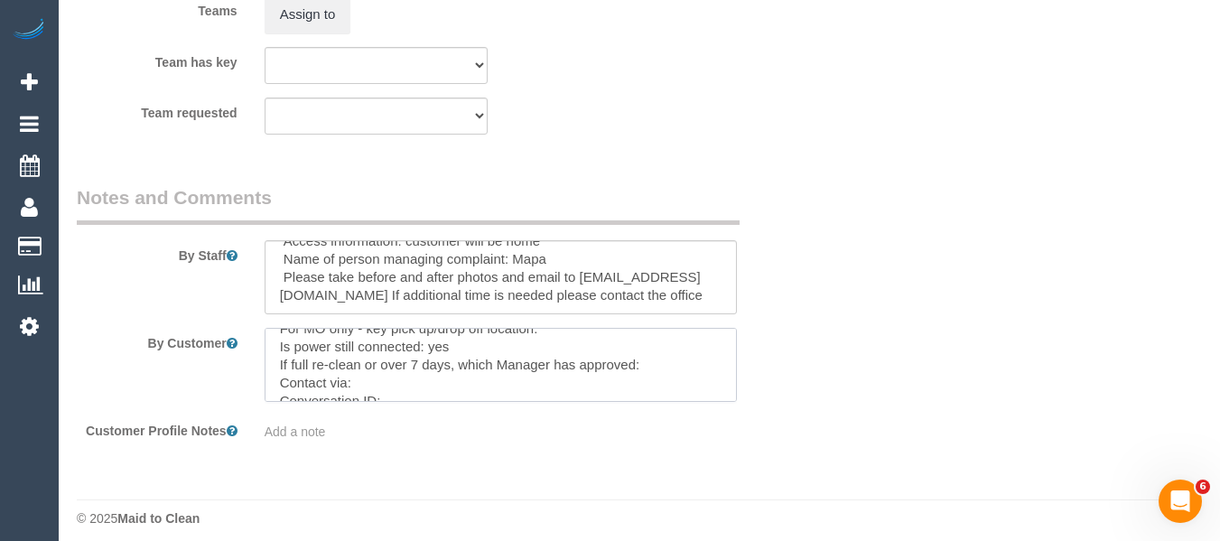
click at [555, 393] on textarea at bounding box center [501, 365] width 473 height 74
click at [563, 383] on textarea at bounding box center [501, 365] width 473 height 74
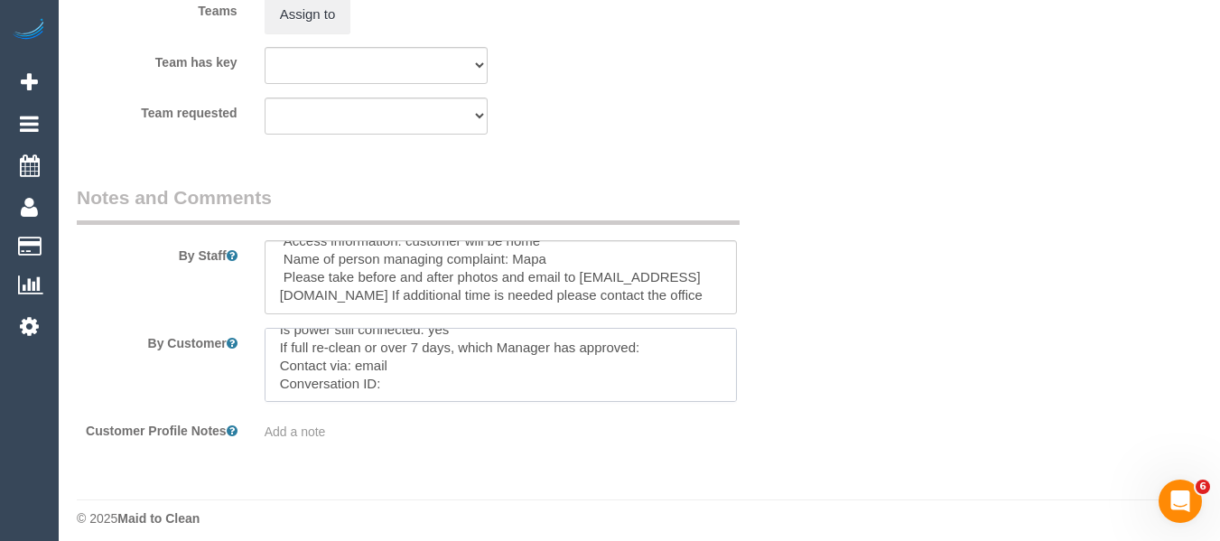
click at [410, 388] on textarea at bounding box center [501, 365] width 473 height 74
paste textarea "cnv_1fla2qe0"
type textarea "Customer availability: Friday after 1pm or Monday Original team: Himandi Deerar…"
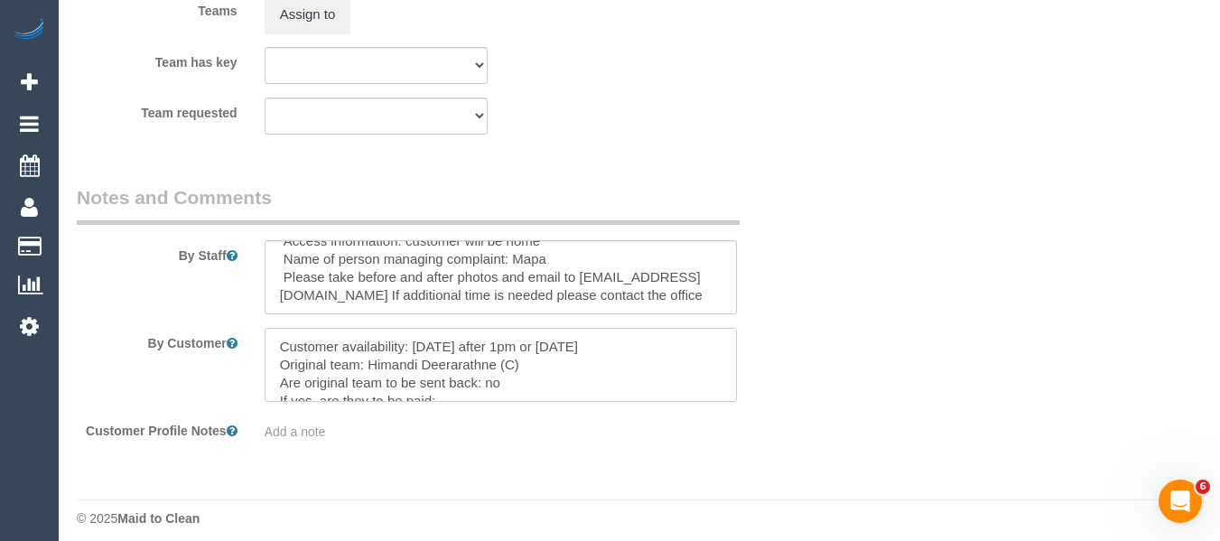
drag, startPoint x: 468, startPoint y: 381, endPoint x: 136, endPoint y: 254, distance: 355.0
click at [141, 257] on sui-booking-comments "By Staff By Customer Customer Profile Notes Add a note" at bounding box center [438, 312] width 723 height 256
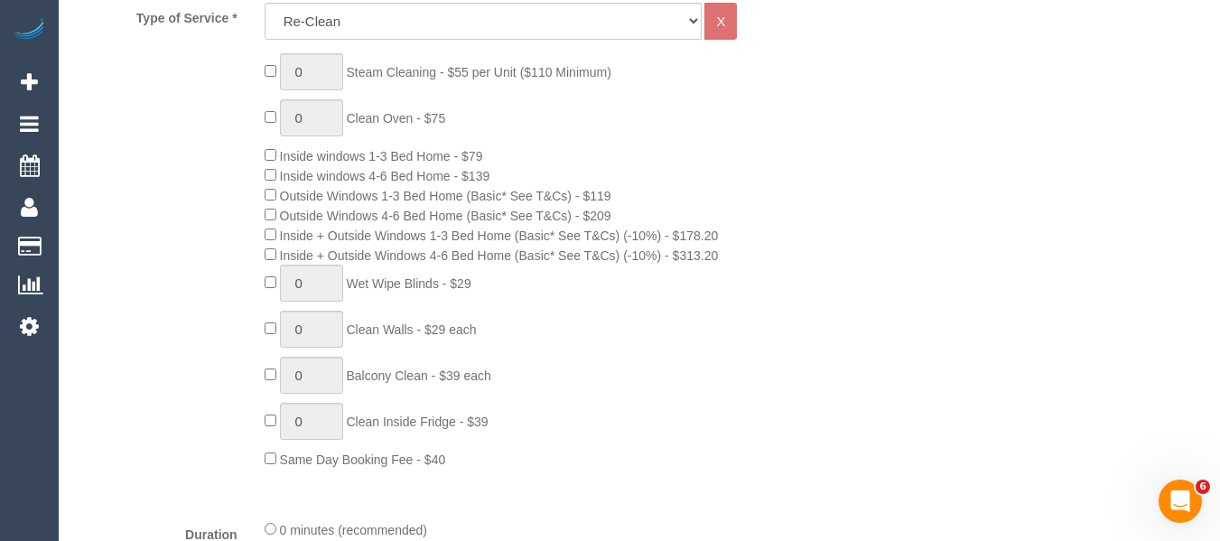
scroll to position [112, 0]
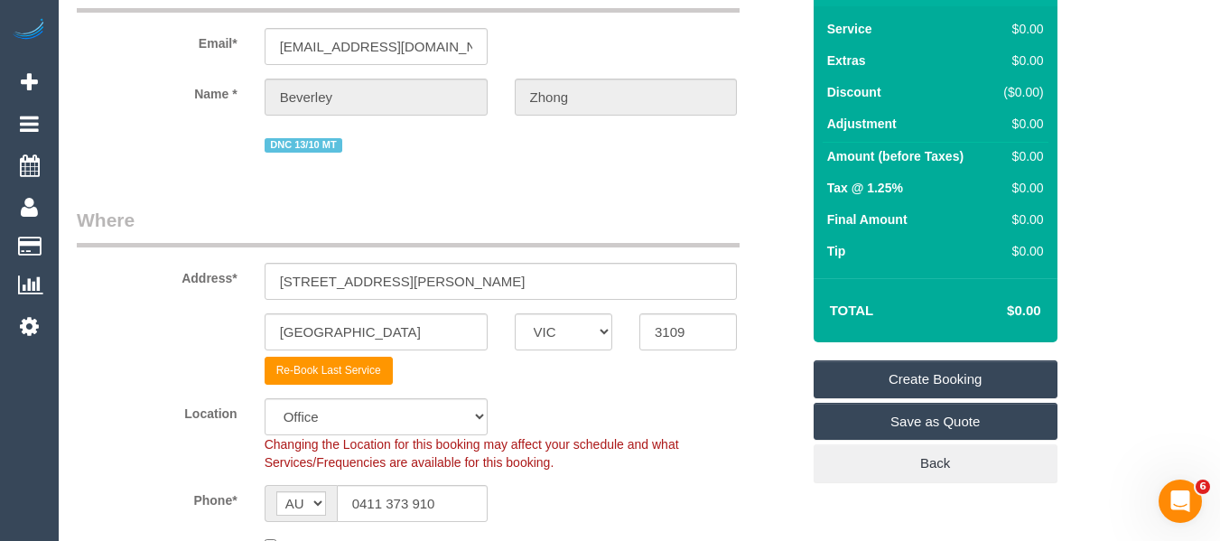
click at [925, 380] on link "Create Booking" at bounding box center [936, 379] width 244 height 38
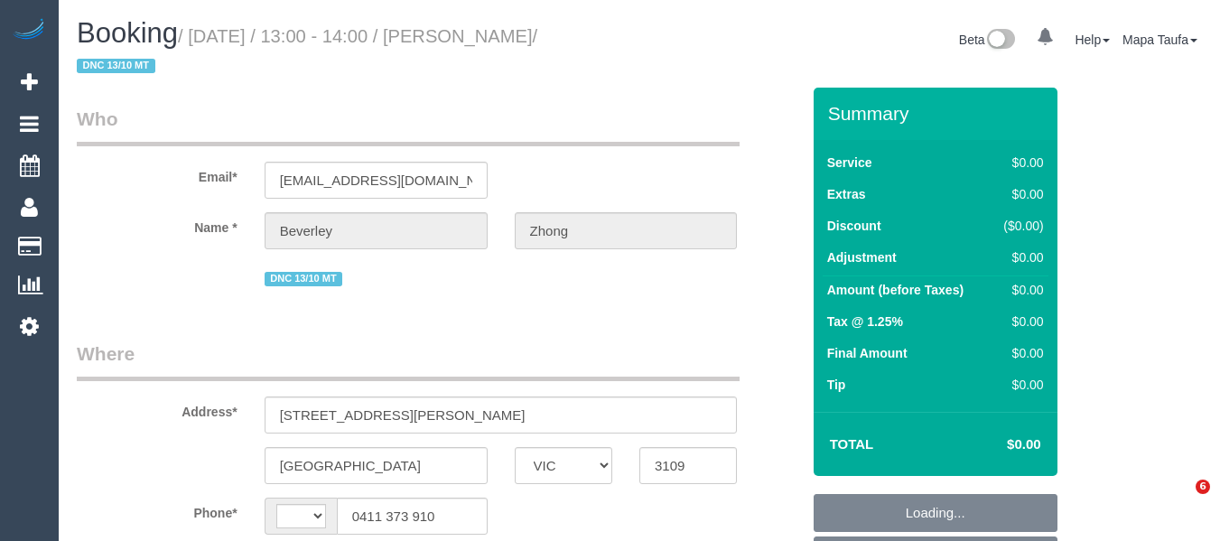
select select "VIC"
select select "string:stripe-pm_1S4WTS2GScqysDRVOIeRxT3s"
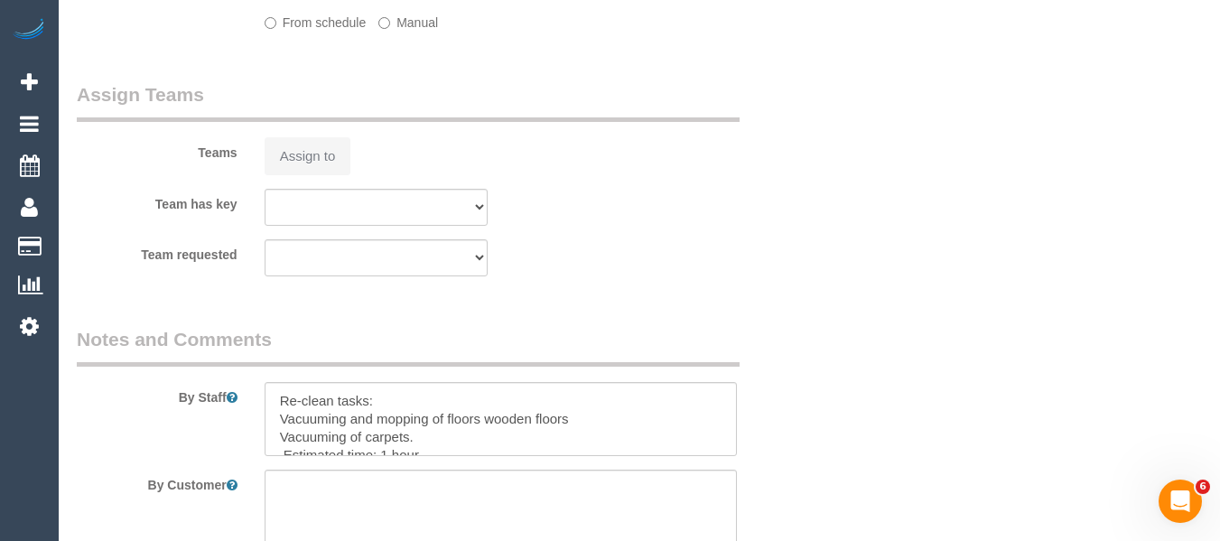
select select "object:753"
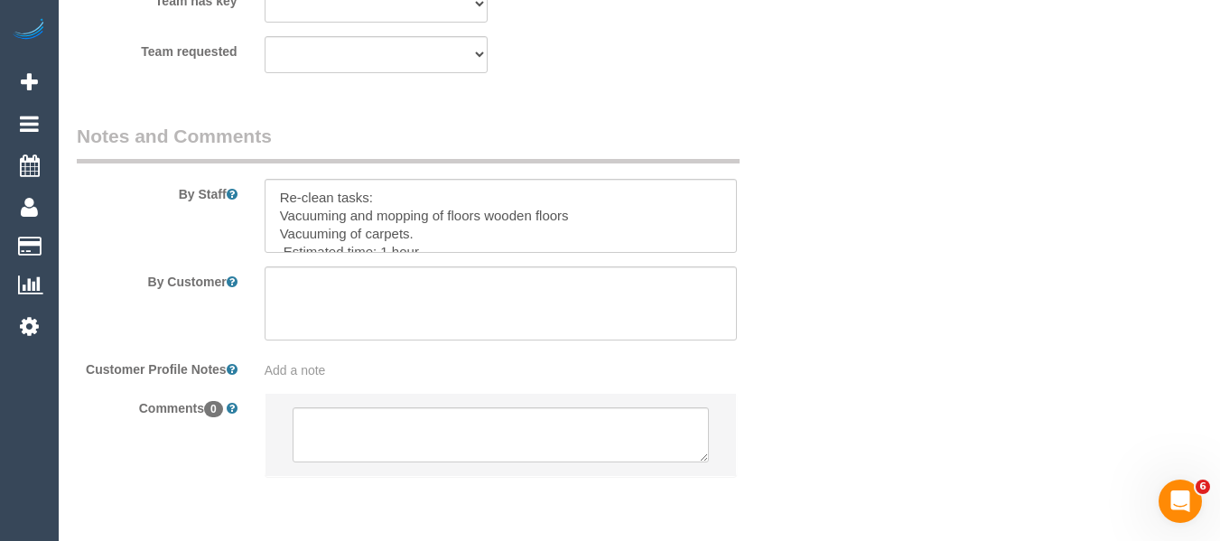
select select "string:AU"
select select "number:32"
select select "number:14"
select select "number:19"
select select "number:24"
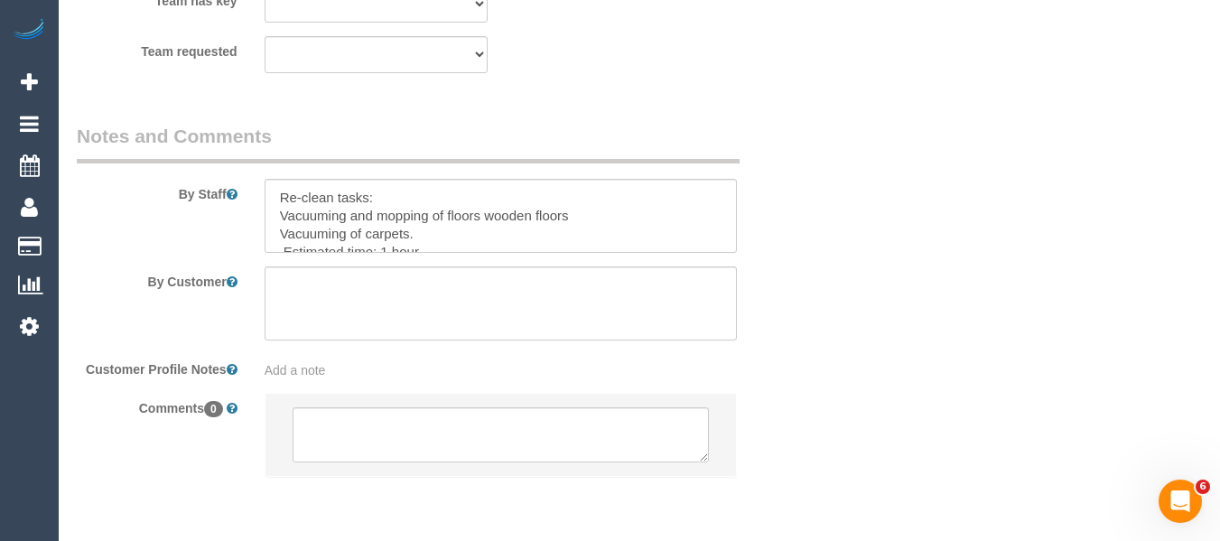
select select "number:34"
select select "number:13"
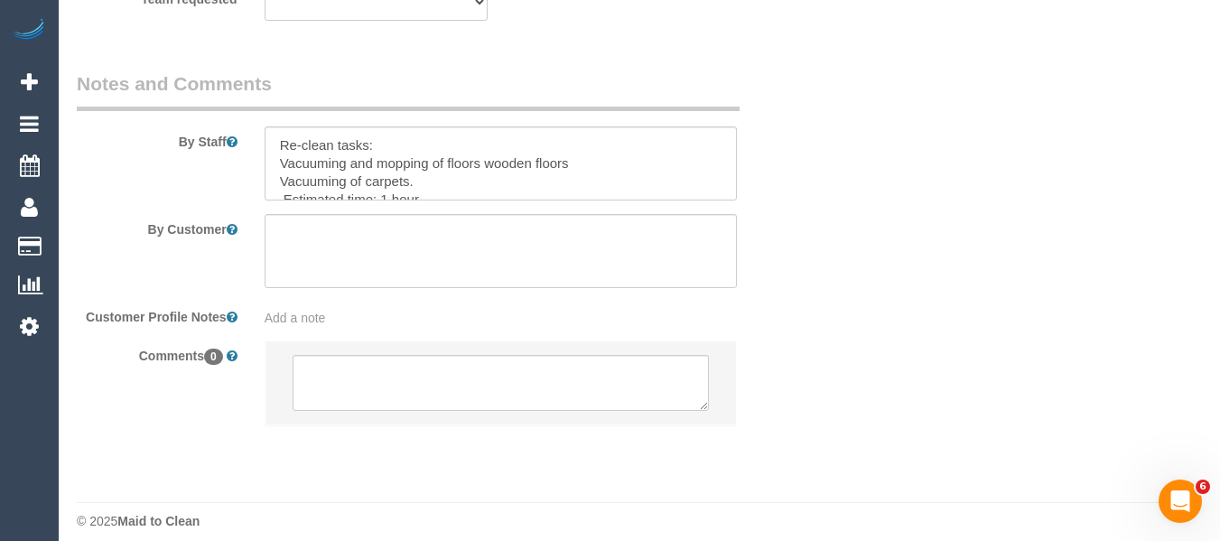
scroll to position [3006, 0]
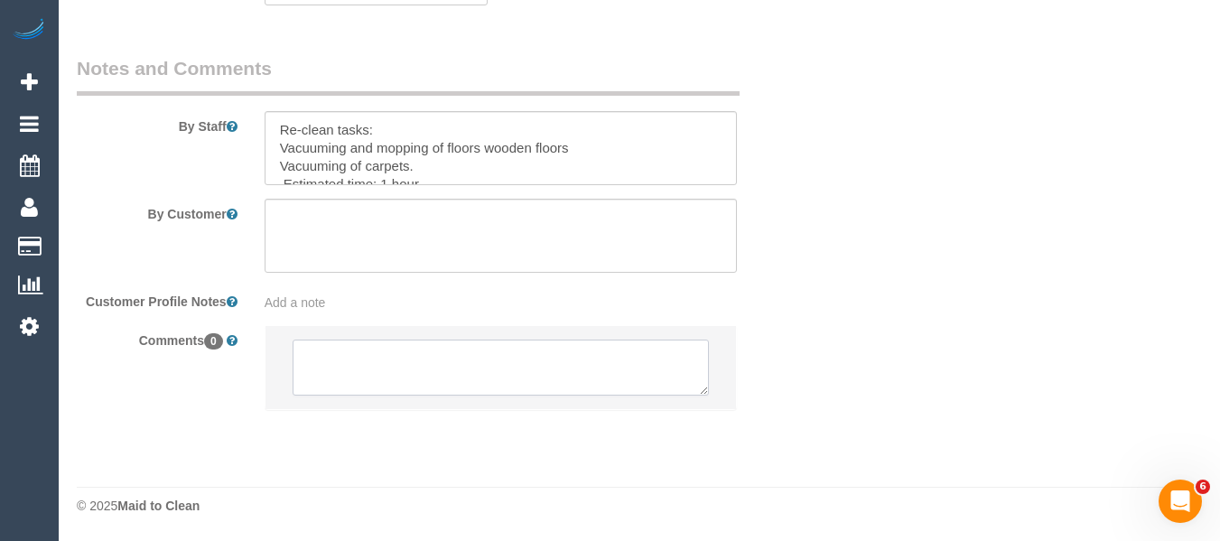
click at [457, 359] on textarea at bounding box center [501, 368] width 417 height 56
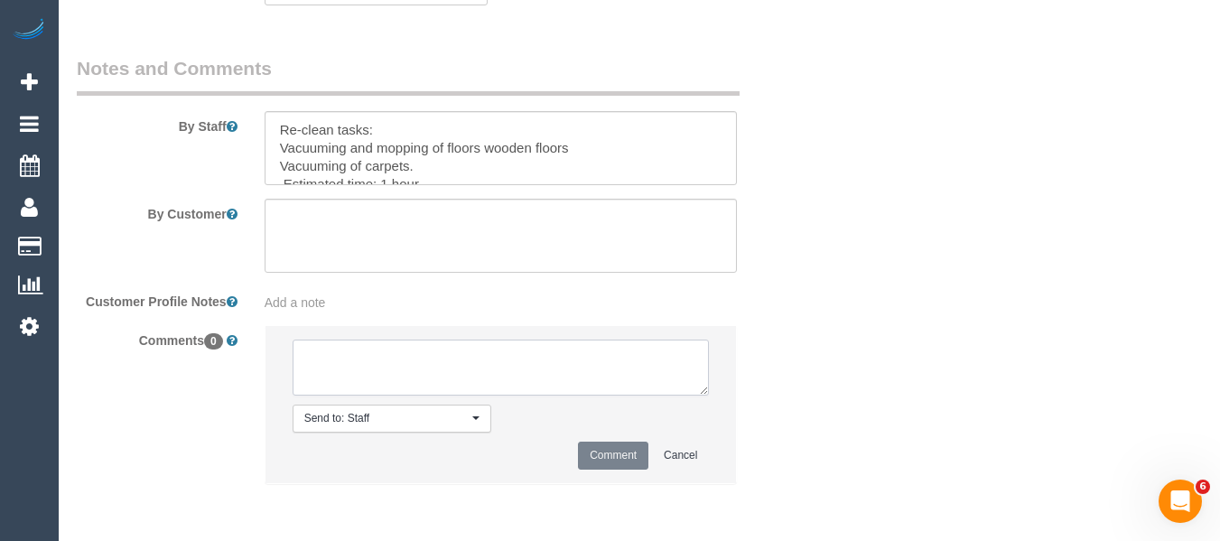
paste textarea "Customer availability: Friday after 1pm or Monday Original team: Himandi Deerar…"
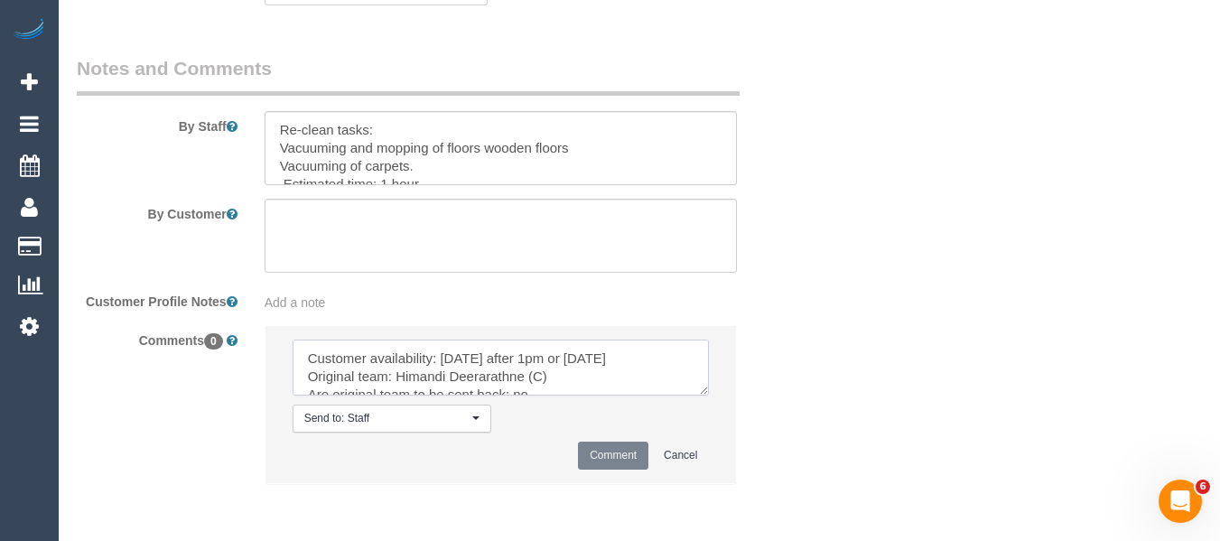
scroll to position [134, 0]
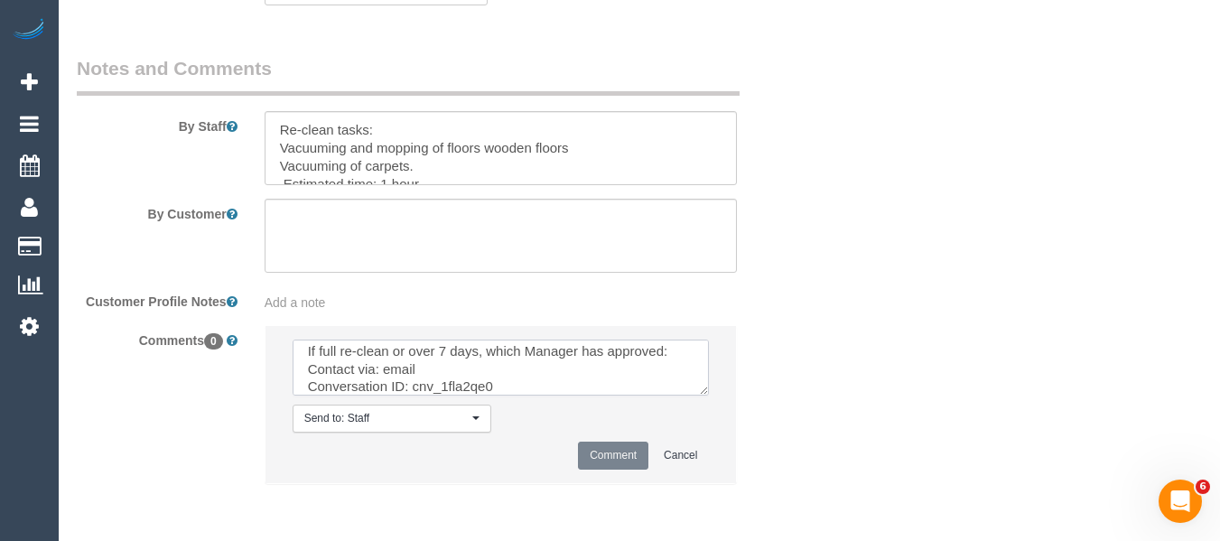
type textarea "Customer availability: Friday after 1pm or Monday Original team: Himandi Deerar…"
click at [609, 455] on button "Comment" at bounding box center [613, 456] width 70 height 28
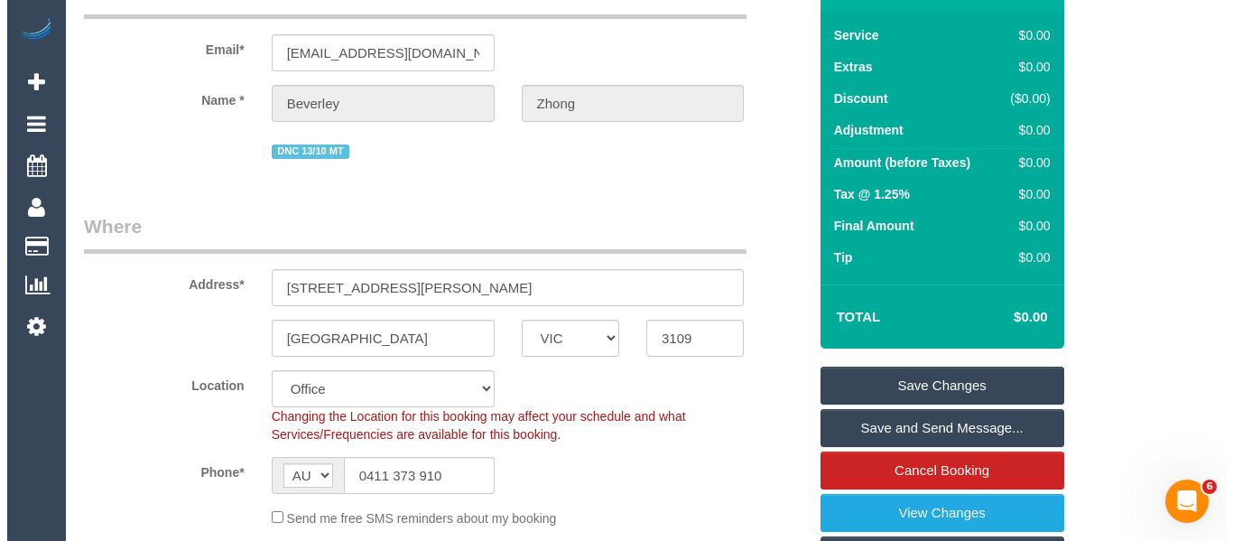
scroll to position [0, 0]
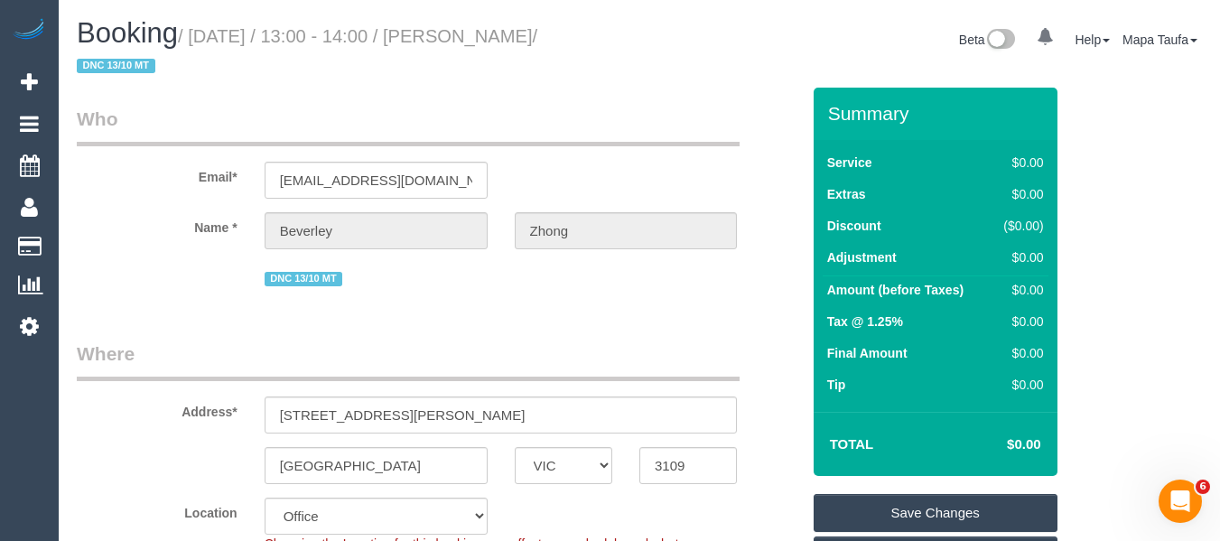
click at [879, 514] on link "Save Changes" at bounding box center [936, 513] width 244 height 38
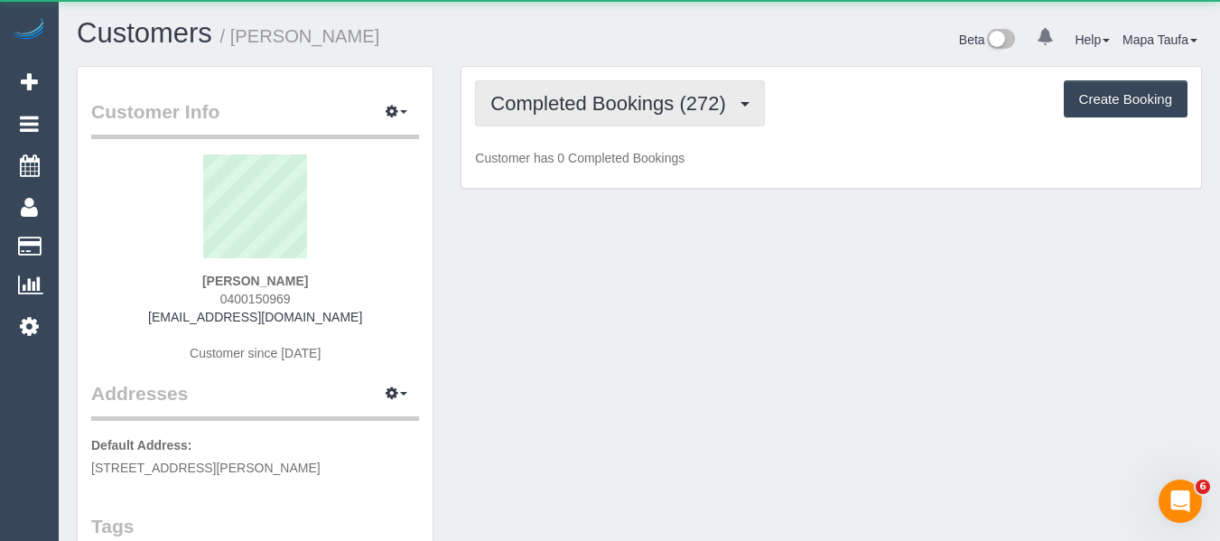
drag, startPoint x: 518, startPoint y: 105, endPoint x: 531, endPoint y: 139, distance: 36.6
click at [519, 105] on span "Completed Bookings (272)" at bounding box center [612, 103] width 244 height 23
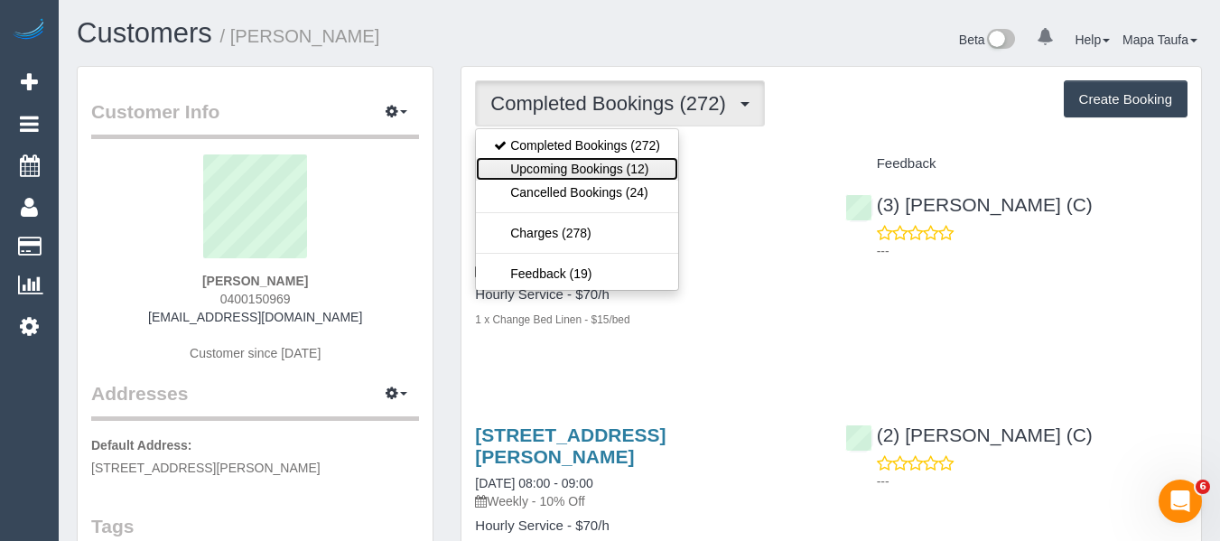
click at [541, 165] on link "Upcoming Bookings (12)" at bounding box center [577, 168] width 202 height 23
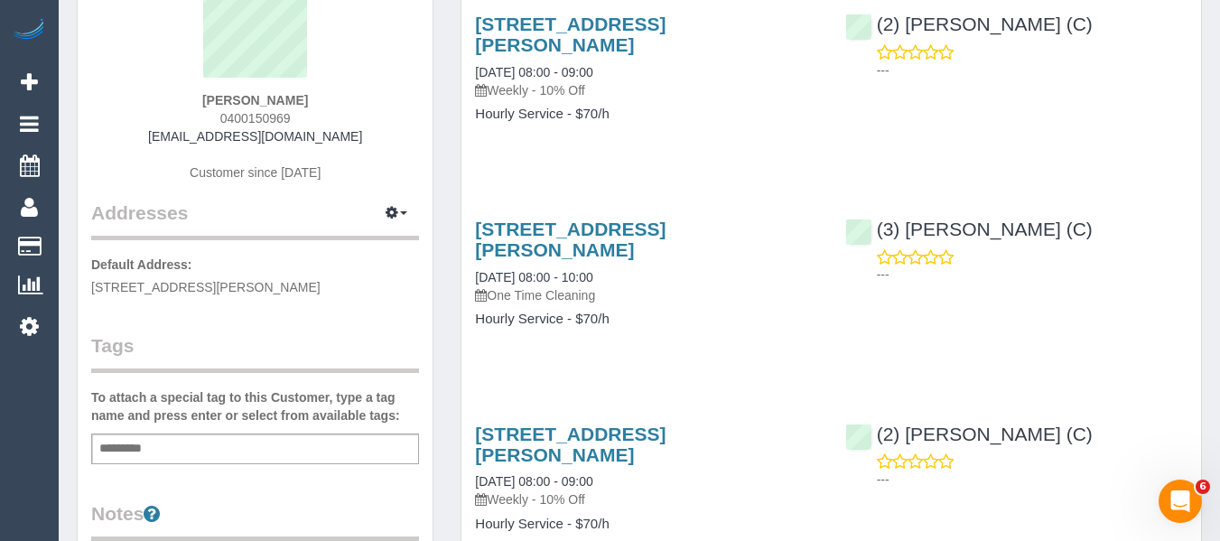
scroll to position [90, 0]
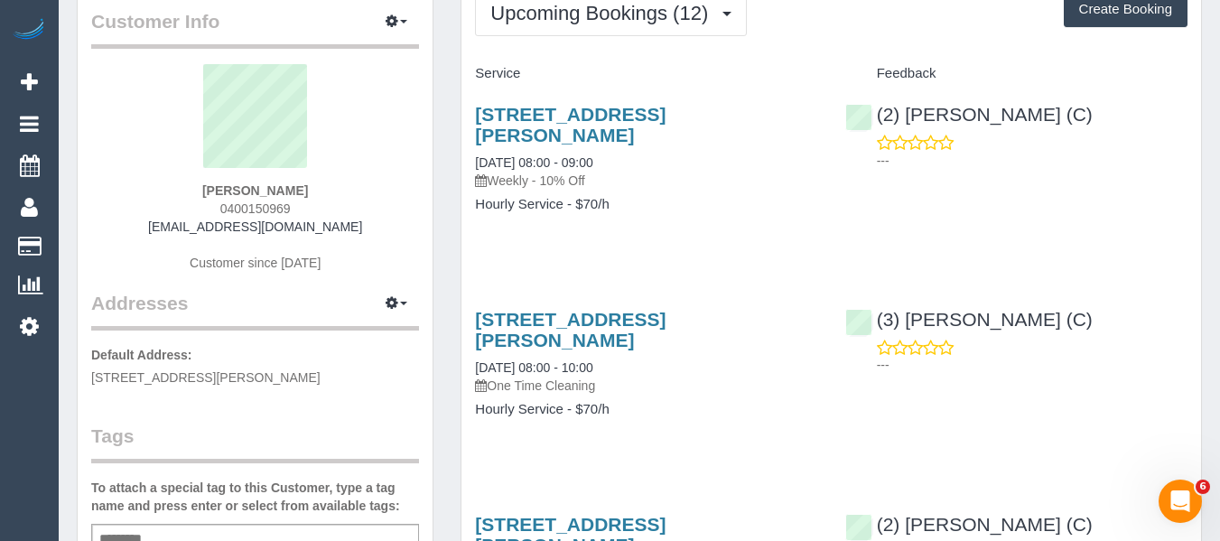
click at [519, 97] on div "[STREET_ADDRESS][PERSON_NAME] [DATE] 08:00 - 09:00 Weekly - 10% Off Hourly Serv…" at bounding box center [645, 168] width 369 height 160
click at [523, 108] on link "37 Earlsfield Rd, Hampton, VIC 3188" at bounding box center [570, 125] width 191 height 42
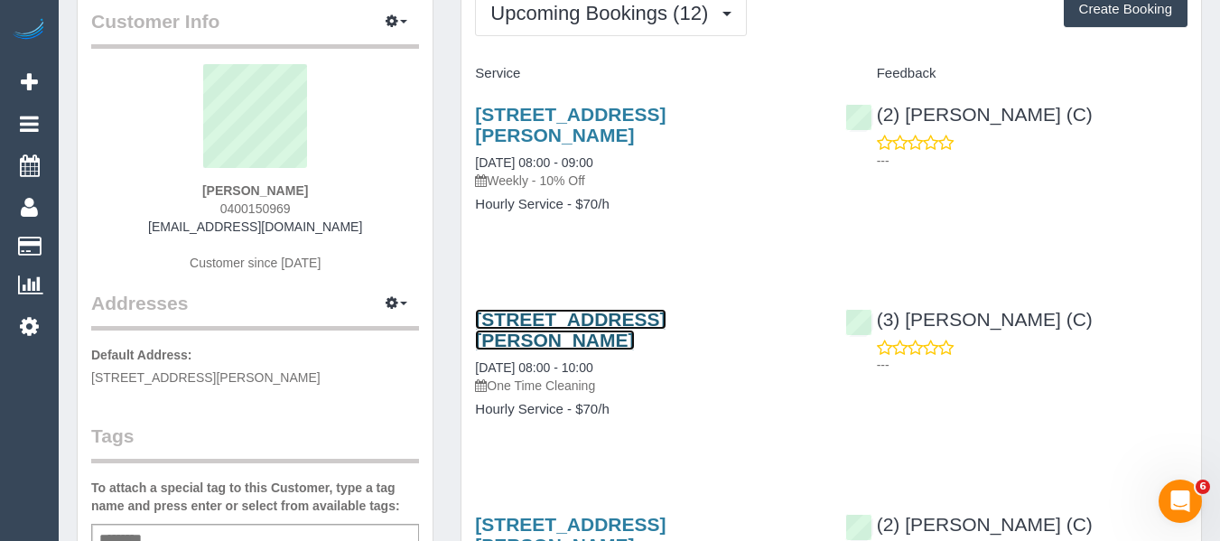
click at [515, 309] on link "37 Earlsfield Rd, Hampton, VIC 3188" at bounding box center [570, 330] width 191 height 42
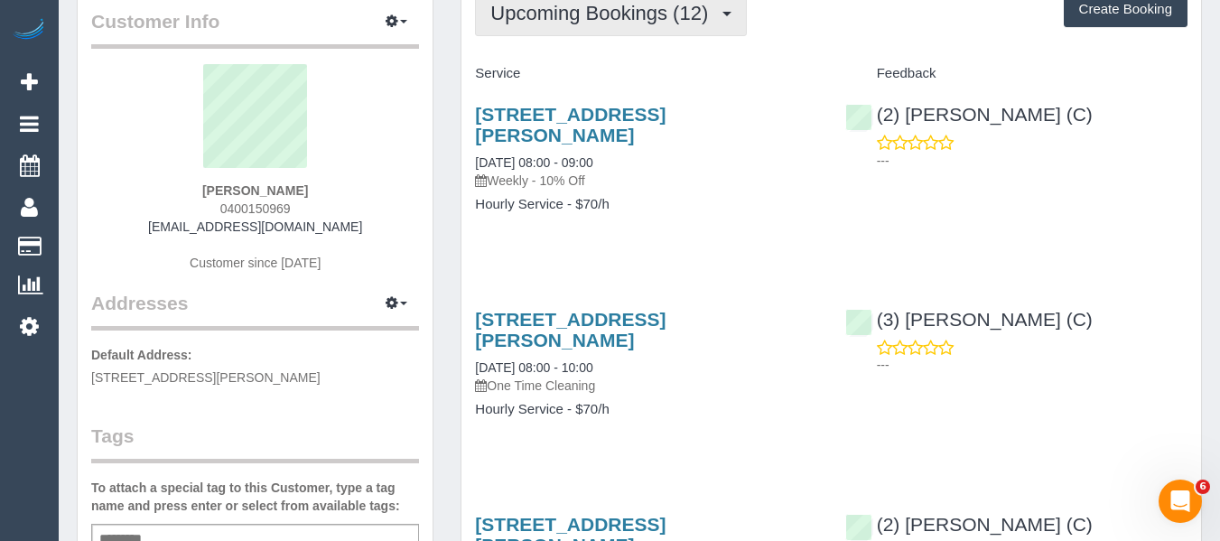
click at [590, 10] on span "Upcoming Bookings (12)" at bounding box center [603, 13] width 227 height 23
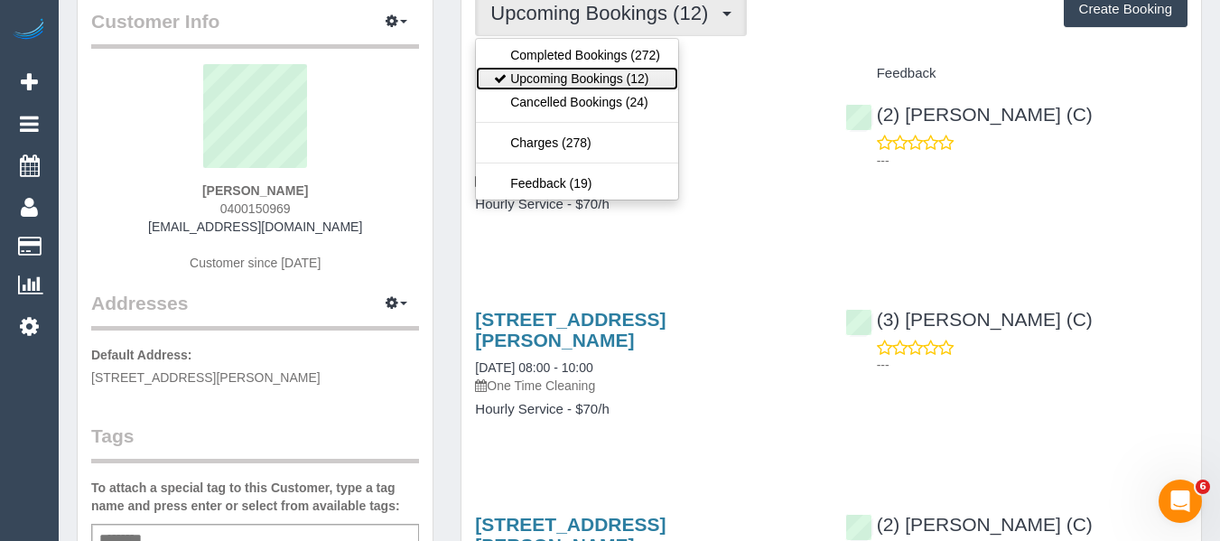
click at [572, 73] on link "Upcoming Bookings (12)" at bounding box center [577, 78] width 202 height 23
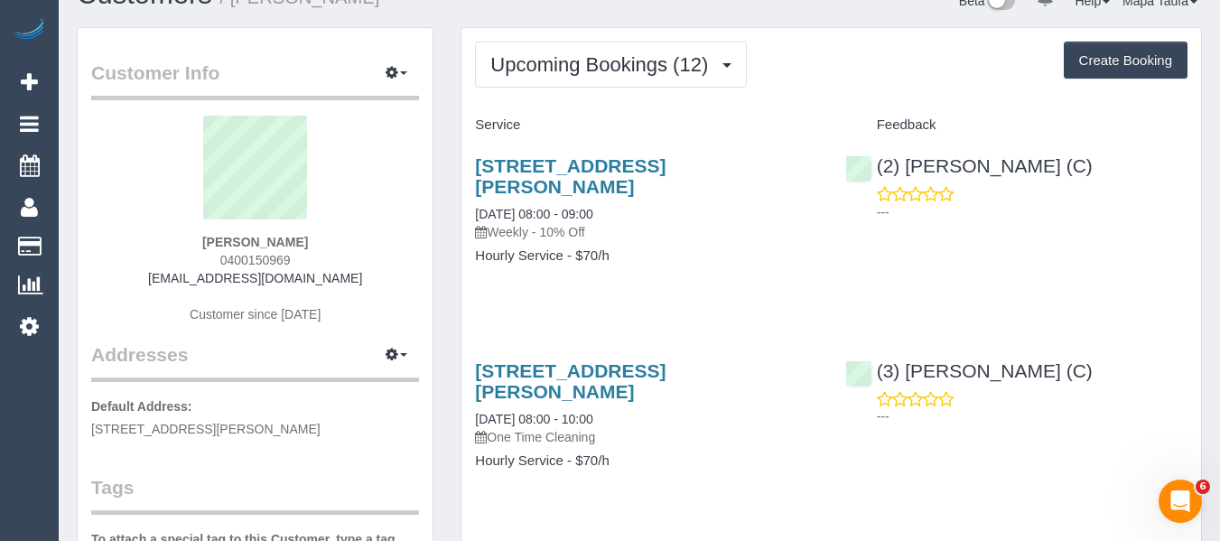
scroll to position [0, 0]
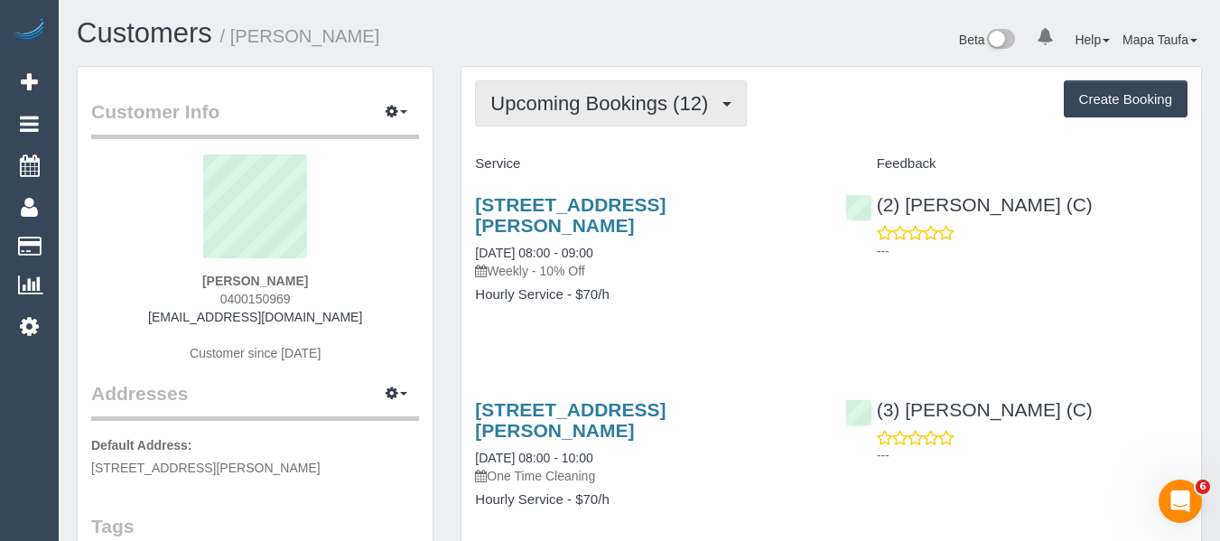
click at [590, 116] on button "Upcoming Bookings (12)" at bounding box center [611, 103] width 272 height 46
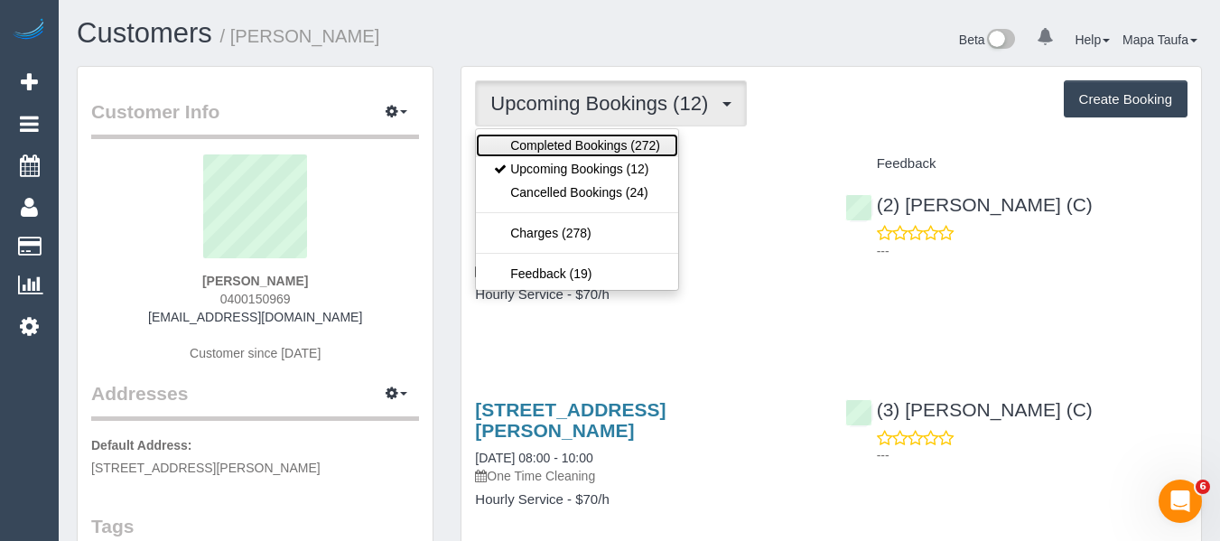
click at [586, 148] on link "Completed Bookings (272)" at bounding box center [577, 145] width 202 height 23
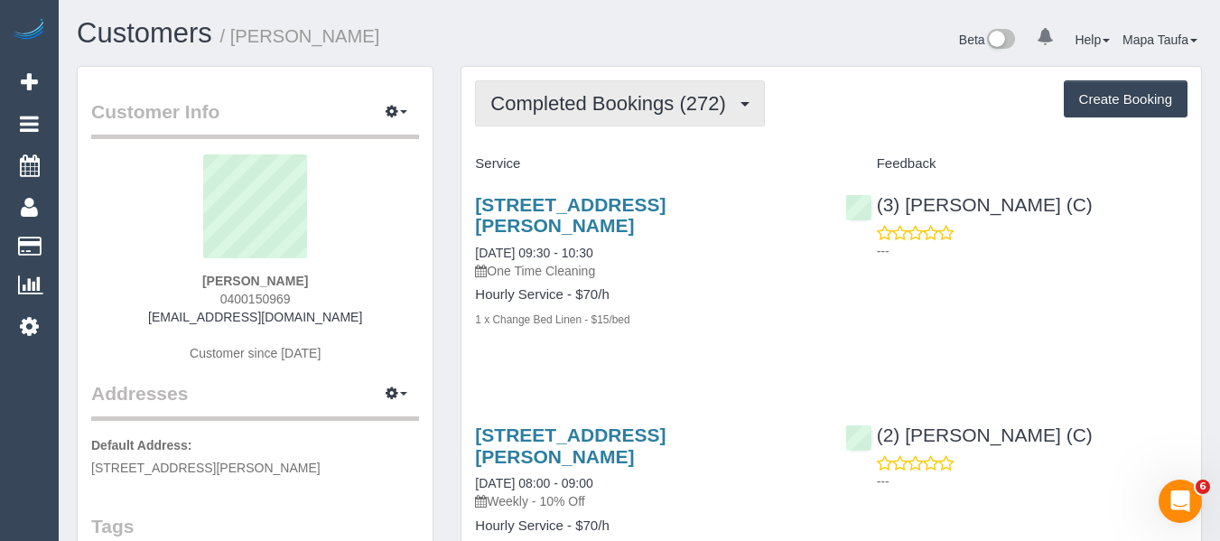
click at [584, 117] on button "Completed Bookings (272)" at bounding box center [620, 103] width 290 height 46
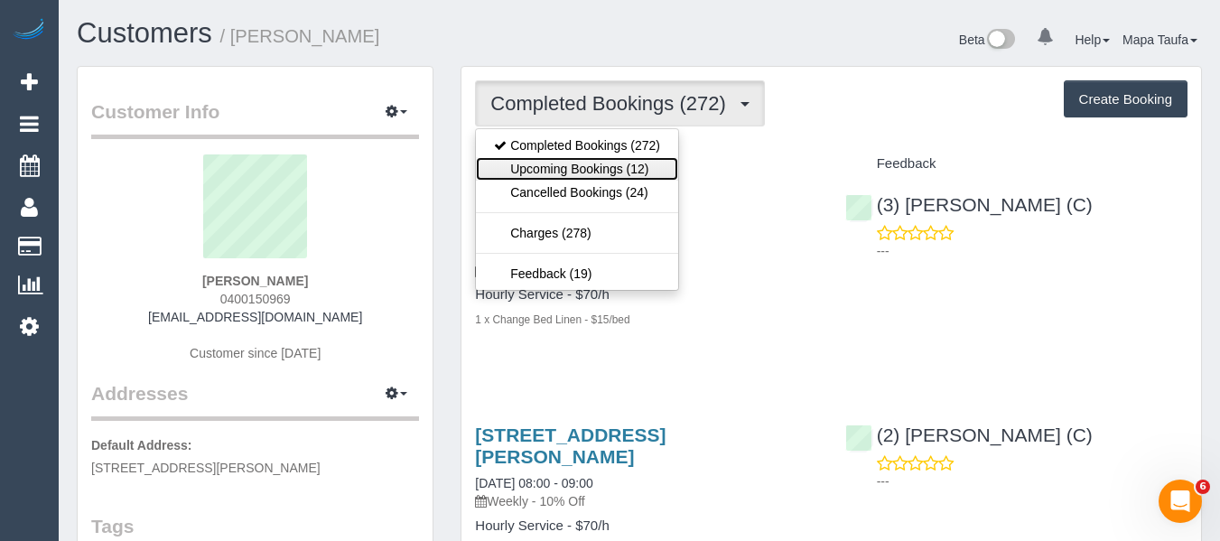
click at [571, 157] on link "Upcoming Bookings (12)" at bounding box center [577, 168] width 202 height 23
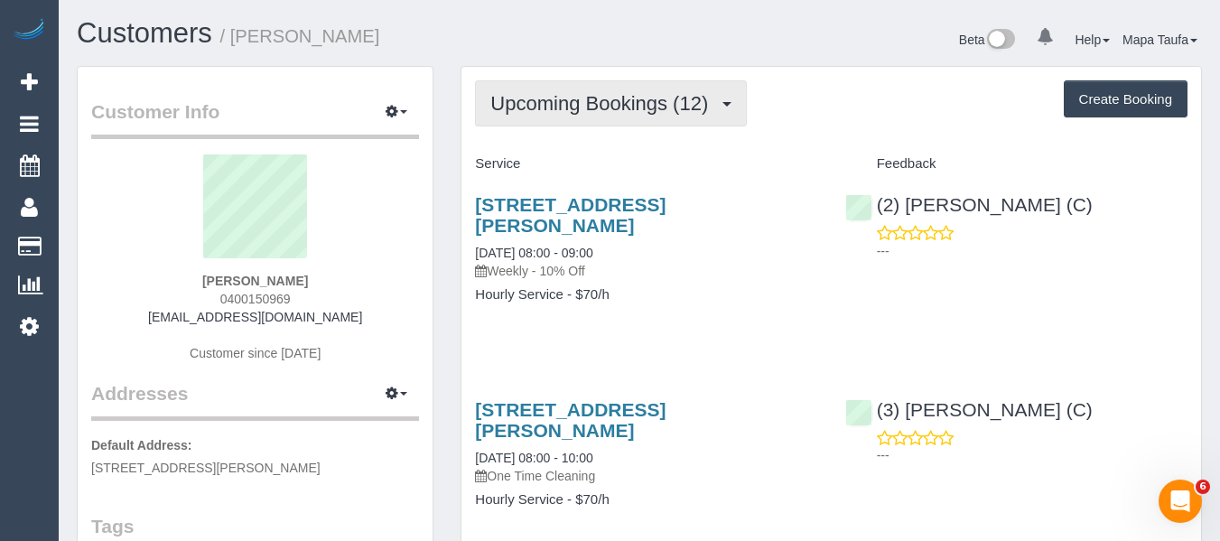
drag, startPoint x: 585, startPoint y: 106, endPoint x: 584, endPoint y: 126, distance: 20.8
click at [585, 110] on span "Upcoming Bookings (12)" at bounding box center [603, 103] width 227 height 23
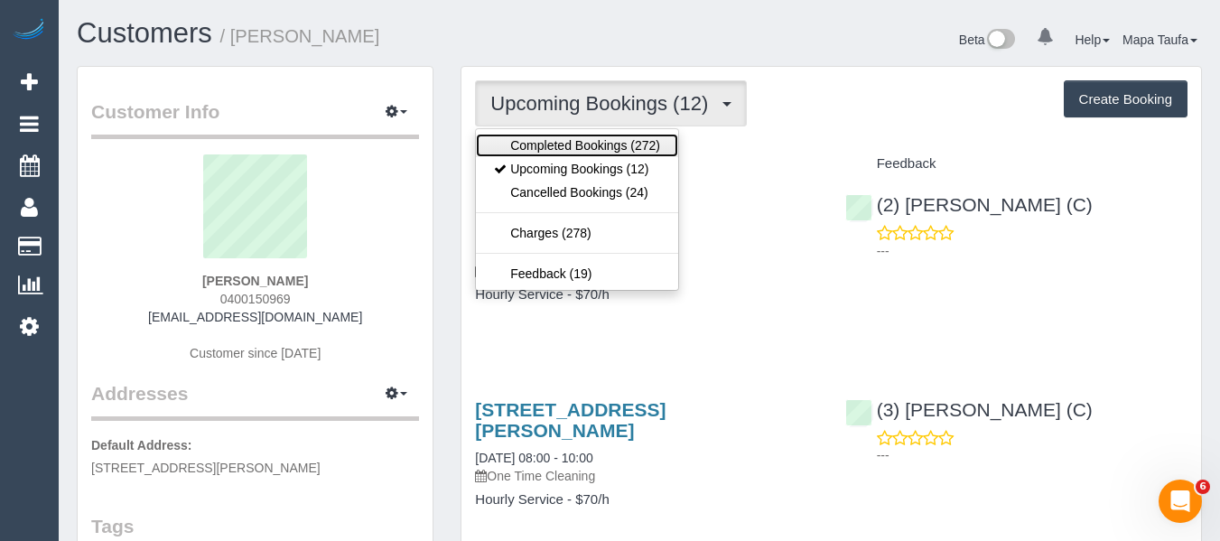
click at [585, 135] on link "Completed Bookings (272)" at bounding box center [577, 145] width 202 height 23
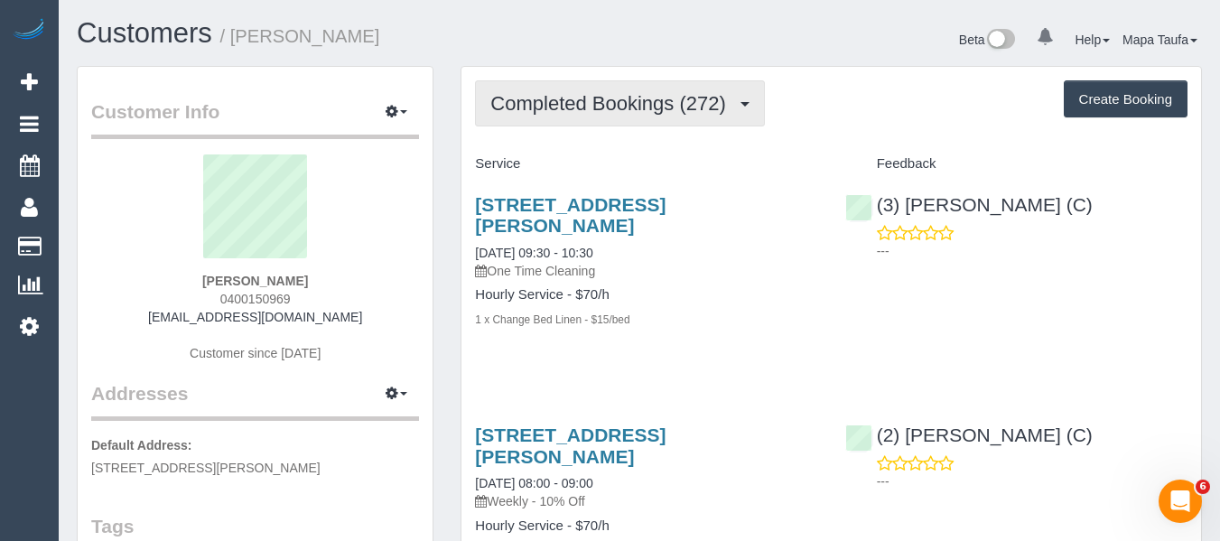
click at [514, 105] on span "Completed Bookings (272)" at bounding box center [612, 103] width 244 height 23
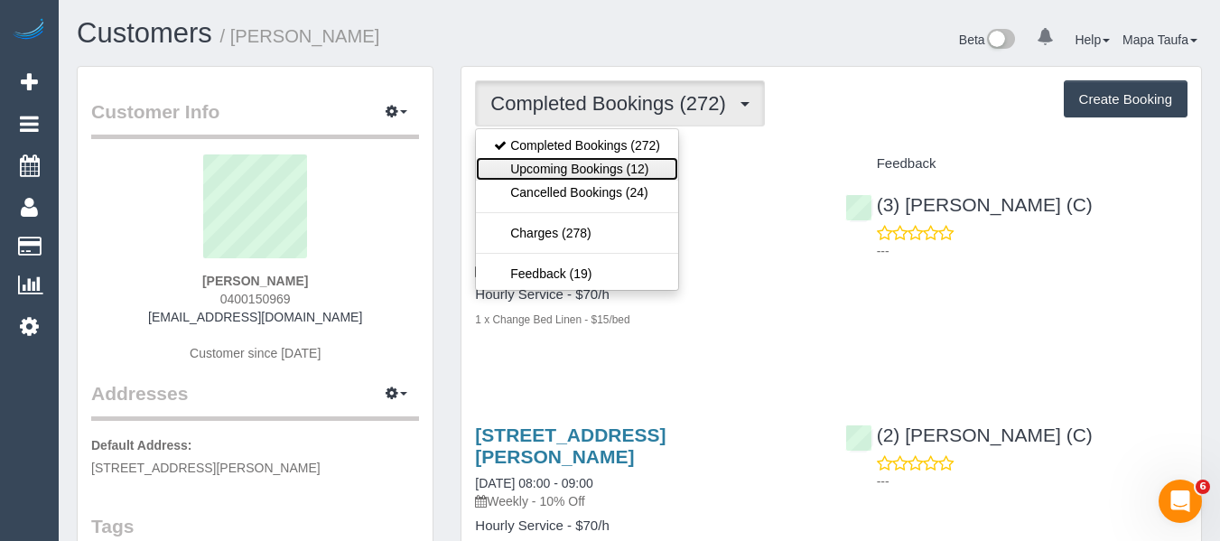
click at [549, 160] on link "Upcoming Bookings (12)" at bounding box center [577, 168] width 202 height 23
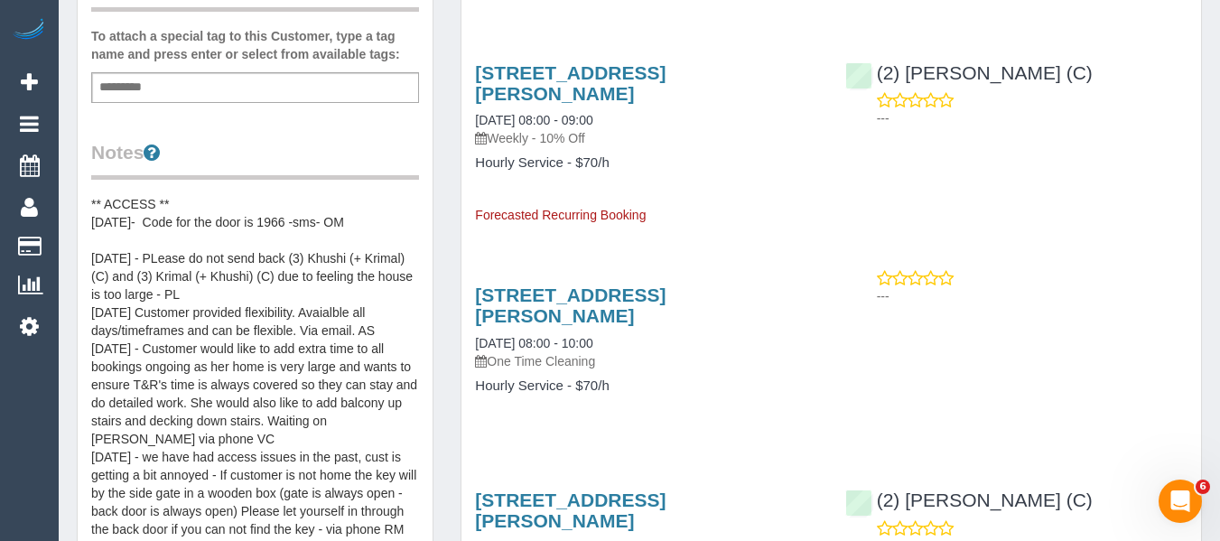
scroll to position [722, 0]
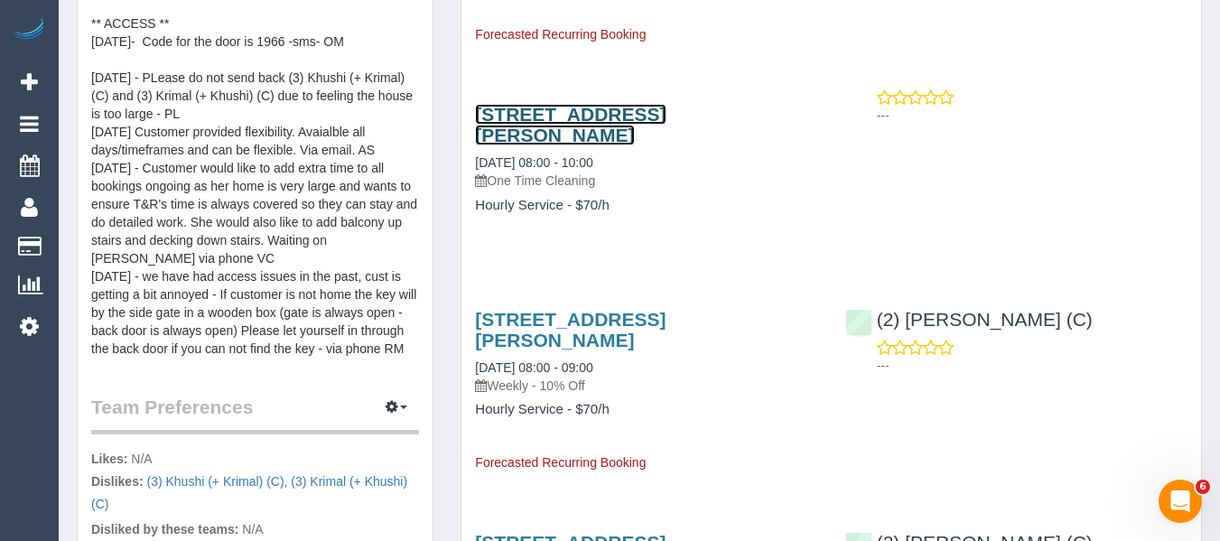
click at [588, 104] on link "37 Earlsfield Rd, Hampton, VIC 3188" at bounding box center [570, 125] width 191 height 42
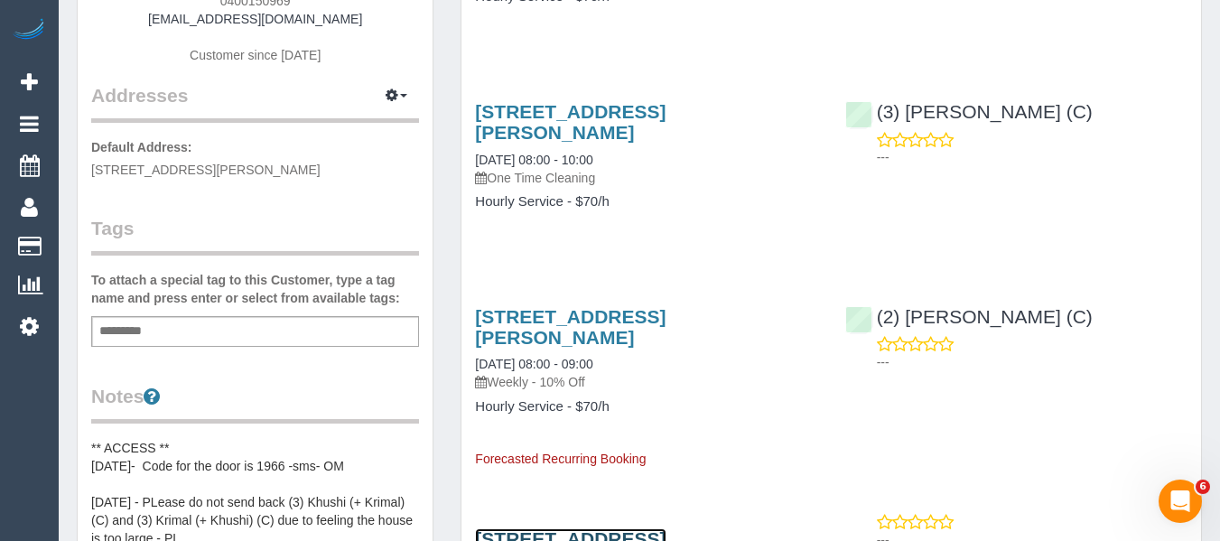
scroll to position [90, 0]
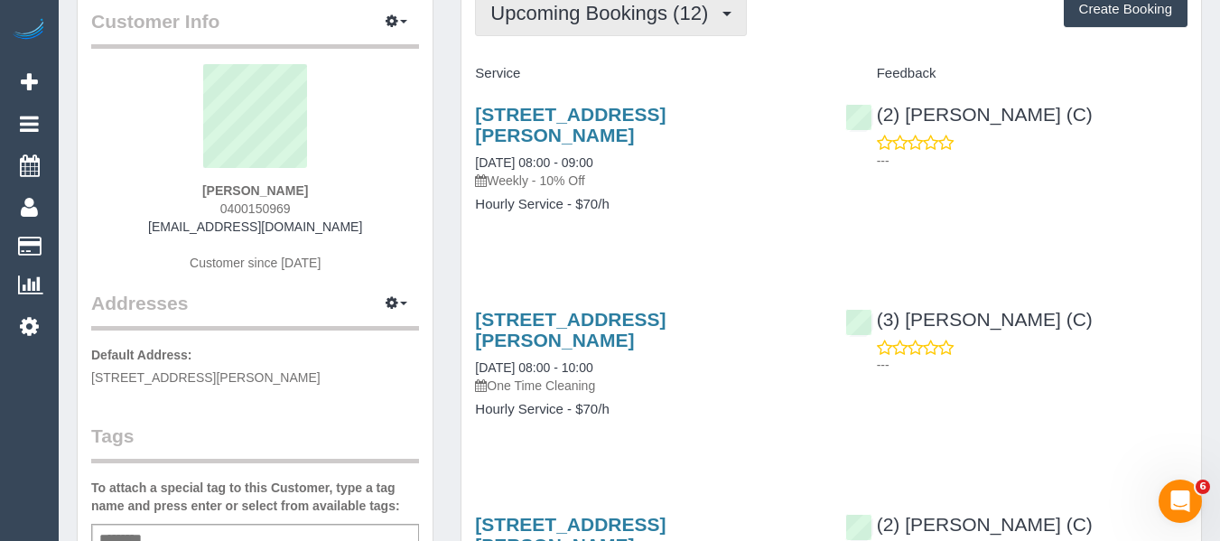
click at [569, 34] on button "Upcoming Bookings (12)" at bounding box center [611, 13] width 272 height 46
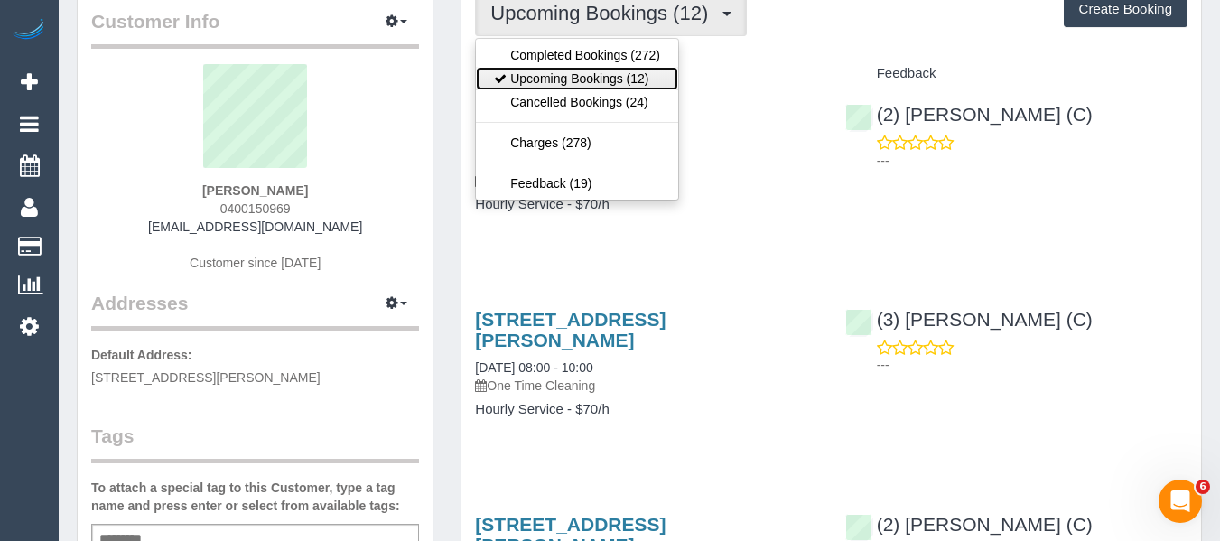
click at [572, 70] on link "Upcoming Bookings (12)" at bounding box center [577, 78] width 202 height 23
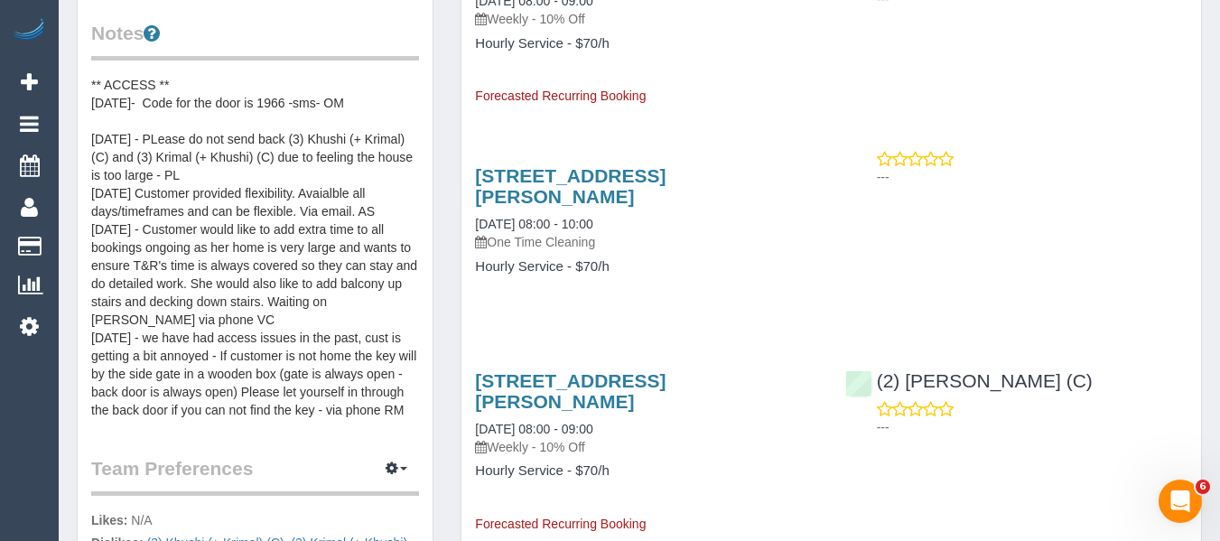
scroll to position [645, 0]
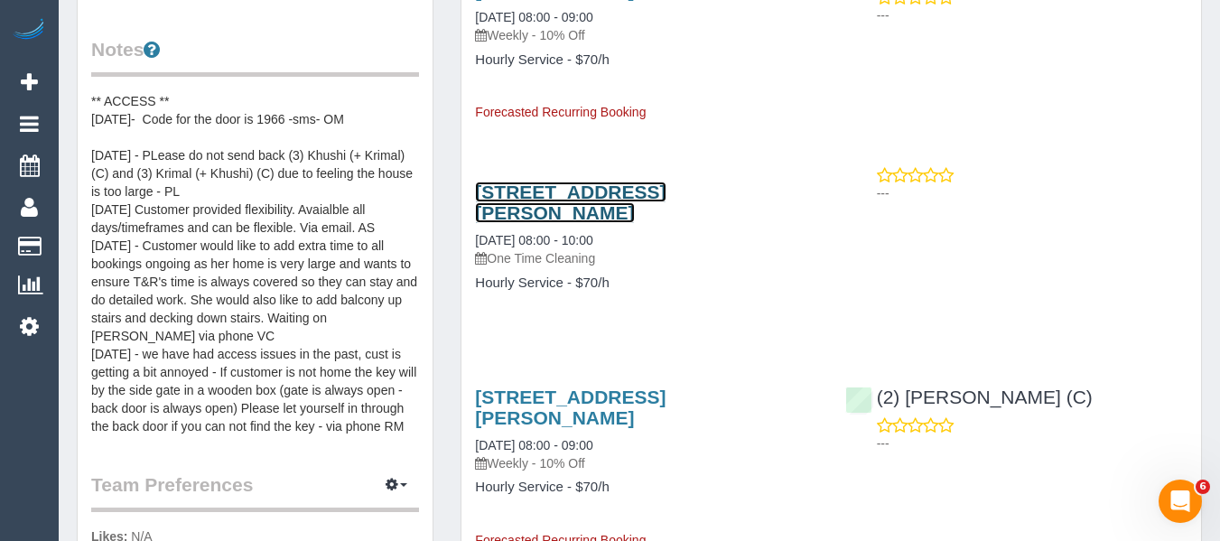
click at [594, 181] on link "37 Earlsfield Rd, Hampton, VIC 3188" at bounding box center [570, 202] width 191 height 42
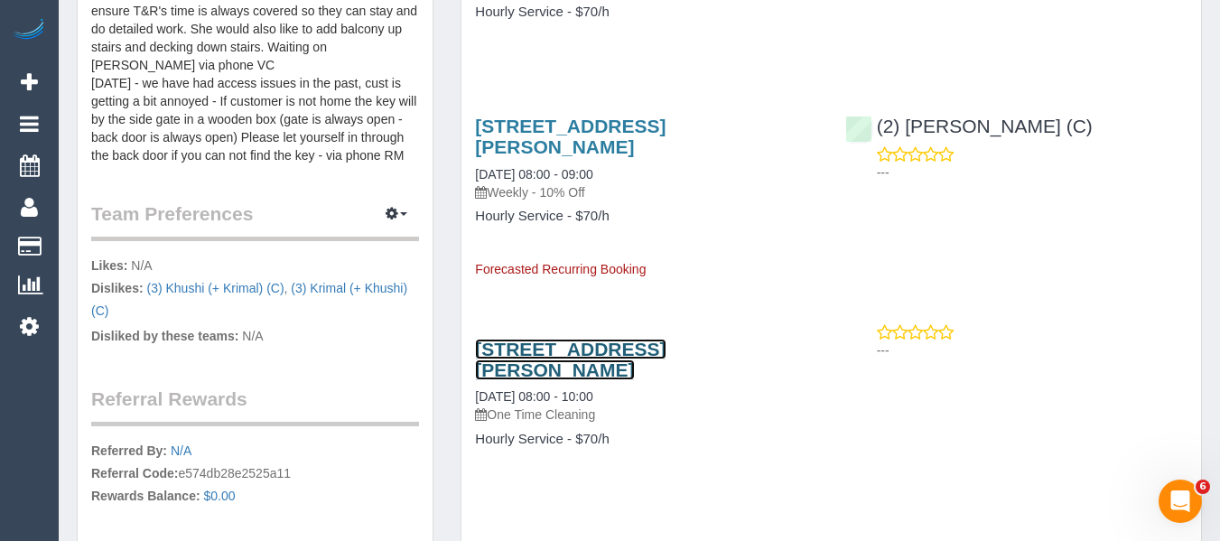
click at [578, 339] on link "37 Earlsfield Rd, Hampton, VIC 3188" at bounding box center [570, 360] width 191 height 42
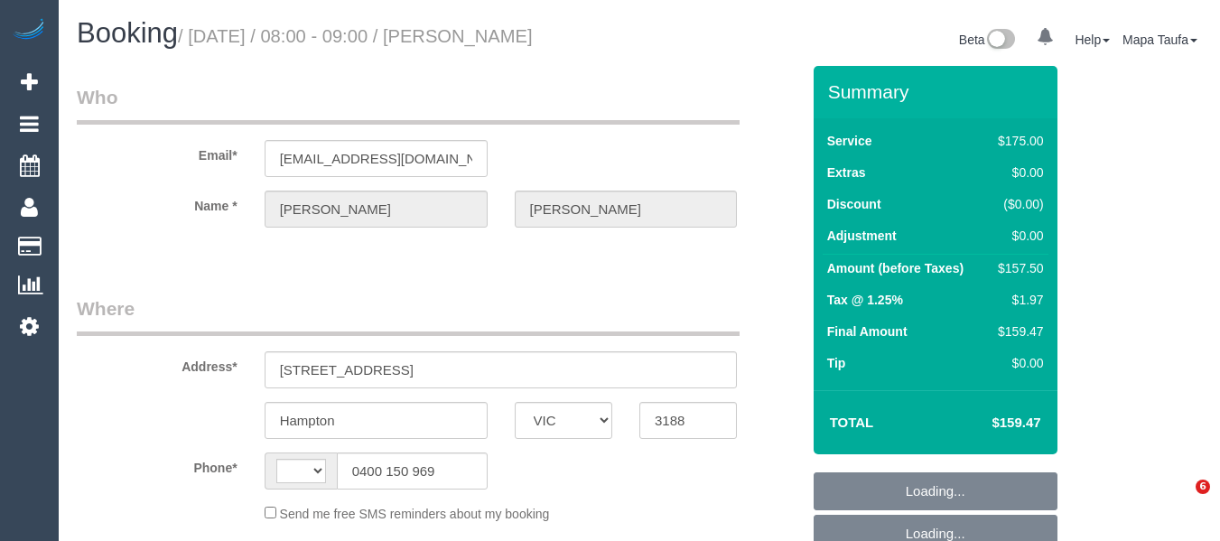
select select "VIC"
select select "string:stripe-pm_1FRCUP2GScqysDRVU3rOEBmN"
select select "150"
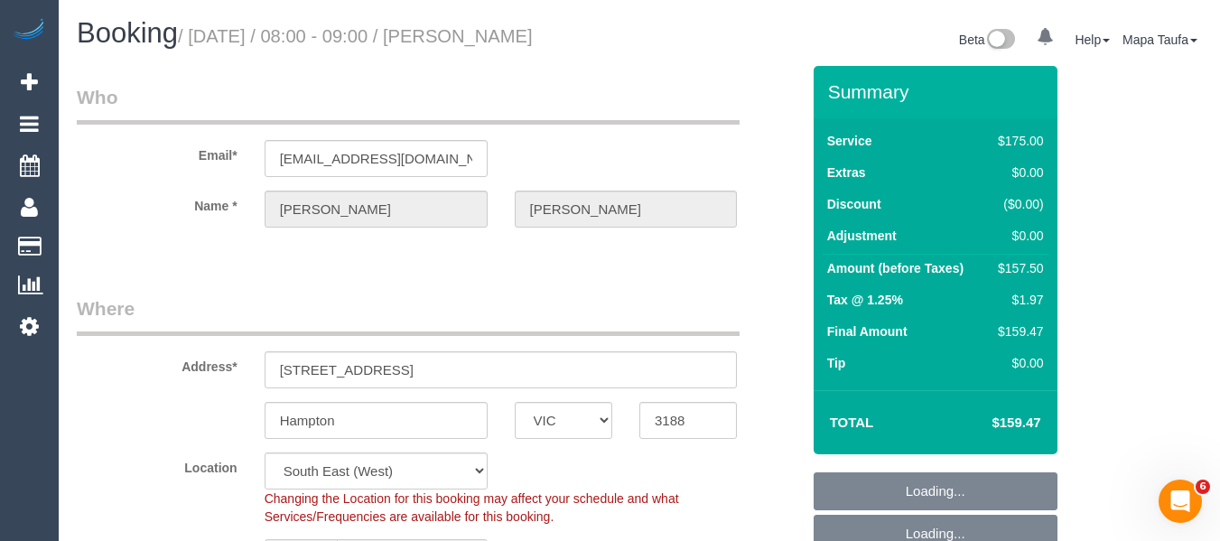
select select "object:715"
select select "string:AU"
select select "number:27"
select select "number:14"
select select "number:19"
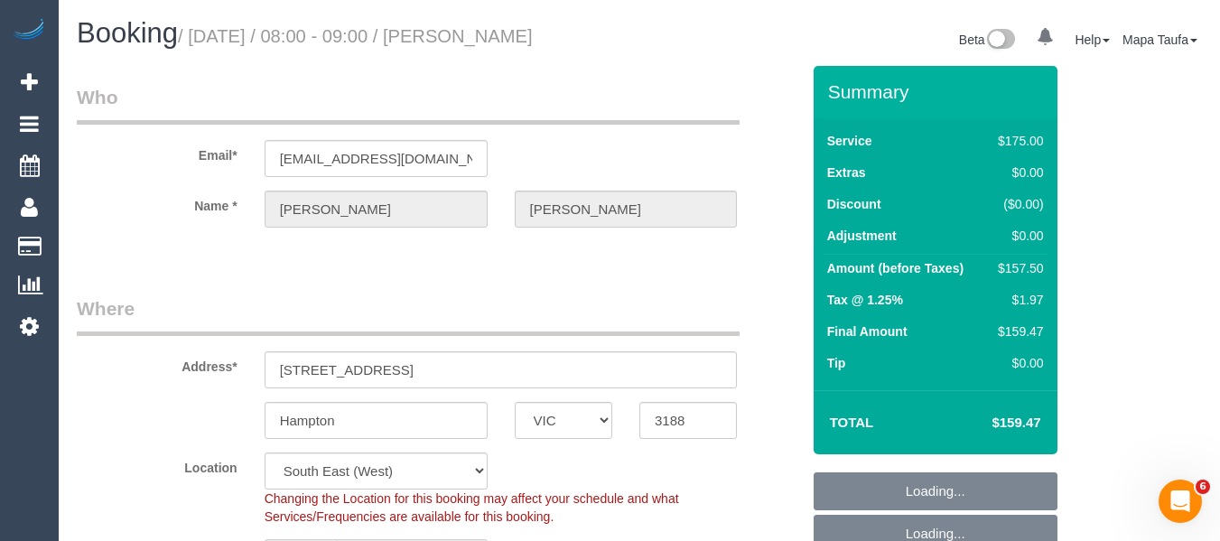
select select "number:22"
select select "number:11"
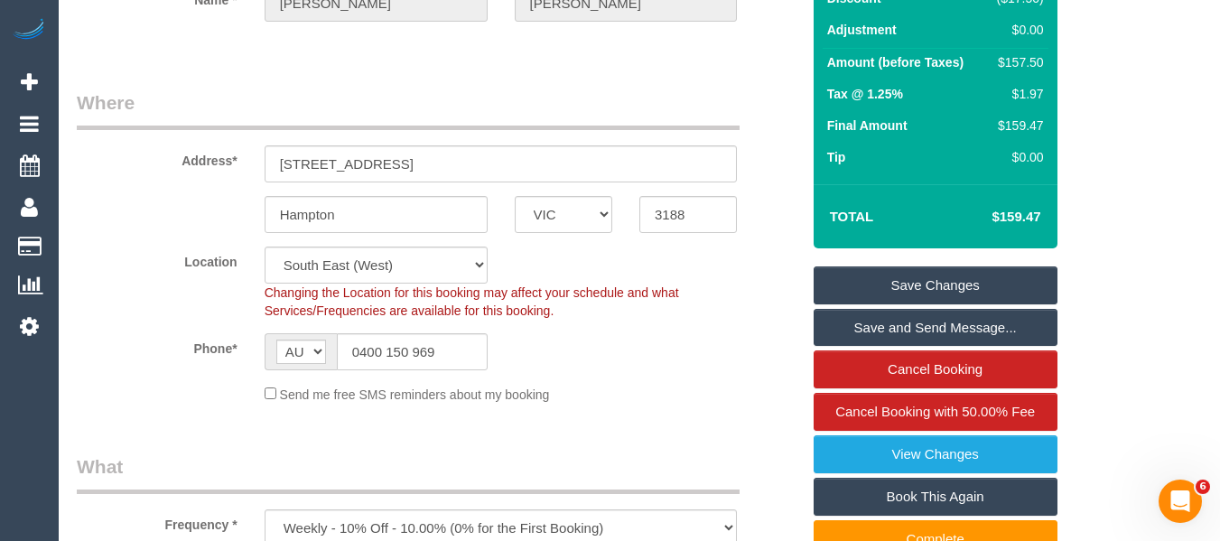
scroll to position [361, 0]
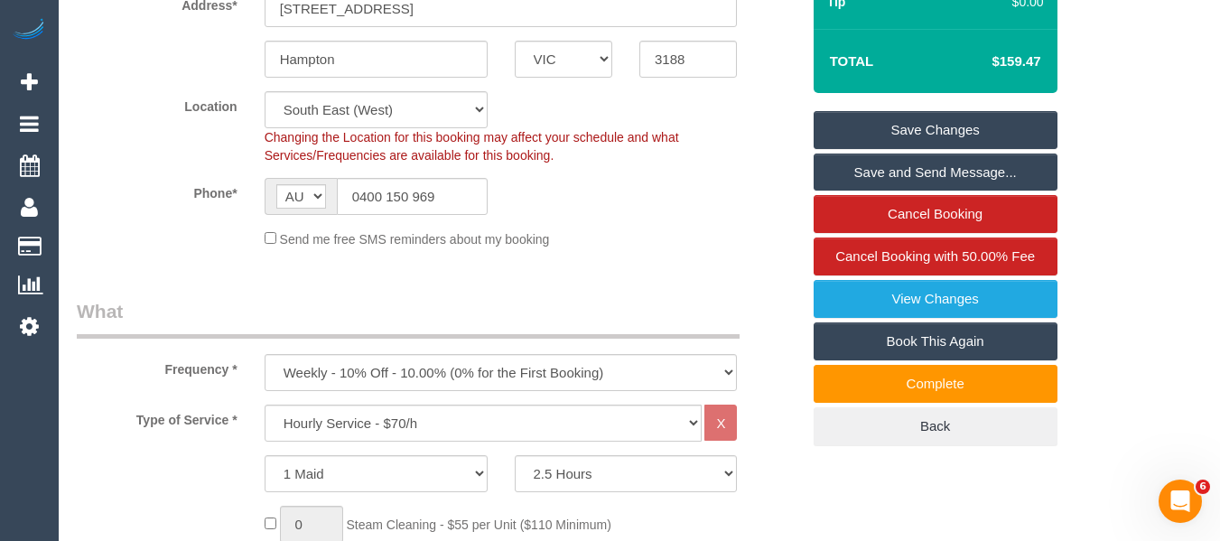
click at [939, 327] on link "Book This Again" at bounding box center [936, 341] width 244 height 38
select select "VIC"
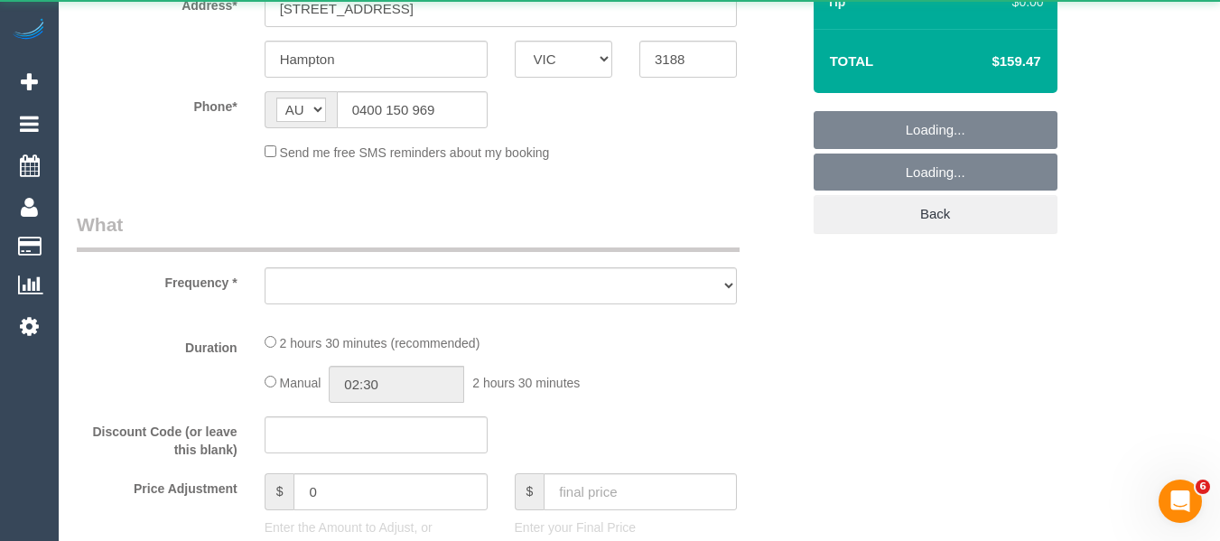
select select "number:27"
select select "number:14"
select select "number:19"
select select "number:22"
select select "number:11"
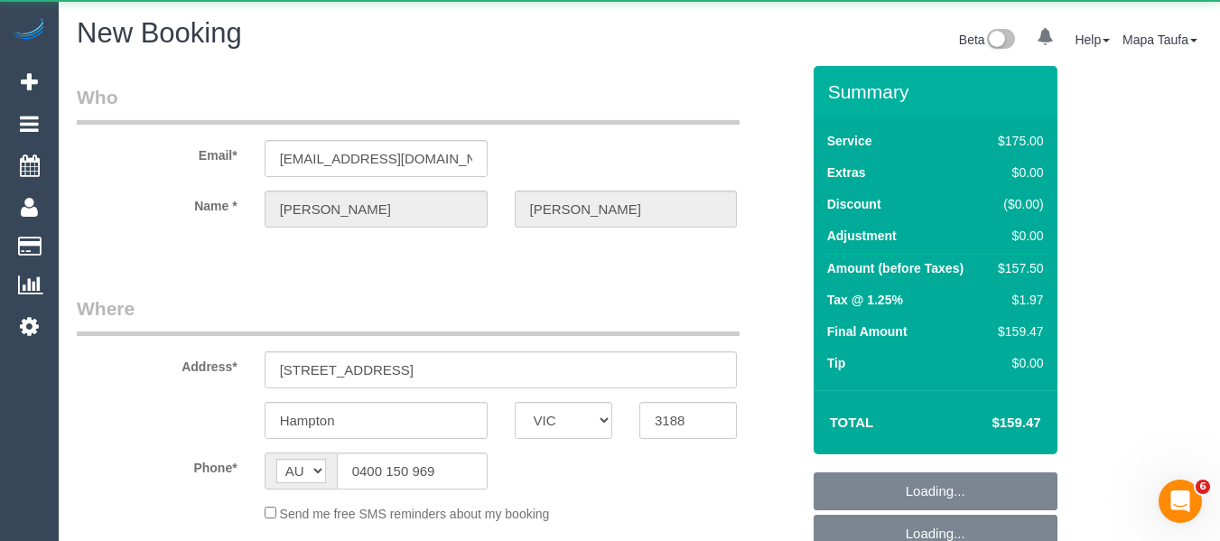
select select "string:stripe-pm_1FRCUP2GScqysDRVU3rOEBmN"
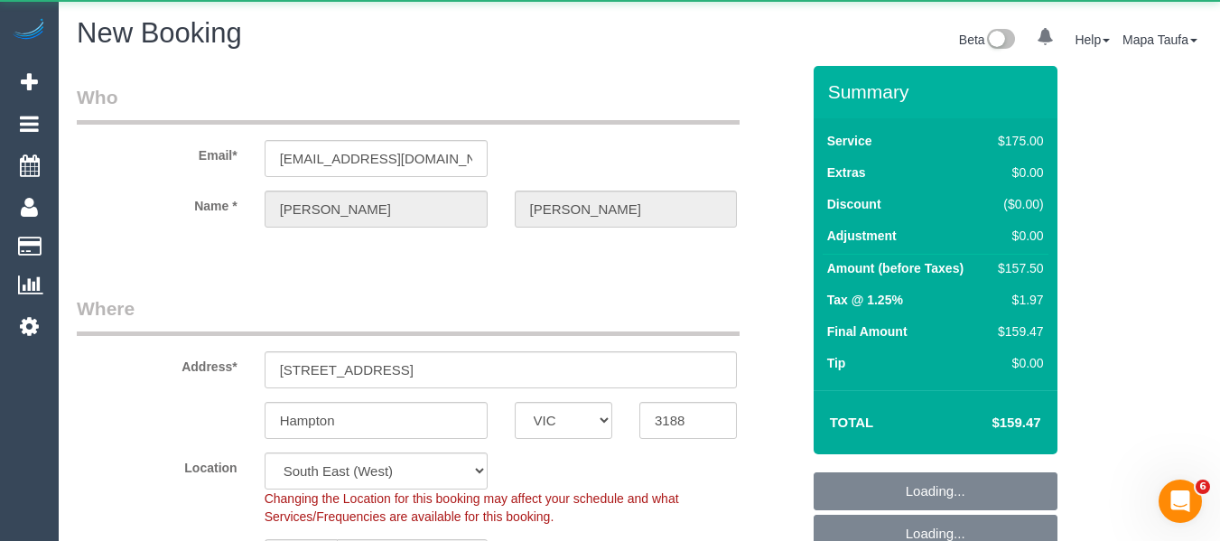
select select "150"
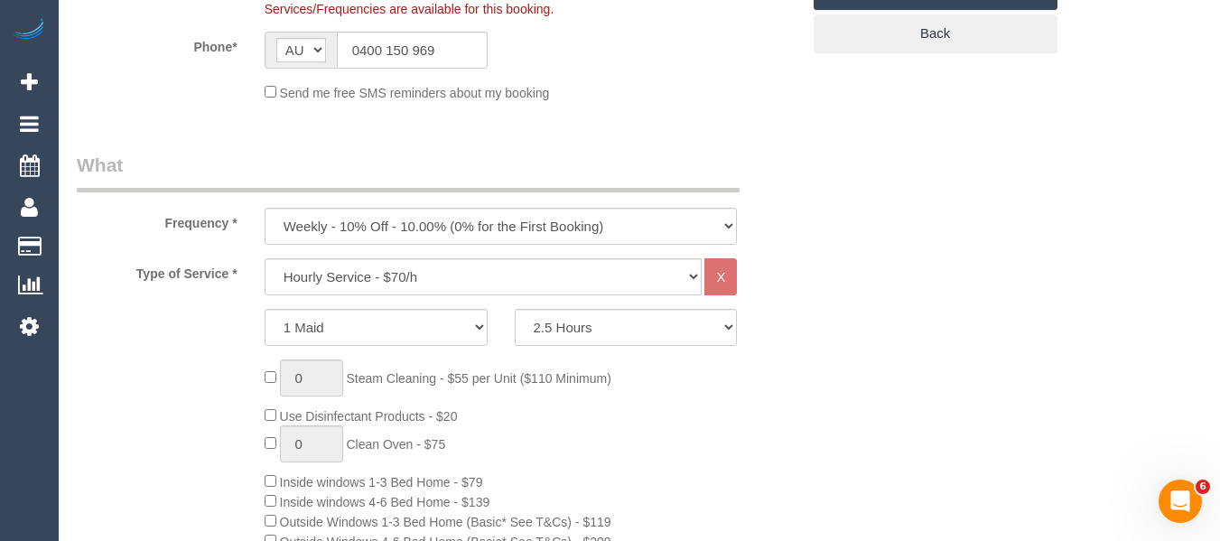
scroll to position [576, 0]
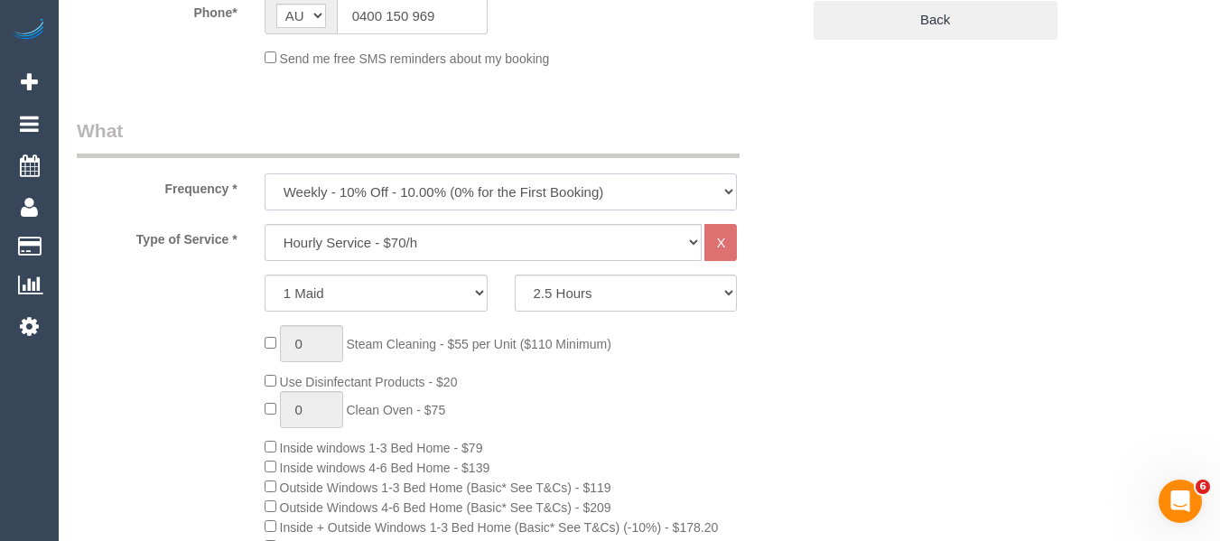
click at [420, 192] on select "One Time Cleaning Weekly - 10% Off - 10.00% (0% for the First Booking) Fortnigh…" at bounding box center [501, 191] width 473 height 37
select select "object:2539"
click at [265, 173] on select "One Time Cleaning Weekly - 10% Off - 10.00% (0% for the First Booking) Fortnigh…" at bounding box center [501, 191] width 473 height 37
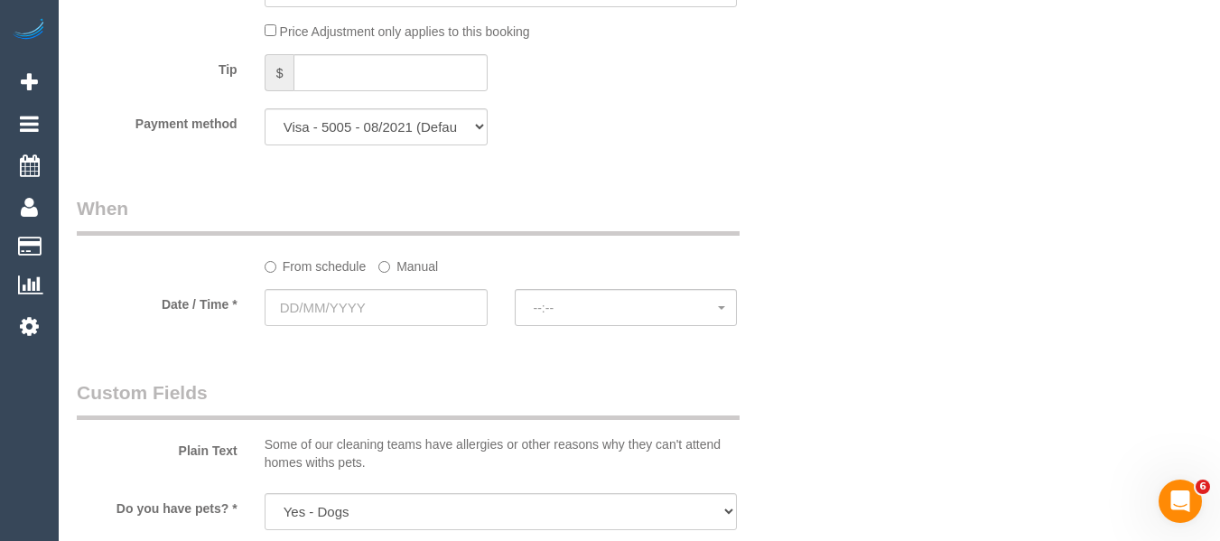
scroll to position [2021, 0]
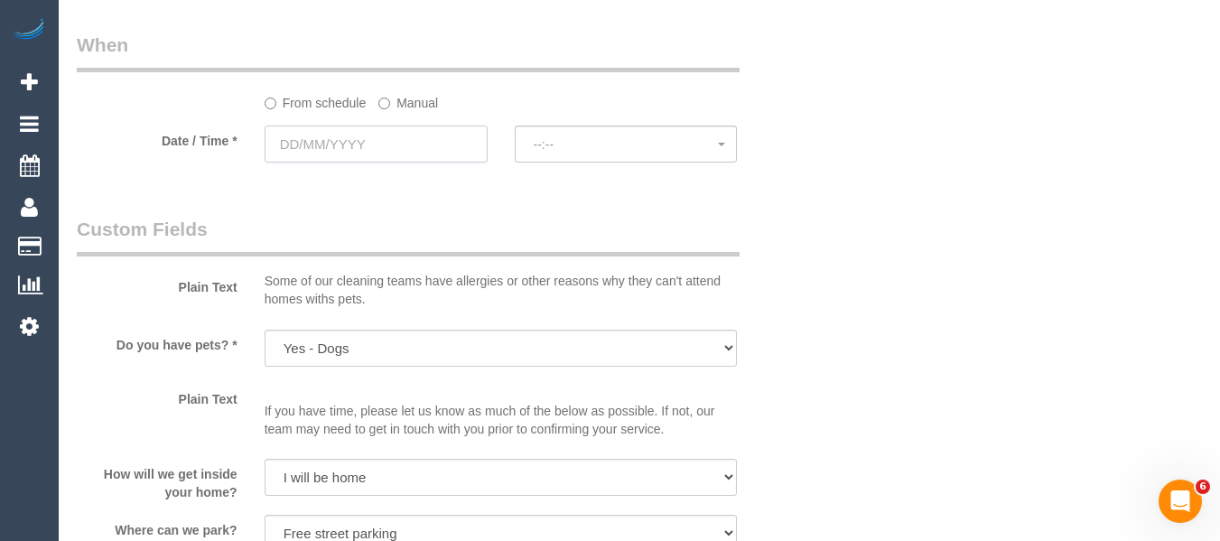
click at [385, 143] on input "text" at bounding box center [376, 144] width 223 height 37
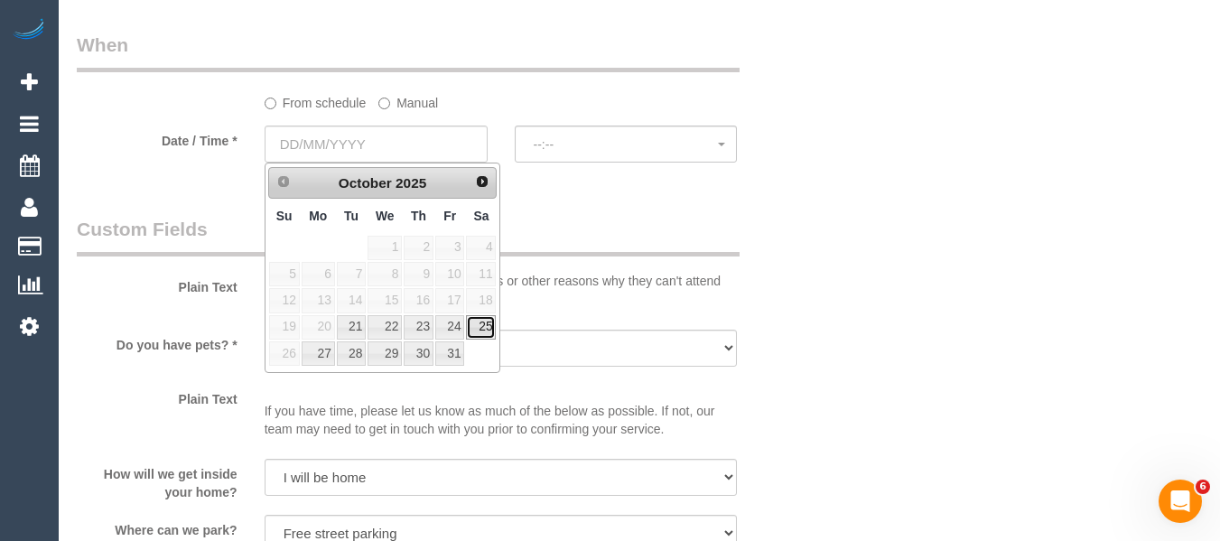
click at [486, 331] on link "25" at bounding box center [481, 327] width 30 height 24
type input "25/10/2025"
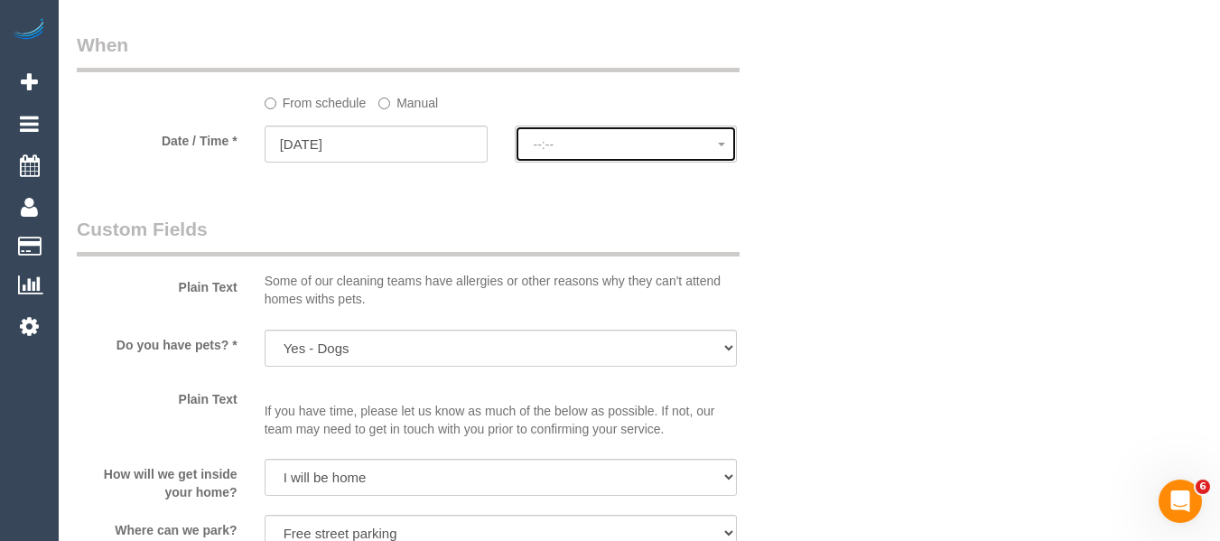
click at [573, 137] on span "--:--" at bounding box center [626, 144] width 185 height 14
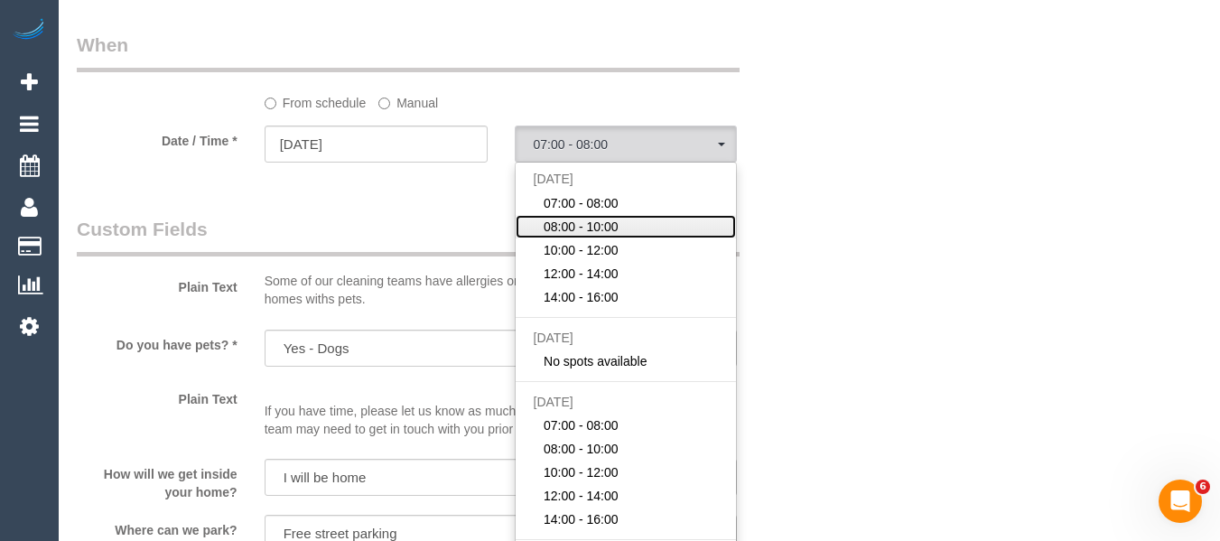
click at [568, 230] on span "08:00 - 10:00" at bounding box center [581, 227] width 75 height 18
select select "spot7"
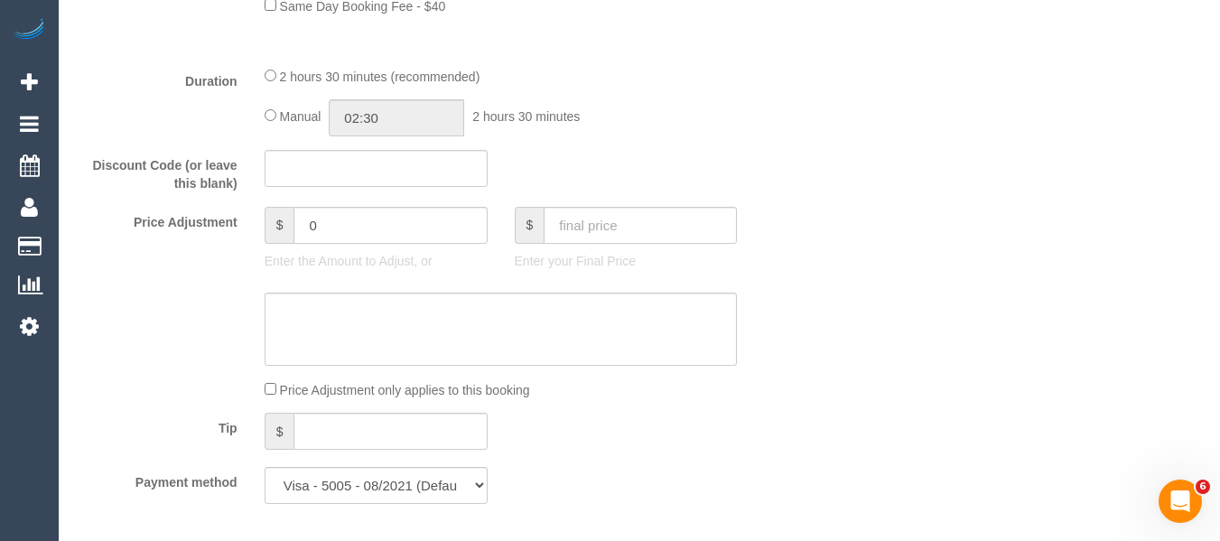
scroll to position [1479, 0]
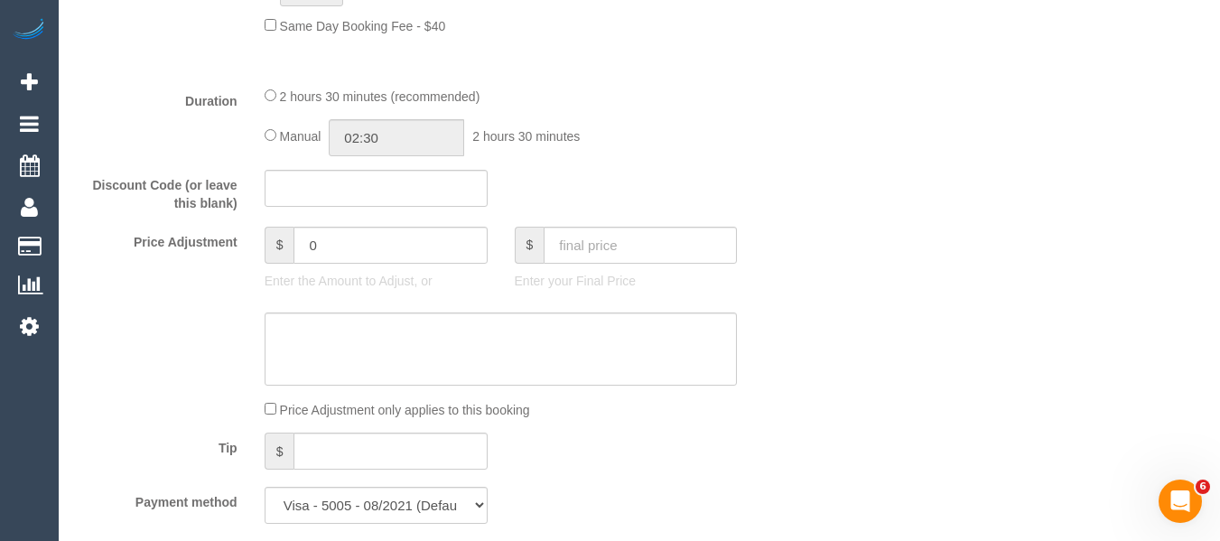
drag, startPoint x: 436, startPoint y: 278, endPoint x: 435, endPoint y: 290, distance: 11.8
click at [435, 284] on p "Enter the Amount to Adjust, or" at bounding box center [376, 281] width 223 height 18
click at [421, 325] on textarea at bounding box center [501, 349] width 473 height 74
paste textarea "regular booking discount -MT"
type textarea "regular booking discount -MT"
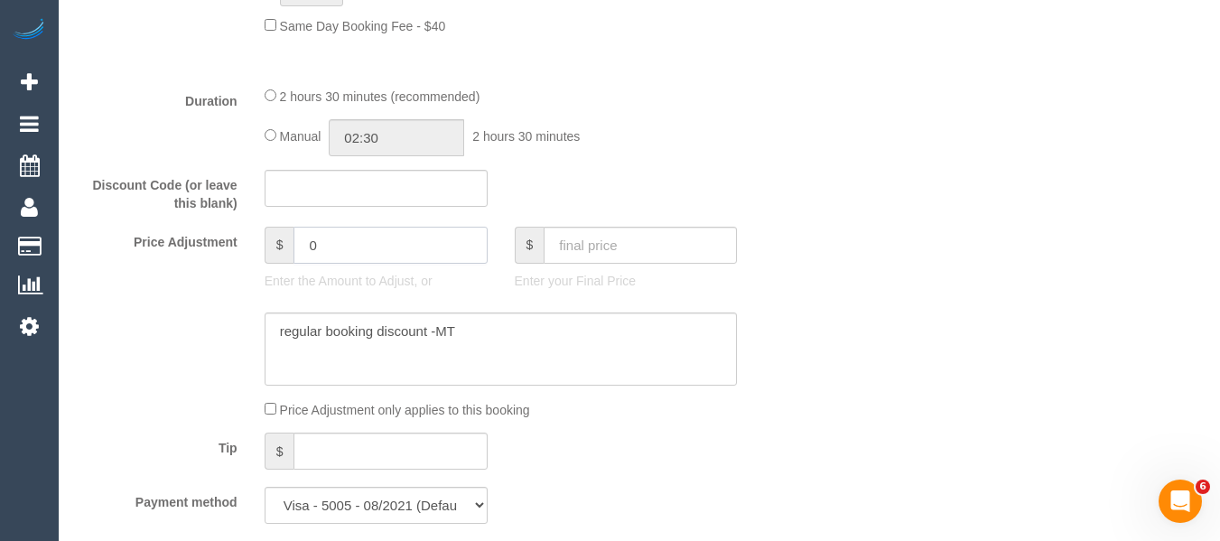
click at [308, 251] on input "0" at bounding box center [389, 245] width 193 height 37
paste input "-17.5"
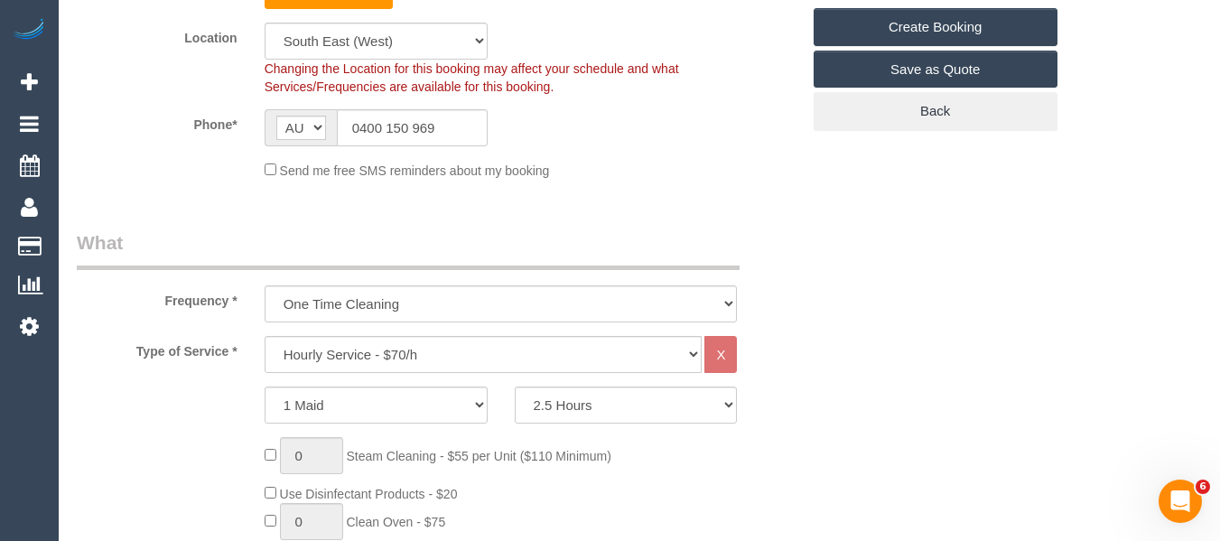
scroll to position [257, 0]
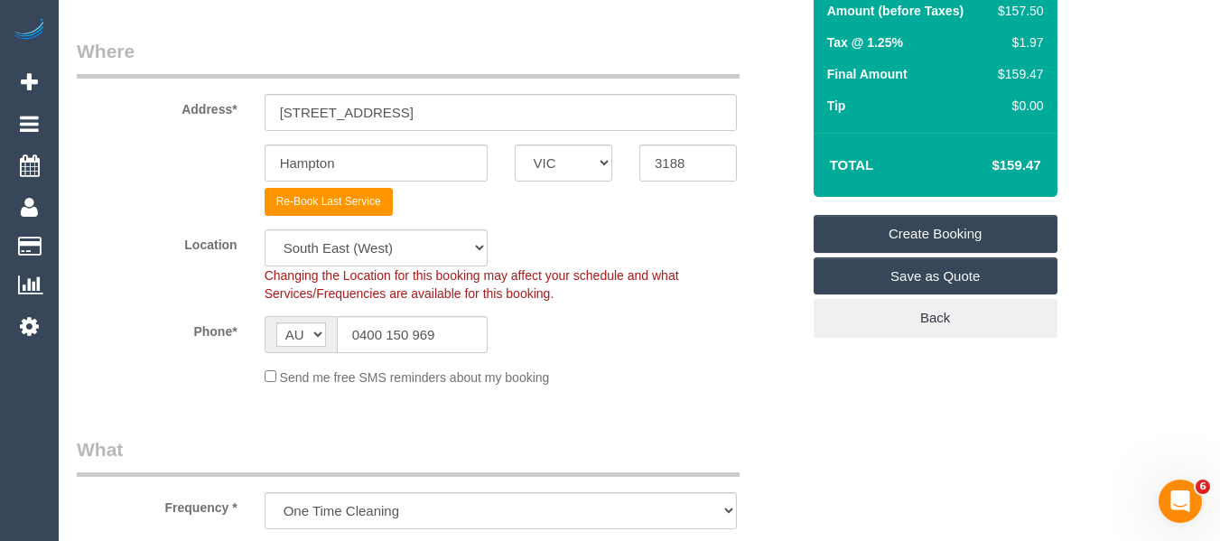
type input "-17.5"
click at [977, 228] on link "Create Booking" at bounding box center [936, 234] width 244 height 38
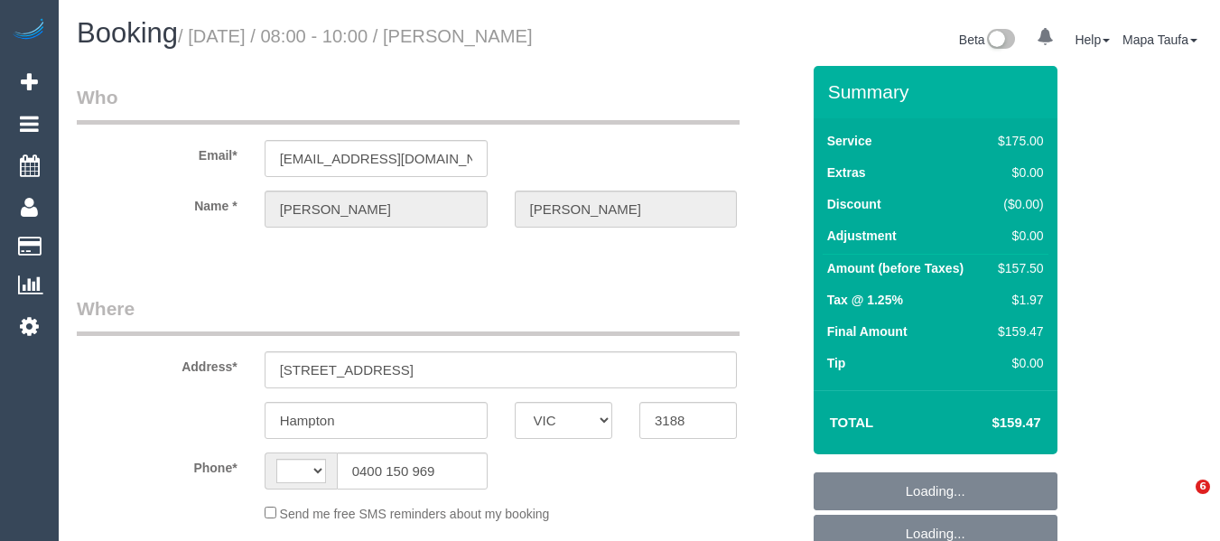
select select "VIC"
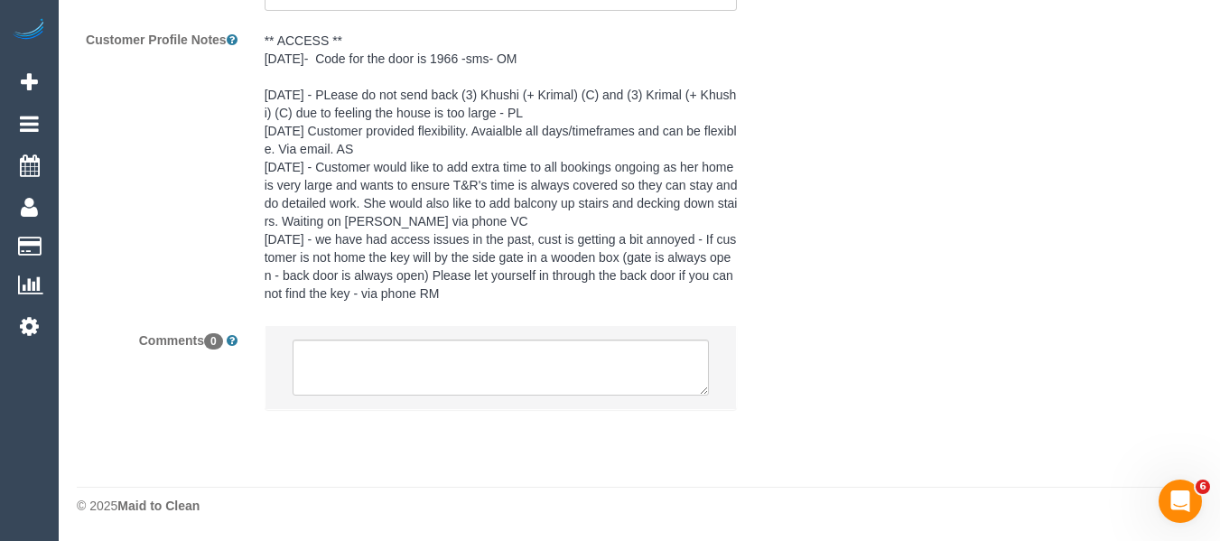
select select "string:stripe-pm_1FRCUP2GScqysDRVU3rOEBmN"
select select "150"
select select "string:AU"
select select "object:725"
select select "number:27"
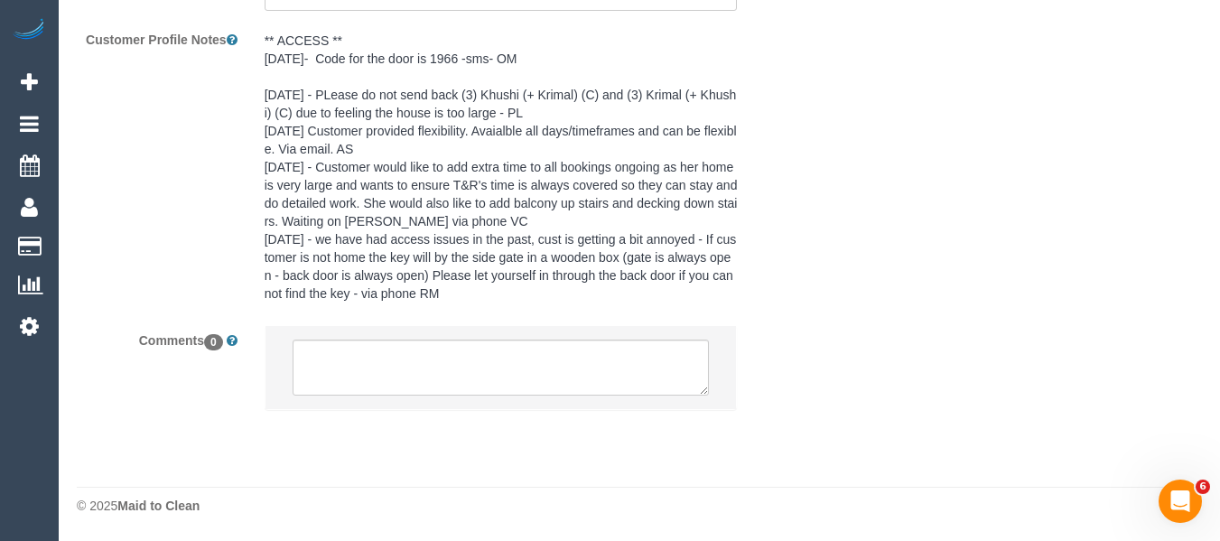
select select "number:14"
select select "number:19"
select select "number:22"
select select "number:11"
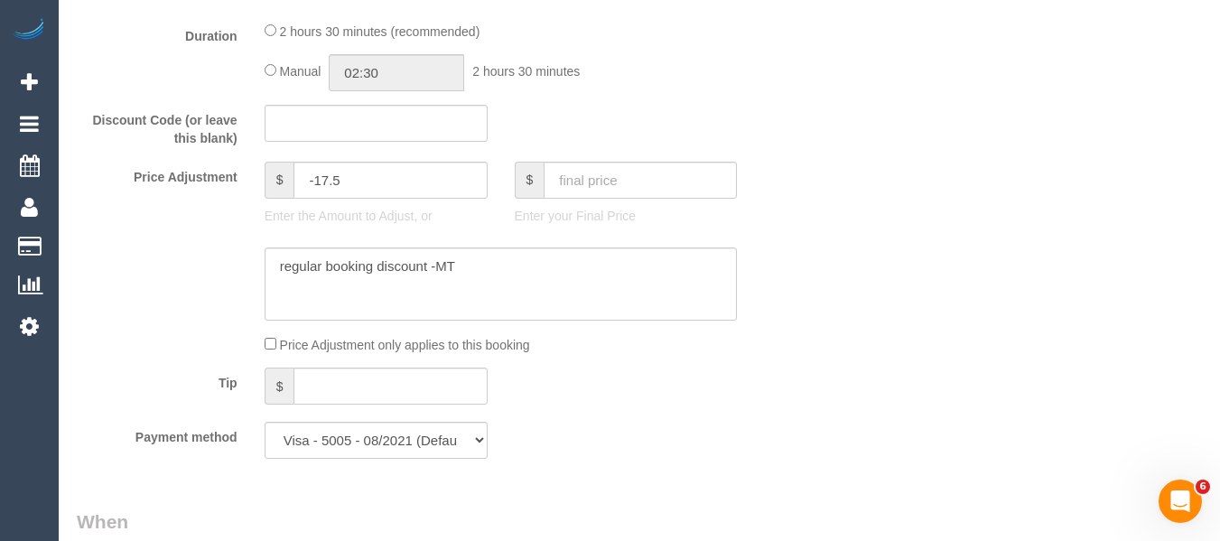
scroll to position [1538, 0]
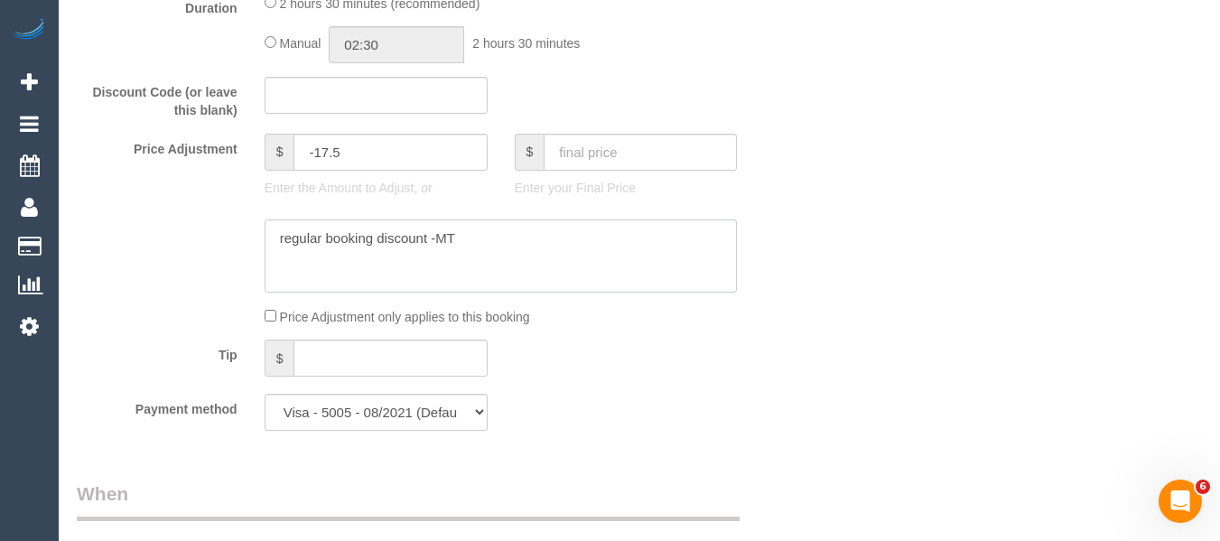
drag, startPoint x: 458, startPoint y: 241, endPoint x: 217, endPoint y: 220, distance: 242.0
click at [189, 226] on div at bounding box center [438, 256] width 750 height 74
drag, startPoint x: 364, startPoint y: 156, endPoint x: 288, endPoint y: 132, distance: 79.7
click at [267, 149] on div "$ -17.5" at bounding box center [376, 152] width 223 height 37
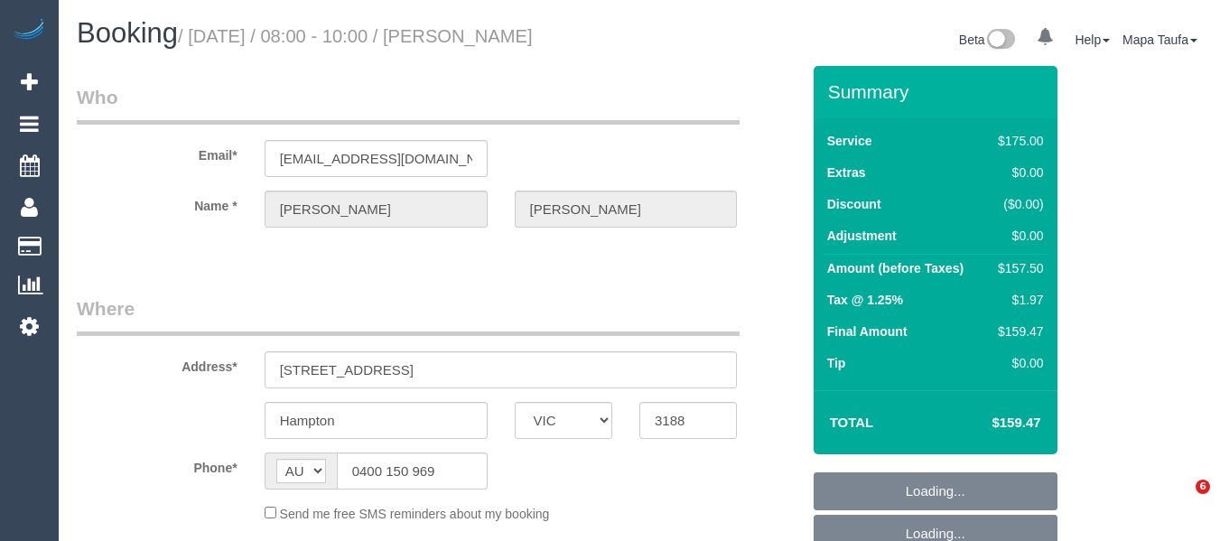
select select "VIC"
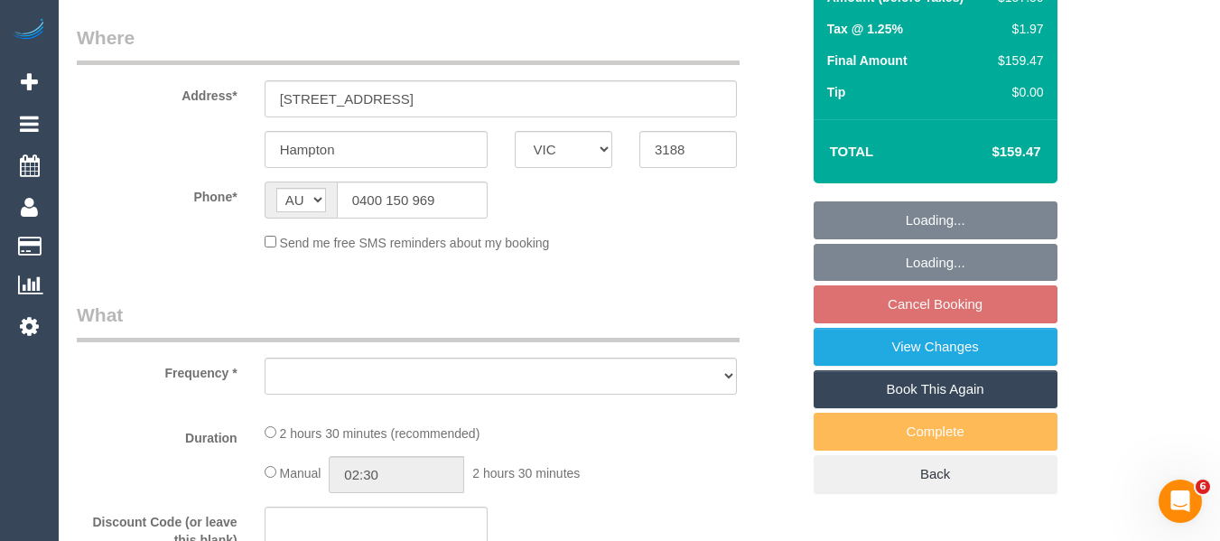
select select "string:stripe-pm_1FRCUP2GScqysDRVU3rOEBmN"
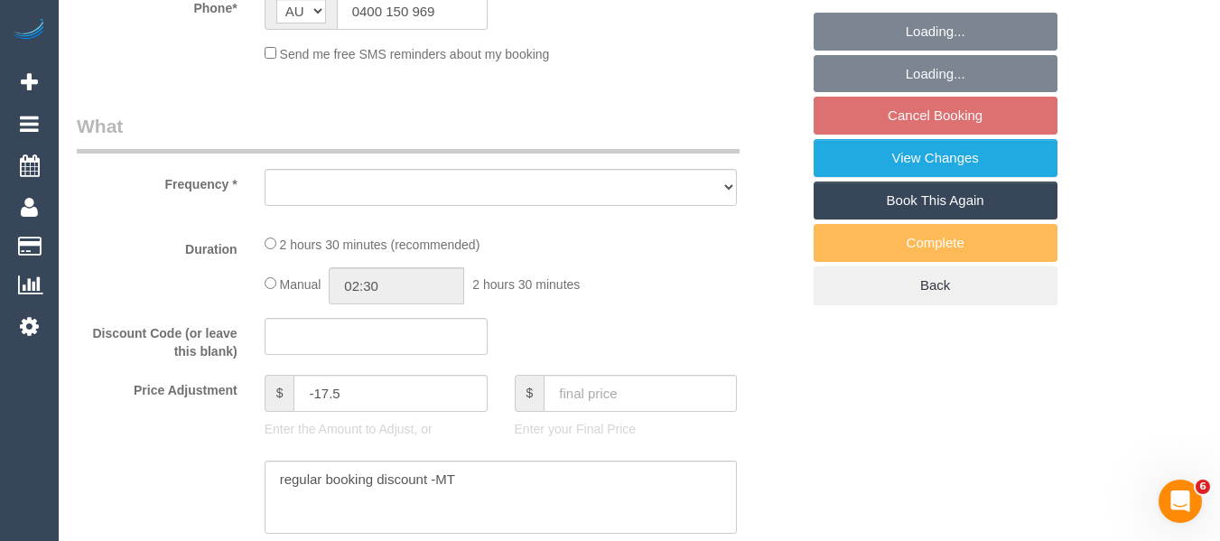
select select "object:522"
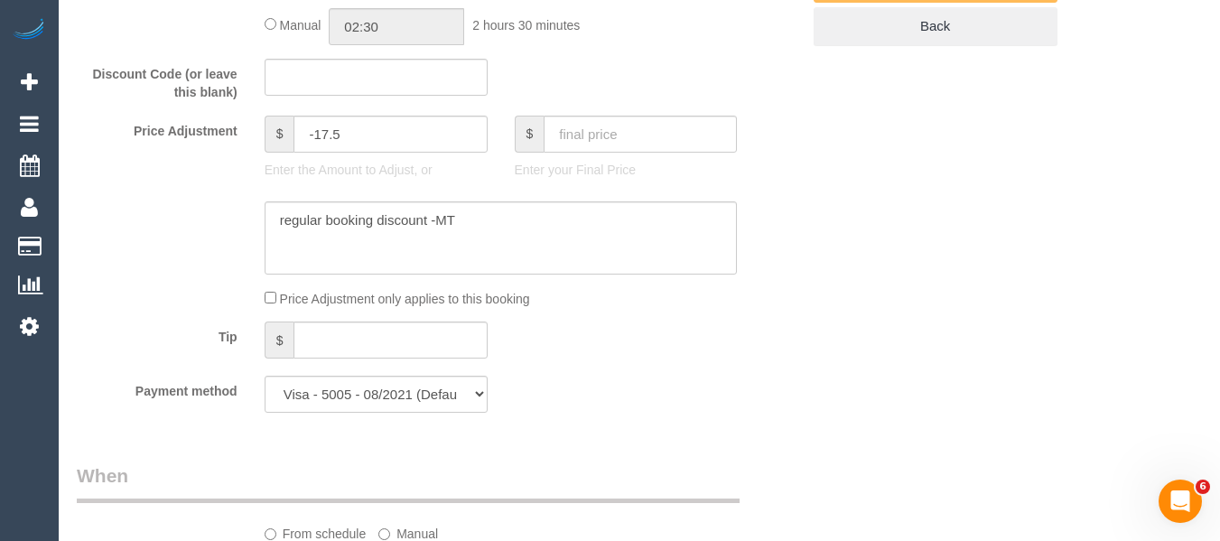
select select "150"
select select "spot2"
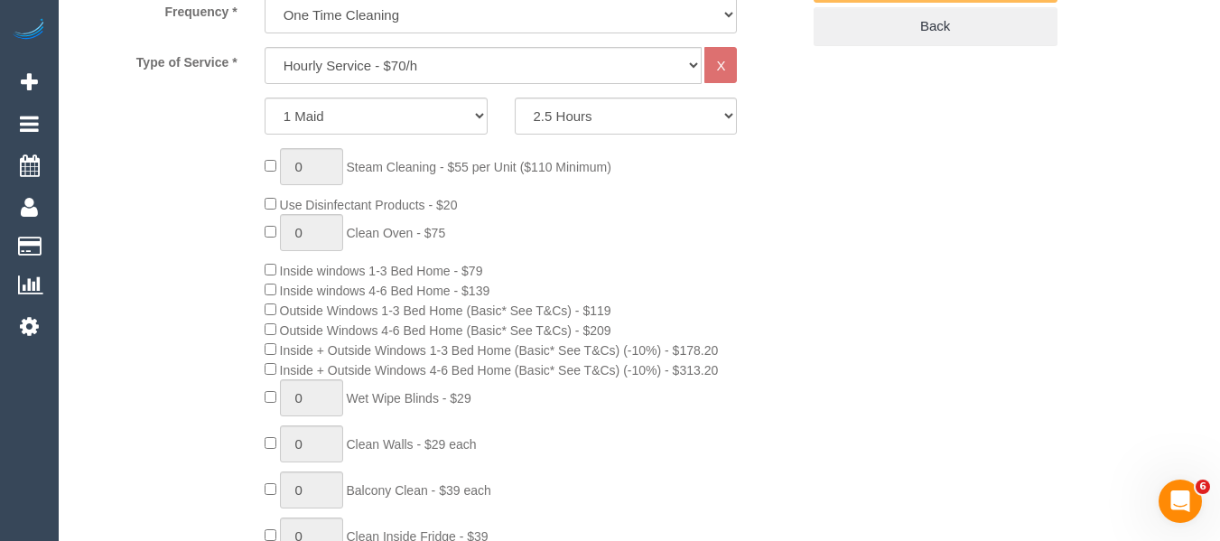
select select "object:856"
select select "number:27"
select select "number:14"
select select "number:19"
select select "number:22"
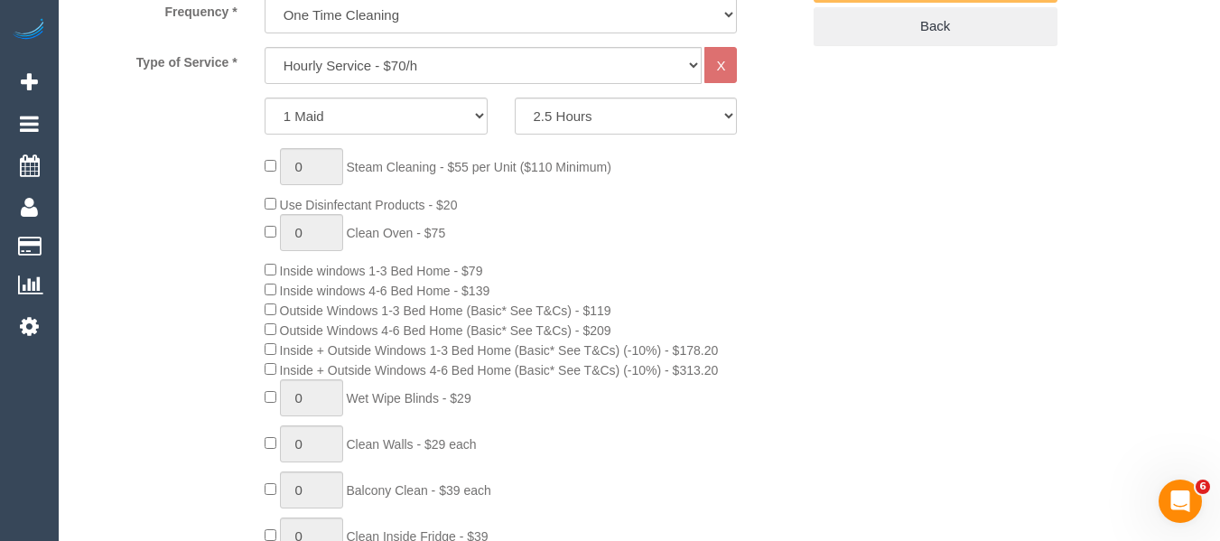
select select "number:11"
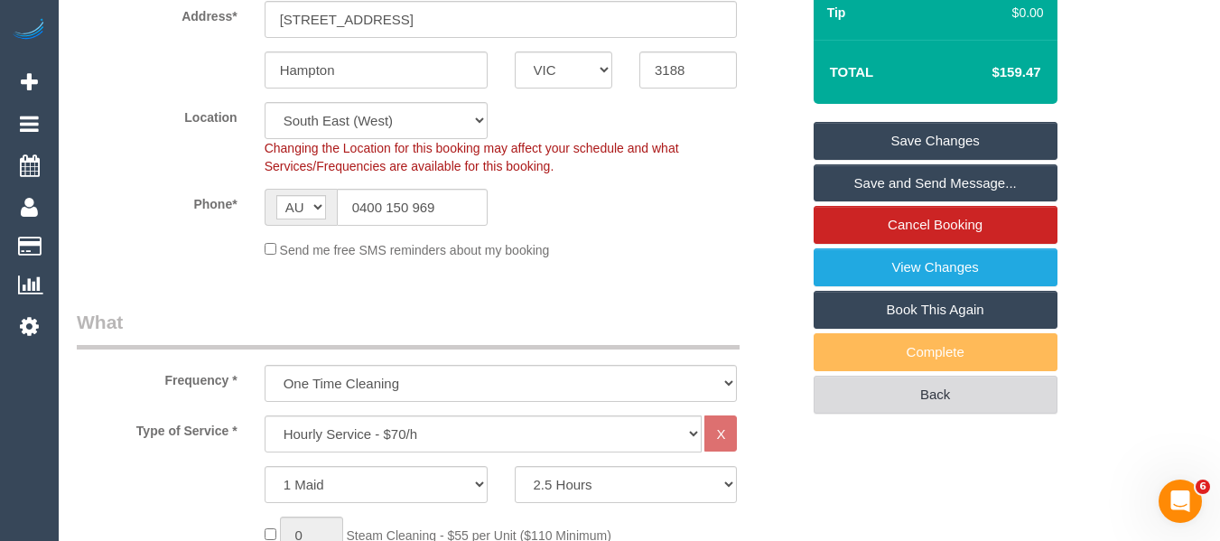
scroll to position [361, 0]
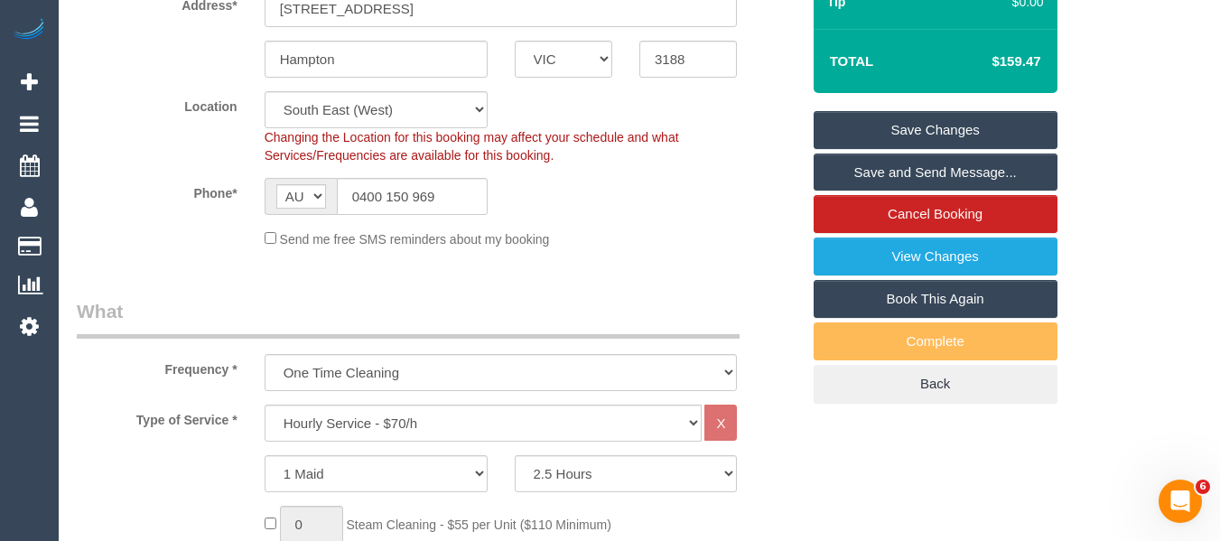
click at [944, 302] on link "Book This Again" at bounding box center [936, 299] width 244 height 38
select select "VIC"
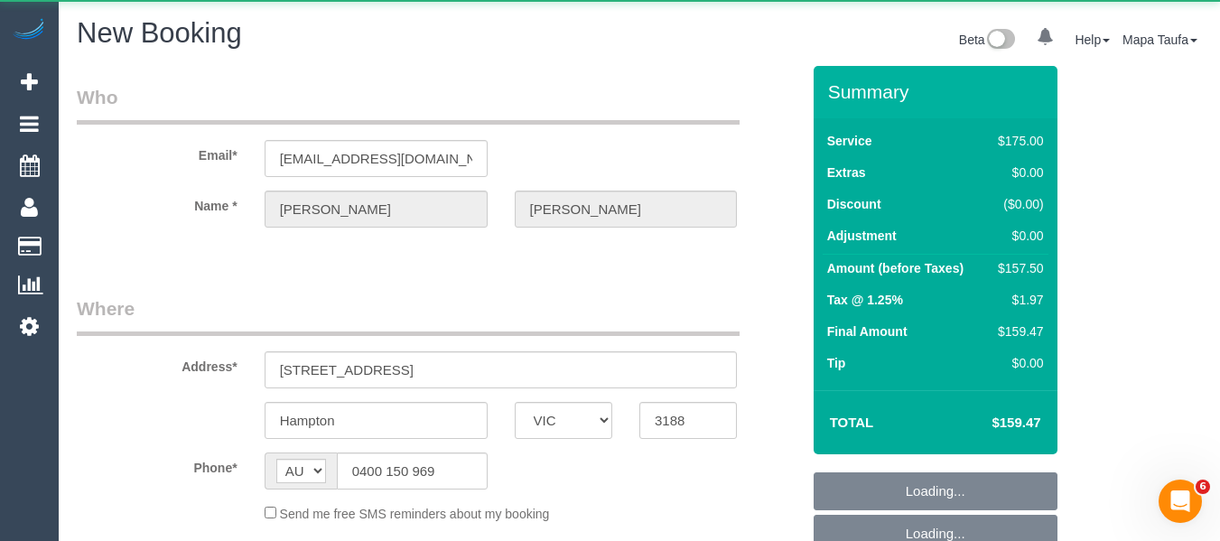
select select "string:stripe-pm_1FRCUP2GScqysDRVU3rOEBmN"
select select "number:27"
select select "number:14"
select select "number:19"
select select "number:22"
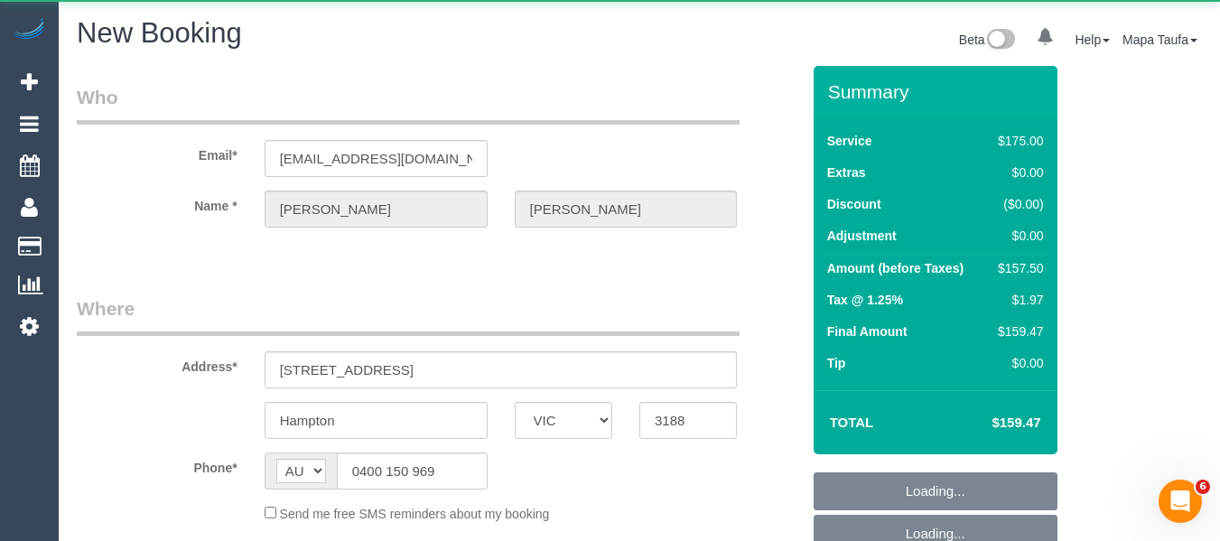
select select "number:11"
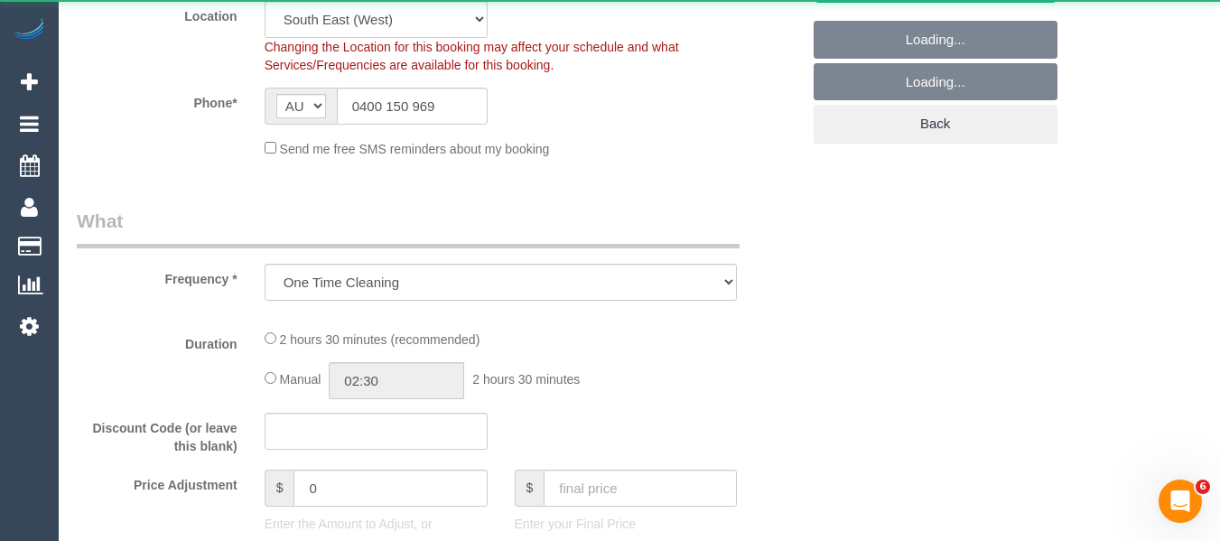
select select "object:3046"
select select "150"
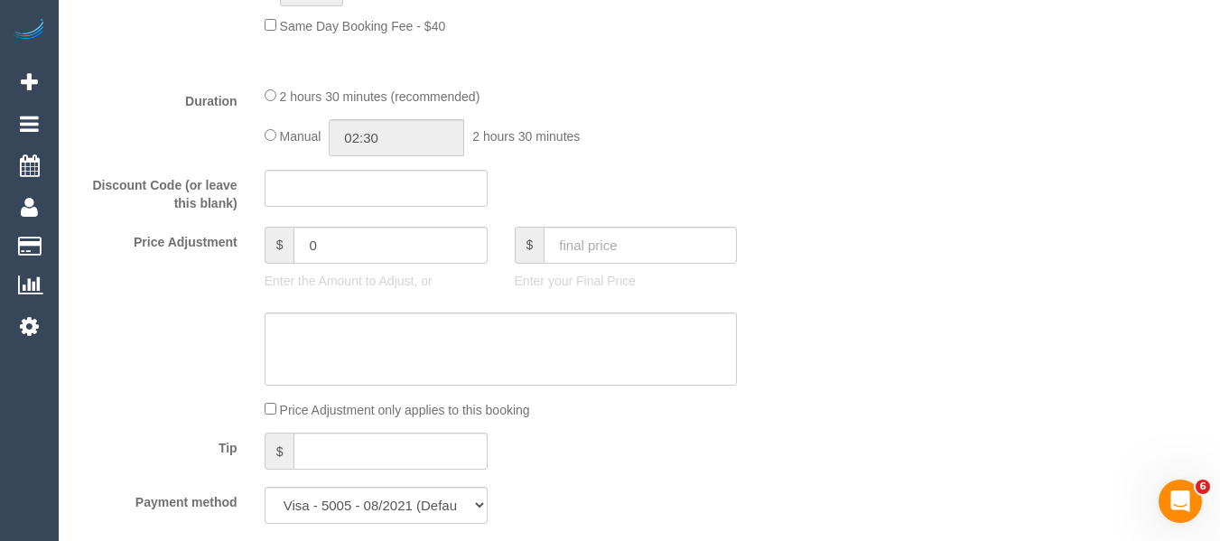
select select "object:3051"
drag, startPoint x: 352, startPoint y: 247, endPoint x: 194, endPoint y: 271, distance: 159.9
click at [202, 268] on div "Price Adjustment $ 0 Enter the Amount to Adjust, or $ Enter your Final Price" at bounding box center [438, 263] width 750 height 72
type input "-17.50"
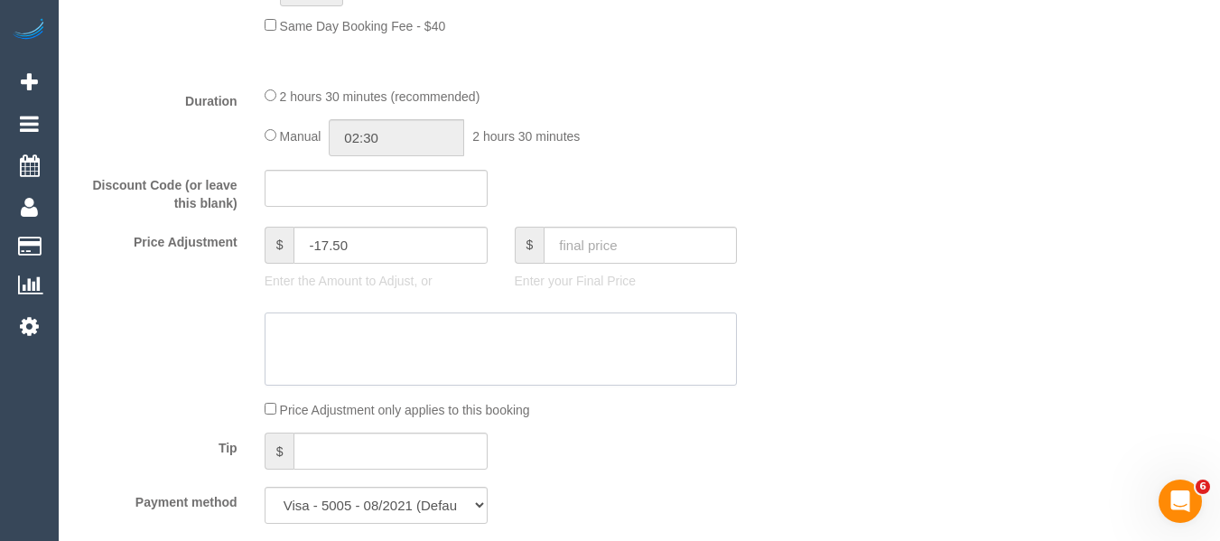
click at [304, 336] on textarea at bounding box center [501, 349] width 473 height 74
type textarea "regula"
type input "-17.5"
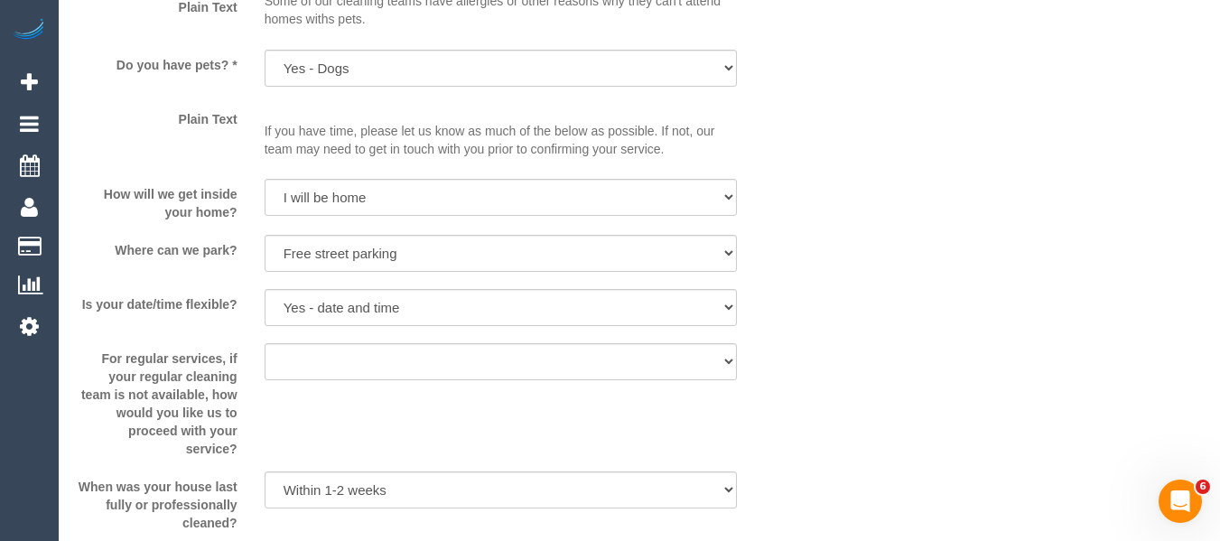
scroll to position [2021, 0]
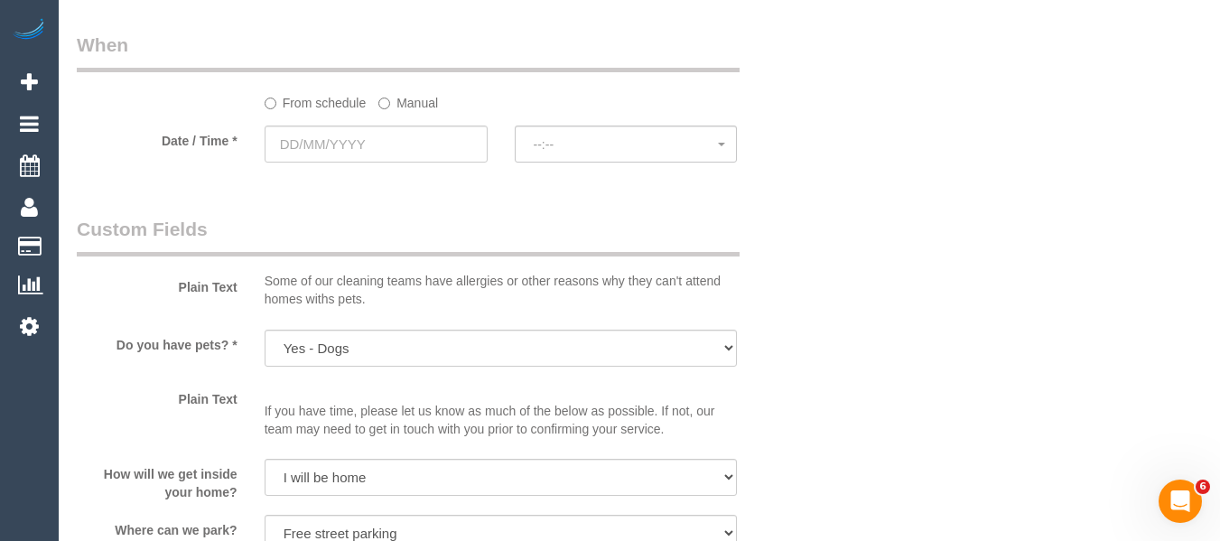
type textarea "regular booking discount - MT"
click at [379, 154] on input "text" at bounding box center [376, 144] width 223 height 37
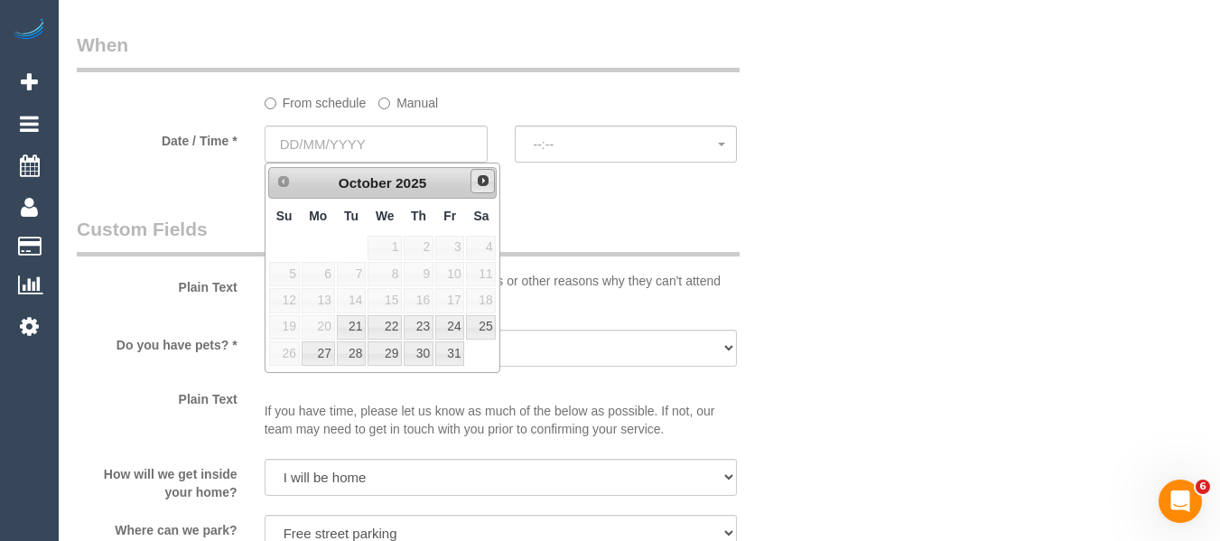
click at [483, 190] on link "Next" at bounding box center [482, 181] width 25 height 25
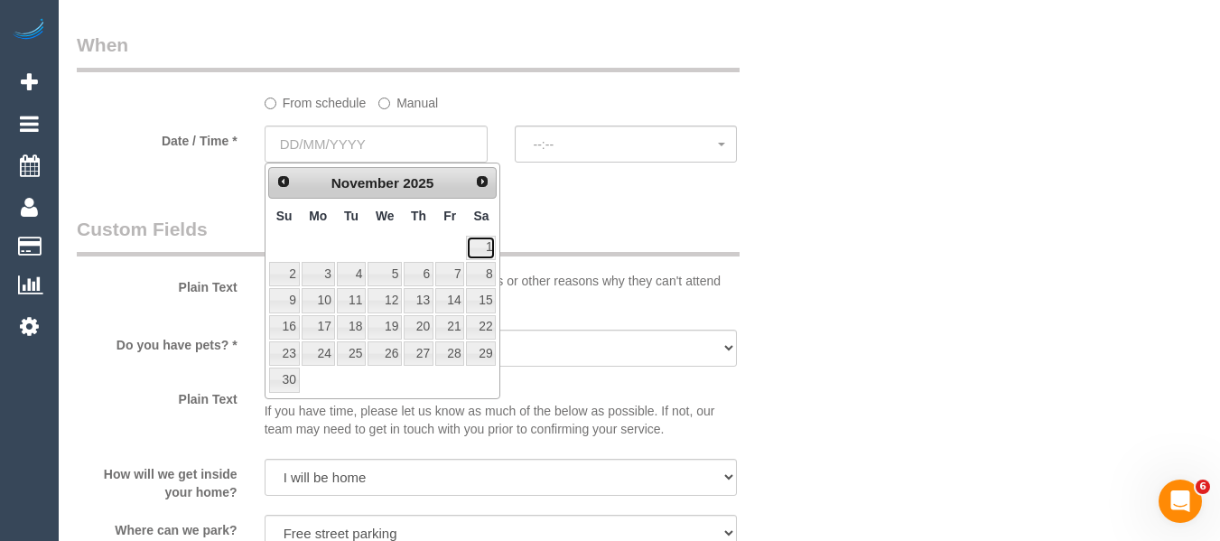
click at [488, 237] on link "1" at bounding box center [481, 248] width 30 height 24
type input "01/11/2025"
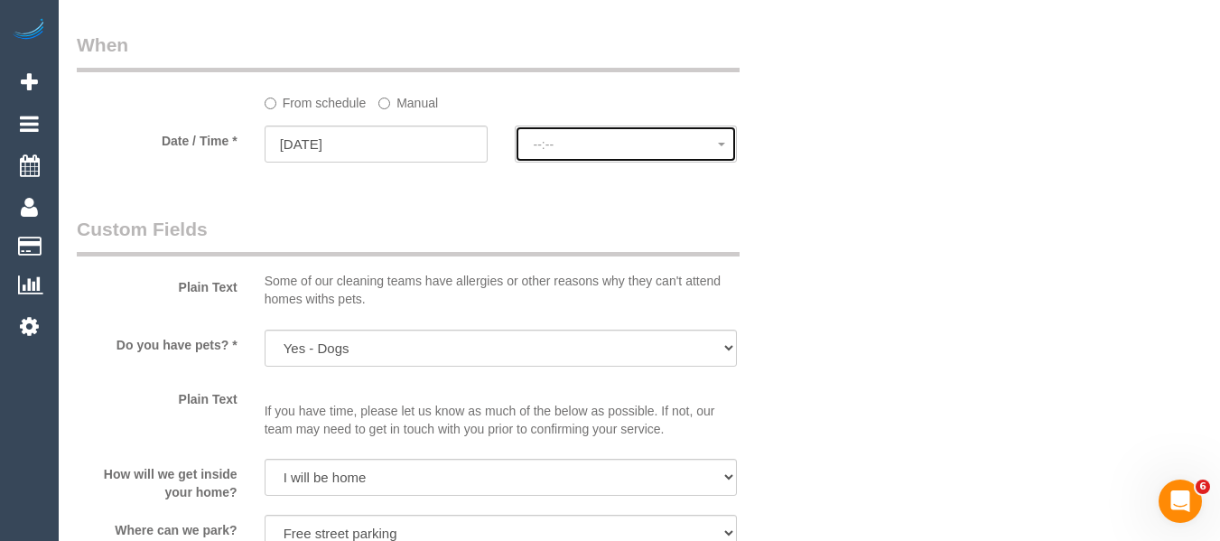
click at [577, 143] on span "--:--" at bounding box center [626, 144] width 185 height 14
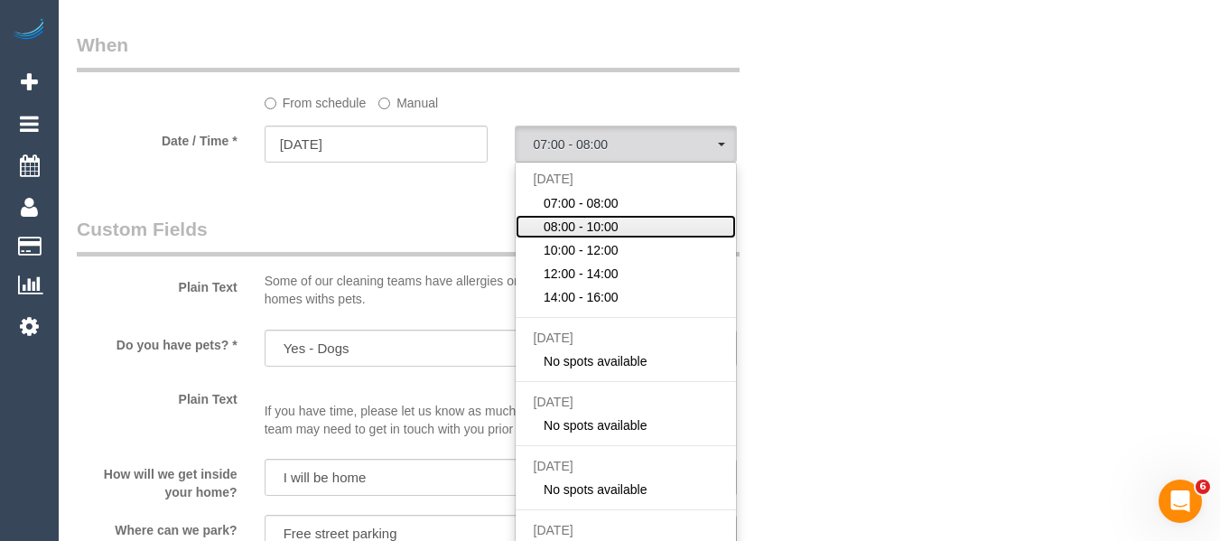
click at [593, 230] on span "08:00 - 10:00" at bounding box center [581, 227] width 75 height 18
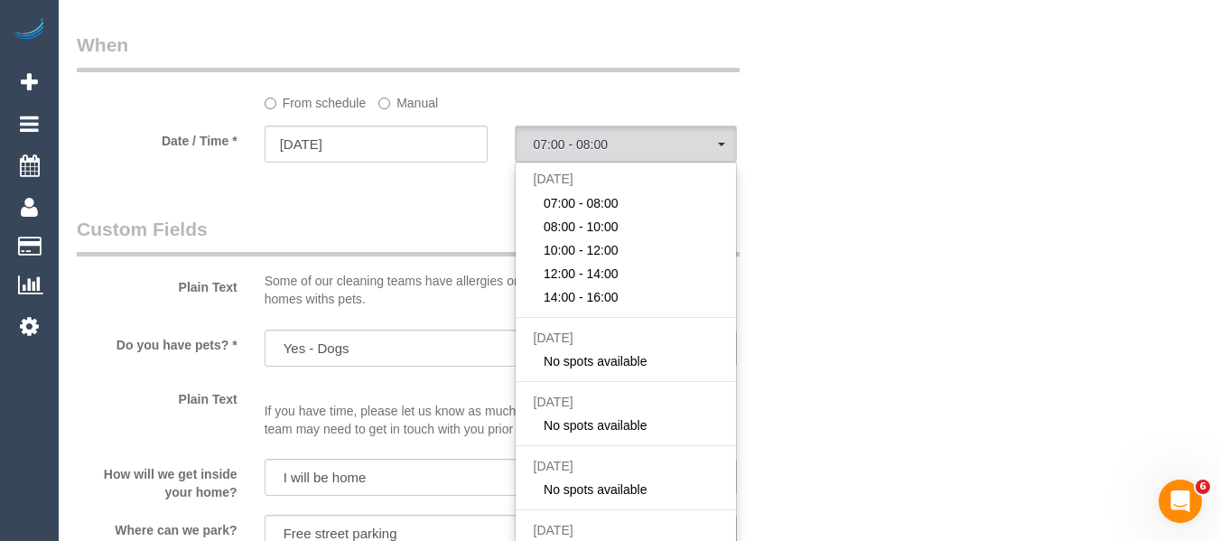
select select "spot44"
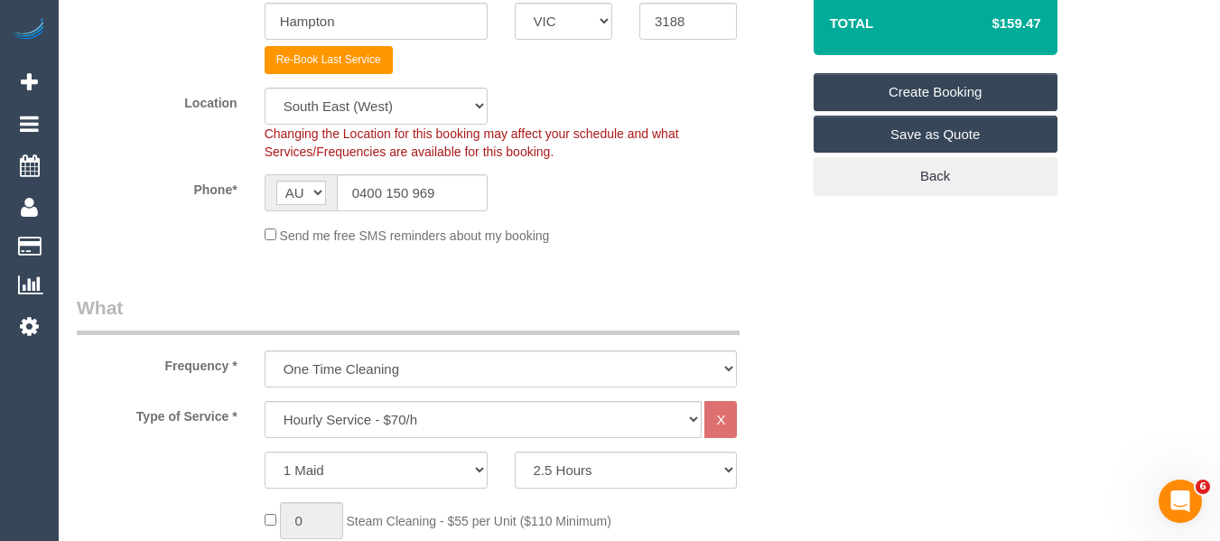
scroll to position [379, 0]
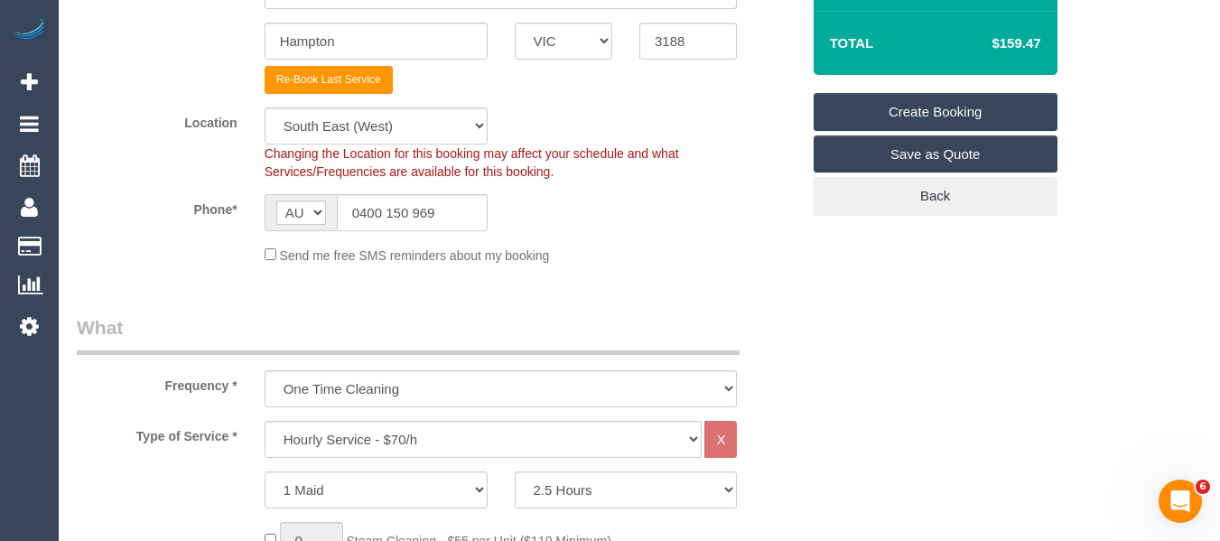
click at [953, 115] on link "Create Booking" at bounding box center [936, 112] width 244 height 38
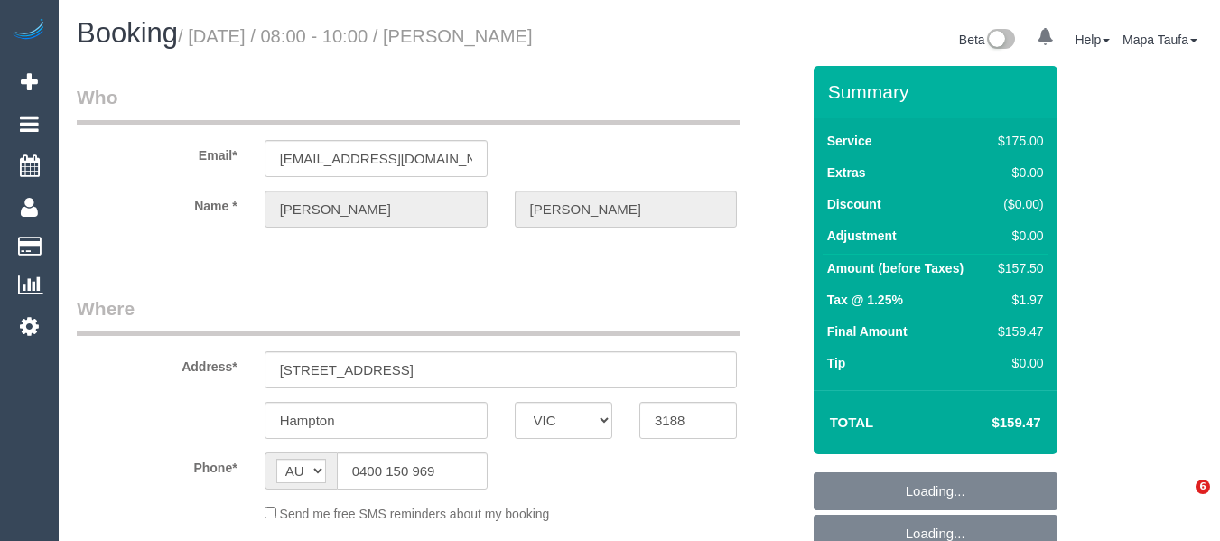
select select "VIC"
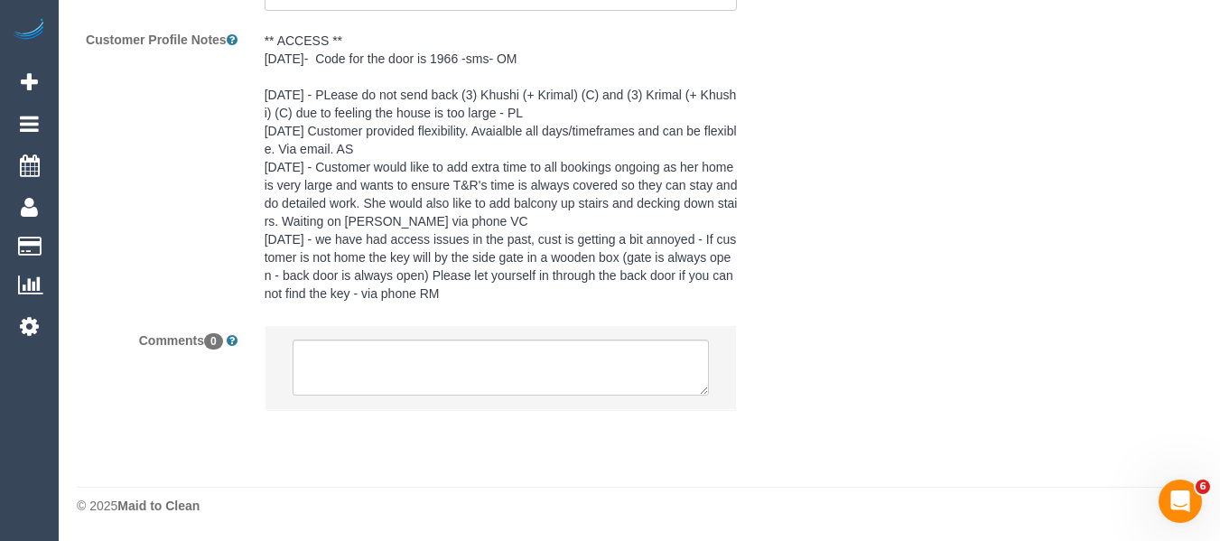
select select "string:stripe-pm_1FRCUP2GScqysDRVU3rOEBmN"
select select "150"
select select "number:27"
select select "number:14"
select select "number:19"
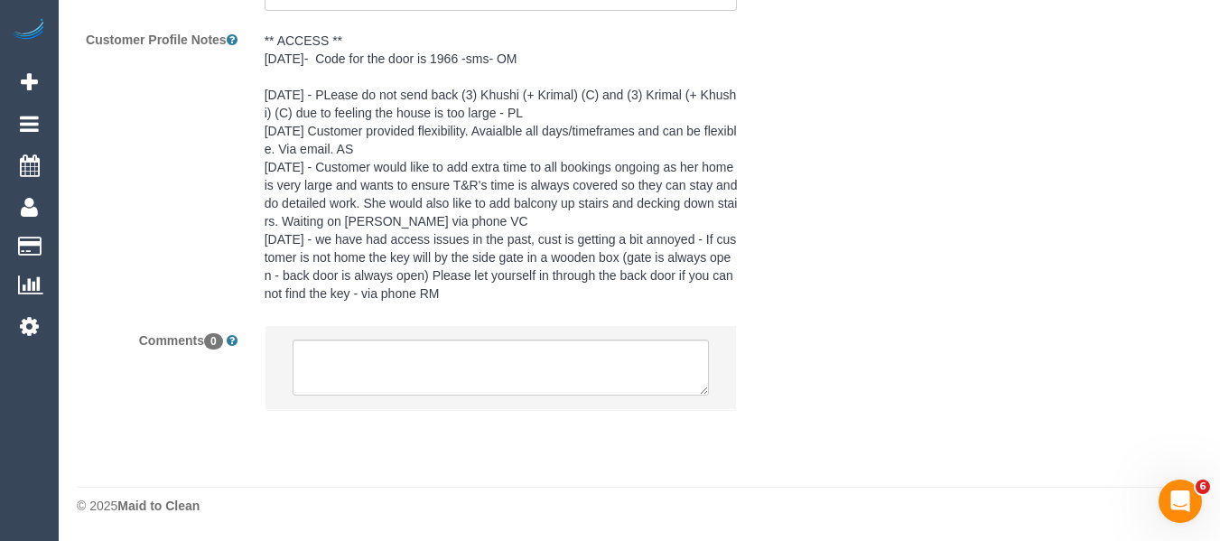
select select "number:22"
select select "number:11"
select select "object:851"
click at [403, 380] on textarea at bounding box center [501, 368] width 417 height 56
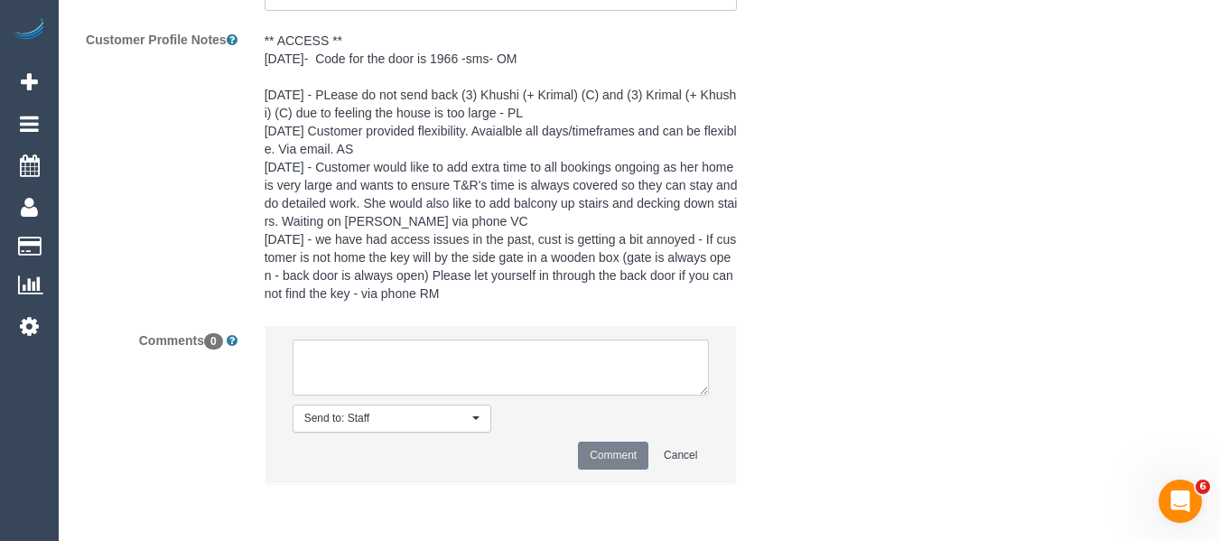
type textarea "E"
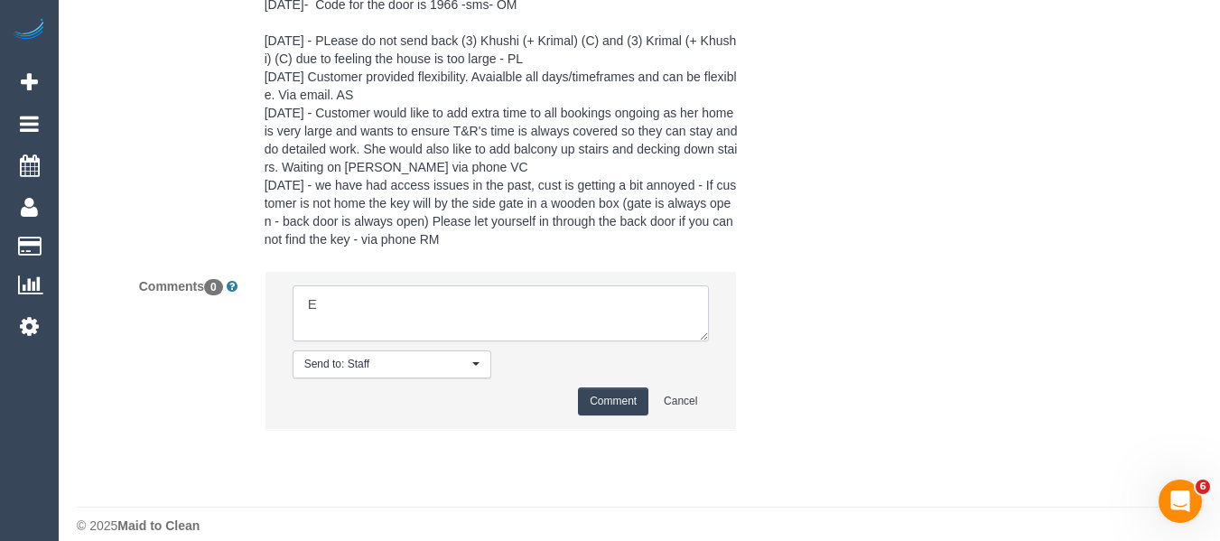
select select "spot2"
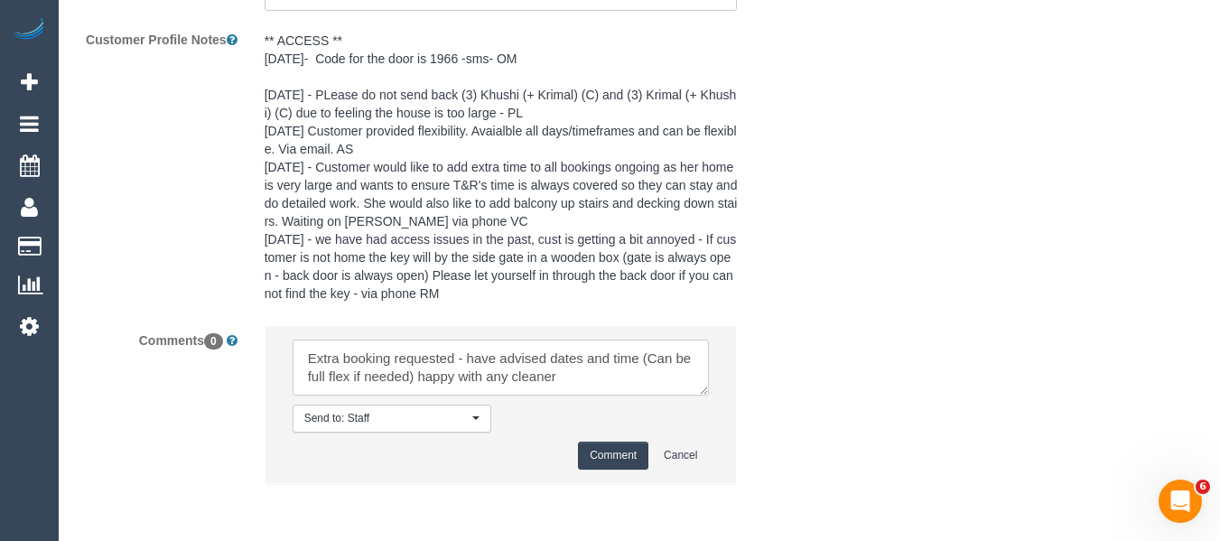
click at [403, 380] on textarea at bounding box center [501, 368] width 417 height 56
type textarea "Extra booking requested - have advised dates and time (Can be full flex if need…"
click at [626, 460] on button "Comment" at bounding box center [613, 456] width 70 height 28
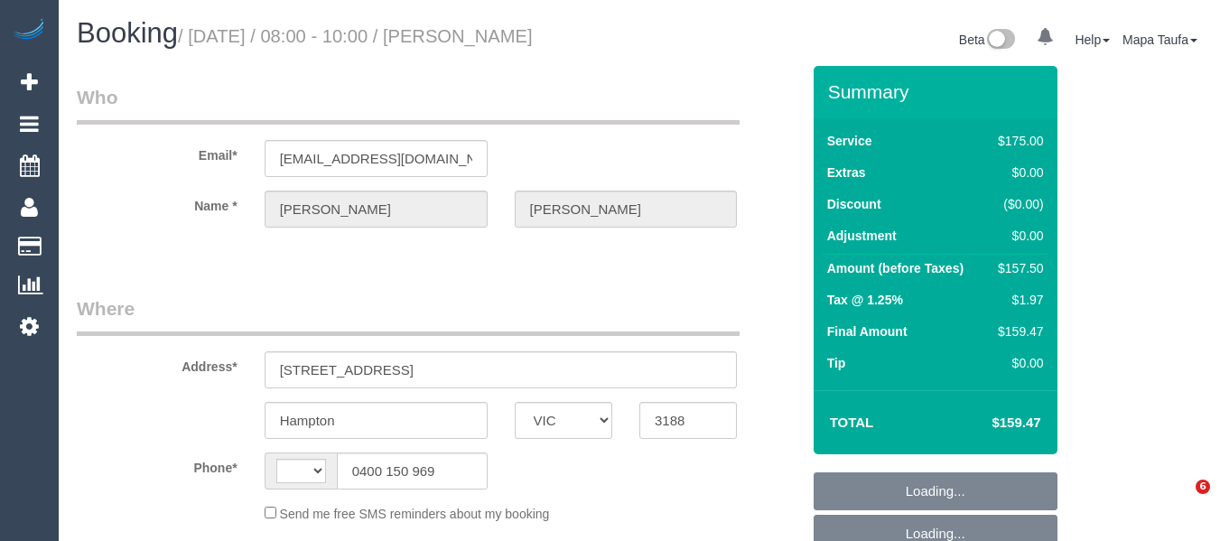
select select "VIC"
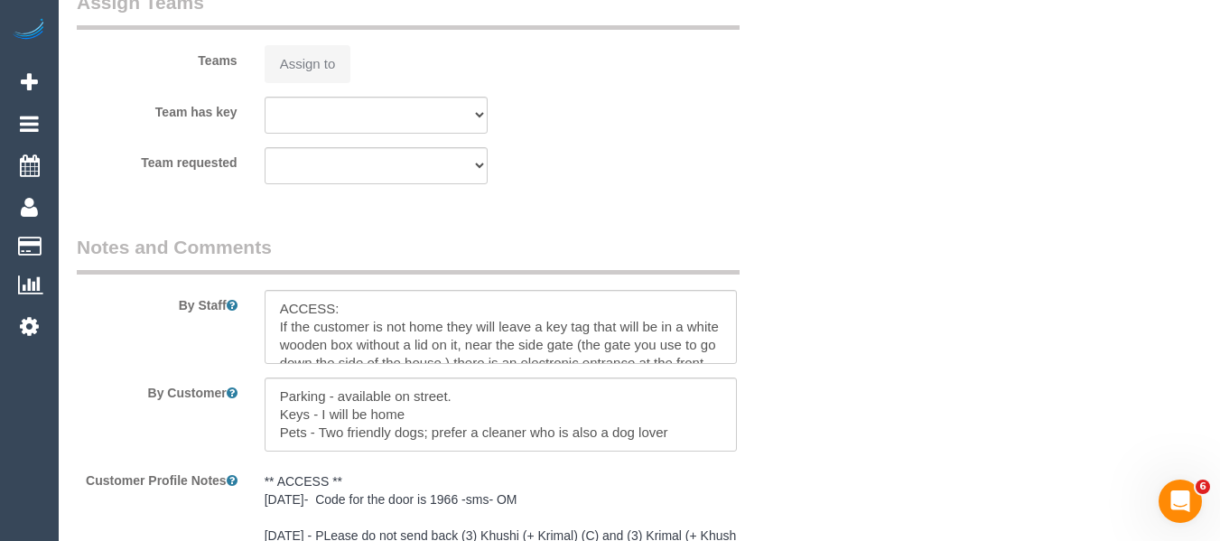
select select "150"
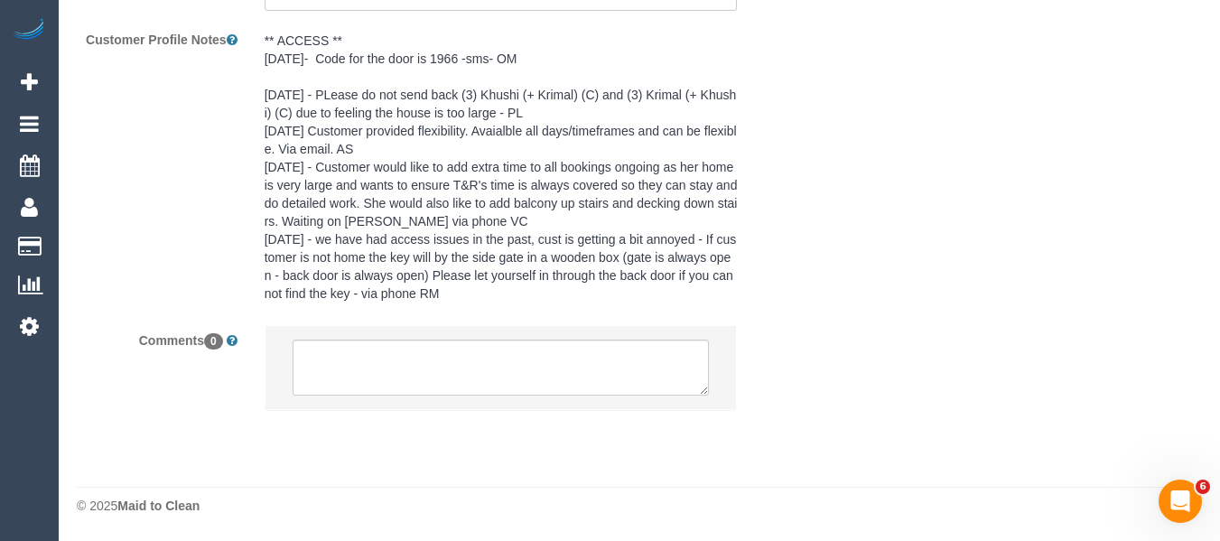
select select "string:AU"
select select "object:700"
select select "string:stripe-pm_1FRCUP2GScqysDRVU3rOEBmN"
drag, startPoint x: 460, startPoint y: 369, endPoint x: 465, endPoint y: 379, distance: 10.9
click at [460, 369] on textarea at bounding box center [501, 368] width 417 height 56
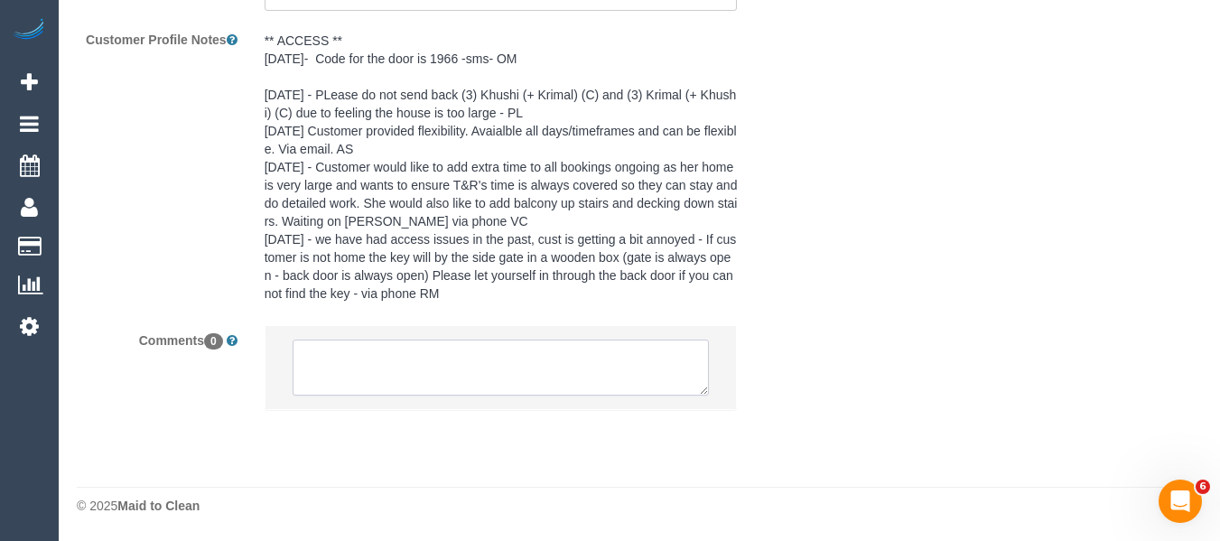
select select "object:861"
select select "number:27"
select select "number:14"
select select "number:19"
select select "number:22"
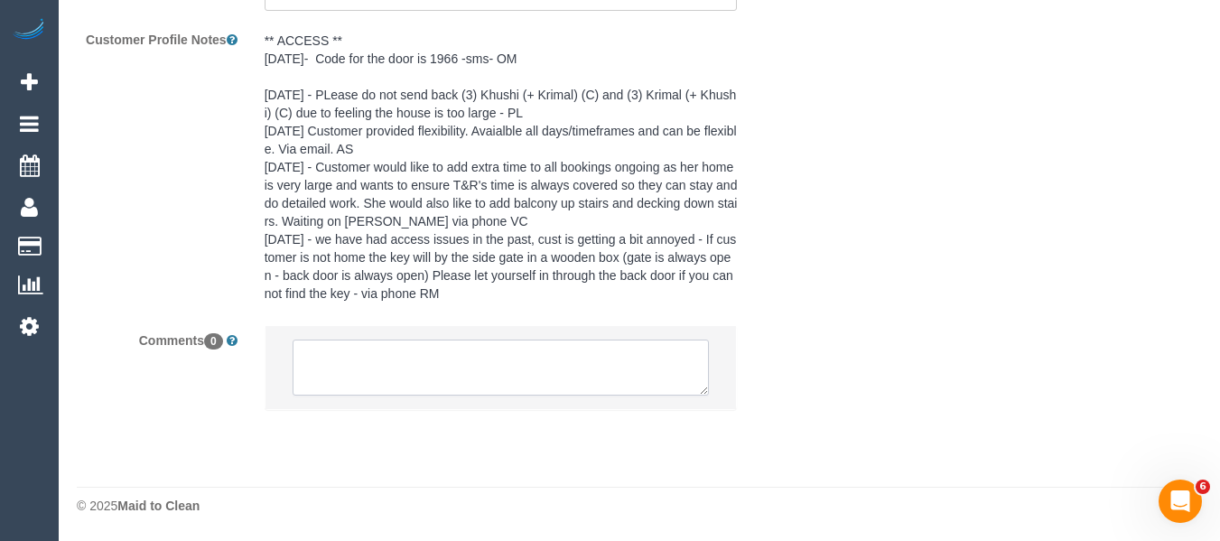
select select "number:11"
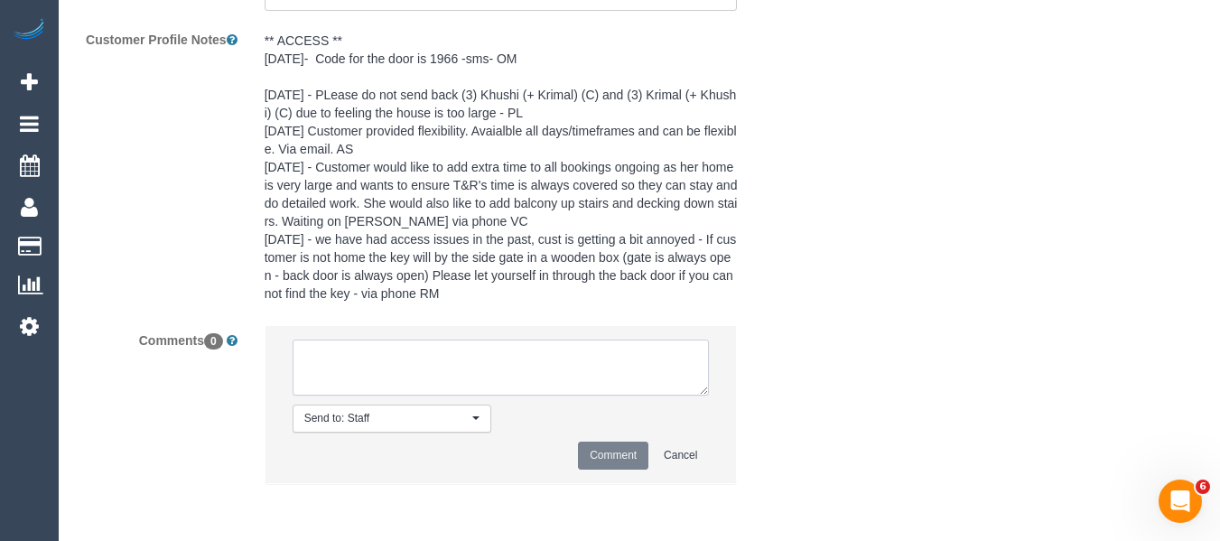
paste textarea "Extra booking requested - have advised dates and time (Can be full flex if need…"
type textarea "Extra booking requested - have advised dates and time (Can be full flex if need…"
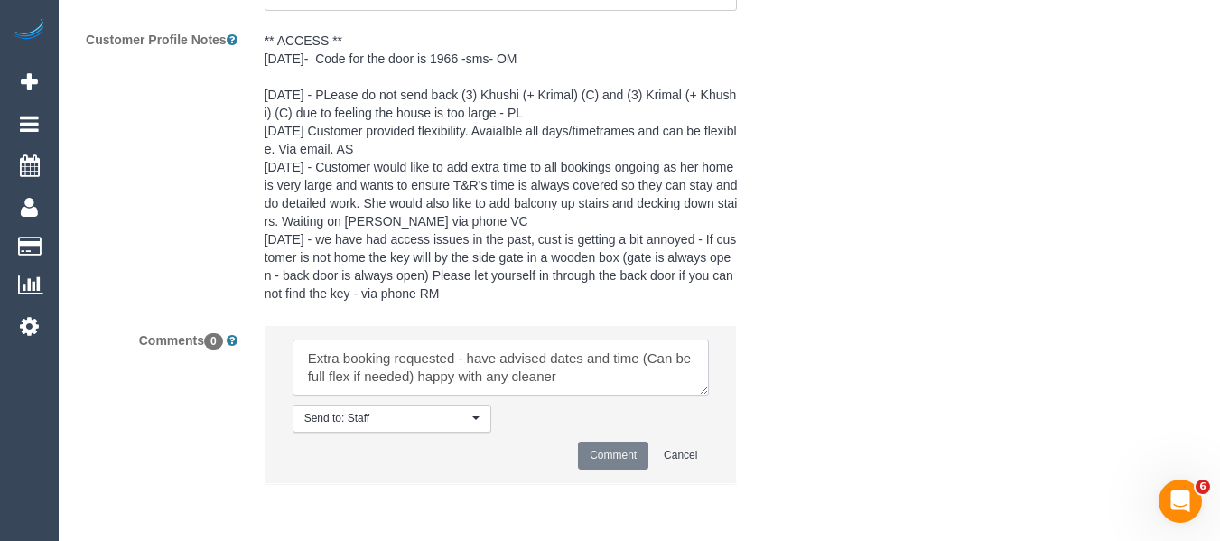
scroll to position [3299, 0]
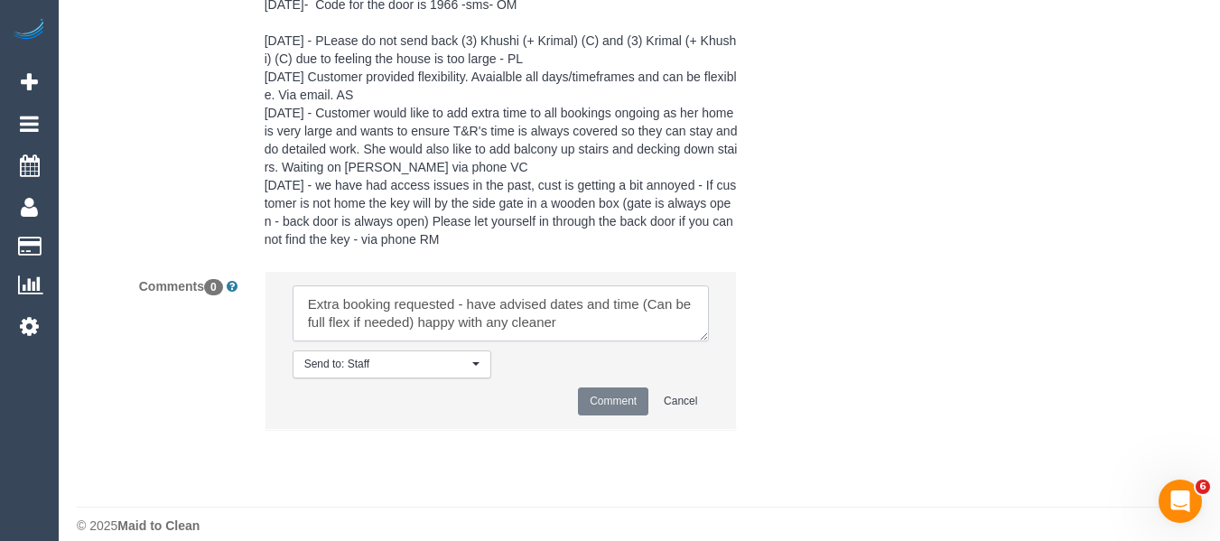
select select "spot2"
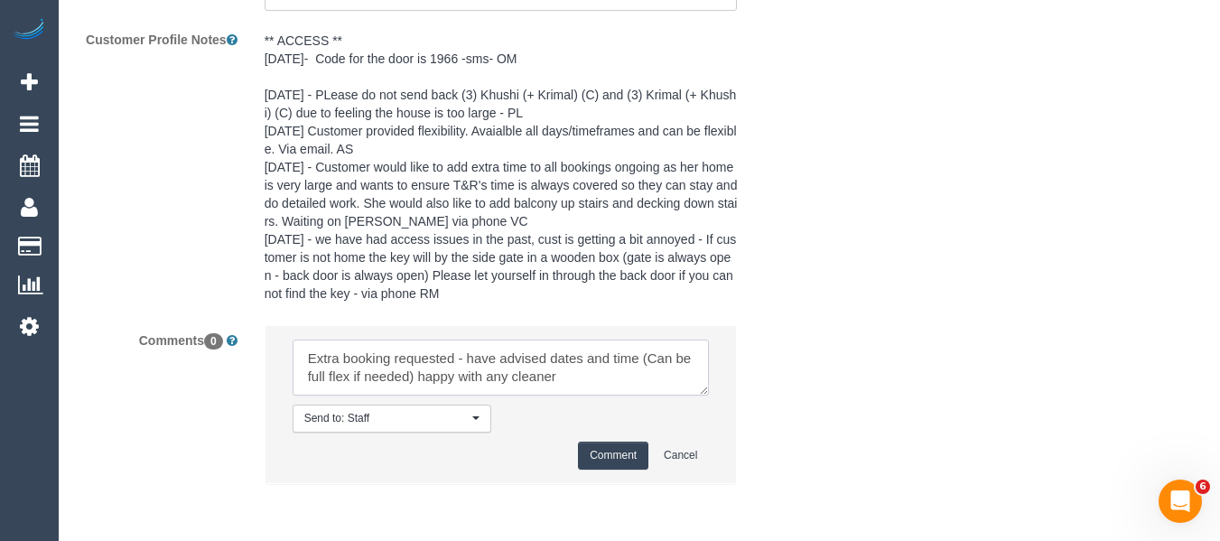
type textarea "Extra booking requested - have advised dates and time (Can be full flex if need…"
click at [607, 452] on button "Comment" at bounding box center [613, 456] width 70 height 28
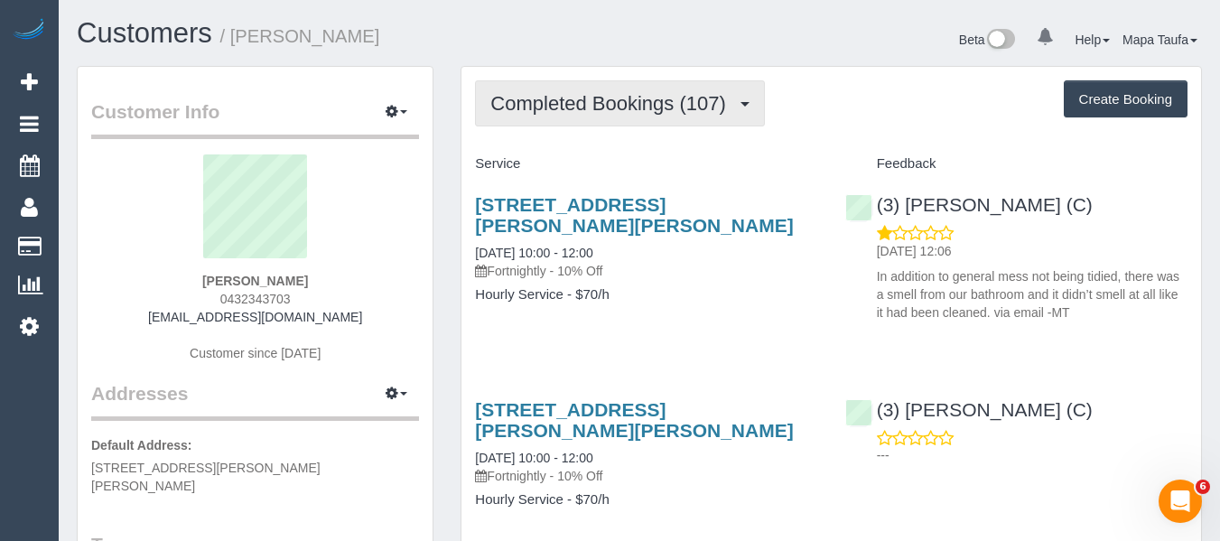
click at [581, 110] on span "Completed Bookings (107)" at bounding box center [612, 103] width 244 height 23
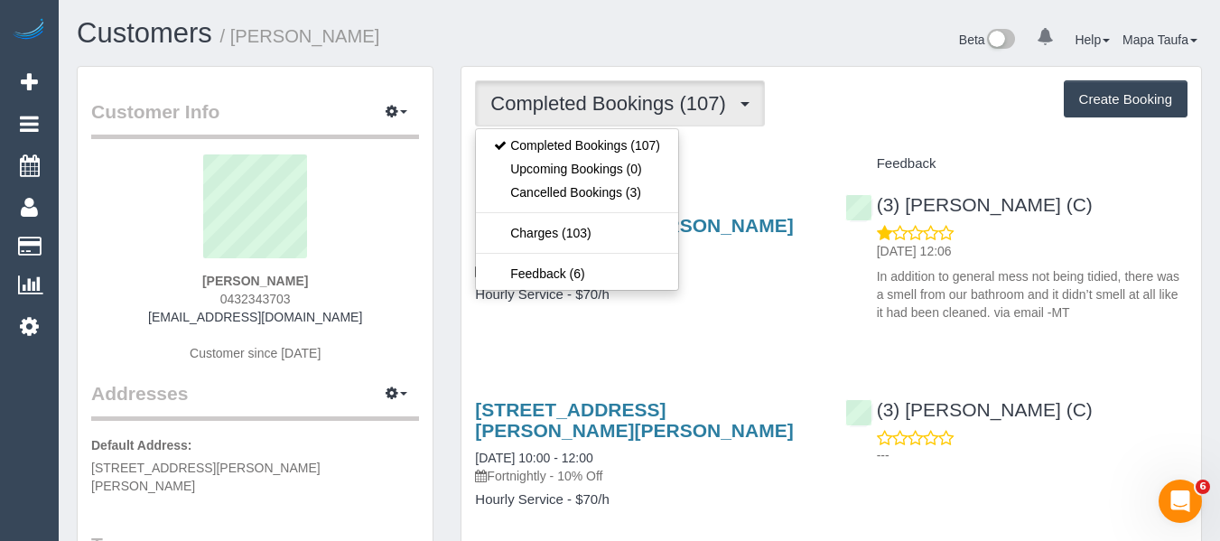
click at [814, 159] on h4 "Service" at bounding box center [646, 163] width 342 height 15
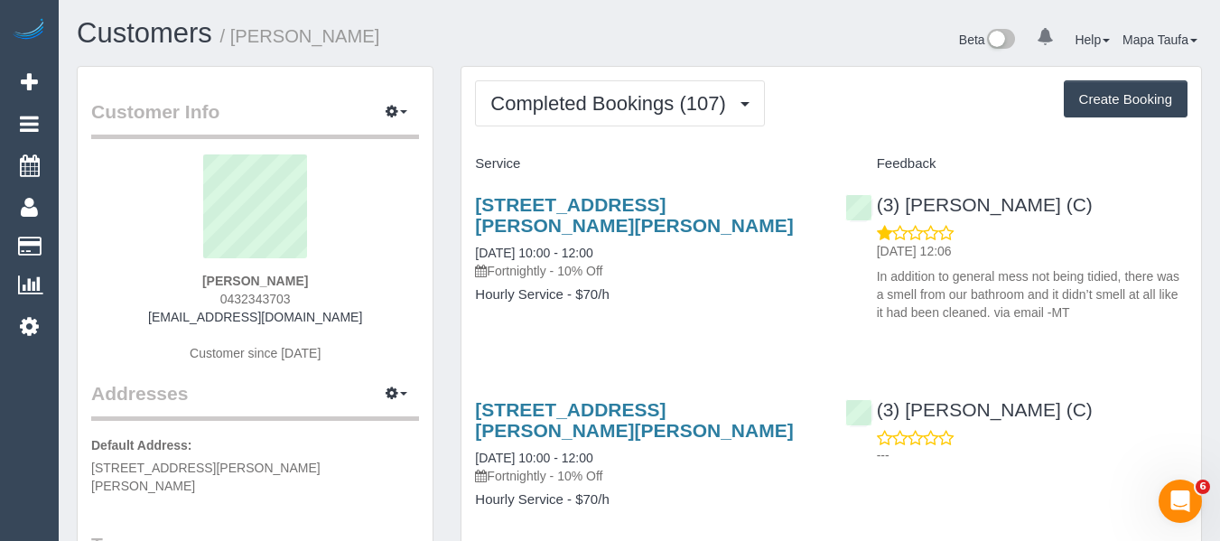
drag, startPoint x: 321, startPoint y: 302, endPoint x: 288, endPoint y: 294, distance: 33.3
click at [204, 301] on div "[PERSON_NAME] 0432343703 [EMAIL_ADDRESS][DOMAIN_NAME] Customer since [DATE]" at bounding box center [255, 267] width 328 height 226
copy span "0432343703"
click at [372, 214] on sui-profile-pic at bounding box center [255, 212] width 301 height 117
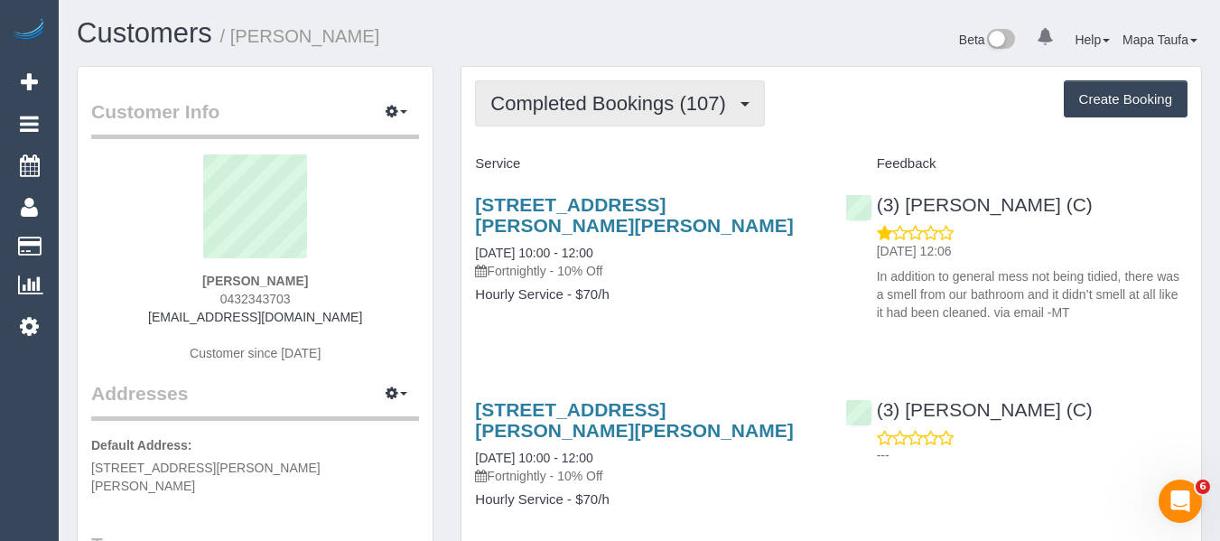
click at [631, 97] on span "Completed Bookings (107)" at bounding box center [612, 103] width 244 height 23
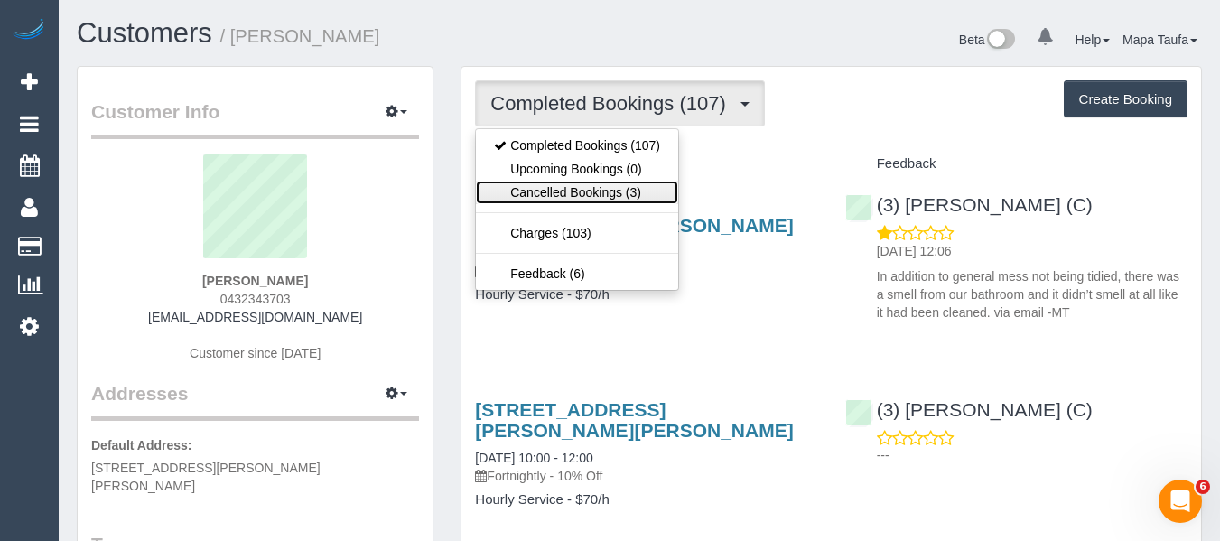
click at [601, 186] on link "Cancelled Bookings (3)" at bounding box center [577, 192] width 202 height 23
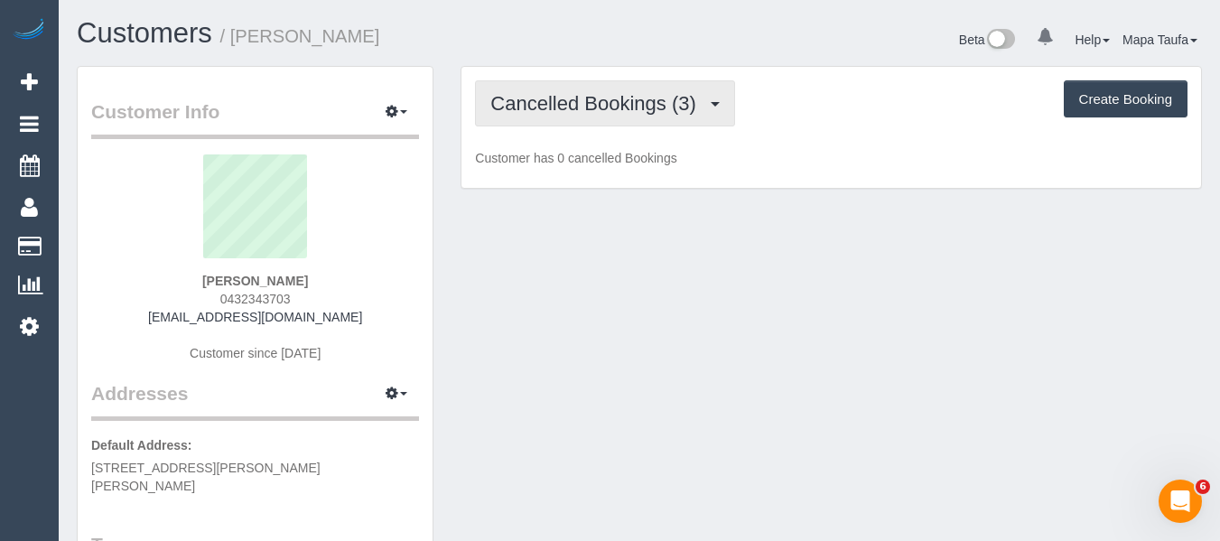
click at [581, 106] on span "Cancelled Bookings (3)" at bounding box center [597, 103] width 214 height 23
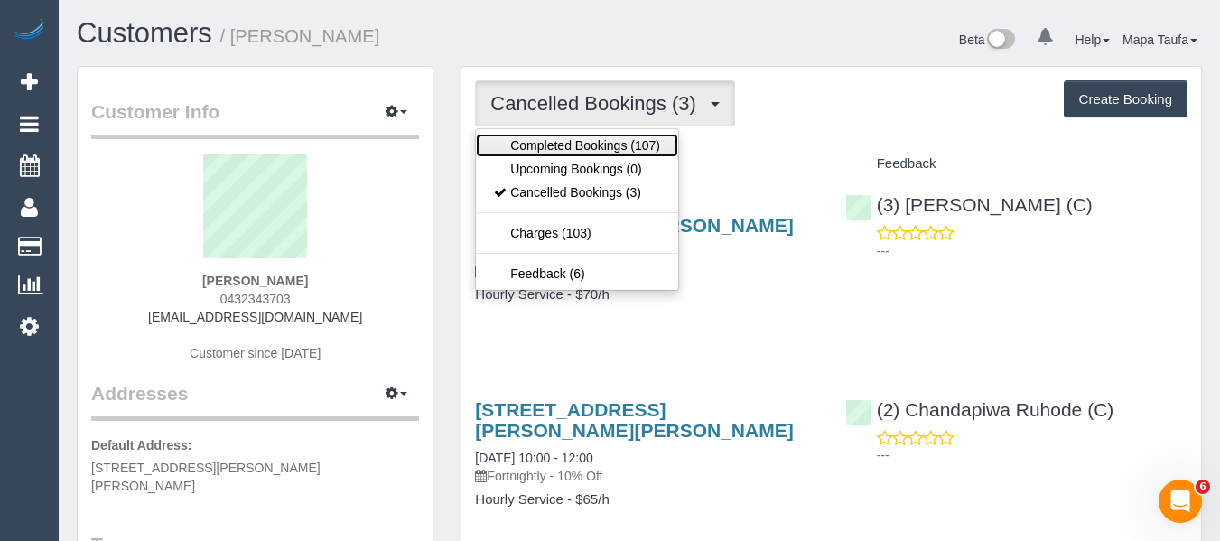
click at [577, 152] on link "Completed Bookings (107)" at bounding box center [577, 145] width 202 height 23
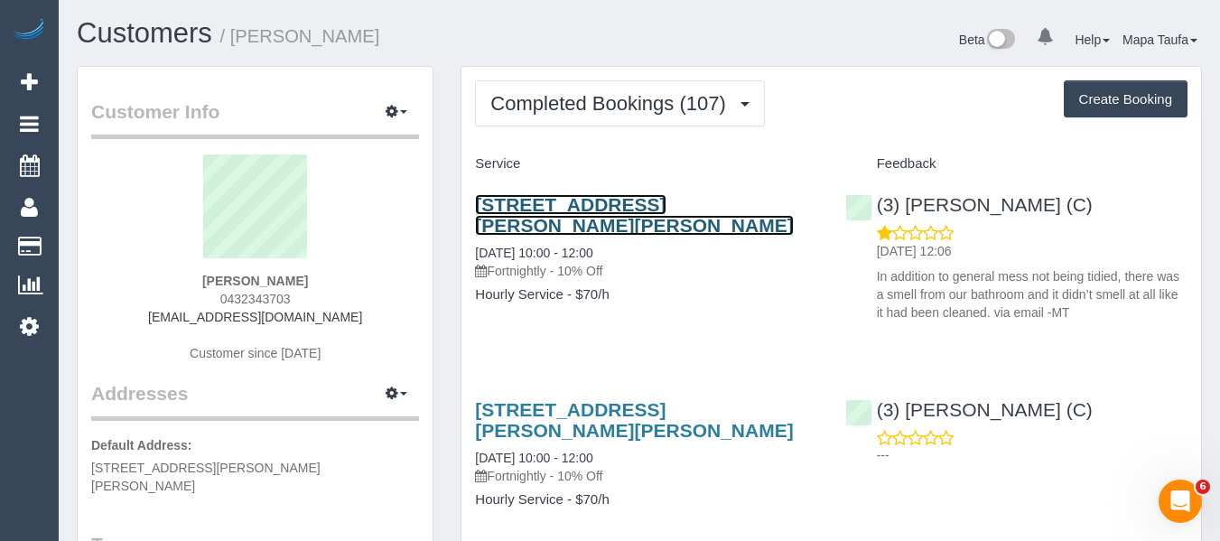
click at [514, 202] on link "30 Kerferd Rd, Glen Iris, VIC 3146" at bounding box center [634, 215] width 318 height 42
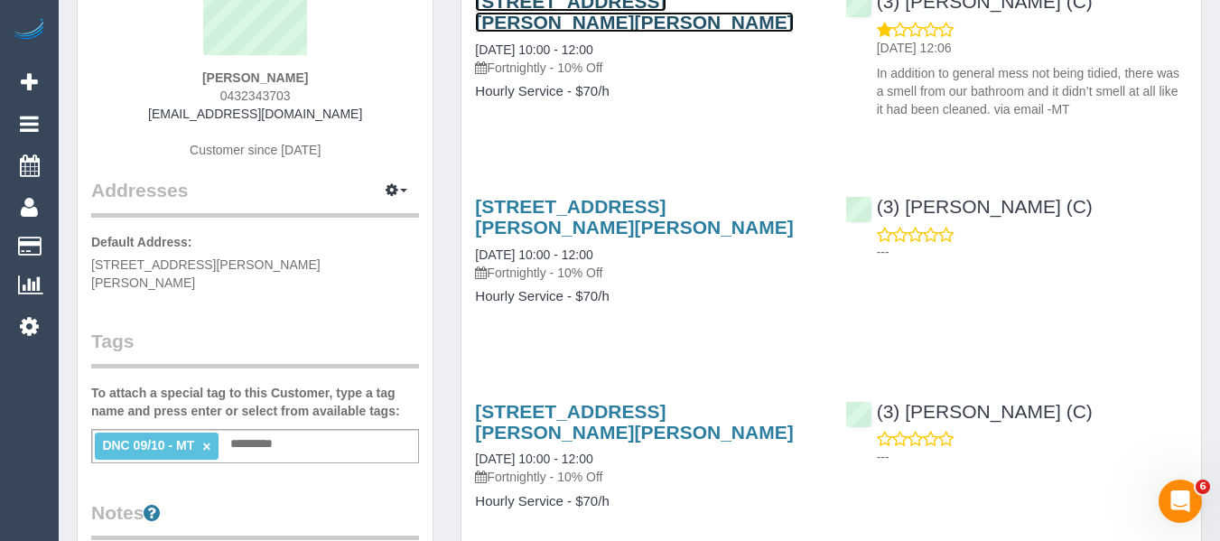
scroll to position [90, 0]
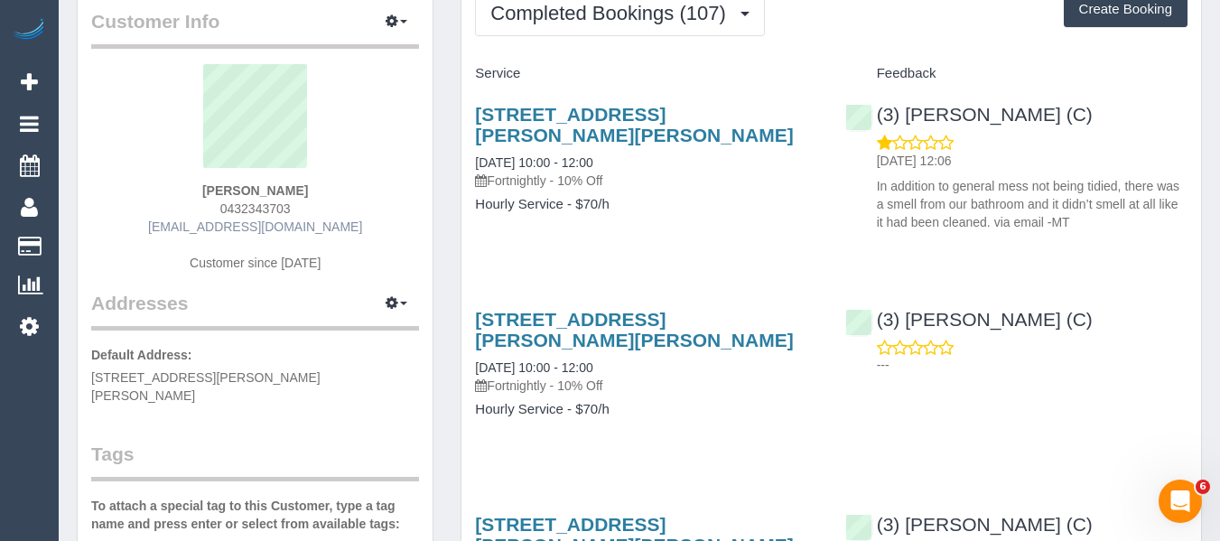
drag, startPoint x: 352, startPoint y: 213, endPoint x: 339, endPoint y: 219, distance: 14.6
click at [333, 219] on div "Shannon Sweeney 0432343703 shannonsweeney@outlook.com Customer since 2023" at bounding box center [255, 177] width 328 height 226
click at [372, 217] on div "Shannon Sweeney 0432343703 shannonsweeney@outlook.com Customer since 2023" at bounding box center [255, 177] width 328 height 226
click at [378, 230] on div "Shannon Sweeney 0432343703 shannonsweeney@outlook.com Customer since 2023" at bounding box center [255, 177] width 328 height 226
click at [108, 232] on div "Shannon Sweeney 0432343703 shannonsweeney@outlook.com Customer since 2023" at bounding box center [255, 177] width 328 height 226
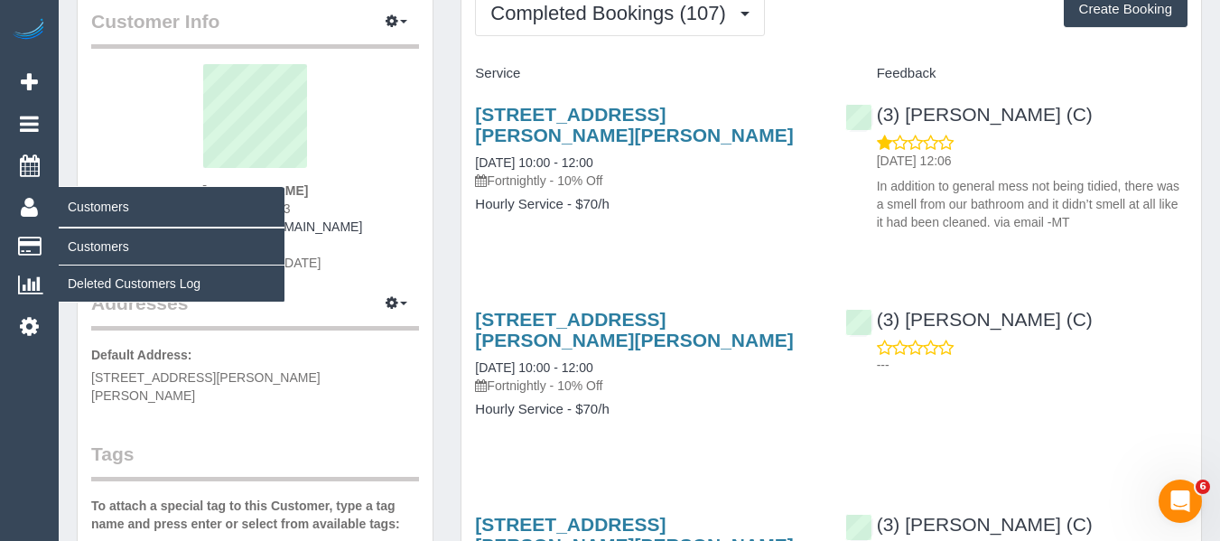
copy link "shannonsweeney@outlook.com"
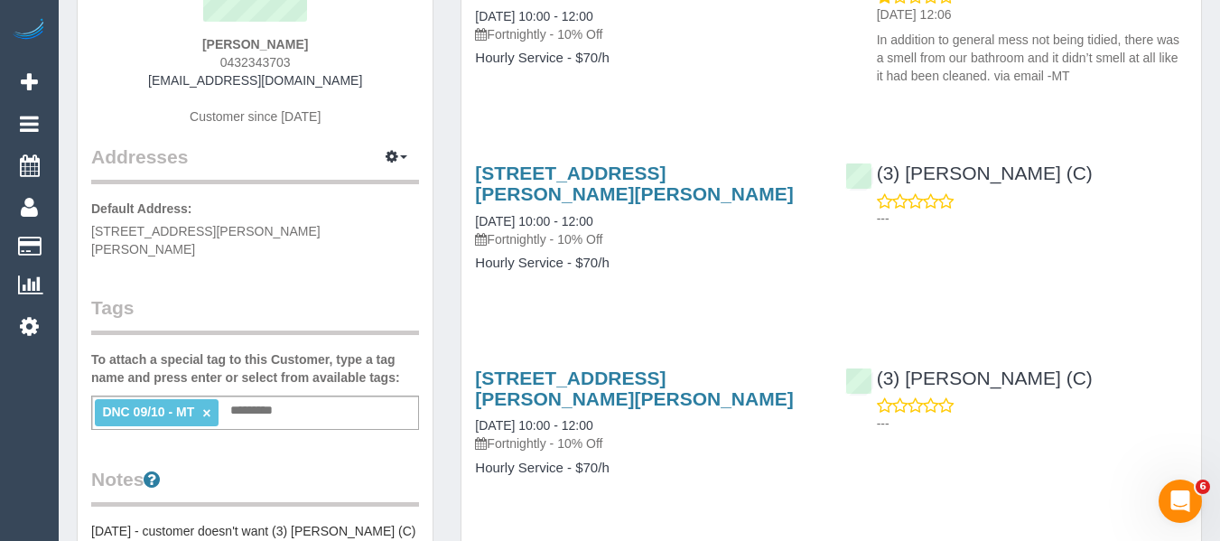
scroll to position [361, 0]
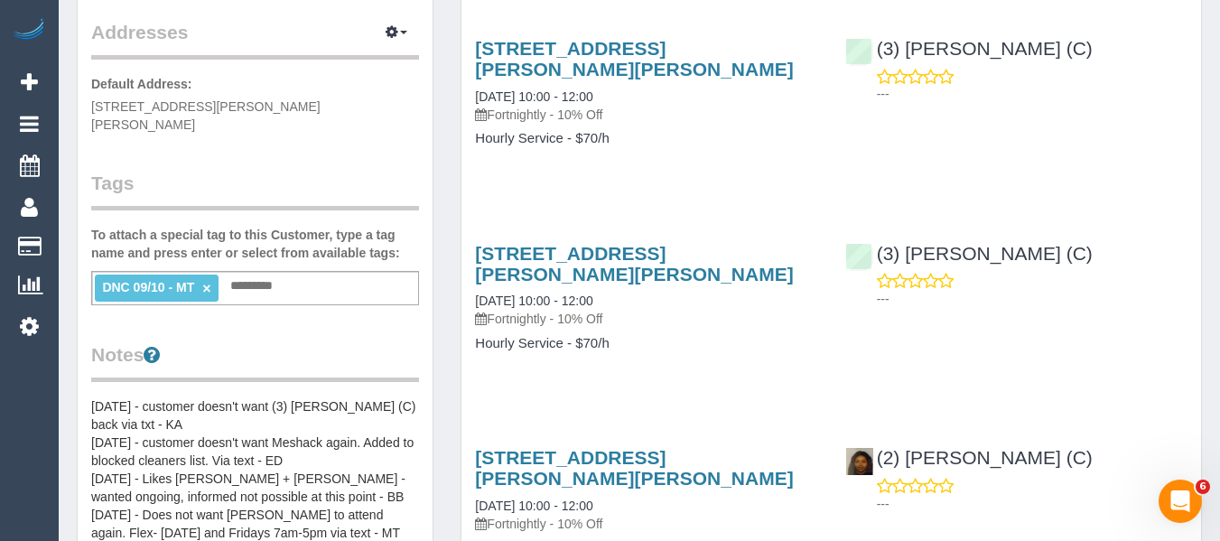
click at [203, 281] on link "×" at bounding box center [206, 288] width 8 height 15
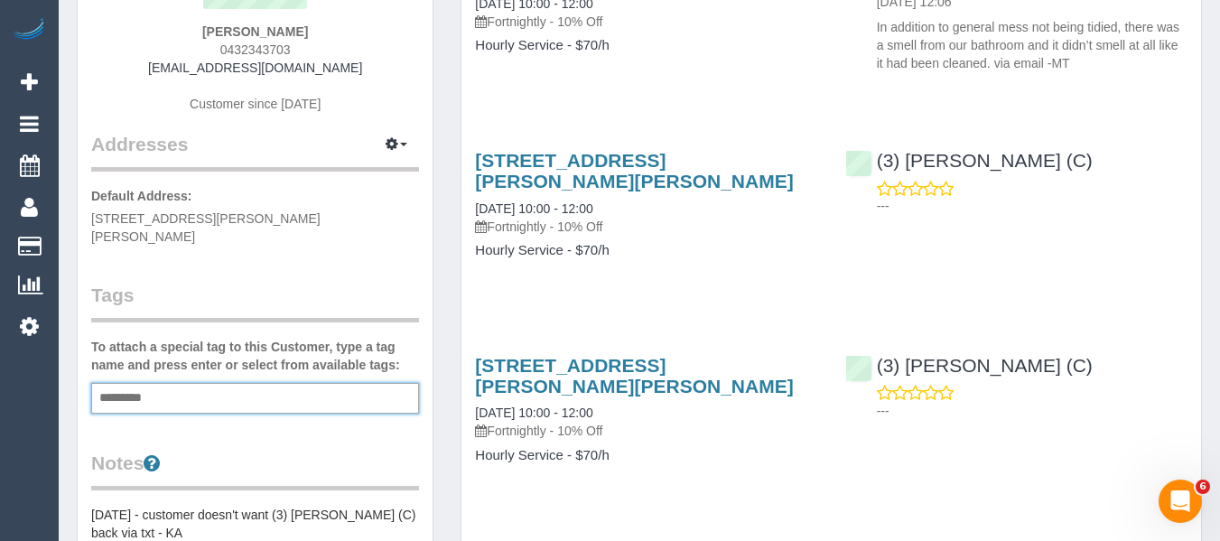
scroll to position [90, 0]
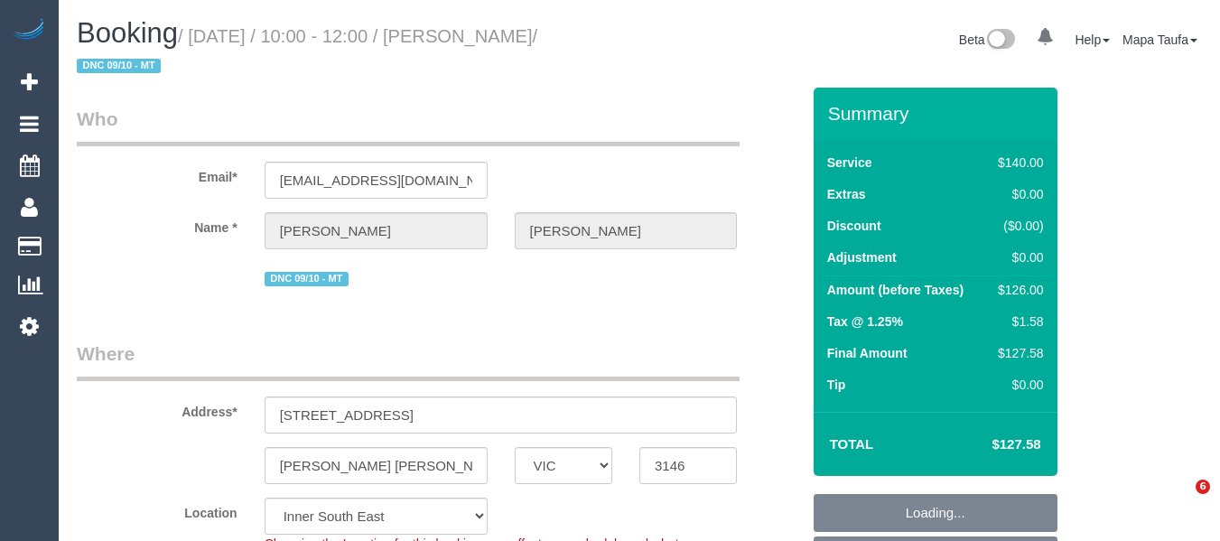
select select "VIC"
select select "number:28"
select select "number:15"
select select "number:19"
select select "number:22"
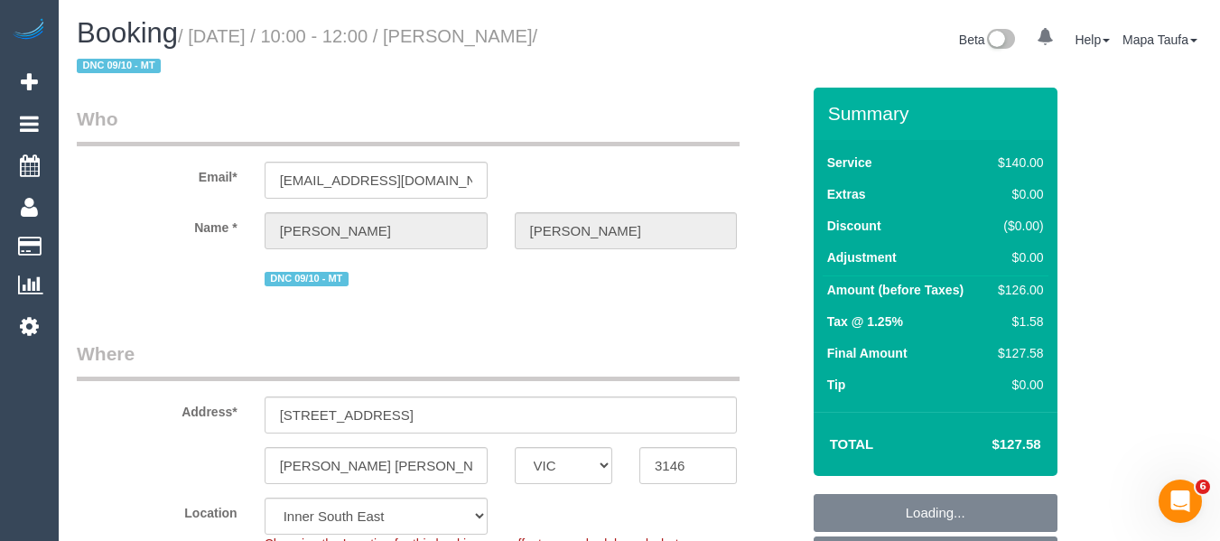
drag, startPoint x: 1047, startPoint y: 441, endPoint x: 995, endPoint y: 425, distance: 53.7
click at [1000, 435] on td "$127.58" at bounding box center [988, 444] width 117 height 45
copy h4 "27.58"
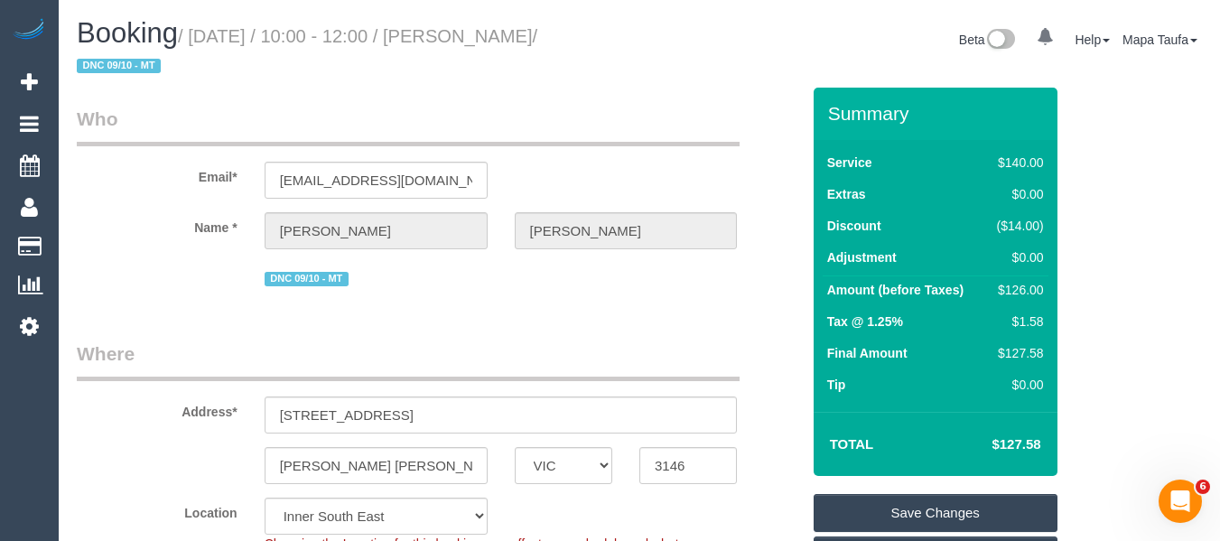
click at [1062, 442] on div "Summary Service $140.00 Extras $0.00 Discount ($14.00) Adjustment $0.00 Amount …" at bounding box center [941, 476] width 282 height 777
drag, startPoint x: 1050, startPoint y: 447, endPoint x: 999, endPoint y: 444, distance: 51.5
click at [999, 444] on div "Total $127.58" at bounding box center [936, 444] width 244 height 64
copy table "Total $"
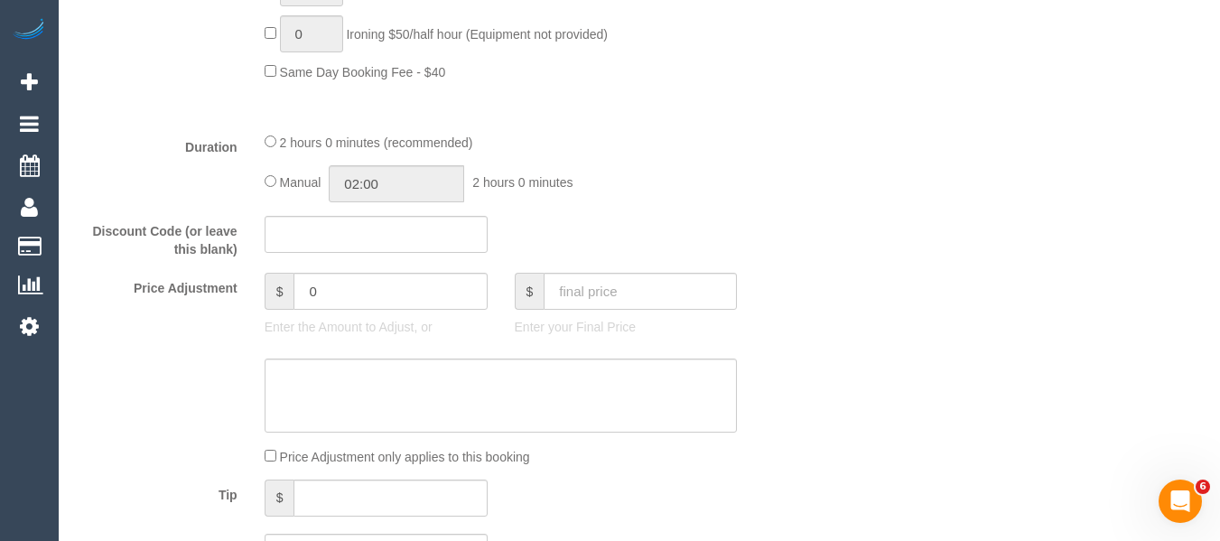
scroll to position [1625, 0]
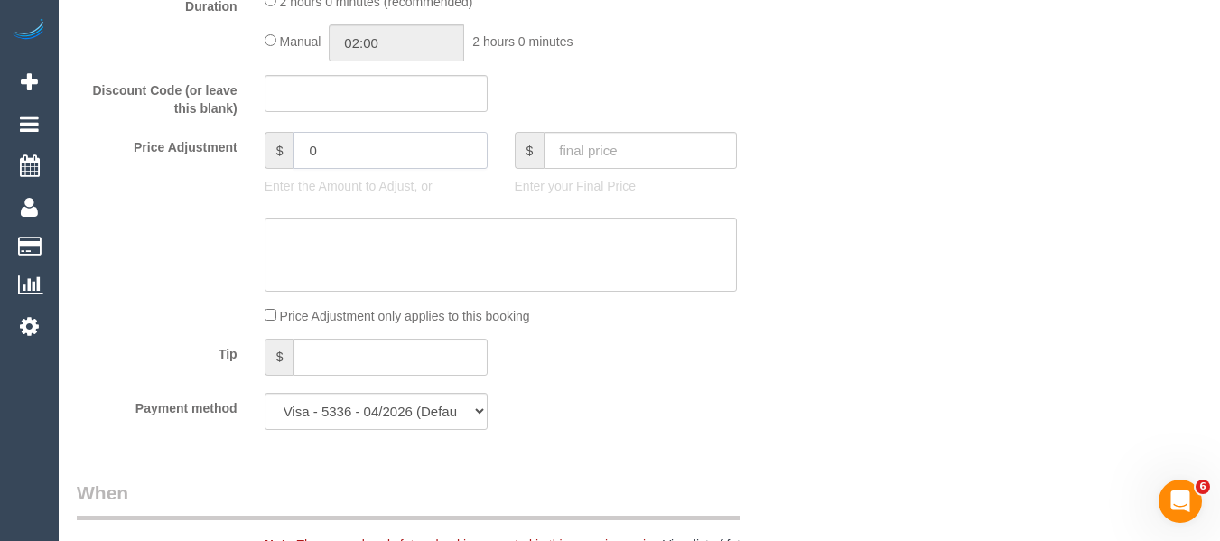
drag, startPoint x: 334, startPoint y: 147, endPoint x: 261, endPoint y: 139, distance: 73.6
click at [261, 139] on div "$ 0 Enter the Amount to Adjust, or" at bounding box center [376, 168] width 250 height 72
type input "-30"
click at [360, 244] on textarea at bounding box center [501, 255] width 473 height 74
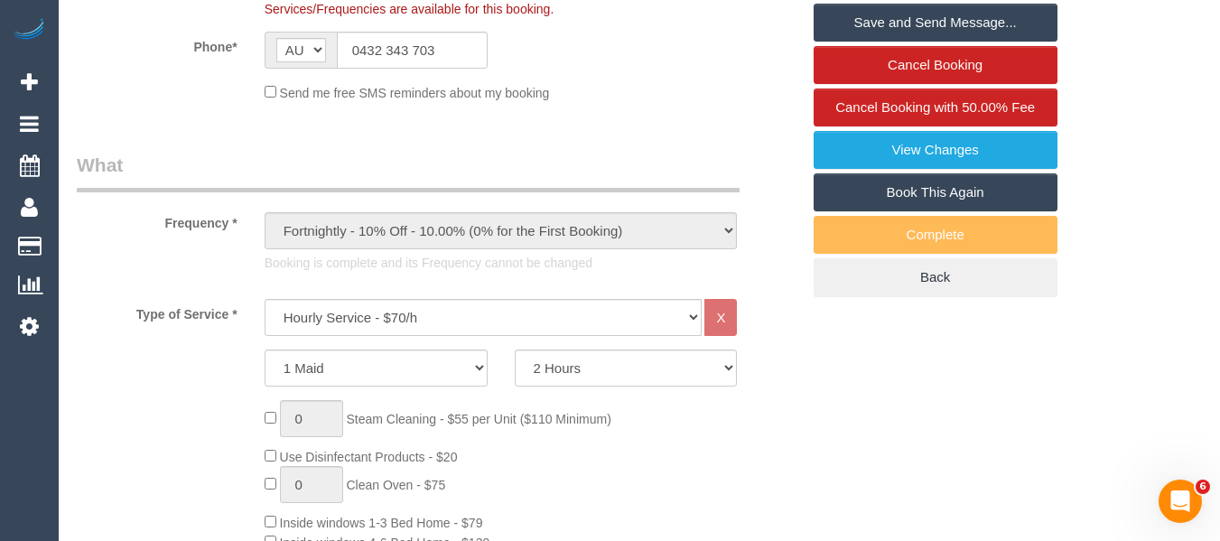
scroll to position [238, 0]
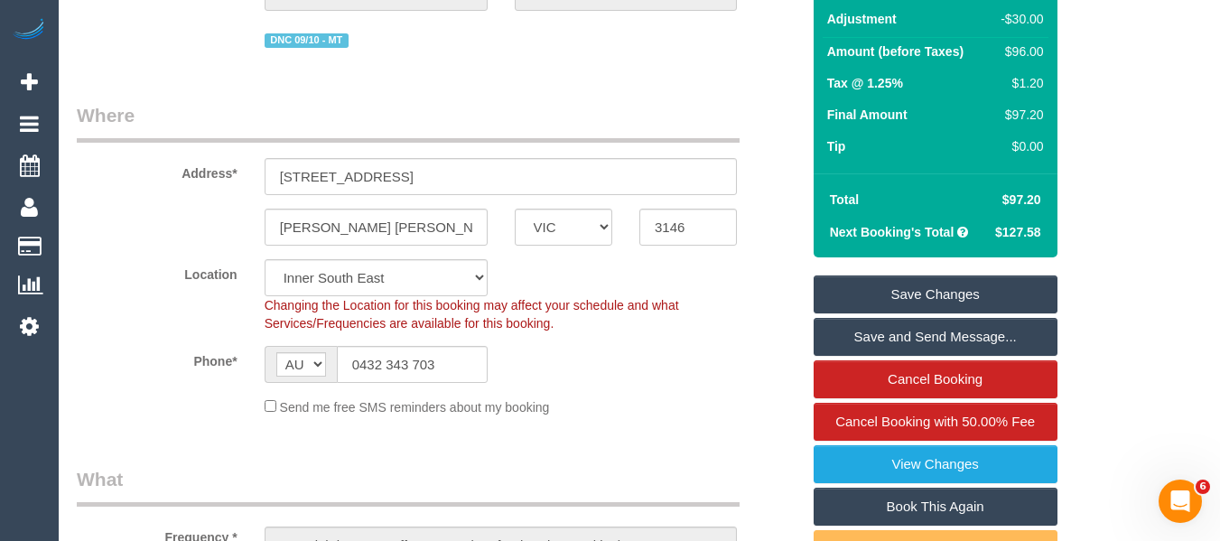
type textarea "discount for complaint -Mt"
click at [1004, 281] on link "Save Changes" at bounding box center [936, 294] width 244 height 38
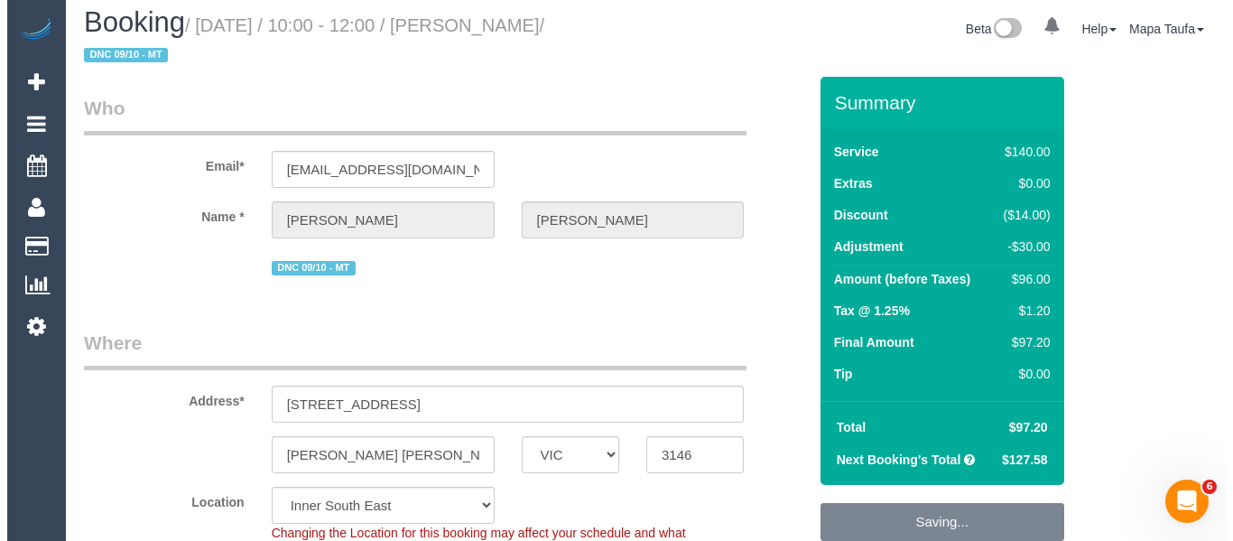
scroll to position [0, 0]
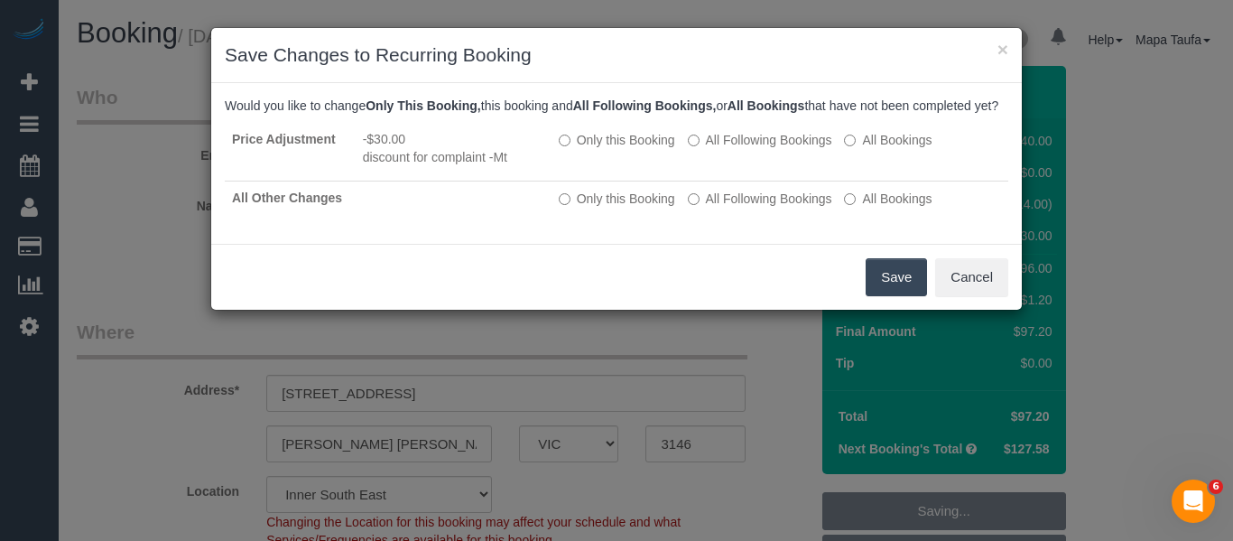
click at [881, 296] on button "Save" at bounding box center [896, 277] width 61 height 38
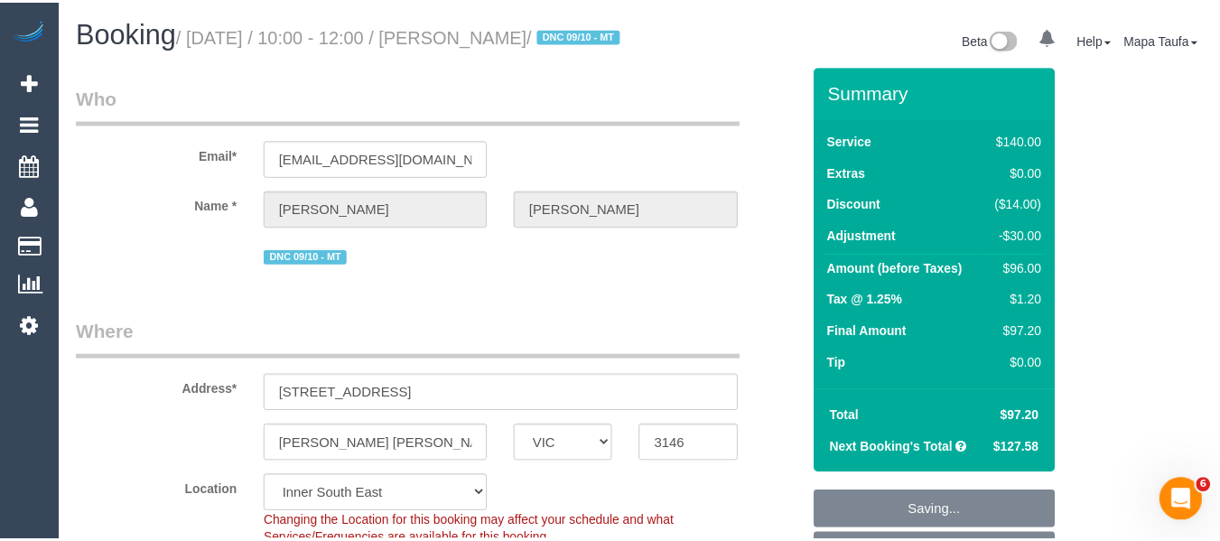
scroll to position [11, 0]
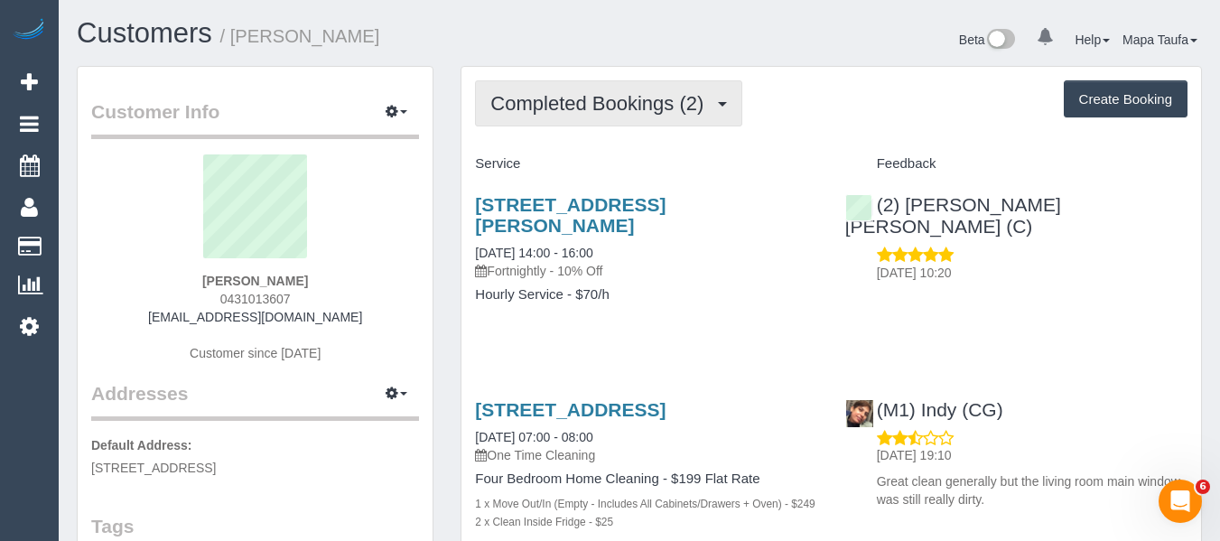
click at [537, 104] on span "Completed Bookings (2)" at bounding box center [601, 103] width 222 height 23
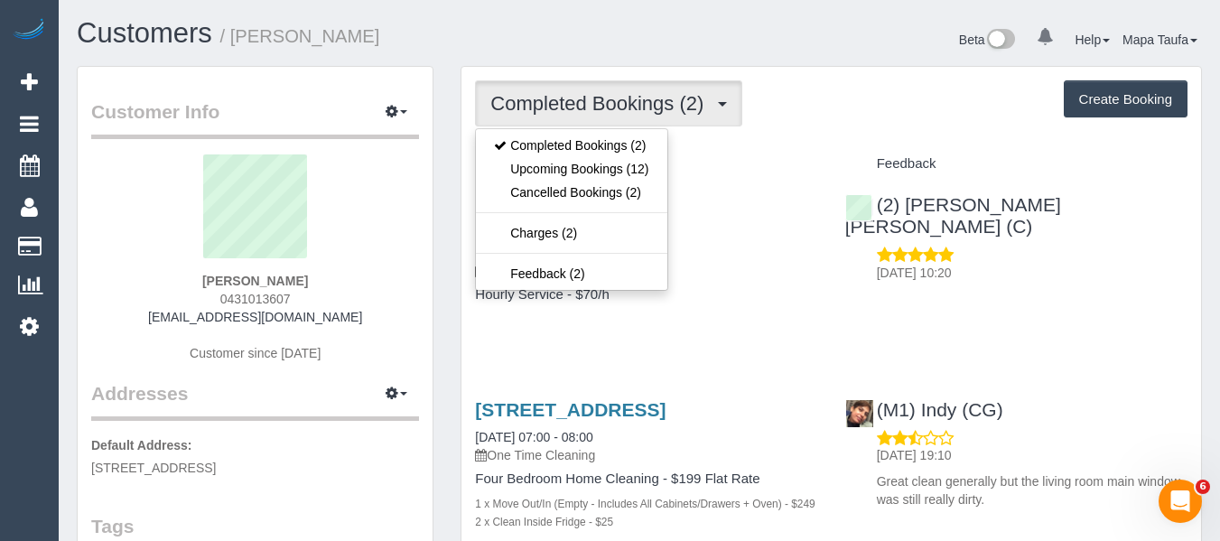
click at [873, 139] on div "Completed Bookings (2) Completed Bookings (2) Upcoming Bookings (12) Cancelled …" at bounding box center [831, 346] width 740 height 559
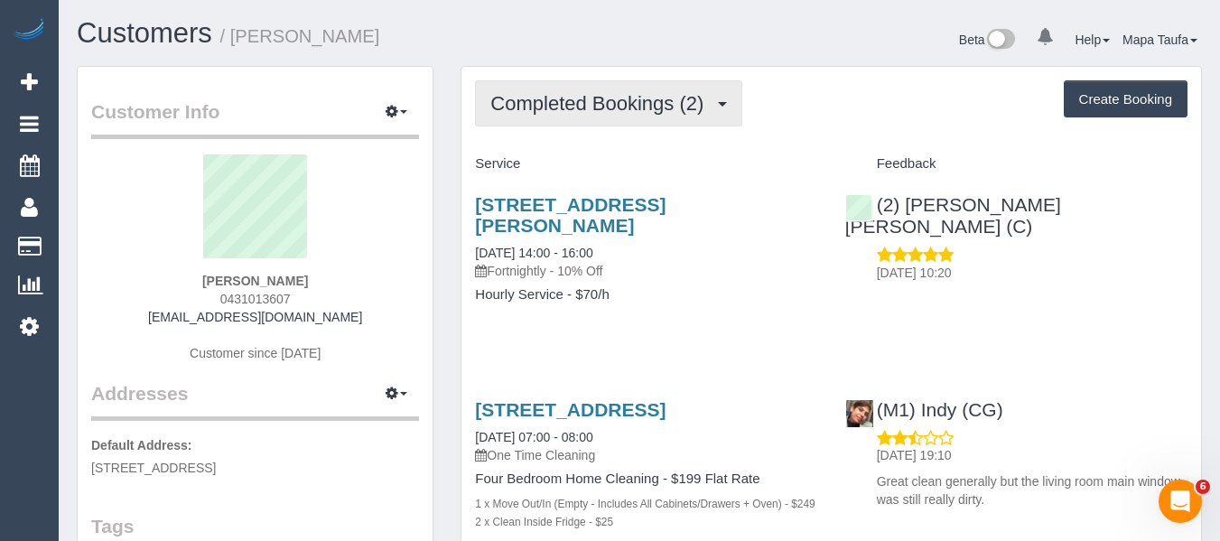
click at [659, 102] on span "Completed Bookings (2)" at bounding box center [601, 103] width 222 height 23
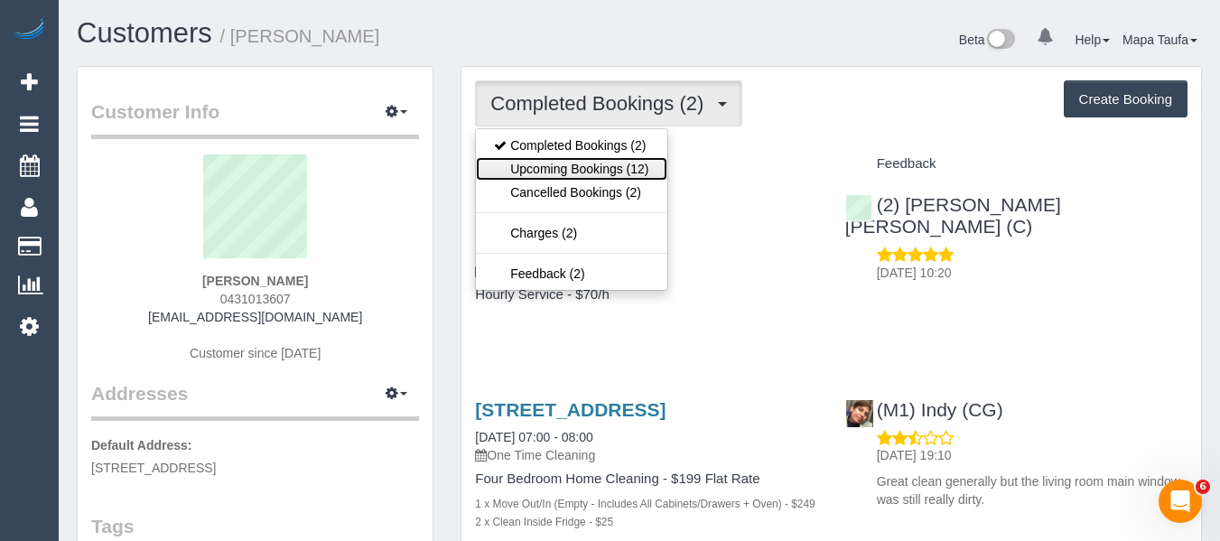
click at [618, 171] on link "Upcoming Bookings (12)" at bounding box center [571, 168] width 191 height 23
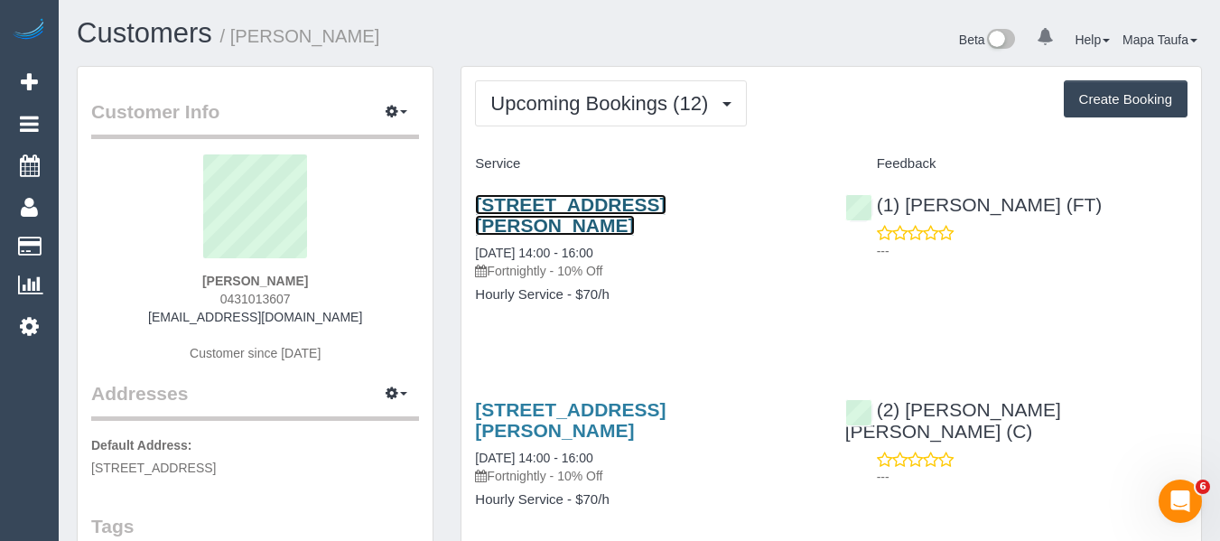
click at [609, 206] on link "[STREET_ADDRESS][PERSON_NAME]" at bounding box center [570, 215] width 191 height 42
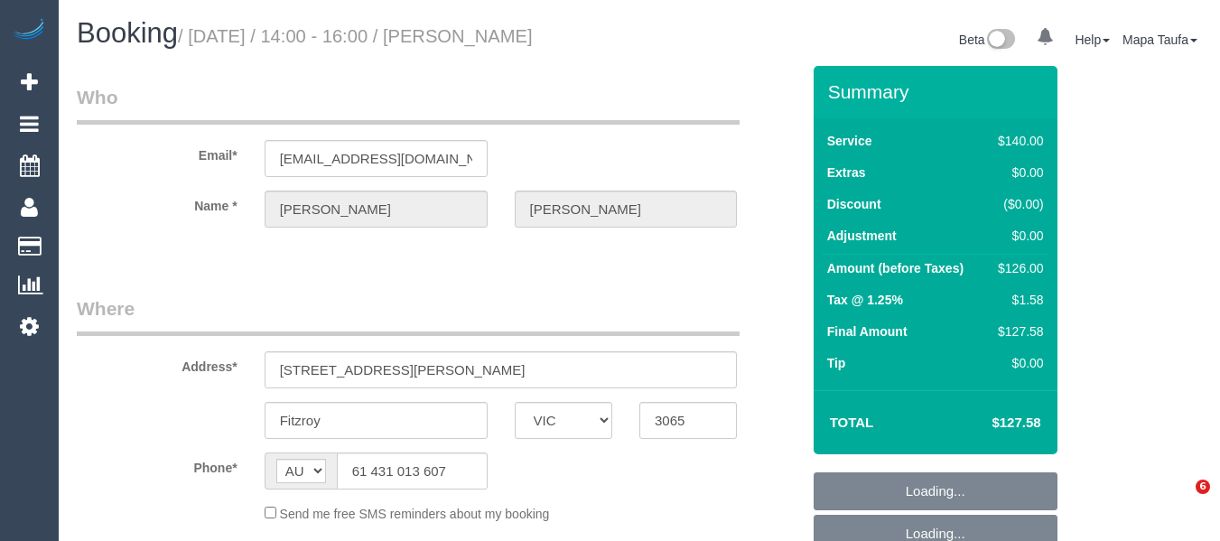
select select "VIC"
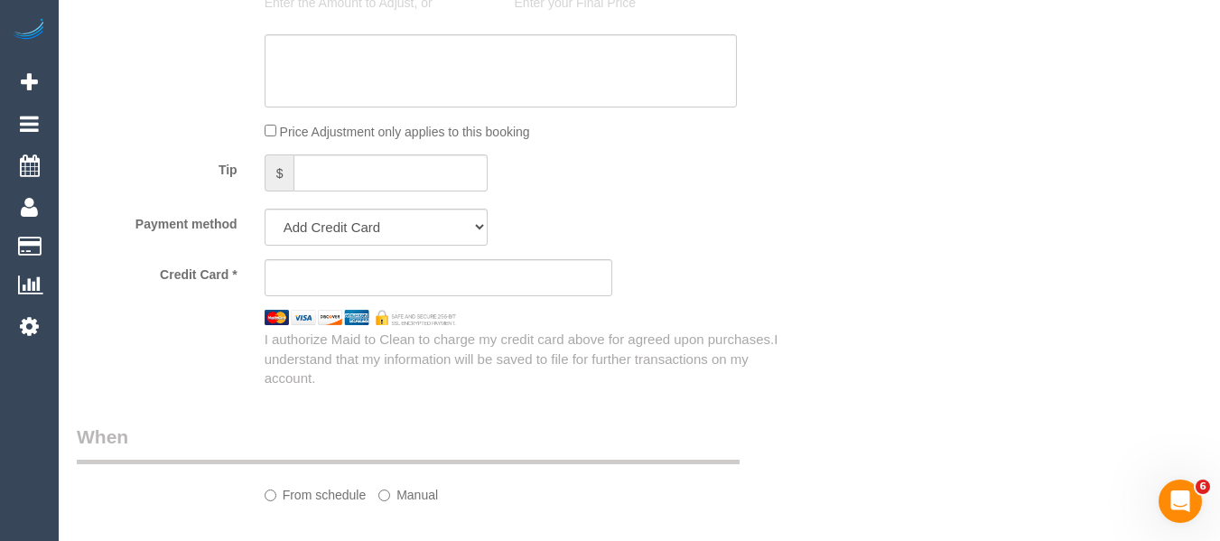
select select "object:1395"
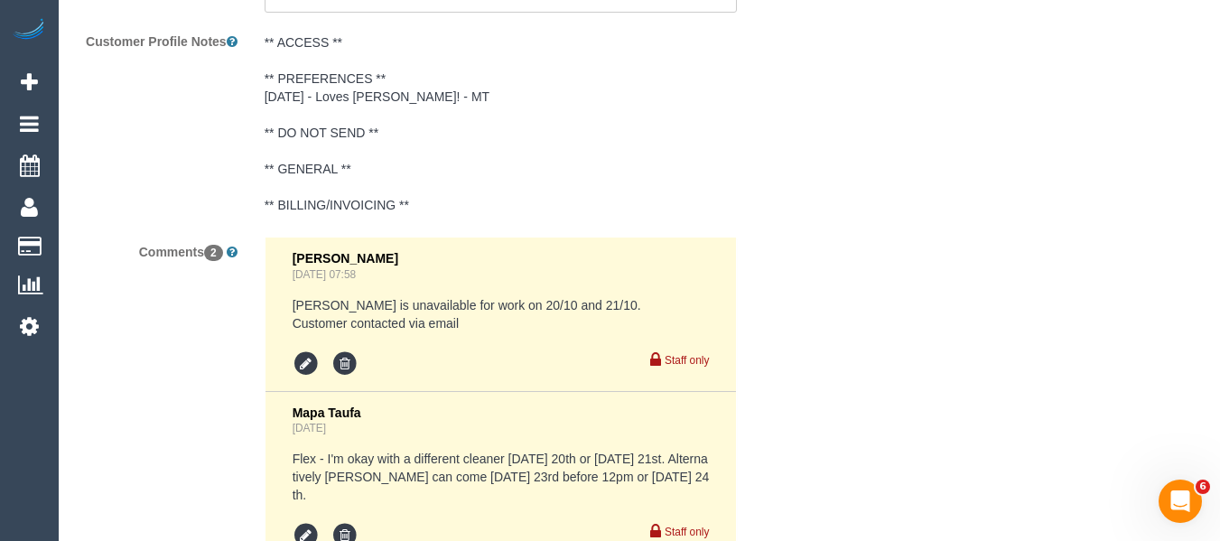
select select "string:stripe-pm_1S7mEc2GScqysDRVOFj3qi0G"
select select "number:28"
select select "number:14"
select select "number:21"
select select "number:22"
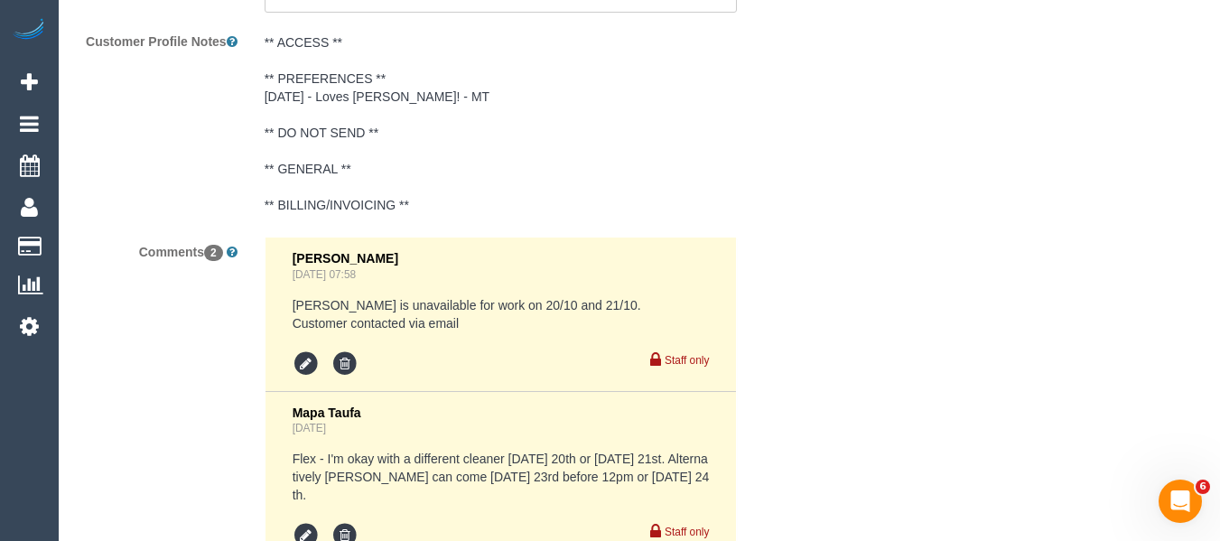
select select "number:34"
select select "number:13"
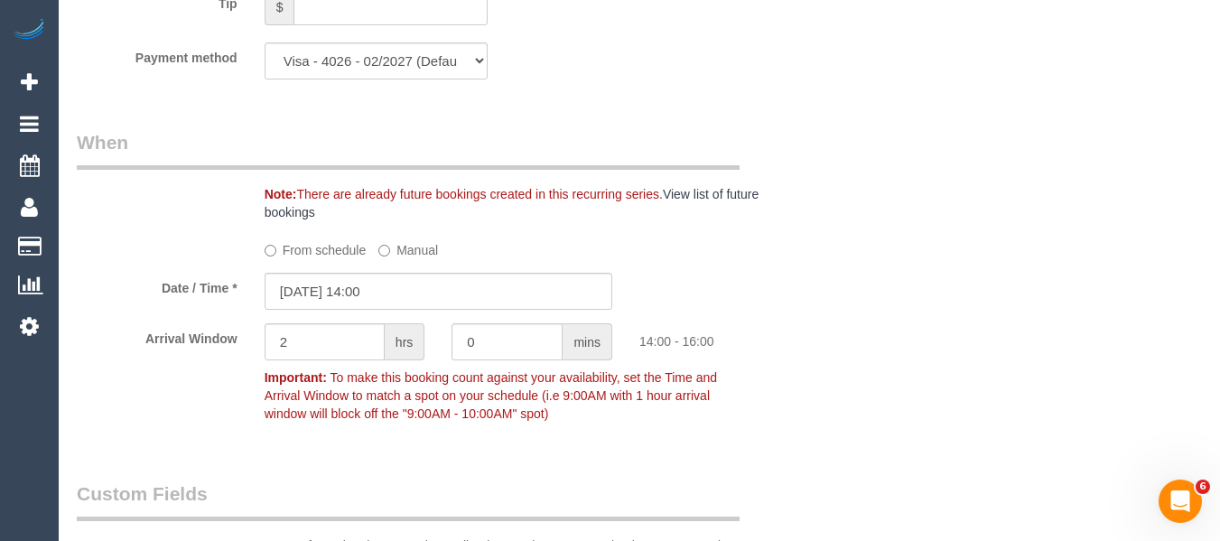
select select "object:1741"
click at [314, 247] on label "From schedule" at bounding box center [316, 247] width 102 height 24
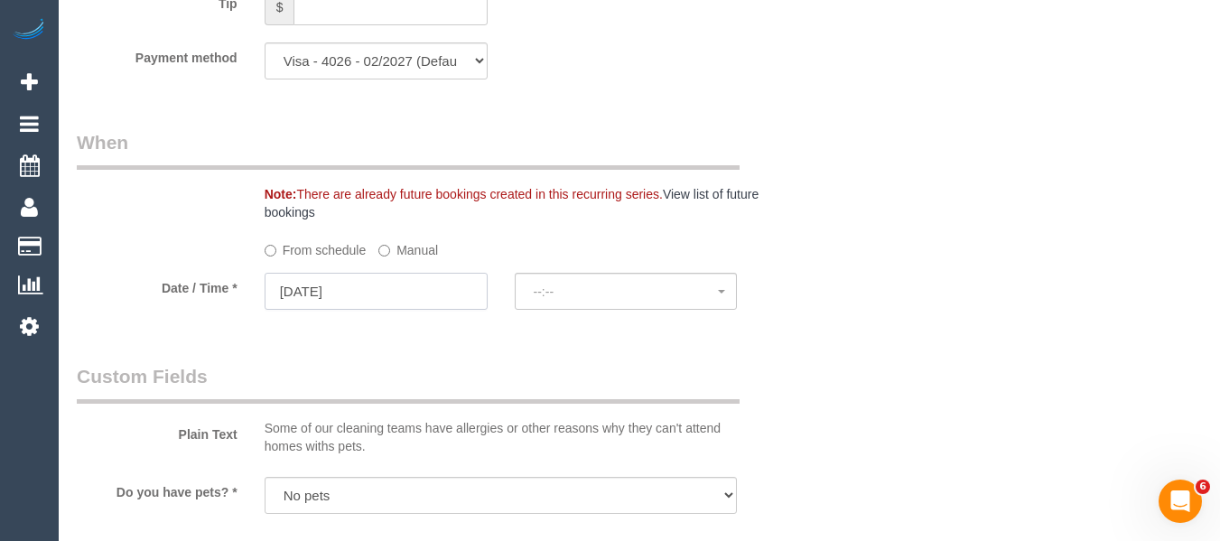
click at [366, 284] on input "20/10/2025" at bounding box center [376, 291] width 223 height 37
select select "spot34"
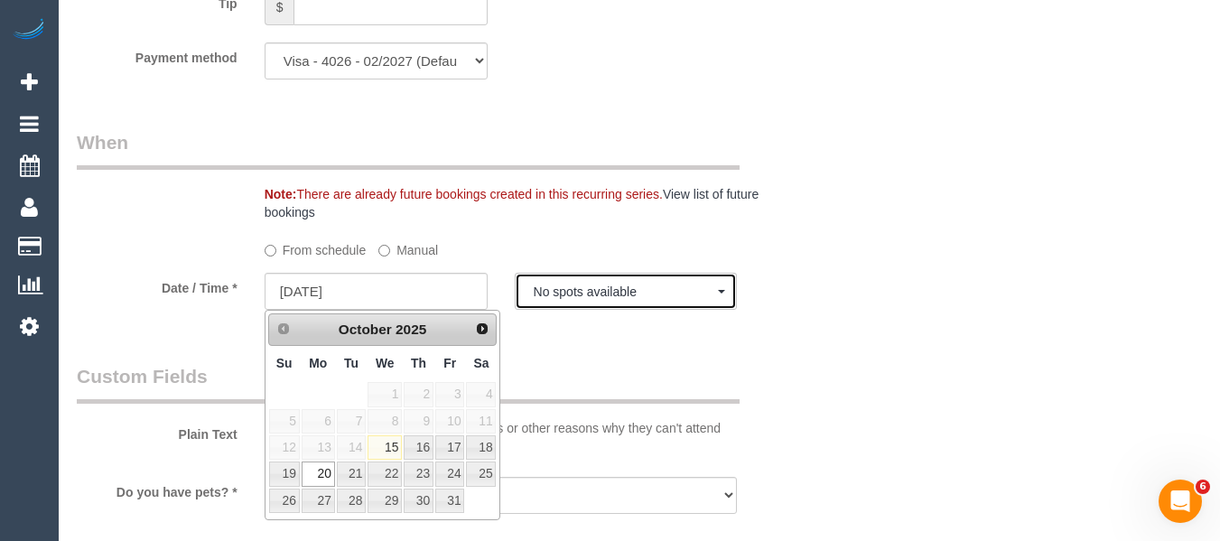
click at [583, 283] on button "No spots available" at bounding box center [626, 291] width 223 height 37
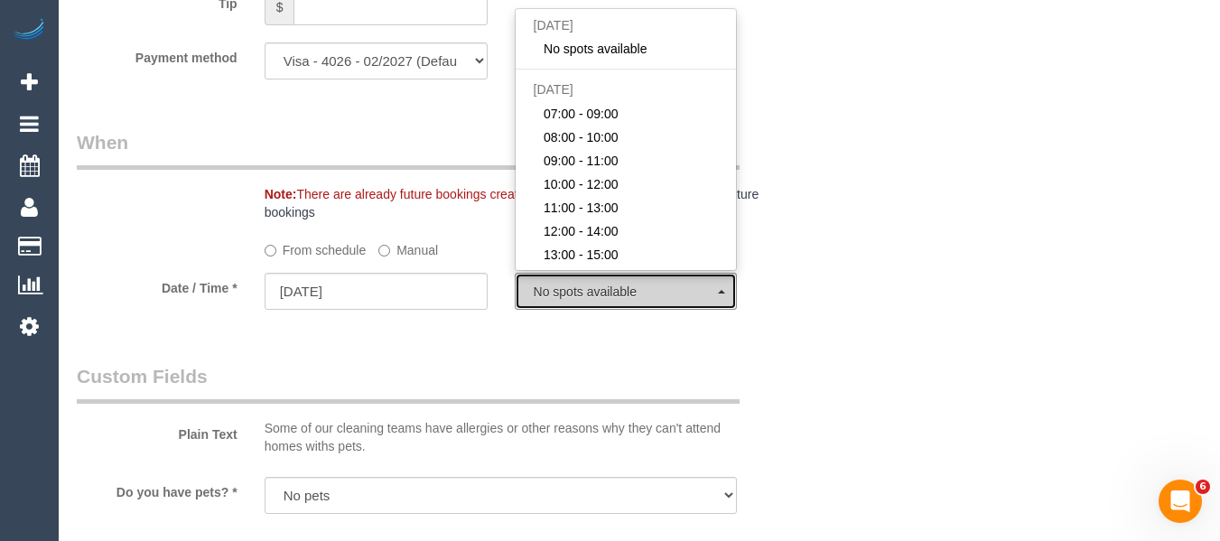
click at [580, 294] on span "No spots available" at bounding box center [626, 291] width 185 height 14
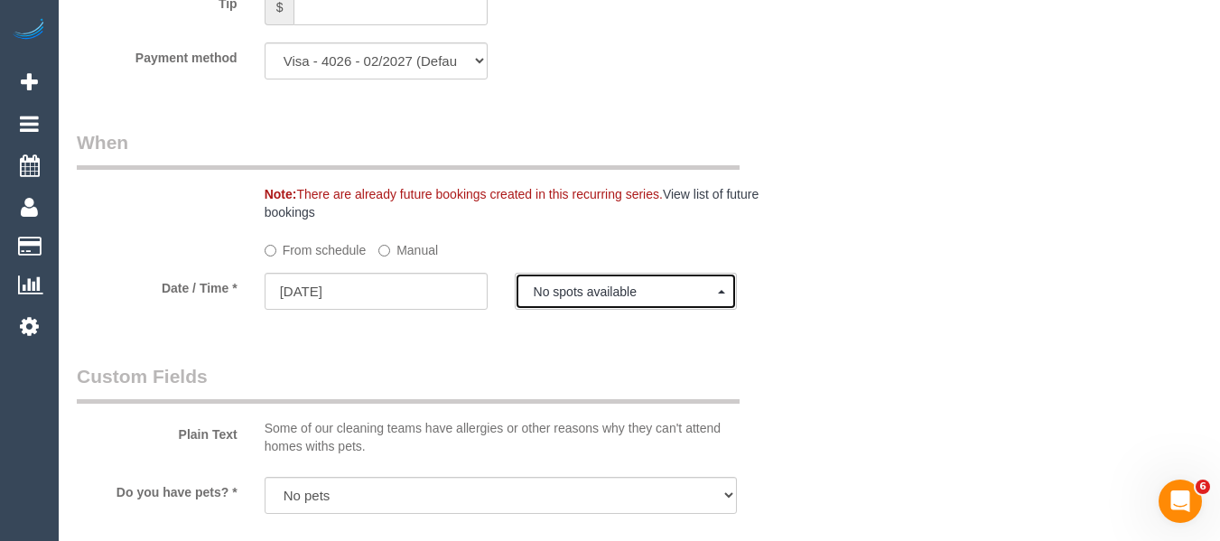
click at [580, 293] on span "No spots available" at bounding box center [626, 291] width 185 height 14
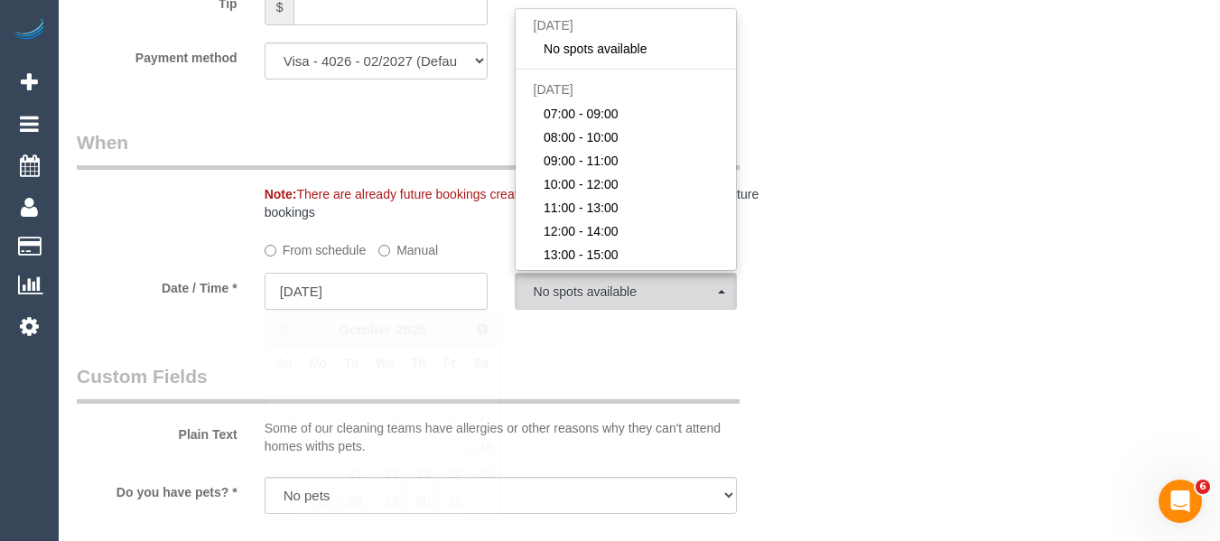
click at [421, 289] on input "20/10/2025" at bounding box center [376, 291] width 223 height 37
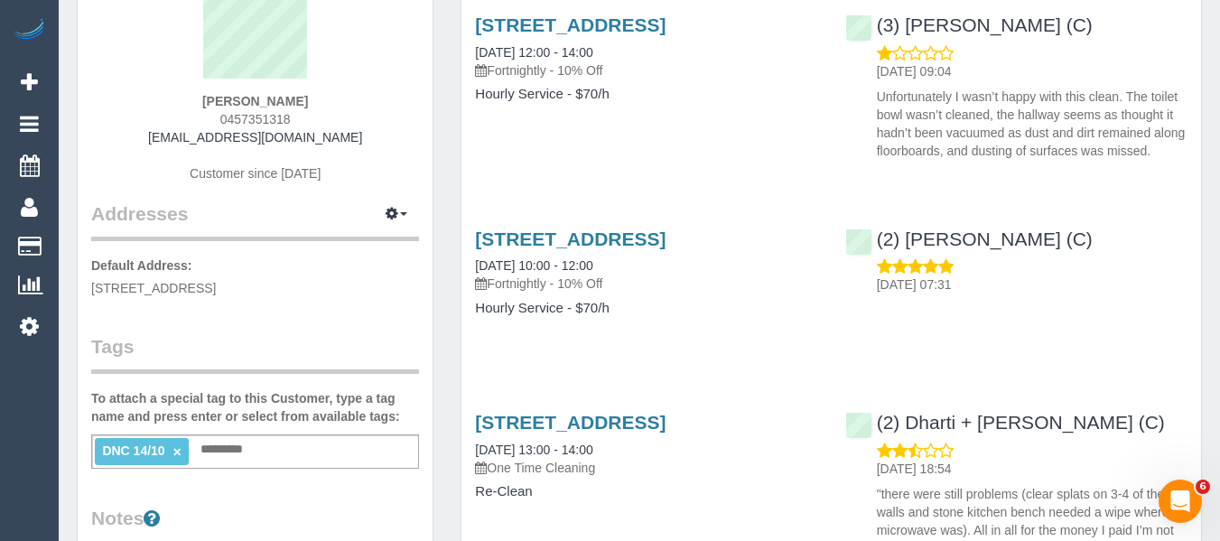
scroll to position [361, 0]
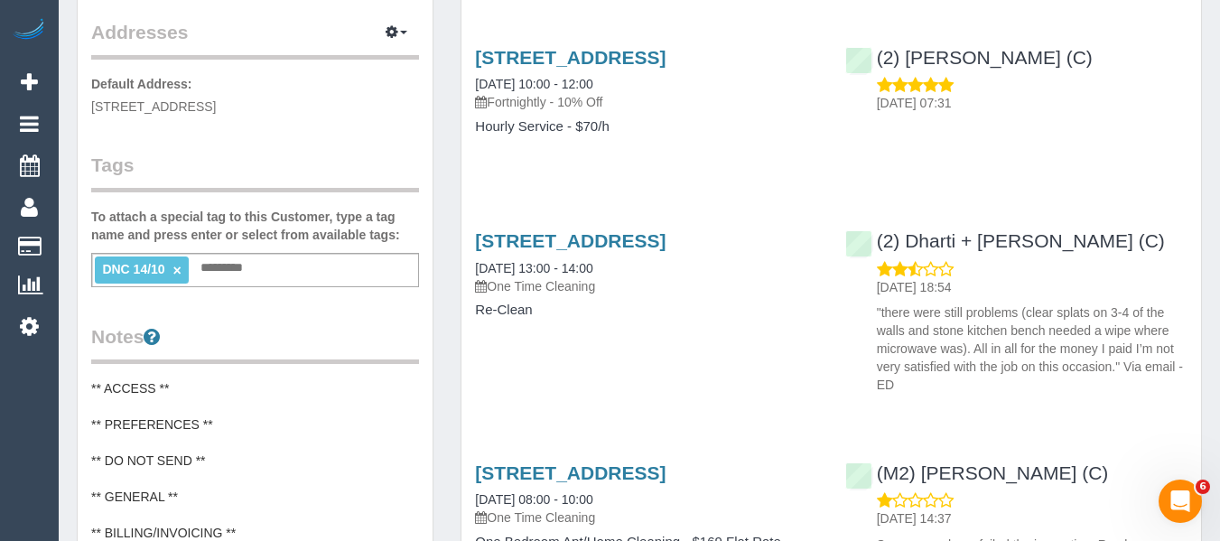
click at [179, 268] on link "×" at bounding box center [177, 270] width 8 height 15
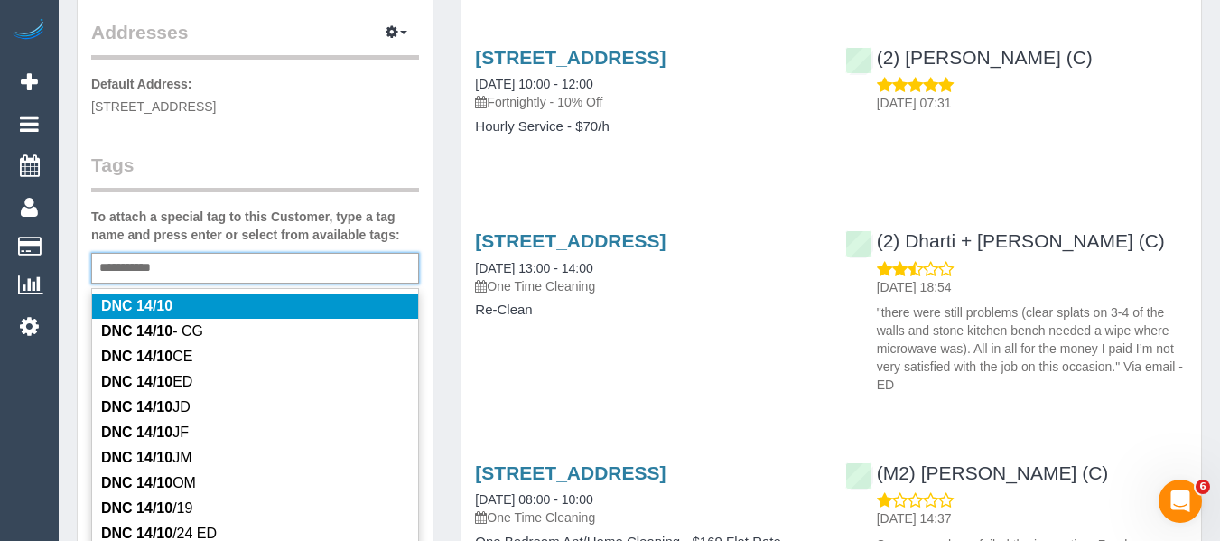
type input "**********"
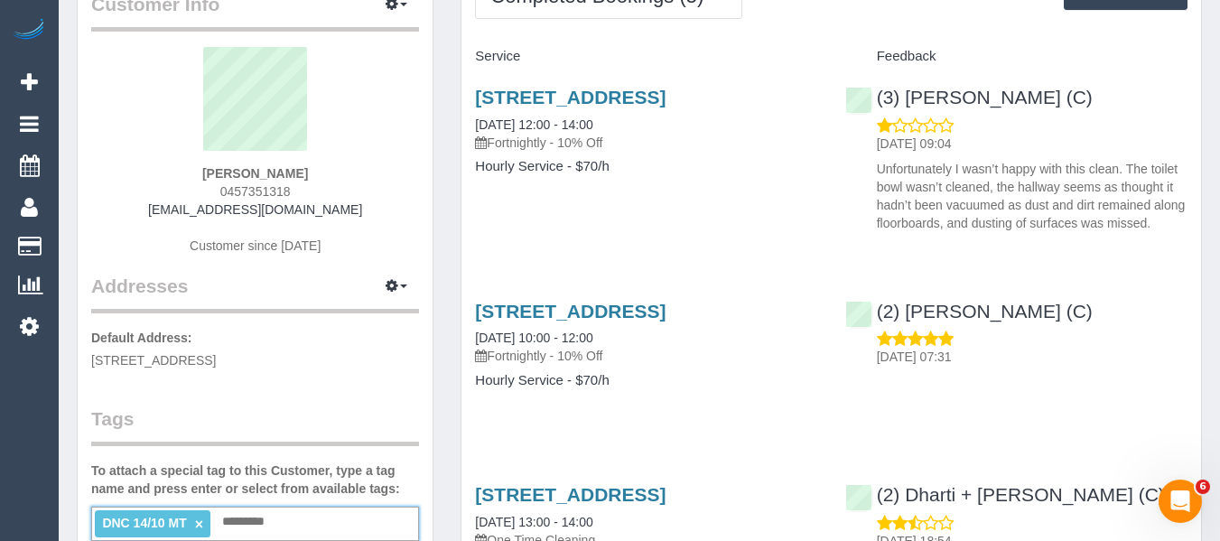
scroll to position [0, 0]
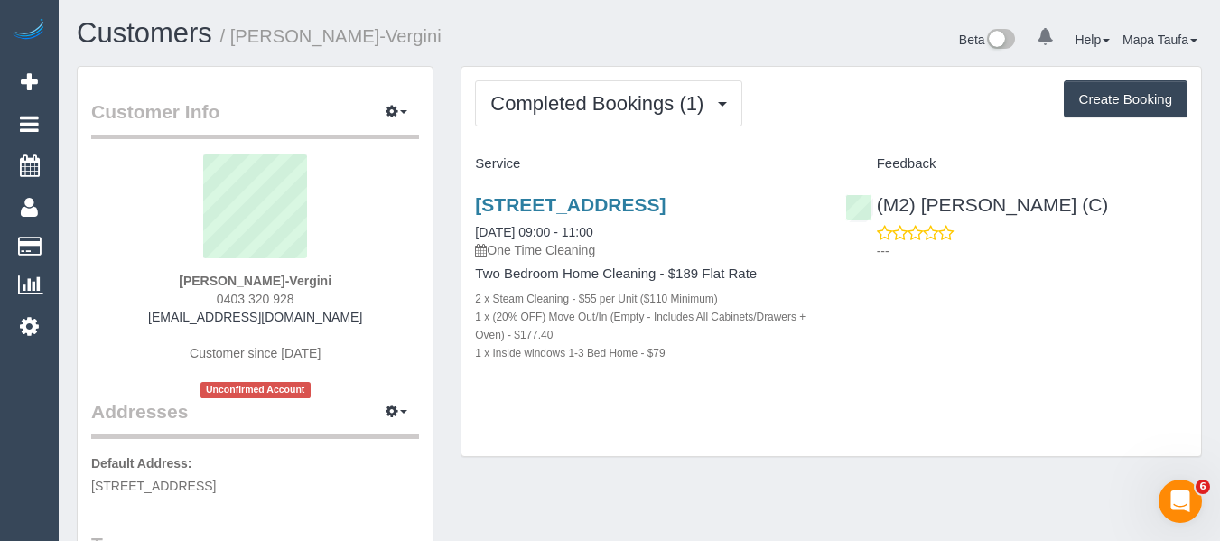
drag, startPoint x: 340, startPoint y: 280, endPoint x: 157, endPoint y: 268, distance: 183.7
click at [159, 265] on div "[PERSON_NAME]-Vergini 0403 320 928 [EMAIL_ADDRESS][DOMAIN_NAME] Customer since …" at bounding box center [255, 276] width 328 height 244
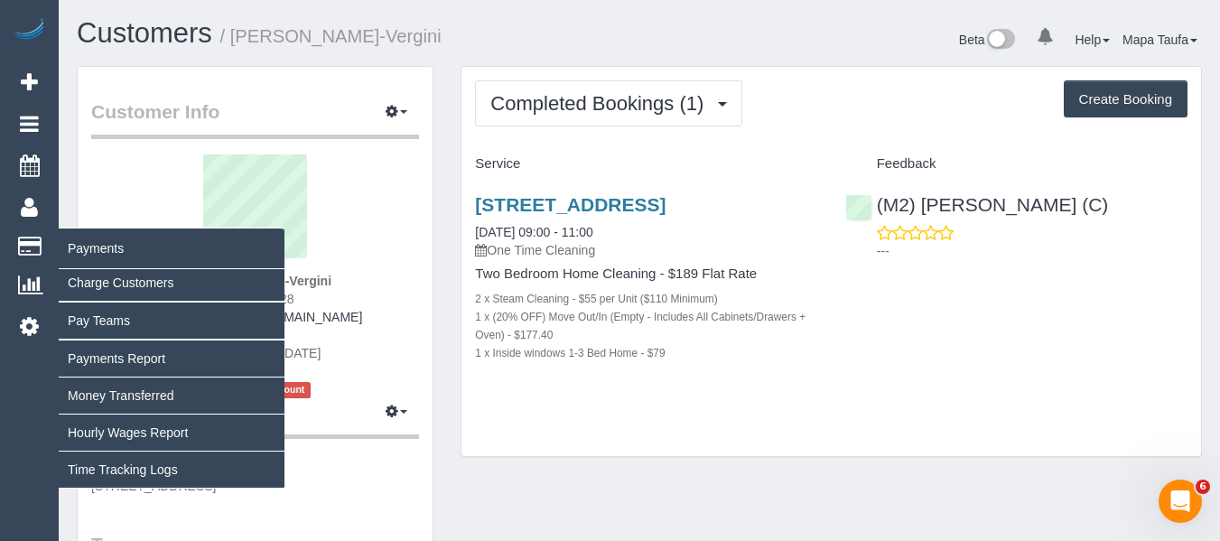
copy div "[PERSON_NAME]-Vergini"
